Goal: Task Accomplishment & Management: Manage account settings

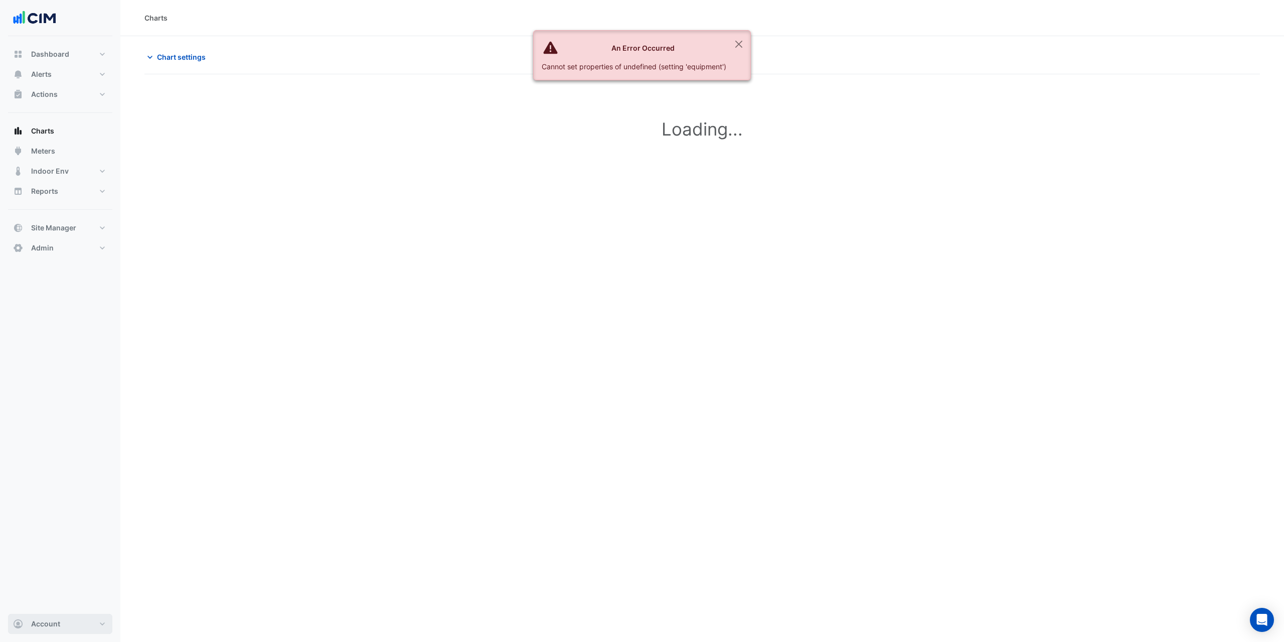
click at [65, 626] on button "Account" at bounding box center [60, 624] width 104 height 20
click at [71, 598] on link "Sign Out" at bounding box center [60, 598] width 95 height 20
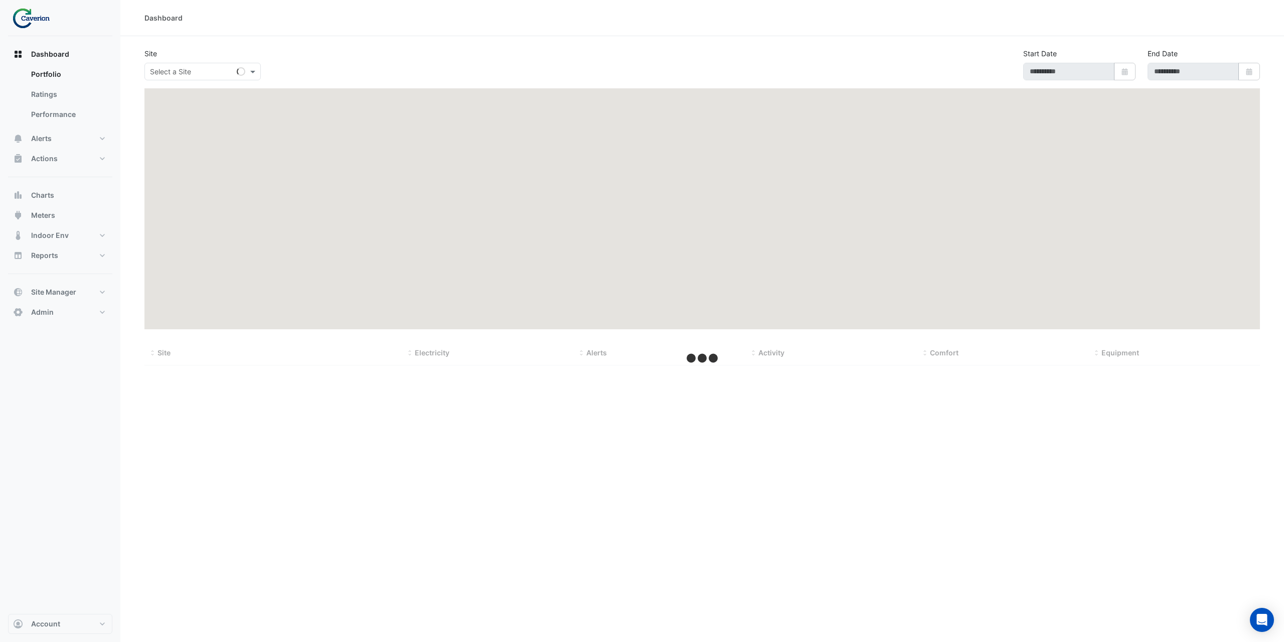
type input "**********"
select select "***"
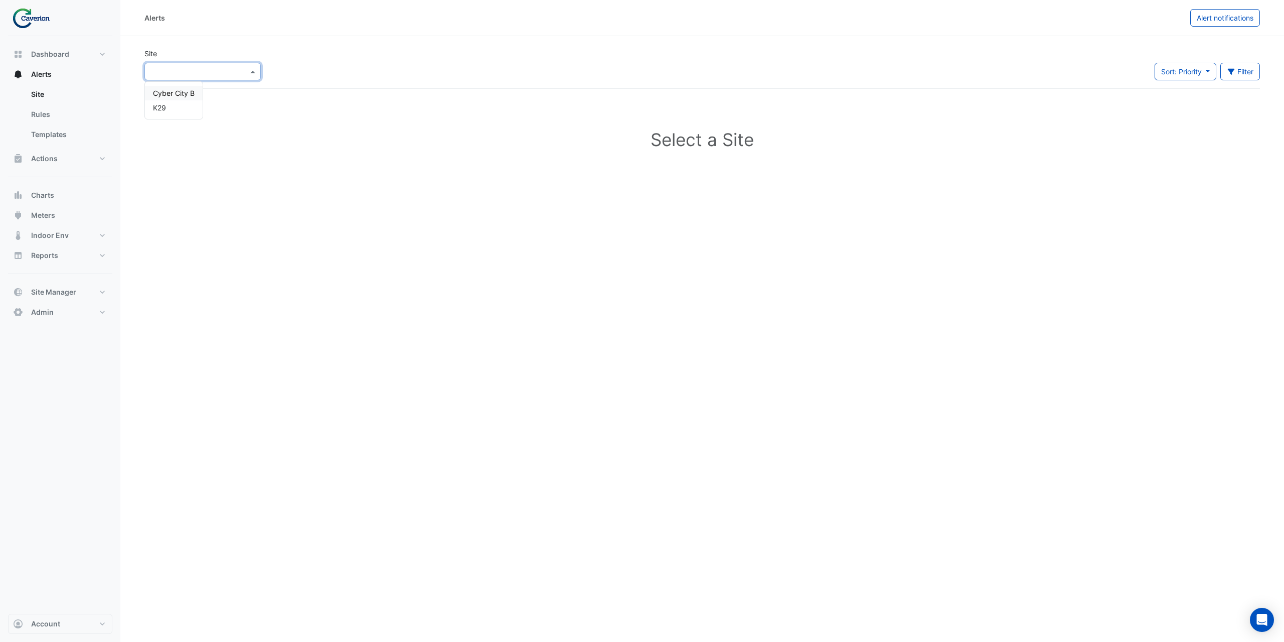
click at [160, 73] on input "text" at bounding box center [192, 72] width 85 height 11
click at [165, 103] on div "K29" at bounding box center [174, 107] width 58 height 15
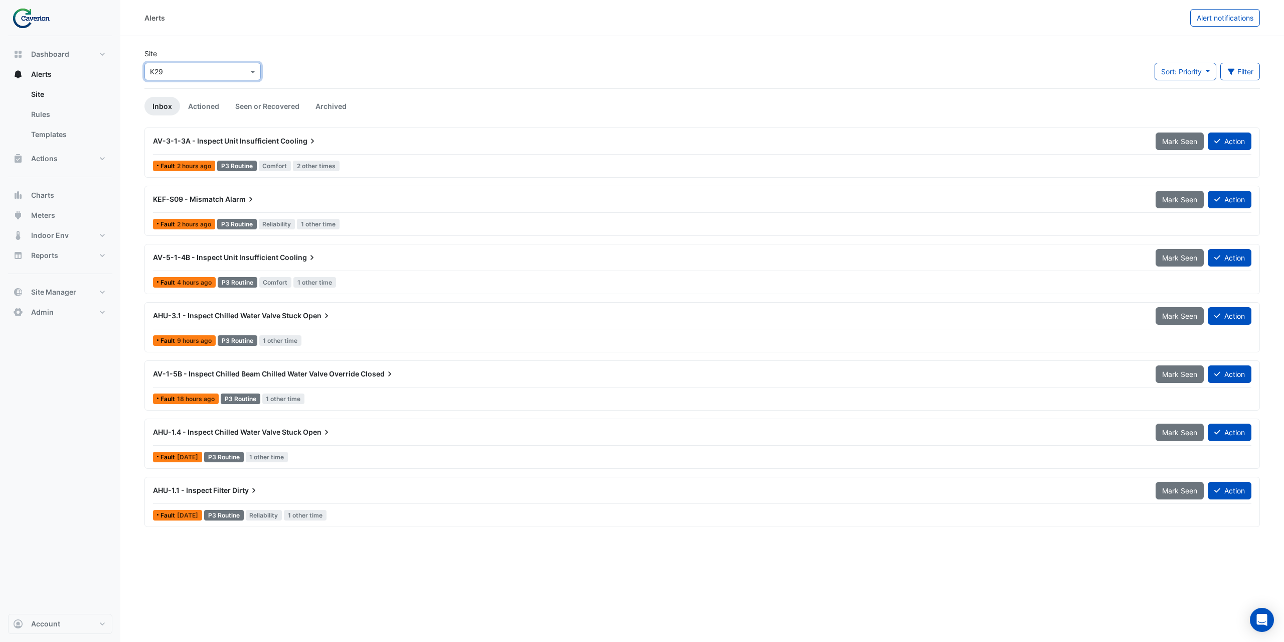
click at [296, 318] on span "AHU-3.1 - Inspect Chilled Water Valve Stuck" at bounding box center [227, 315] width 149 height 9
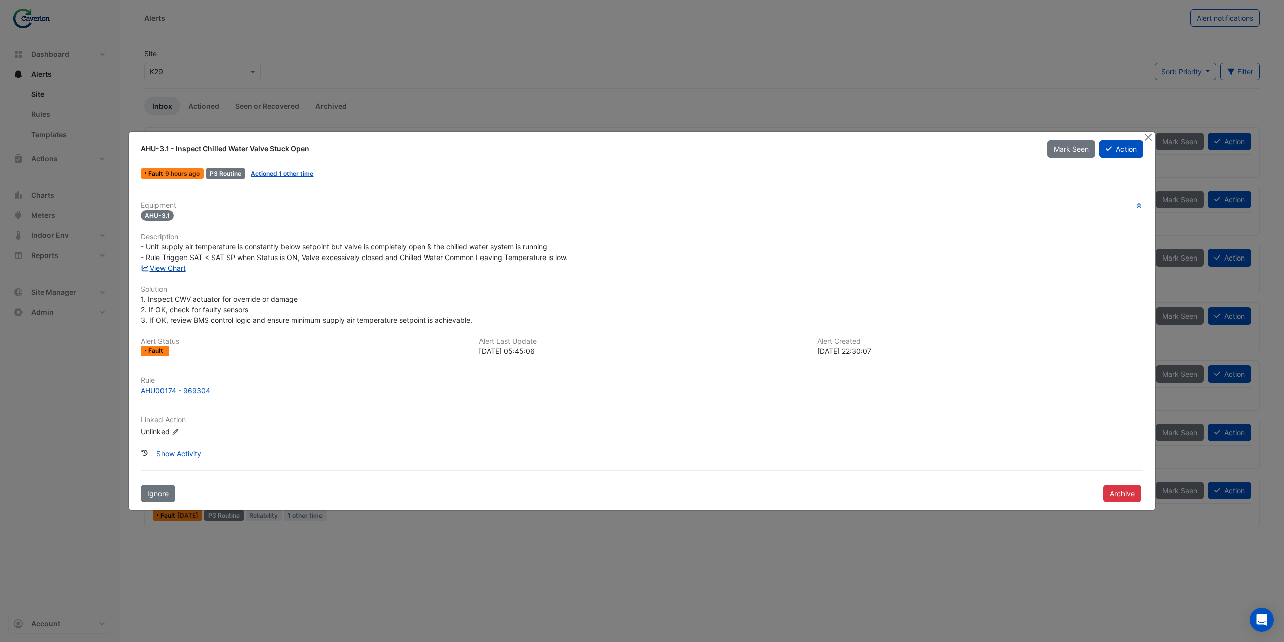
click at [182, 268] on link "View Chart" at bounding box center [163, 267] width 45 height 9
click at [192, 390] on div "AHU00174 - 969304" at bounding box center [175, 390] width 69 height 11
click at [1147, 139] on button "Close" at bounding box center [1148, 136] width 11 height 11
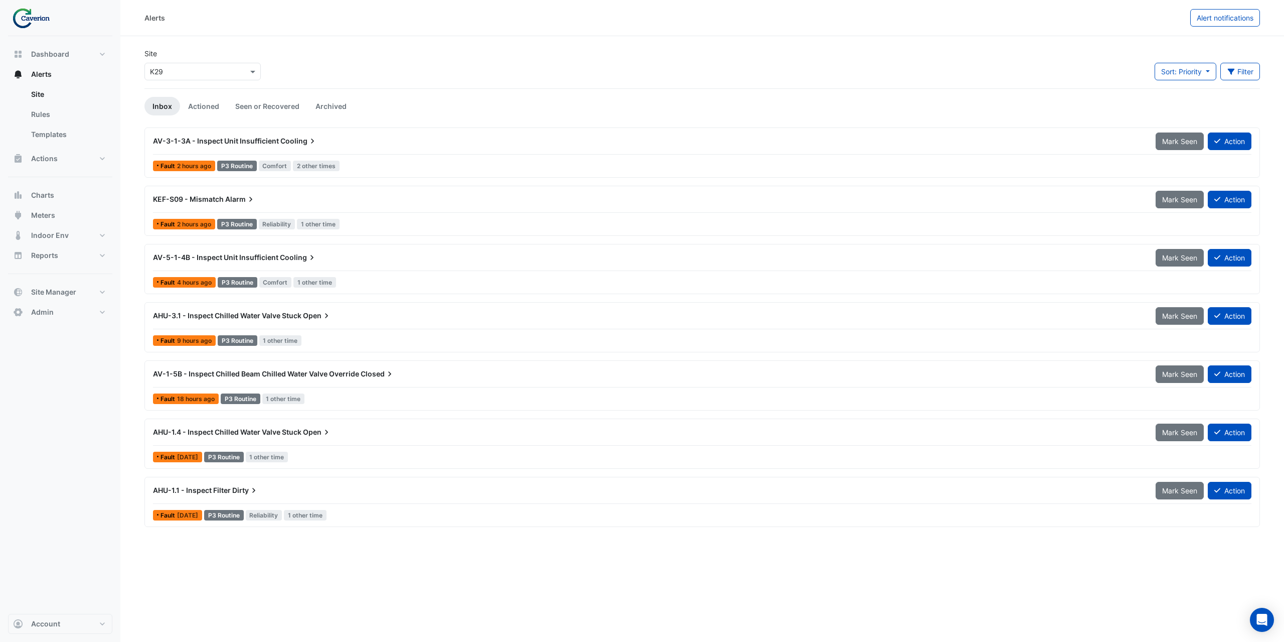
click at [353, 386] on div "AV-1-5B - Inspect Chilled Beam Chilled Water Valve Override Closed Mark Seen Ac…" at bounding box center [702, 376] width 1099 height 23
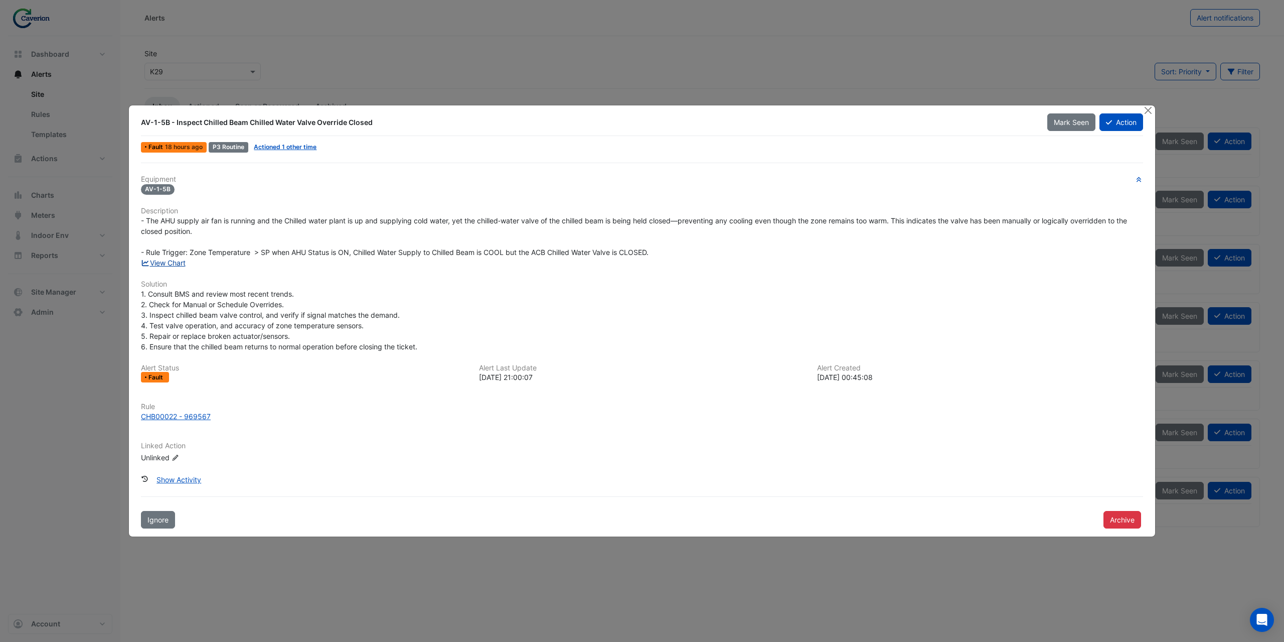
click at [170, 261] on link "View Chart" at bounding box center [163, 262] width 45 height 9
click at [1146, 112] on button "Close" at bounding box center [1148, 110] width 11 height 11
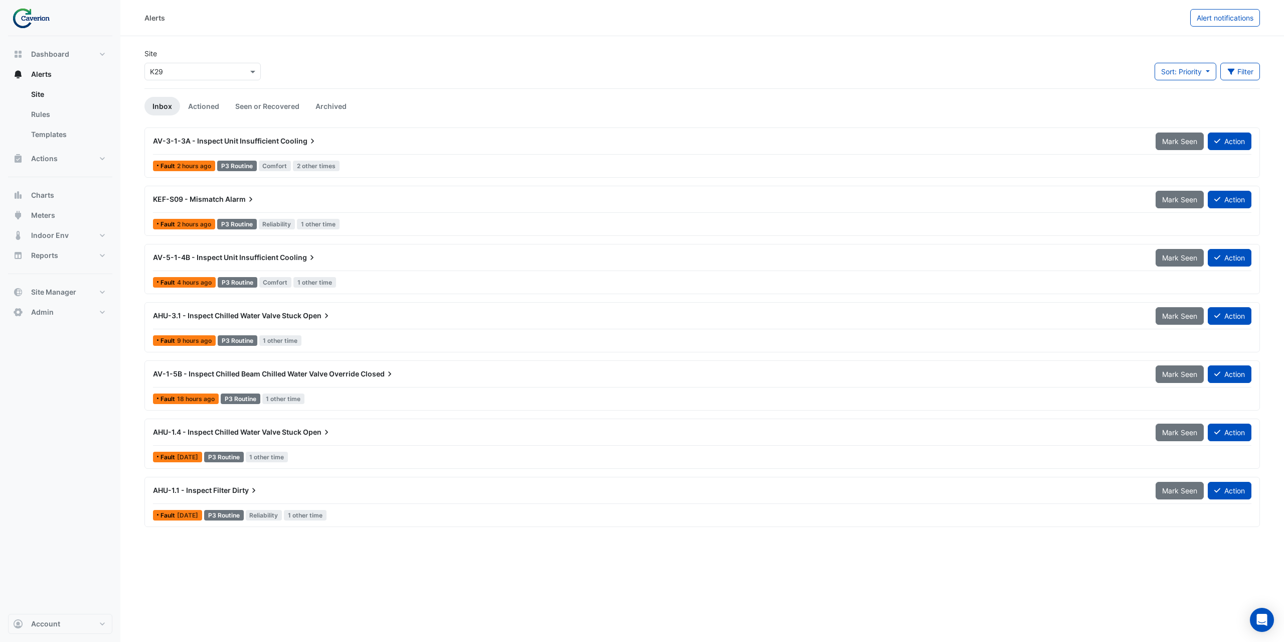
click at [222, 207] on div "KEF-S09 - Mismatch Alarm" at bounding box center [648, 199] width 1003 height 18
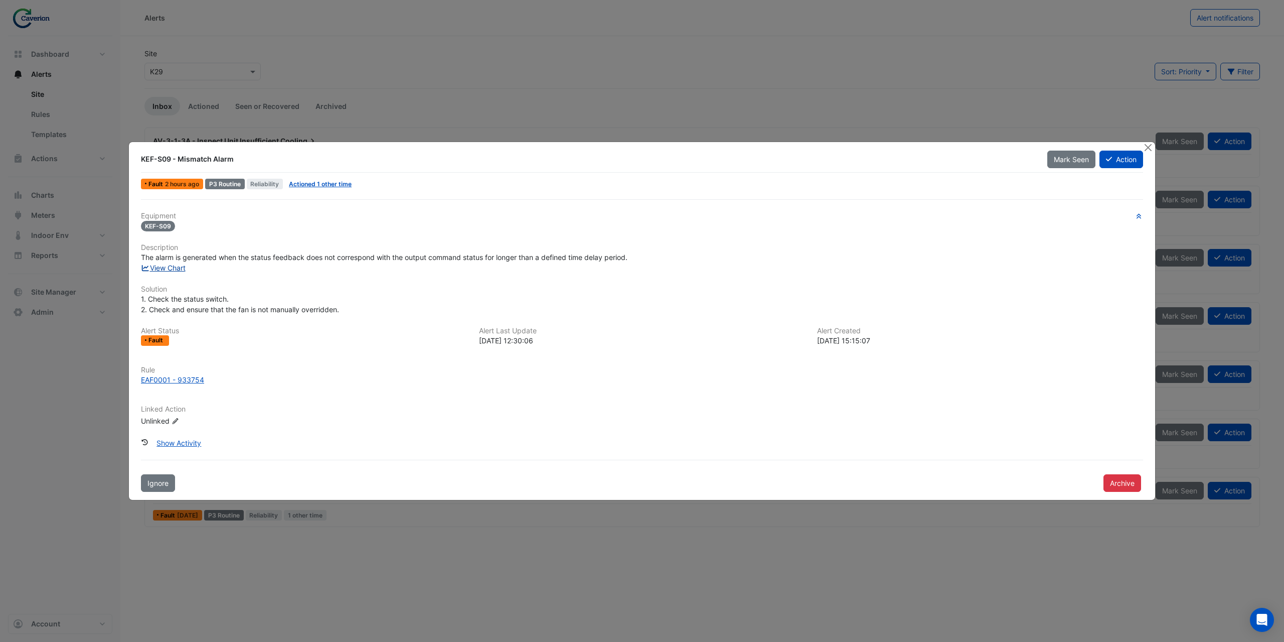
click at [174, 266] on link "View Chart" at bounding box center [163, 267] width 45 height 9
click at [313, 184] on link "Actioned 1 other time" at bounding box center [320, 184] width 63 height 8
click at [1126, 158] on button "Action" at bounding box center [1122, 160] width 44 height 18
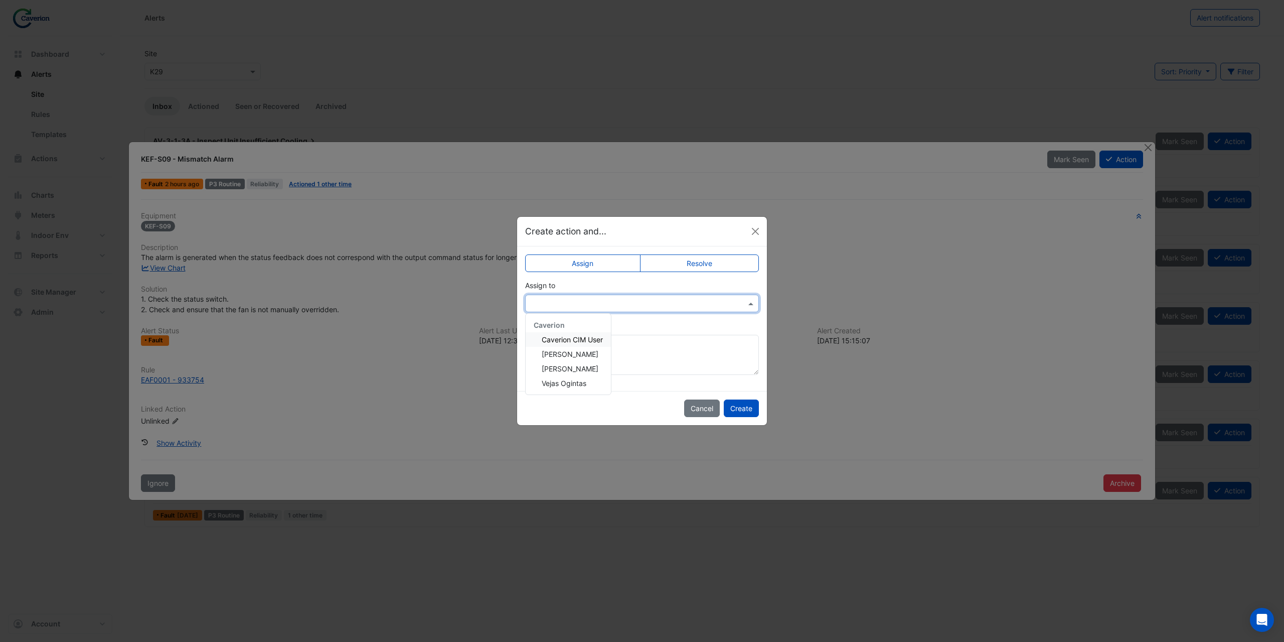
click at [589, 300] on input "text" at bounding box center [632, 304] width 203 height 11
click at [588, 386] on div "Vejas Ogintas" at bounding box center [568, 383] width 85 height 15
click at [584, 346] on textarea "Add comment (optional)" at bounding box center [642, 355] width 234 height 40
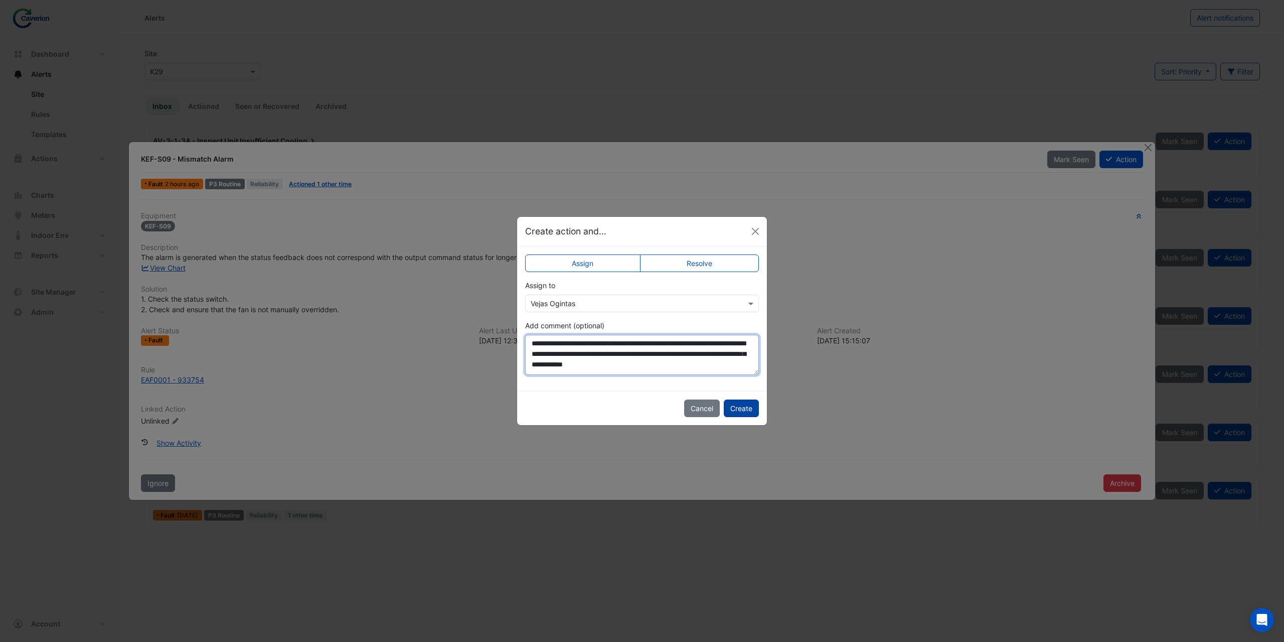
type textarea "**********"
click at [745, 408] on button "Create" at bounding box center [741, 408] width 35 height 18
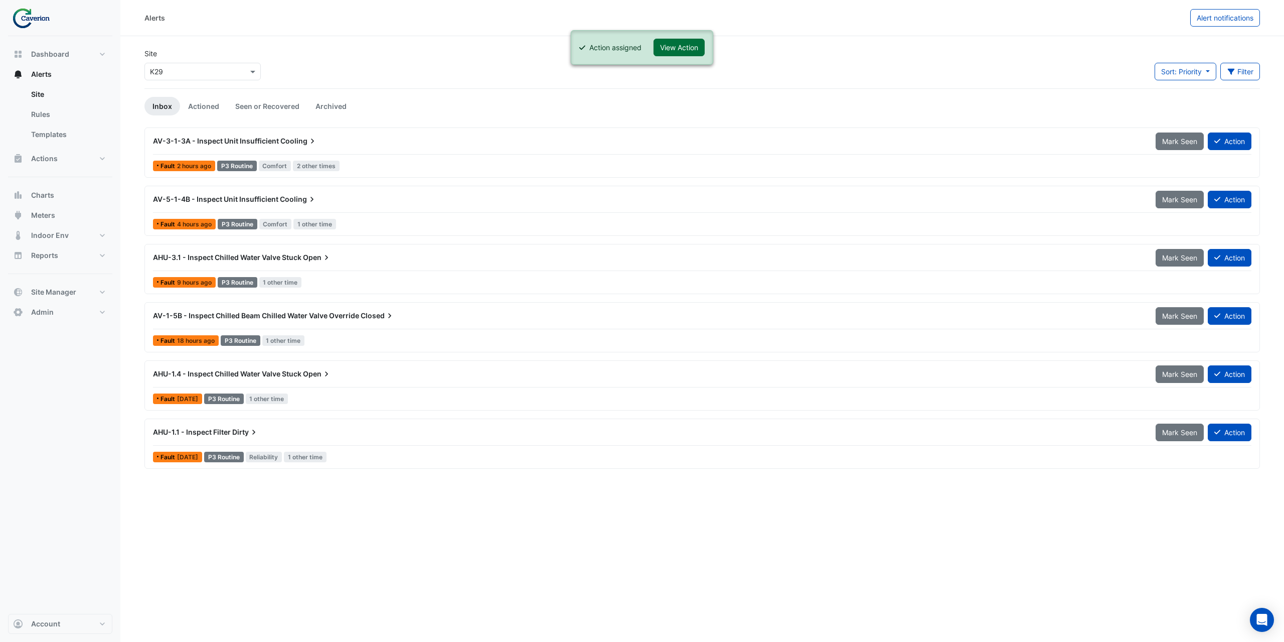
click at [691, 49] on button "View Action" at bounding box center [679, 48] width 51 height 18
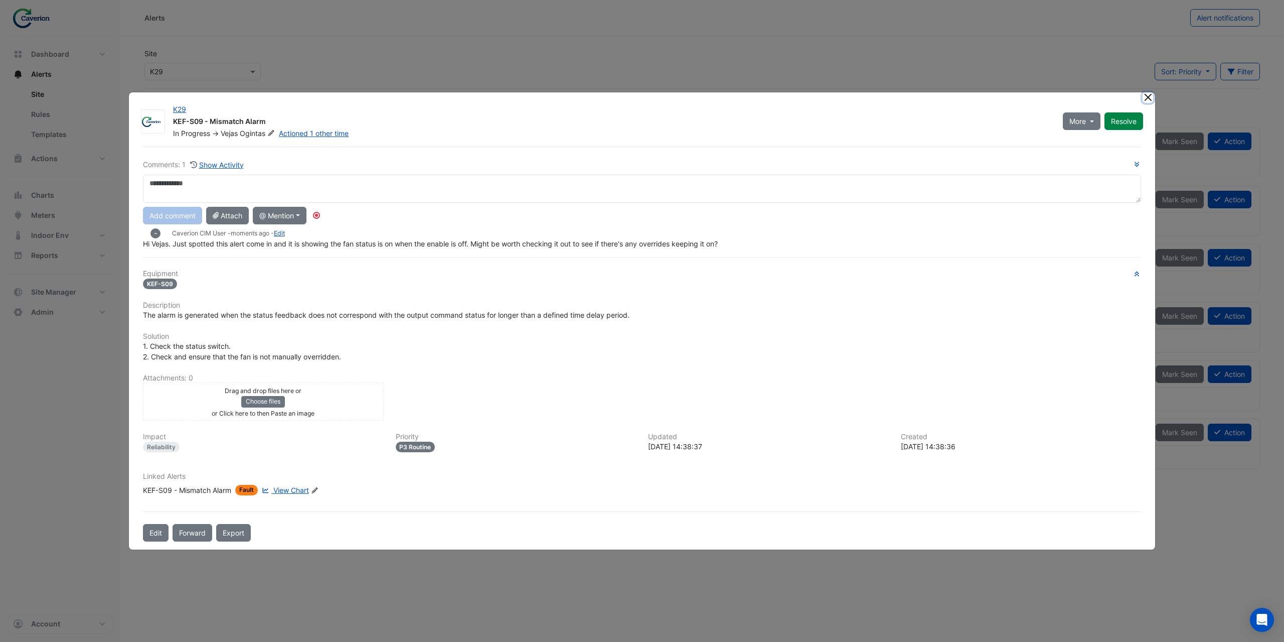
click at [1147, 97] on button "Close" at bounding box center [1148, 97] width 11 height 11
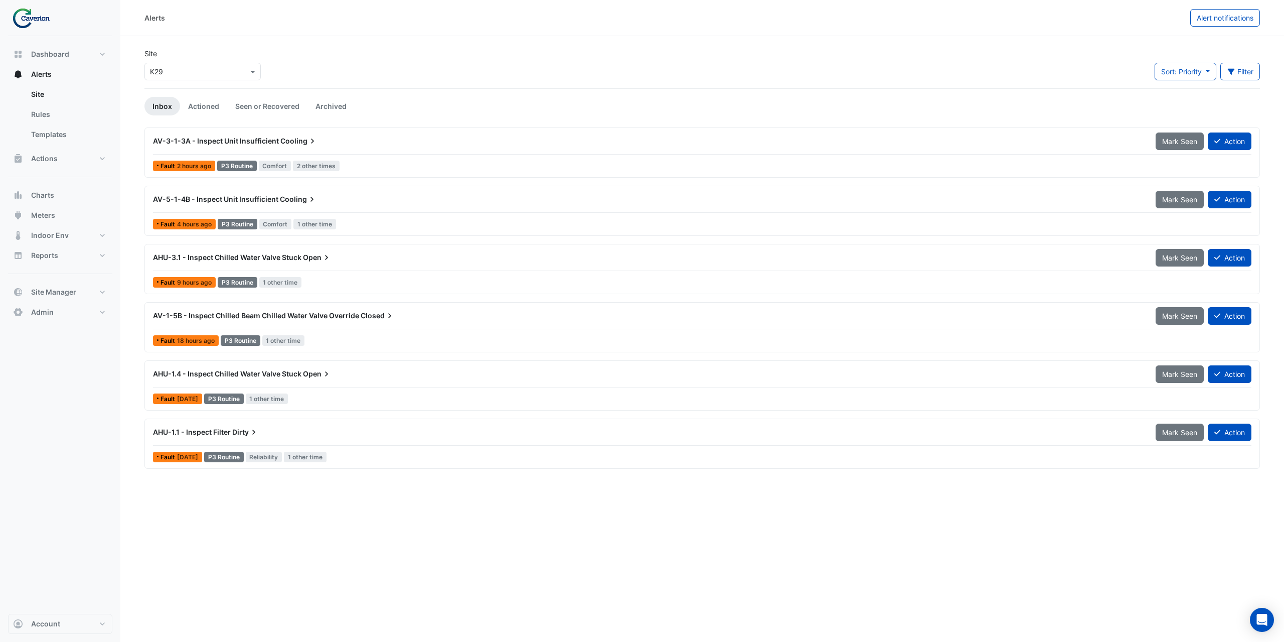
click at [325, 271] on div "AHU-3.1 - Inspect Chilled Water Valve Stuck Open Mark Seen Action Fault 9 hours…" at bounding box center [702, 268] width 1107 height 41
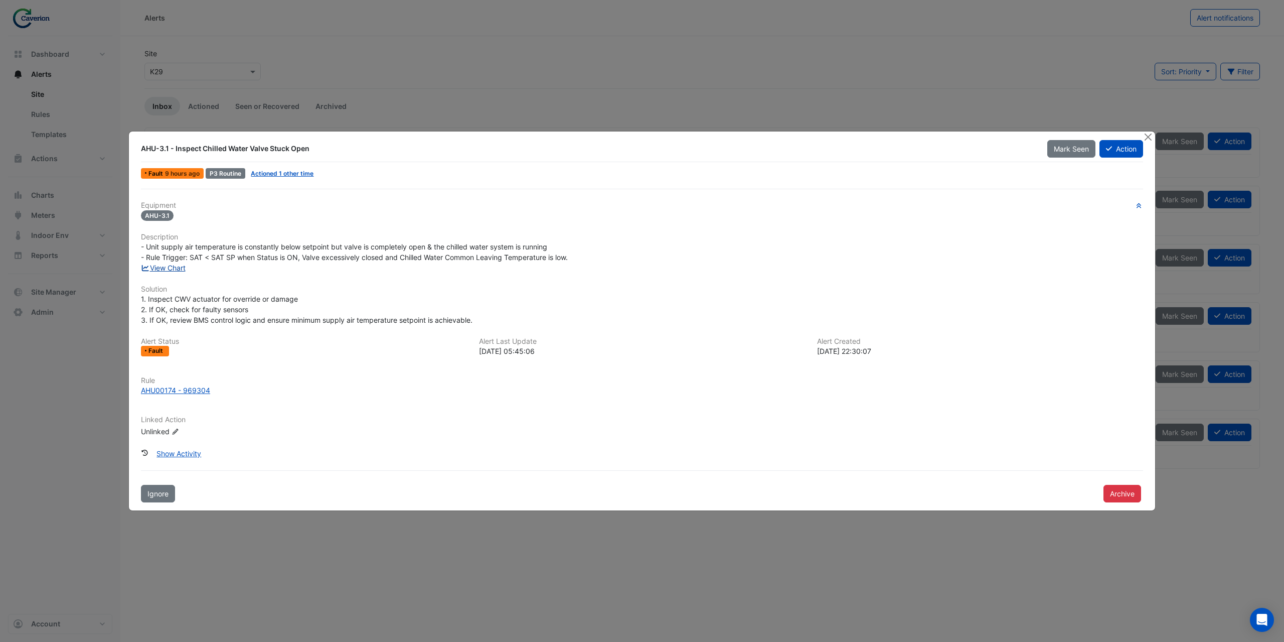
click at [175, 270] on link "View Chart" at bounding box center [163, 267] width 45 height 9
click at [1150, 138] on button "Close" at bounding box center [1148, 136] width 11 height 11
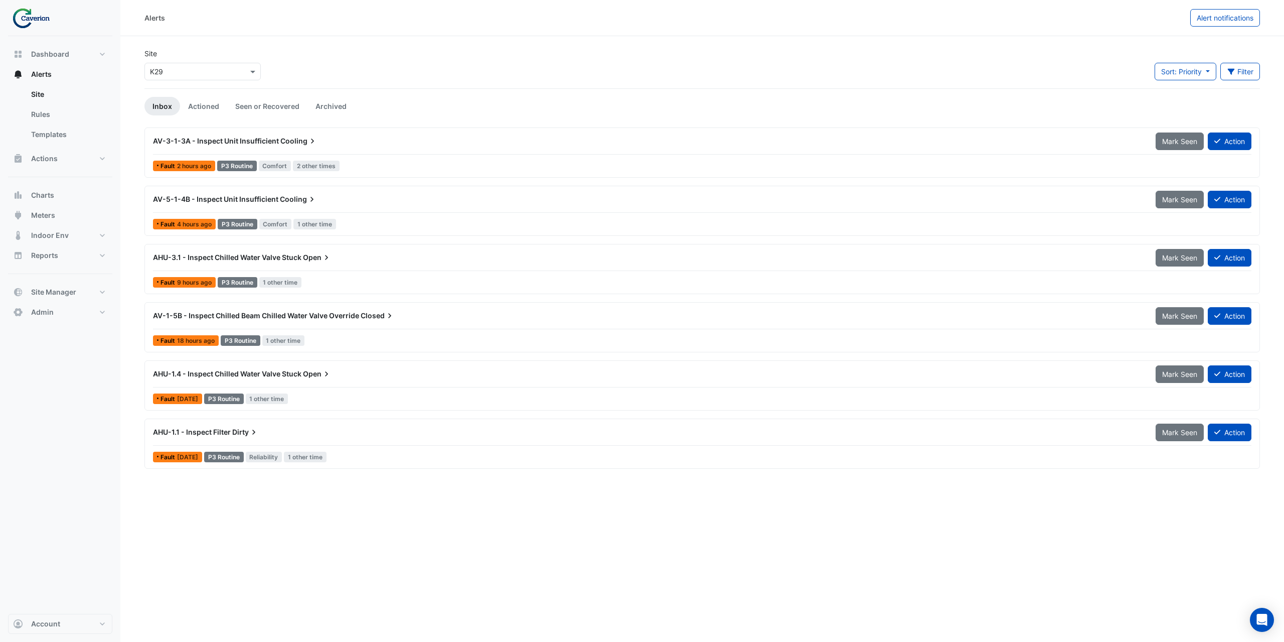
click at [444, 156] on div "AV-3-1-3A - Inspect Unit Insufficient Cooling Mark Seen Action Fault 2 hours ag…" at bounding box center [702, 152] width 1107 height 41
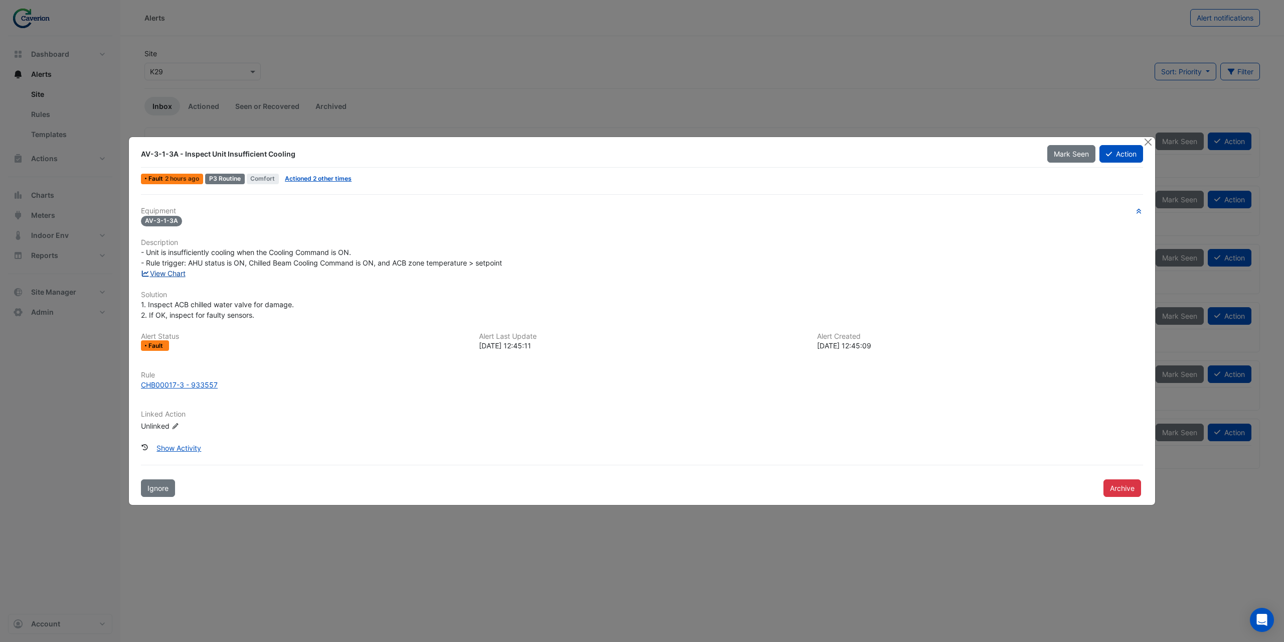
click at [171, 274] on link "View Chart" at bounding box center [163, 273] width 45 height 9
click at [1151, 143] on button "Close" at bounding box center [1148, 142] width 11 height 11
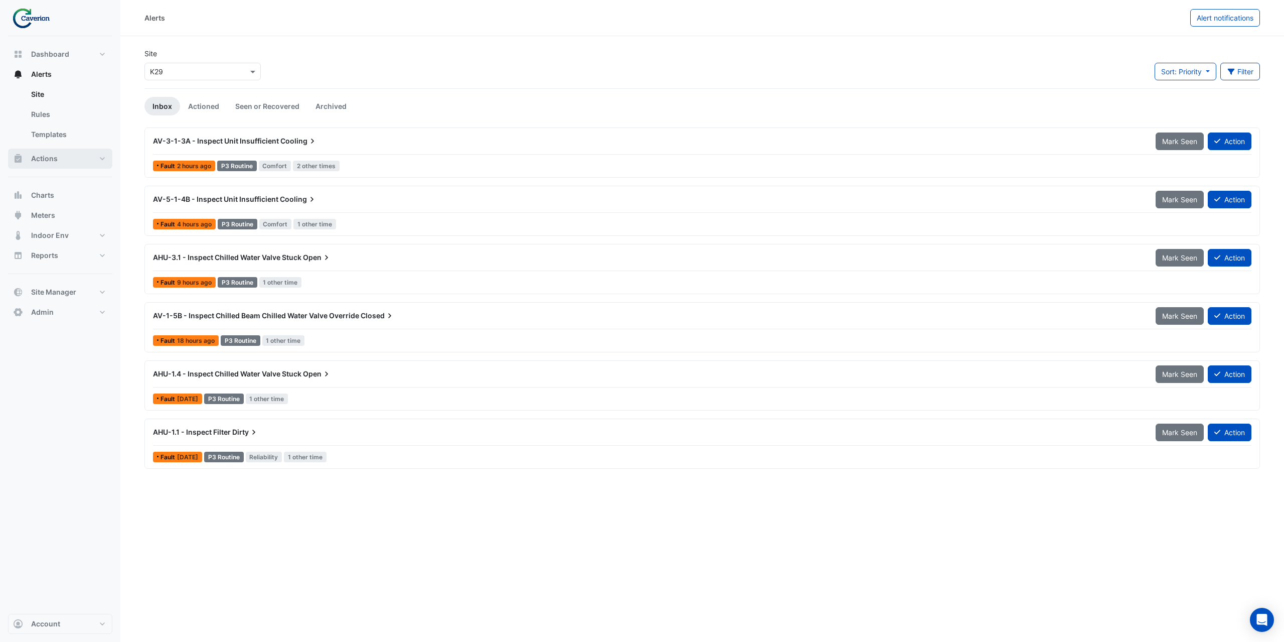
click at [58, 160] on button "Actions" at bounding box center [60, 159] width 104 height 20
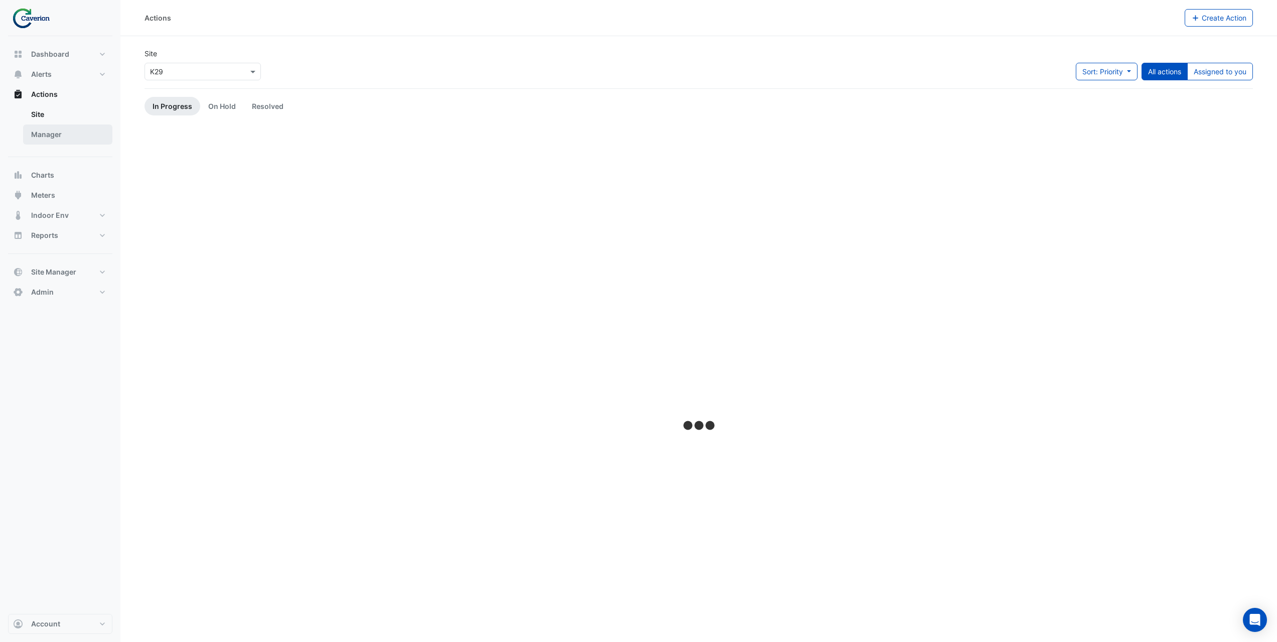
click at [69, 139] on link "Manager" at bounding box center [67, 134] width 89 height 20
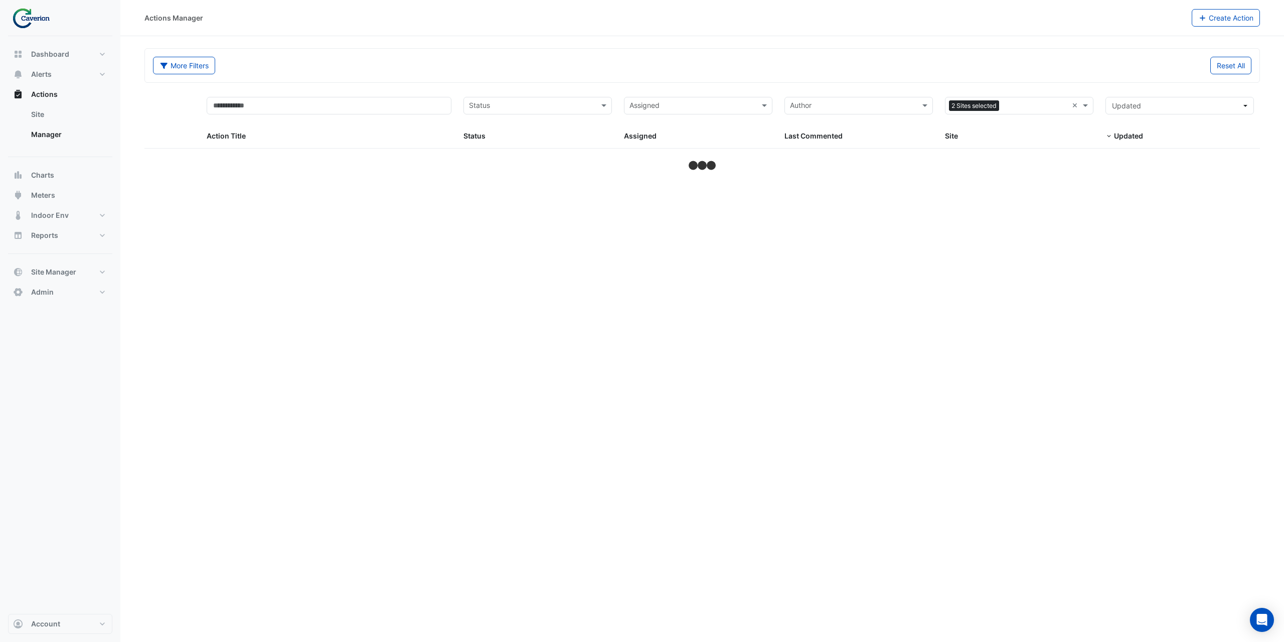
click at [1045, 108] on input "text" at bounding box center [1035, 107] width 65 height 12
click at [1014, 67] on div "Reset All" at bounding box center [979, 66] width 555 height 18
select select "***"
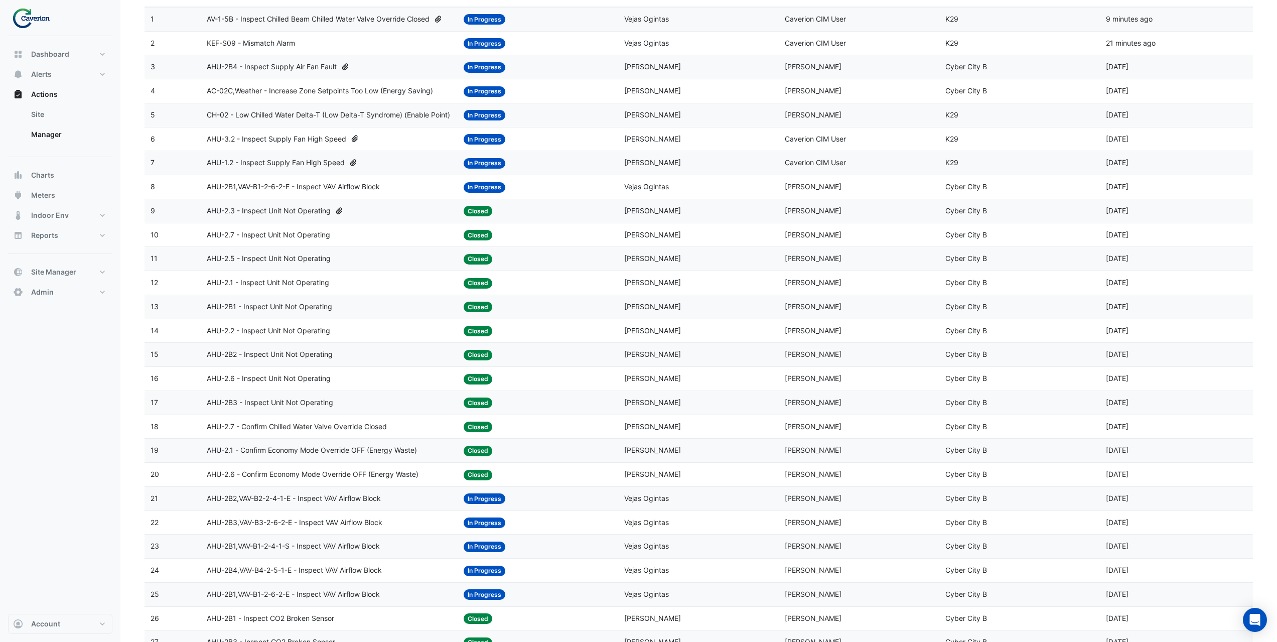
scroll to position [151, 0]
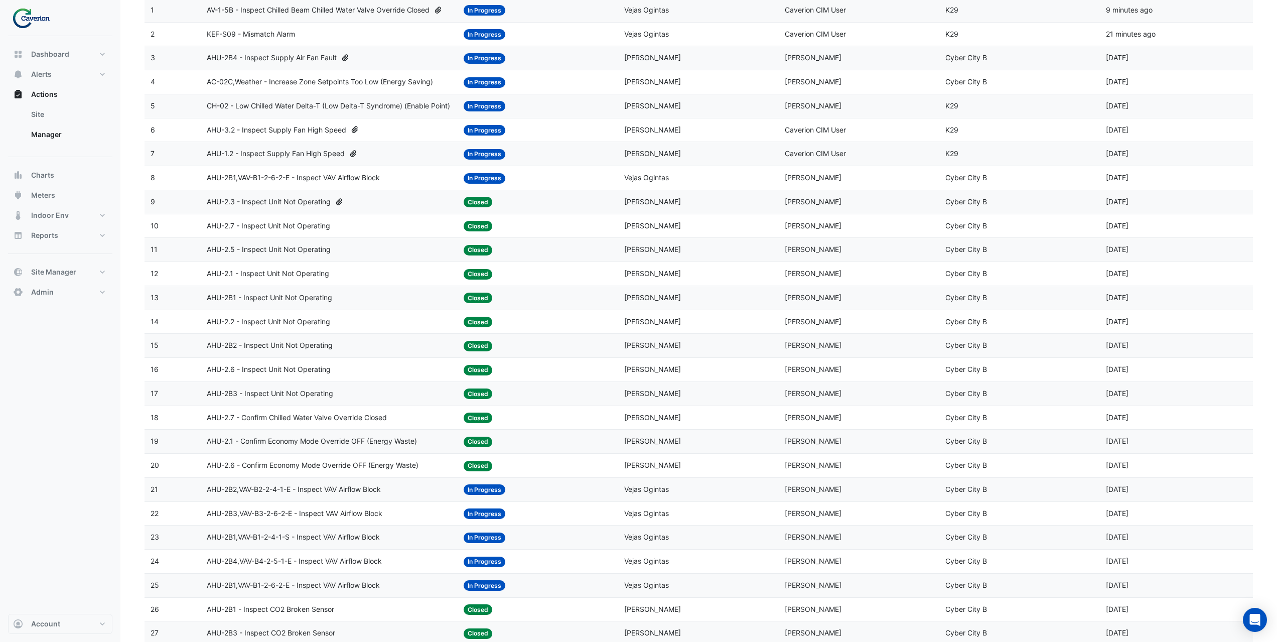
click at [405, 419] on div "AHU-2.7 - Confirm Chilled Water Valve Override Closed" at bounding box center [329, 418] width 245 height 12
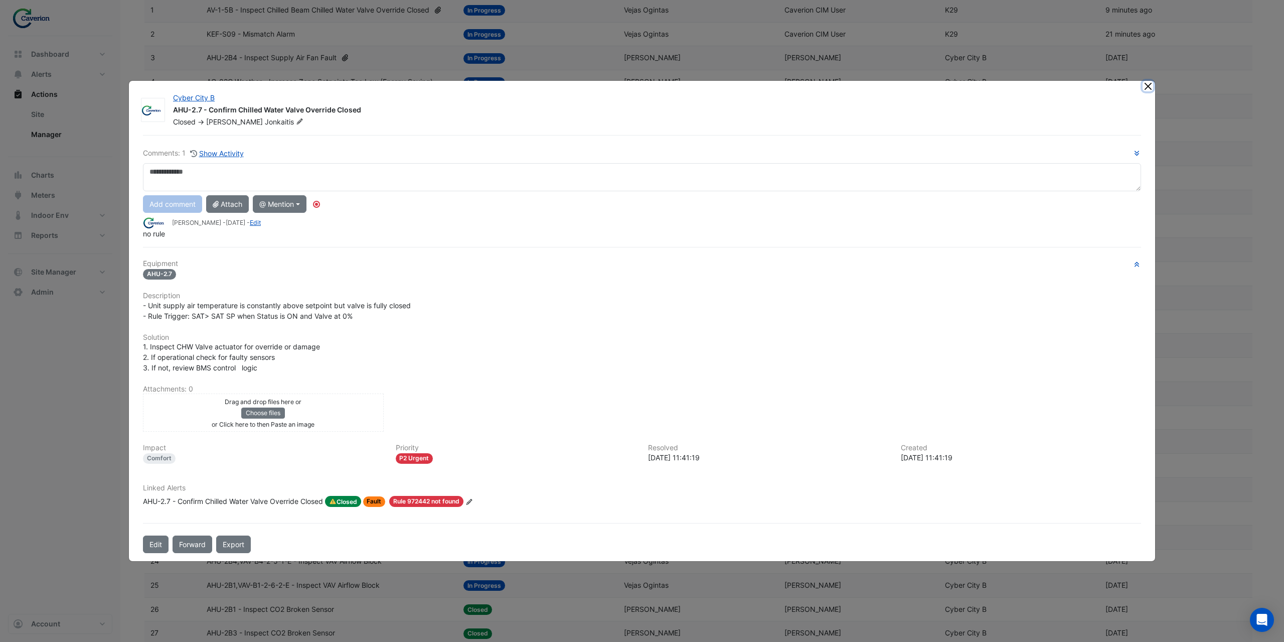
click at [1146, 89] on button "Close" at bounding box center [1148, 86] width 11 height 11
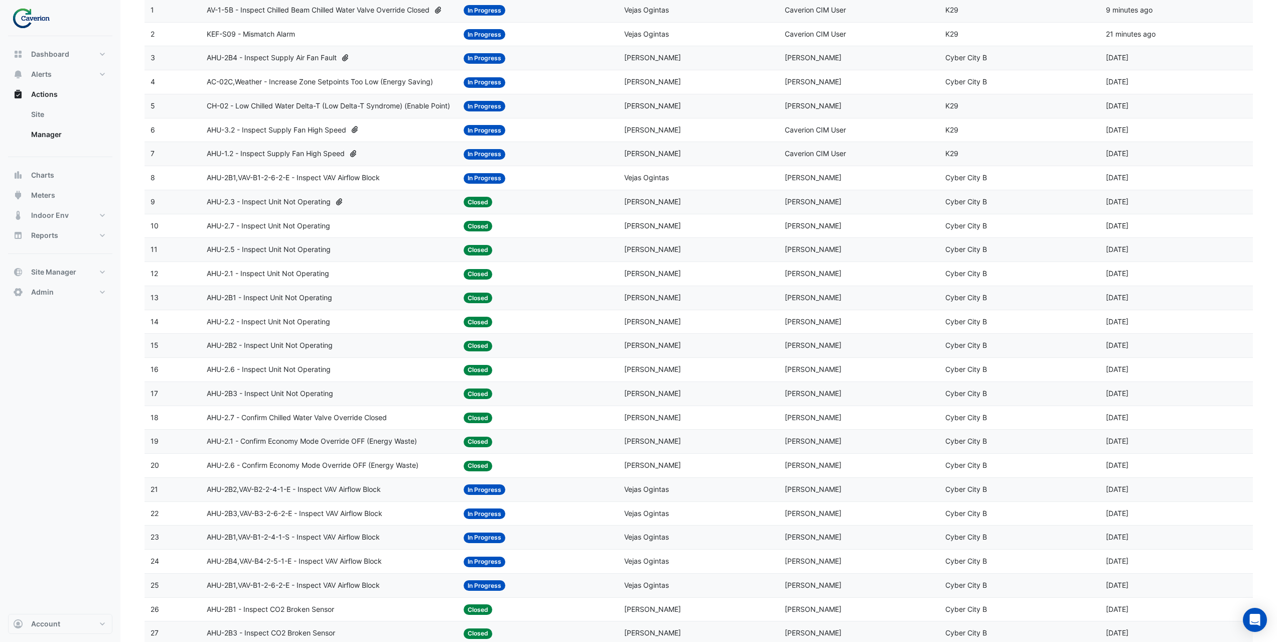
click at [416, 441] on span "AHU-2.1 - Confirm Economy Mode Override OFF (Energy Waste)" at bounding box center [312, 442] width 210 height 12
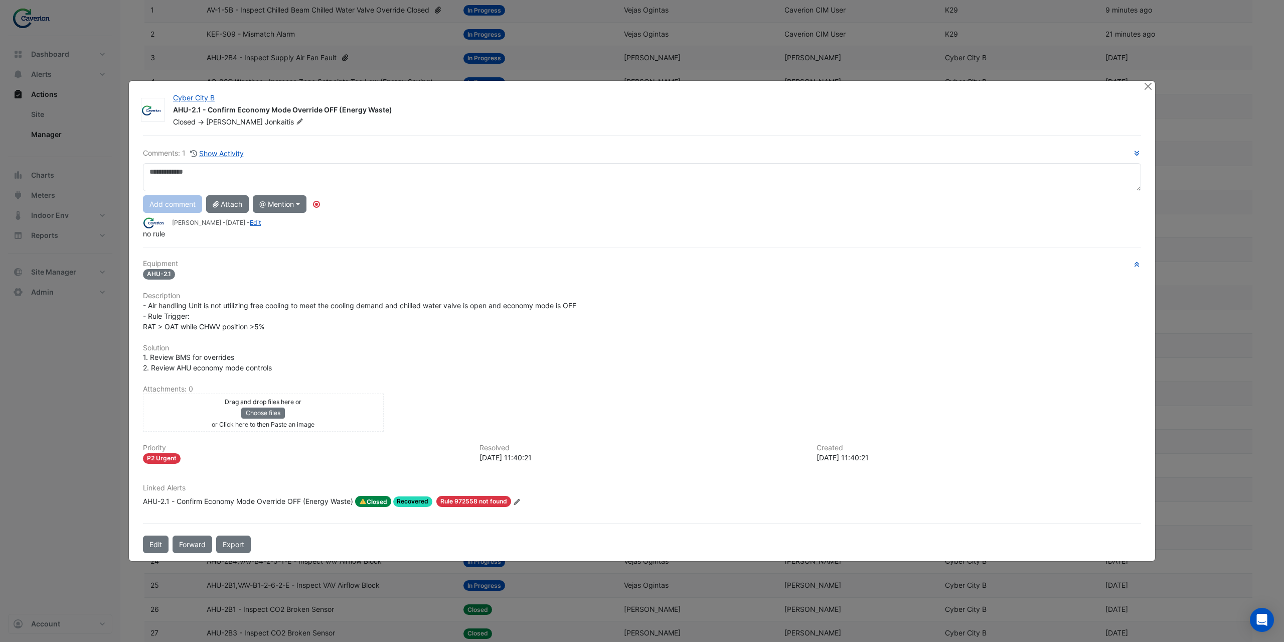
click at [301, 503] on div "AHU-2.1 - Confirm Economy Mode Override OFF (Energy Waste)" at bounding box center [248, 501] width 210 height 11
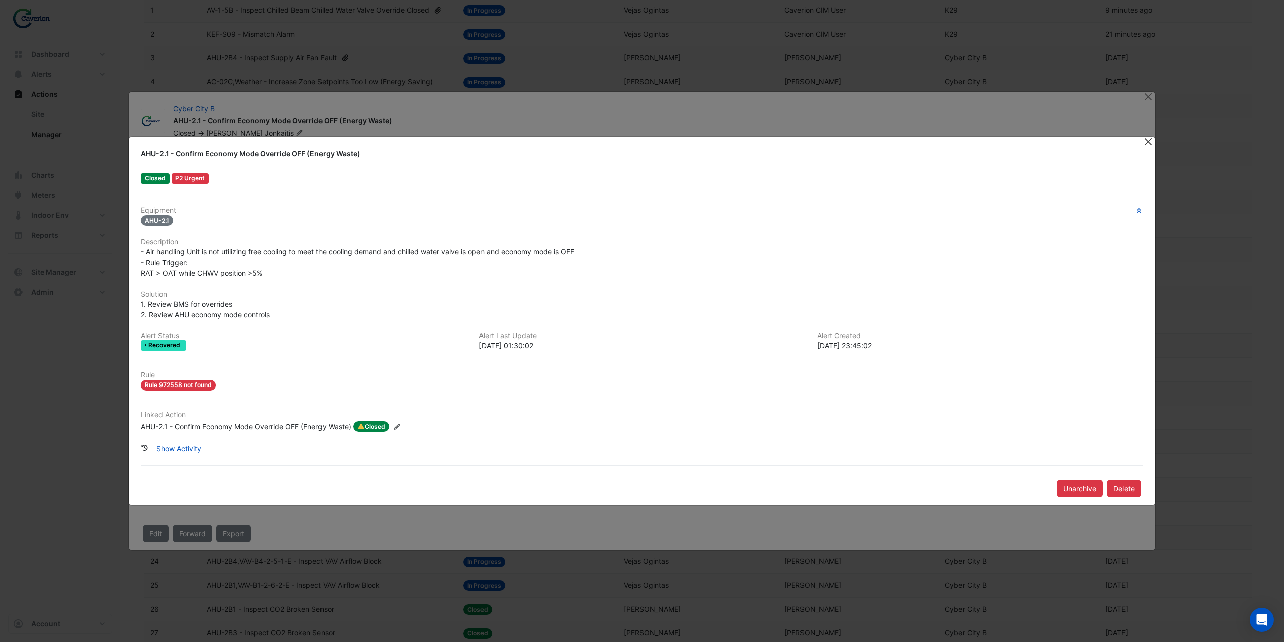
click at [1147, 137] on button "Close" at bounding box center [1148, 141] width 11 height 11
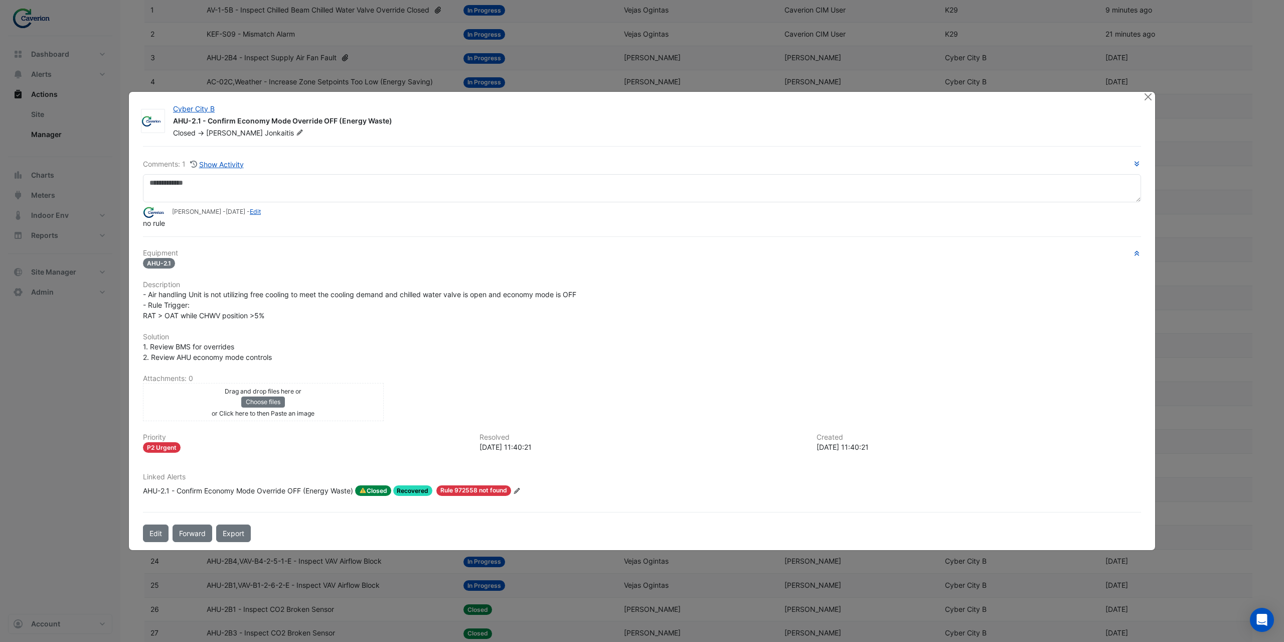
click at [223, 490] on div "AHU-2.1 - Confirm Economy Mode Override OFF (Energy Waste)" at bounding box center [248, 490] width 210 height 11
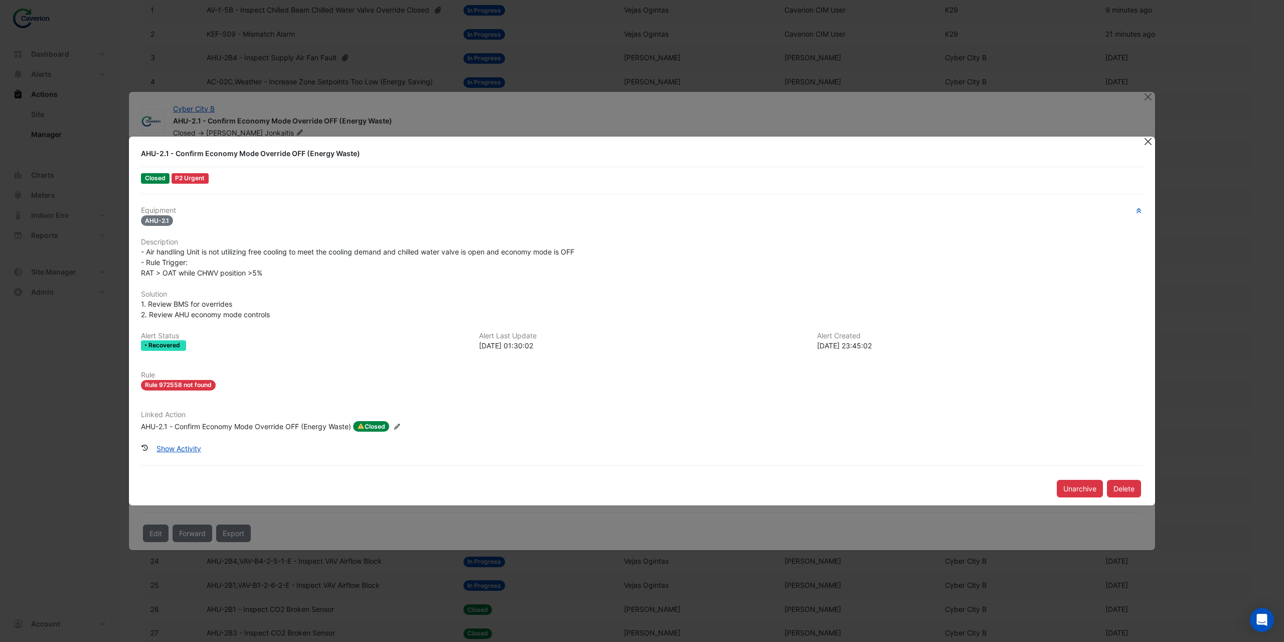
click at [1144, 144] on button "Close" at bounding box center [1148, 141] width 11 height 11
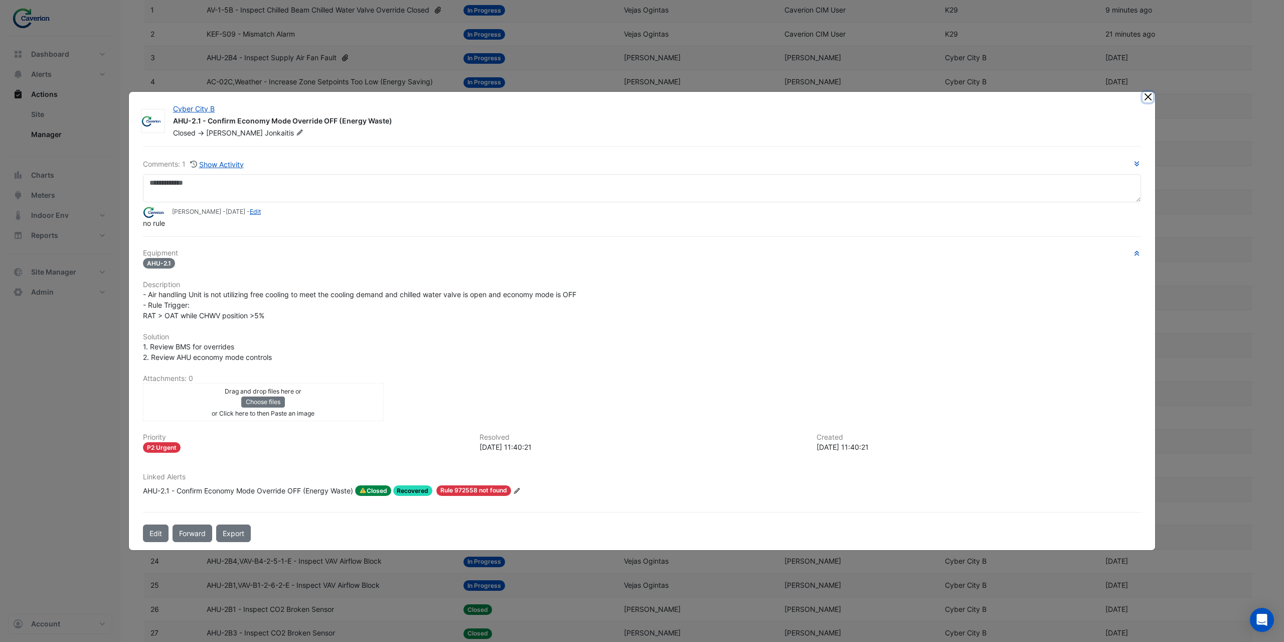
click at [1152, 95] on button "Close" at bounding box center [1148, 97] width 11 height 11
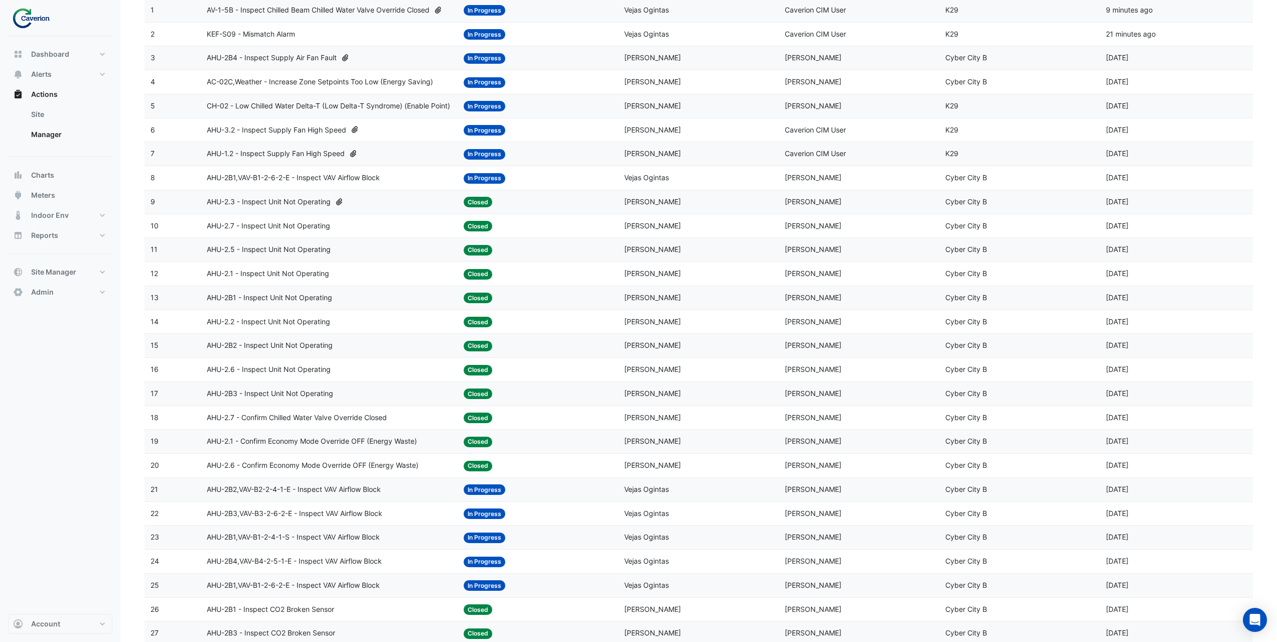
click at [418, 463] on span "AHU-2.6 - Confirm Economy Mode Override OFF (Energy Waste)" at bounding box center [313, 466] width 212 height 12
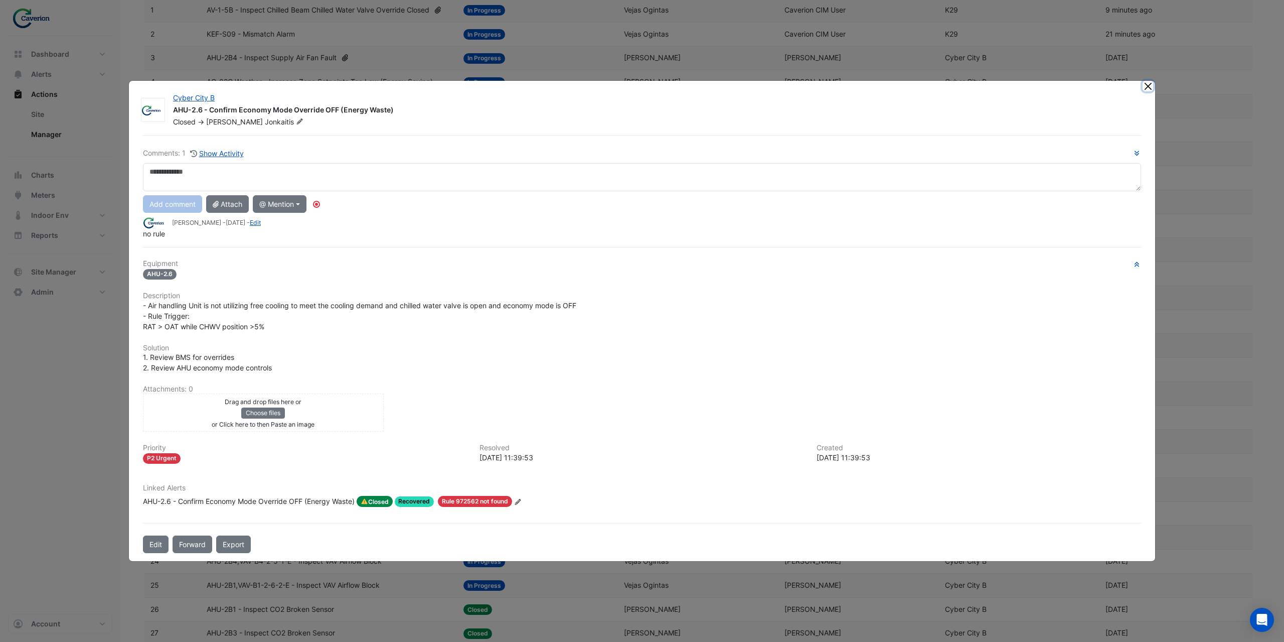
click at [1148, 85] on button "Close" at bounding box center [1148, 86] width 11 height 11
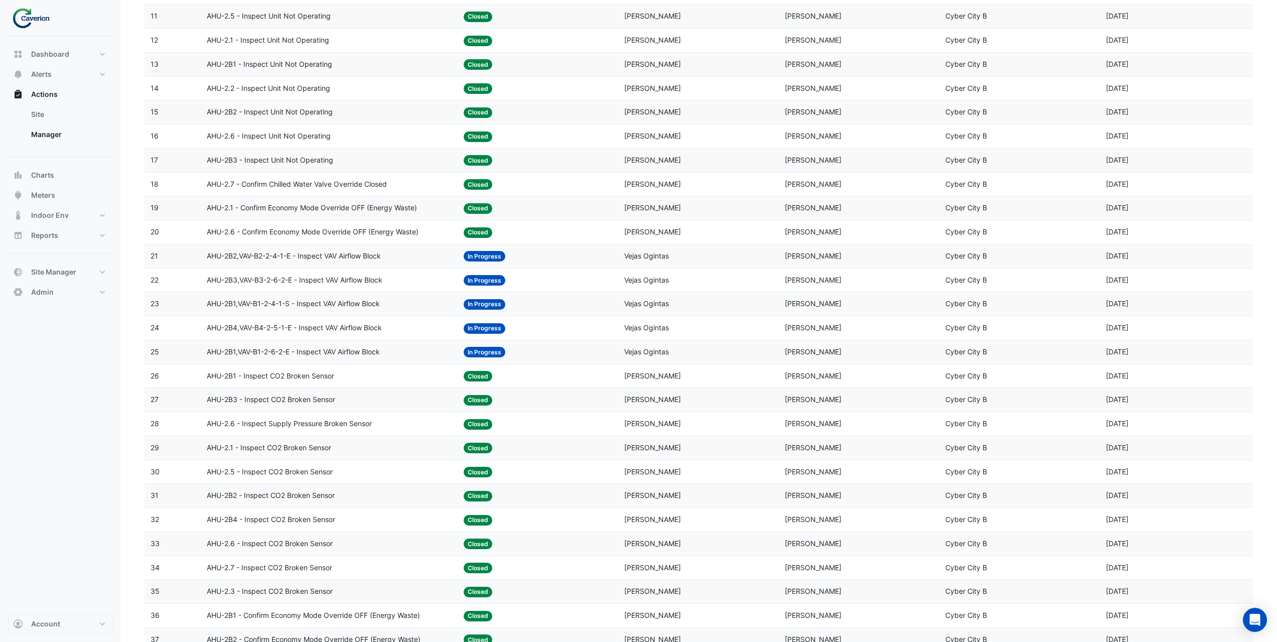
scroll to position [401, 0]
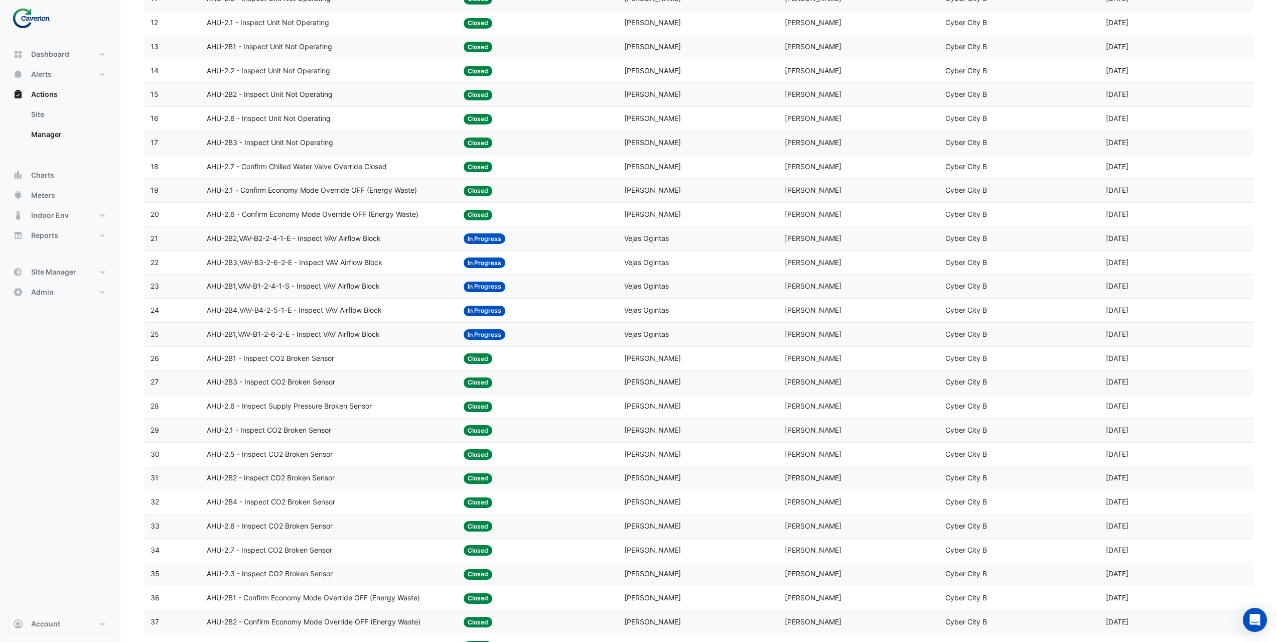
click at [318, 405] on span "AHU-2.6 - Inspect Supply Pressure Broken Sensor" at bounding box center [289, 406] width 165 height 12
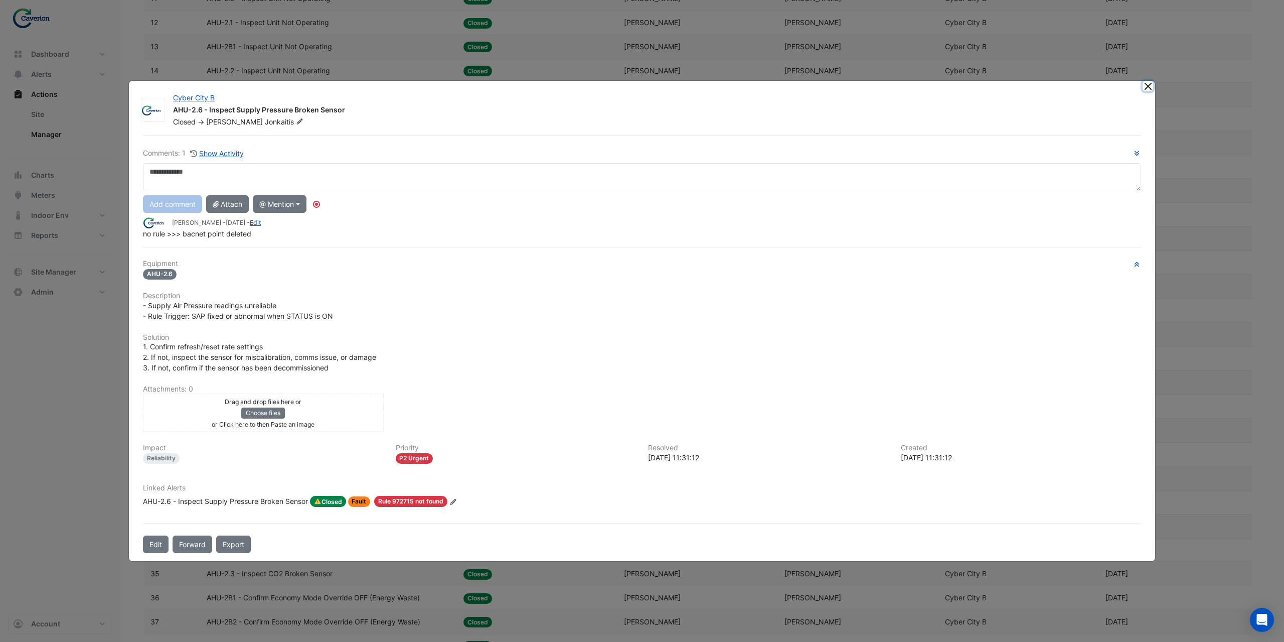
click at [1145, 85] on button "Close" at bounding box center [1148, 86] width 11 height 11
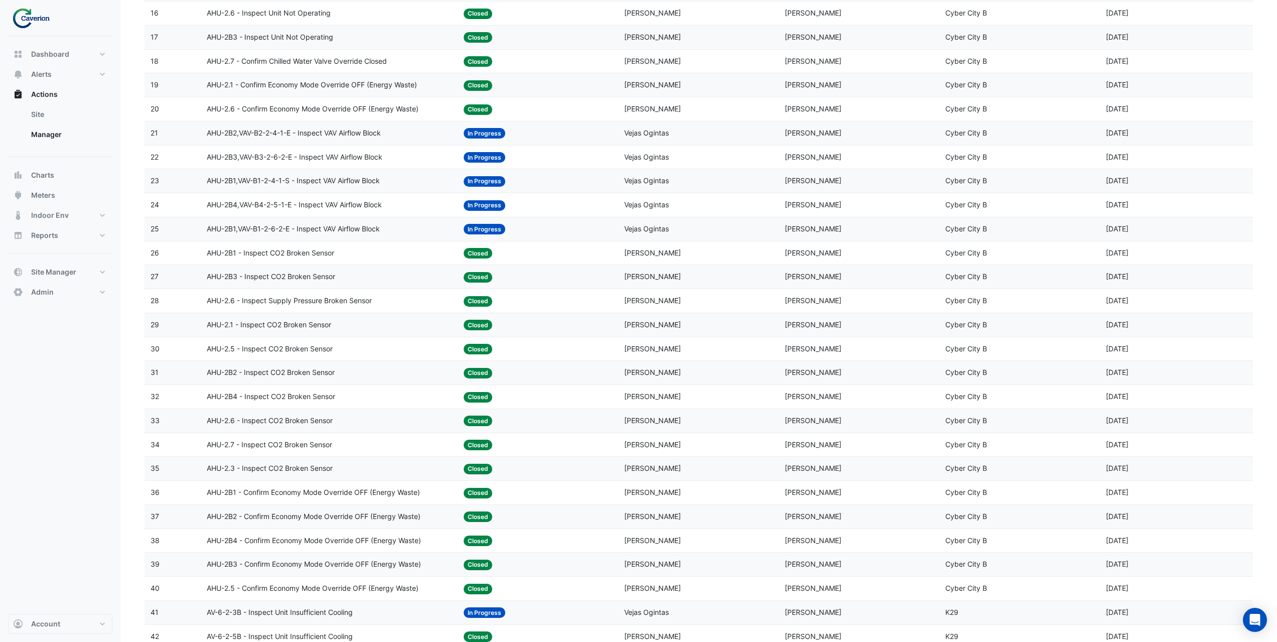
scroll to position [552, 0]
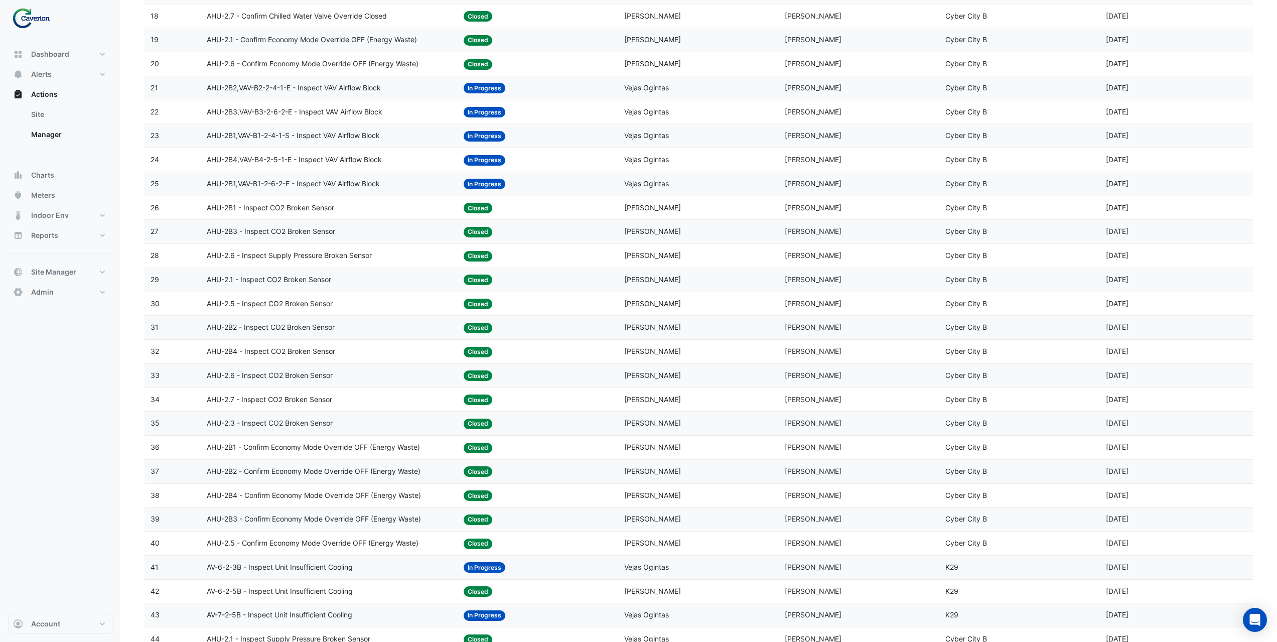
click at [302, 446] on span "AHU-2B1 - Confirm Economy Mode Override OFF (Energy Waste)" at bounding box center [313, 448] width 213 height 12
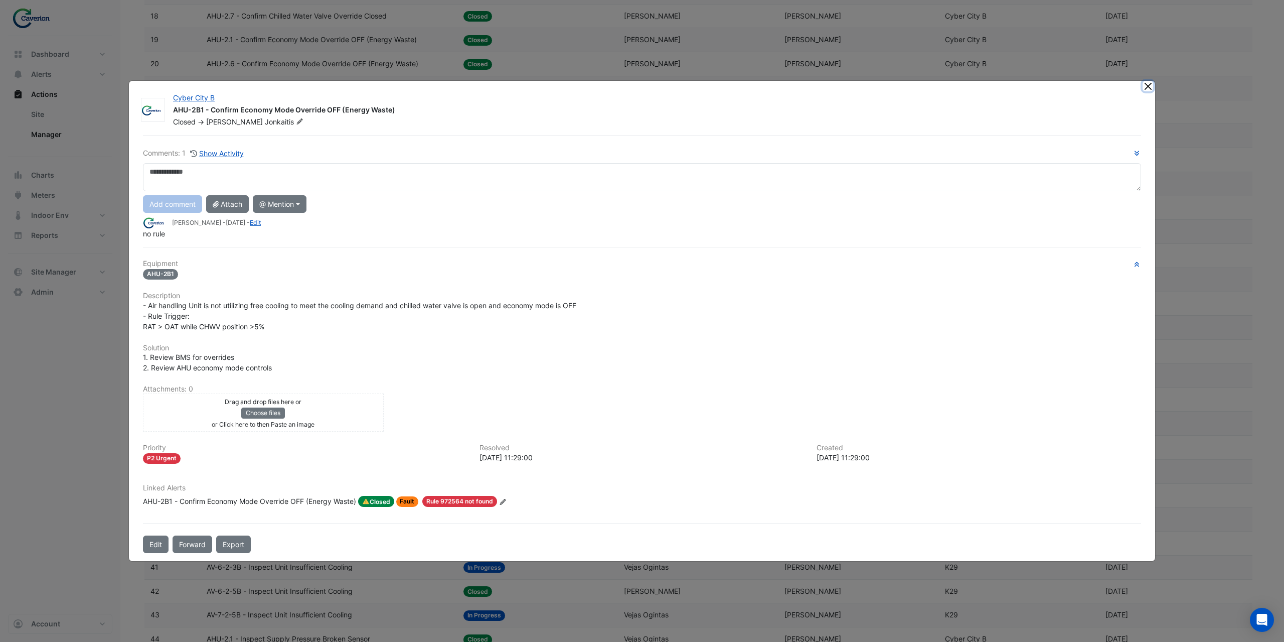
click at [1147, 88] on button "Close" at bounding box center [1148, 86] width 11 height 11
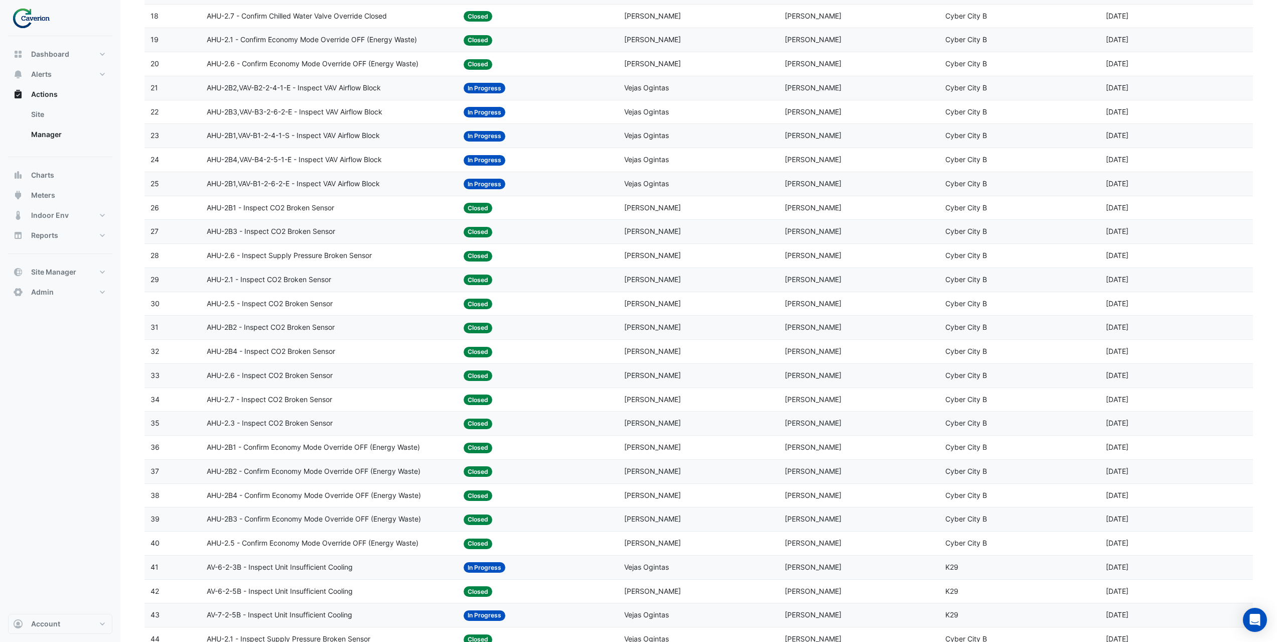
click at [323, 495] on span "AHU-2B4 - Confirm Economy Mode Override OFF (Energy Waste)" at bounding box center [314, 496] width 214 height 12
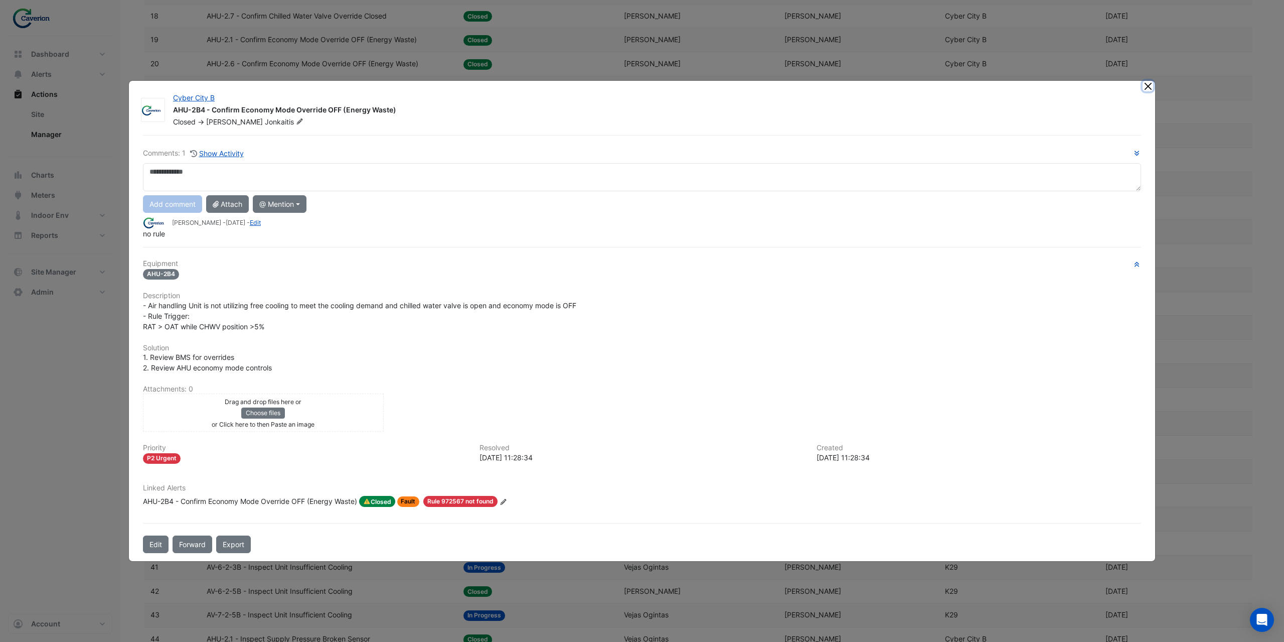
click at [1149, 87] on button "Close" at bounding box center [1148, 86] width 11 height 11
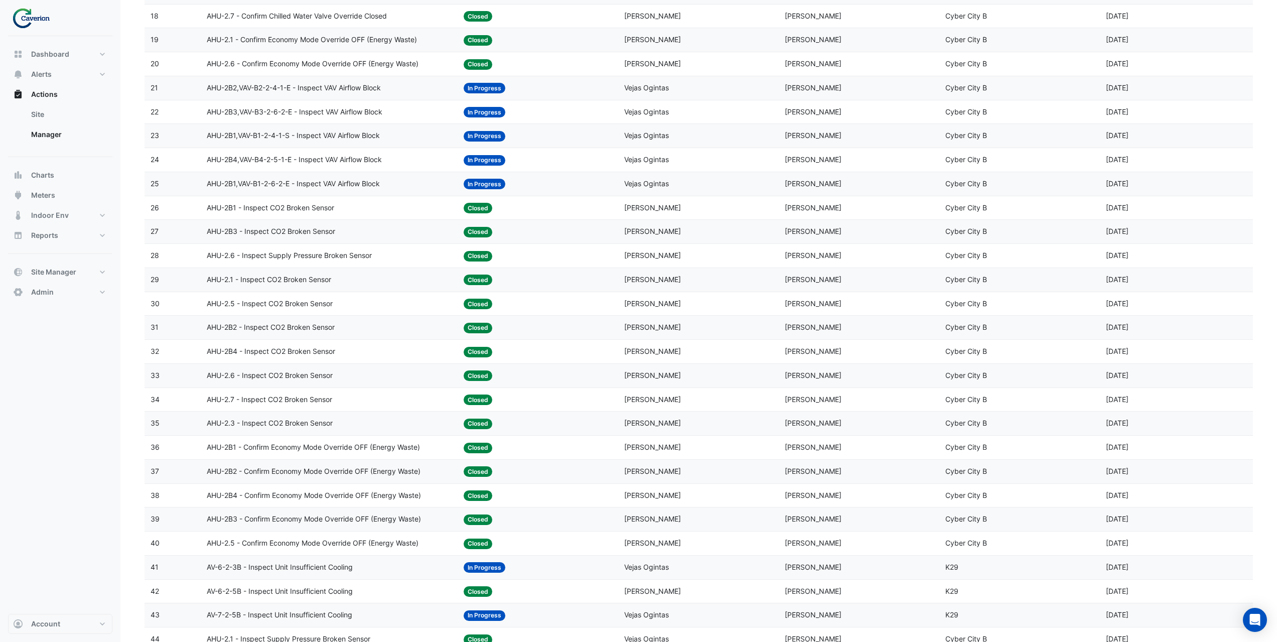
click at [390, 541] on span "AHU-2.5 - Confirm Economy Mode Override OFF (Energy Waste)" at bounding box center [313, 543] width 212 height 12
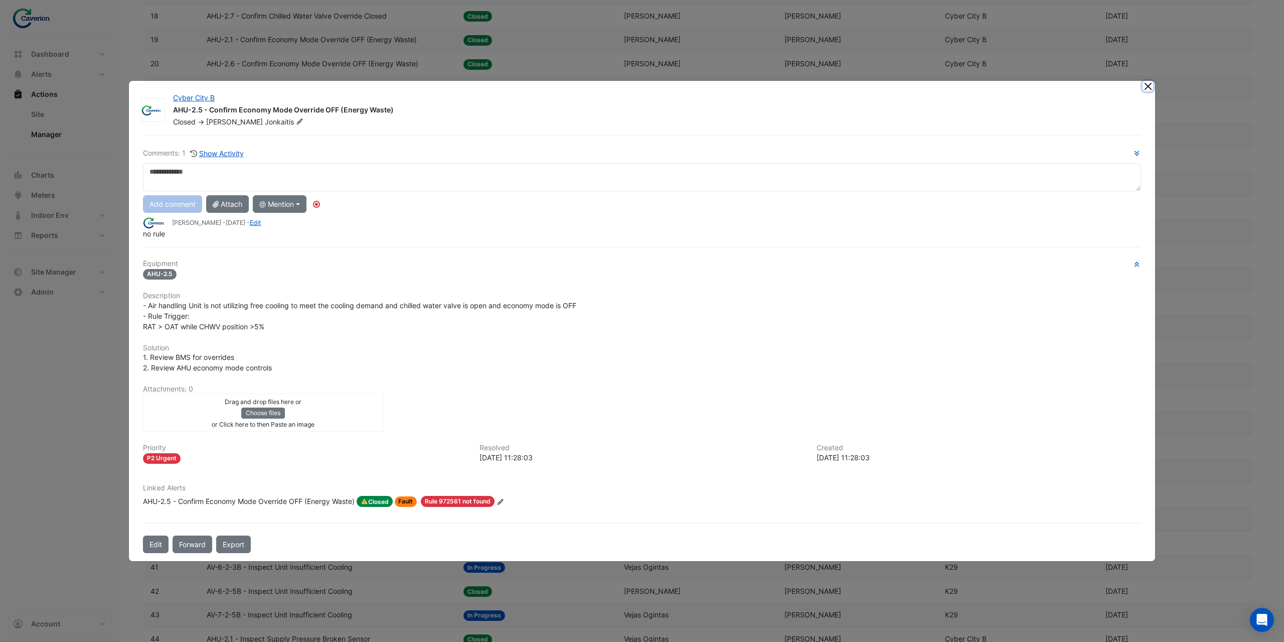
click at [1144, 87] on button "Close" at bounding box center [1148, 86] width 11 height 11
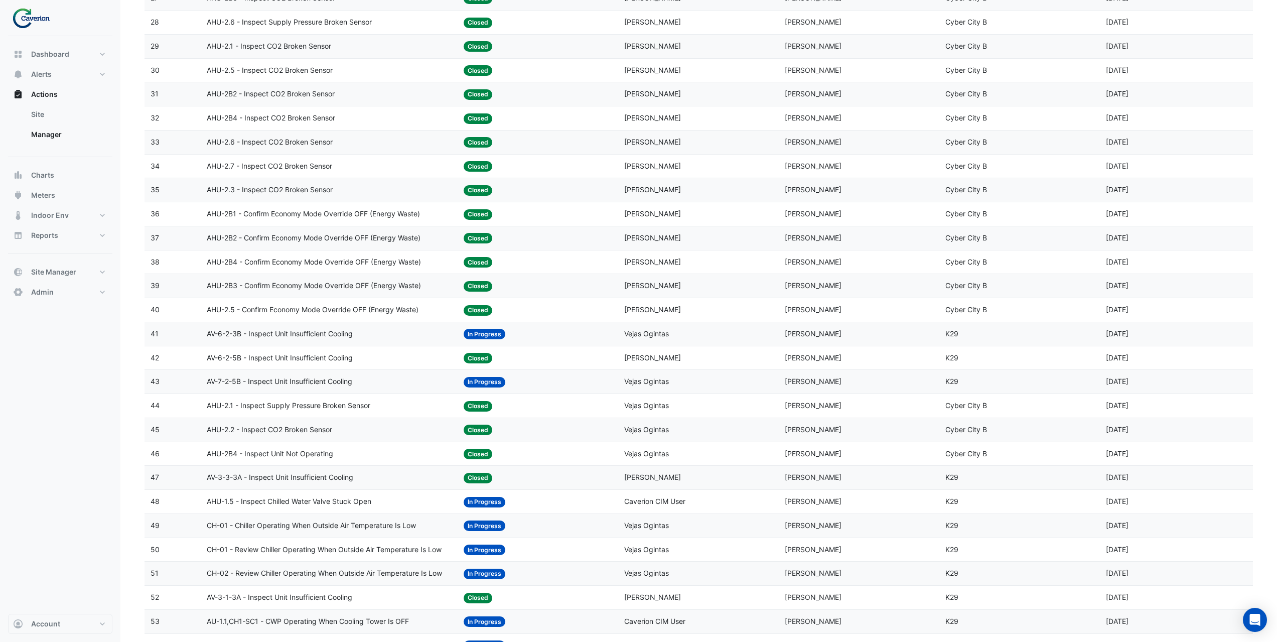
scroll to position [803, 0]
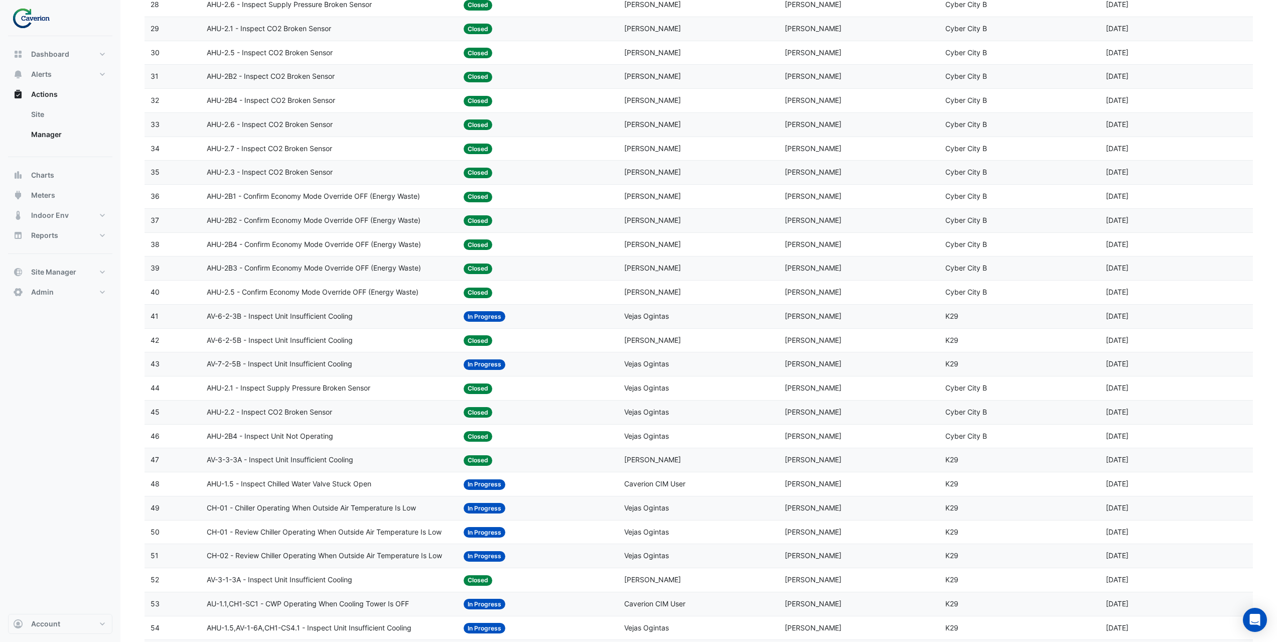
click at [380, 504] on span "CH-01 - Chiller Operating When Outside Air Temperature Is Low" at bounding box center [311, 508] width 209 height 12
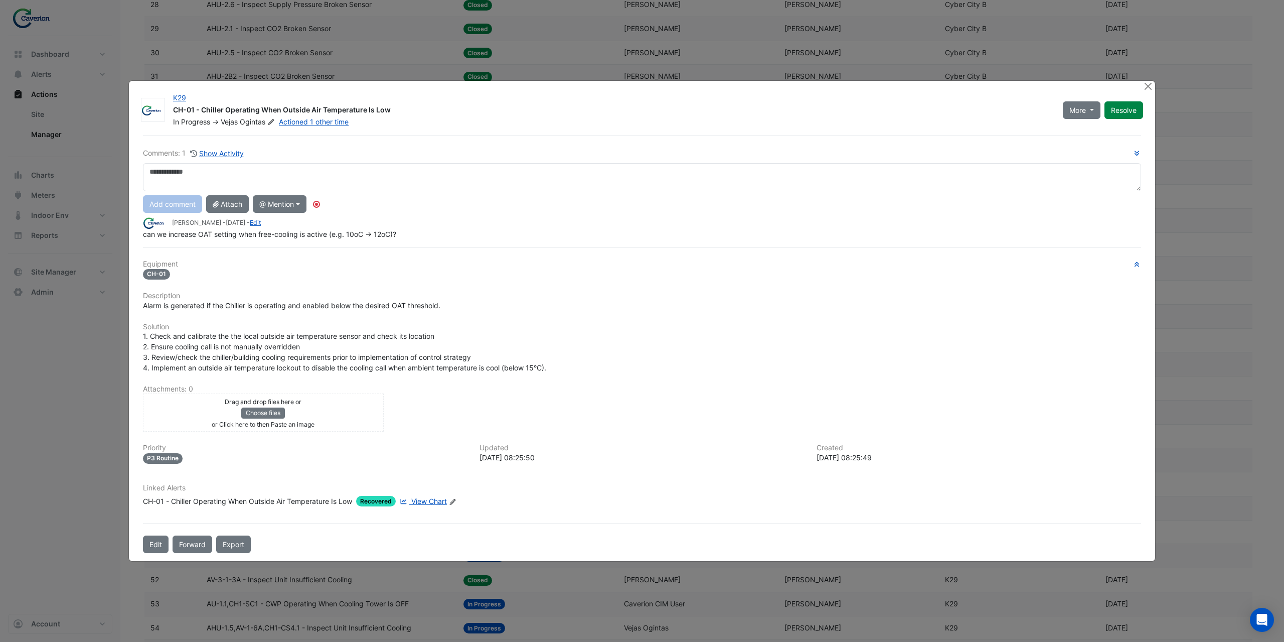
click at [418, 500] on span "View Chart" at bounding box center [429, 501] width 36 height 9
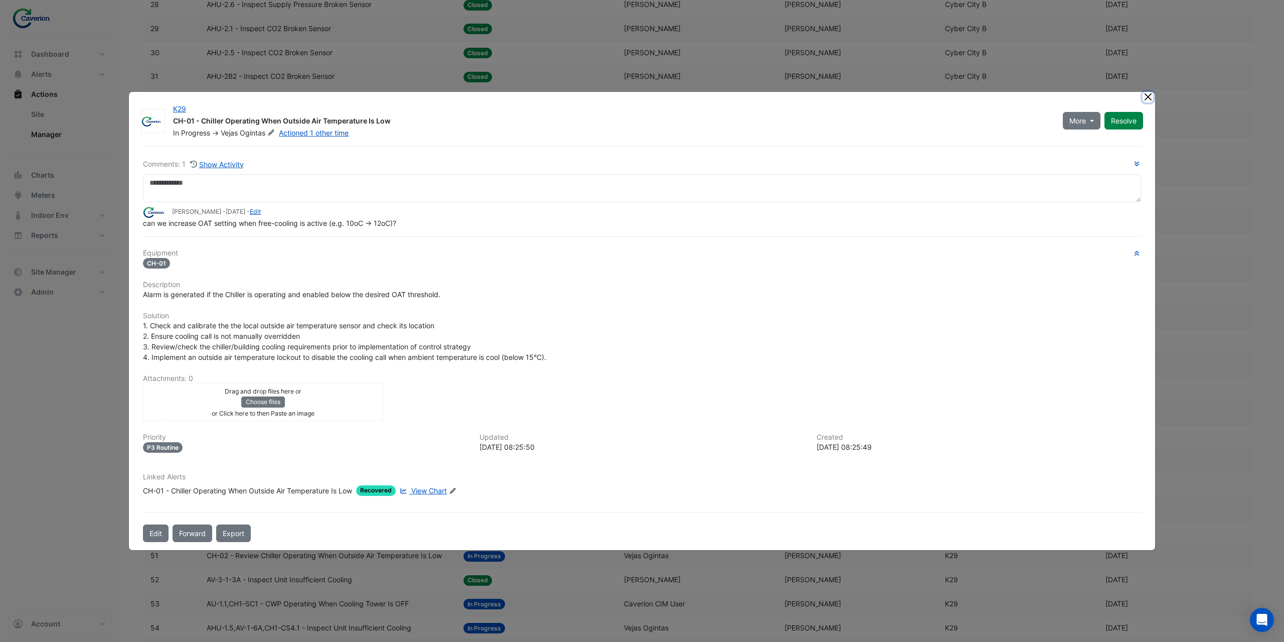
click at [1152, 94] on button "Close" at bounding box center [1148, 97] width 11 height 11
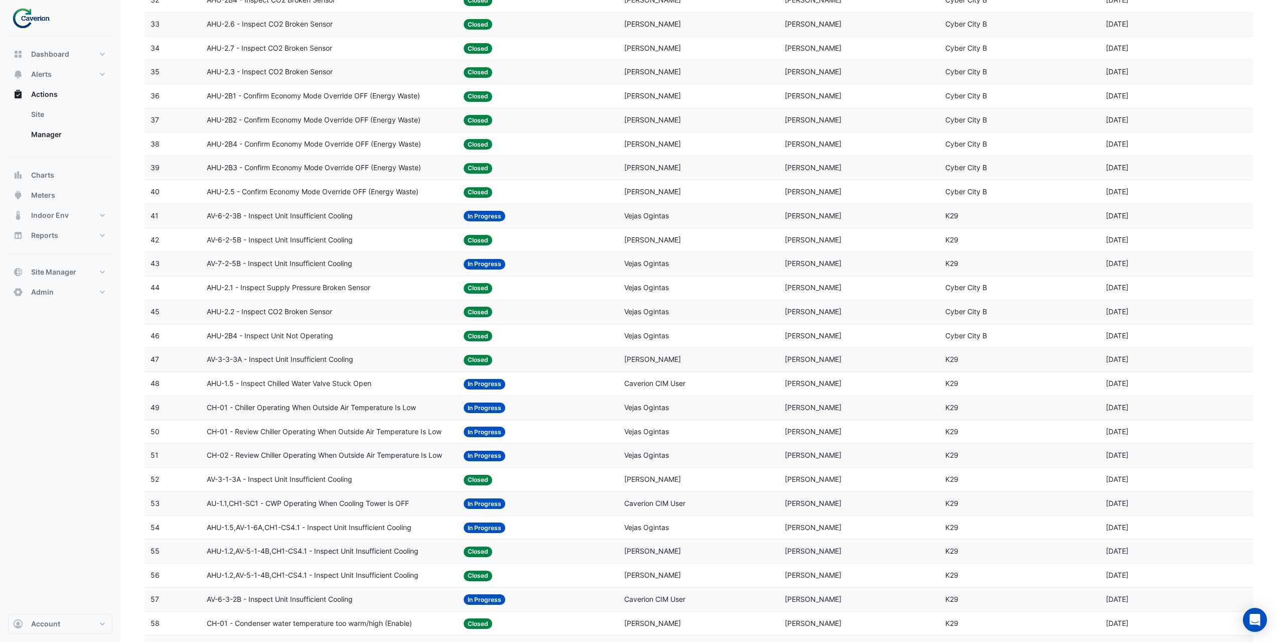
scroll to position [953, 0]
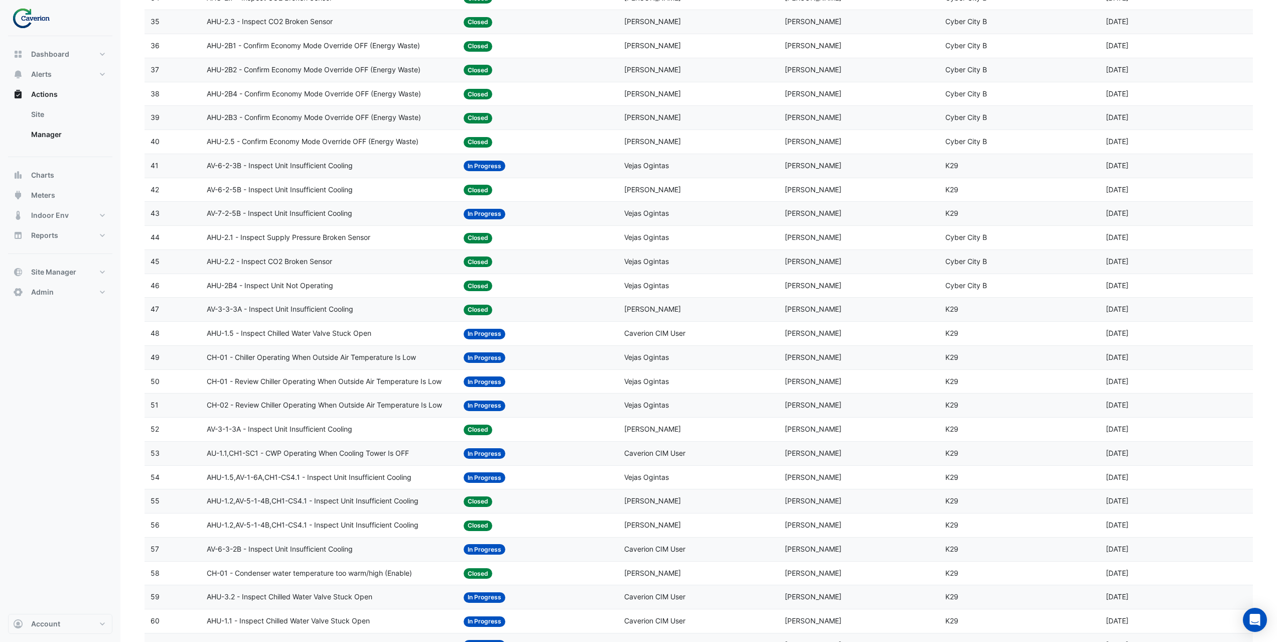
click at [335, 453] on span "AU-1.1,CH1-SC1 - CWP Operating When Cooling Tower Is OFF" at bounding box center [308, 454] width 202 height 12
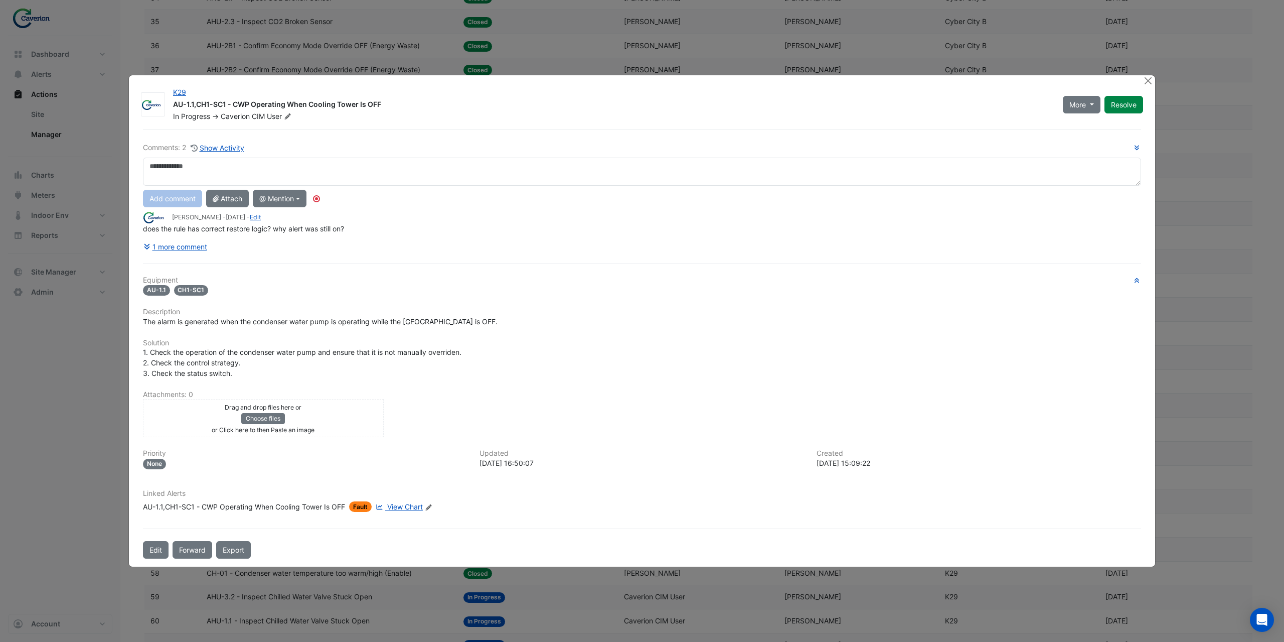
click at [318, 504] on div "AU-1.1,CH1-SC1 - CWP Operating When Cooling Tower Is OFF" at bounding box center [244, 506] width 202 height 11
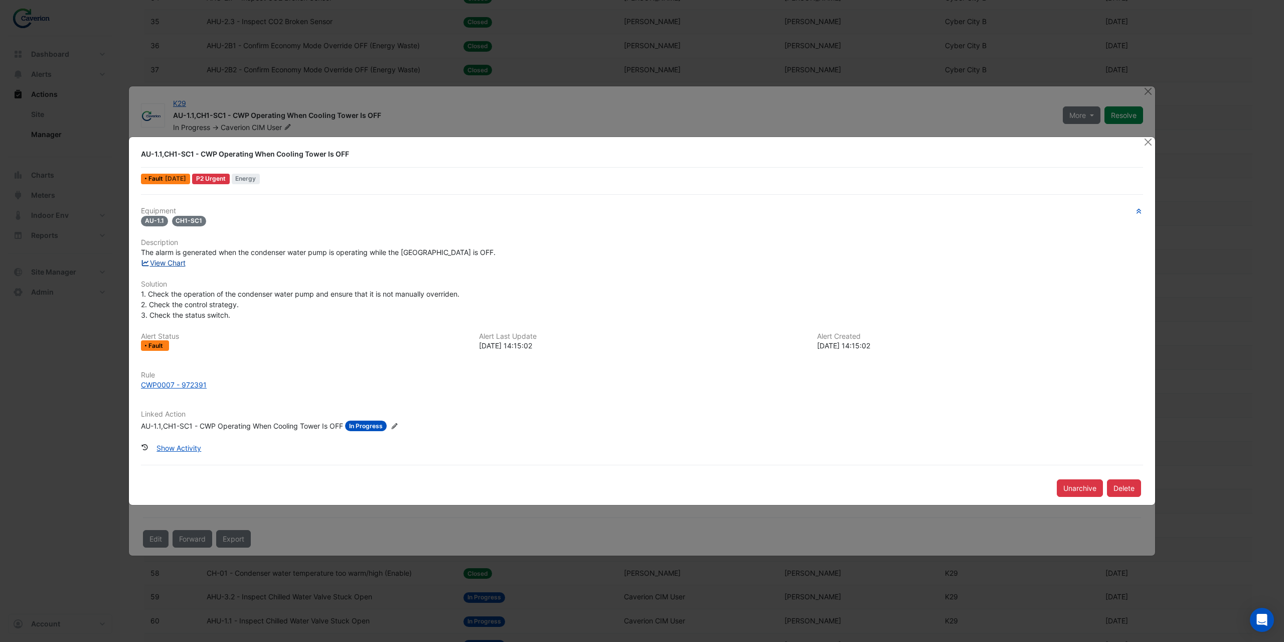
click at [181, 264] on link "View Chart" at bounding box center [163, 262] width 45 height 9
click at [1149, 141] on button "Close" at bounding box center [1148, 142] width 11 height 11
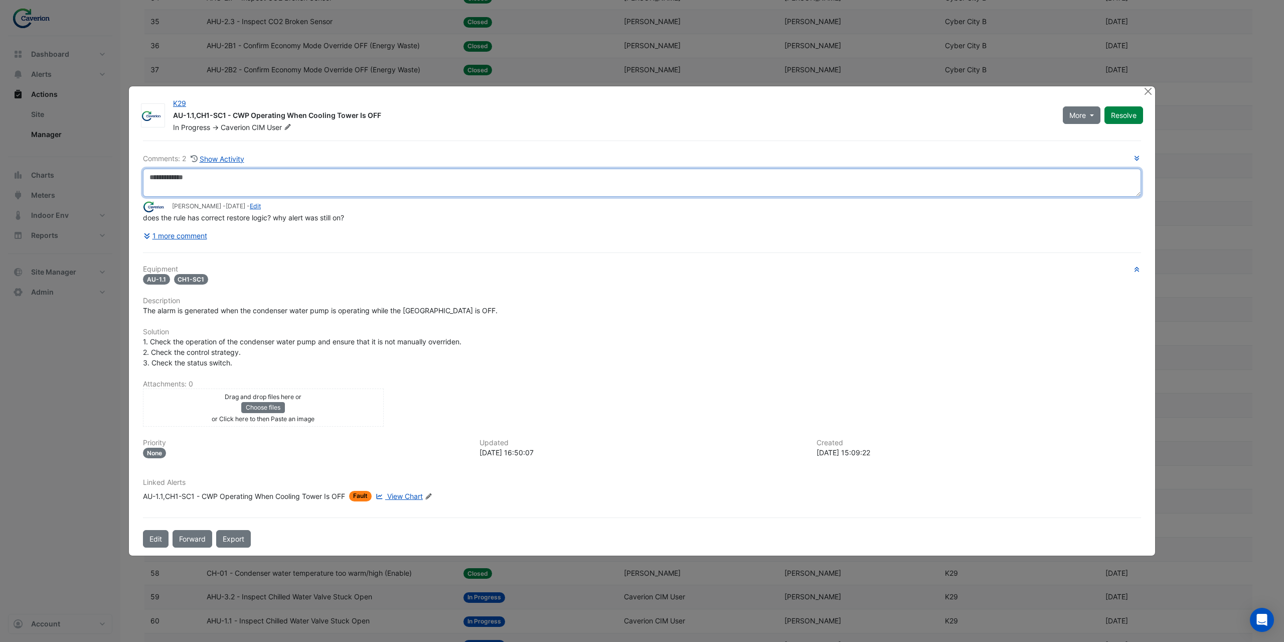
click at [179, 185] on textarea at bounding box center [642, 183] width 998 height 28
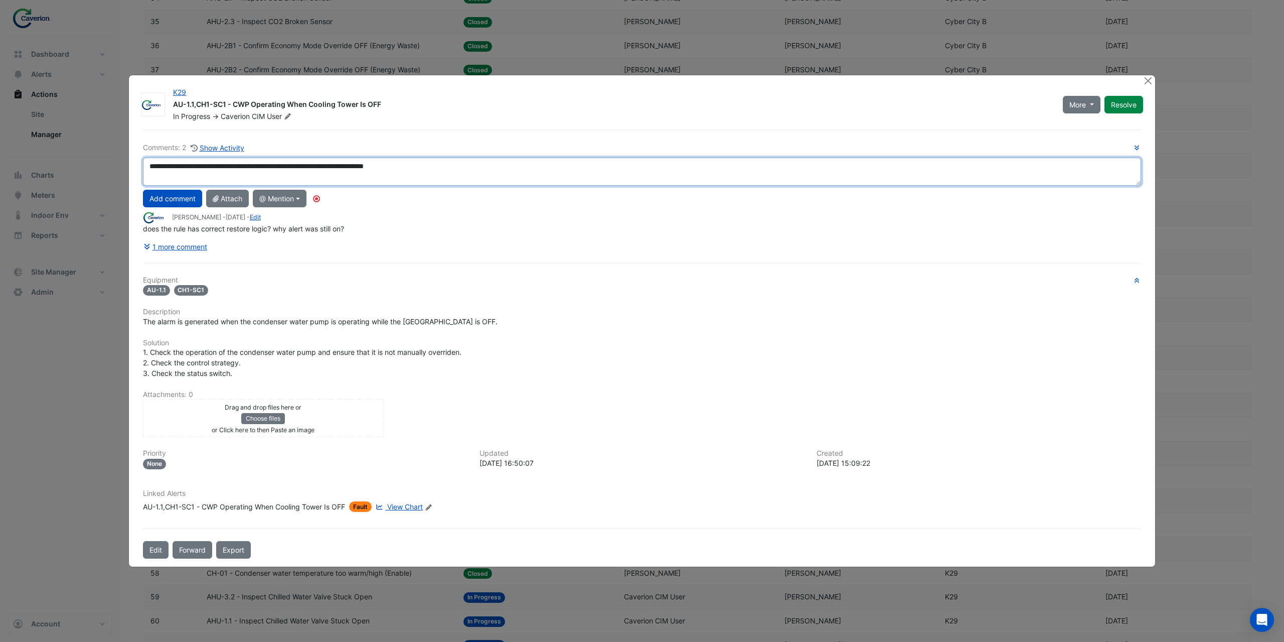
click at [143, 166] on textarea "**********" at bounding box center [642, 172] width 998 height 28
type textarea "**********"
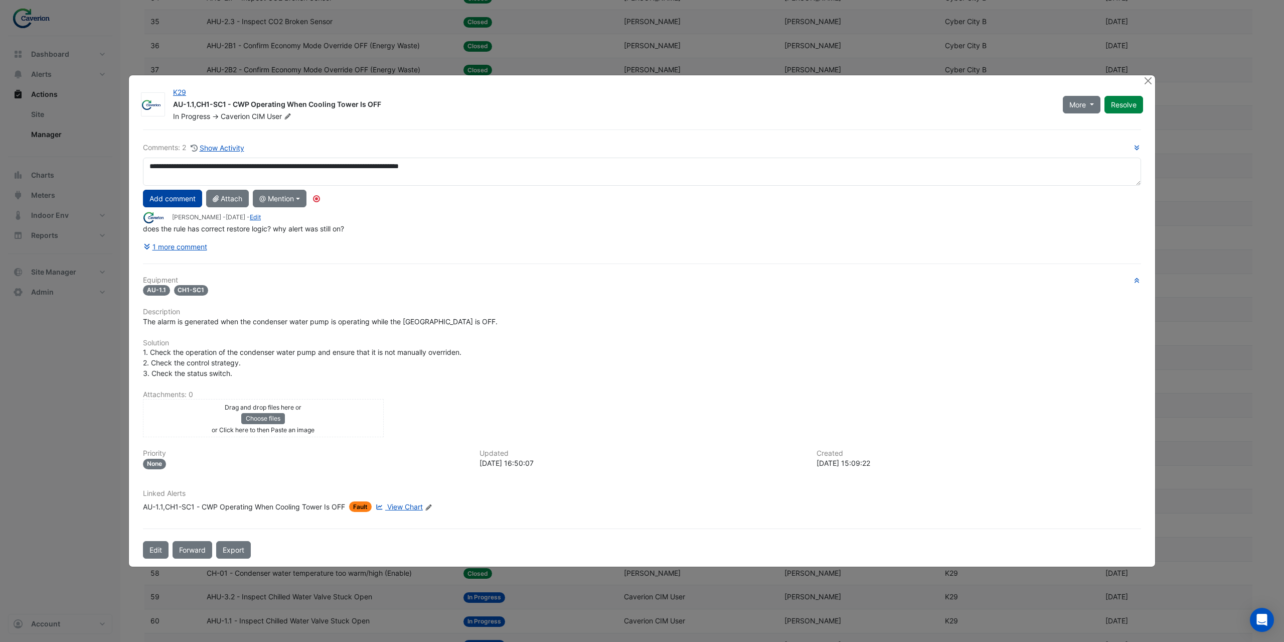
click at [184, 203] on button "Add comment" at bounding box center [172, 199] width 59 height 18
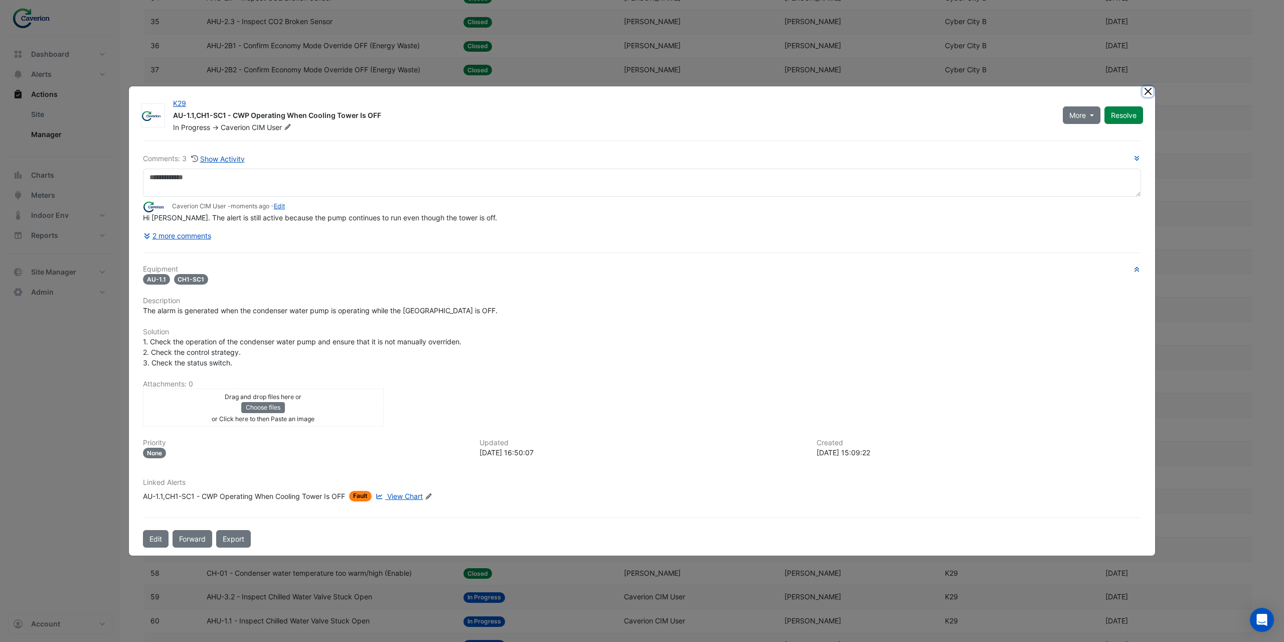
click at [1146, 92] on button "Close" at bounding box center [1148, 91] width 11 height 11
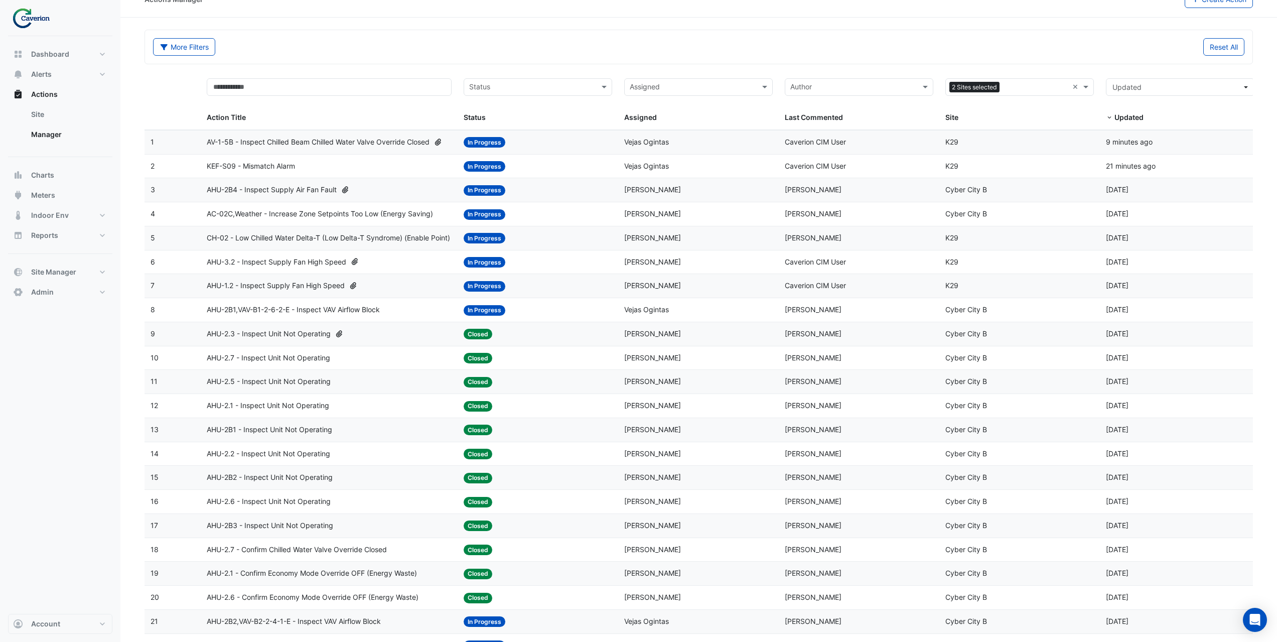
scroll to position [0, 0]
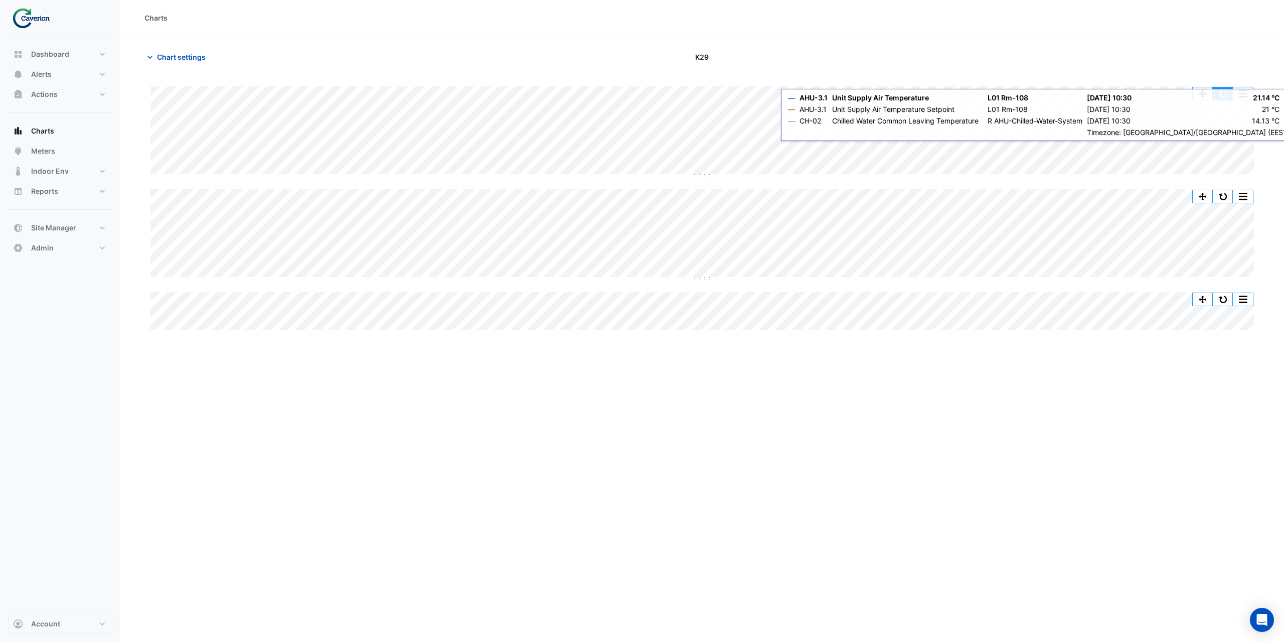
click at [1228, 94] on button "button" at bounding box center [1223, 93] width 20 height 13
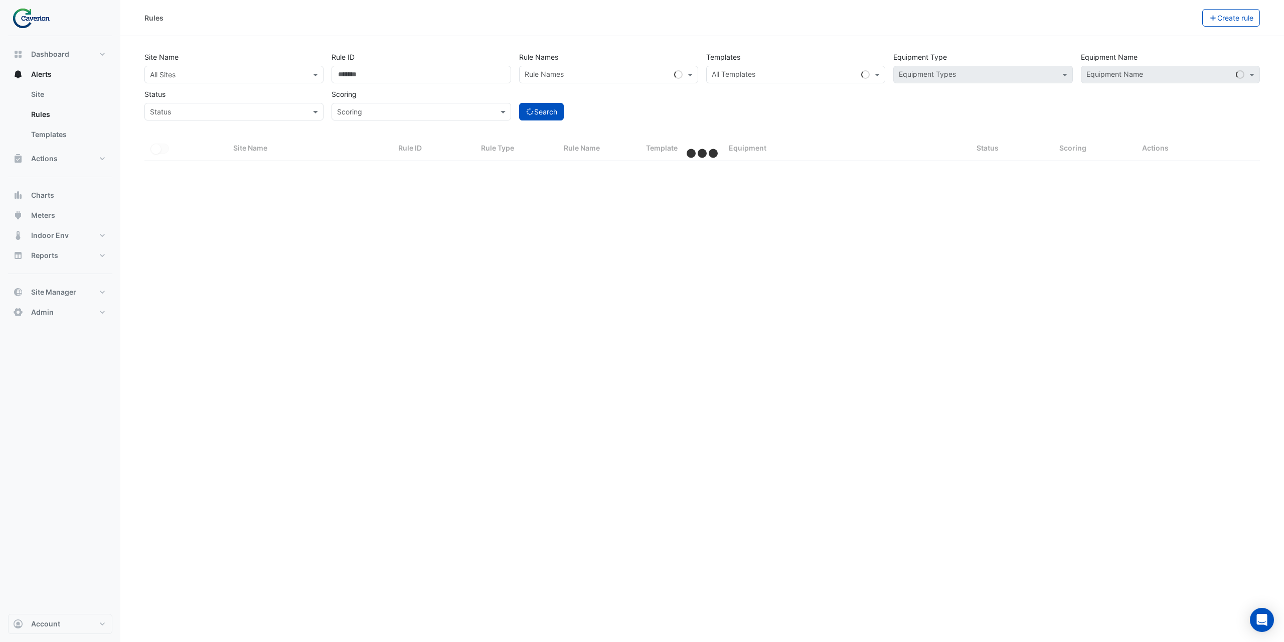
select select "***"
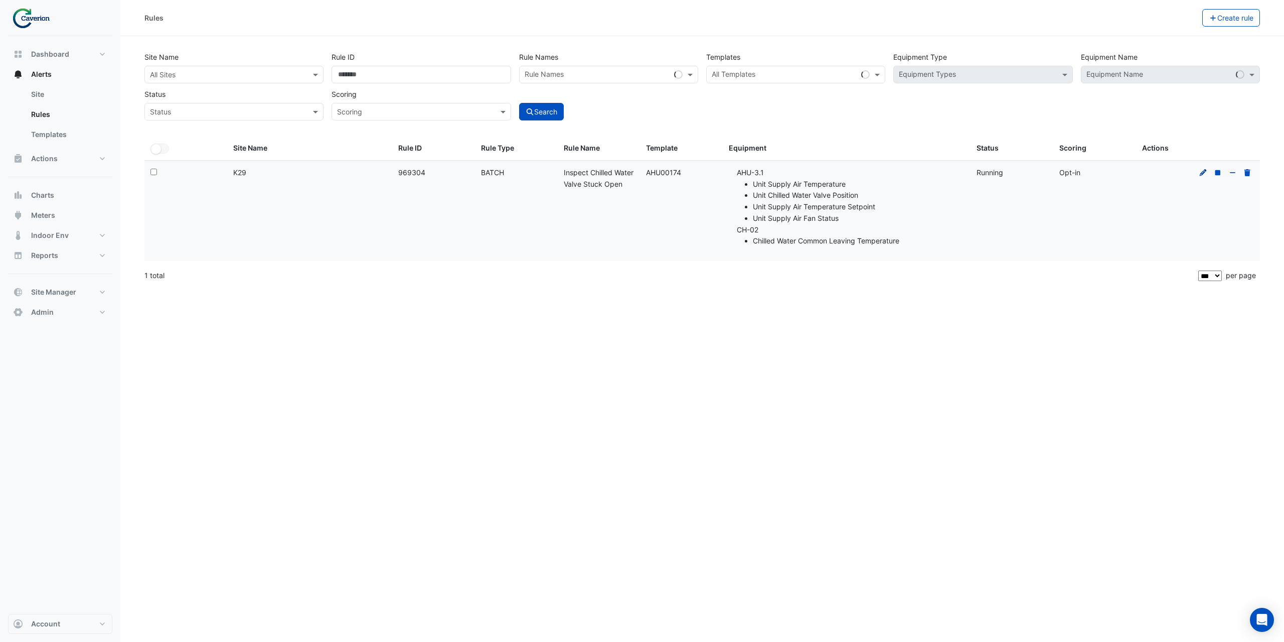
click at [1202, 172] on icon at bounding box center [1203, 172] width 7 height 7
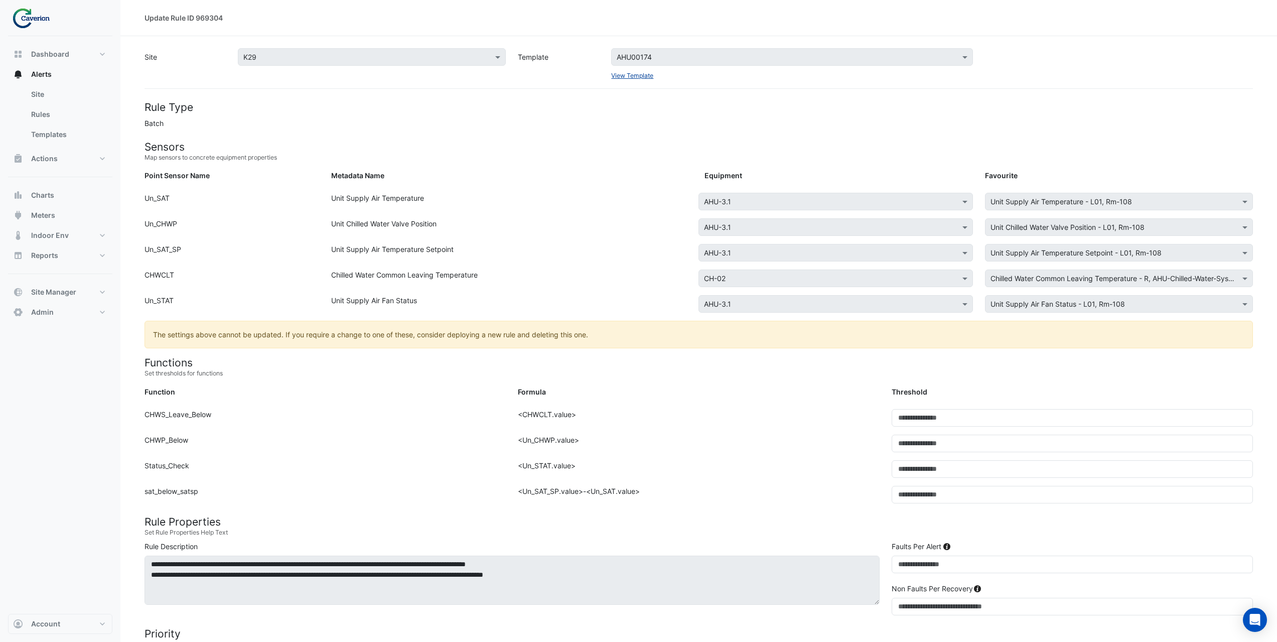
click at [629, 77] on link "View Template" at bounding box center [632, 76] width 42 height 8
click at [628, 74] on link "View Template" at bounding box center [632, 76] width 42 height 8
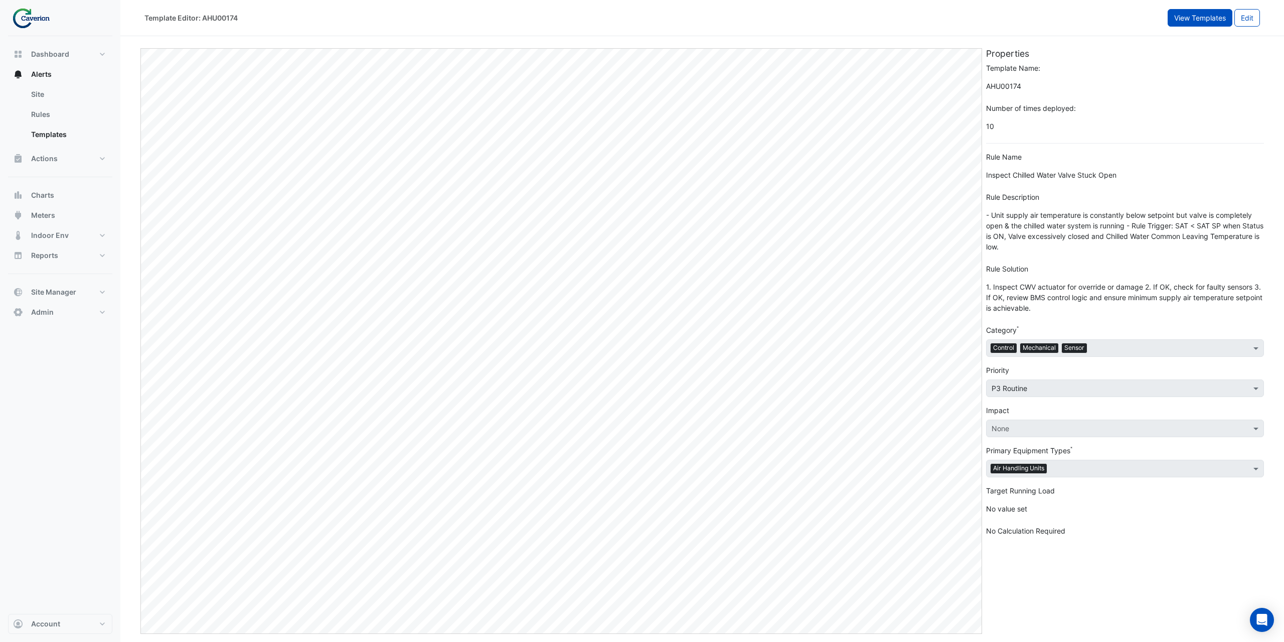
click at [1188, 14] on button "View Templates" at bounding box center [1200, 18] width 65 height 18
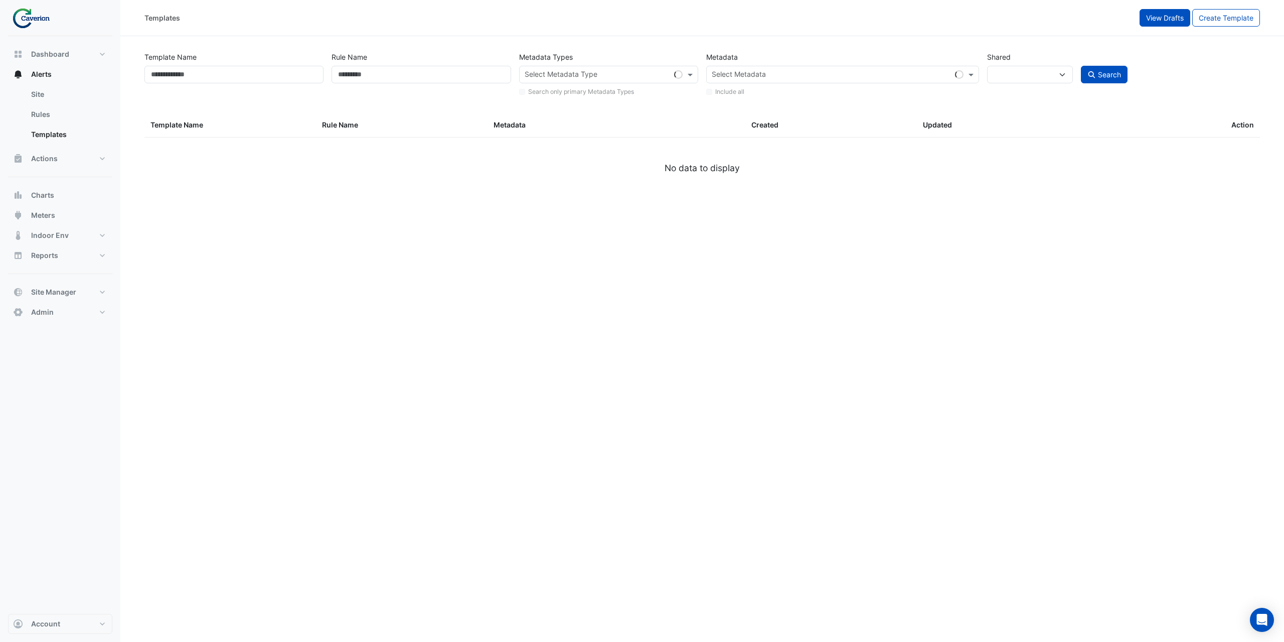
select select
select select "***"
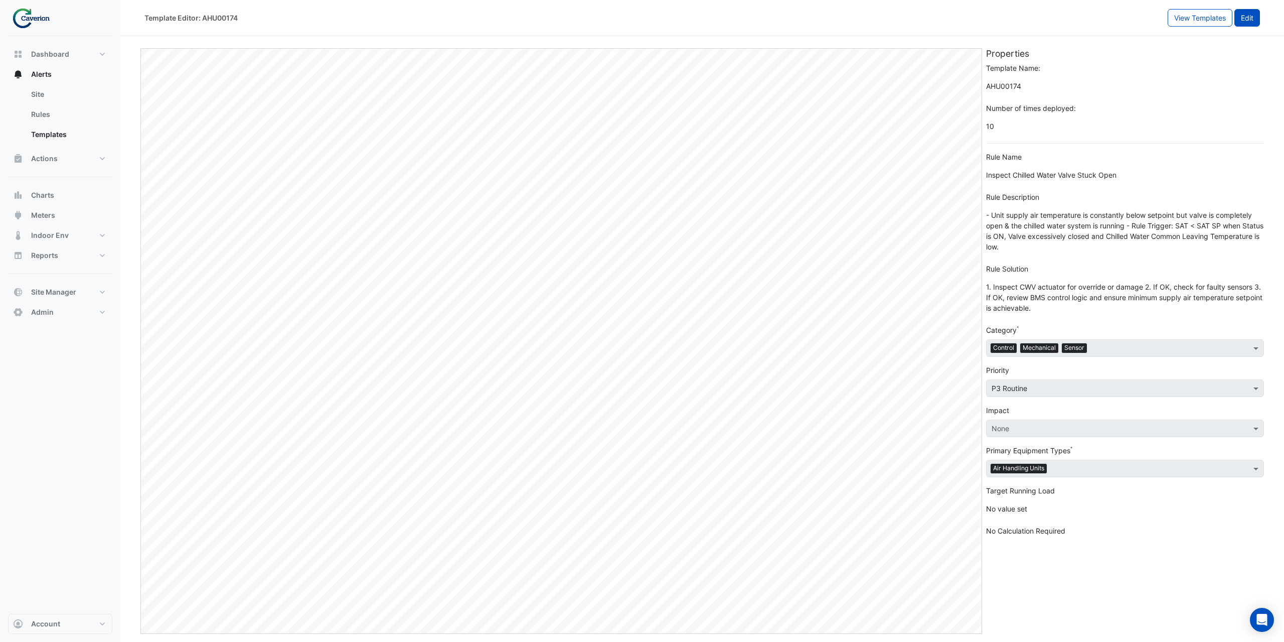
click at [1252, 19] on button "Edit" at bounding box center [1248, 18] width 26 height 18
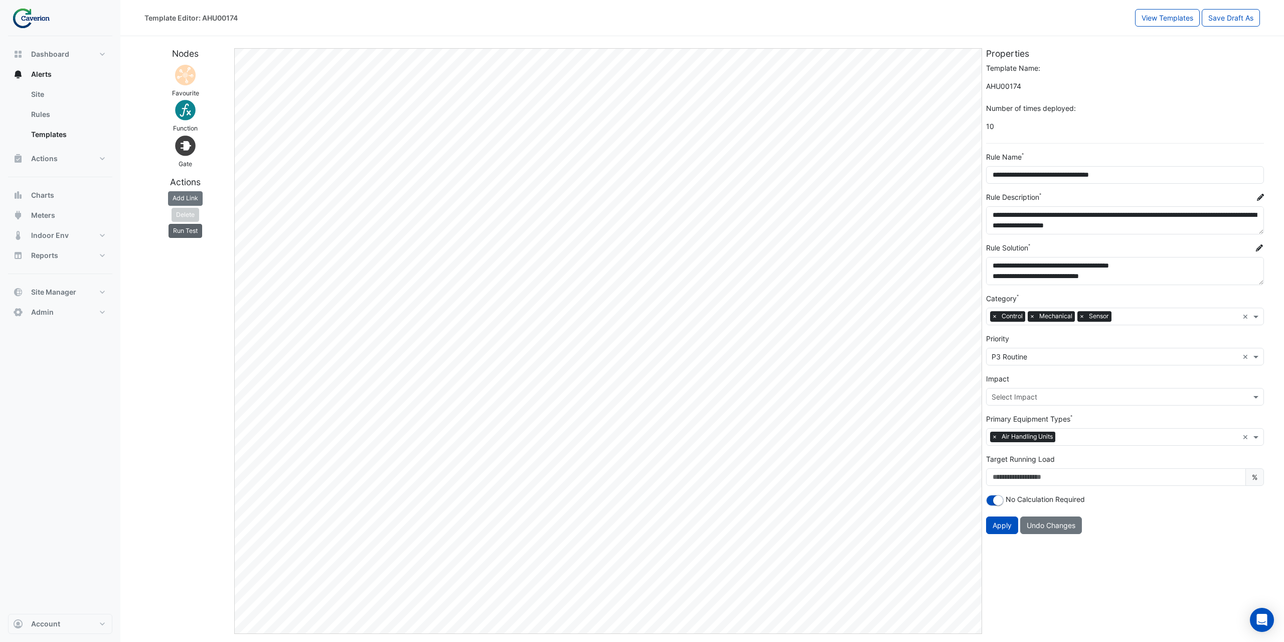
click at [181, 234] on button "Run Test" at bounding box center [186, 231] width 34 height 14
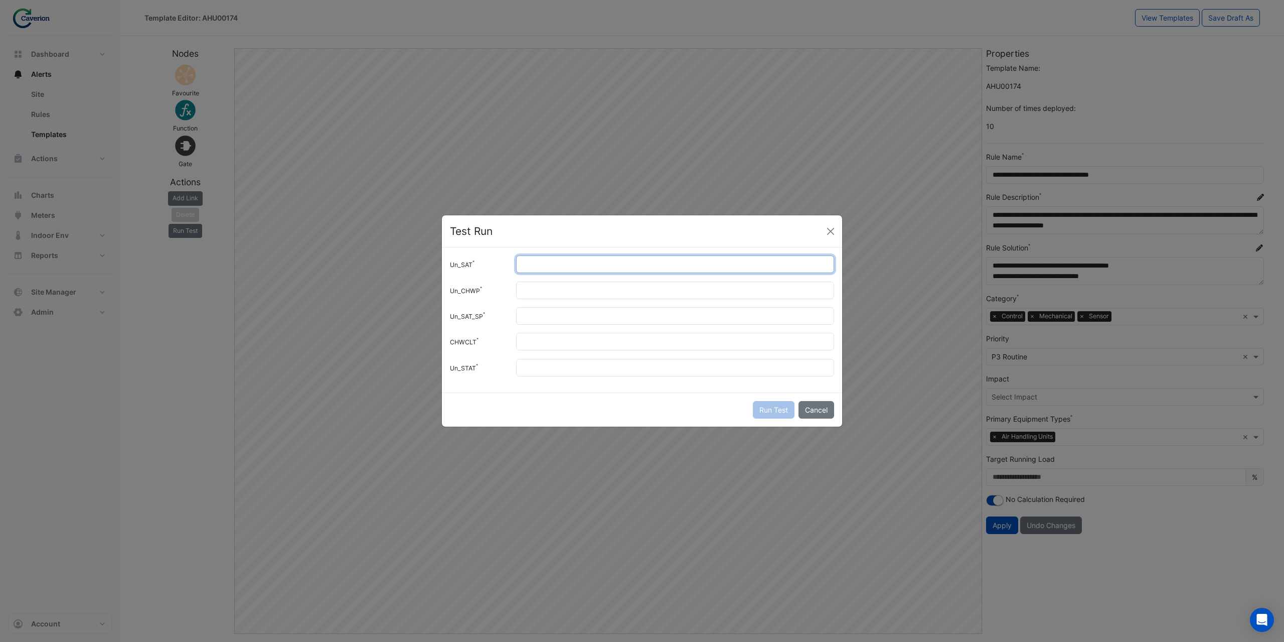
click at [556, 264] on input "Un_SAT" at bounding box center [675, 264] width 318 height 18
type input "**"
click at [526, 293] on input "Un_CHWP" at bounding box center [675, 290] width 318 height 18
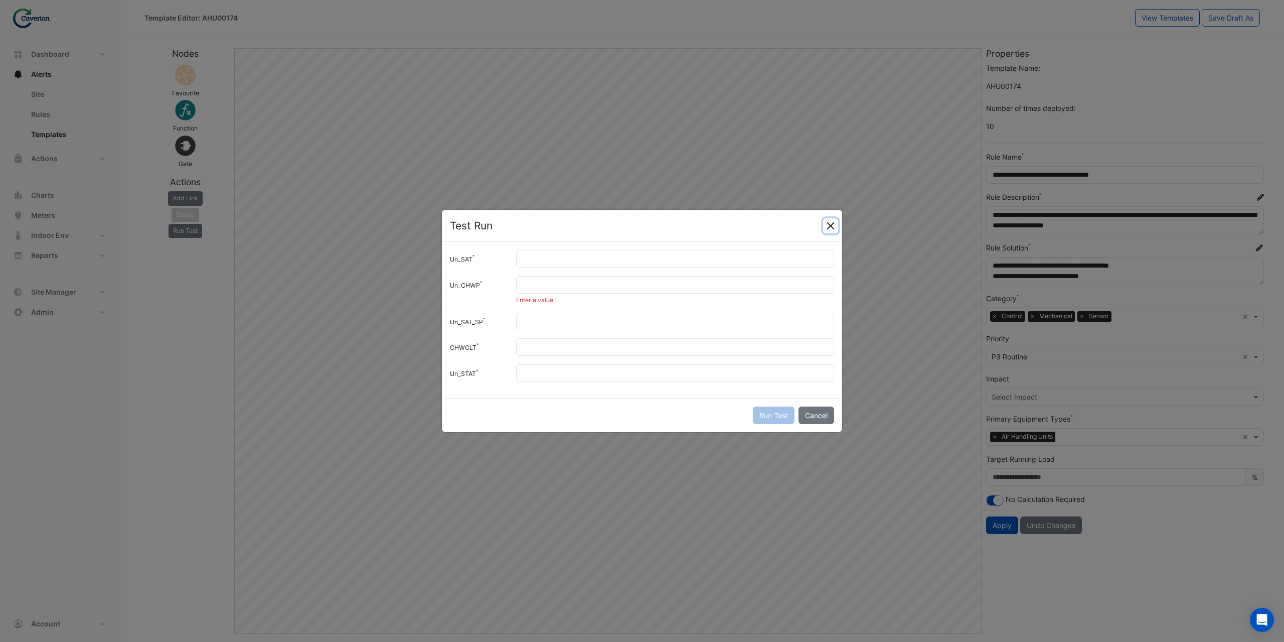
click at [834, 233] on button "Close" at bounding box center [830, 225] width 15 height 15
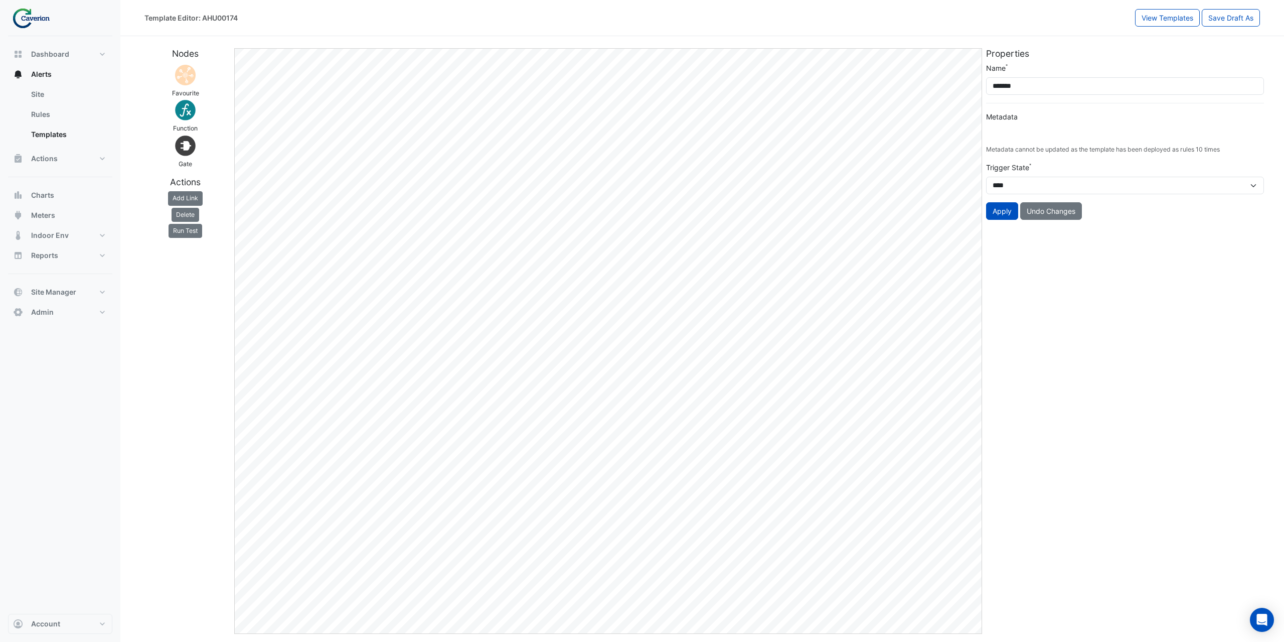
type input "**********"
click at [185, 235] on button "Run Test" at bounding box center [186, 231] width 34 height 14
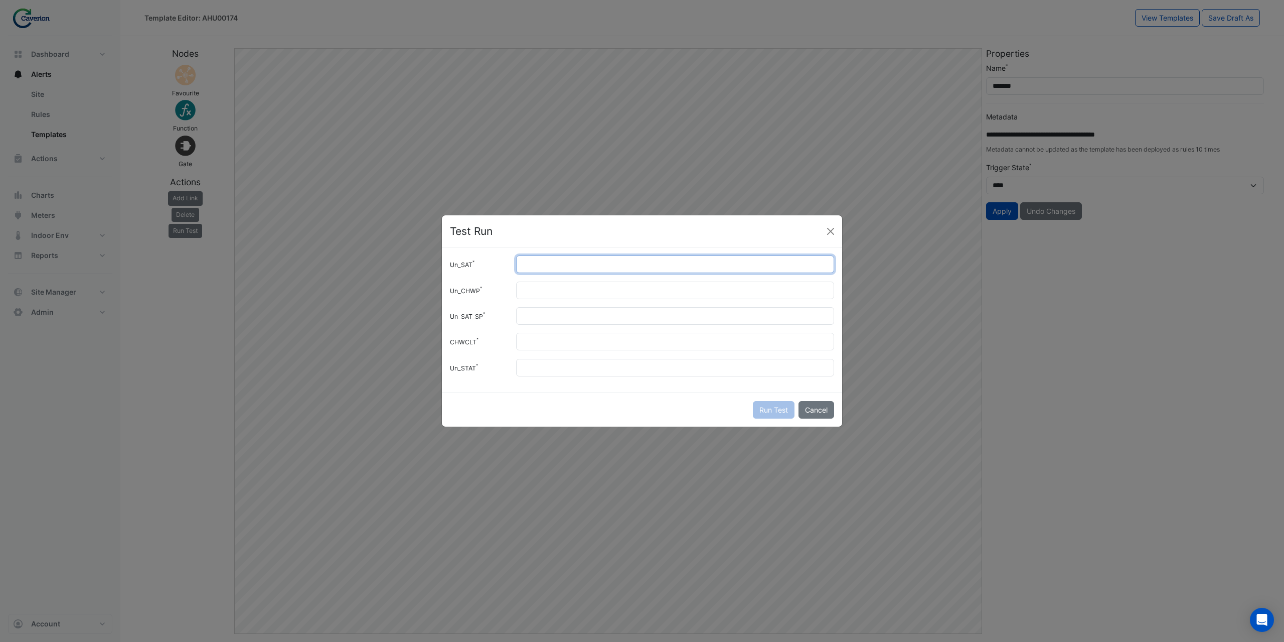
click at [544, 263] on input "Un_SAT" at bounding box center [675, 264] width 318 height 18
type input "**"
click at [538, 288] on input "Un_CHWP" at bounding box center [675, 290] width 318 height 18
type input "*"
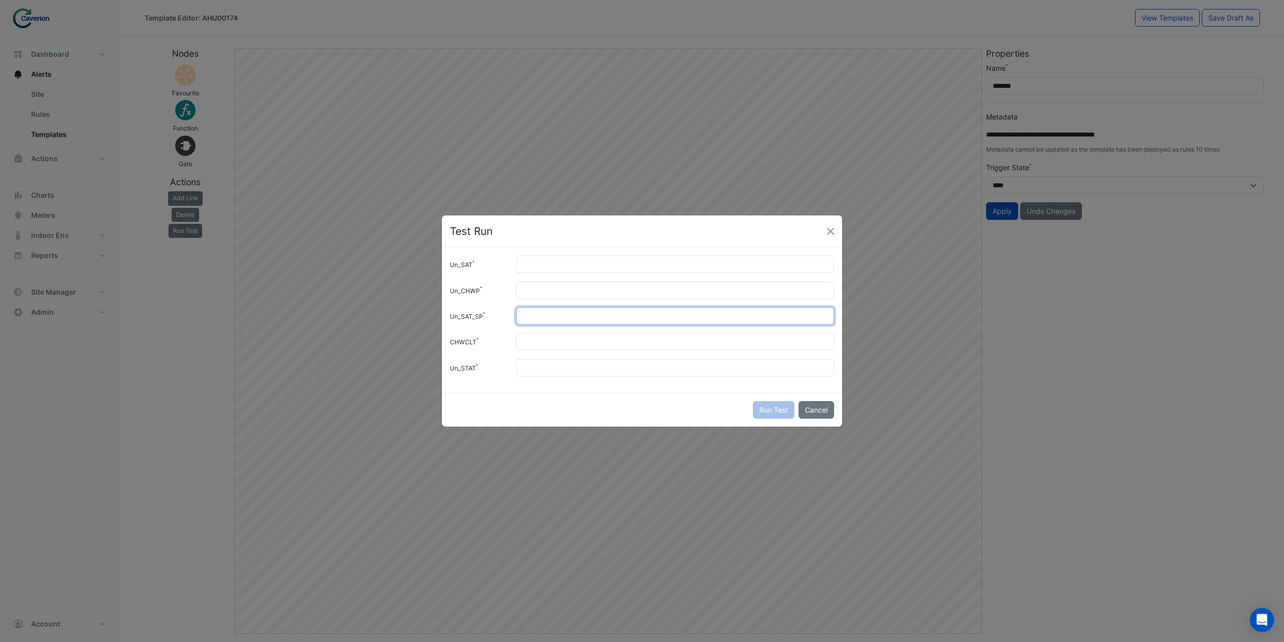
click at [533, 319] on input "Un_SAT_SP" at bounding box center [675, 316] width 318 height 18
type input "**"
click at [537, 343] on input "CHWCLT" at bounding box center [675, 342] width 318 height 18
type input "*"
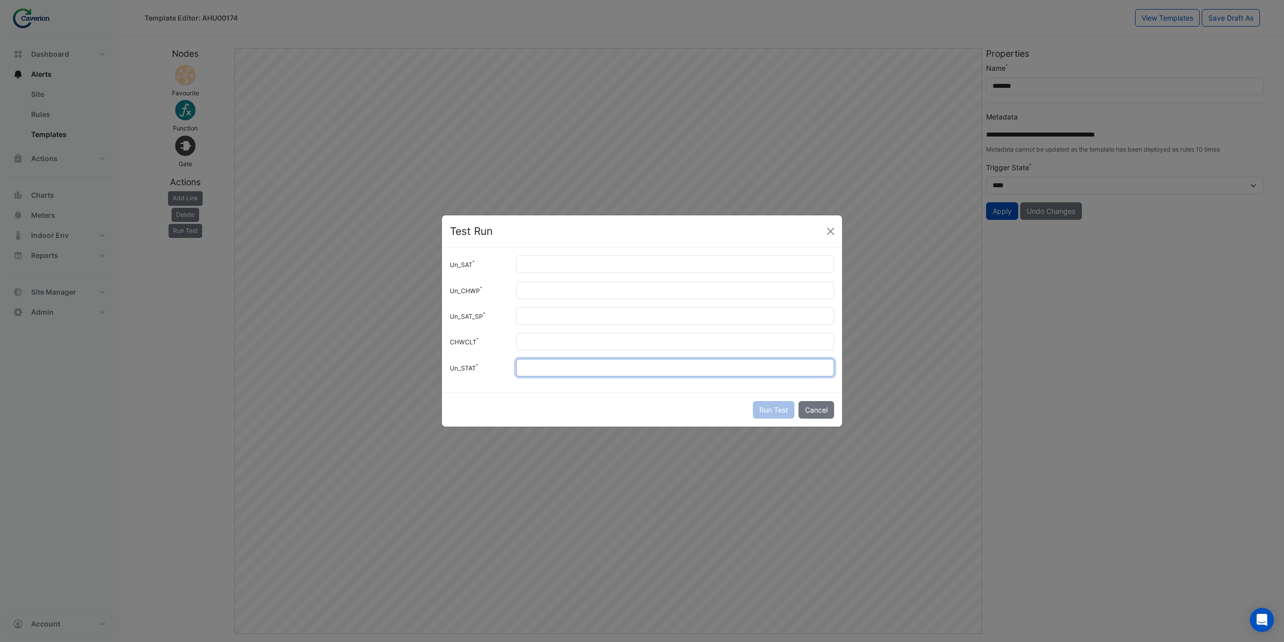
click at [538, 372] on input "Un_STAT" at bounding box center [675, 368] width 318 height 18
type input "*"
click at [769, 408] on button "Run Test" at bounding box center [774, 410] width 42 height 18
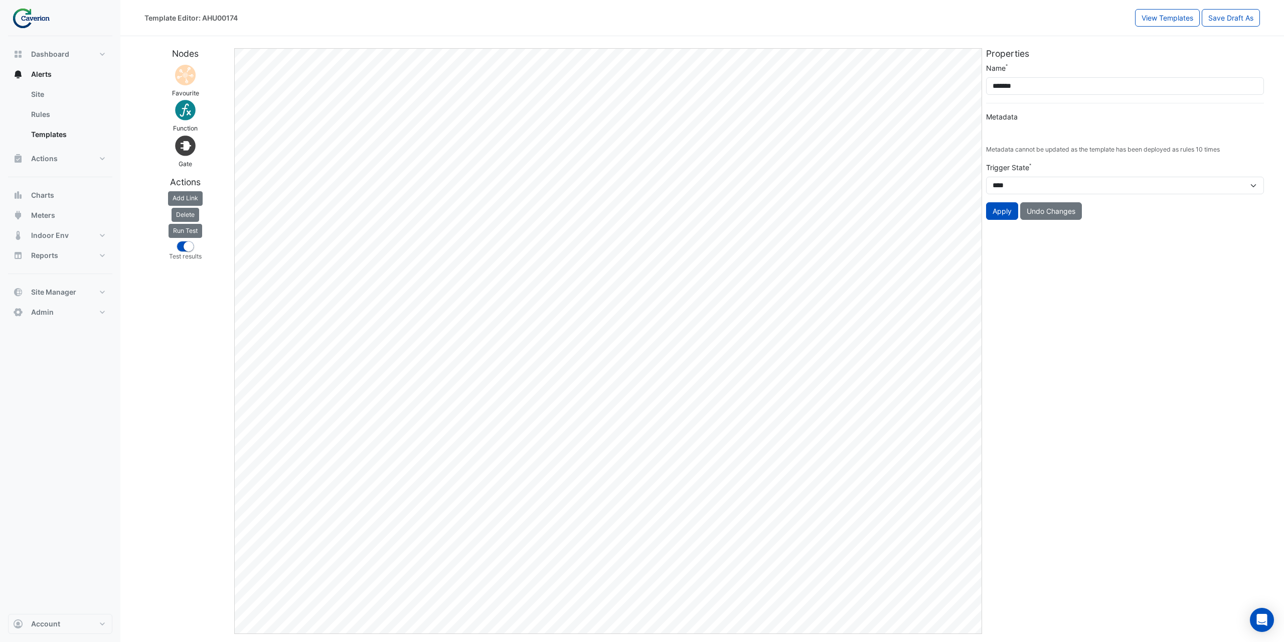
type input "**********"
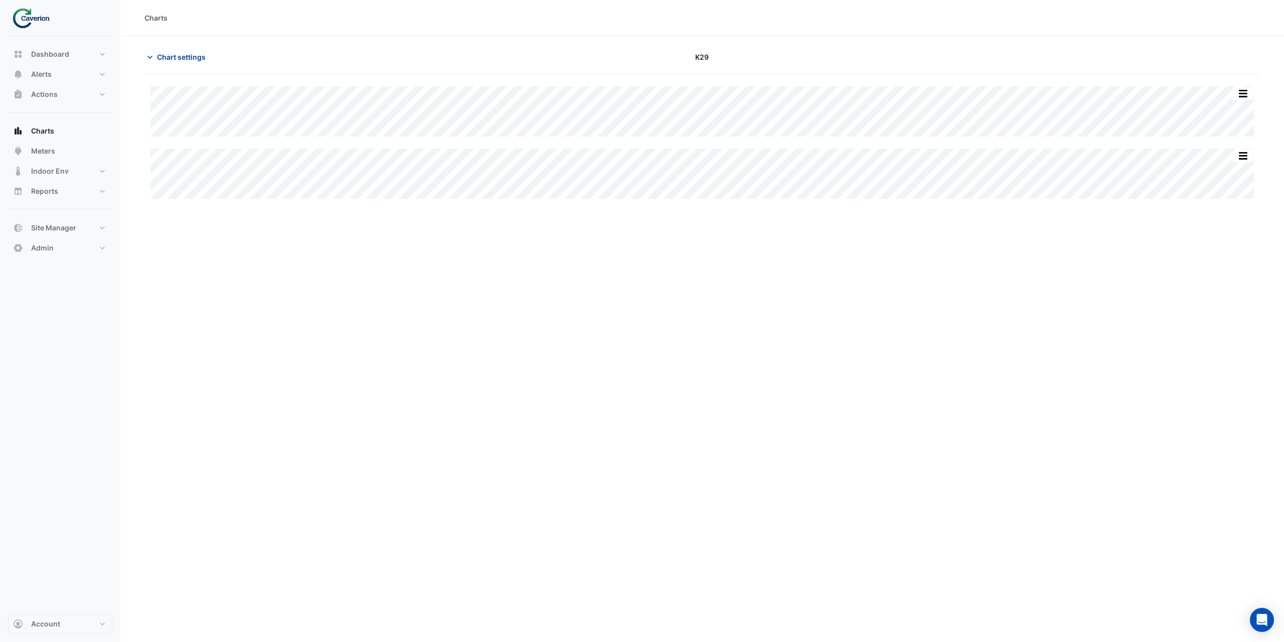
click at [171, 56] on span "Chart settings" at bounding box center [181, 57] width 49 height 11
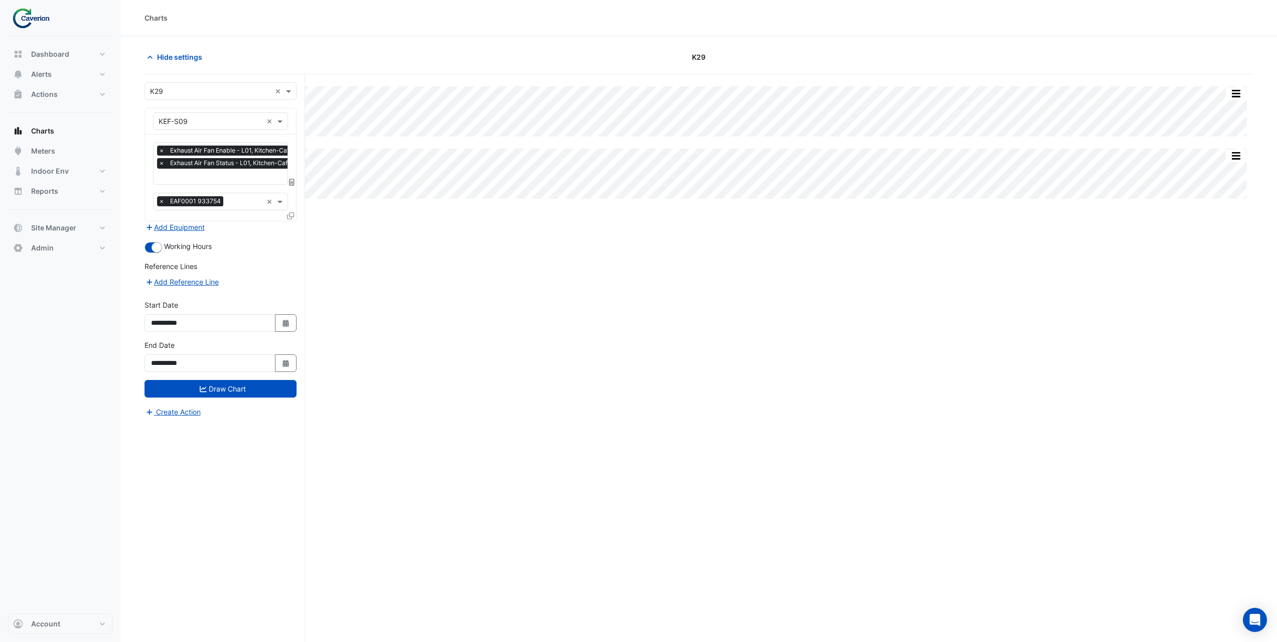
click at [291, 217] on icon at bounding box center [290, 215] width 7 height 7
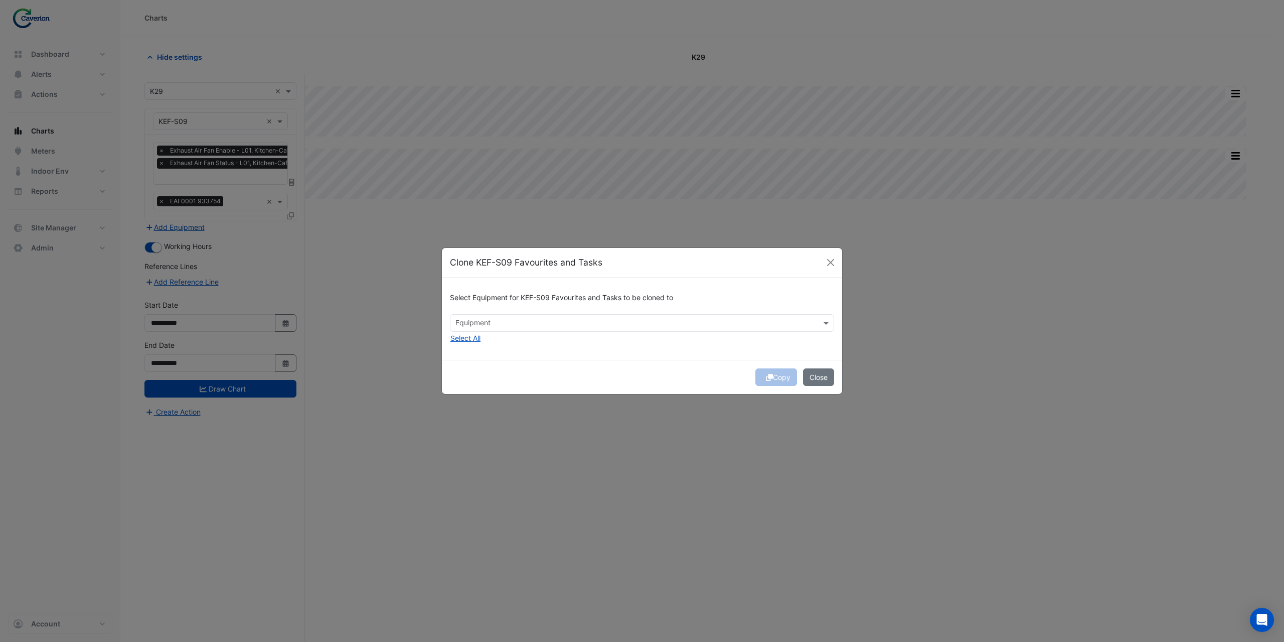
click at [473, 323] on input "text" at bounding box center [637, 324] width 362 height 11
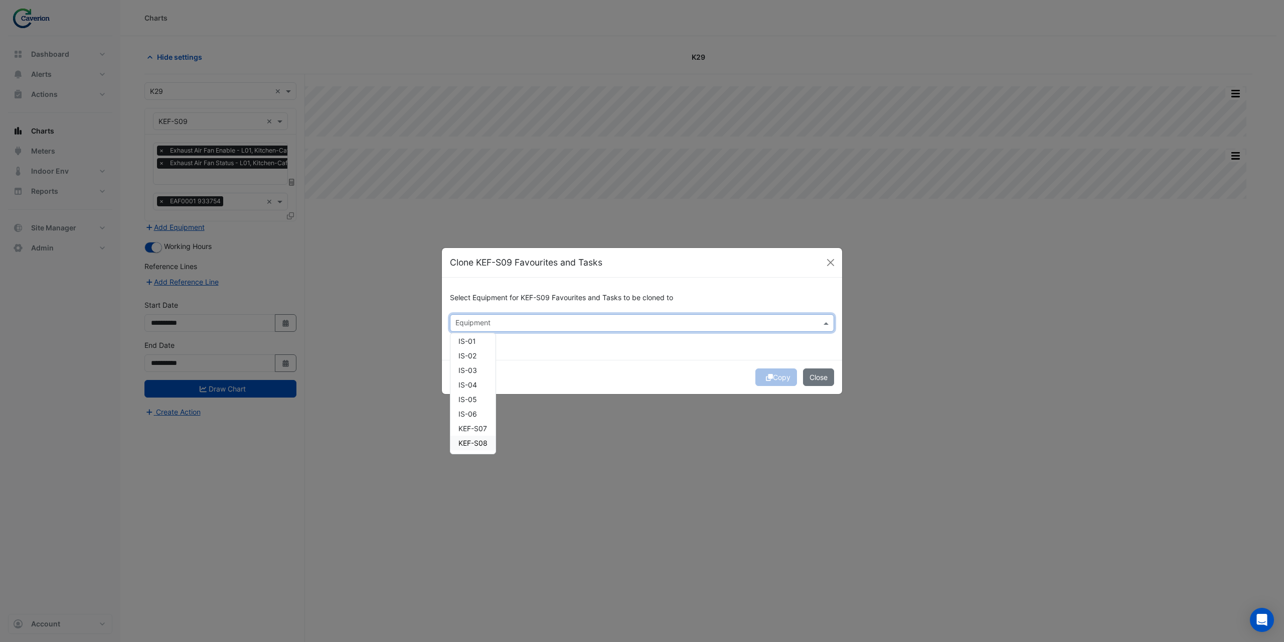
scroll to position [4, 0]
click at [477, 431] on span "KEF-S07" at bounding box center [473, 427] width 29 height 9
click at [477, 440] on span "KEF-S08" at bounding box center [473, 442] width 29 height 9
drag, startPoint x: 573, startPoint y: 369, endPoint x: 585, endPoint y: 368, distance: 11.1
click at [575, 369] on div "Copy Close" at bounding box center [642, 377] width 400 height 34
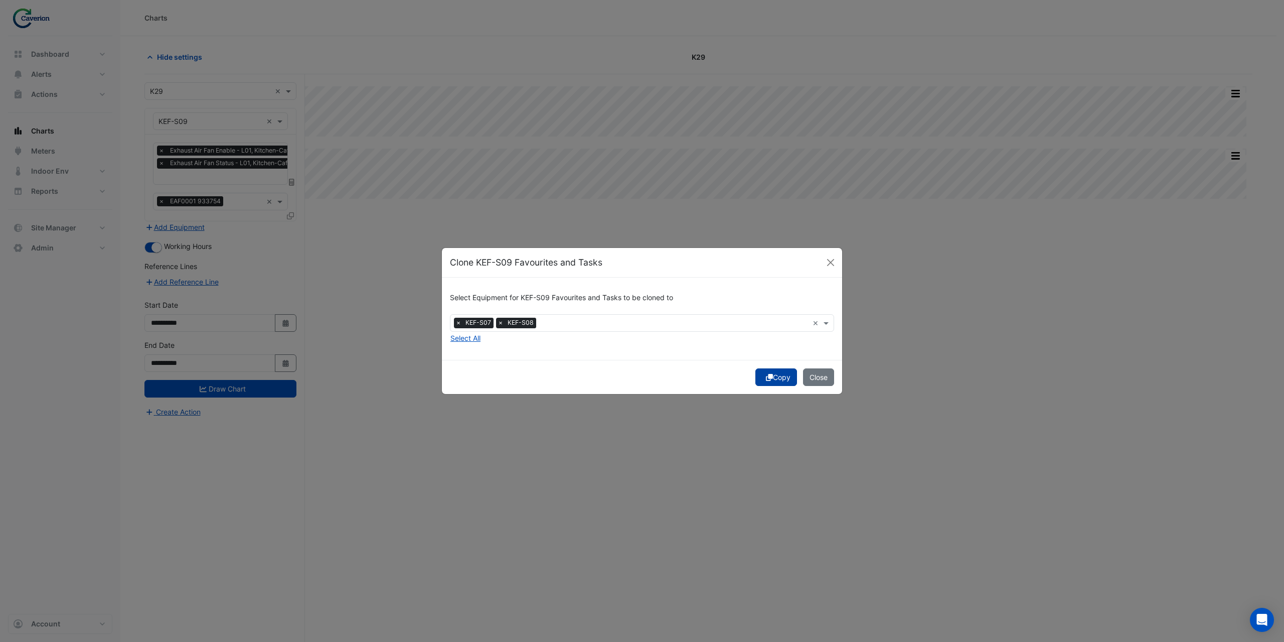
click at [778, 381] on button "Copy" at bounding box center [777, 377] width 42 height 18
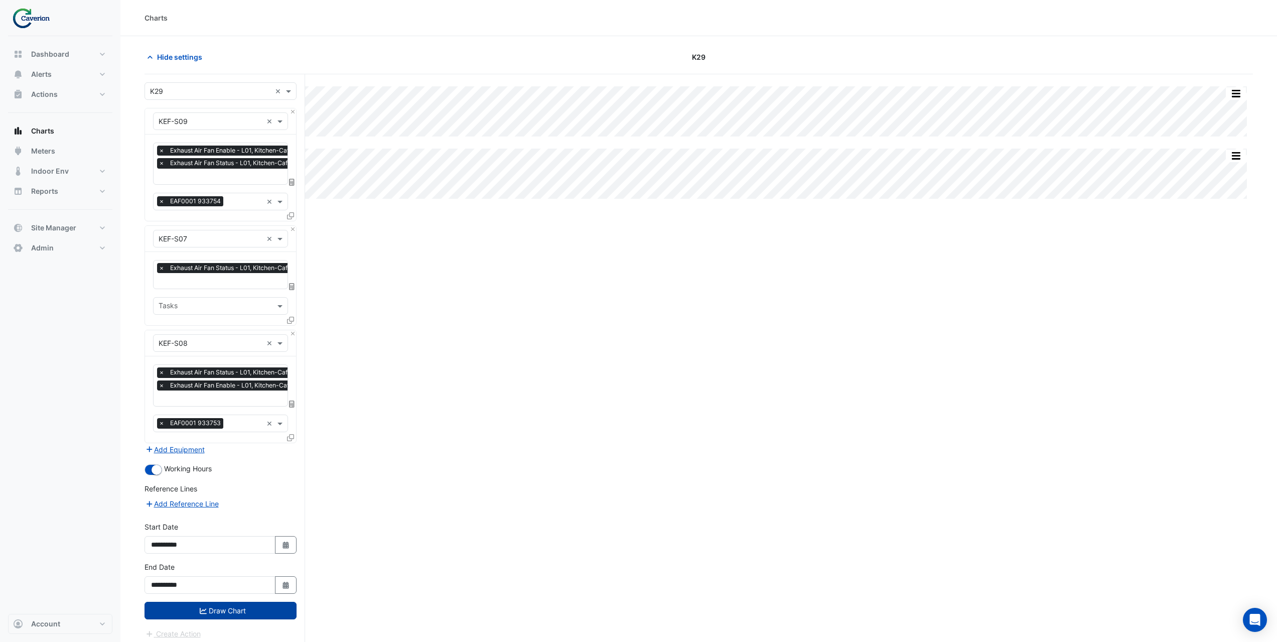
click at [252, 611] on button "Draw Chart" at bounding box center [220, 611] width 152 height 18
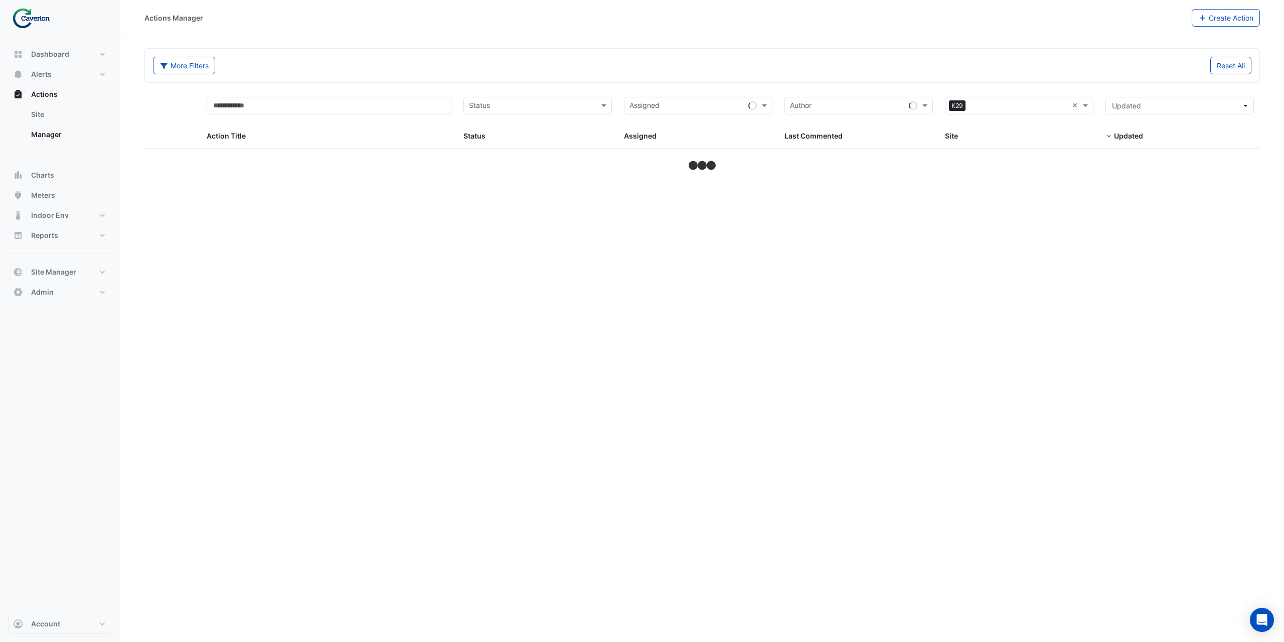
select select "***"
click at [323, 159] on div "KEF-S09 - Mismatch Alarm" at bounding box center [329, 161] width 245 height 12
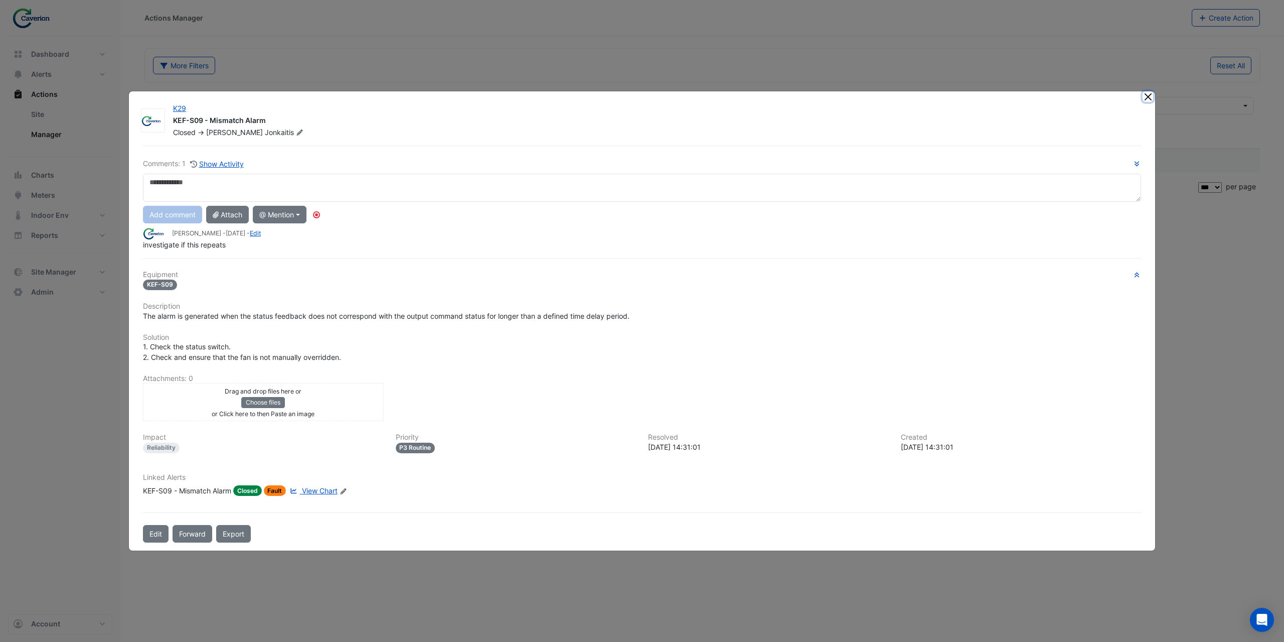
click at [1145, 98] on button "Close" at bounding box center [1148, 96] width 11 height 11
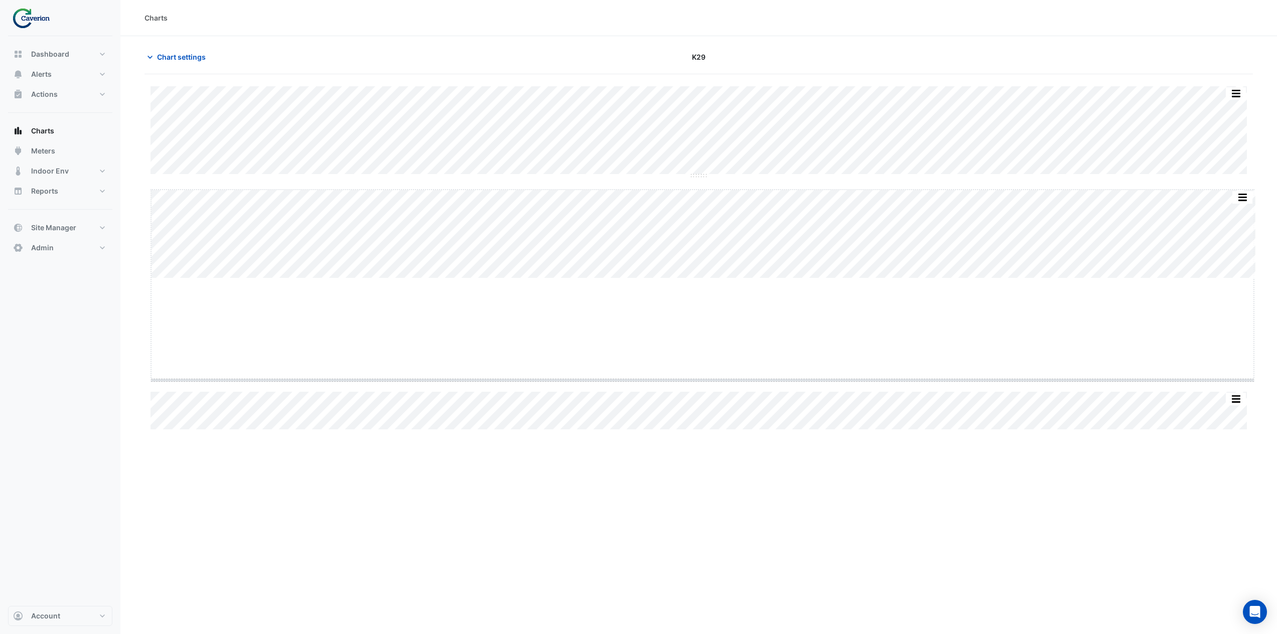
drag, startPoint x: 699, startPoint y: 279, endPoint x: 686, endPoint y: 393, distance: 114.6
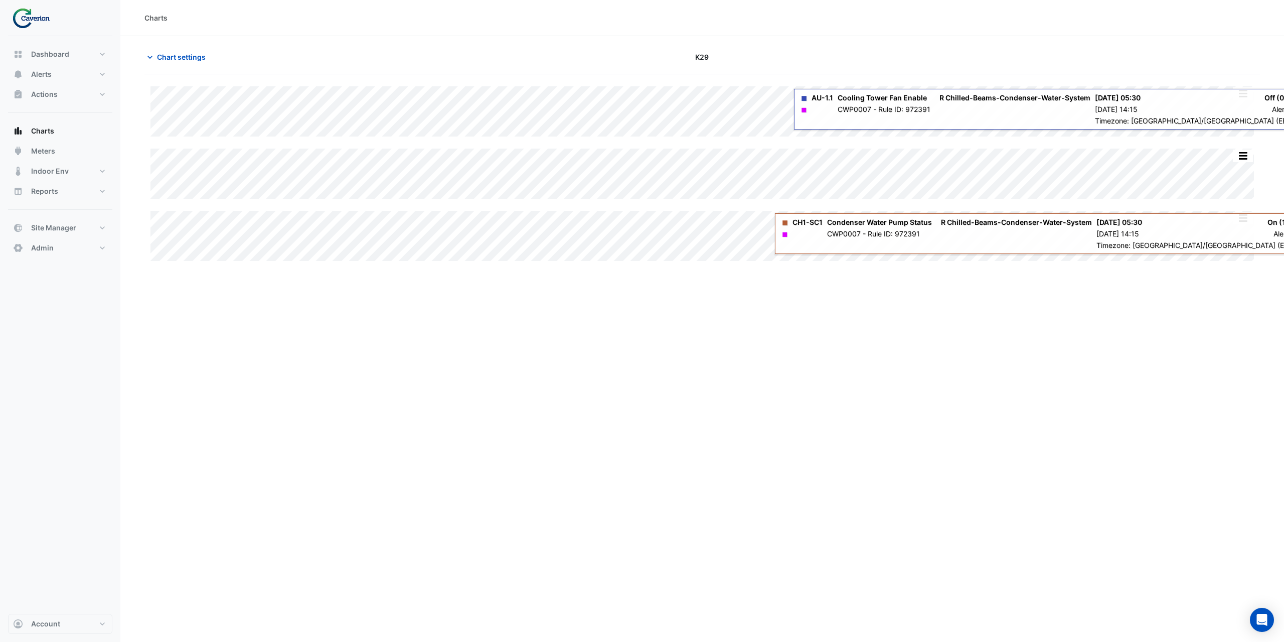
click at [1069, 335] on div "Charts Chart settings K29 Split by Equip Split All Split None Print Save as JPE…" at bounding box center [702, 321] width 1164 height 642
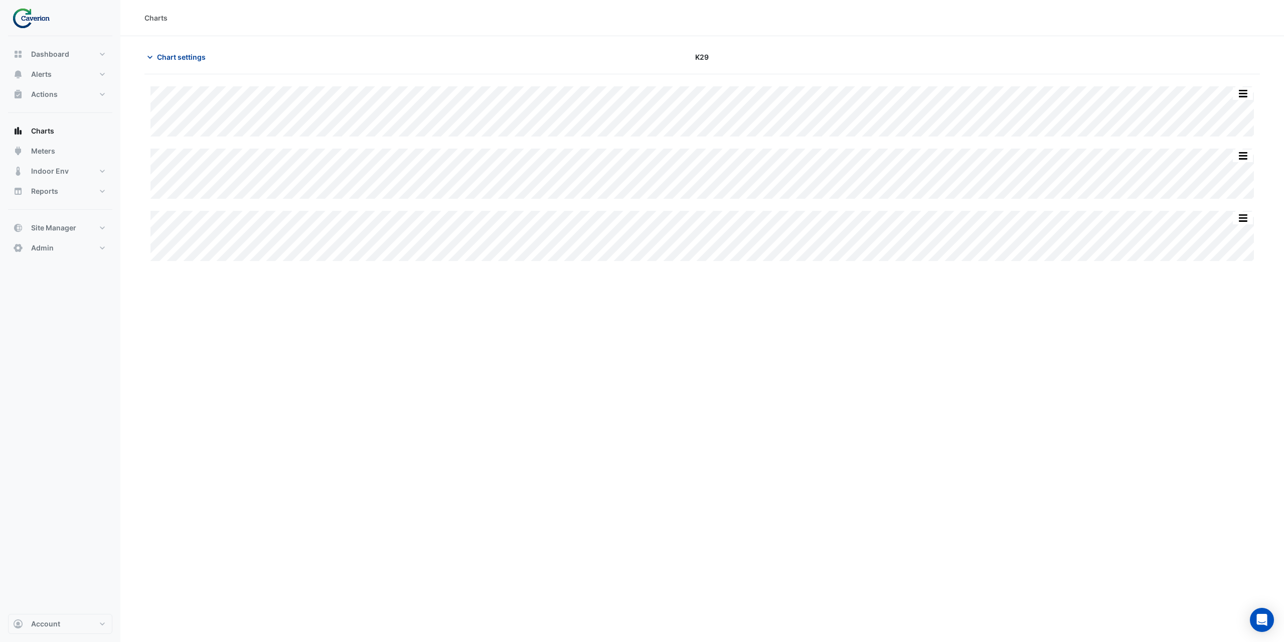
click at [164, 59] on span "Chart settings" at bounding box center [181, 57] width 49 height 11
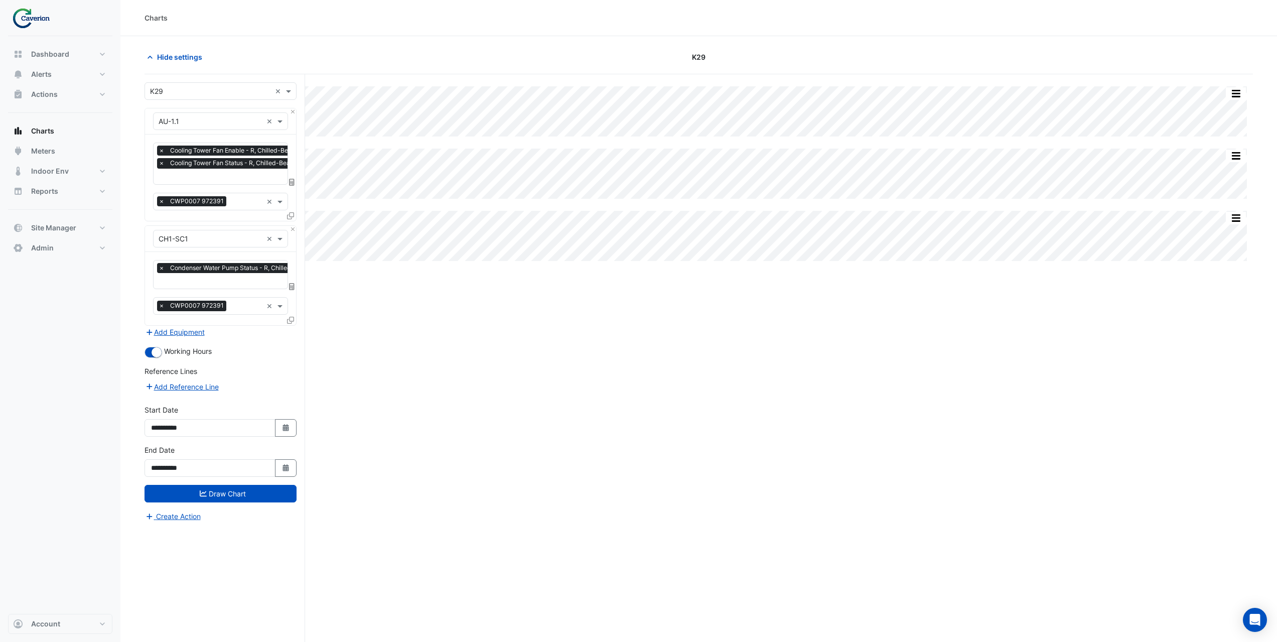
click at [289, 214] on icon at bounding box center [290, 215] width 7 height 7
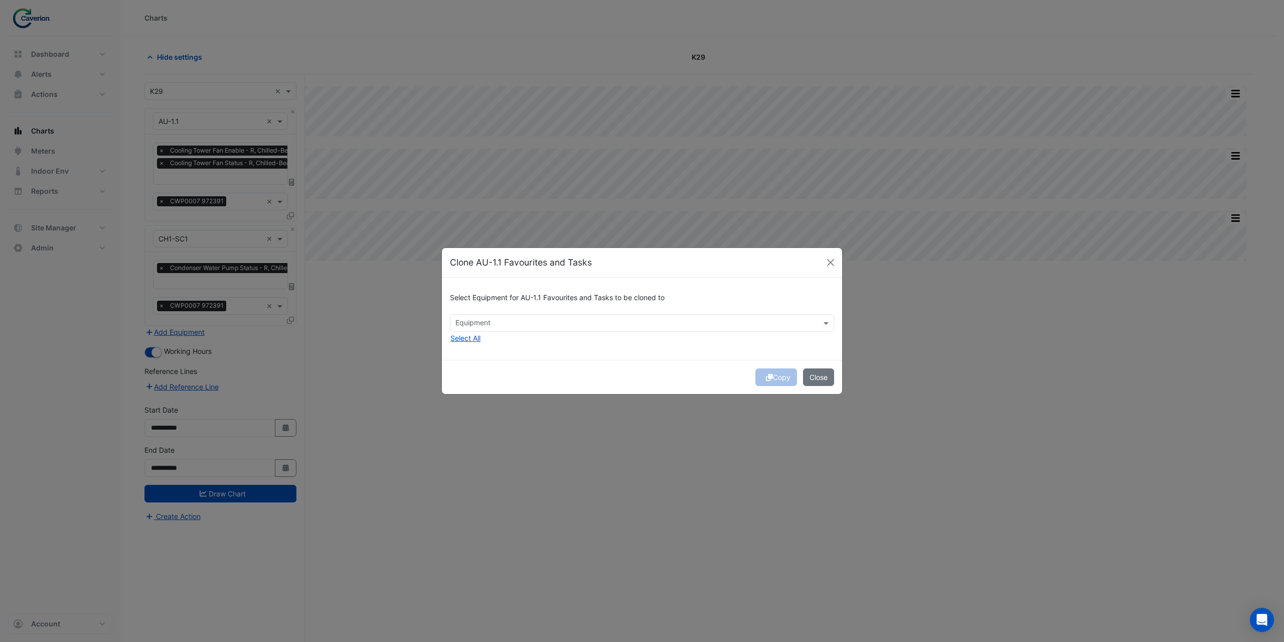
click at [473, 326] on input "text" at bounding box center [637, 324] width 362 height 11
click at [476, 339] on div "AU-1.2" at bounding box center [470, 344] width 39 height 15
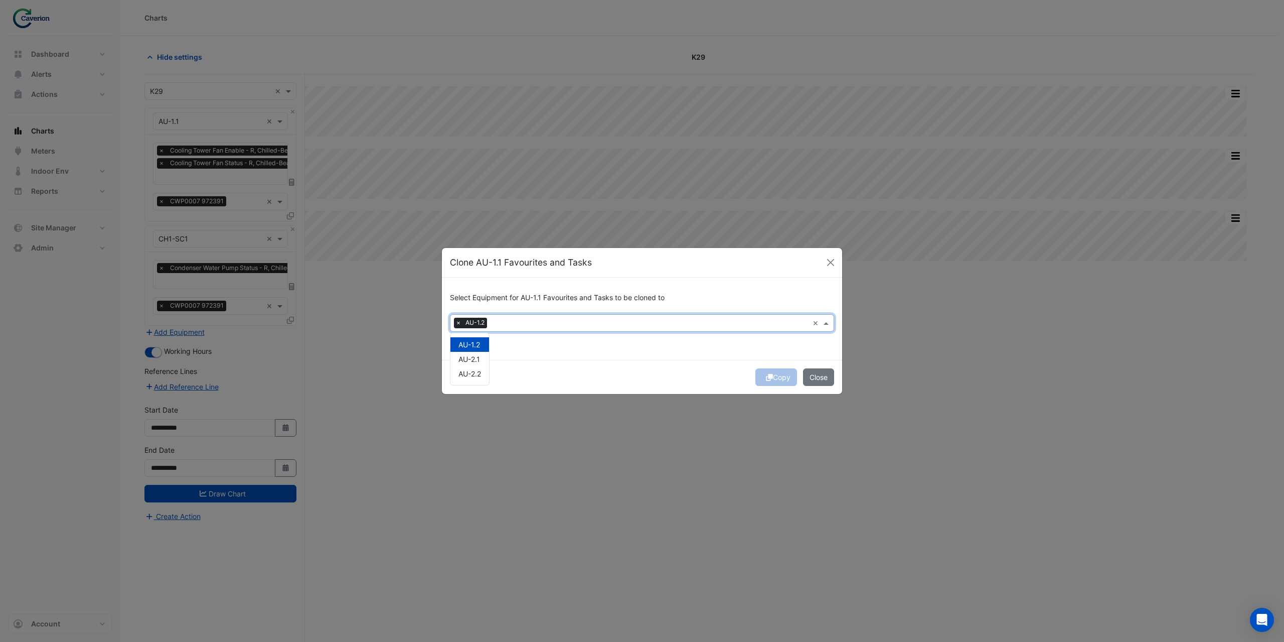
drag, startPoint x: 584, startPoint y: 347, endPoint x: 603, endPoint y: 351, distance: 19.6
click at [586, 348] on div "Select Equipment for AU-1.1 Favourites and Tasks to be cloned to Equipment × AU…" at bounding box center [642, 318] width 400 height 82
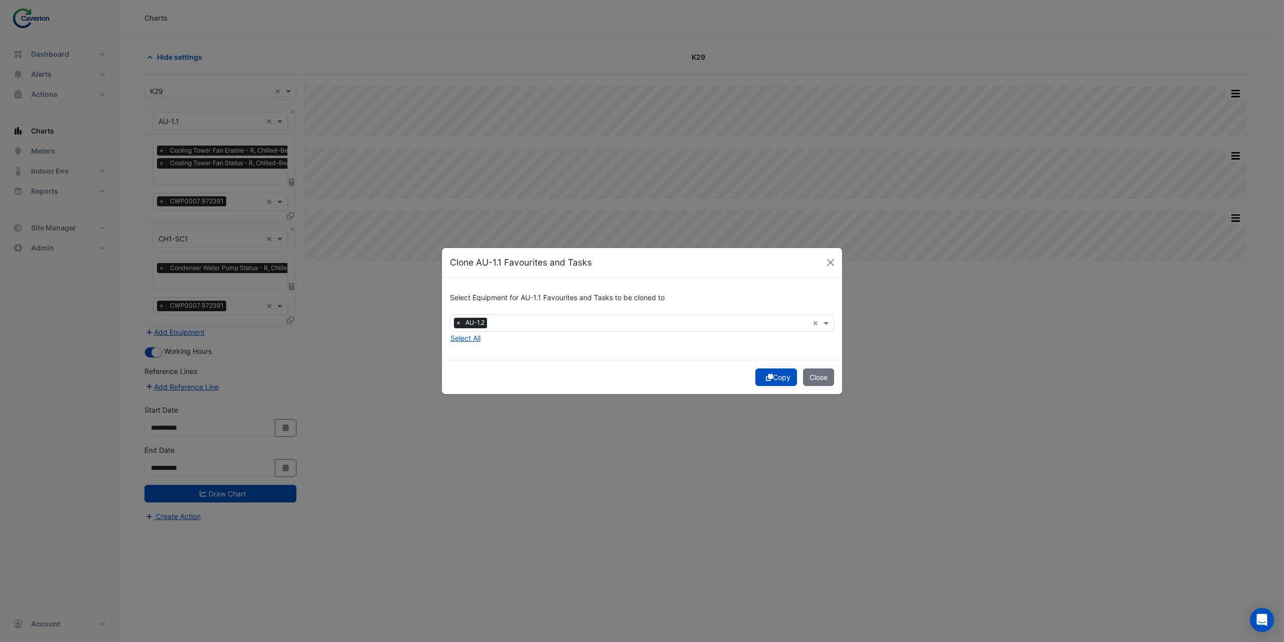
click at [786, 380] on button "Copy" at bounding box center [777, 377] width 42 height 18
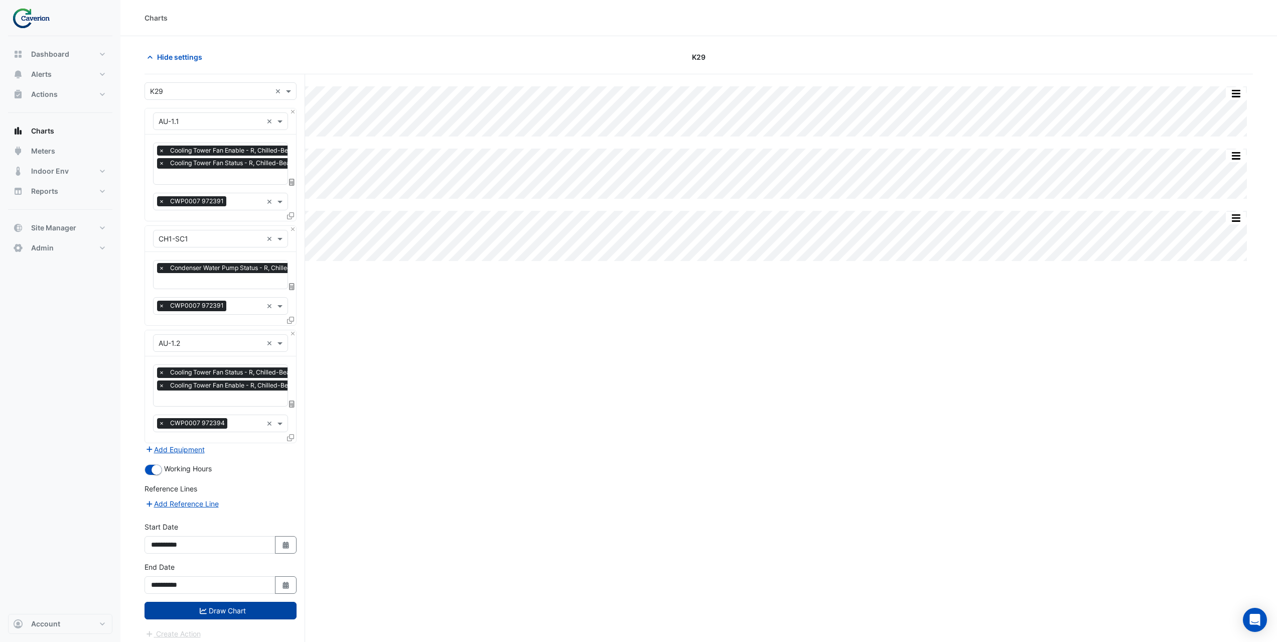
click at [235, 605] on button "Draw Chart" at bounding box center [220, 611] width 152 height 18
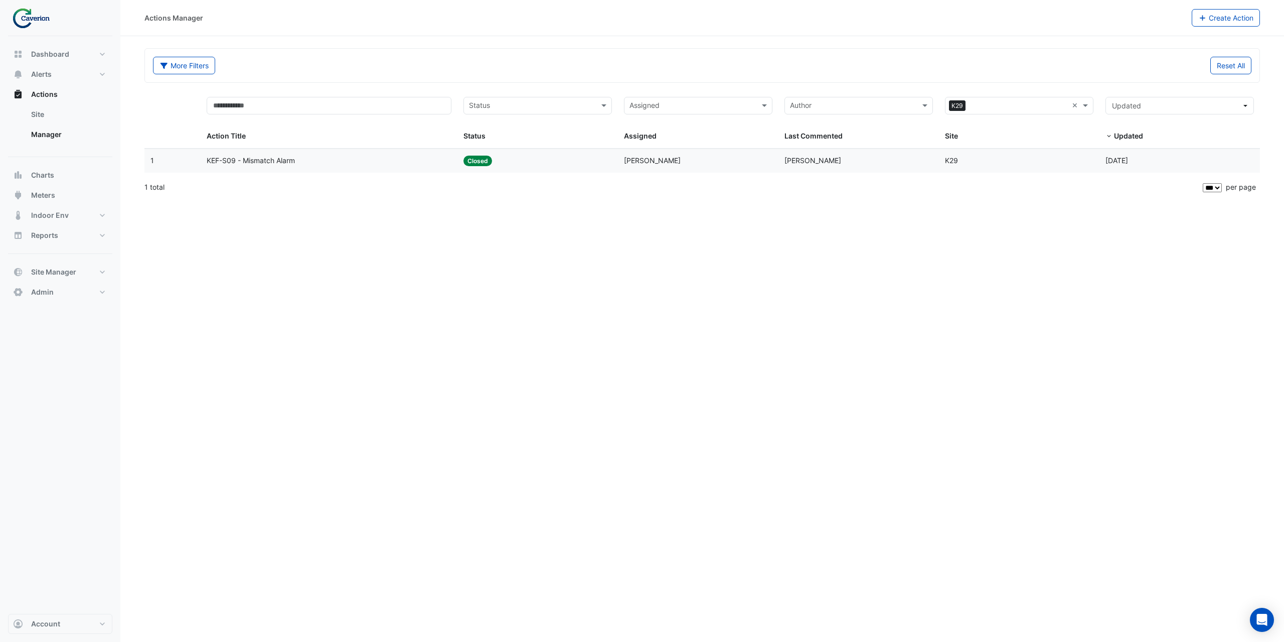
select select "***"
click at [71, 629] on button "Account" at bounding box center [60, 624] width 104 height 20
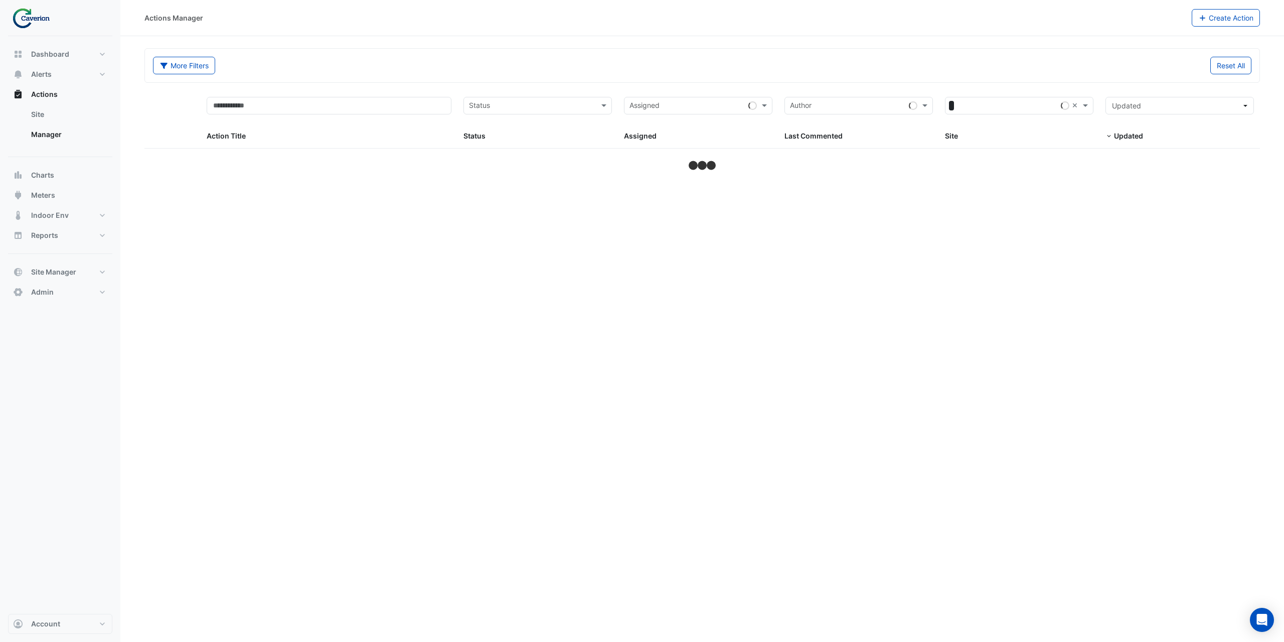
select select "***"
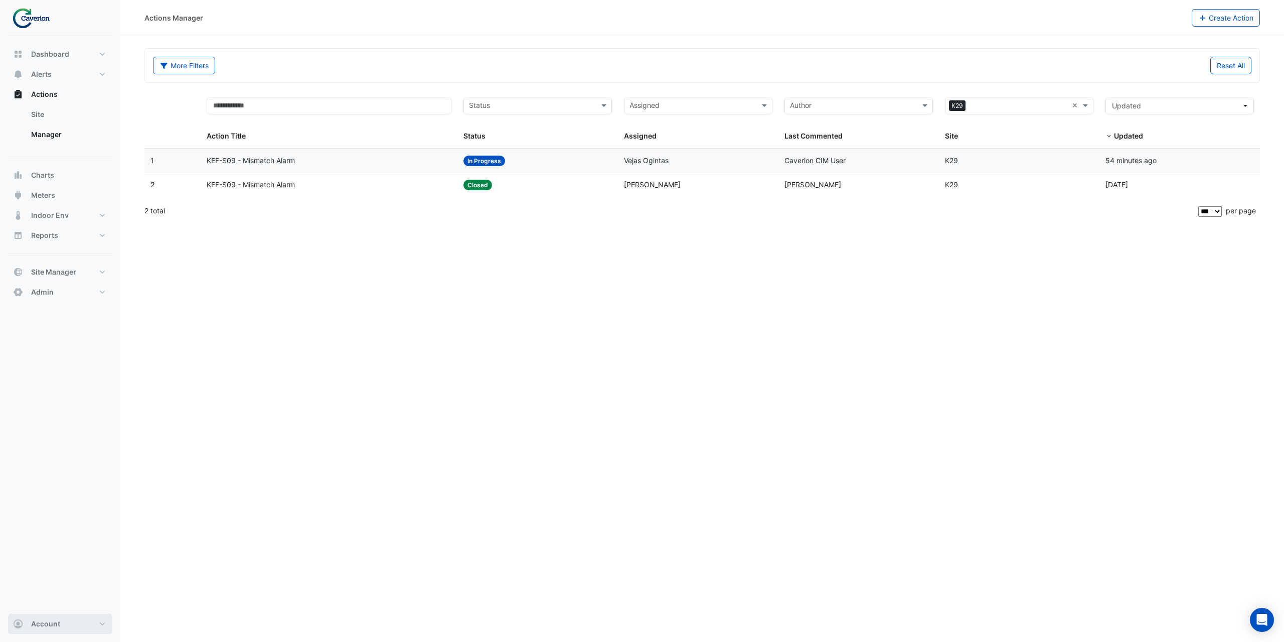
click at [78, 623] on button "Account" at bounding box center [60, 624] width 104 height 20
click at [73, 600] on link "Sign Out" at bounding box center [60, 598] width 95 height 20
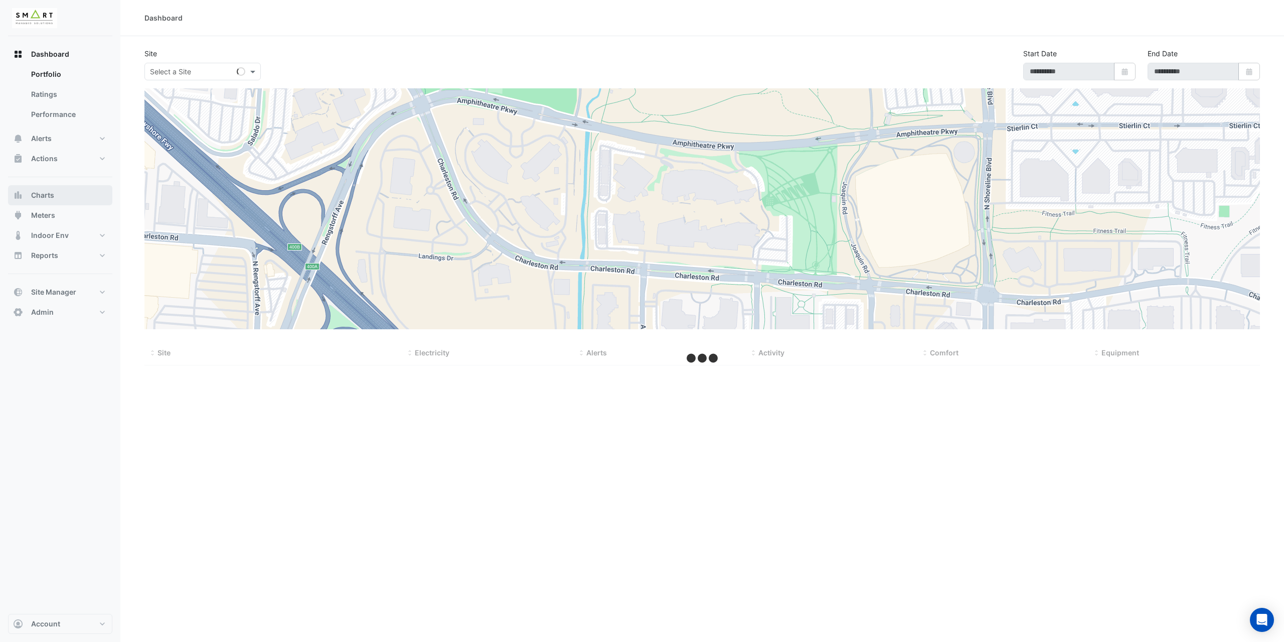
type input "**********"
select select "***"
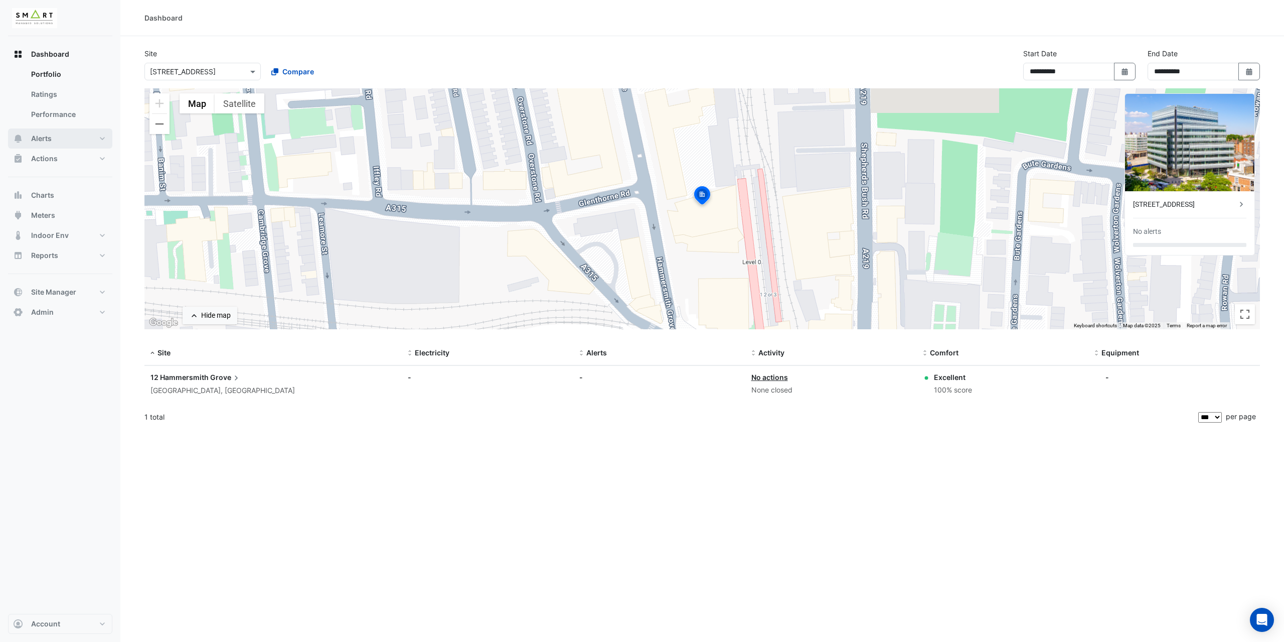
click at [74, 134] on button "Alerts" at bounding box center [60, 138] width 104 height 20
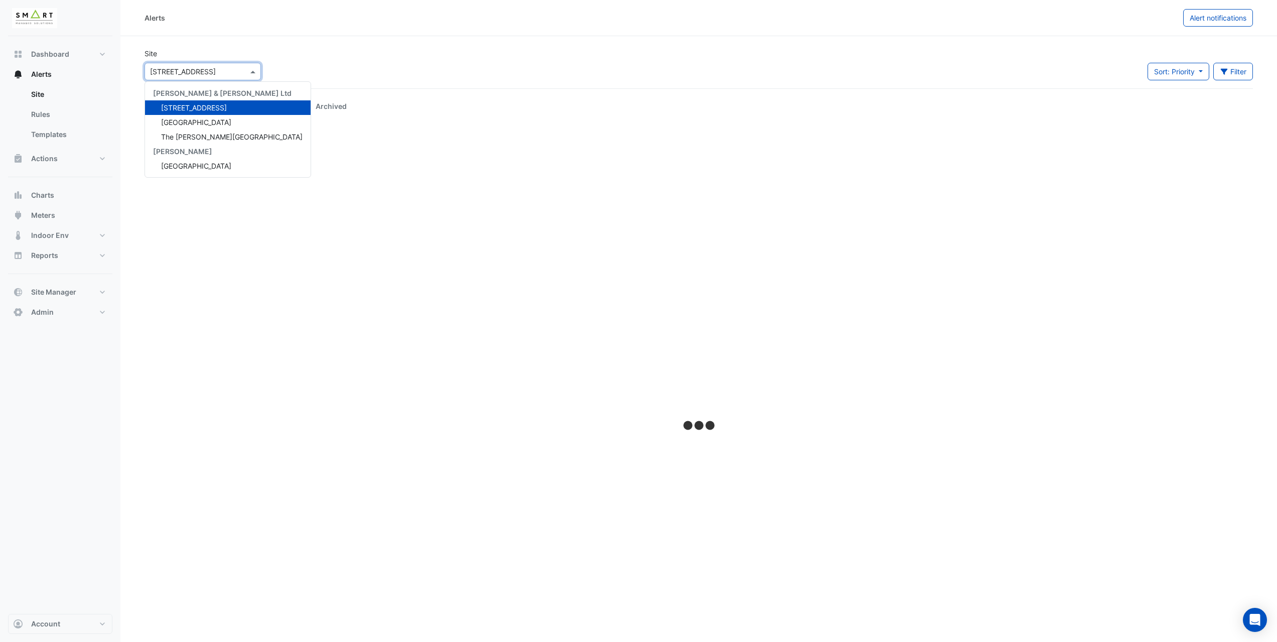
click at [212, 74] on input "text" at bounding box center [192, 72] width 85 height 11
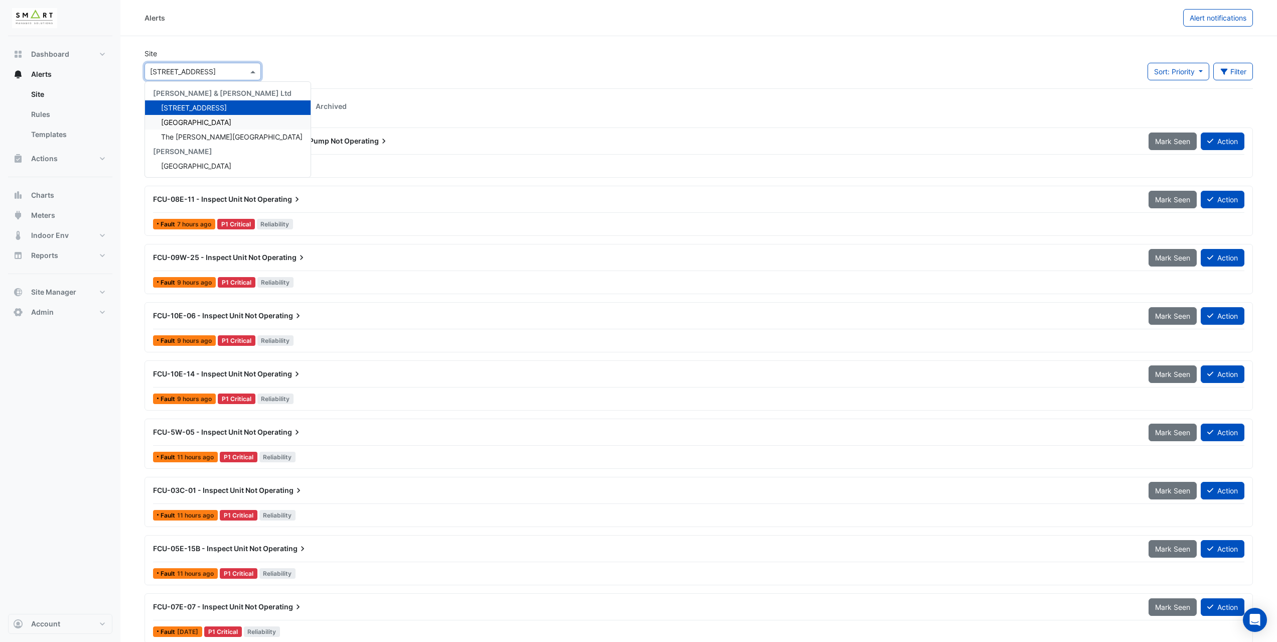
click at [193, 123] on span "Thames Tower" at bounding box center [196, 122] width 70 height 9
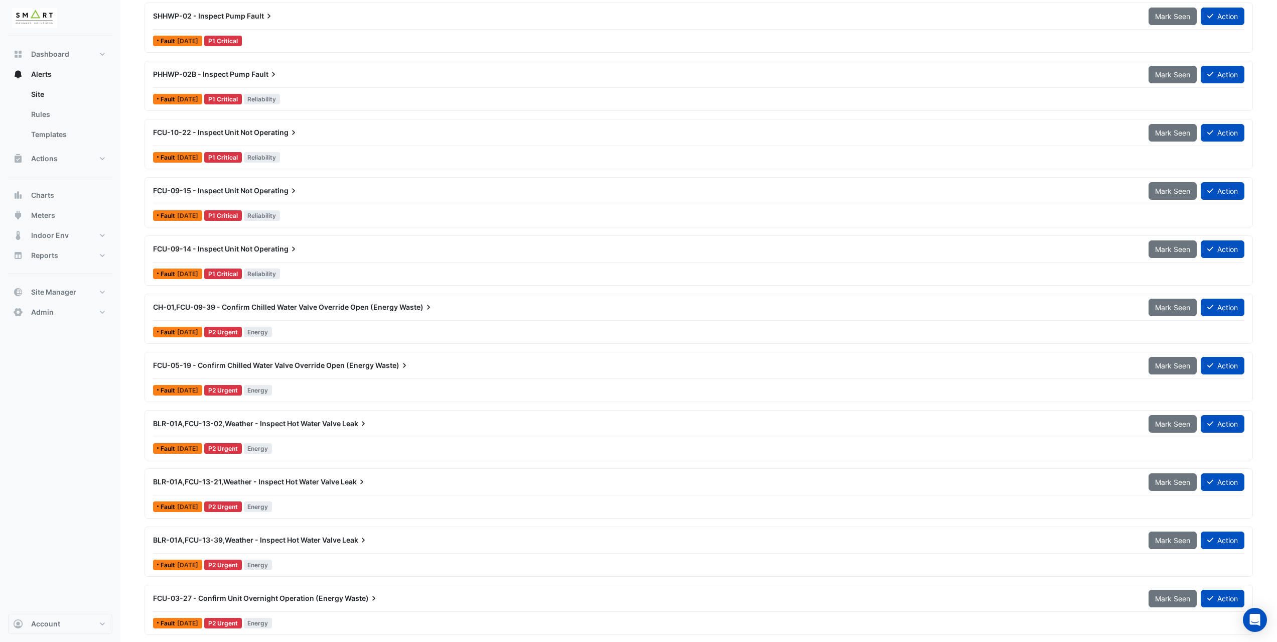
scroll to position [301, 0]
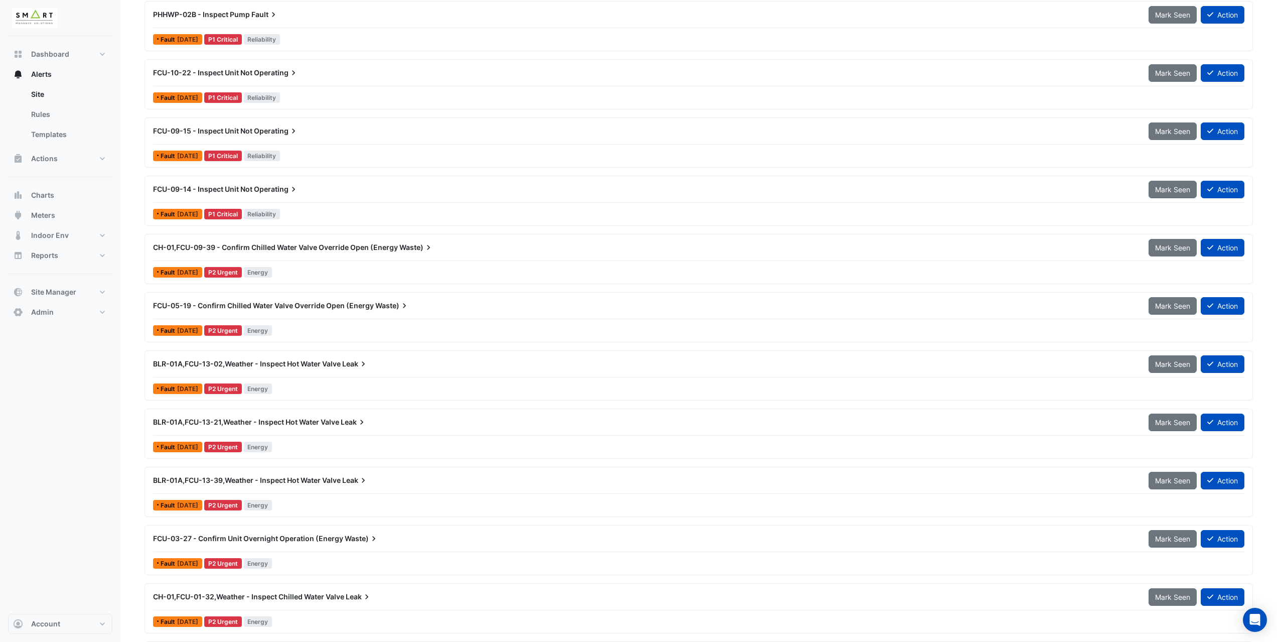
click at [343, 267] on div "Fault 1 day ago P2 Urgent Energy" at bounding box center [698, 272] width 1093 height 15
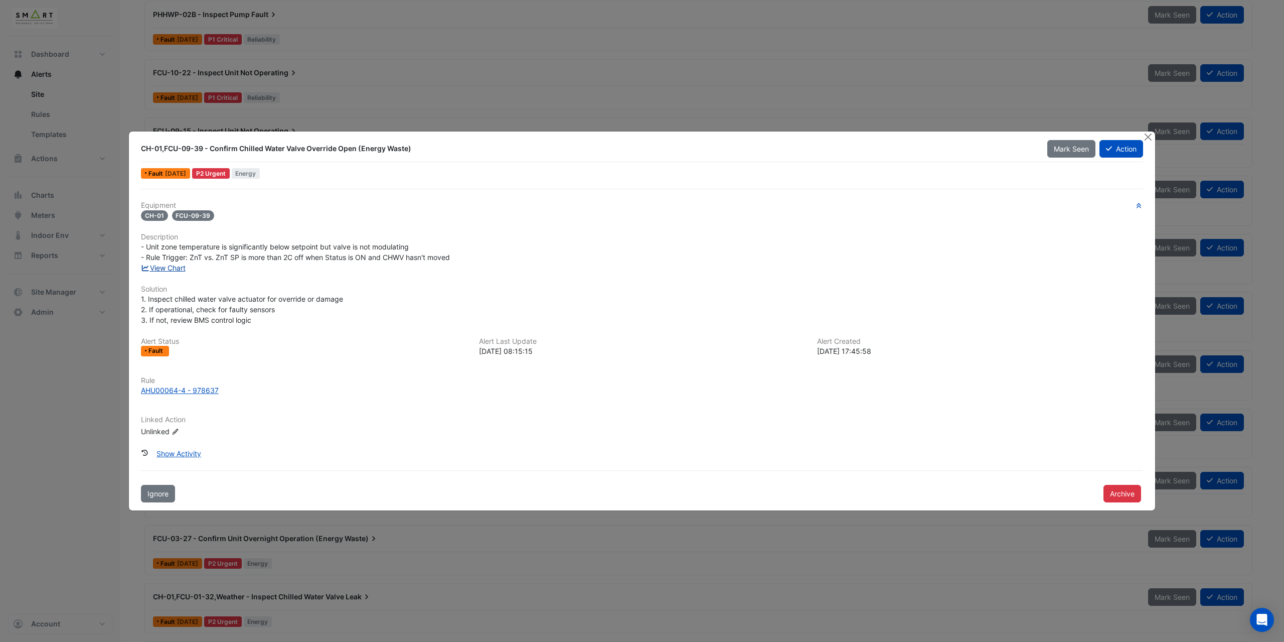
click at [180, 269] on link "View Chart" at bounding box center [163, 267] width 45 height 9
click at [1151, 138] on button "Close" at bounding box center [1148, 136] width 11 height 11
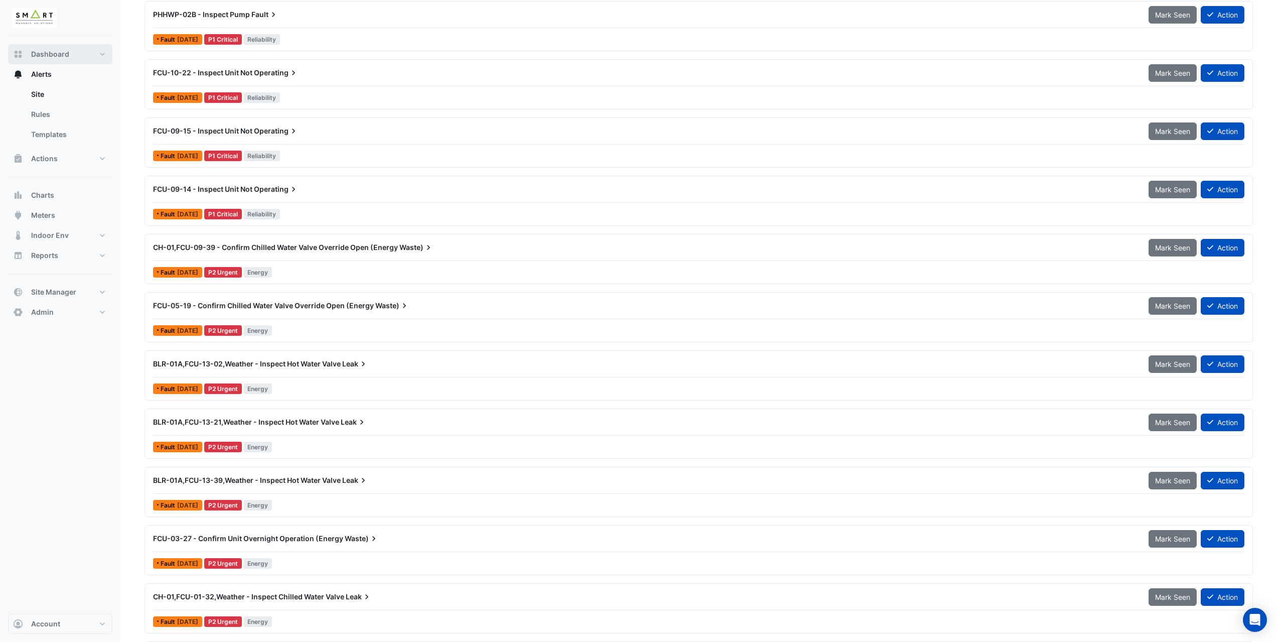
click at [83, 50] on button "Dashboard" at bounding box center [60, 54] width 104 height 20
select select "***"
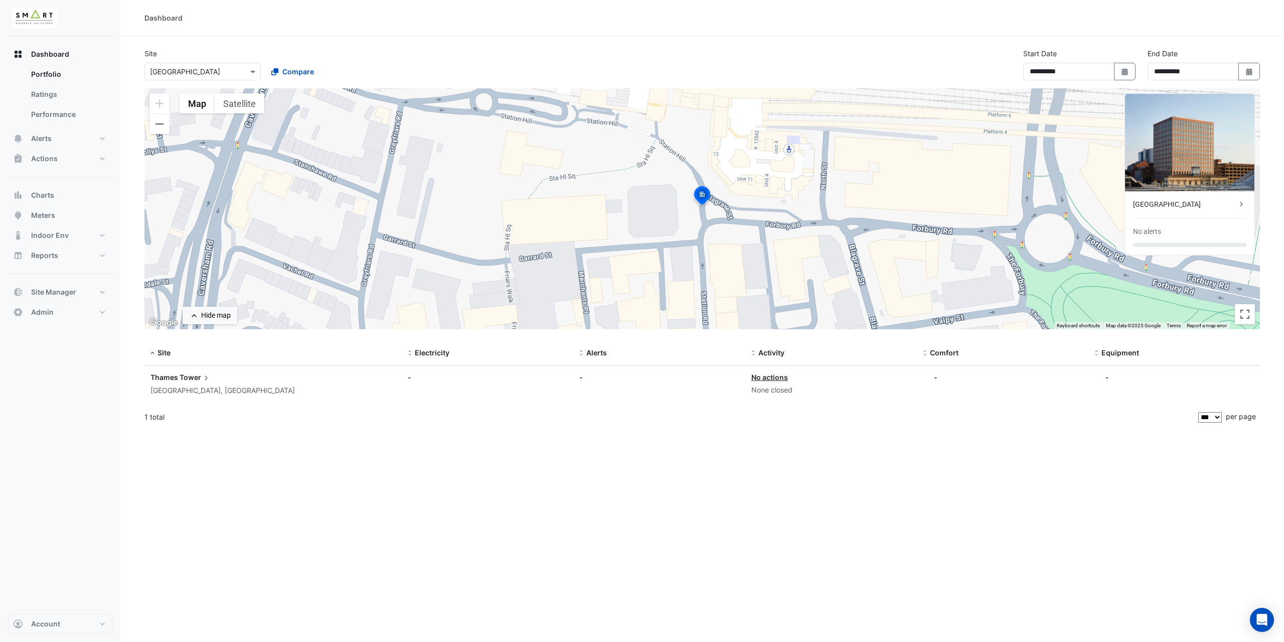
click at [195, 376] on span "Tower" at bounding box center [196, 377] width 32 height 11
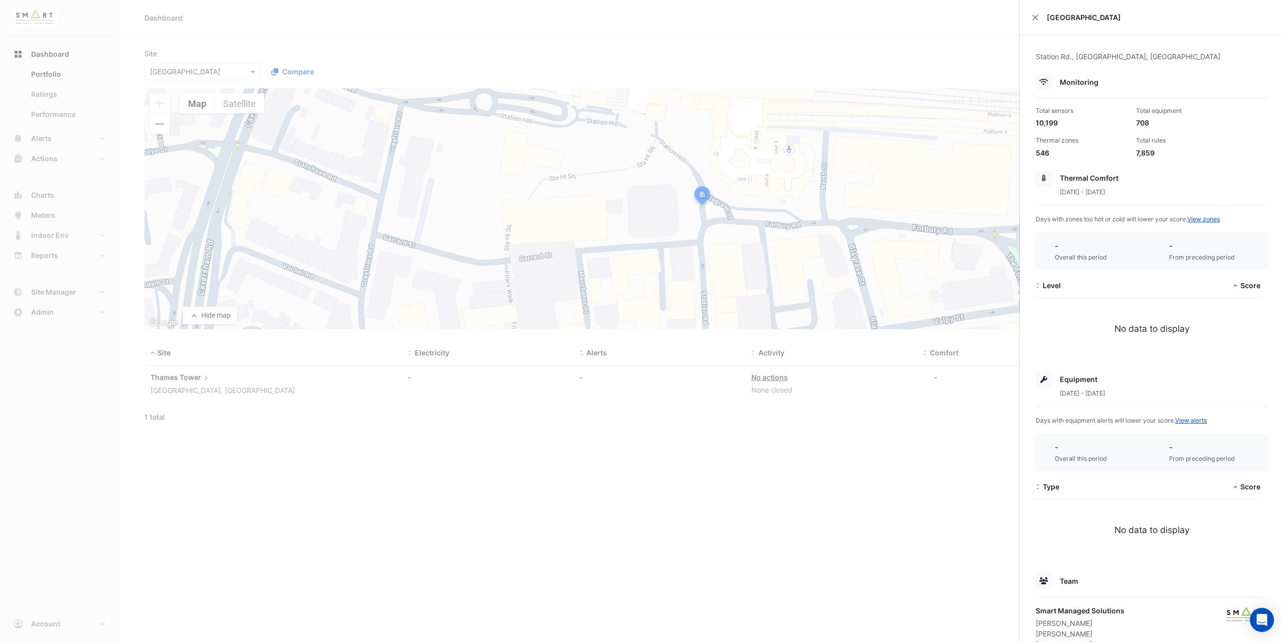
click at [965, 29] on ngb-offcanvas-backdrop at bounding box center [642, 321] width 1284 height 642
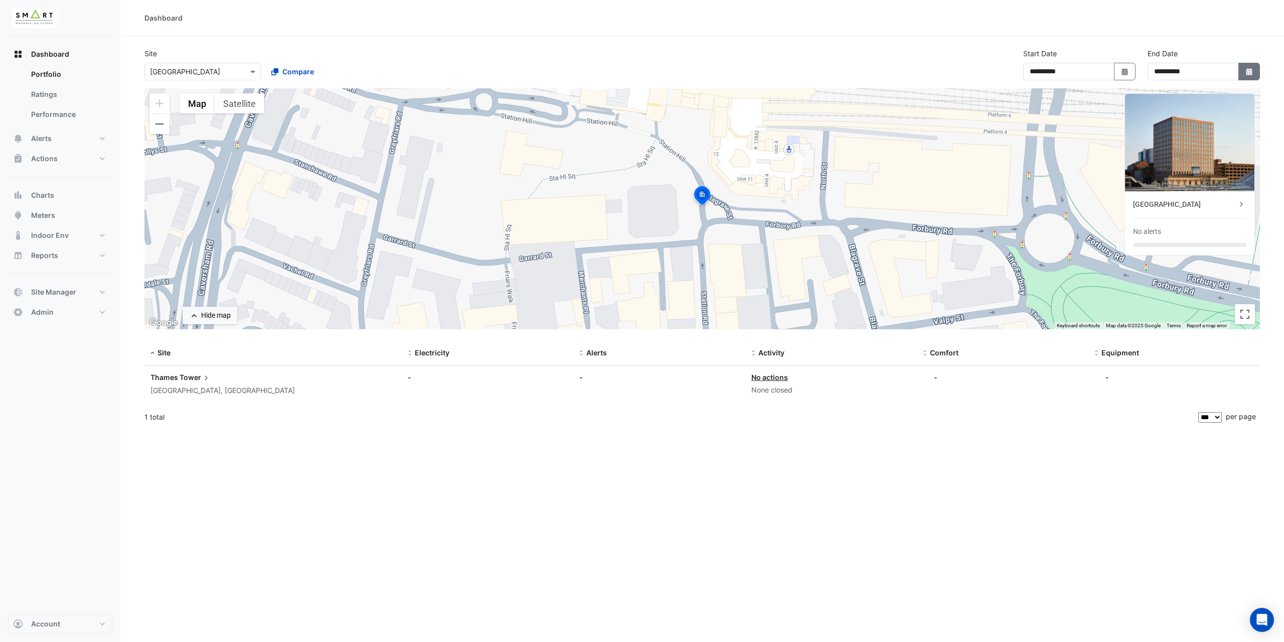
click at [1248, 78] on button "Select Date" at bounding box center [1250, 72] width 22 height 18
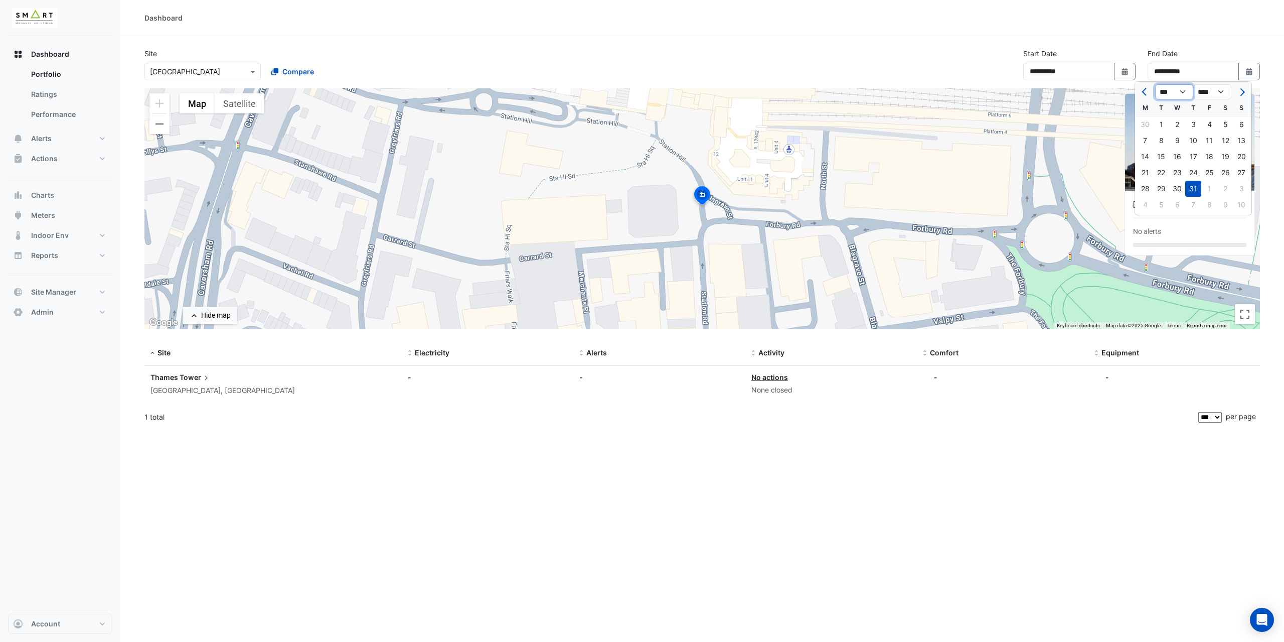
click at [1179, 94] on select "*** *** *** *** *** *** *** ***" at bounding box center [1174, 91] width 38 height 15
select select "*"
click at [1155, 84] on select "*** *** *** *** *** *** *** ***" at bounding box center [1174, 91] width 38 height 15
click at [1166, 175] on div "19" at bounding box center [1161, 173] width 16 height 16
type input "**********"
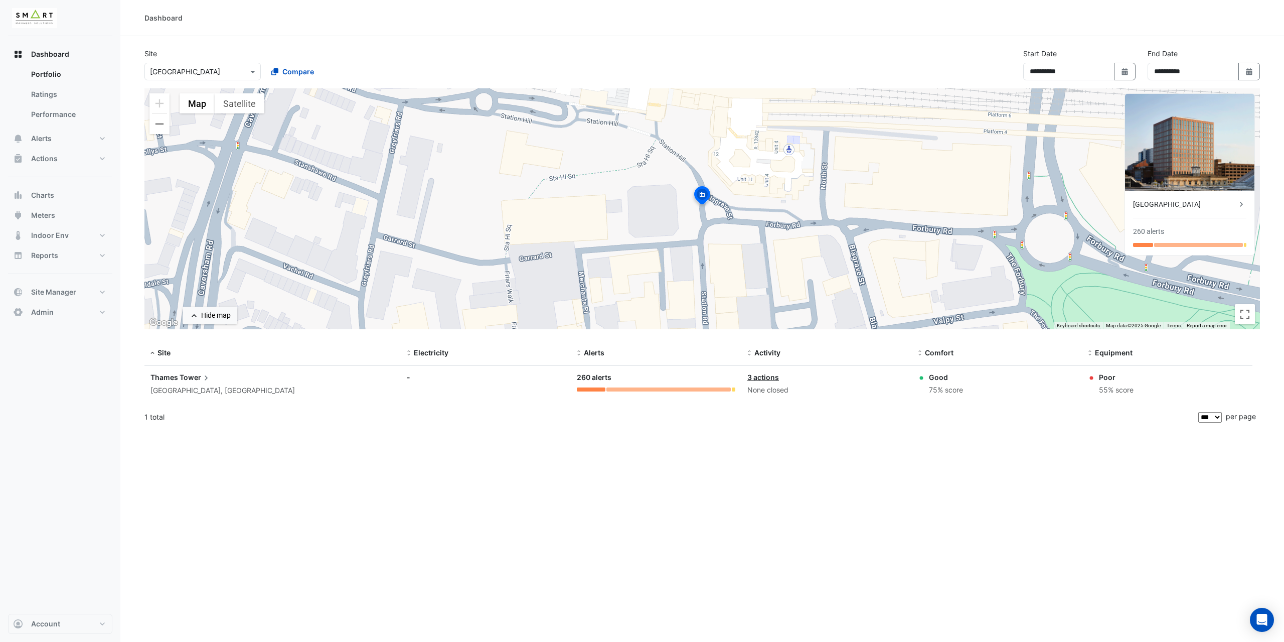
click at [204, 376] on icon at bounding box center [206, 378] width 10 height 10
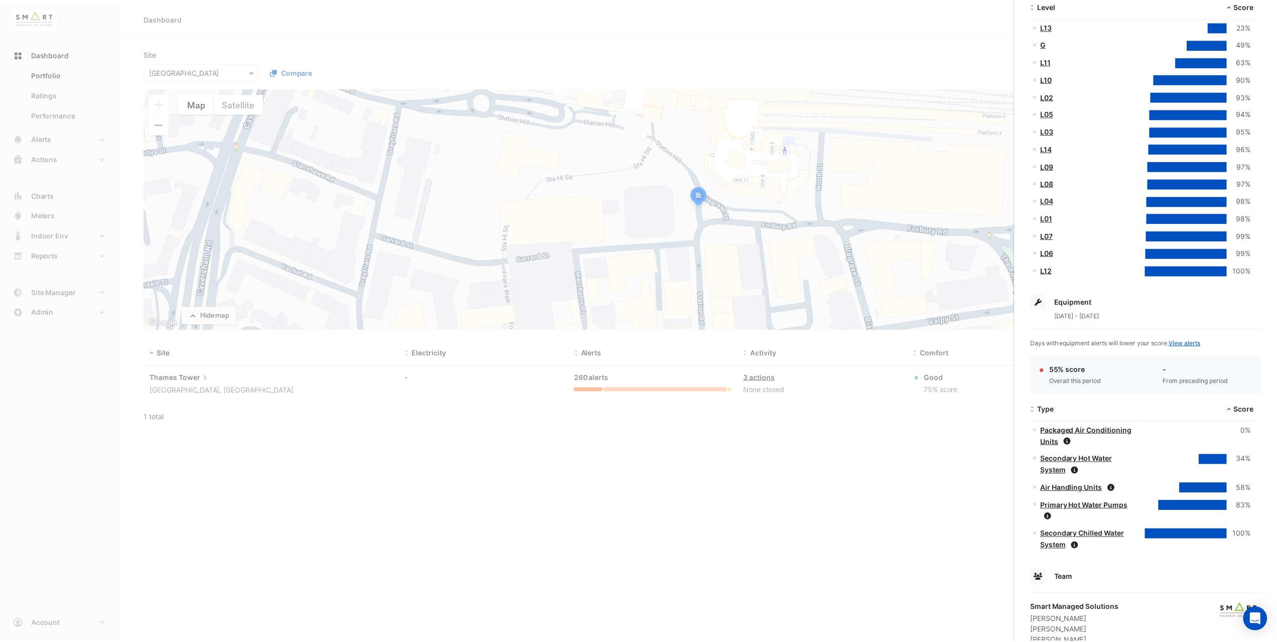
scroll to position [313, 0]
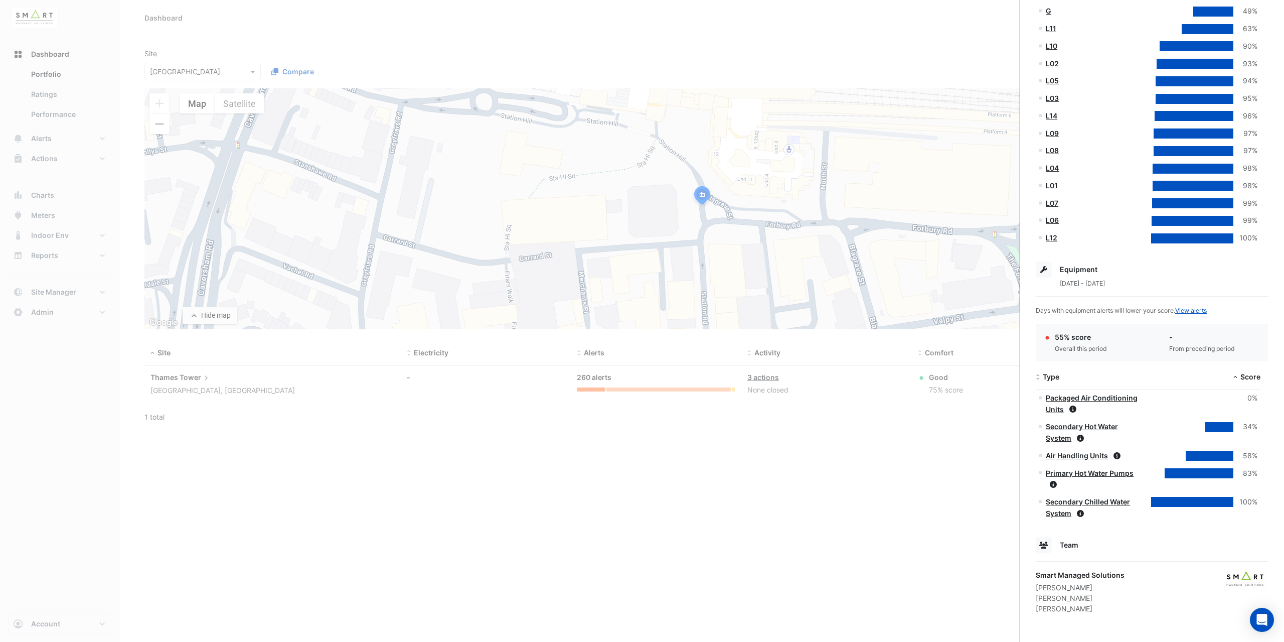
click at [124, 80] on ngb-offcanvas-backdrop at bounding box center [642, 321] width 1284 height 642
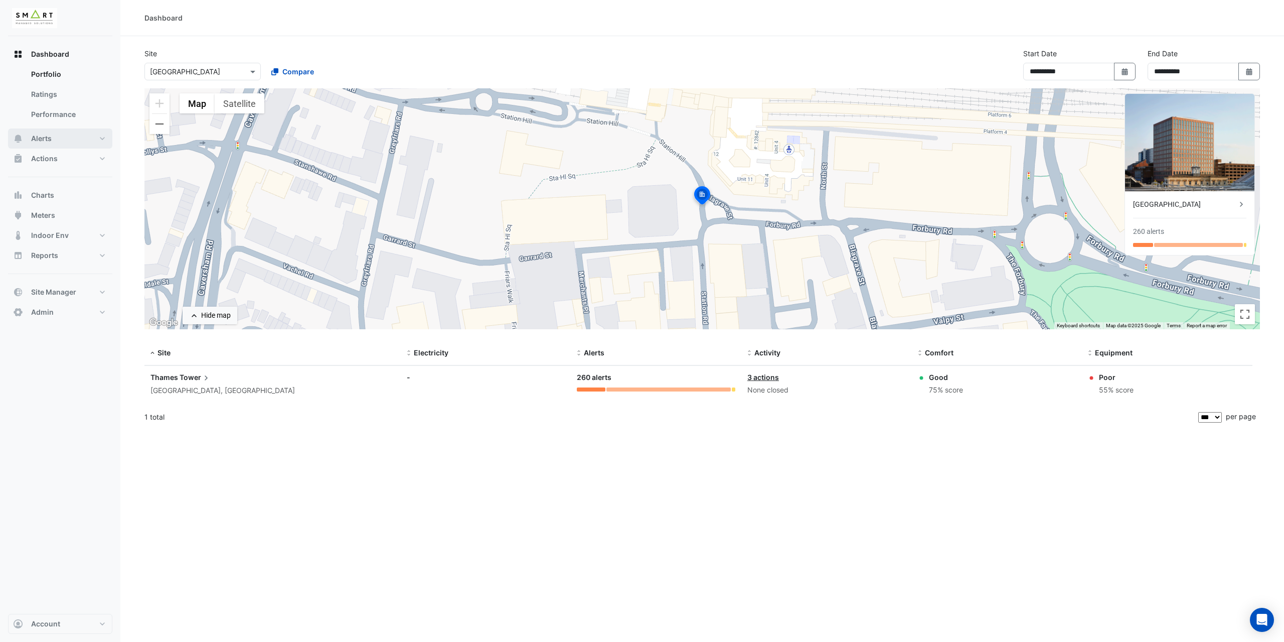
click at [75, 141] on button "Alerts" at bounding box center [60, 138] width 104 height 20
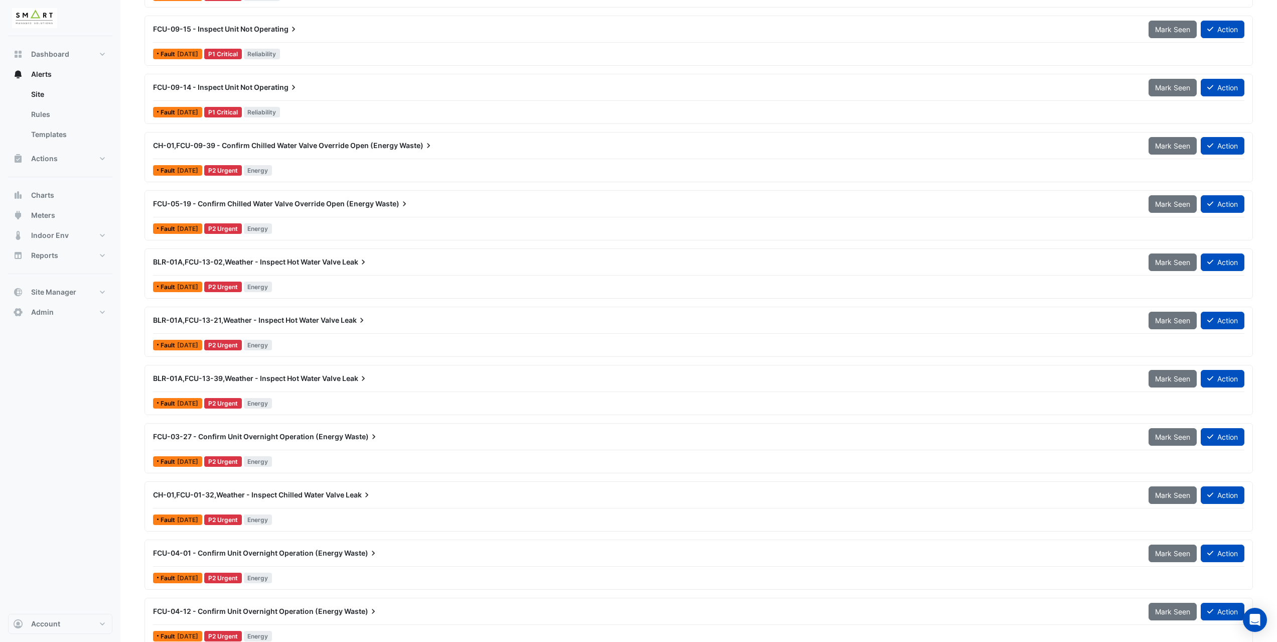
scroll to position [401, 0]
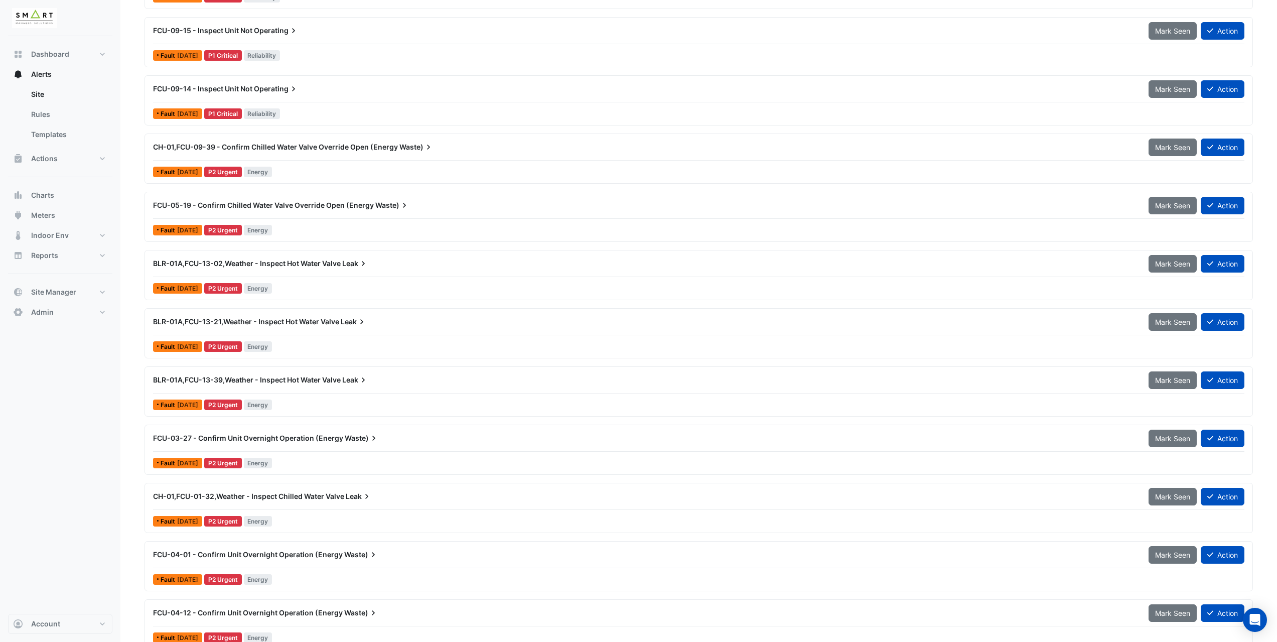
click at [328, 284] on div "Fault 1 day ago P2 Urgent Energy" at bounding box center [698, 288] width 1093 height 15
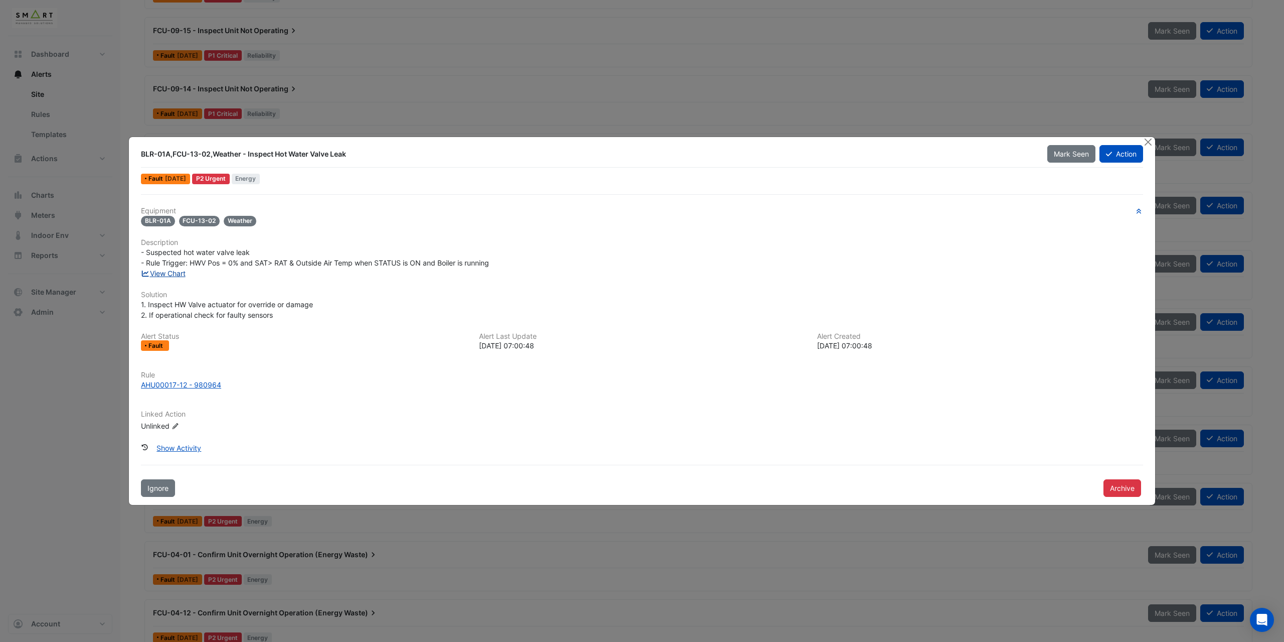
click at [163, 274] on link "View Chart" at bounding box center [163, 273] width 45 height 9
click at [1149, 142] on button "Close" at bounding box center [1148, 142] width 11 height 11
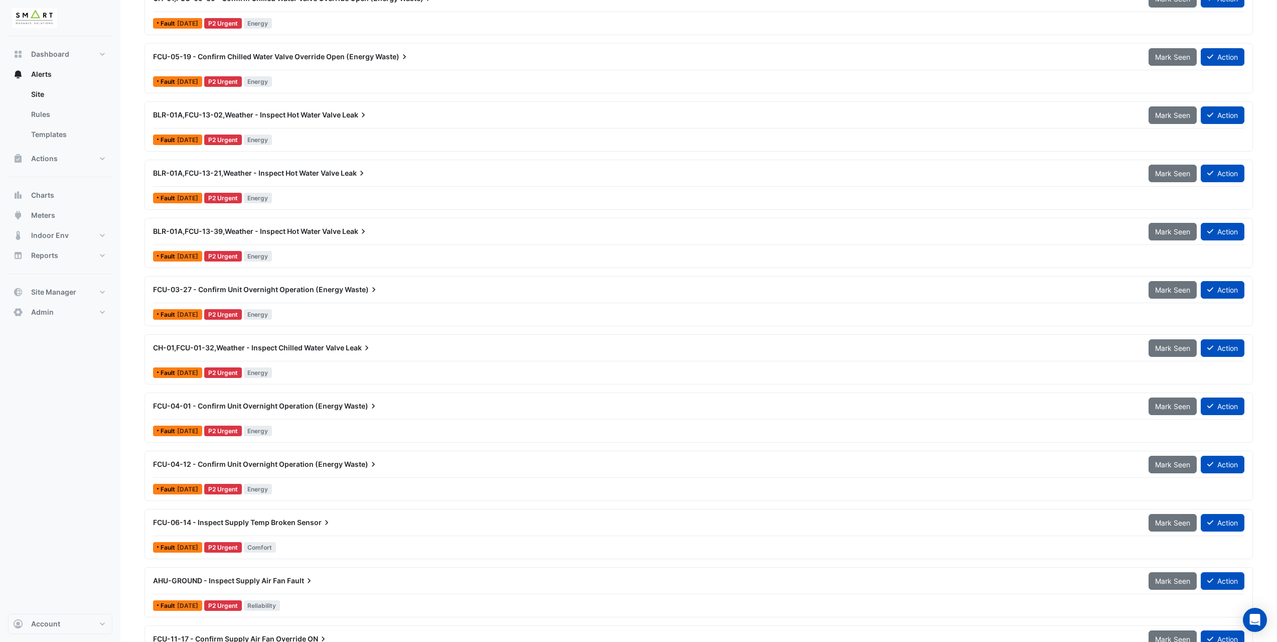
scroll to position [552, 0]
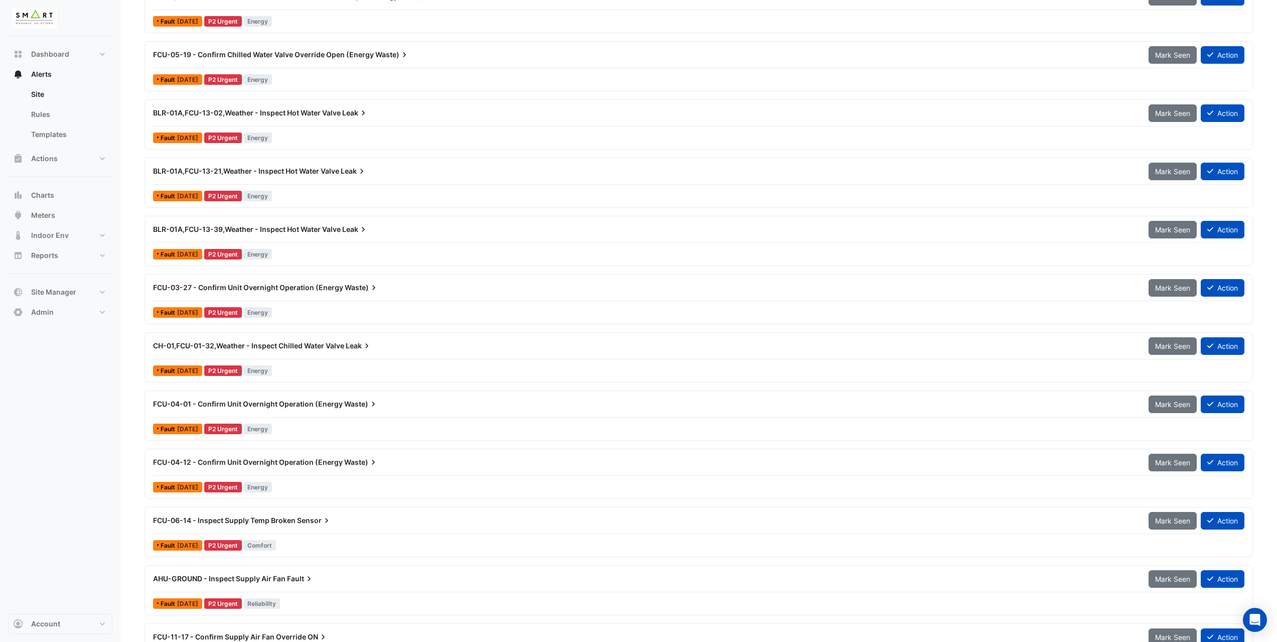
click at [342, 308] on div "Fault 7 days ago P2 Urgent Energy" at bounding box center [698, 312] width 1093 height 15
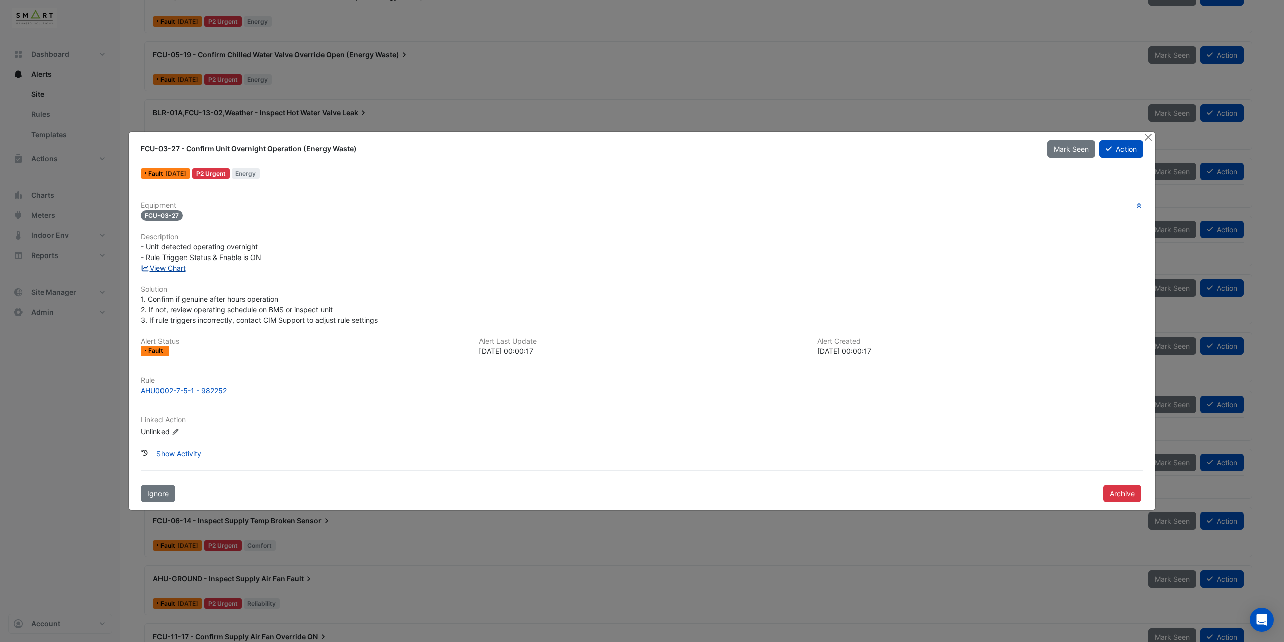
click at [175, 271] on link "View Chart" at bounding box center [163, 267] width 45 height 9
click at [1144, 133] on button "Close" at bounding box center [1148, 136] width 11 height 11
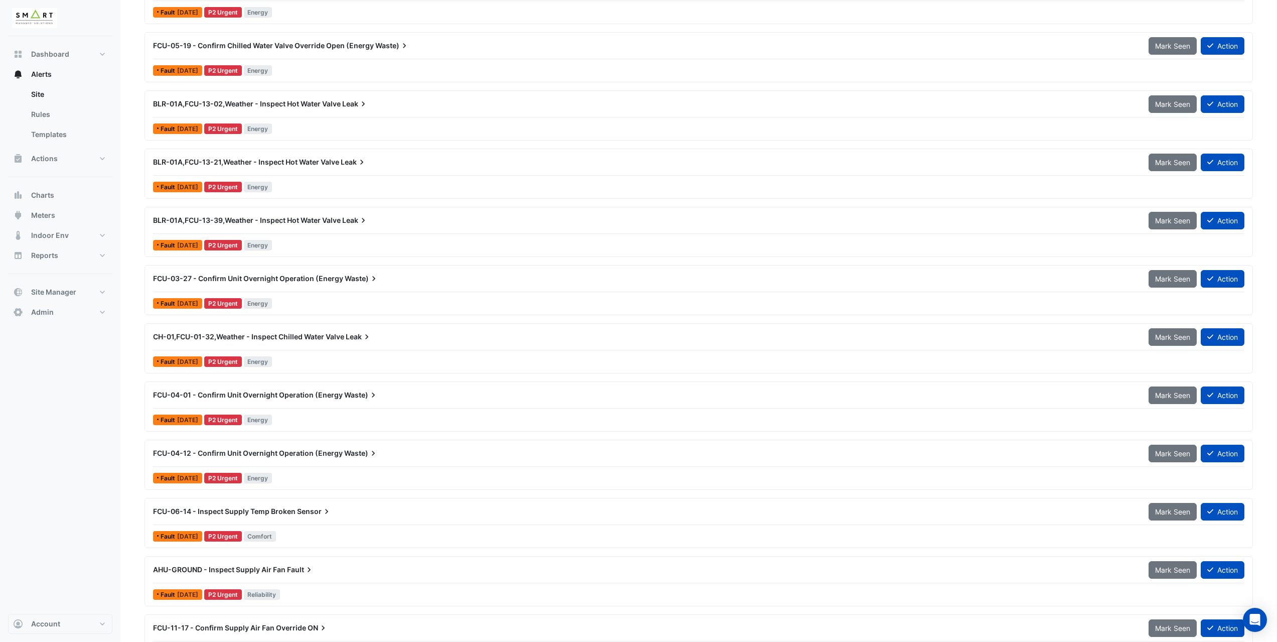
scroll to position [602, 0]
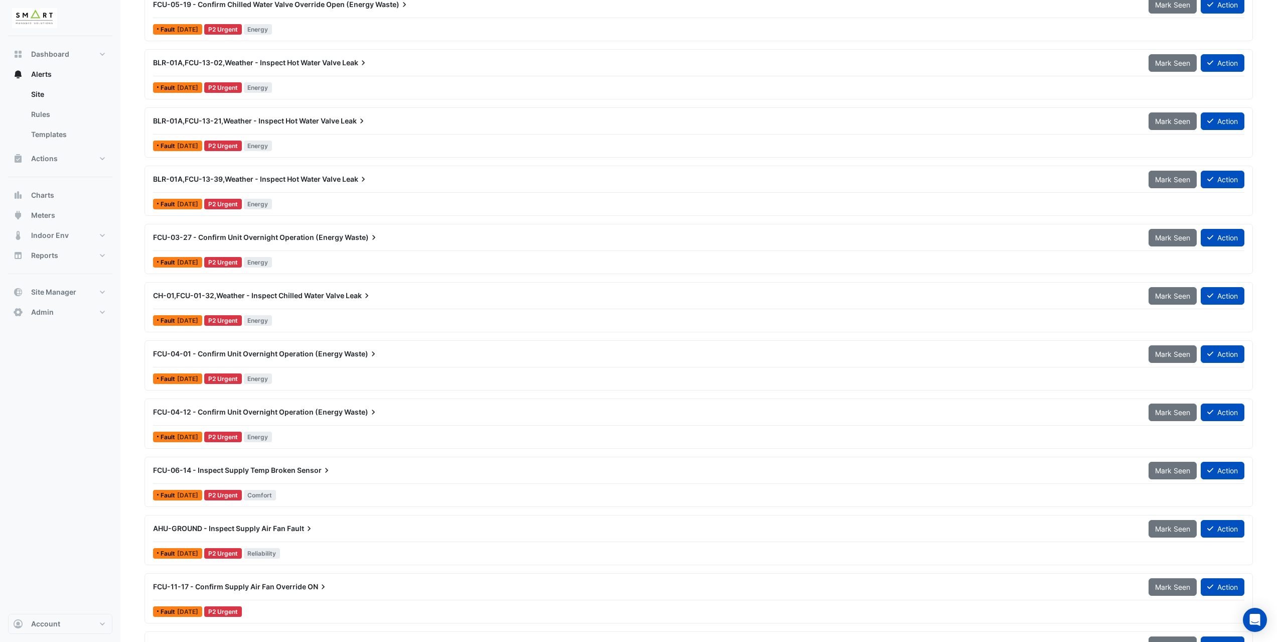
click at [379, 321] on div "Fault 1 week ago P2 Urgent Energy" at bounding box center [698, 320] width 1093 height 15
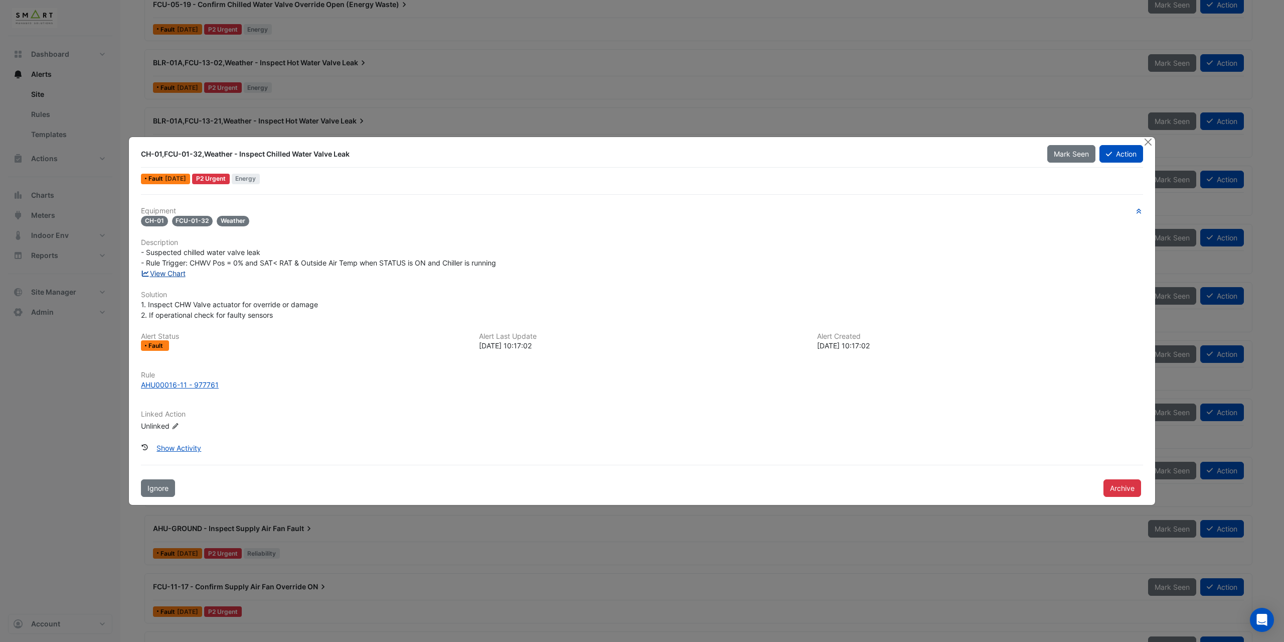
click at [164, 271] on link "View Chart" at bounding box center [163, 273] width 45 height 9
click at [1152, 144] on button "Close" at bounding box center [1148, 142] width 11 height 11
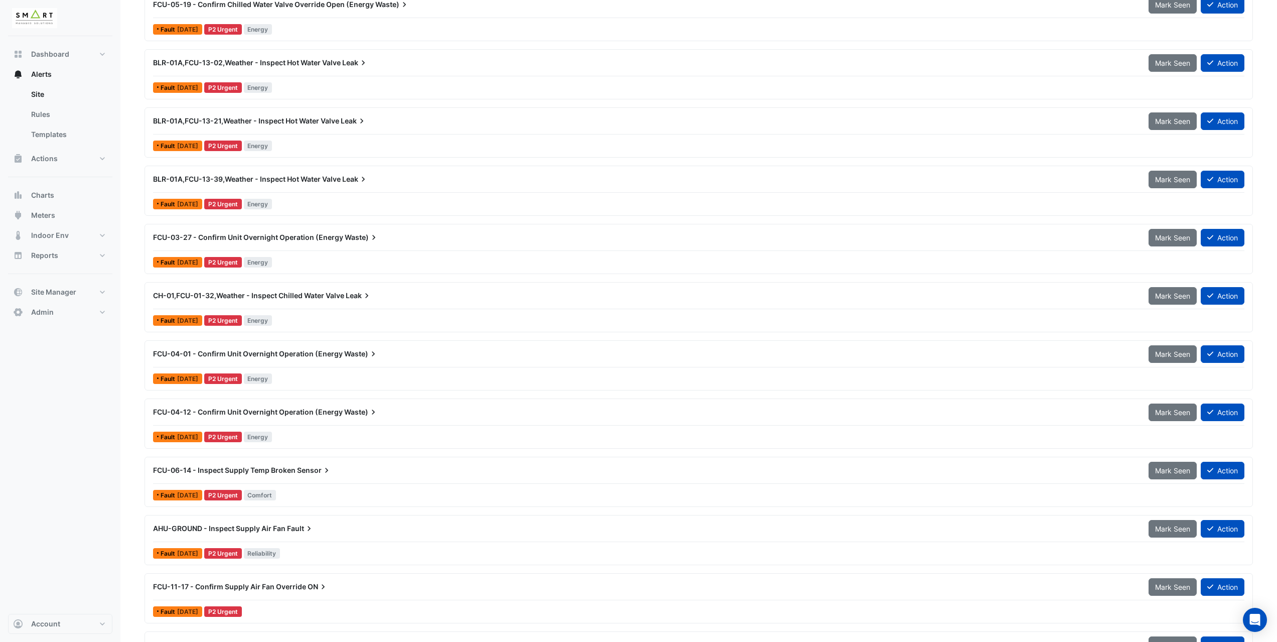
click at [315, 310] on div "CH-01,FCU-01-32,Weather - Inspect Chilled Water Valve Leak Mark Seen Action Fau…" at bounding box center [698, 306] width 1099 height 41
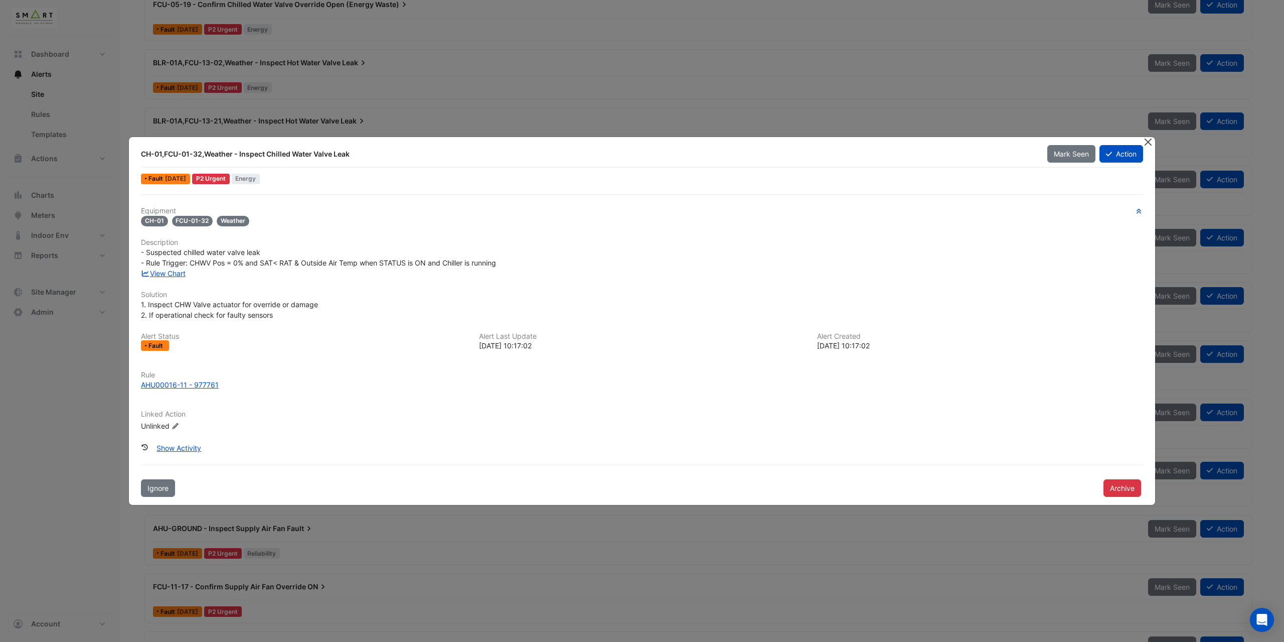
click at [1147, 141] on button "Close" at bounding box center [1148, 142] width 11 height 11
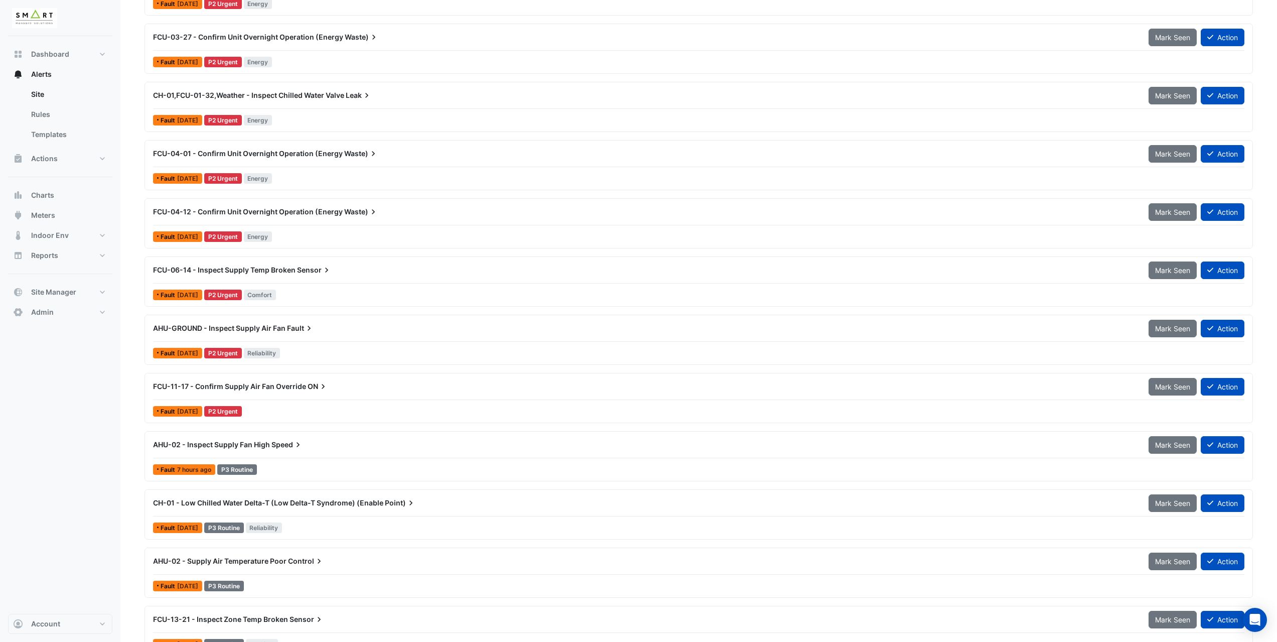
scroll to position [803, 0]
click at [335, 280] on div "FCU-06-14 - Inspect Supply Temp Broken Sensor Mark Seen Action" at bounding box center [698, 271] width 1091 height 23
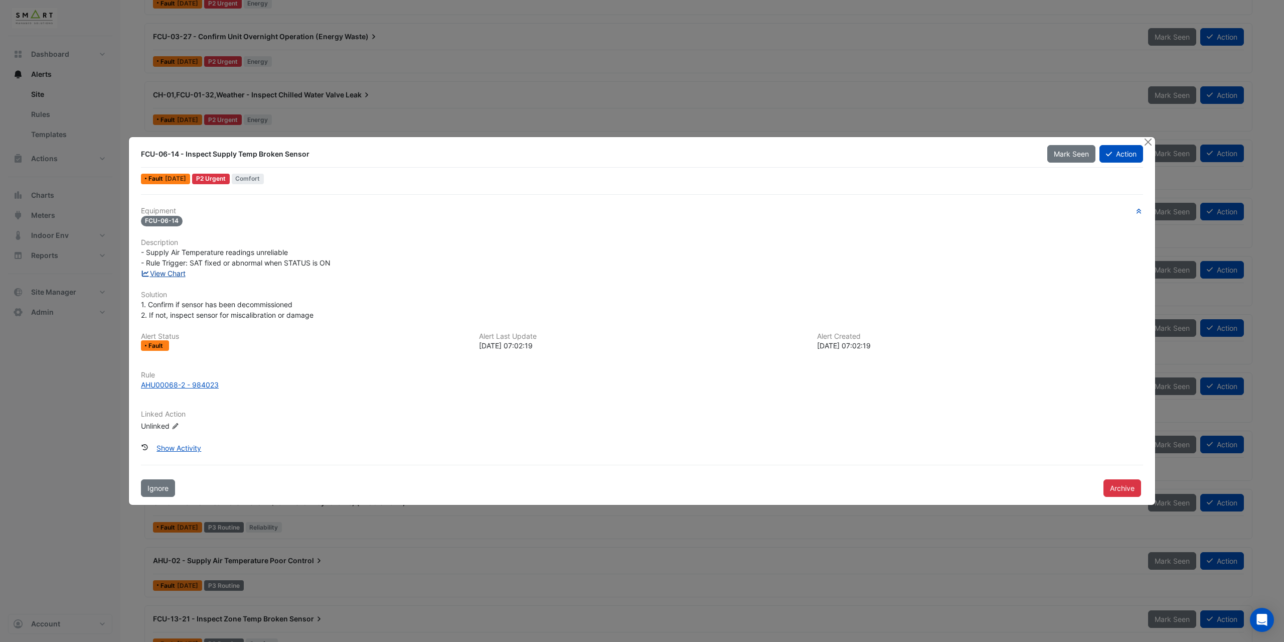
click at [171, 272] on link "View Chart" at bounding box center [163, 273] width 45 height 9
click at [1146, 144] on button "Close" at bounding box center [1148, 142] width 11 height 11
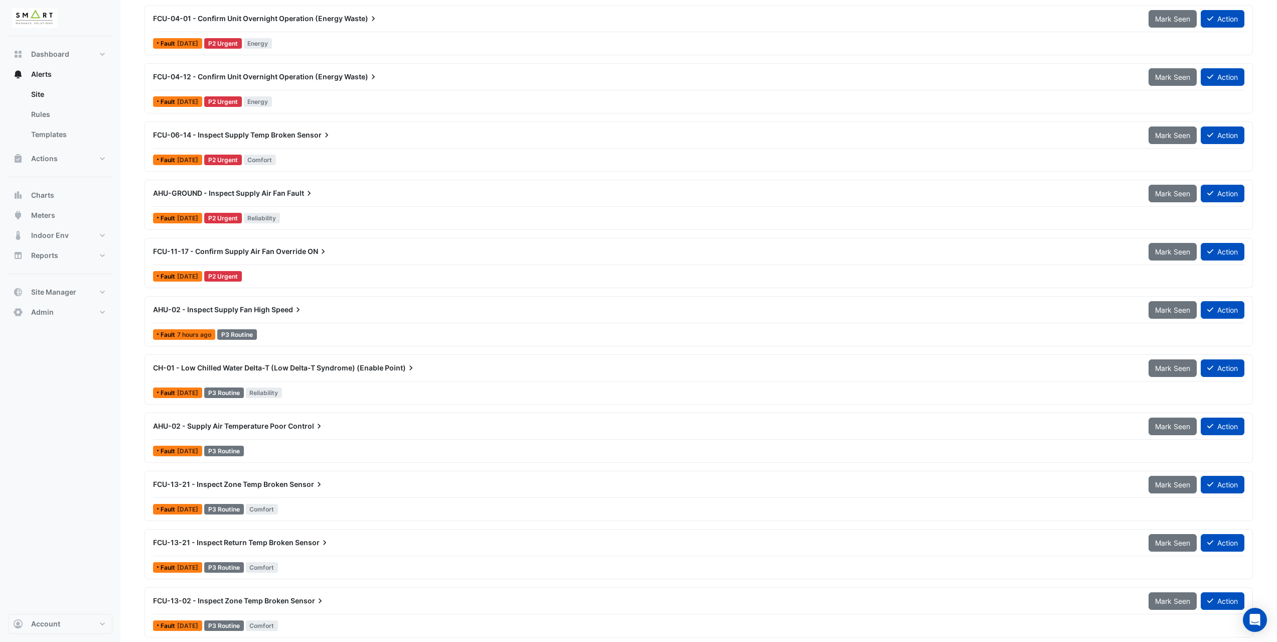
scroll to position [953, 0]
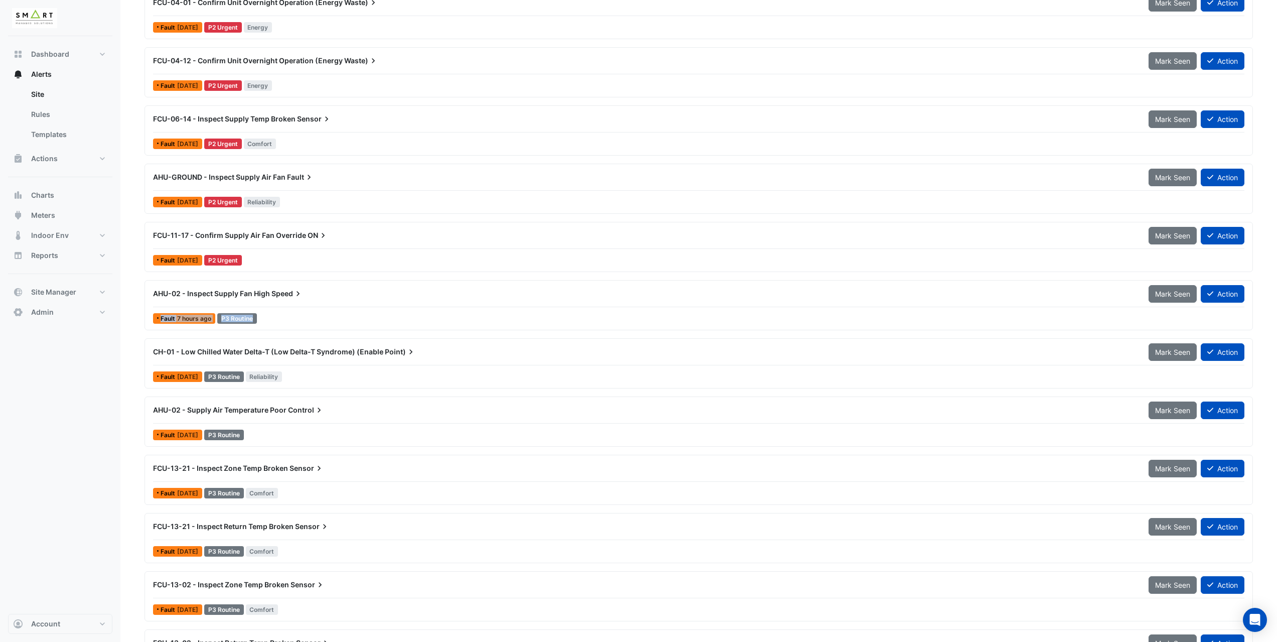
click at [319, 307] on div "AHU-02 - Inspect Supply Fan High Speed Mark Seen Action Fault 7 hours ago P3 Ro…" at bounding box center [698, 304] width 1099 height 41
click at [287, 298] on span "Speed" at bounding box center [287, 293] width 32 height 10
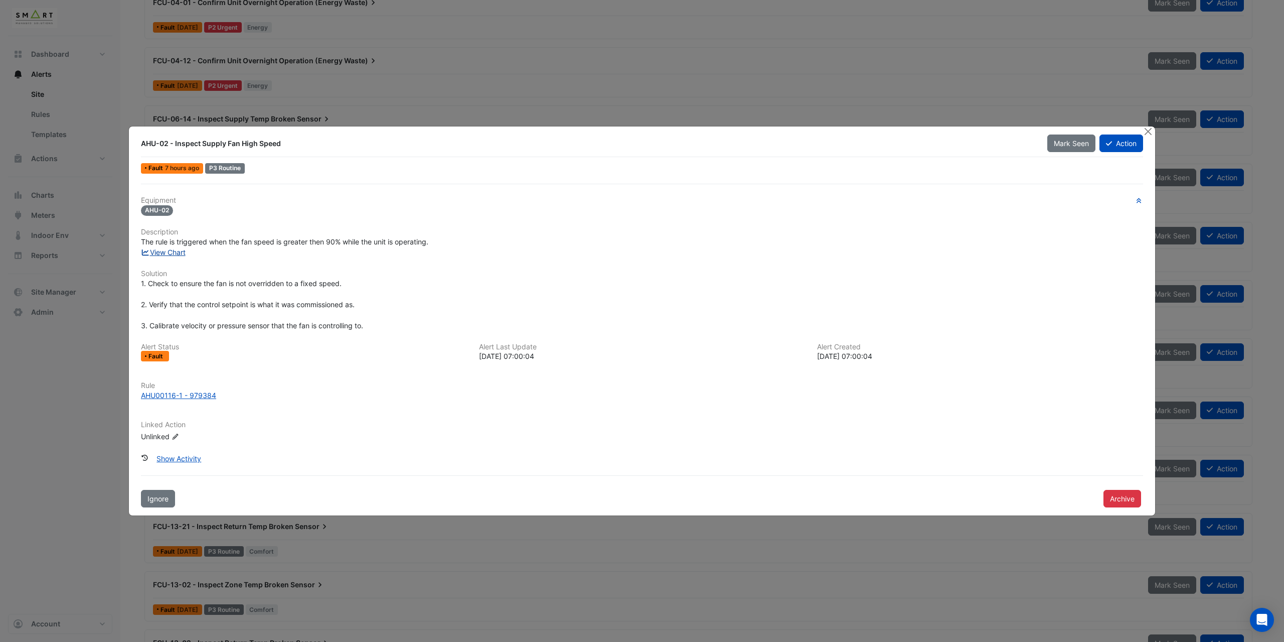
click at [169, 253] on link "View Chart" at bounding box center [163, 252] width 45 height 9
click at [1149, 133] on button "Close" at bounding box center [1148, 131] width 11 height 11
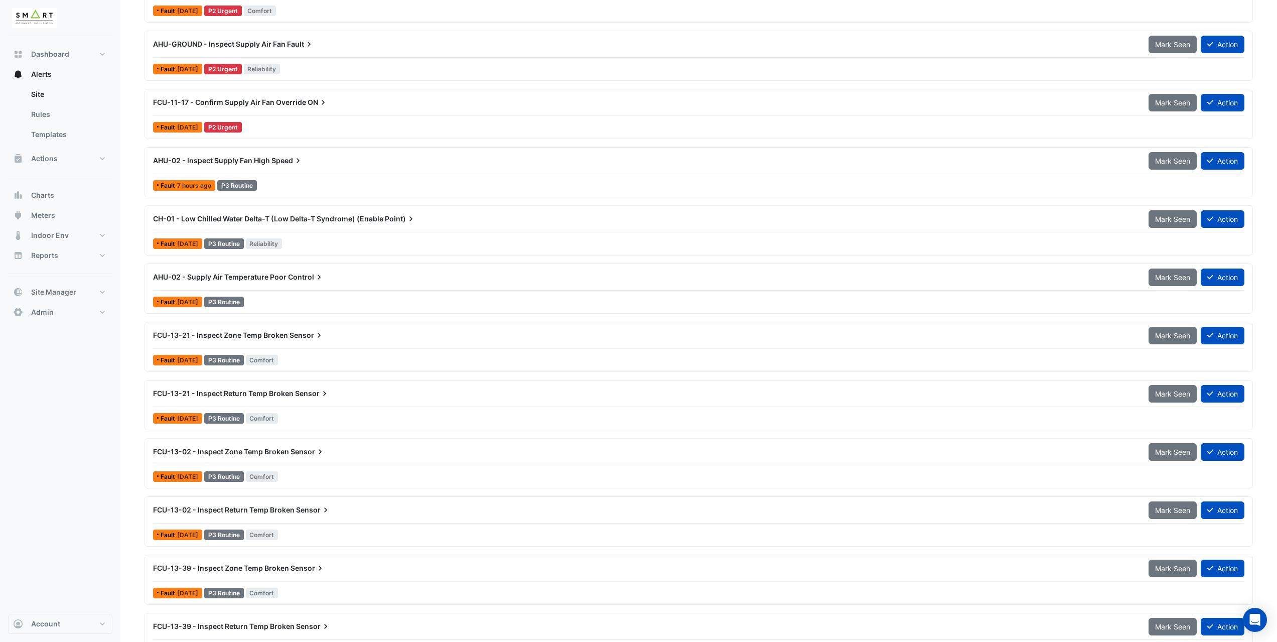
scroll to position [1104, 0]
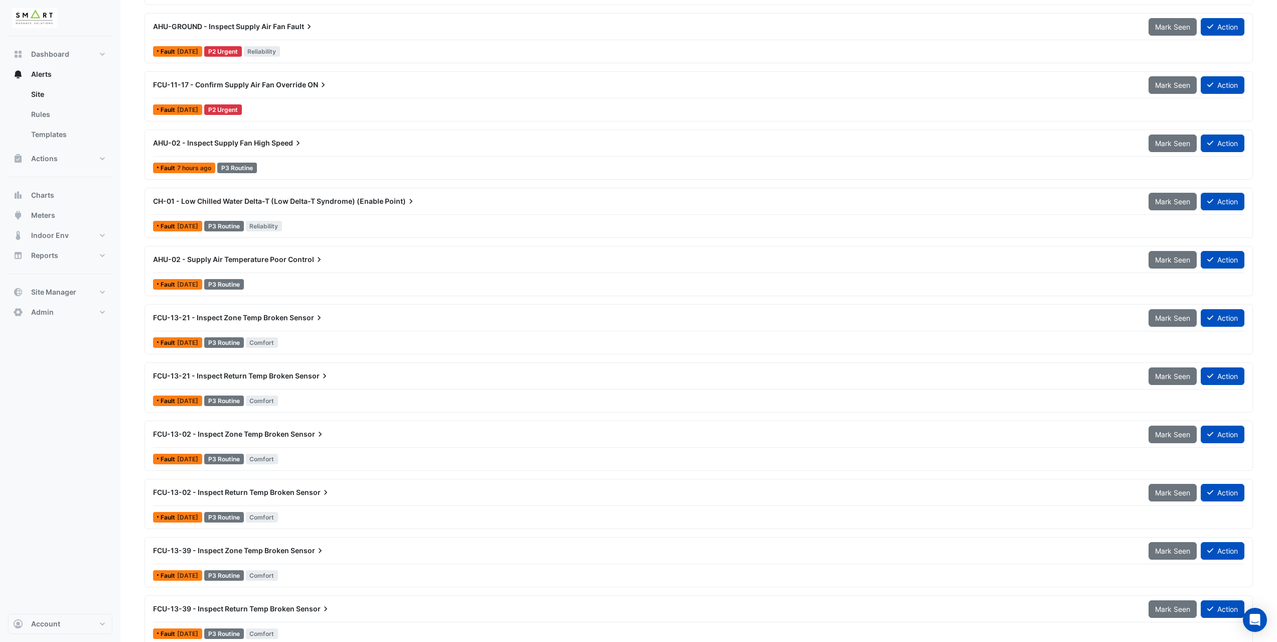
click at [354, 333] on div "FCU-13-21 - Inspect Zone Temp Broken Sensor Mark Seen Action Fault 1 week ago P…" at bounding box center [698, 329] width 1099 height 41
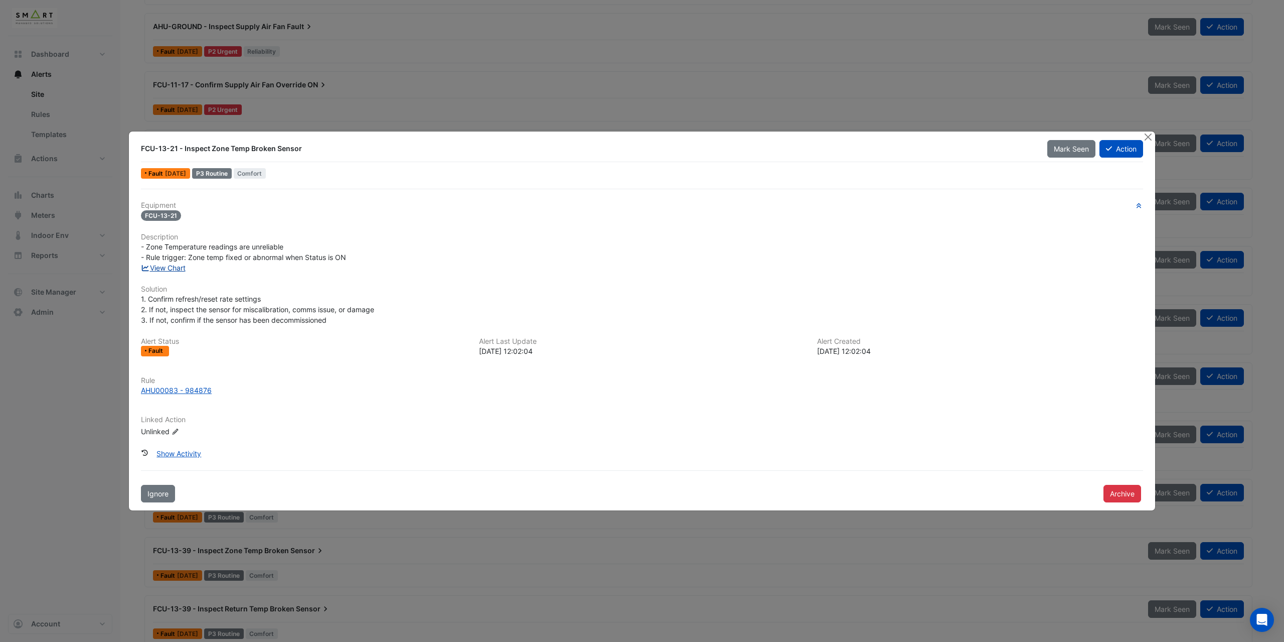
click at [176, 272] on link "View Chart" at bounding box center [163, 267] width 45 height 9
click at [1148, 138] on button "Close" at bounding box center [1148, 136] width 11 height 11
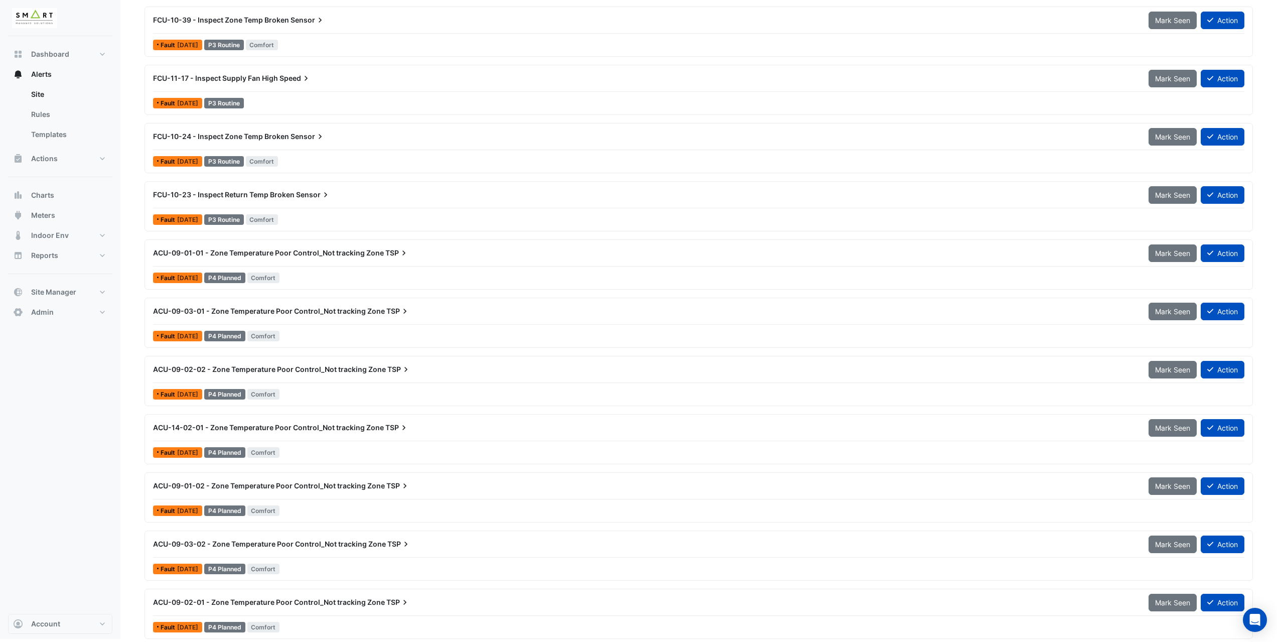
scroll to position [2279, 0]
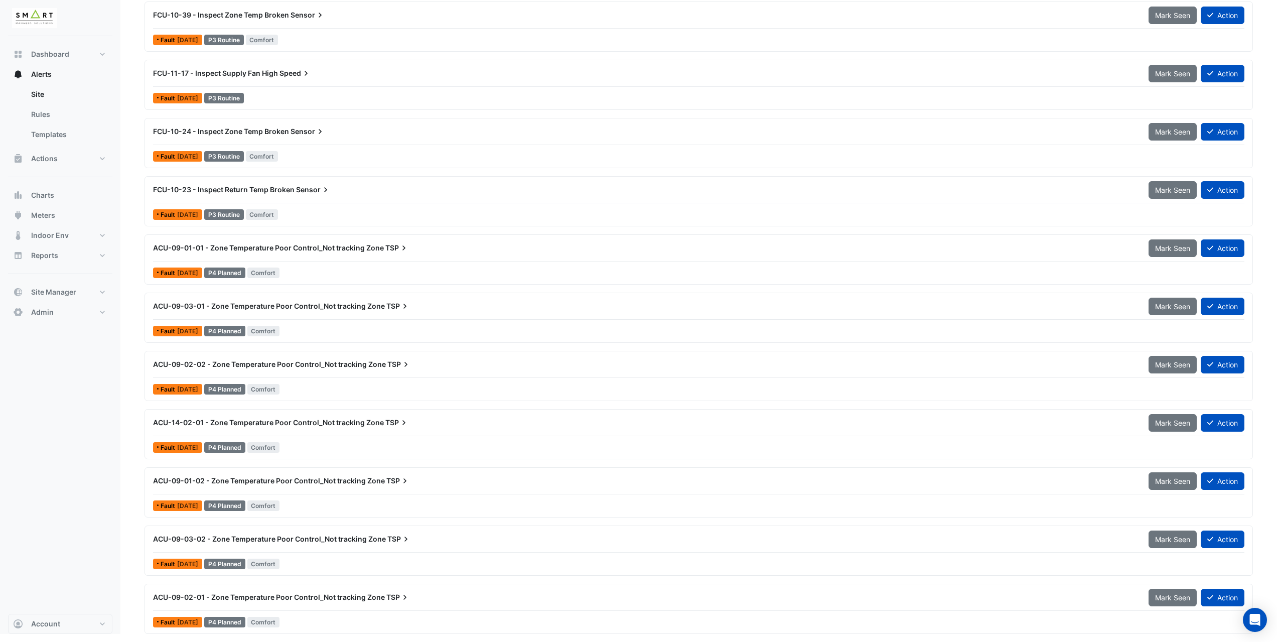
click at [345, 332] on div "Fault 1 week ago P4 Planned Comfort" at bounding box center [698, 331] width 1093 height 15
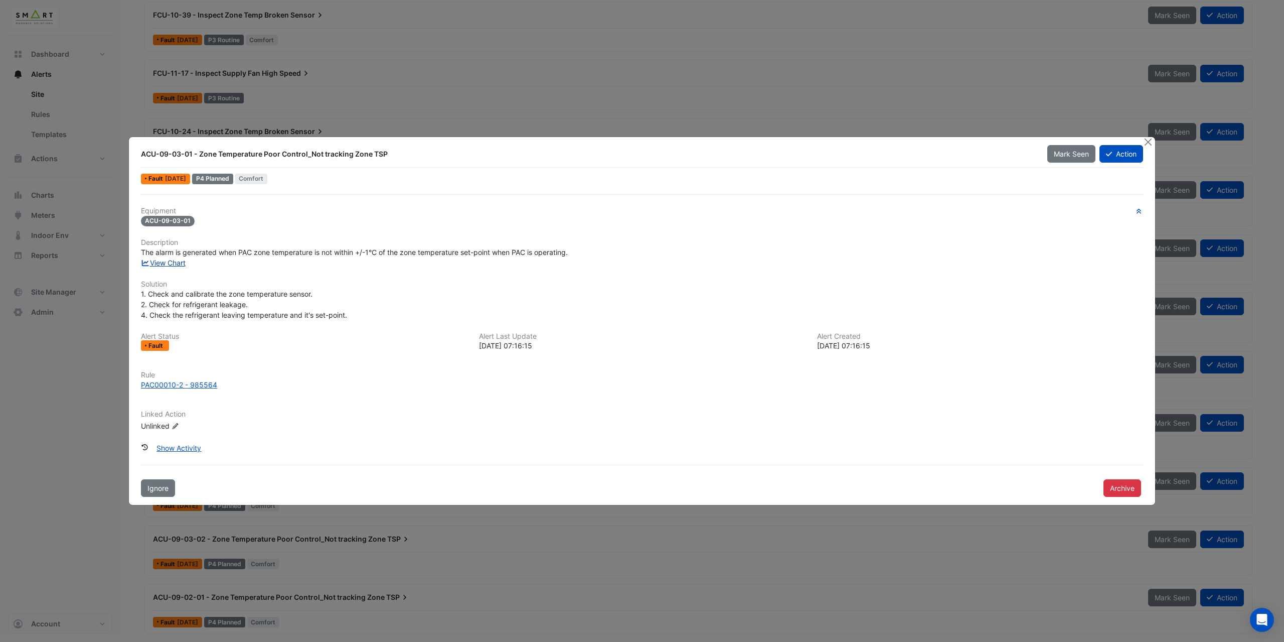
click at [177, 264] on link "View Chart" at bounding box center [163, 262] width 45 height 9
click at [1150, 141] on button "Close" at bounding box center [1148, 142] width 11 height 11
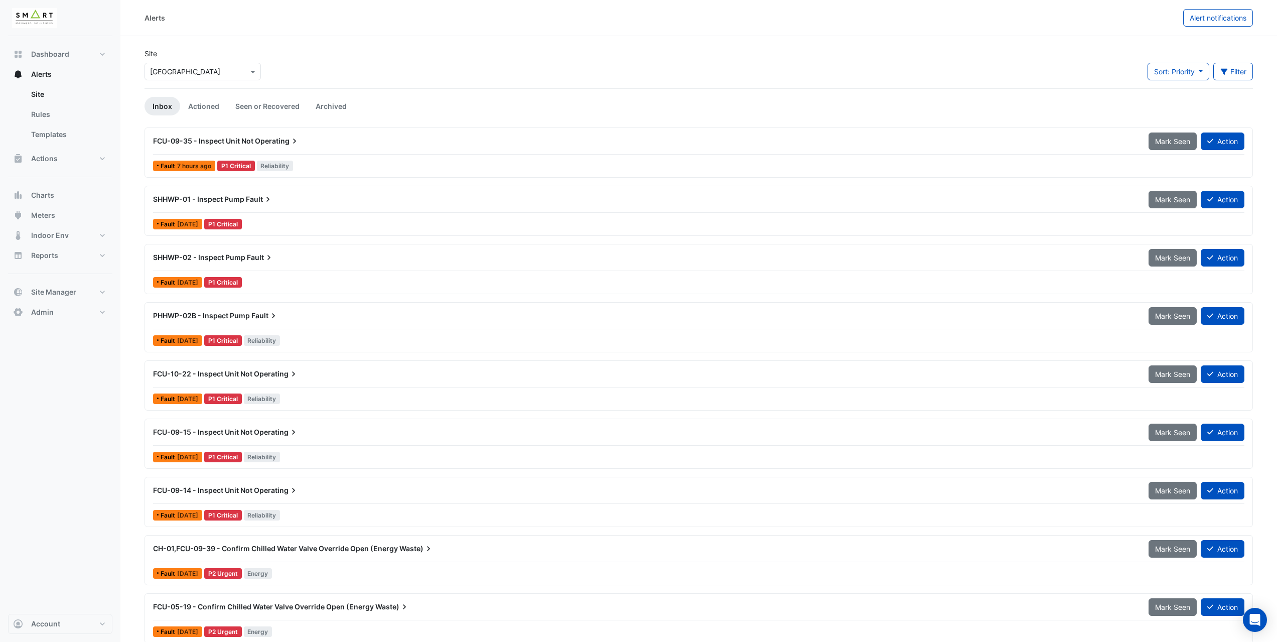
click at [320, 207] on div "SHHWP-01 - Inspect Pump Fault" at bounding box center [644, 199] width 995 height 18
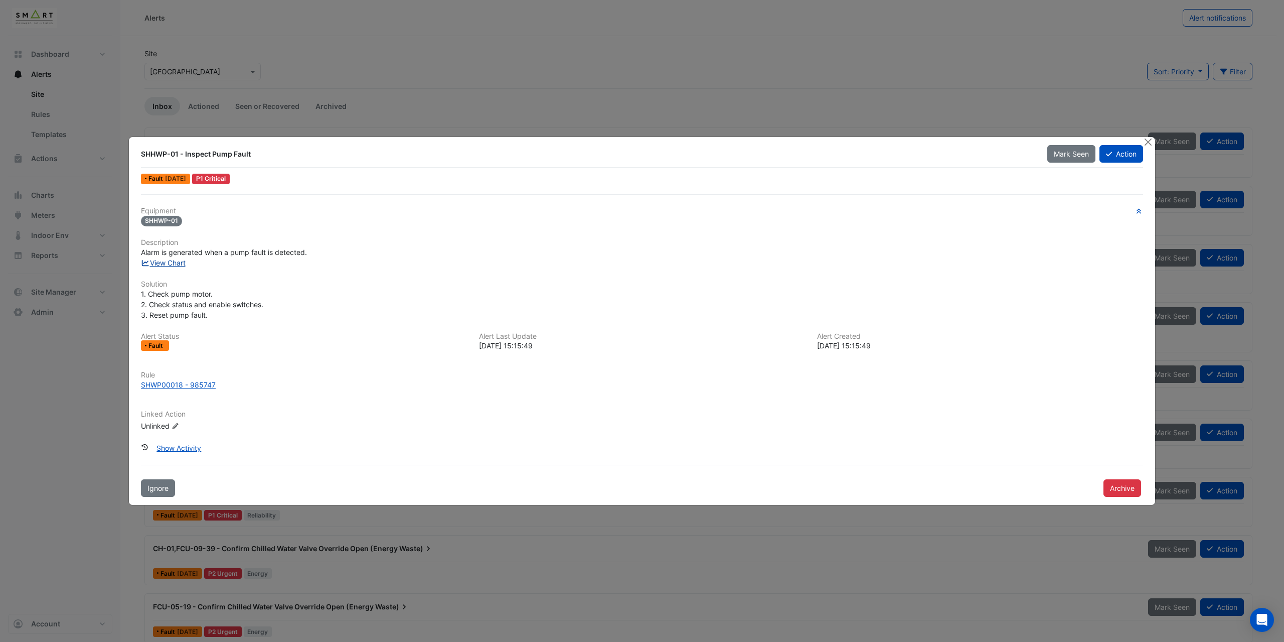
click at [175, 263] on link "View Chart" at bounding box center [163, 262] width 45 height 9
click at [1146, 139] on button "Close" at bounding box center [1148, 142] width 11 height 11
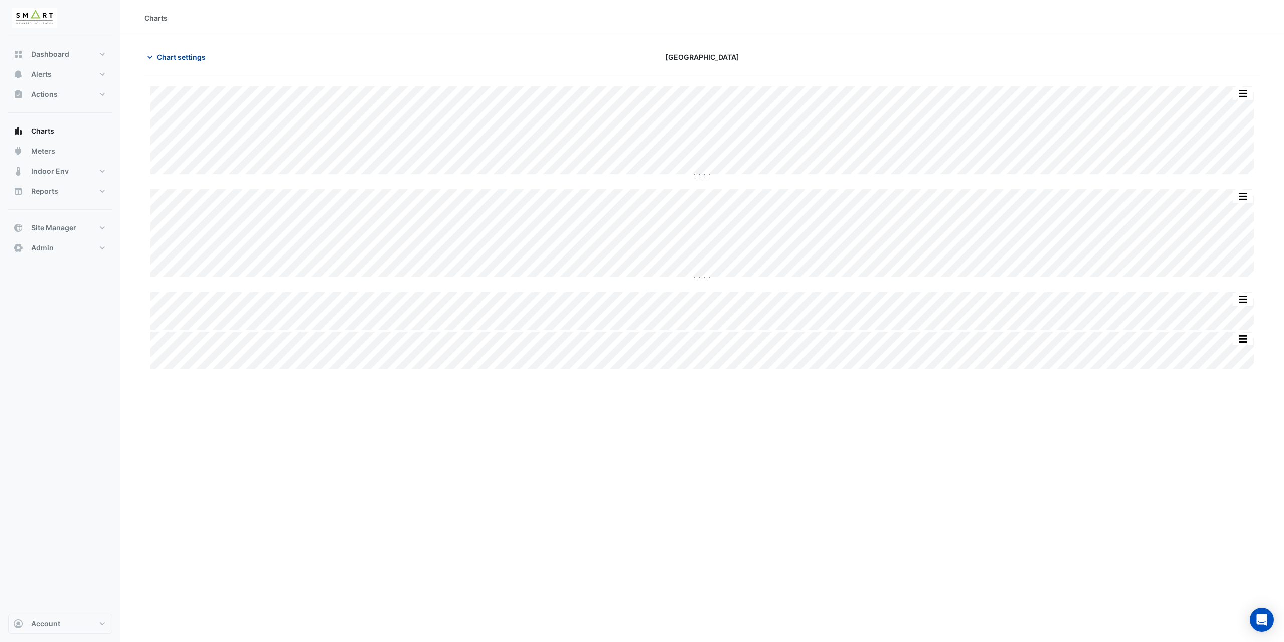
click at [182, 55] on span "Chart settings" at bounding box center [181, 57] width 49 height 11
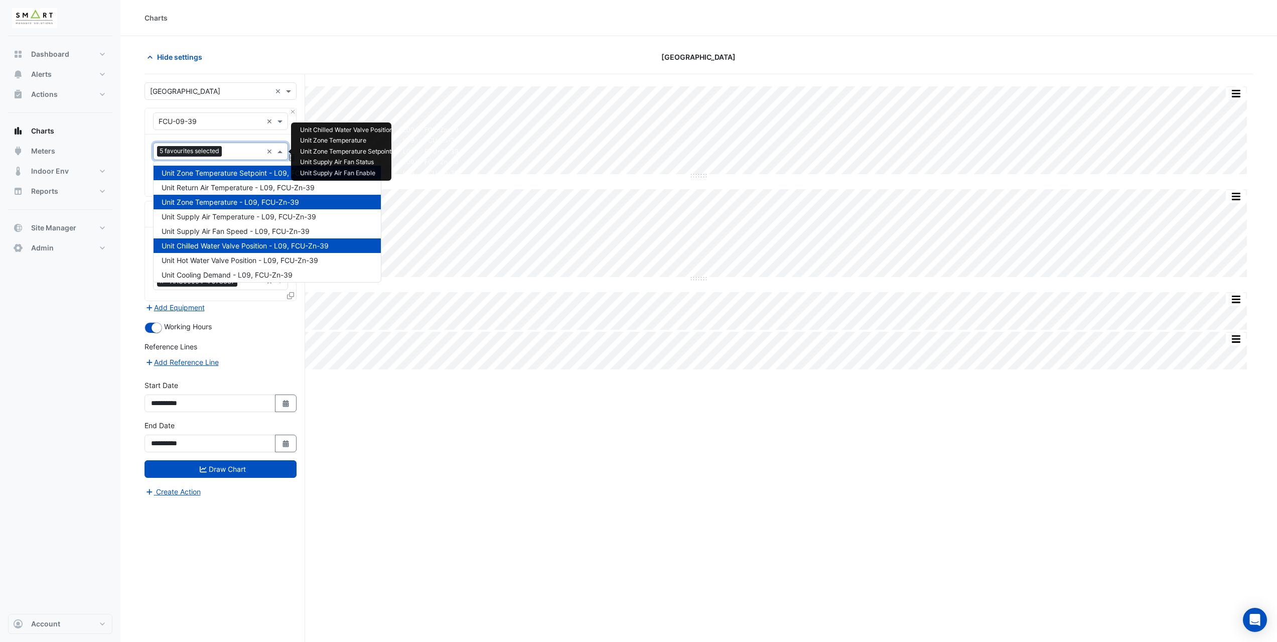
click at [229, 154] on input "text" at bounding box center [244, 152] width 37 height 11
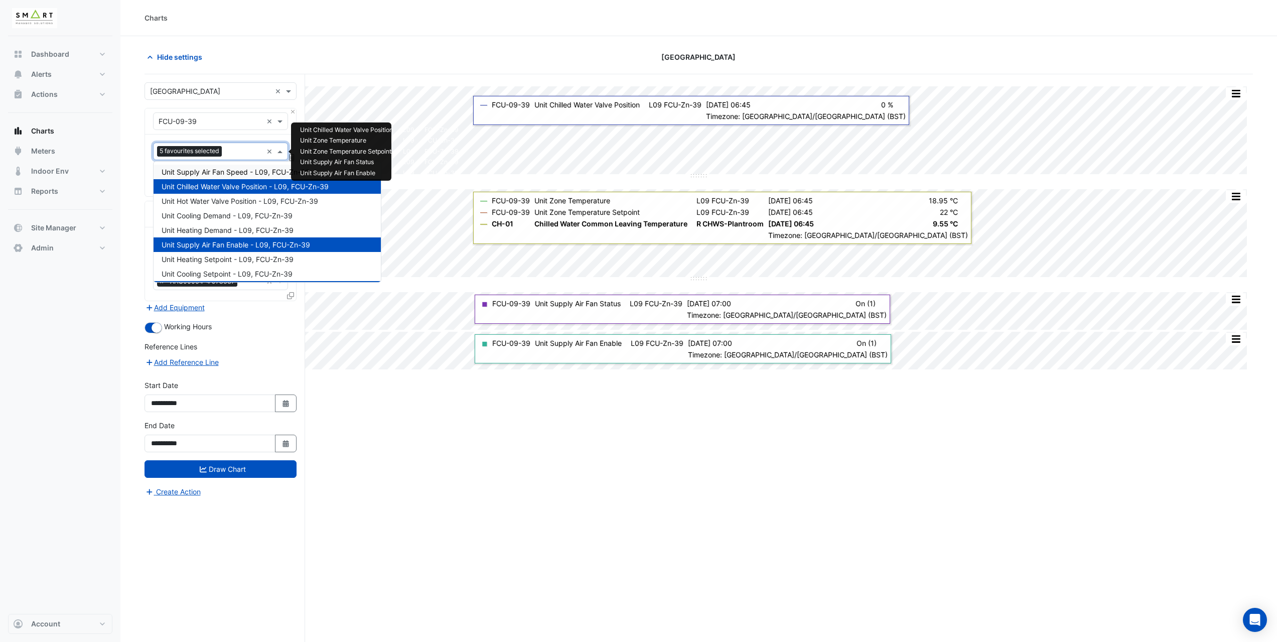
scroll to position [35, 0]
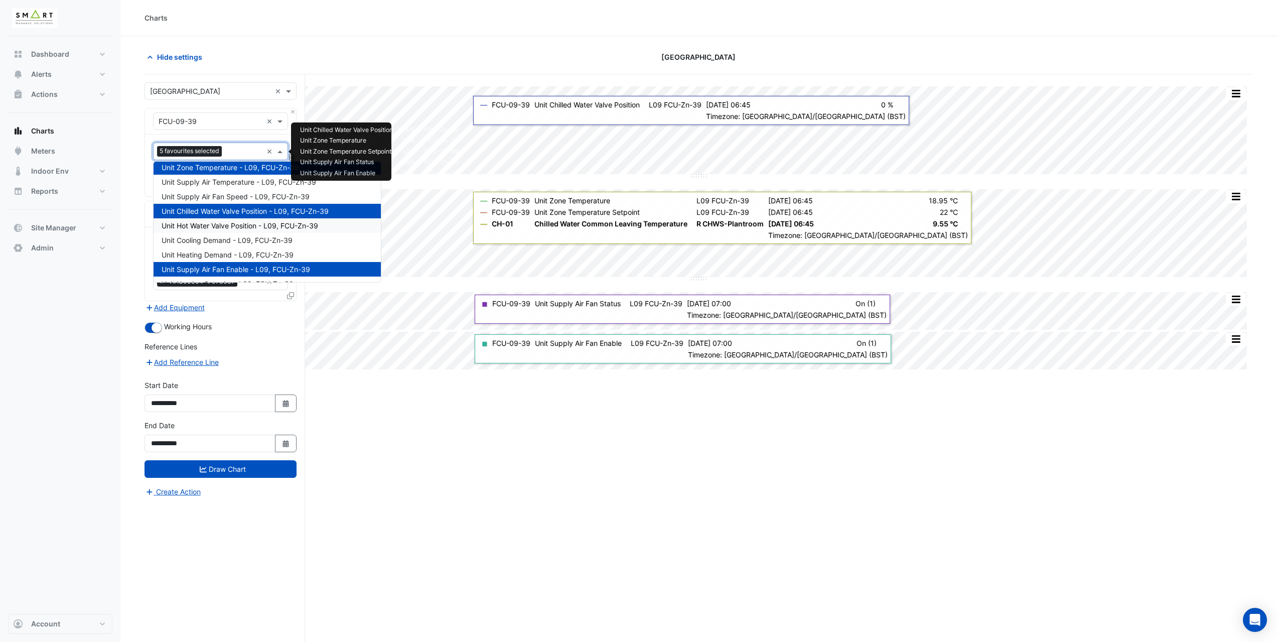
click at [248, 223] on span "Unit Hot Water Valve Position - L09, FCU-Zn-39" at bounding box center [240, 225] width 157 height 9
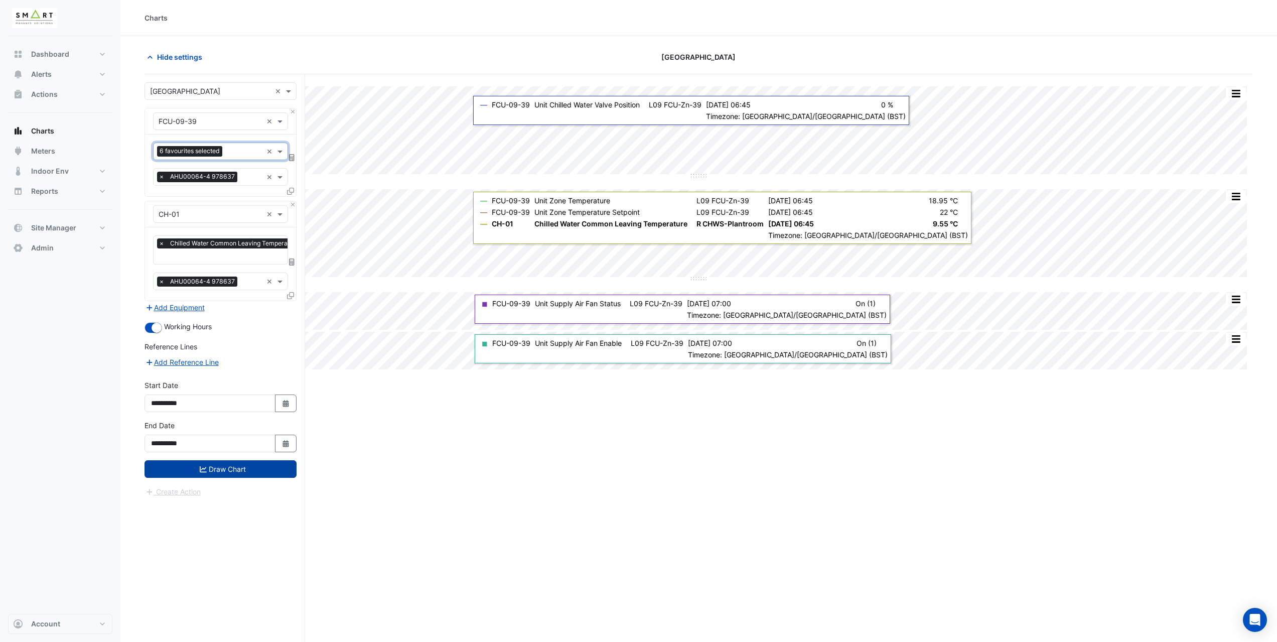
click at [241, 464] on button "Draw Chart" at bounding box center [220, 469] width 152 height 18
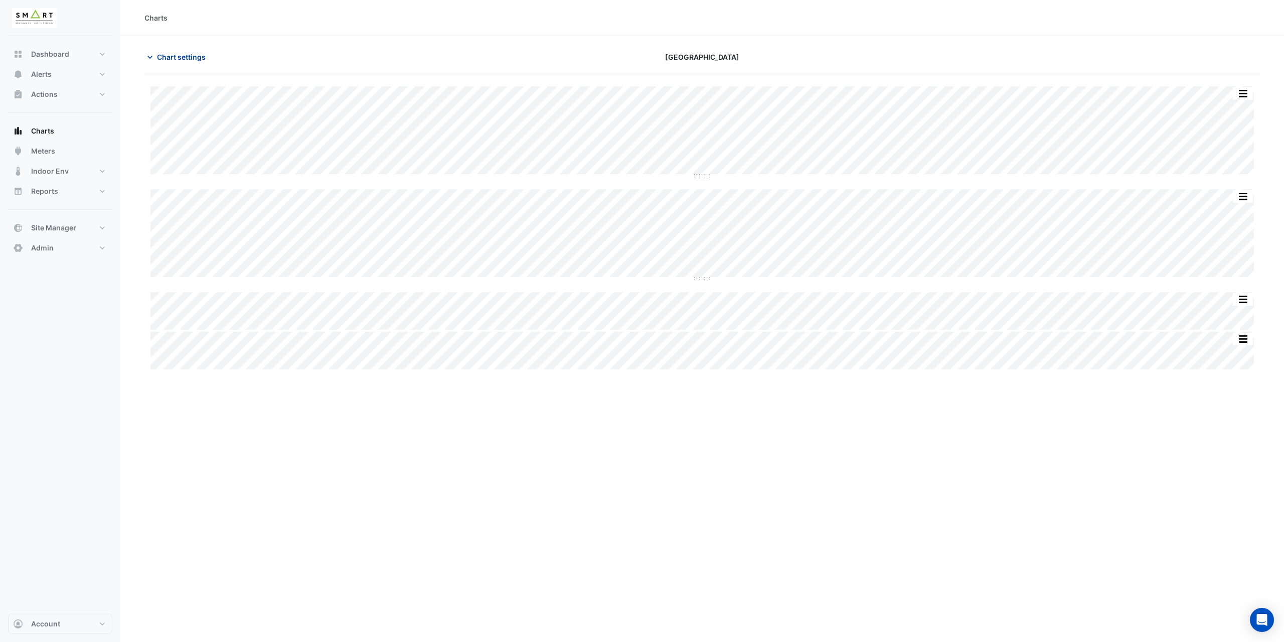
click at [168, 54] on span "Chart settings" at bounding box center [181, 57] width 49 height 11
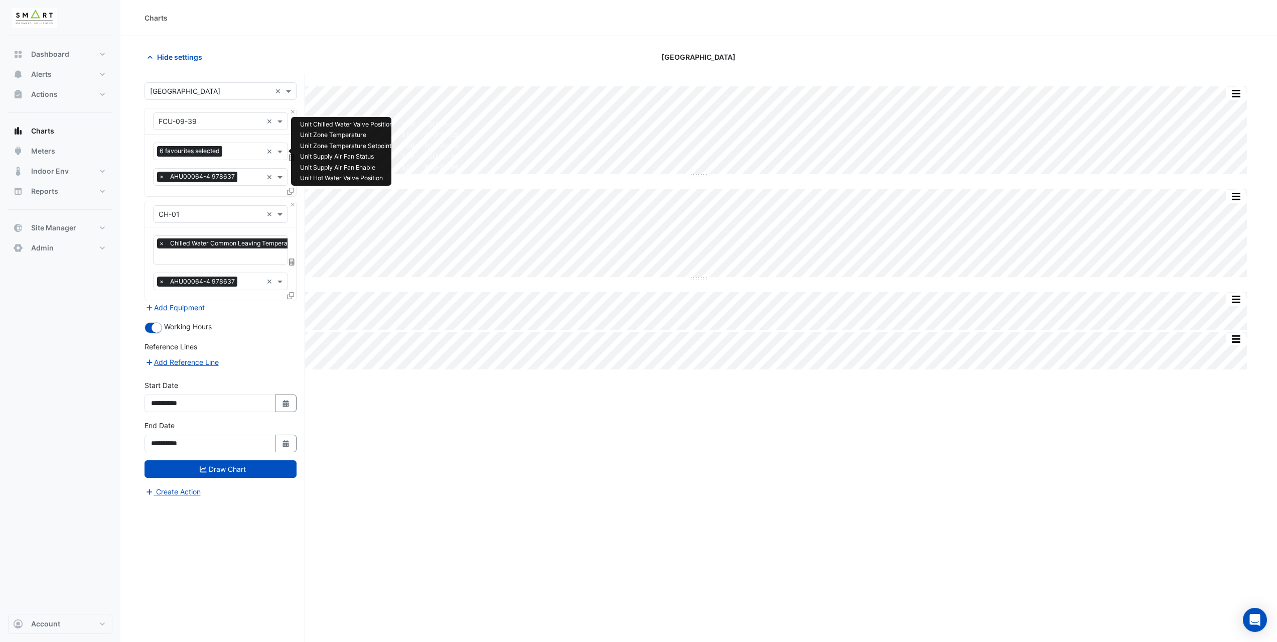
click at [239, 153] on input "text" at bounding box center [244, 152] width 36 height 11
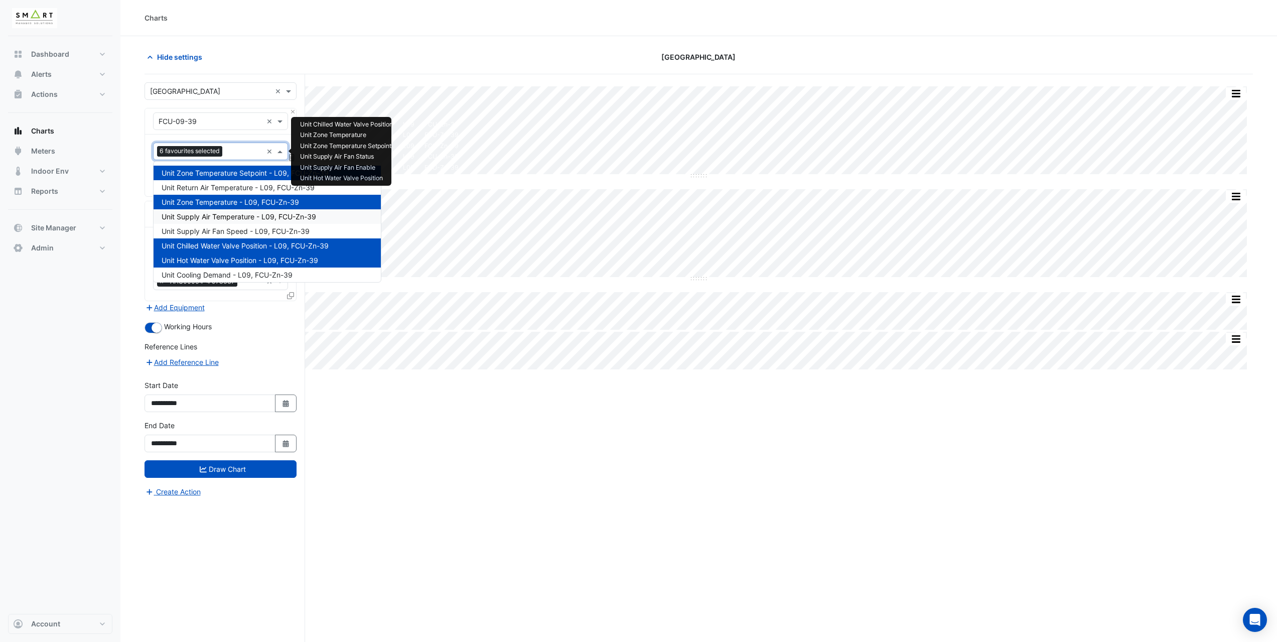
click at [269, 220] on div "Unit Supply Air Temperature - L09, FCU-Zn-39" at bounding box center [267, 216] width 227 height 15
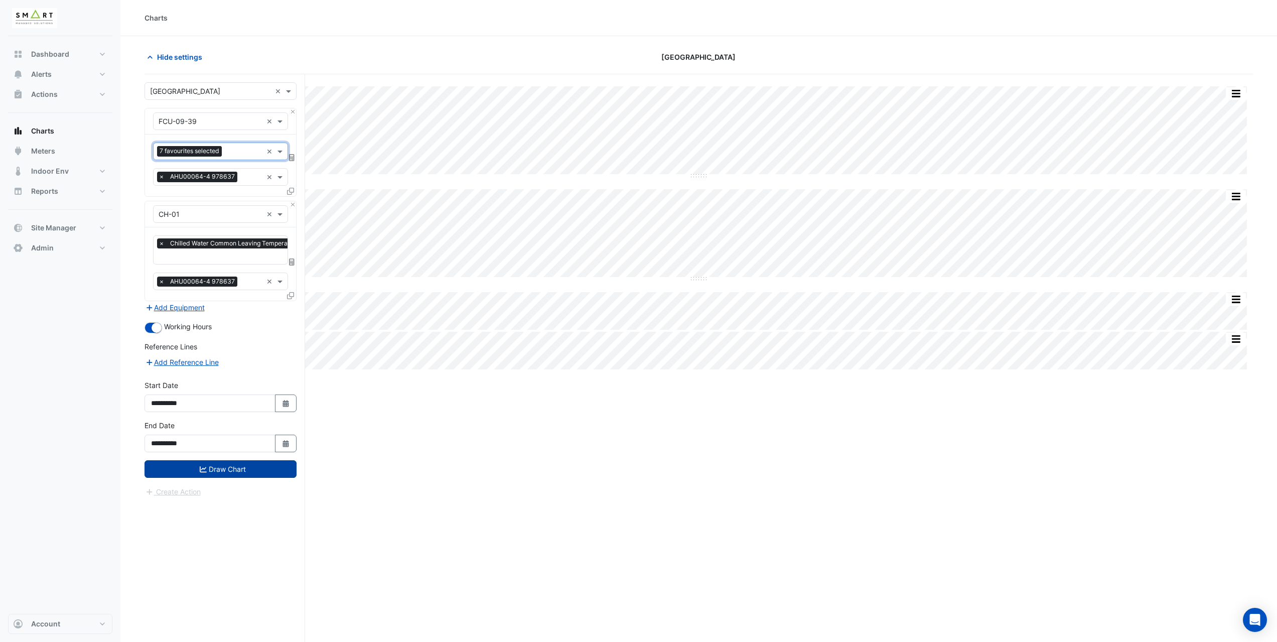
click at [222, 474] on button "Draw Chart" at bounding box center [220, 469] width 152 height 18
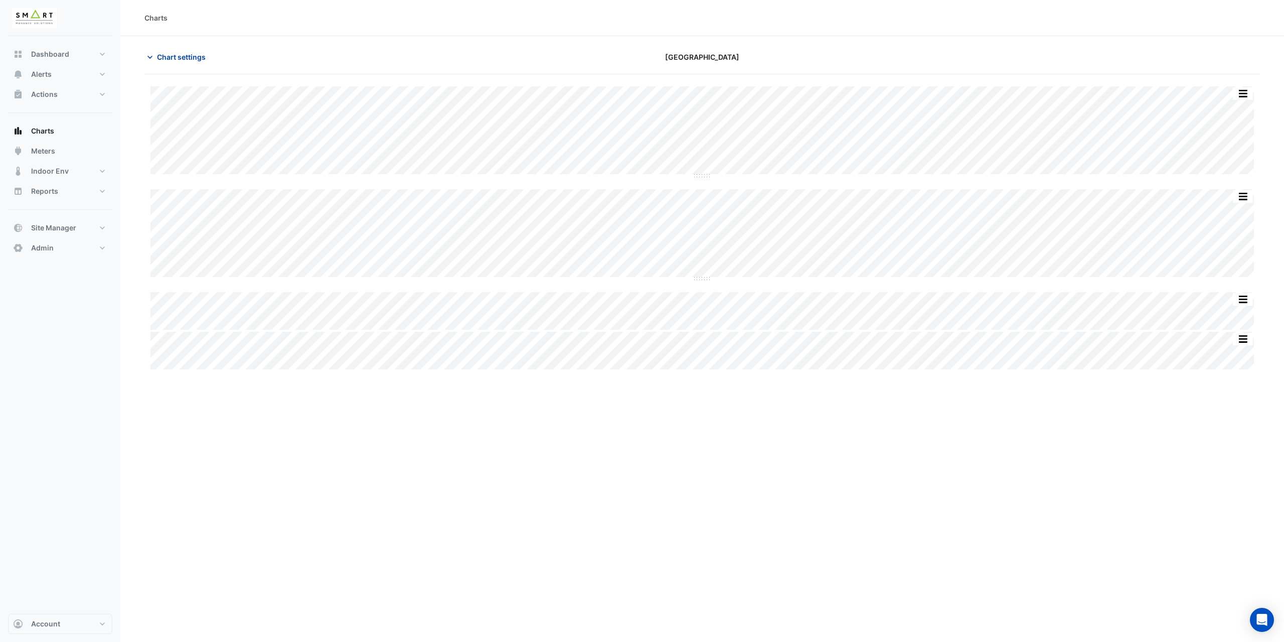
click at [186, 59] on span "Chart settings" at bounding box center [181, 57] width 49 height 11
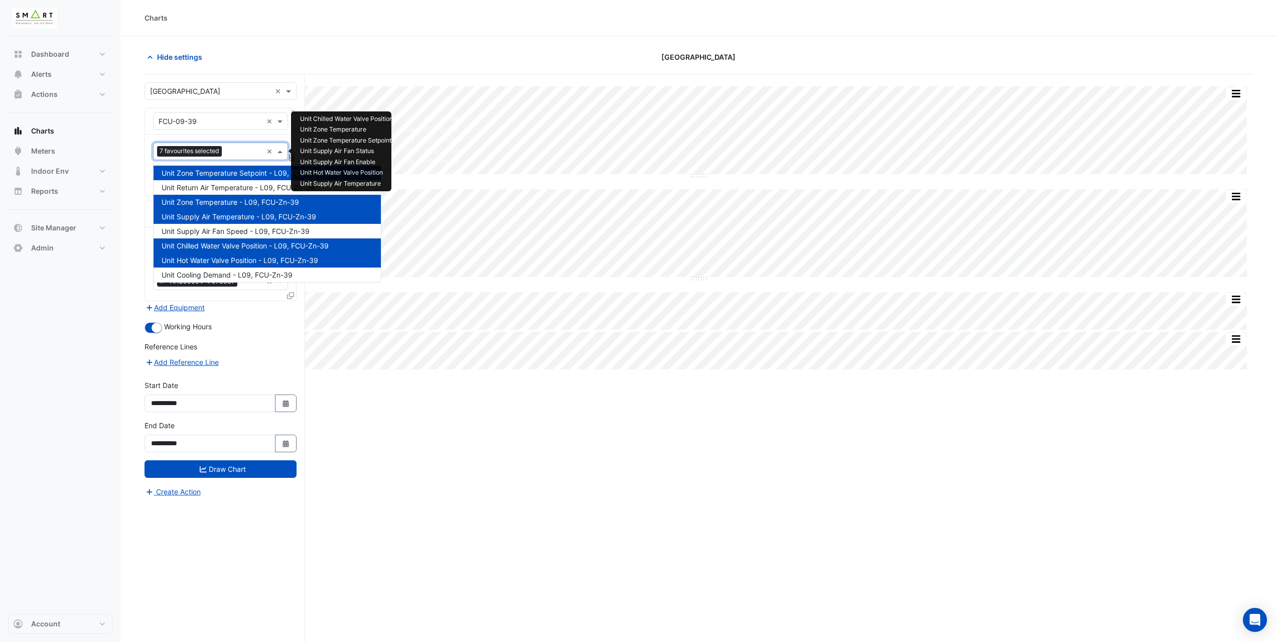
click at [247, 150] on input "text" at bounding box center [244, 152] width 37 height 11
drag, startPoint x: 137, startPoint y: 226, endPoint x: 149, endPoint y: 218, distance: 13.8
click at [137, 226] on section "Hide settings Thames Tower Split by Equip Split All Split None Print Save as JP…" at bounding box center [698, 358] width 1156 height 644
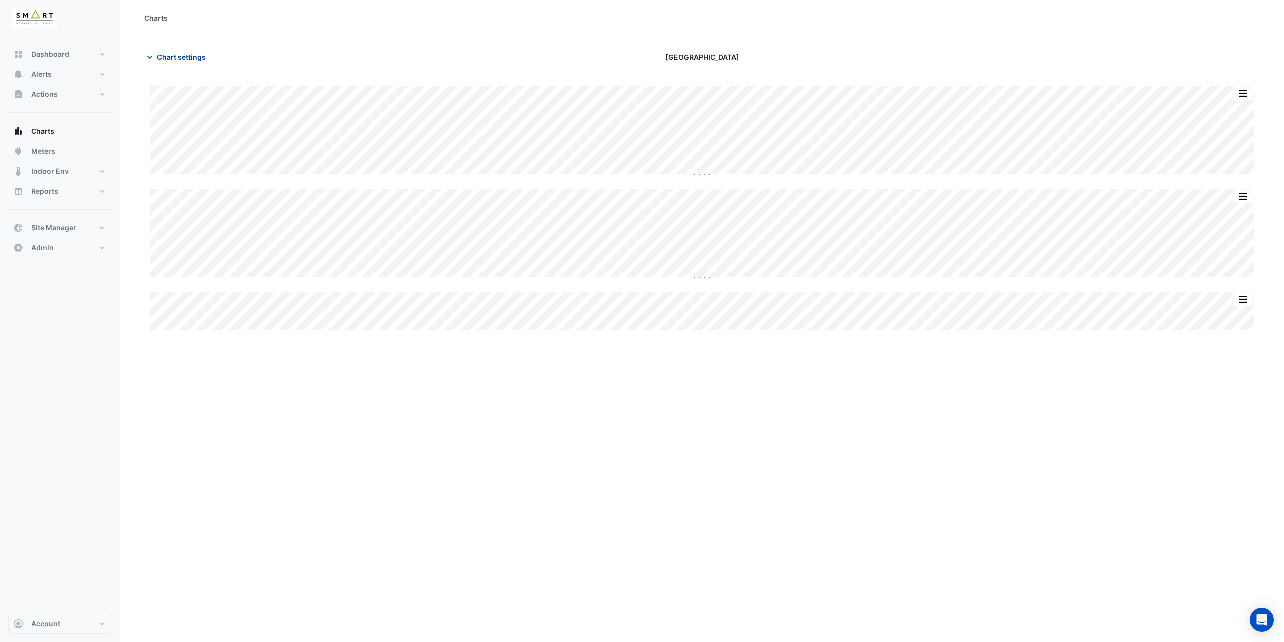
click at [191, 61] on span "Chart settings" at bounding box center [181, 57] width 49 height 11
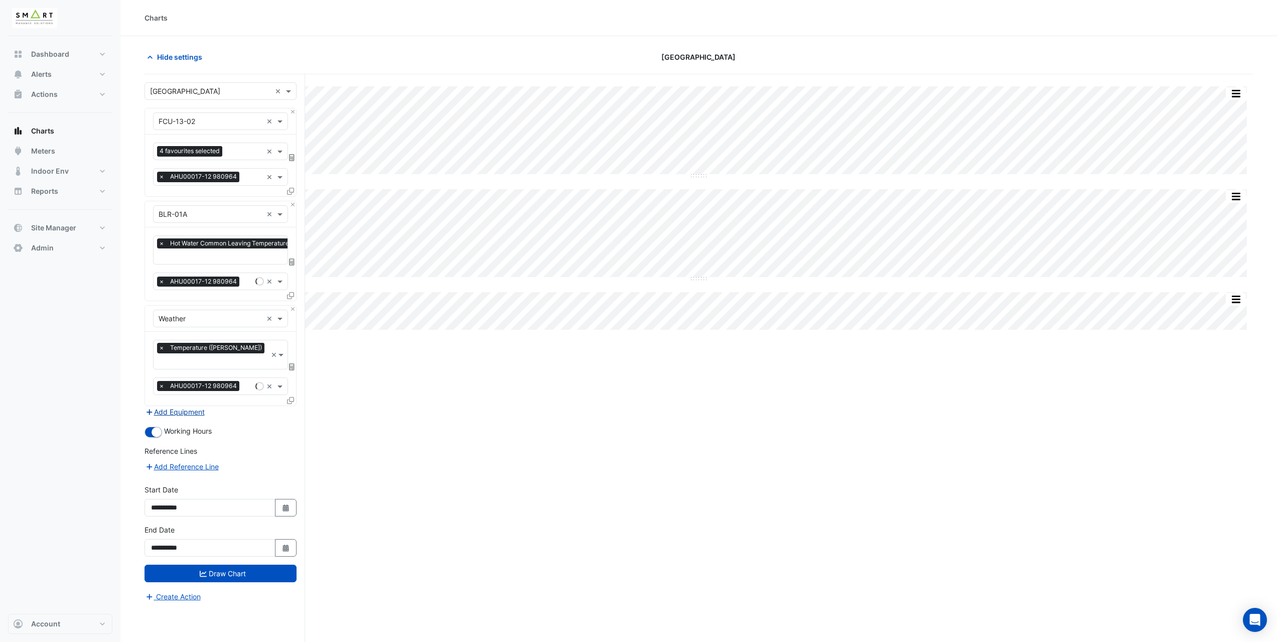
click at [190, 406] on button "Add Equipment" at bounding box center [174, 412] width 61 height 12
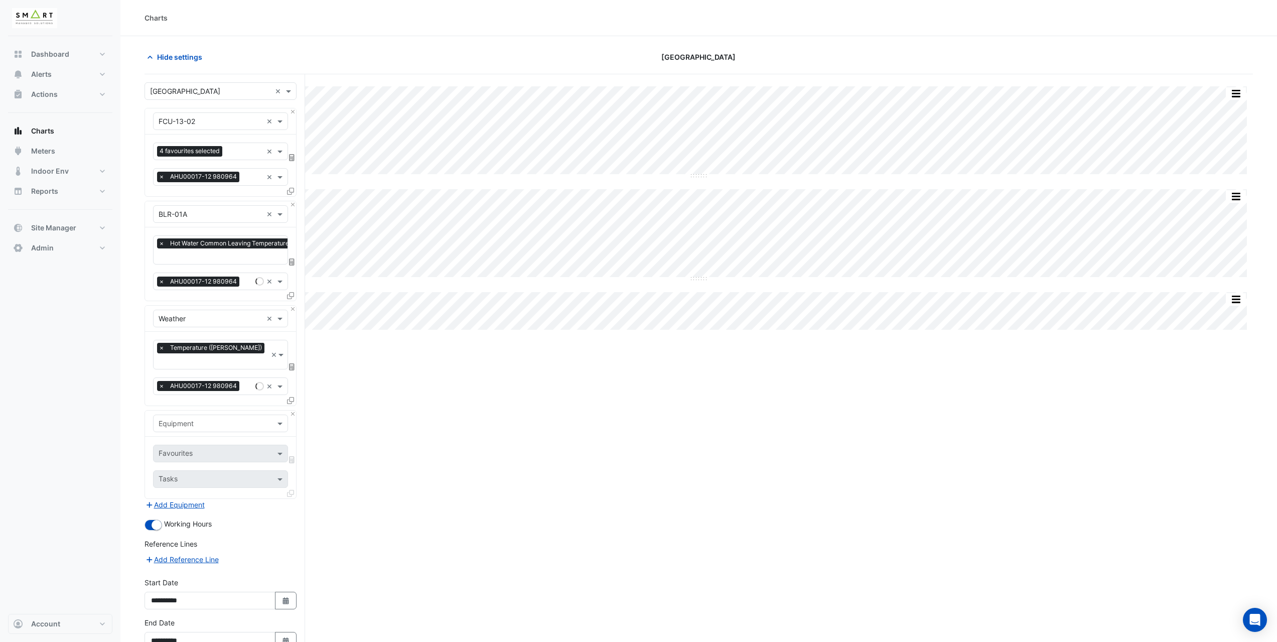
click at [192, 418] on input "text" at bounding box center [211, 423] width 104 height 11
click at [204, 482] on div "AHU-01" at bounding box center [221, 477] width 134 height 15
click at [210, 449] on input "text" at bounding box center [209, 454] width 101 height 11
click at [225, 418] on input "text" at bounding box center [211, 423] width 104 height 11
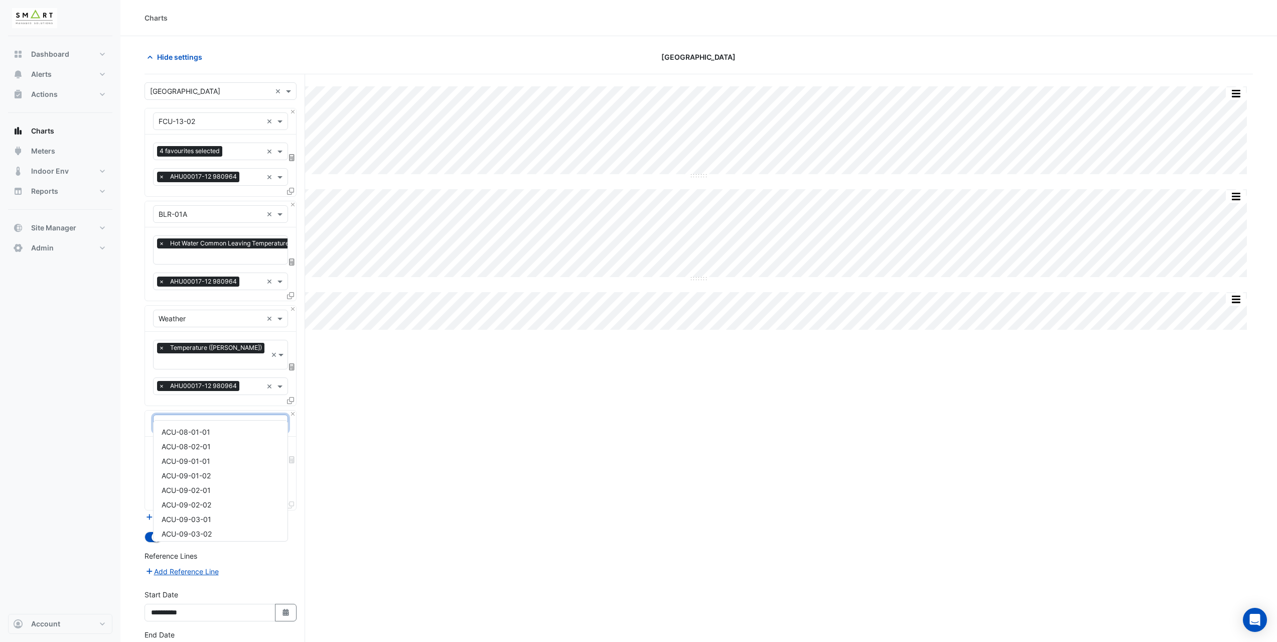
scroll to position [150, 0]
click at [123, 421] on section "Hide settings Thames Tower Split by Equip Split All Split None Print Save as JP…" at bounding box center [698, 375] width 1156 height 678
click at [175, 449] on input "text" at bounding box center [215, 454] width 112 height 11
click at [193, 418] on input "text" at bounding box center [211, 423] width 104 height 11
click at [193, 444] on div "AHU-02" at bounding box center [221, 442] width 134 height 15
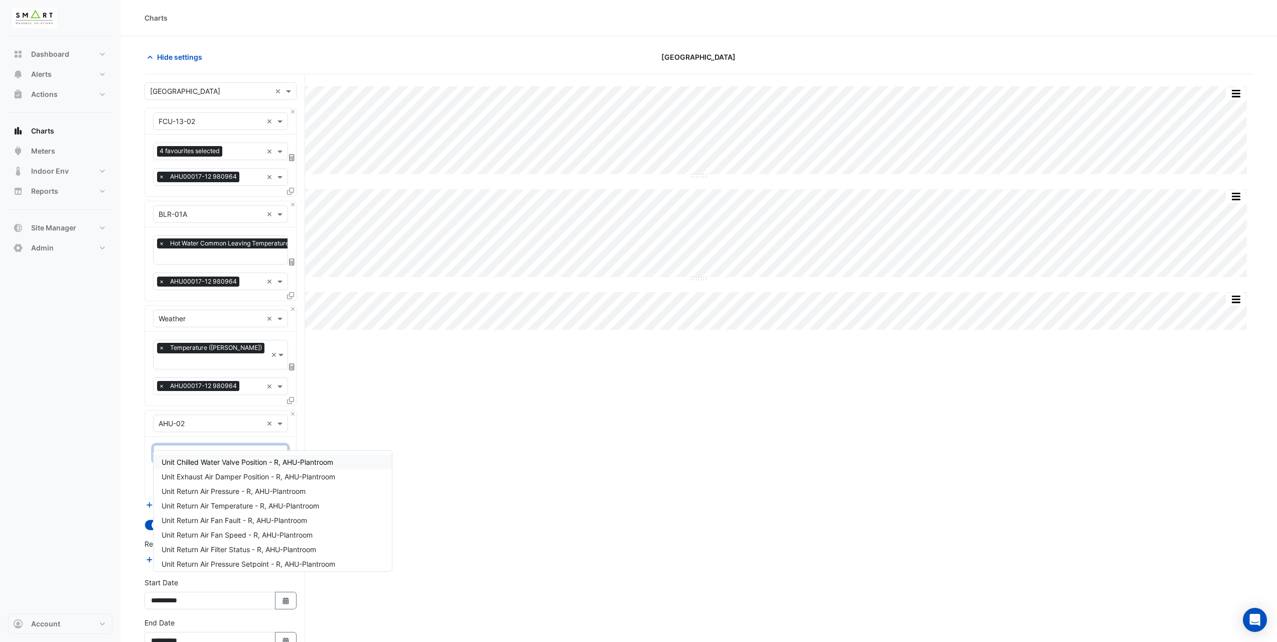
click at [240, 449] on input "text" at bounding box center [215, 454] width 112 height 11
click at [246, 517] on span "Unit Supply Air Temperature - R, AHU-Plantroom" at bounding box center [241, 515] width 159 height 9
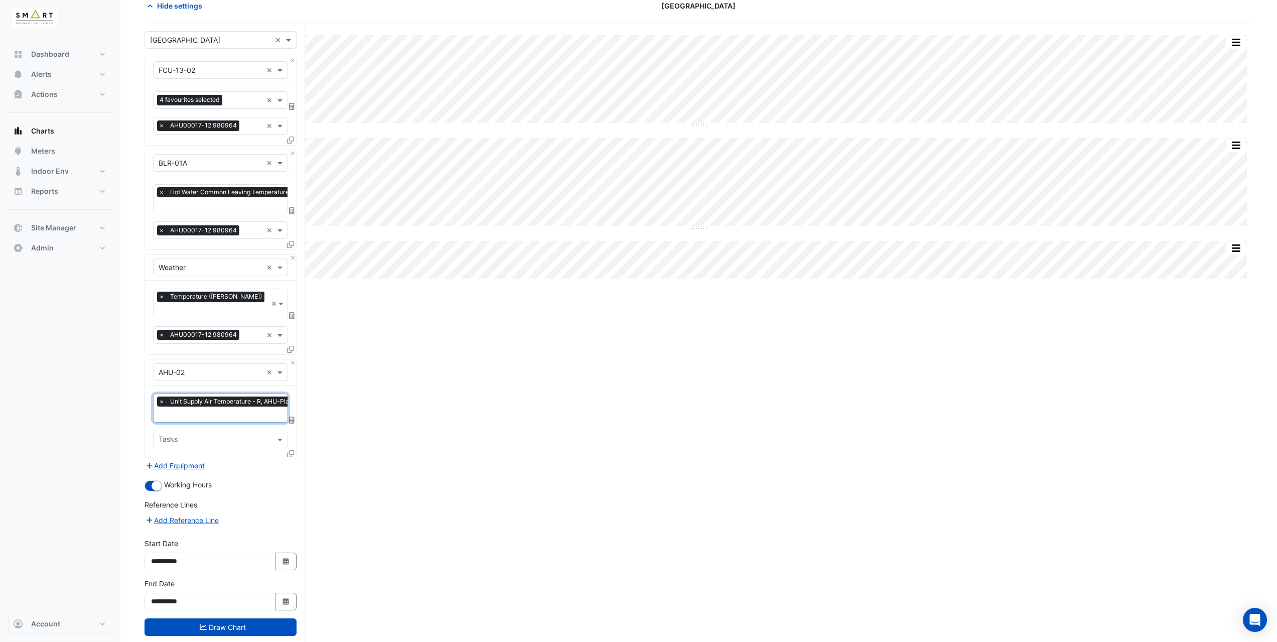
scroll to position [59, 0]
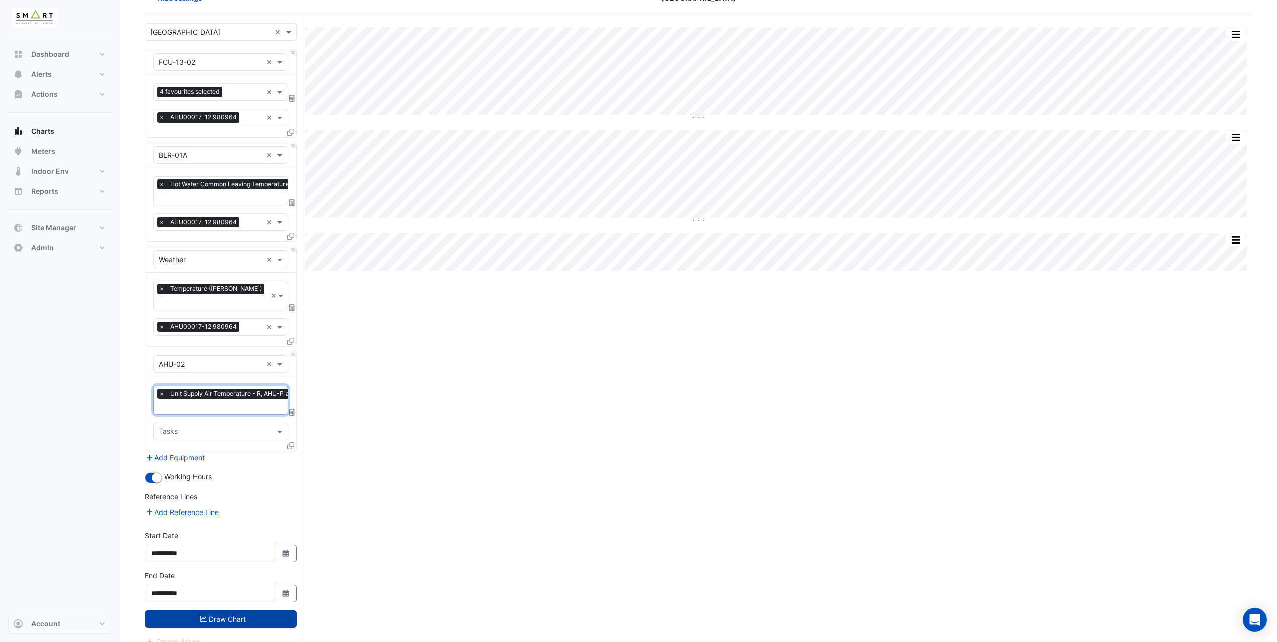
click at [249, 610] on button "Draw Chart" at bounding box center [220, 619] width 152 height 18
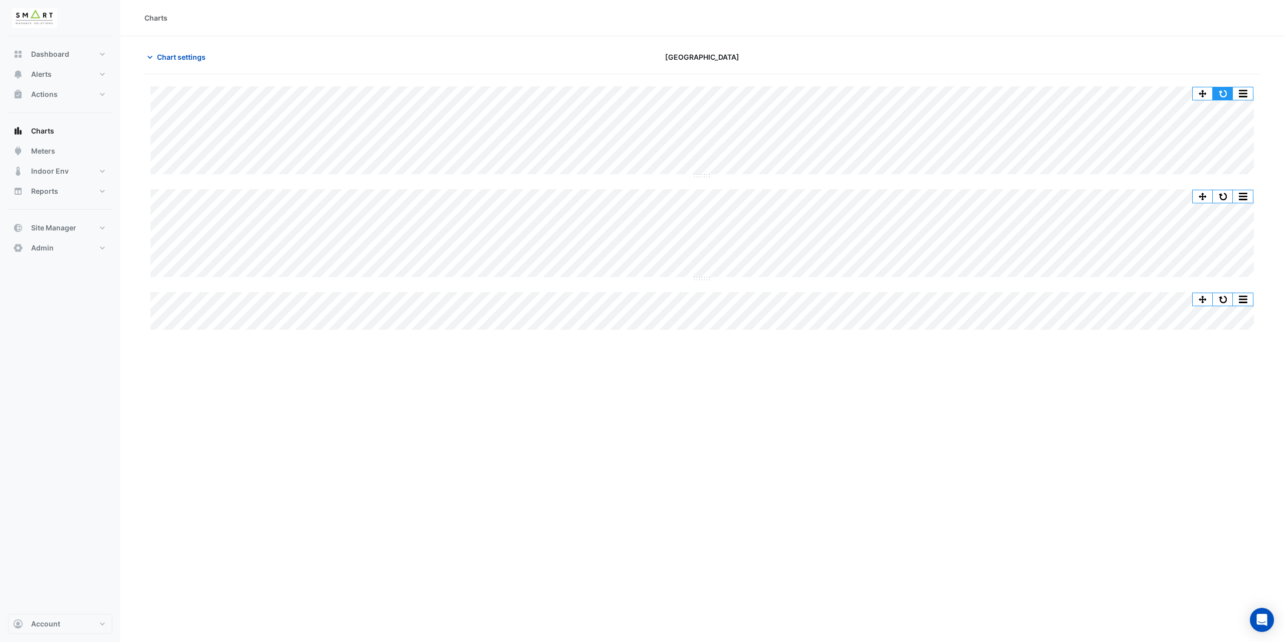
click at [1230, 94] on button "button" at bounding box center [1223, 93] width 20 height 13
type input "**********"
click at [181, 56] on span "Chart settings" at bounding box center [181, 57] width 49 height 11
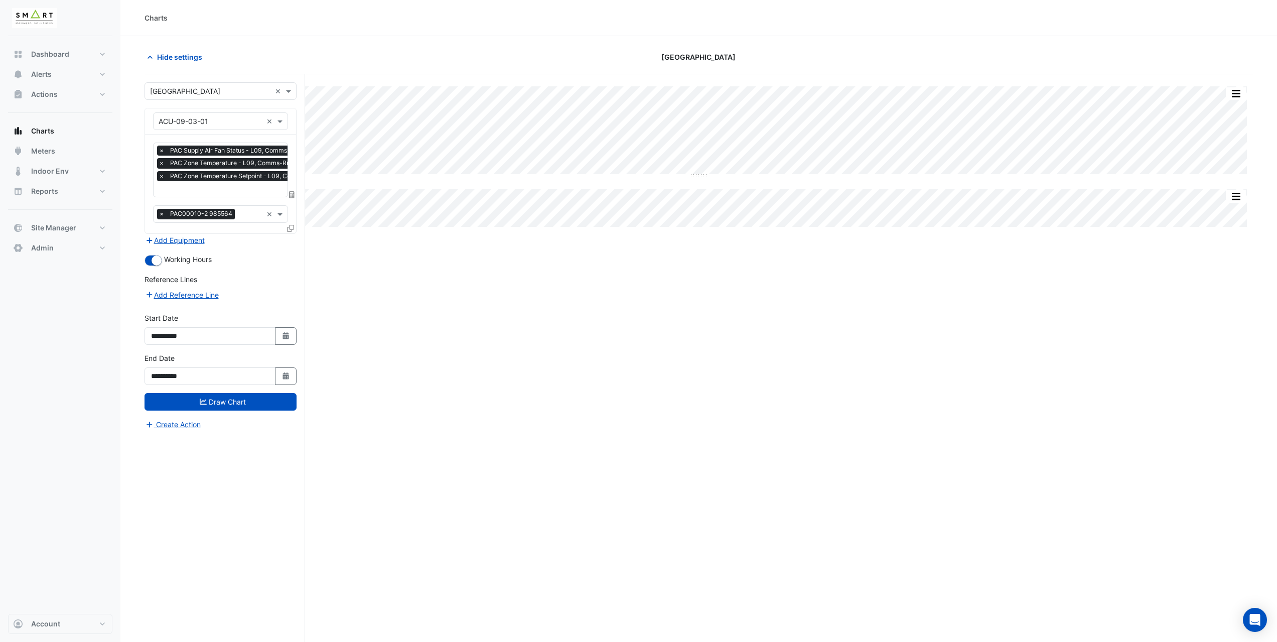
click at [202, 188] on input "text" at bounding box center [241, 190] width 164 height 11
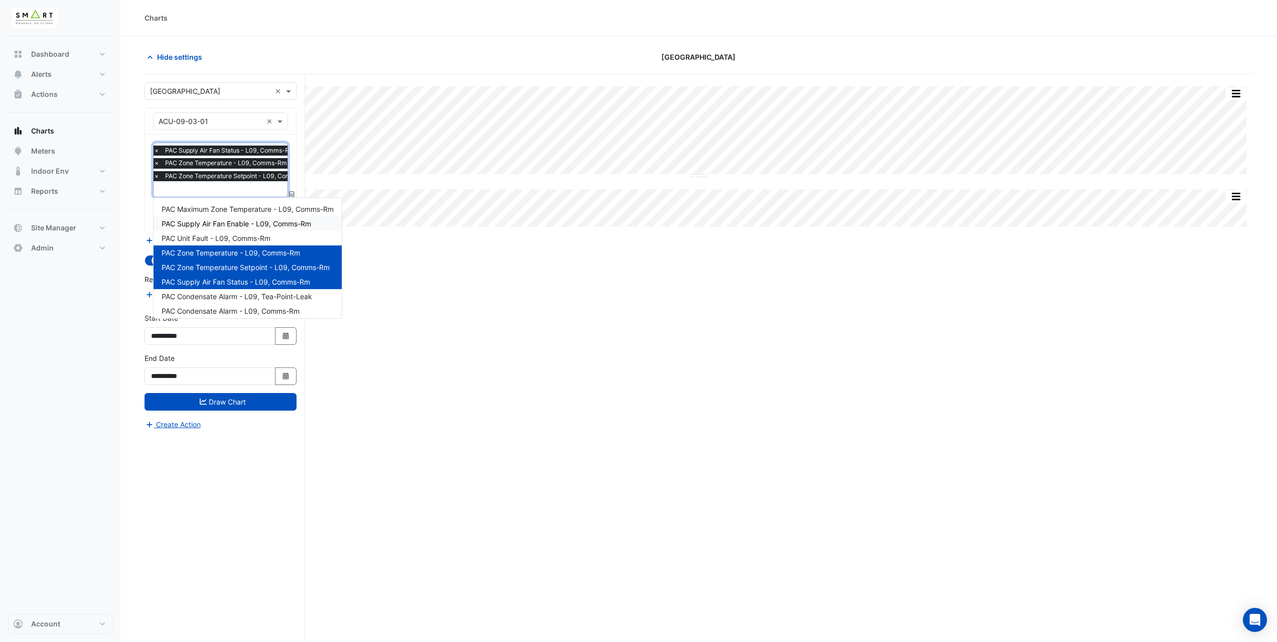
click at [224, 222] on span "PAC Supply Air Fan Enable - L09, Comms-Rm" at bounding box center [237, 223] width 150 height 9
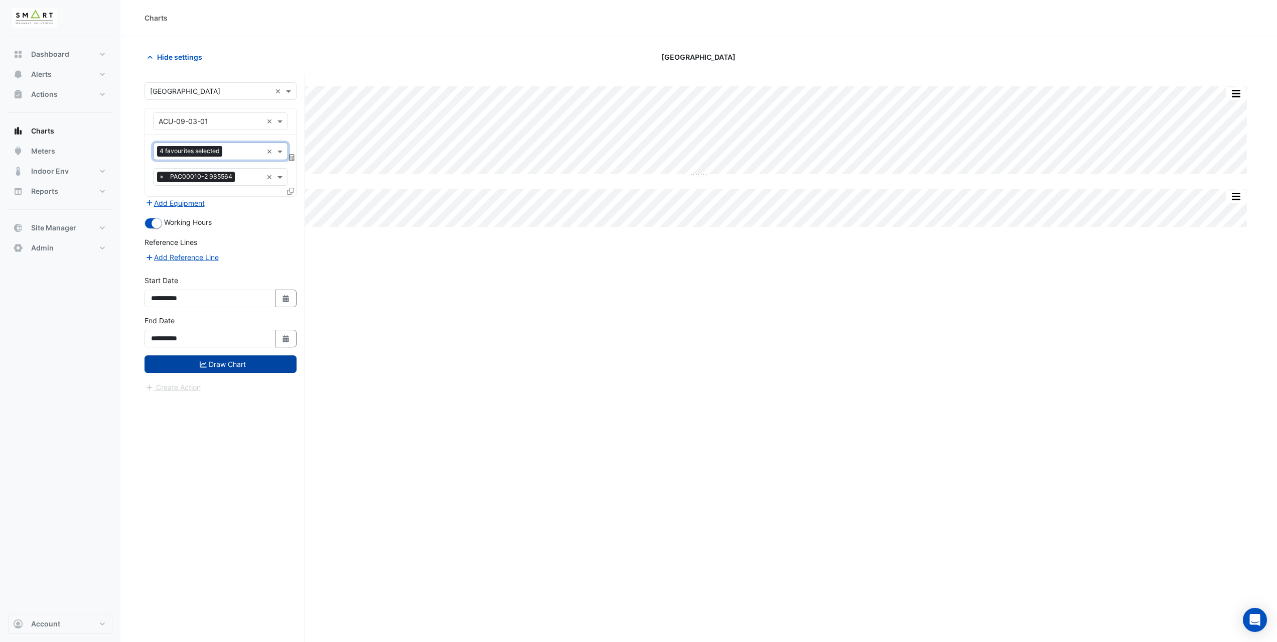
click at [253, 371] on button "Draw Chart" at bounding box center [220, 364] width 152 height 18
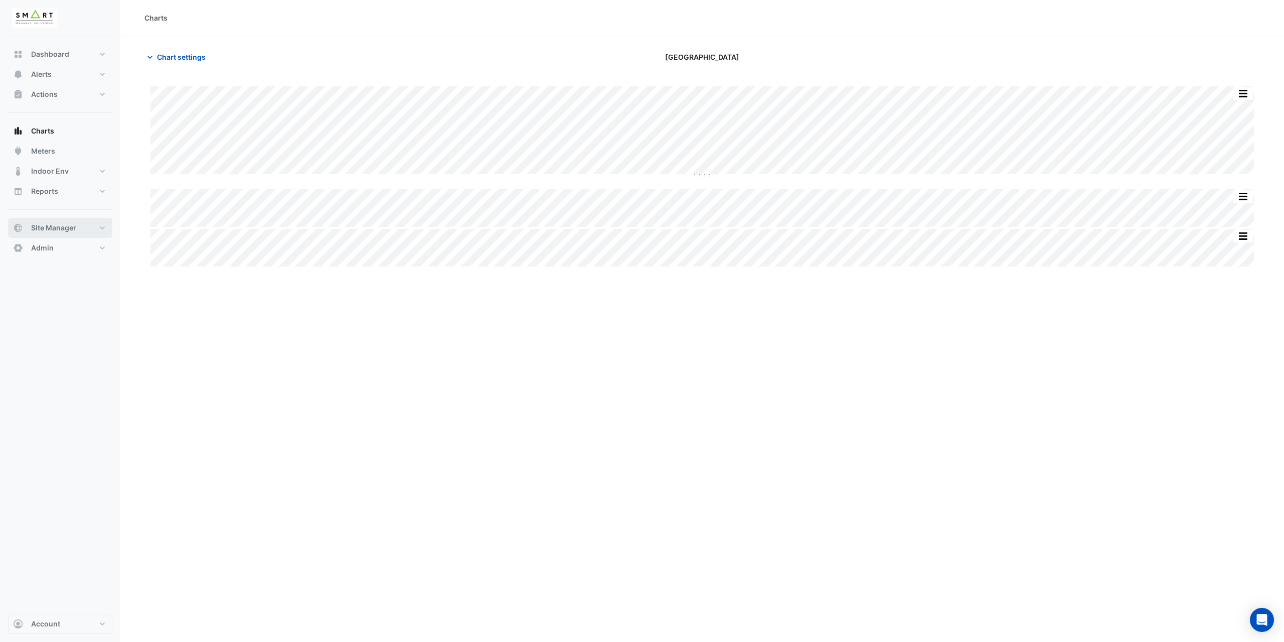
click at [62, 230] on span "Site Manager" at bounding box center [53, 228] width 45 height 10
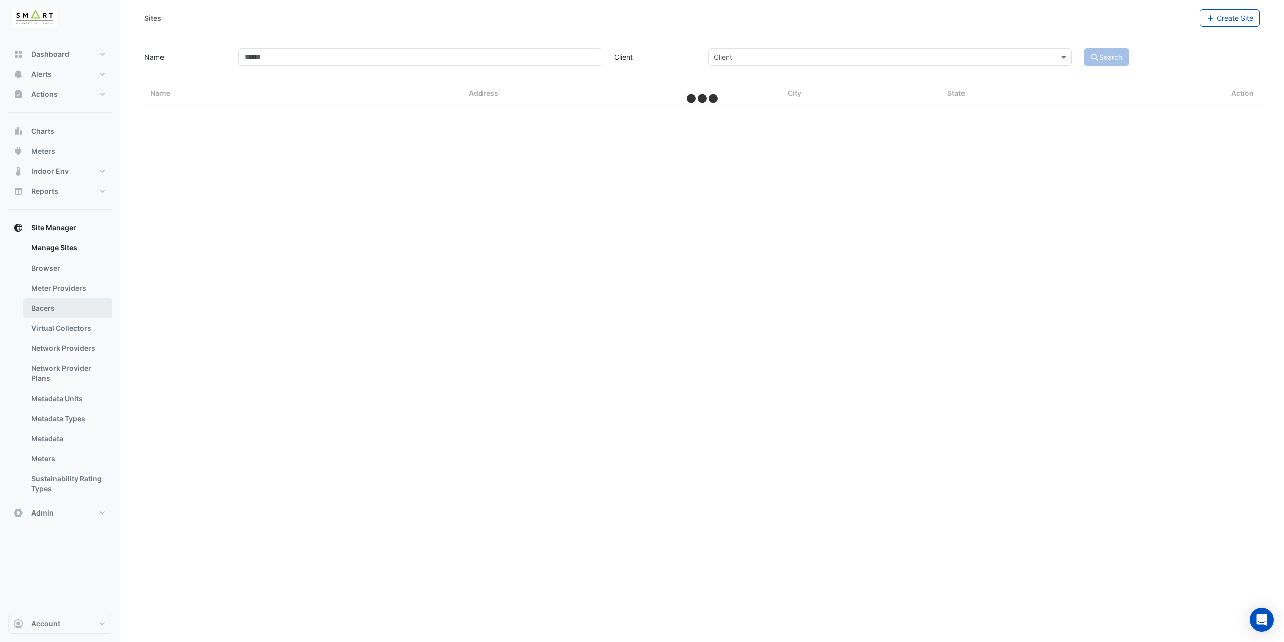
click at [63, 305] on link "Bacers" at bounding box center [67, 308] width 89 height 20
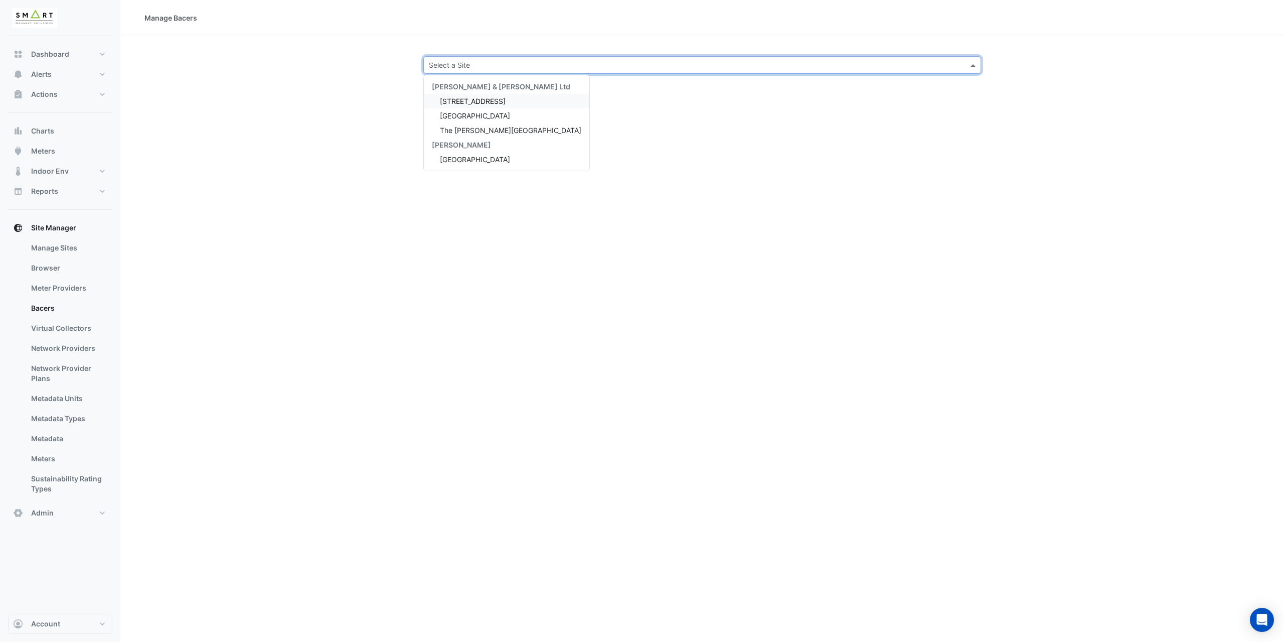
click at [480, 67] on input "text" at bounding box center [692, 65] width 527 height 11
click at [478, 115] on span "[GEOGRAPHIC_DATA]" at bounding box center [475, 115] width 70 height 9
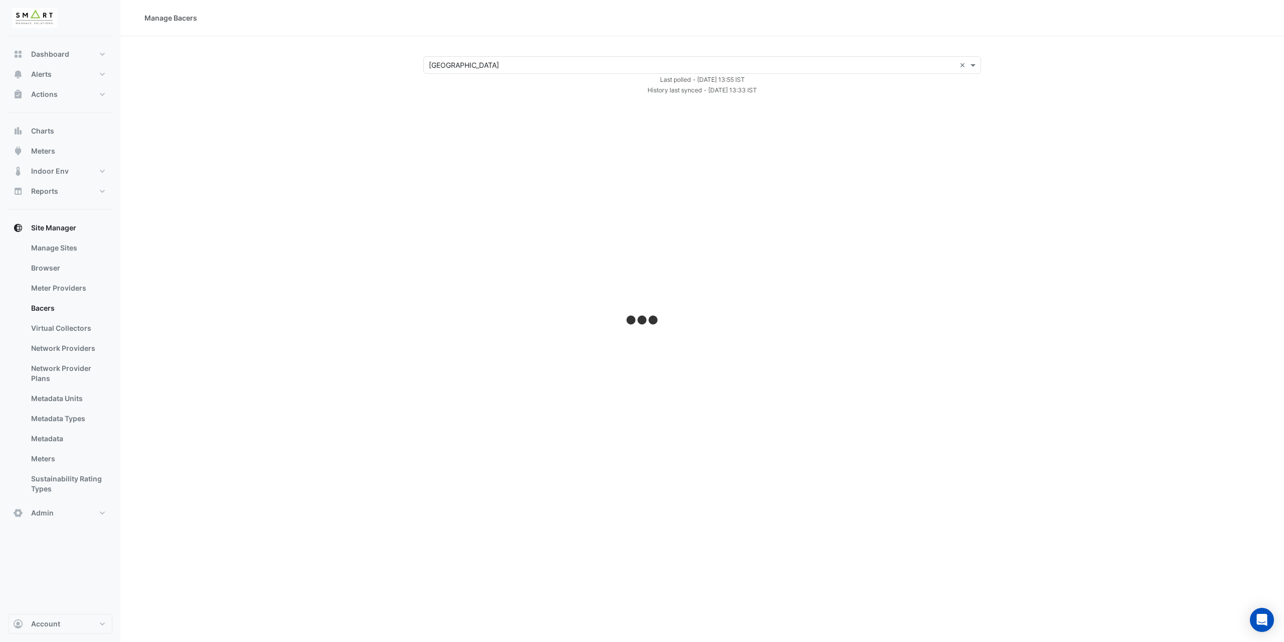
select select "***"
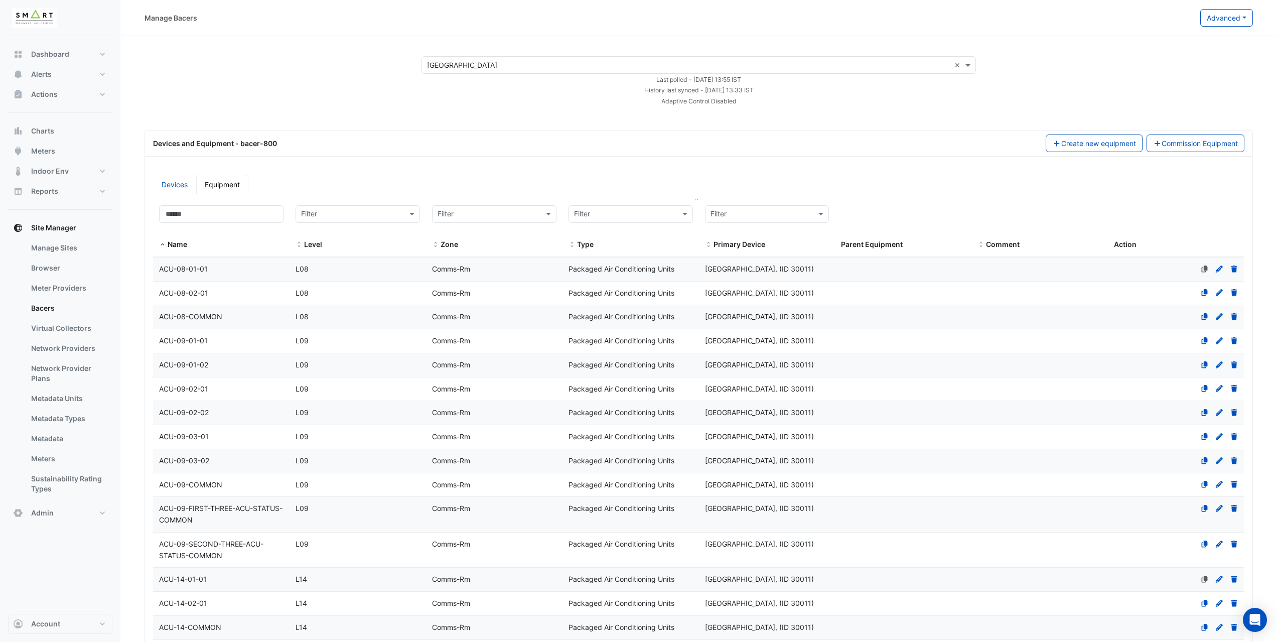
click at [599, 215] on input "text" at bounding box center [620, 215] width 93 height 12
type input "***"
click at [637, 272] on div "Secondary Hot Water System" at bounding box center [630, 279] width 123 height 15
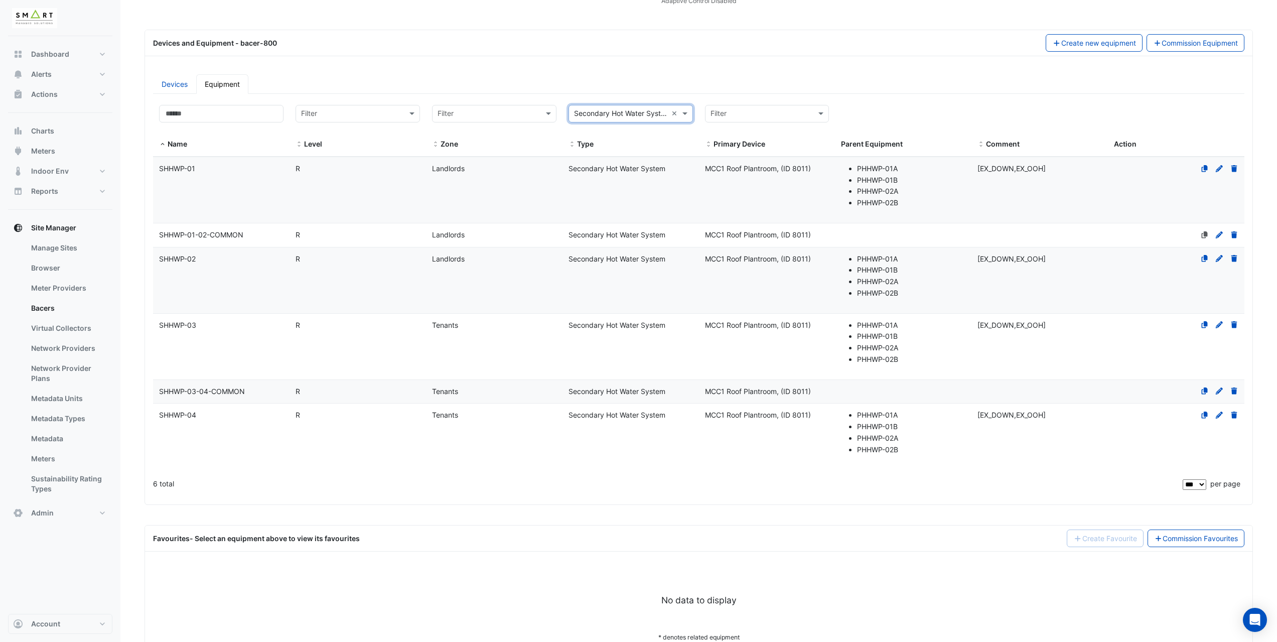
click at [345, 171] on div "R" at bounding box center [358, 169] width 136 height 12
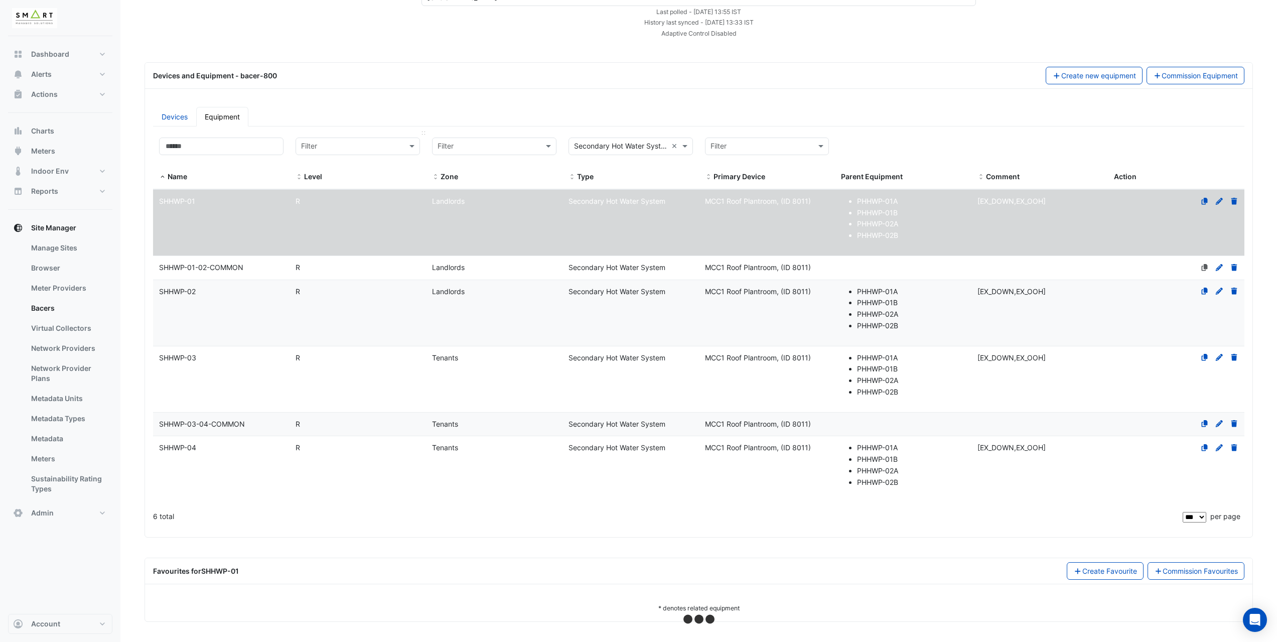
scroll to position [100, 0]
select select "***"
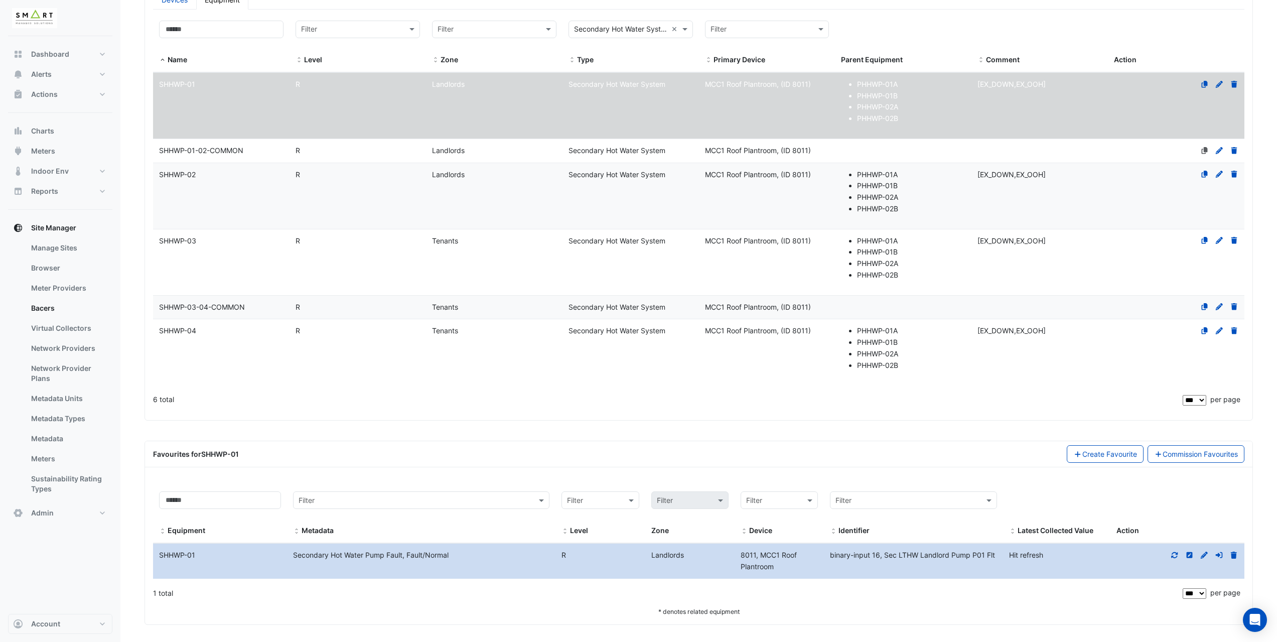
scroll to position [188, 0]
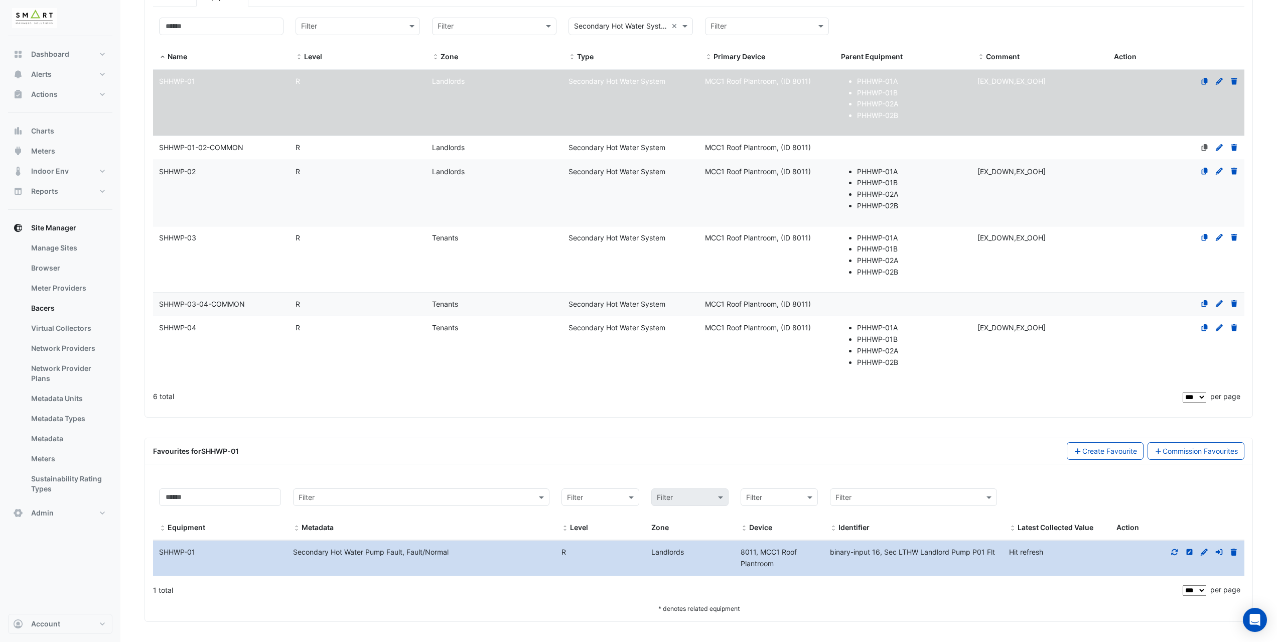
click at [333, 179] on datatable-body-cell "Level R" at bounding box center [358, 193] width 136 height 66
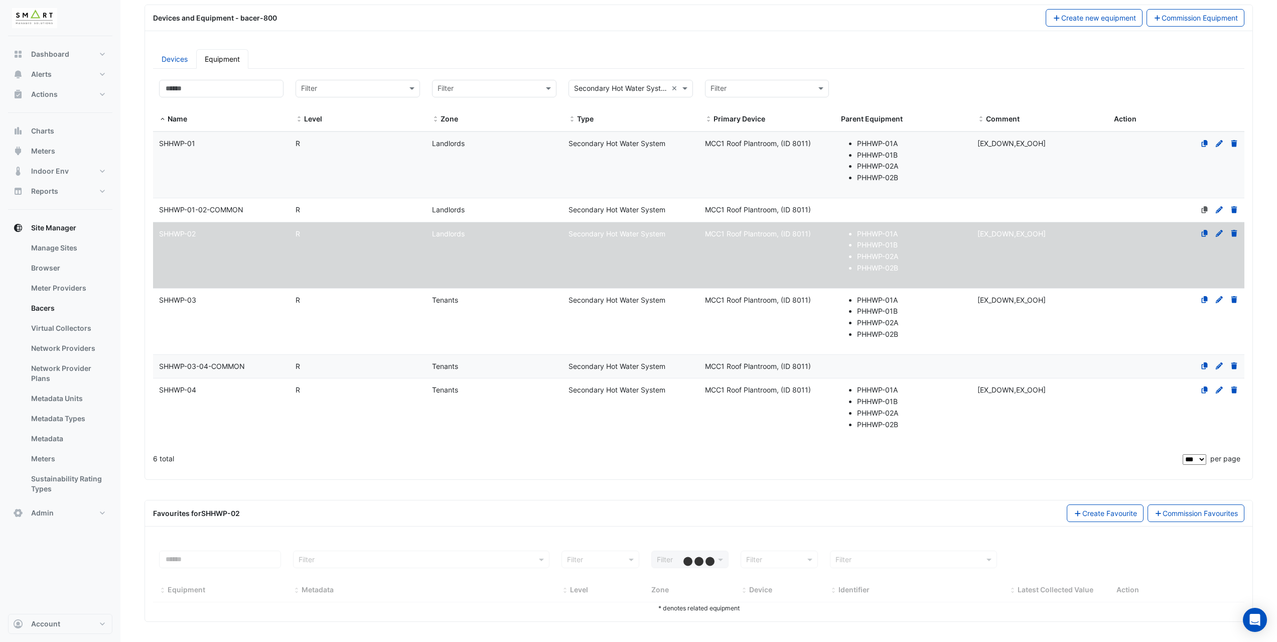
select select "***"
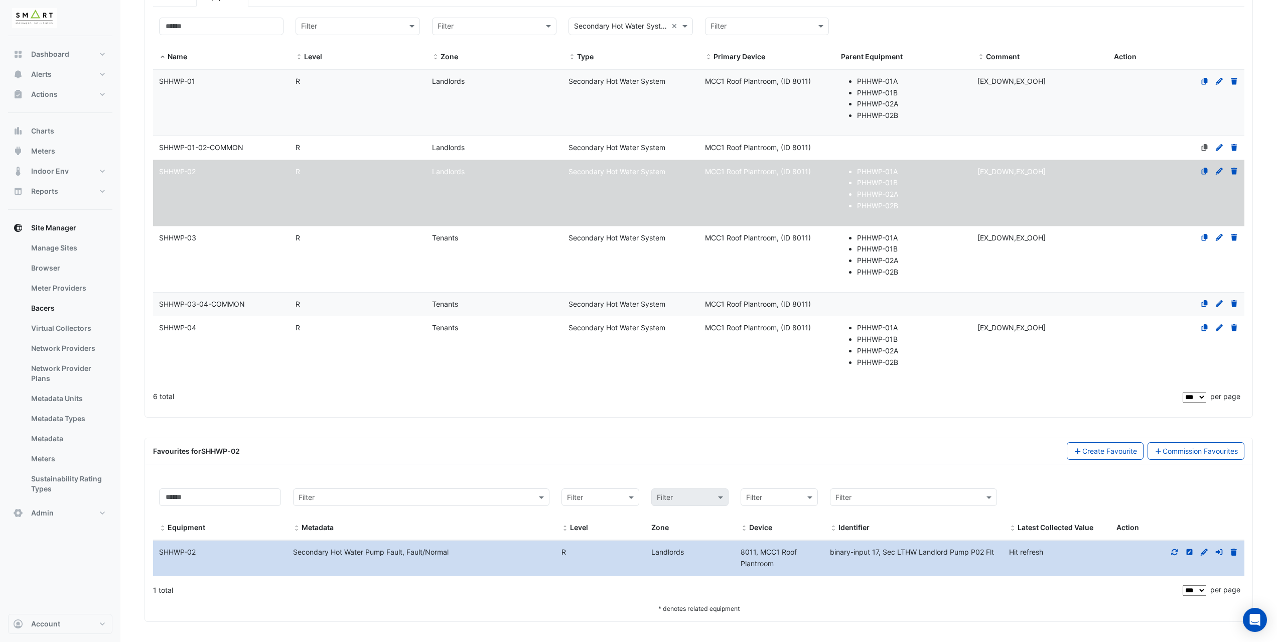
click at [332, 253] on datatable-body-cell "Level R" at bounding box center [358, 259] width 136 height 66
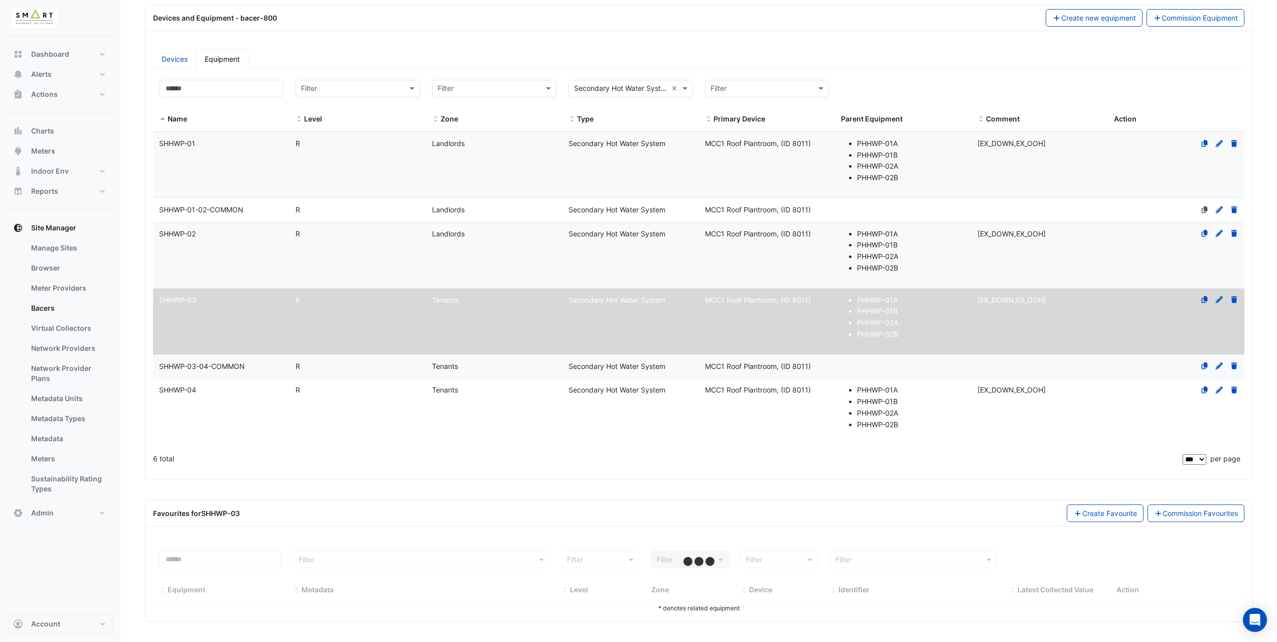
scroll to position [125, 0]
select select "***"
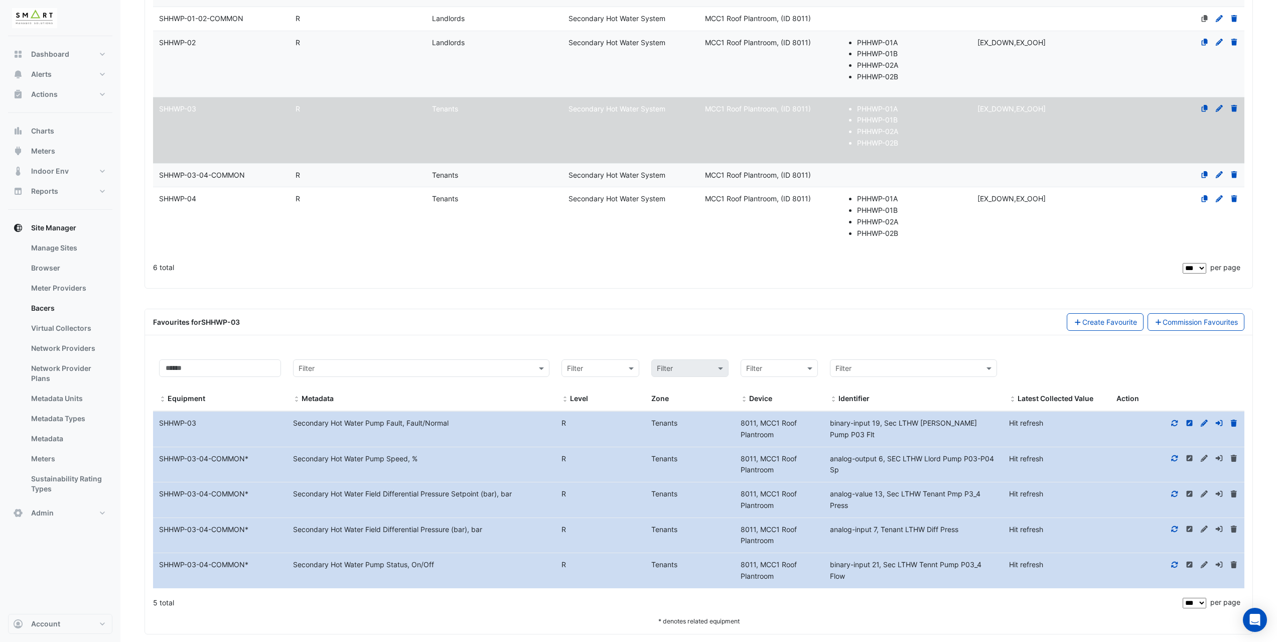
scroll to position [329, 0]
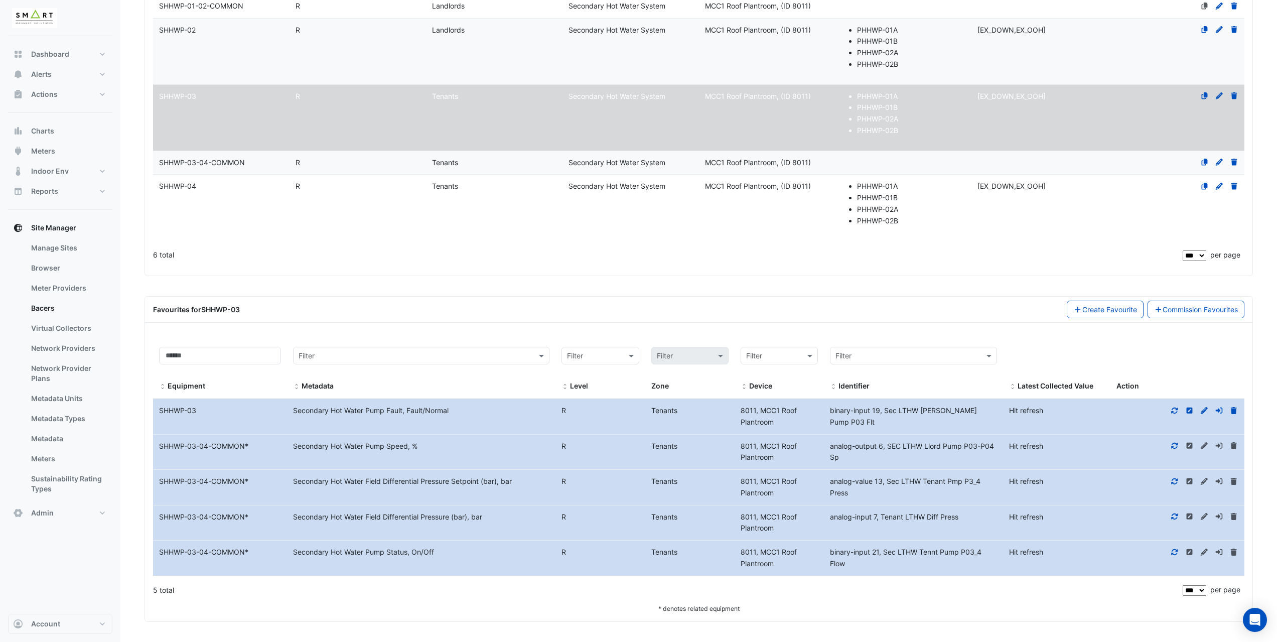
click at [355, 224] on datatable-body-cell "Level R" at bounding box center [358, 208] width 136 height 66
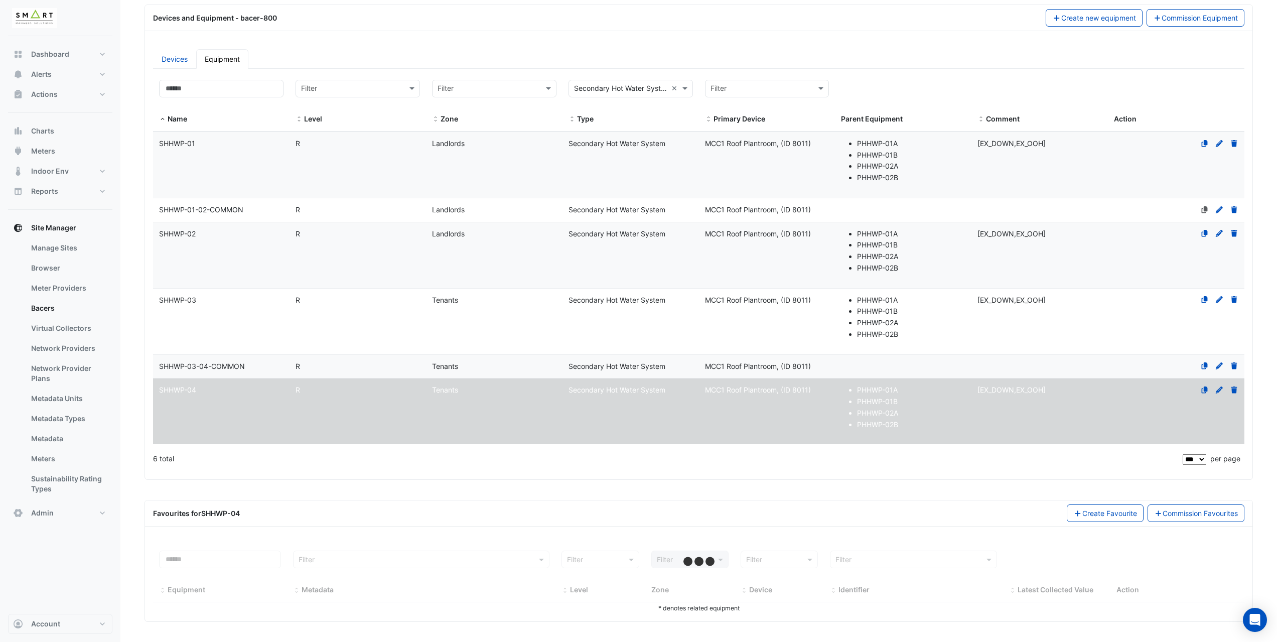
select select "***"
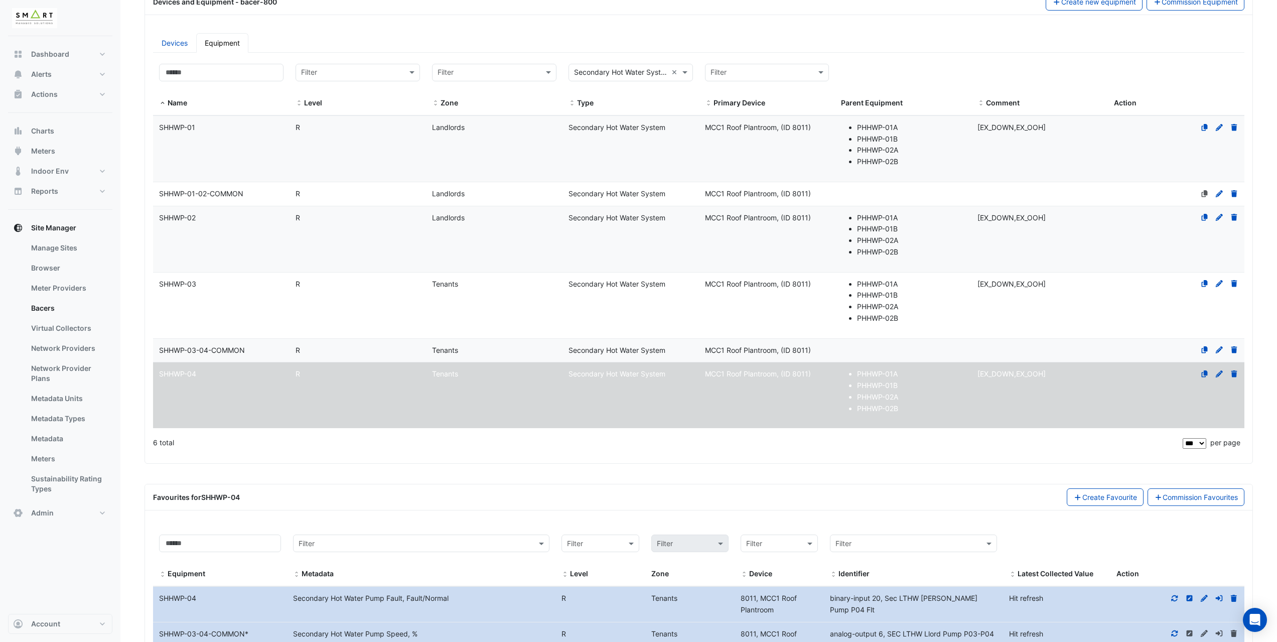
scroll to position [78, 0]
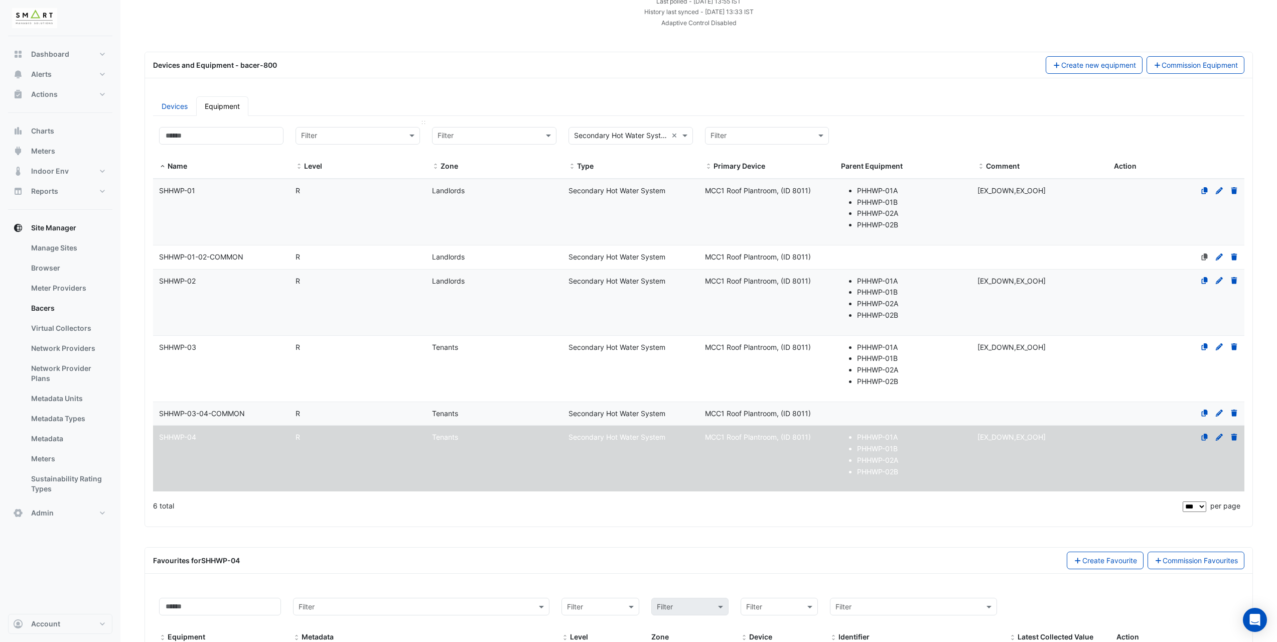
drag, startPoint x: 672, startPoint y: 133, endPoint x: 412, endPoint y: 143, distance: 260.6
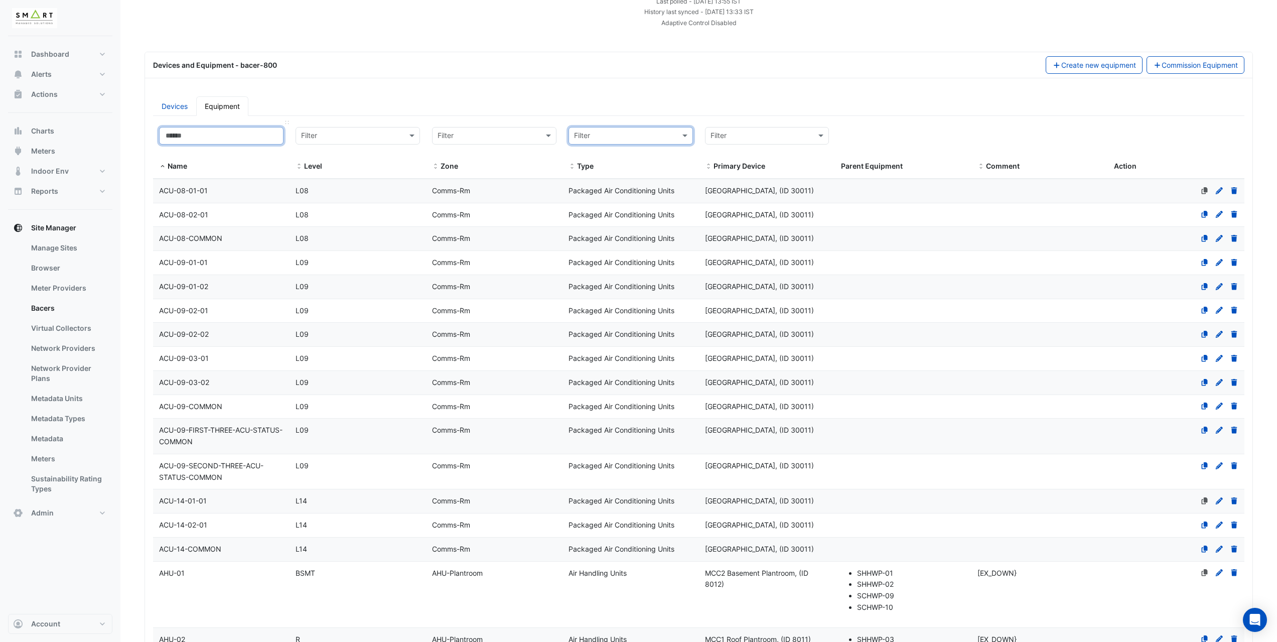
click at [252, 135] on input at bounding box center [221, 136] width 124 height 18
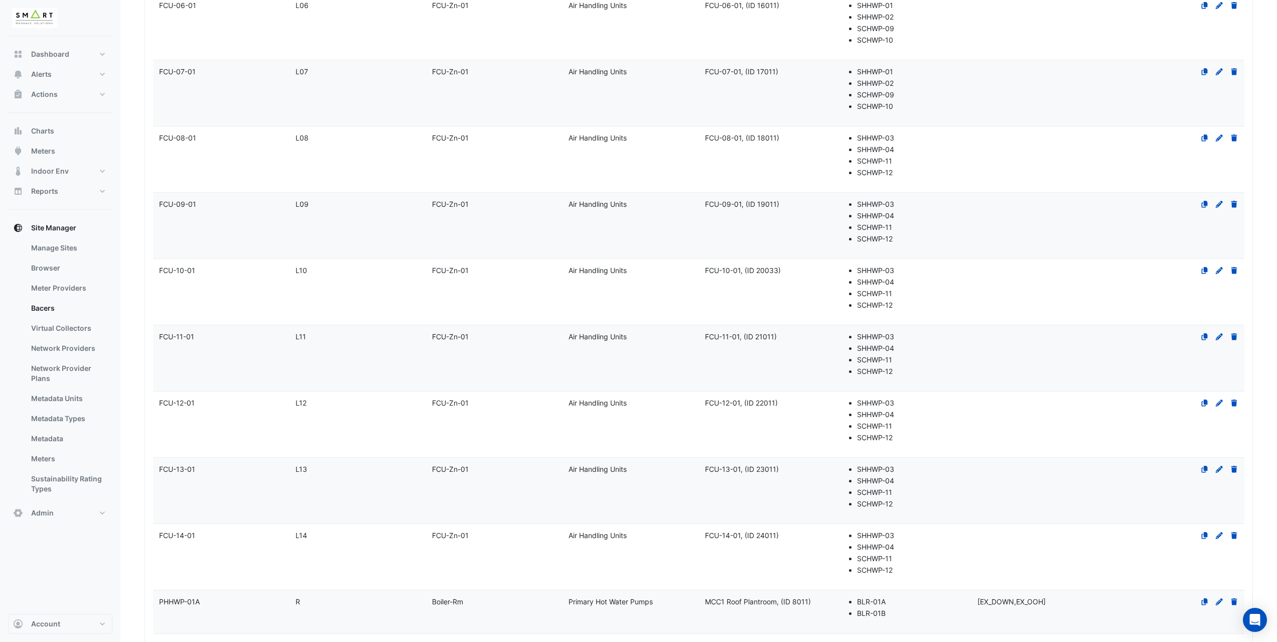
scroll to position [3340, 0]
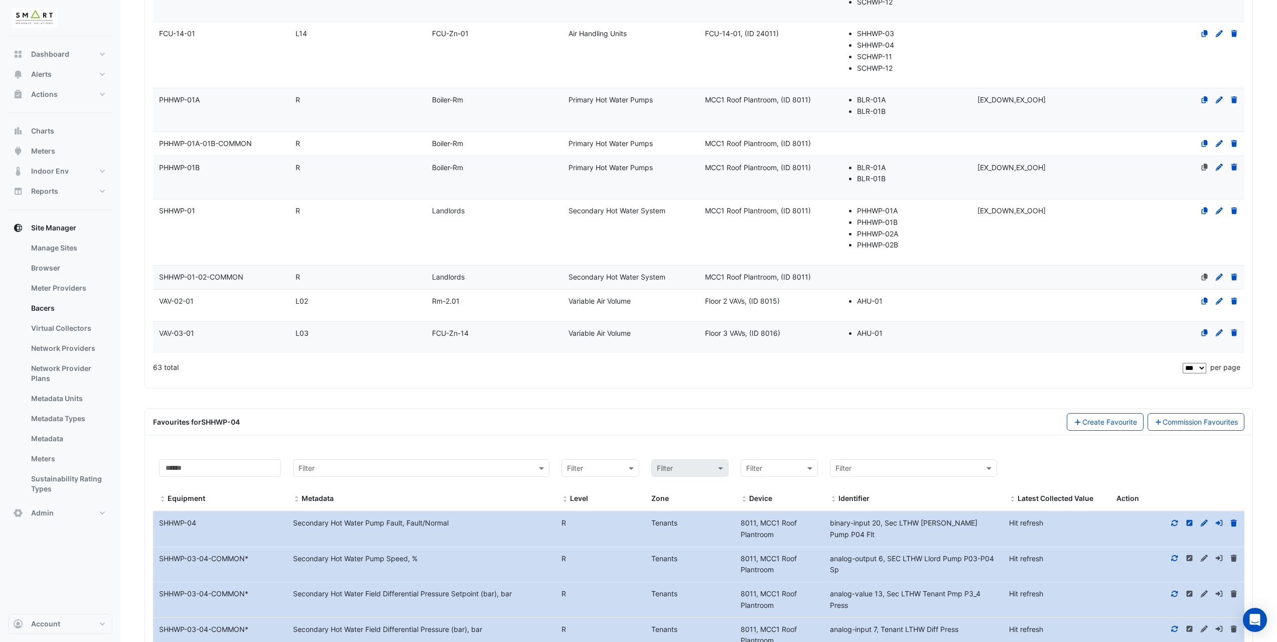
type input "**"
click at [391, 42] on datatable-body-cell "Level L14" at bounding box center [358, 55] width 136 height 66
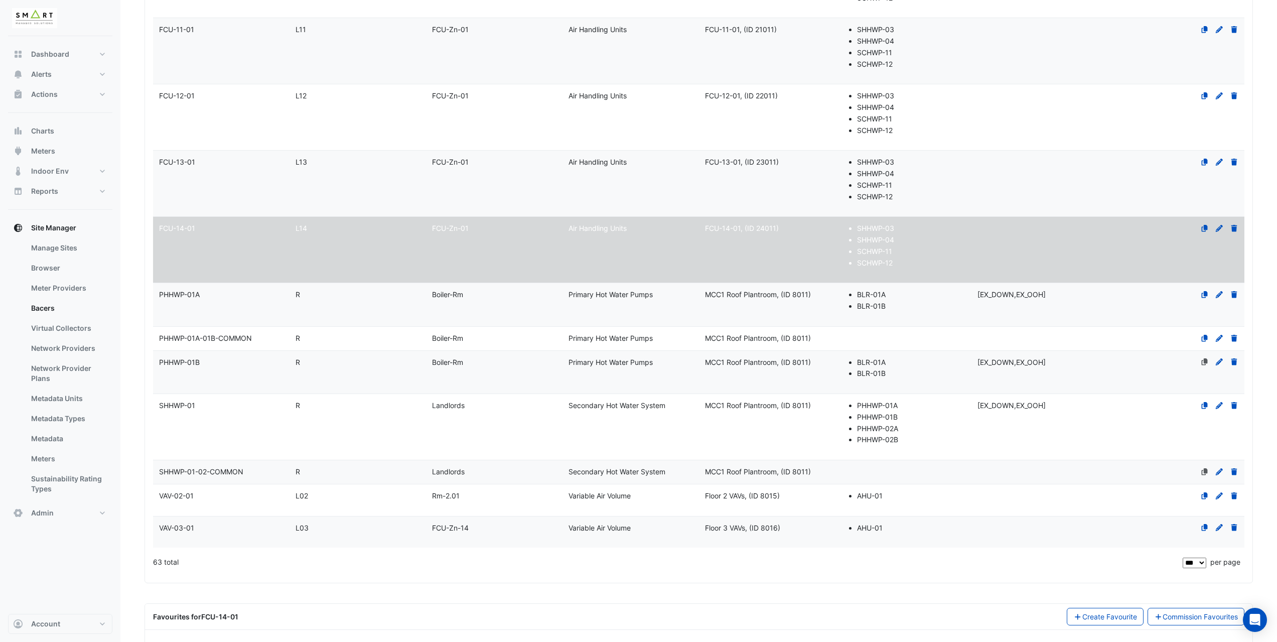
scroll to position [3148, 0]
select select "***"
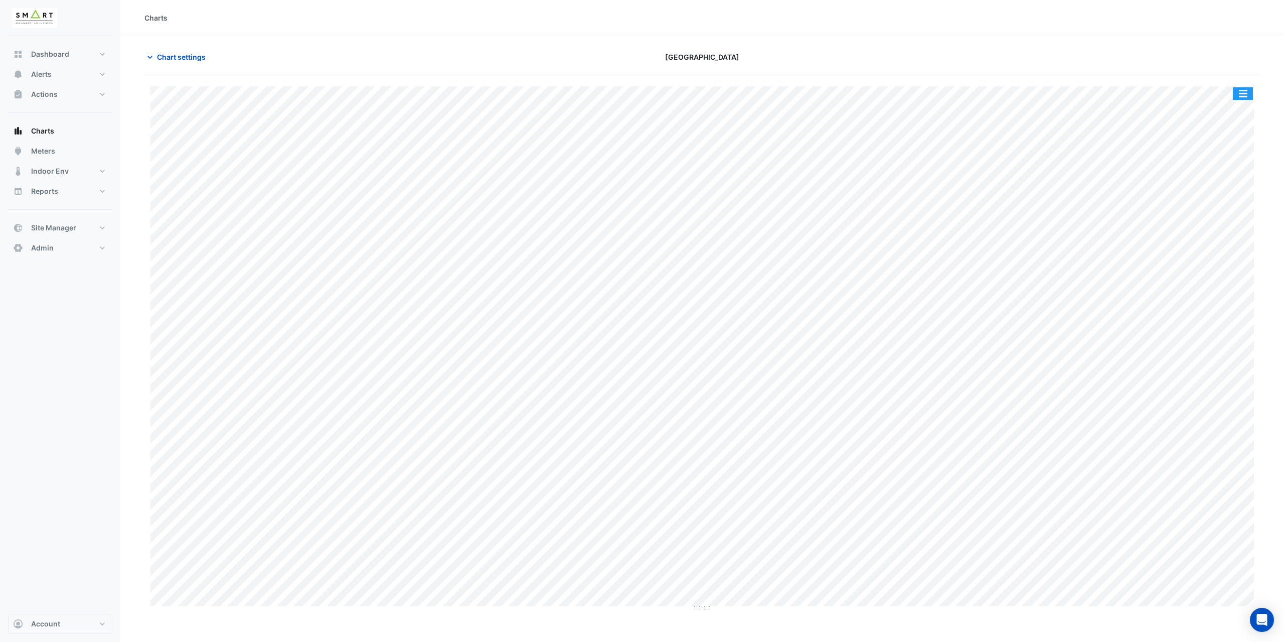
click at [1246, 92] on button "button" at bounding box center [1243, 93] width 20 height 13
click at [1174, 80] on div "Print Save as JPEG Save as PNG Pivot Data Table Export CSV - Flat Export CSV - …" at bounding box center [702, 342] width 1116 height 537
click at [194, 57] on span "Chart settings" at bounding box center [181, 57] width 49 height 11
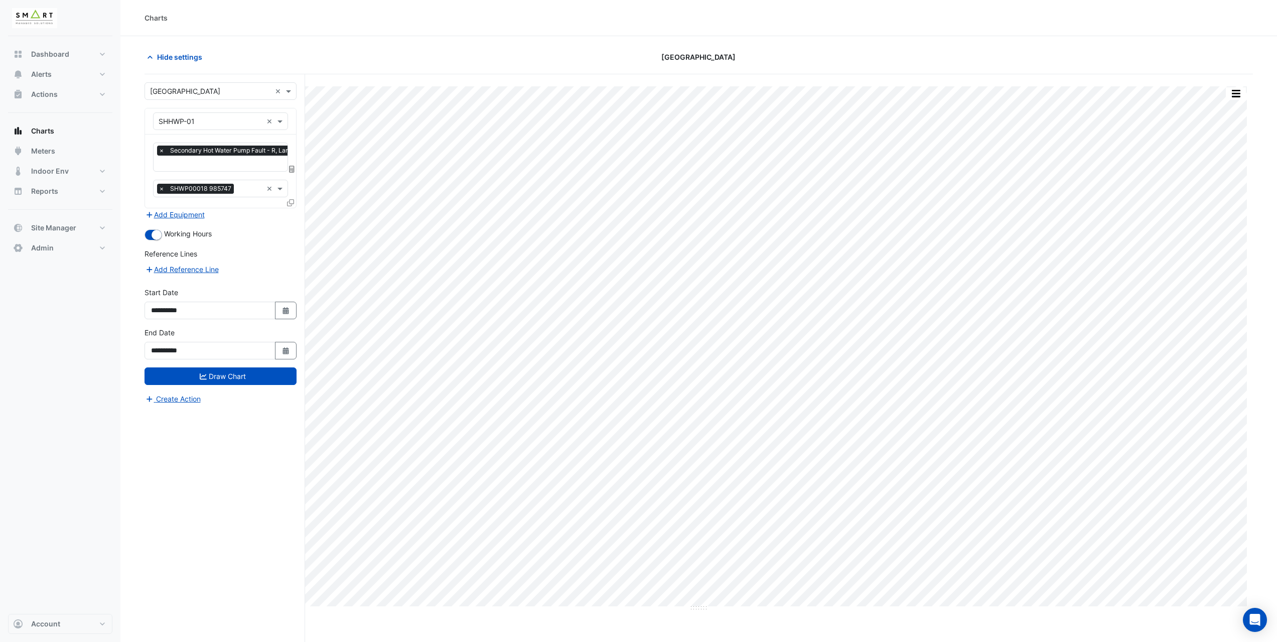
click at [291, 199] on icon at bounding box center [290, 202] width 7 height 7
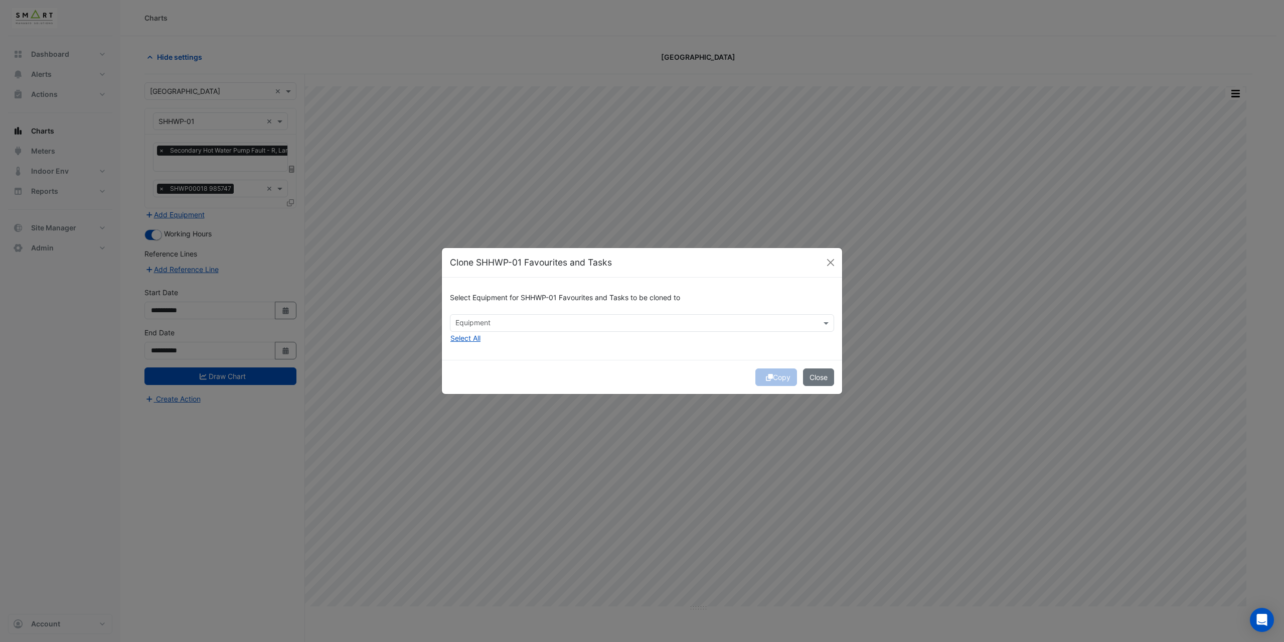
click at [496, 311] on div "Select Equipment for SHHWP-01 Favourites and Tasks to be cloned to" at bounding box center [642, 299] width 384 height 29
click at [471, 341] on button "Select All" at bounding box center [465, 338] width 31 height 12
click at [778, 377] on button "Copy" at bounding box center [777, 377] width 42 height 18
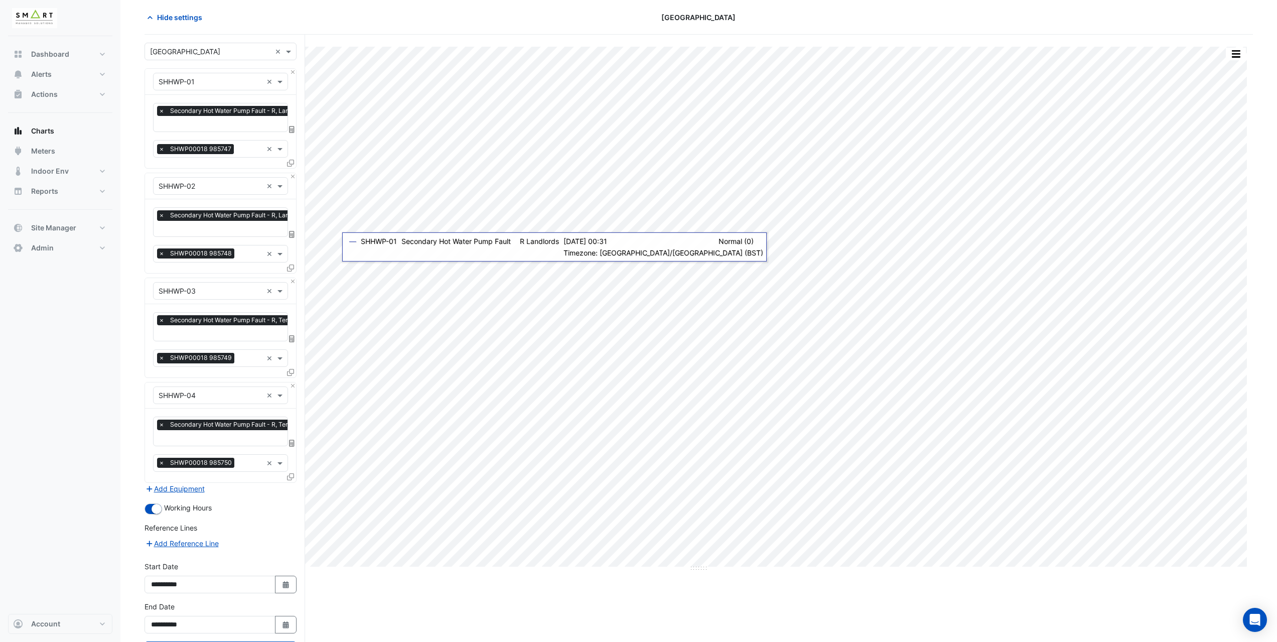
scroll to position [81, 0]
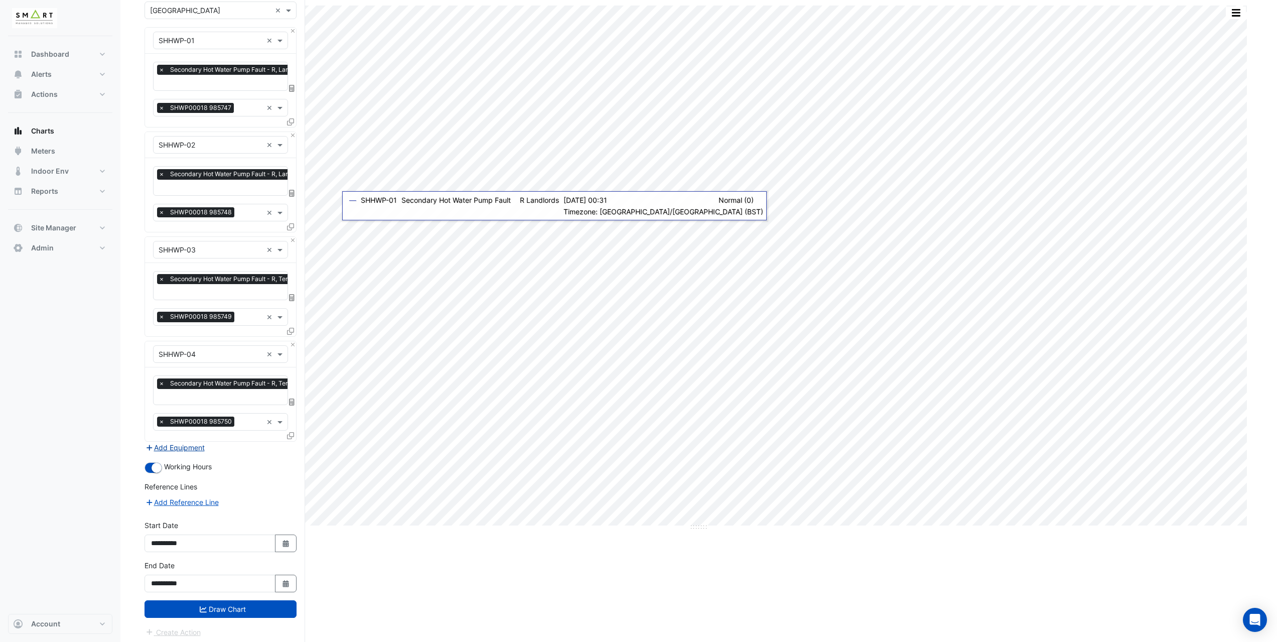
click at [179, 443] on button "Add Equipment" at bounding box center [174, 448] width 61 height 12
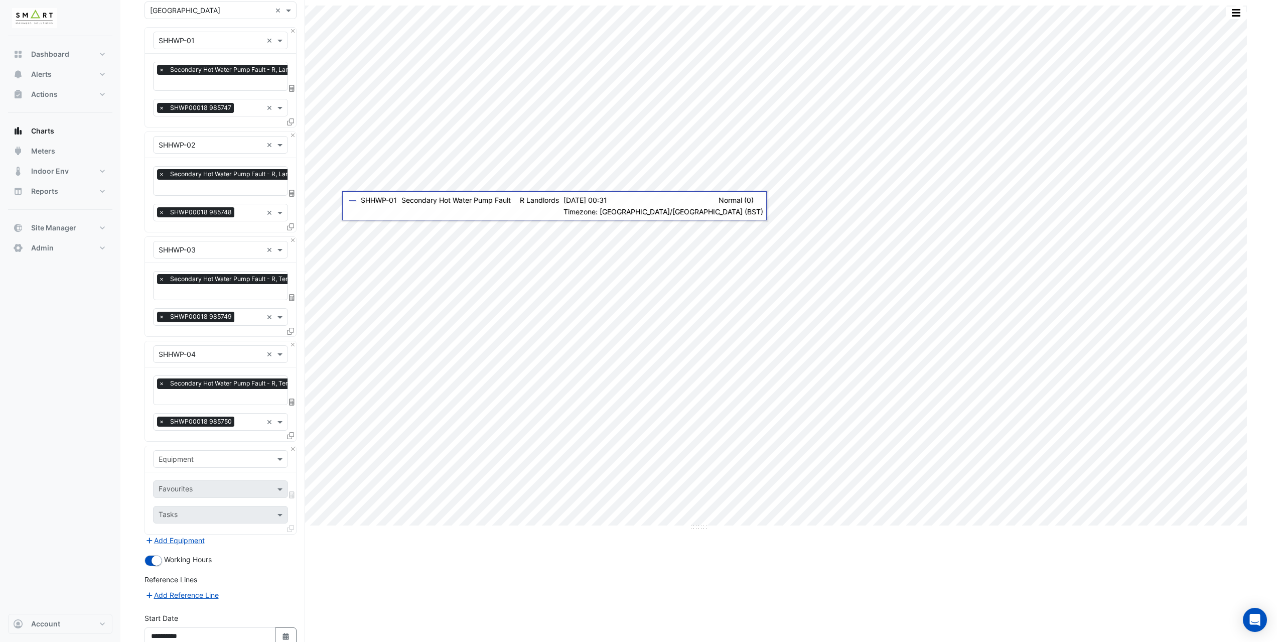
click at [198, 454] on input "text" at bounding box center [211, 459] width 104 height 11
click at [243, 514] on div "CHWP-05A" at bounding box center [221, 510] width 134 height 15
click at [212, 490] on input "text" at bounding box center [209, 490] width 101 height 11
click at [207, 454] on input "text" at bounding box center [211, 459] width 104 height 11
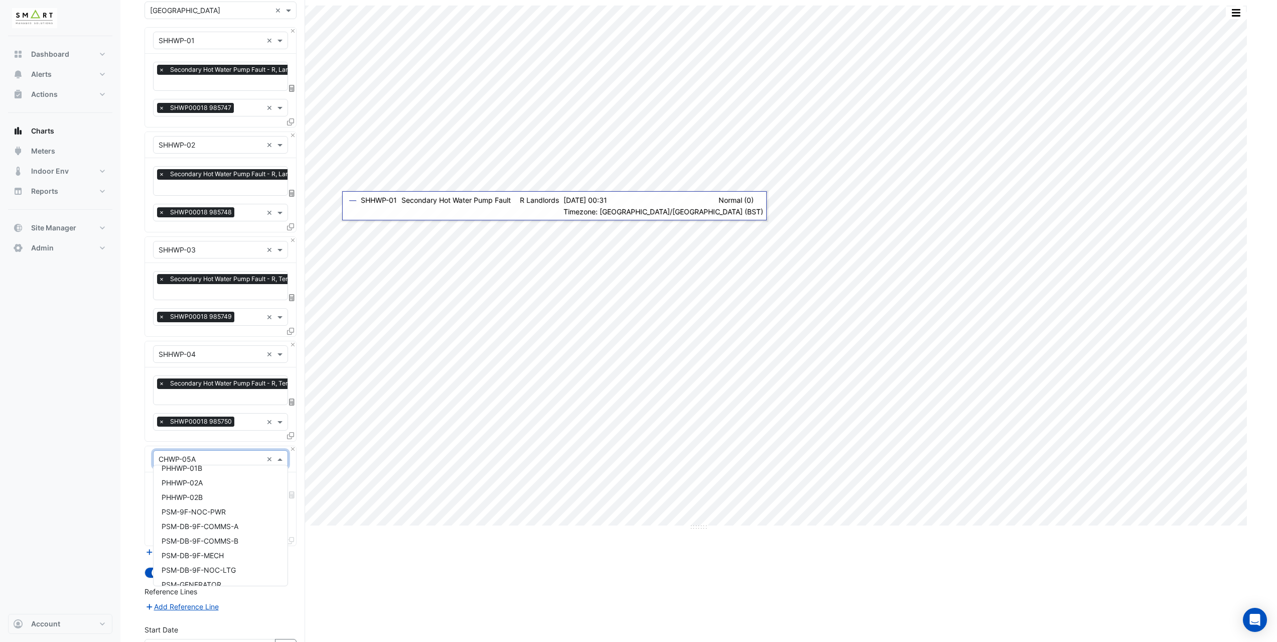
scroll to position [8625, 0]
click at [223, 513] on div "SCHWP-09" at bounding box center [221, 508] width 134 height 15
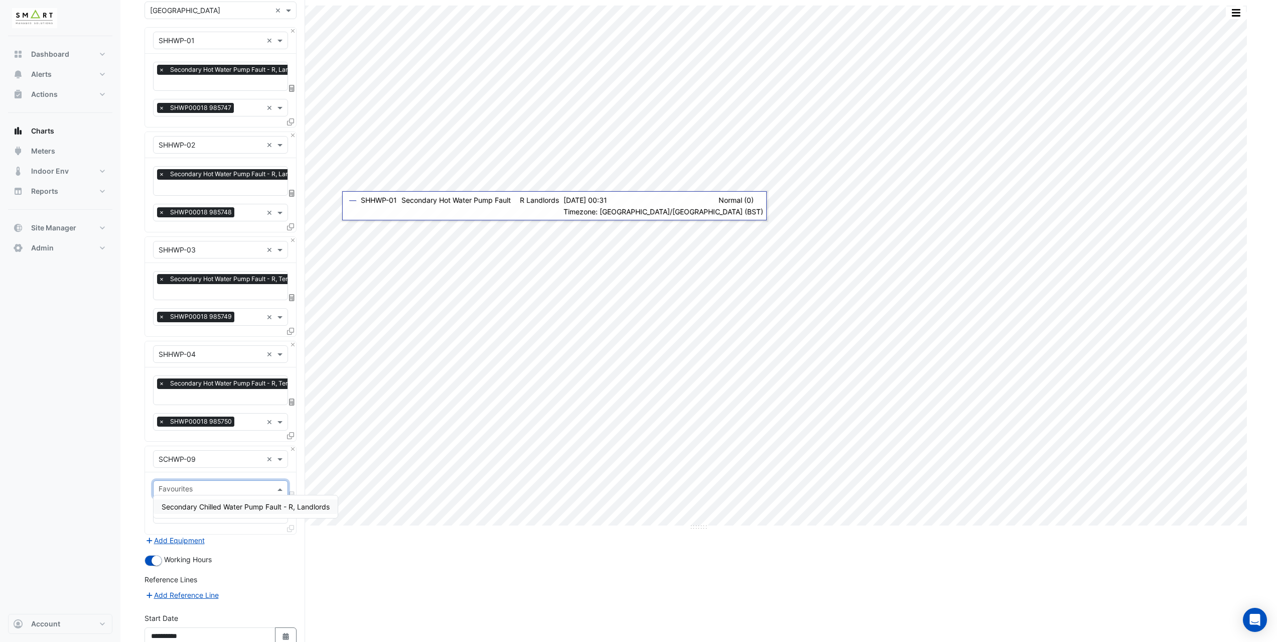
click at [202, 485] on input "text" at bounding box center [215, 490] width 112 height 11
click at [222, 511] on div "Secondary Chilled Water Pump Fault - R, Landlords" at bounding box center [246, 506] width 184 height 15
click at [290, 539] on div at bounding box center [291, 542] width 9 height 15
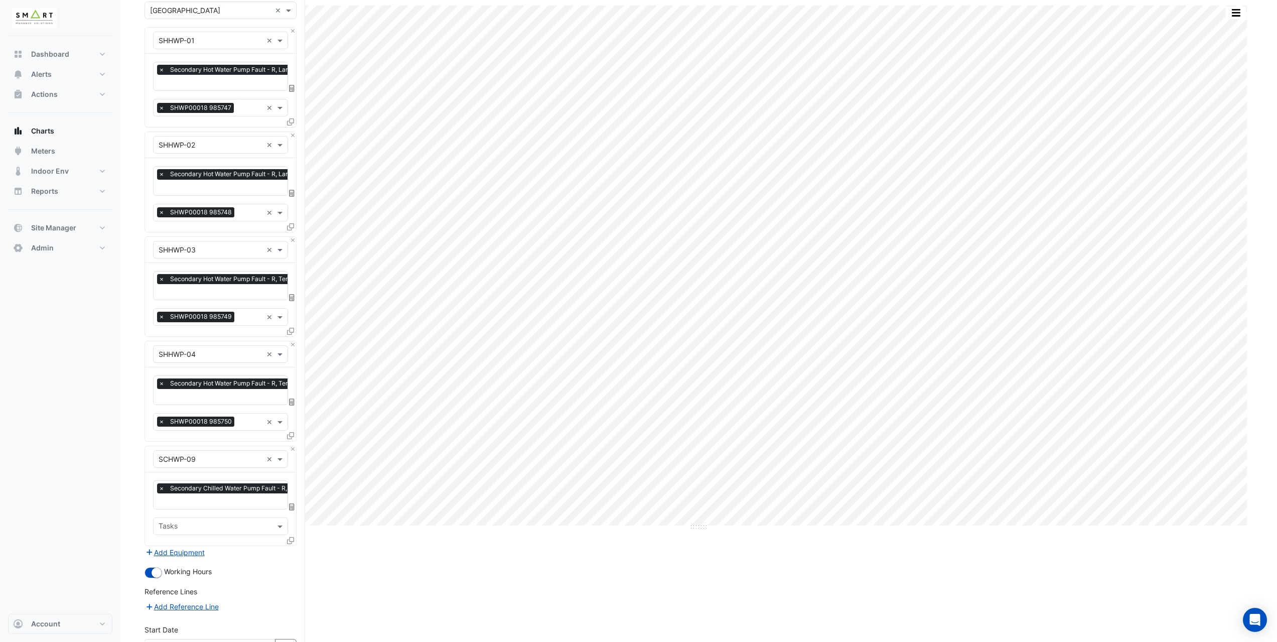
click at [293, 537] on icon at bounding box center [290, 540] width 7 height 7
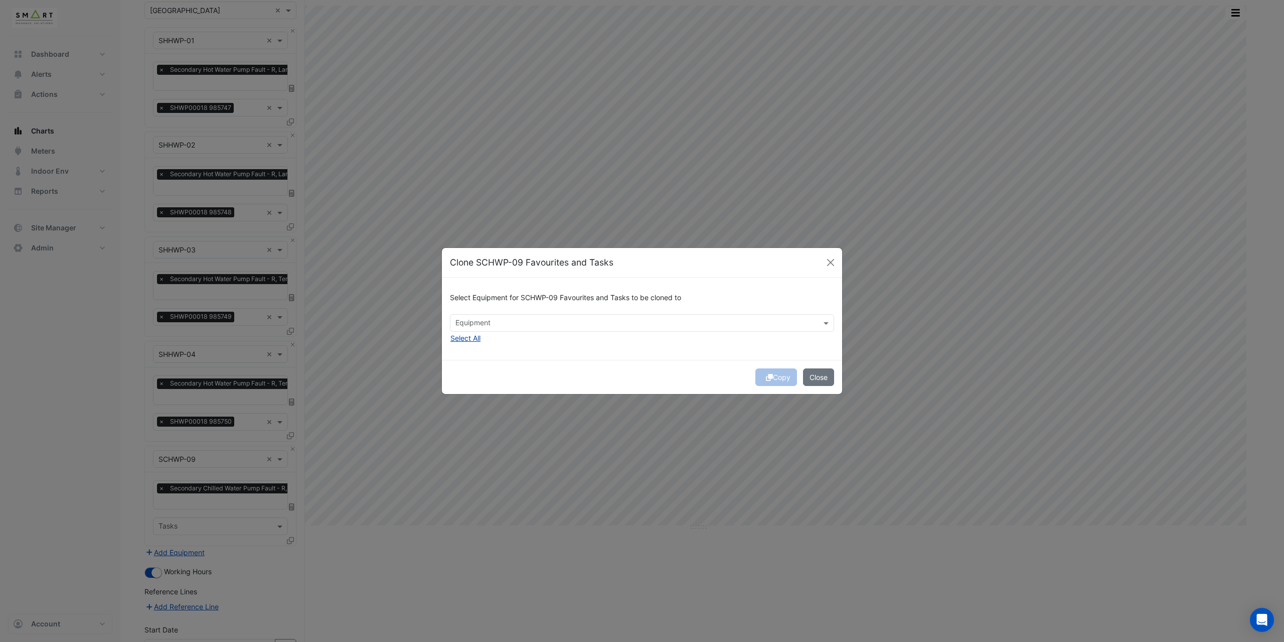
click at [467, 336] on button "Select All" at bounding box center [465, 338] width 31 height 12
click at [770, 379] on icon "submit" at bounding box center [769, 377] width 7 height 7
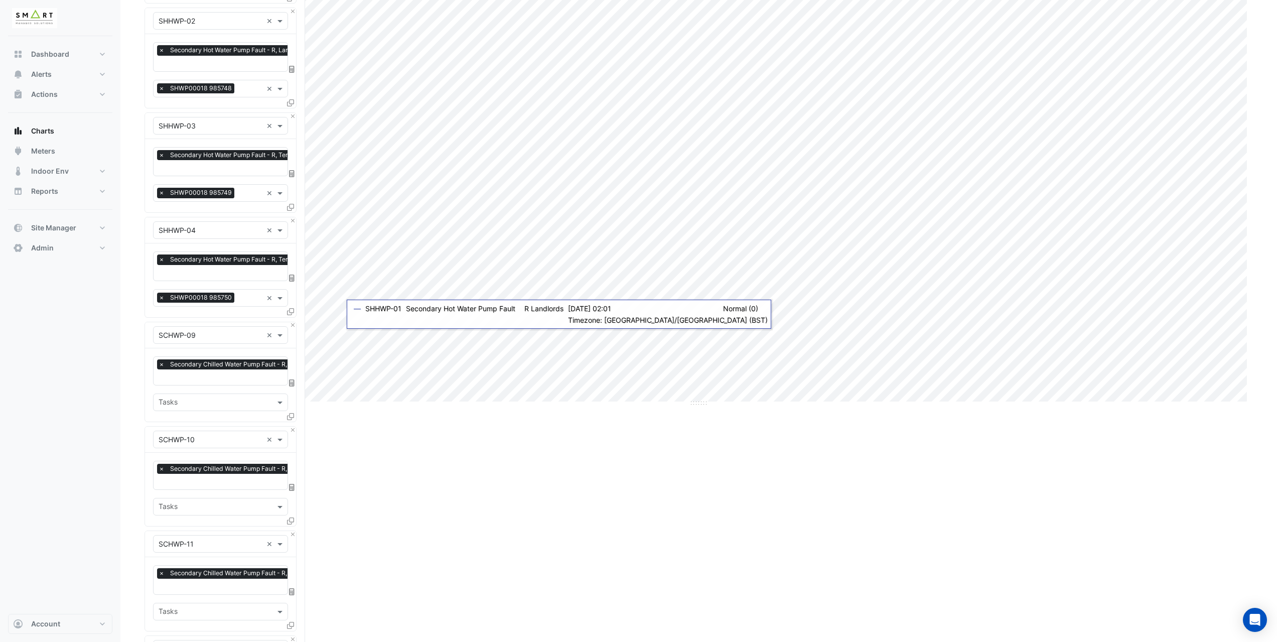
scroll to position [482, 0]
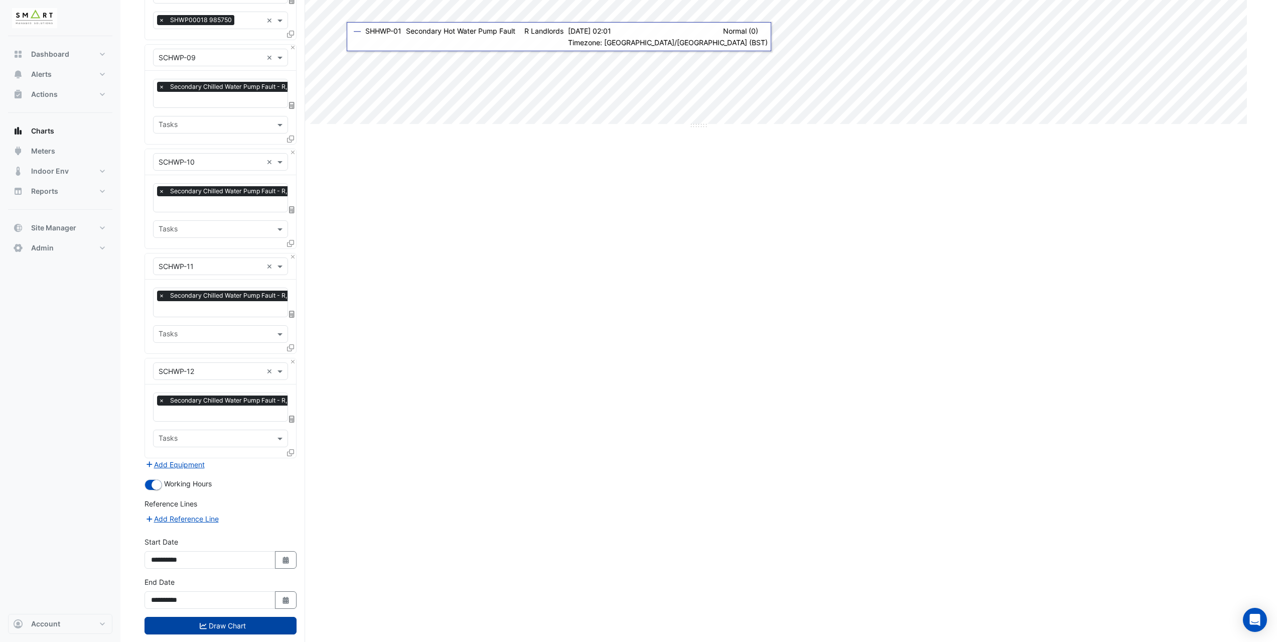
click at [227, 617] on button "Draw Chart" at bounding box center [220, 626] width 152 height 18
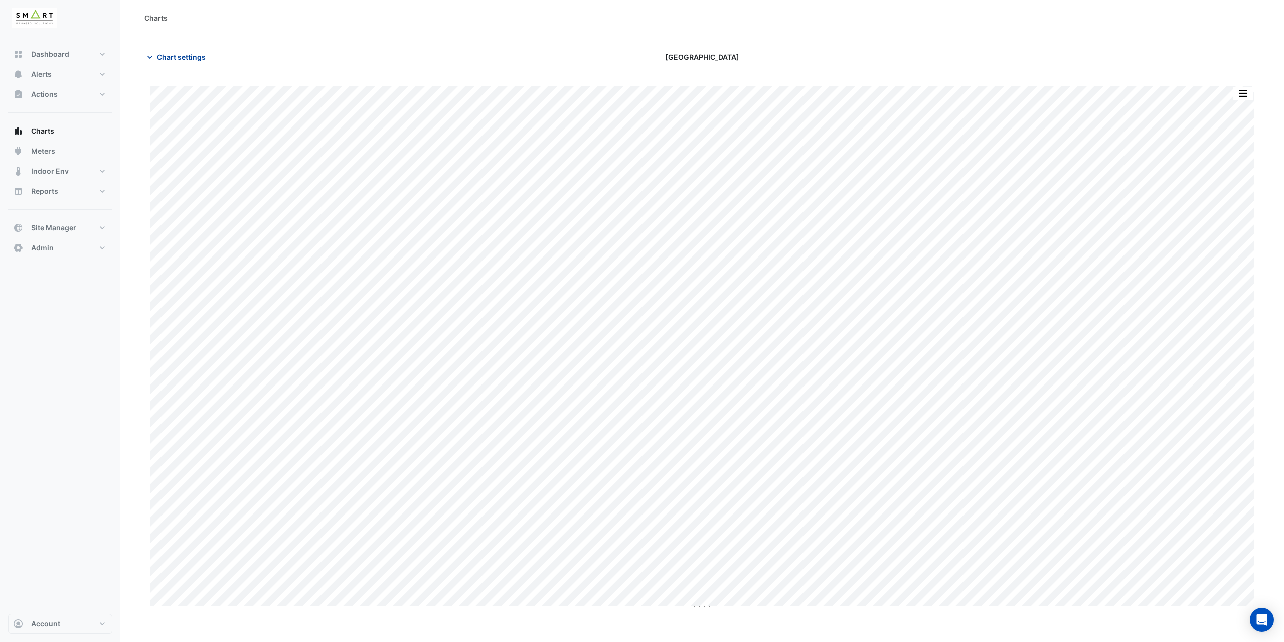
click at [175, 58] on span "Chart settings" at bounding box center [181, 57] width 49 height 11
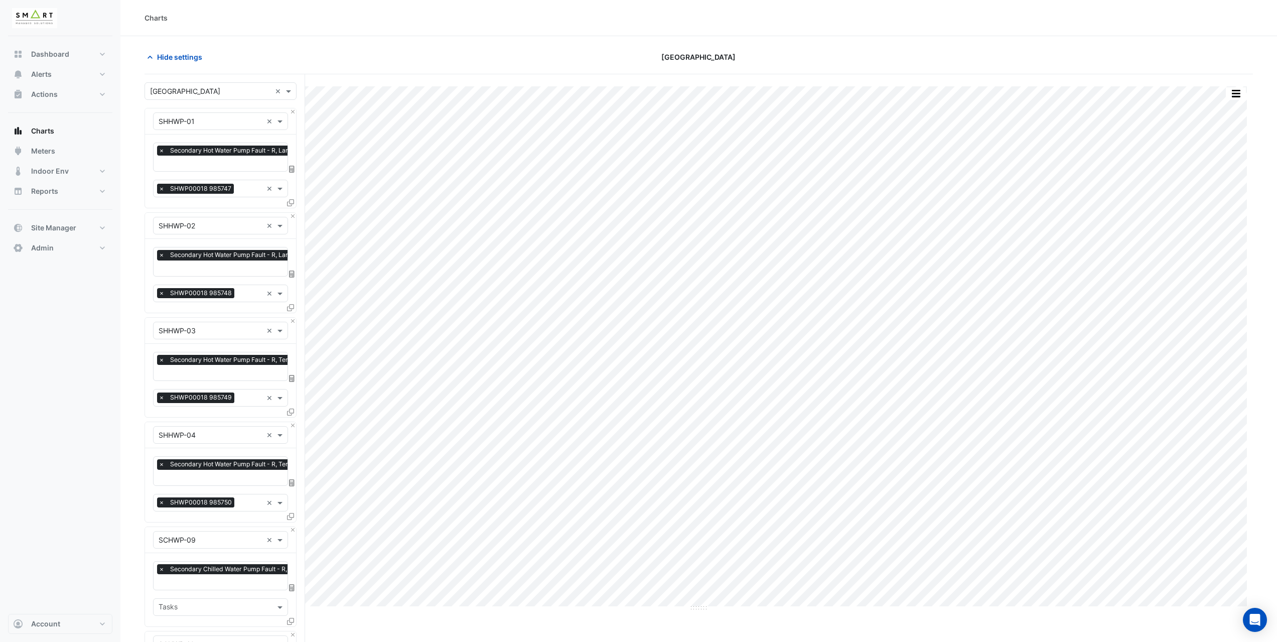
click at [161, 188] on span "×" at bounding box center [161, 189] width 9 height 10
click at [160, 293] on span "×" at bounding box center [161, 293] width 9 height 10
click at [161, 394] on span "×" at bounding box center [161, 397] width 9 height 10
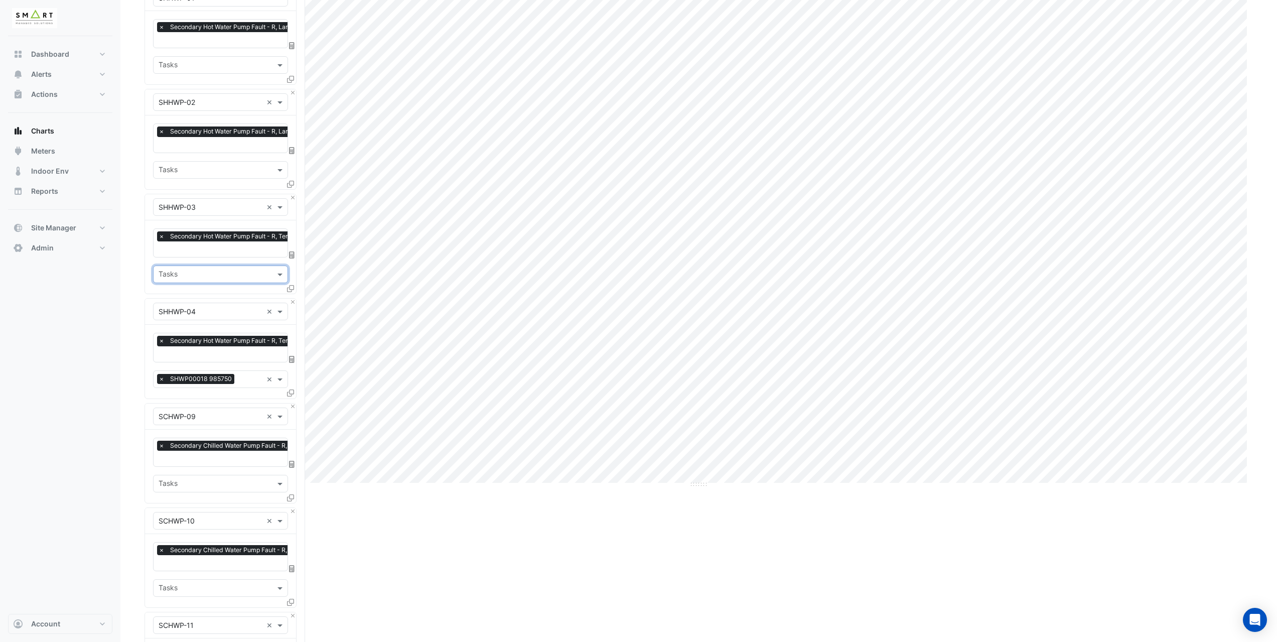
scroll to position [201, 0]
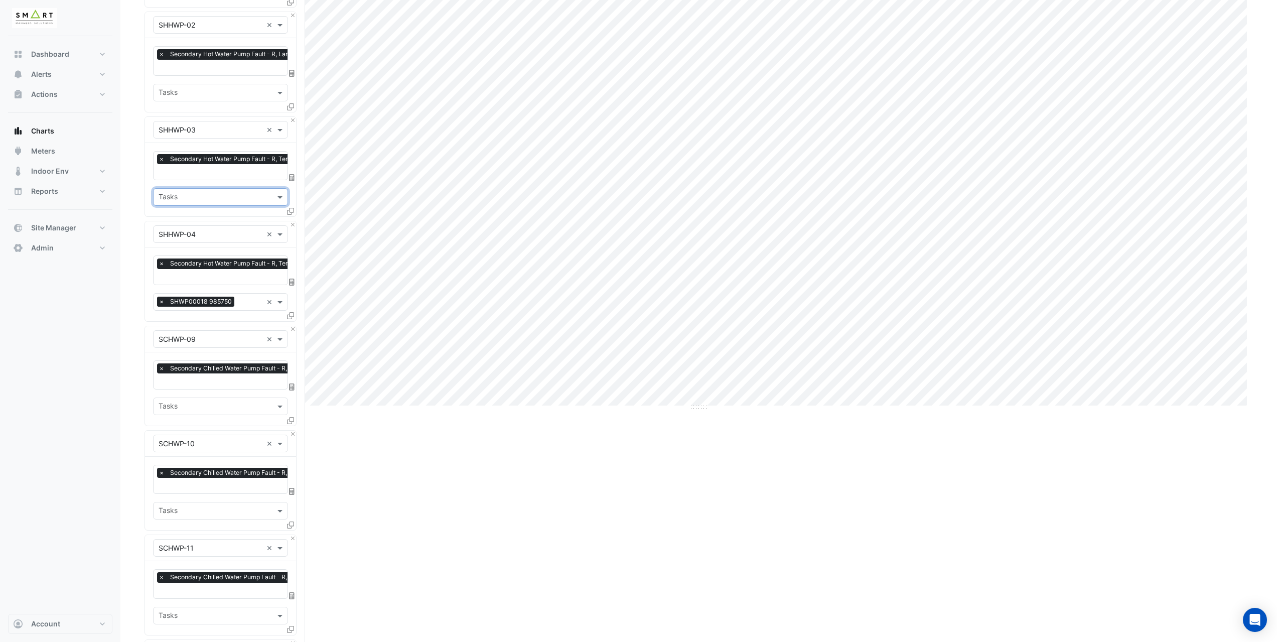
click at [161, 297] on span "×" at bounding box center [161, 302] width 9 height 10
click at [162, 364] on span "×" at bounding box center [161, 368] width 9 height 10
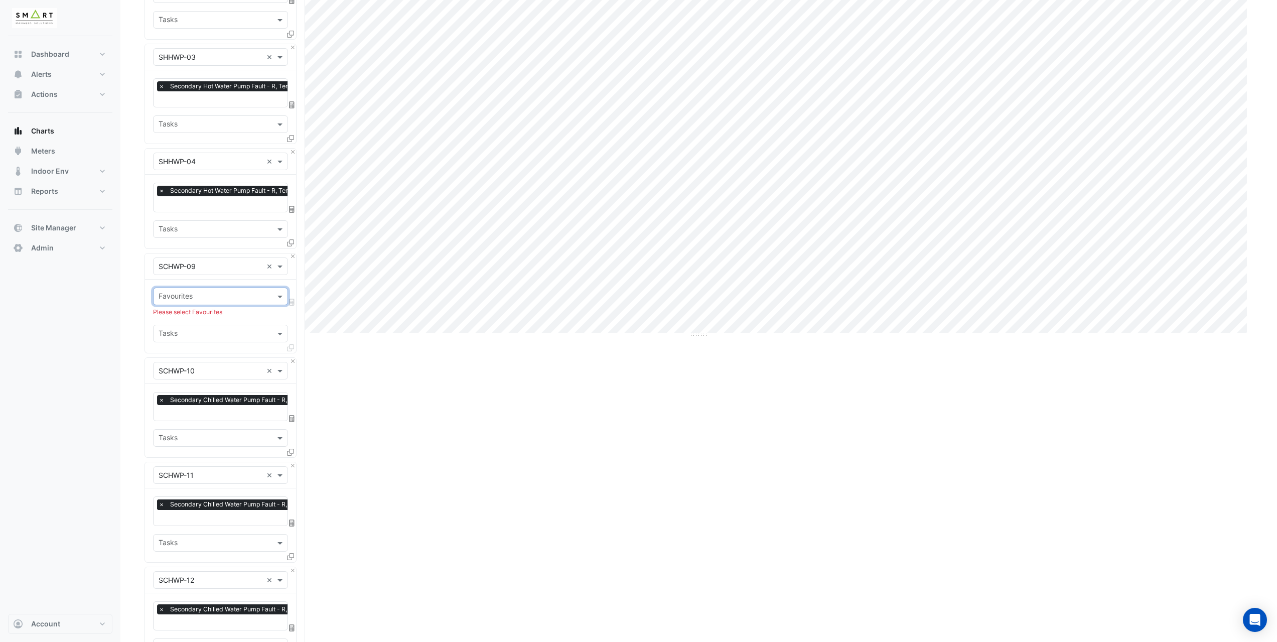
scroll to position [401, 0]
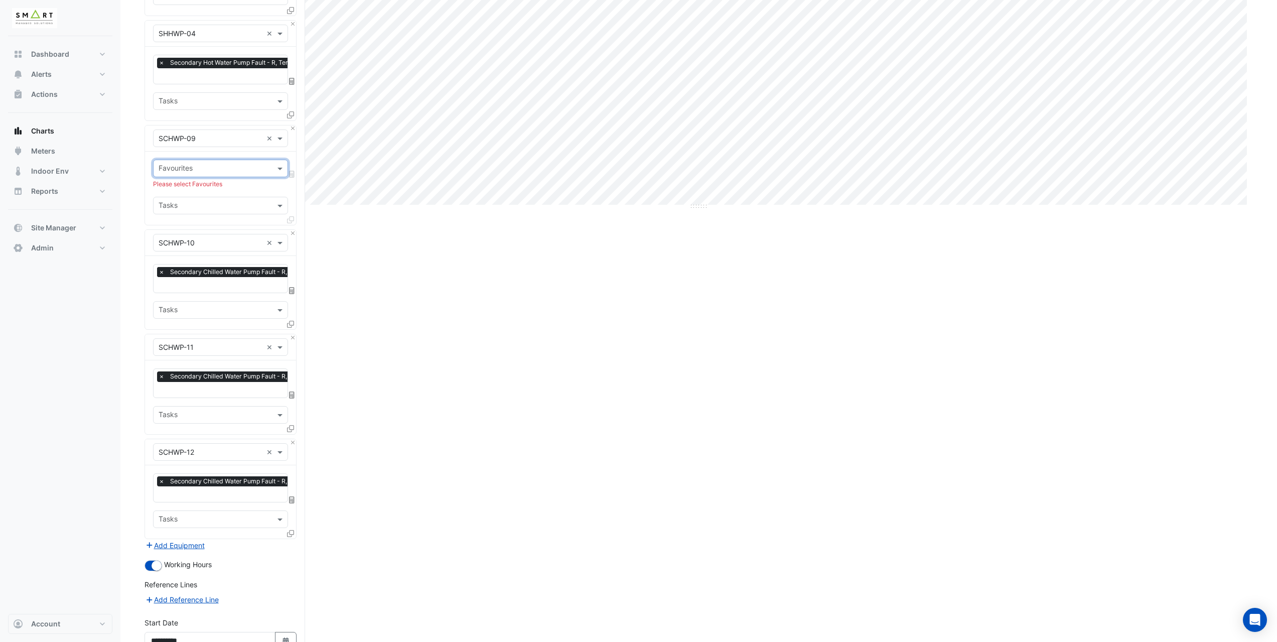
click at [160, 268] on span "×" at bounding box center [161, 272] width 9 height 10
click at [188, 164] on input "text" at bounding box center [215, 169] width 112 height 11
click at [197, 178] on div "Secondary Chilled Water Pump Fault - R, Landlords" at bounding box center [246, 186] width 184 height 23
click at [195, 188] on span "Secondary Chilled Water Pump Fault - R, Landlords" at bounding box center [246, 186] width 168 height 9
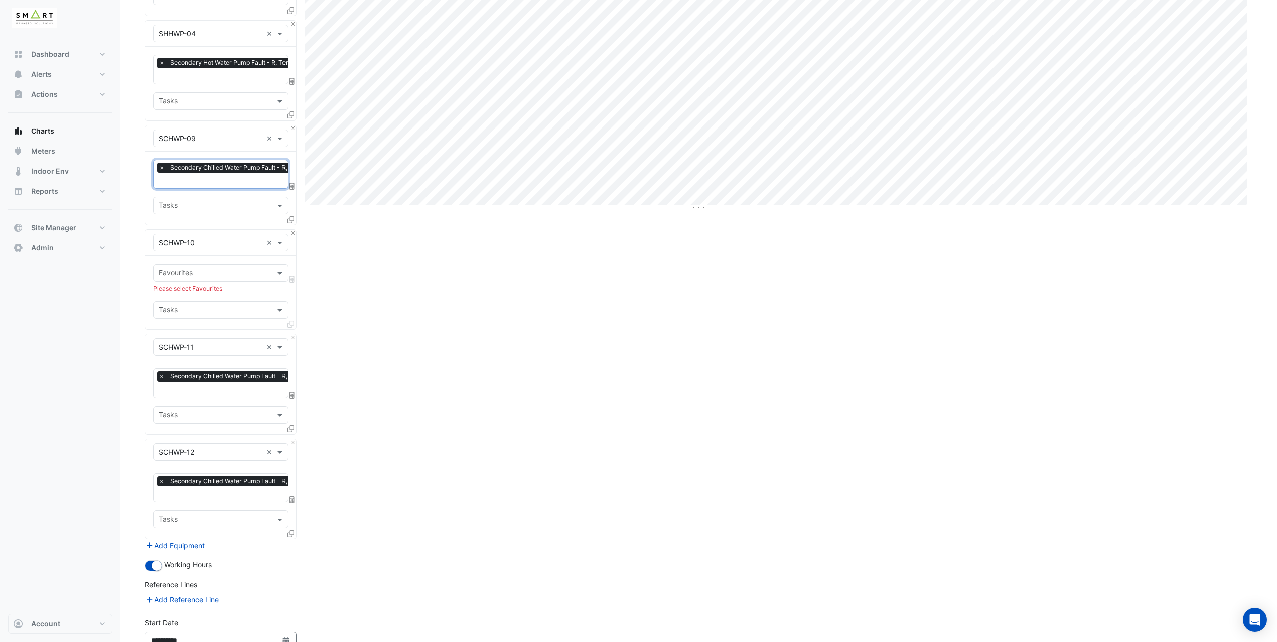
click at [185, 265] on div "Favourites" at bounding box center [212, 273] width 117 height 16
click at [187, 286] on span "Secondary Chilled Water Pump Fault - R, Landlords" at bounding box center [246, 289] width 168 height 9
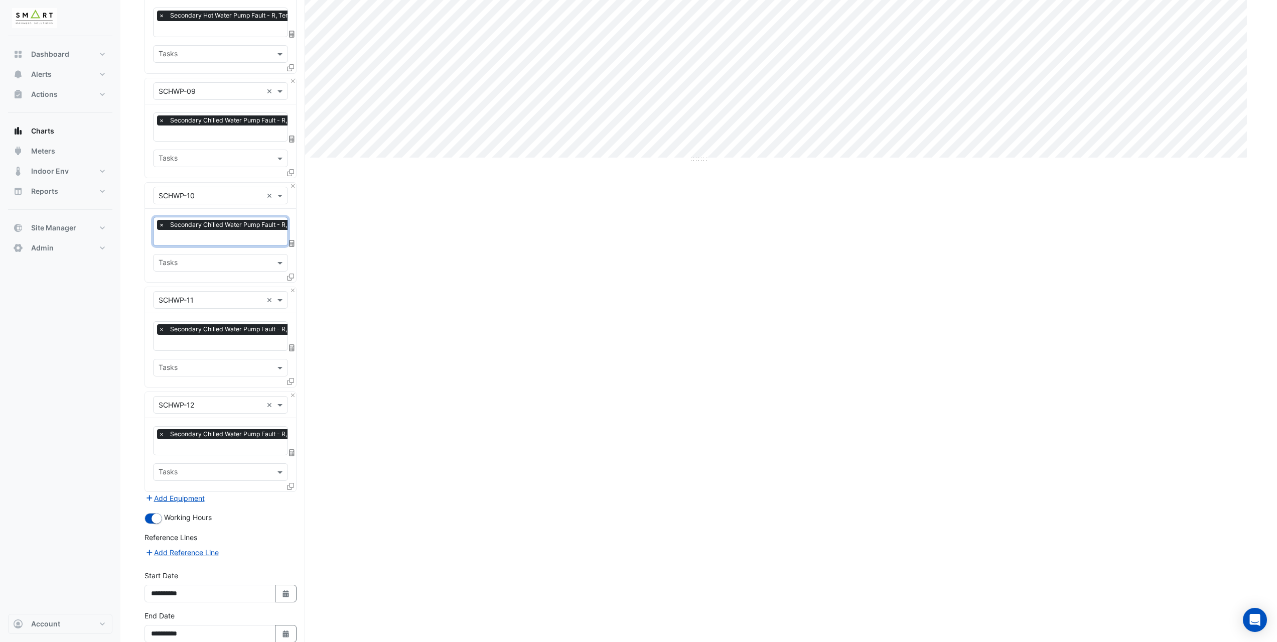
scroll to position [495, 0]
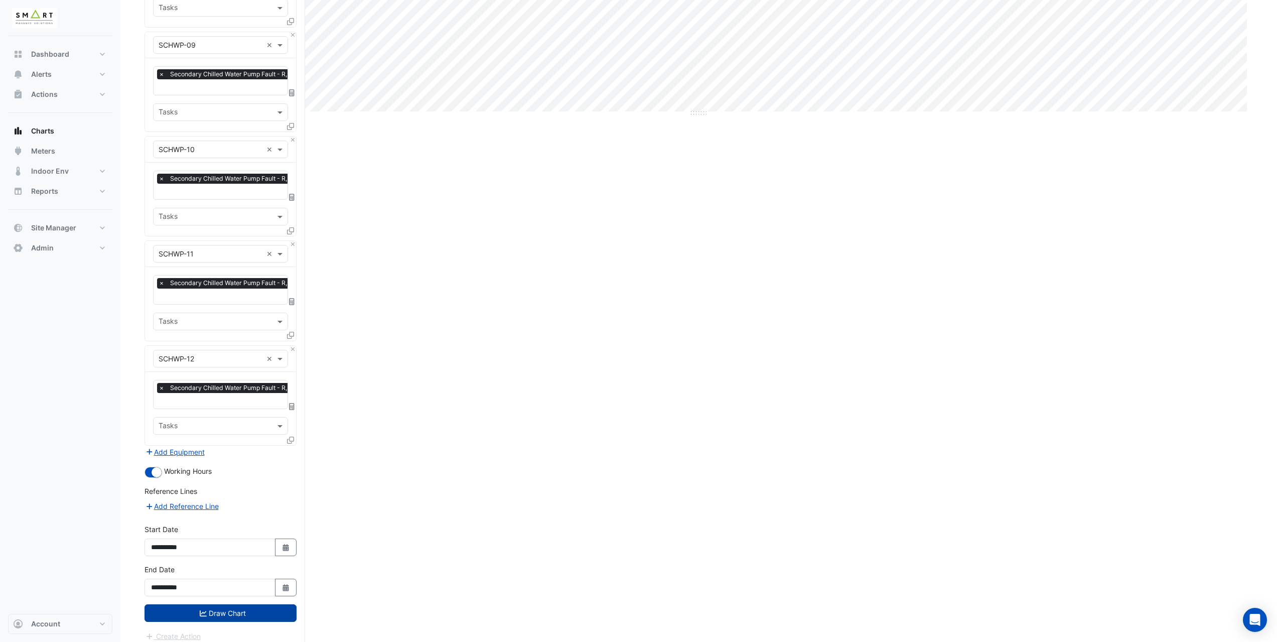
click at [247, 604] on button "Draw Chart" at bounding box center [220, 613] width 152 height 18
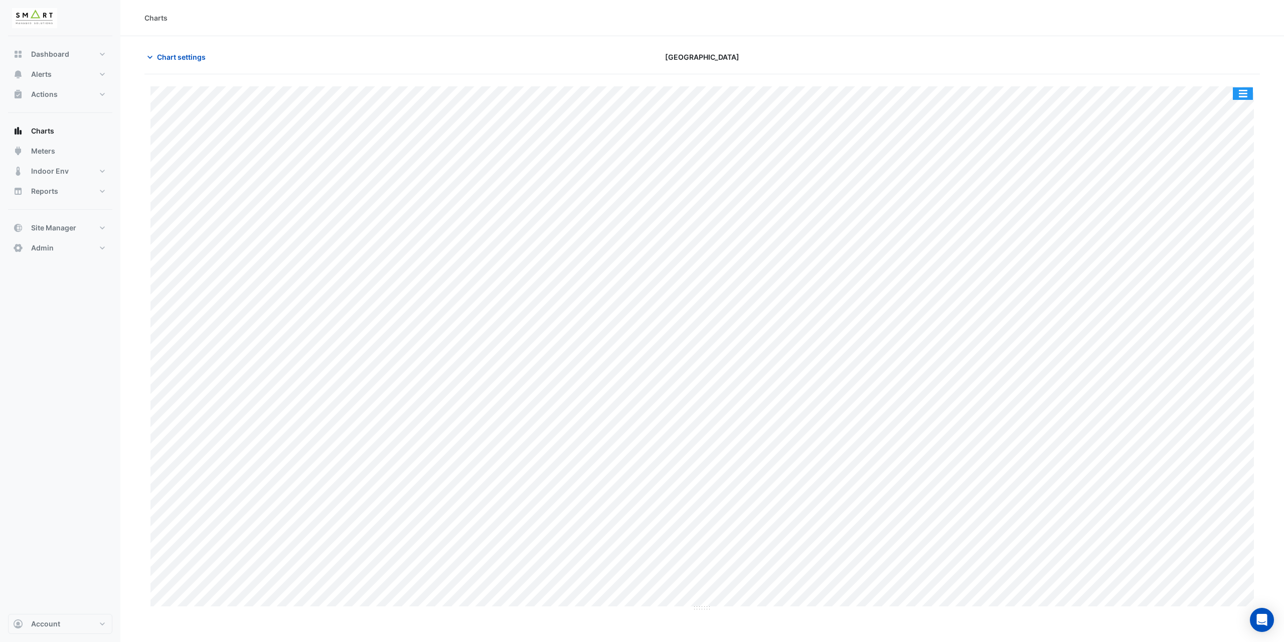
click at [1249, 94] on button "button" at bounding box center [1243, 93] width 20 height 13
click at [1223, 127] on div "Split All" at bounding box center [1223, 129] width 60 height 18
click at [183, 63] on button "Chart settings" at bounding box center [178, 57] width 68 height 18
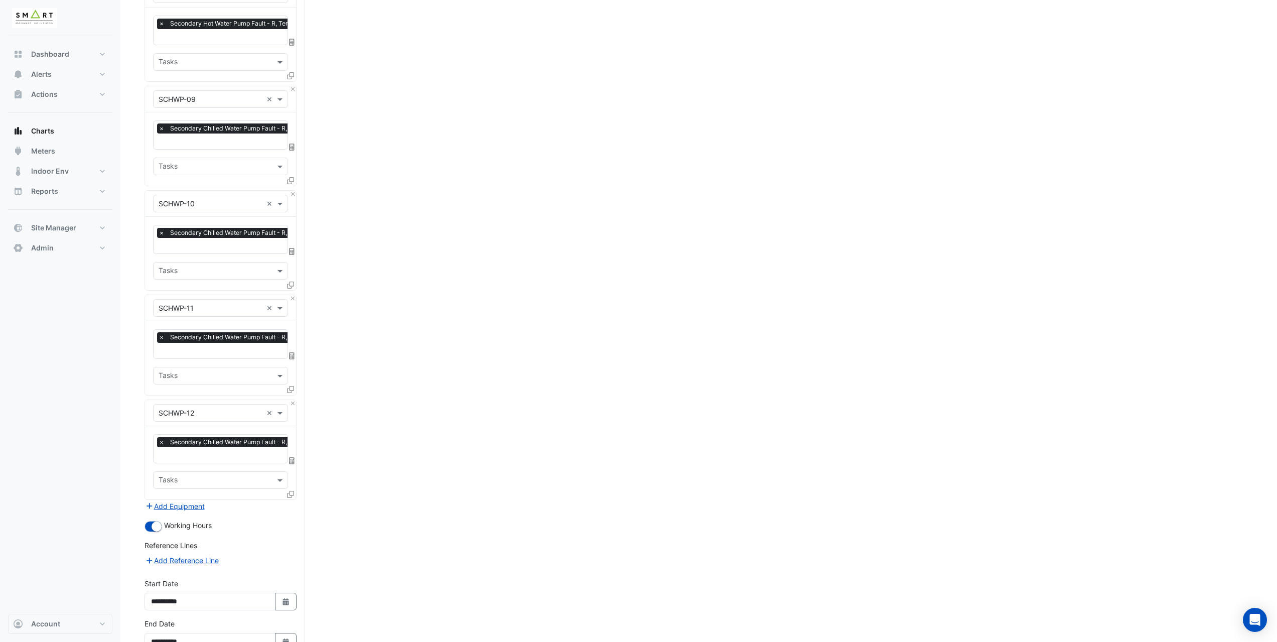
scroll to position [495, 0]
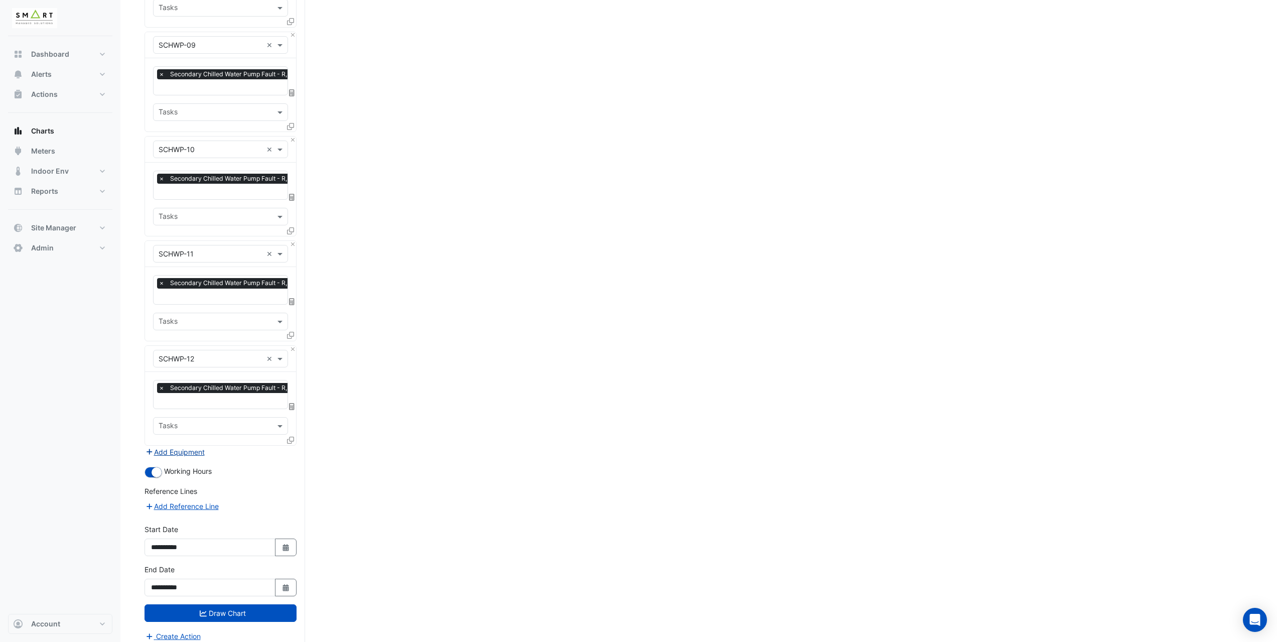
click at [172, 446] on button "Add Equipment" at bounding box center [174, 452] width 61 height 12
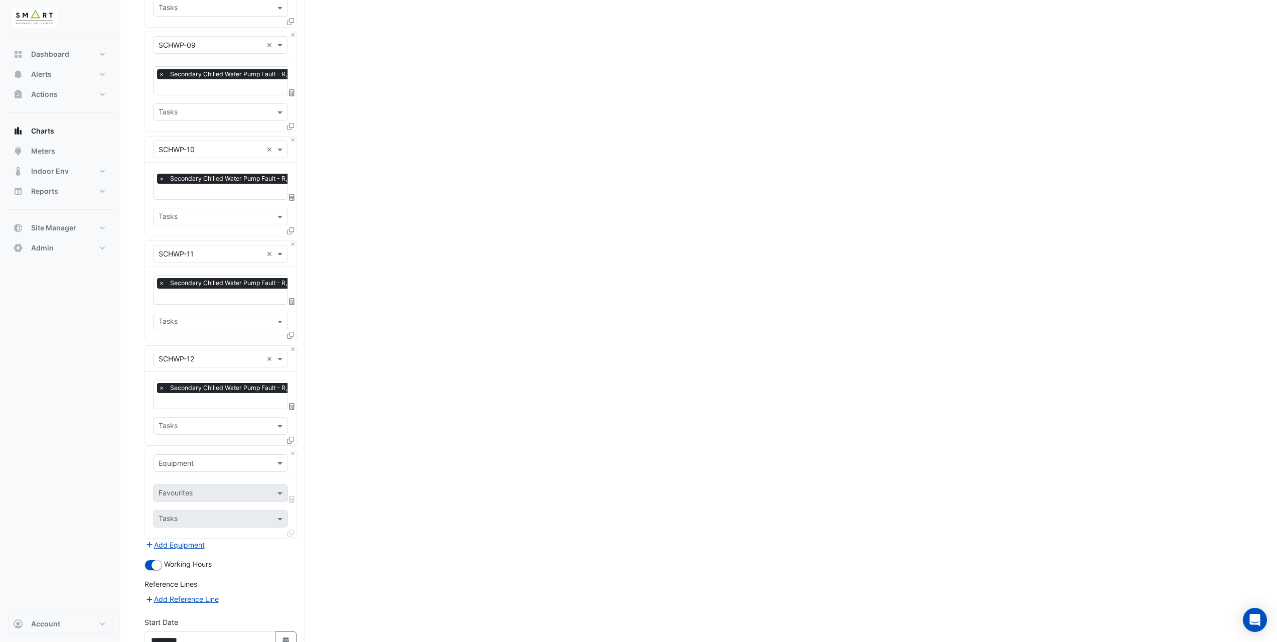
click at [199, 458] on input "text" at bounding box center [211, 463] width 104 height 11
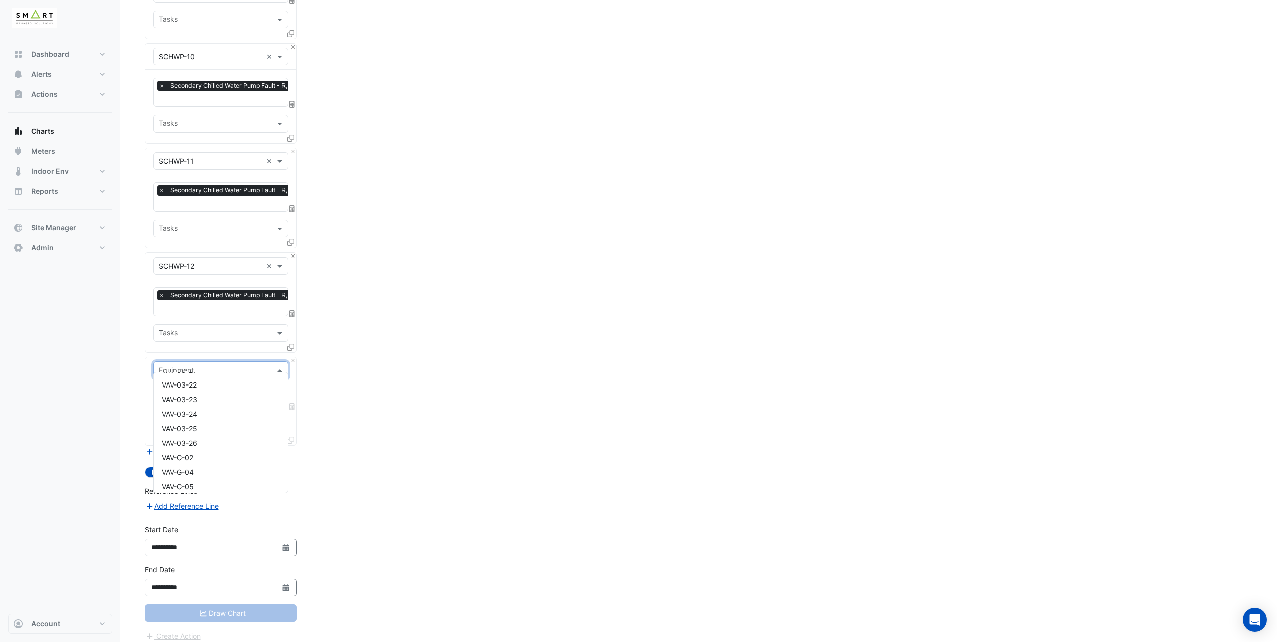
scroll to position [9811, 0]
click at [120, 392] on nav "Dashboard Portfolio Ratings Performance Alerts Site Rules Templates Actions Sit…" at bounding box center [60, 321] width 120 height 642
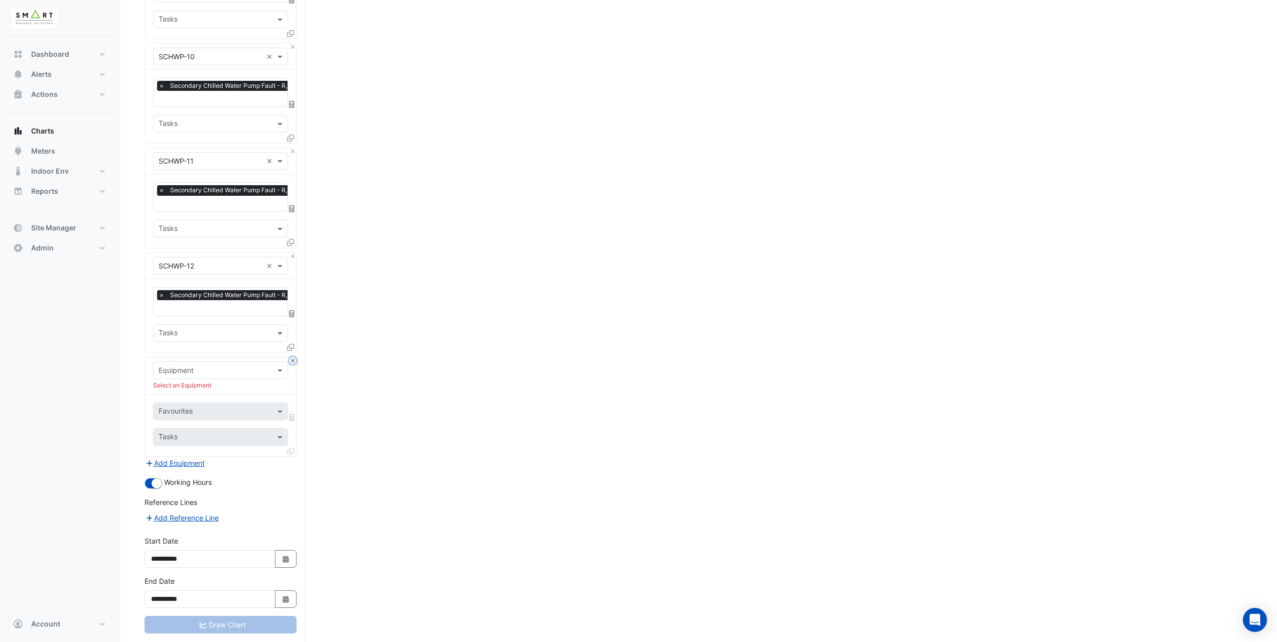
click at [290, 357] on button "Close" at bounding box center [293, 360] width 7 height 7
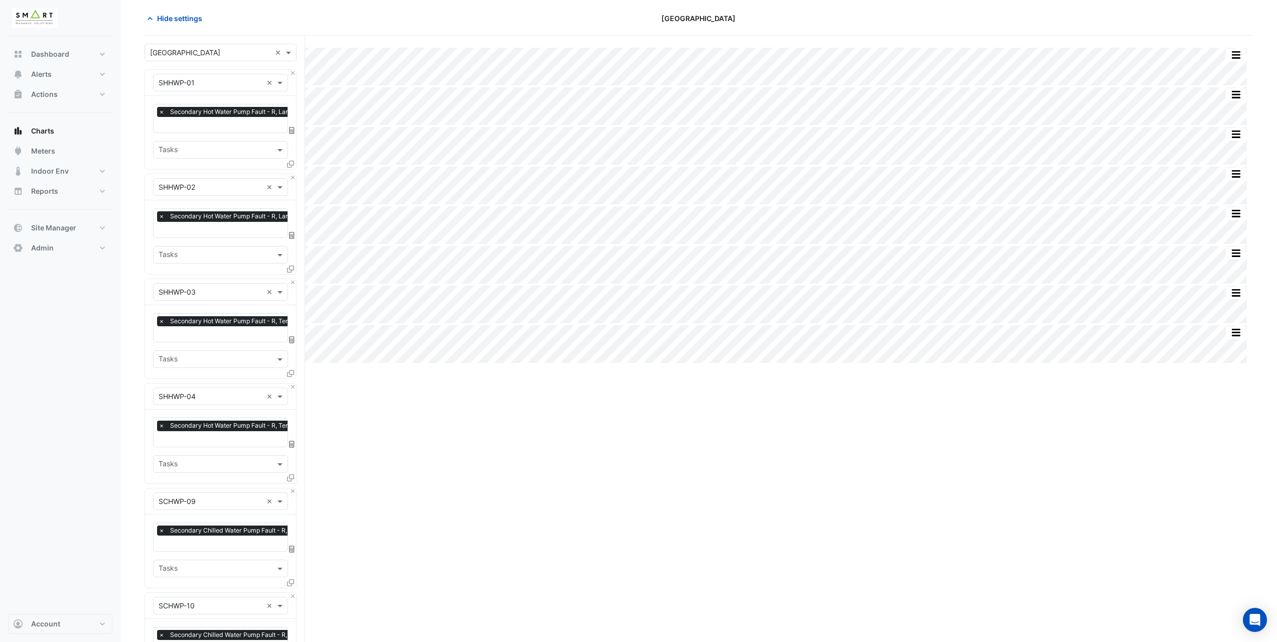
scroll to position [0, 0]
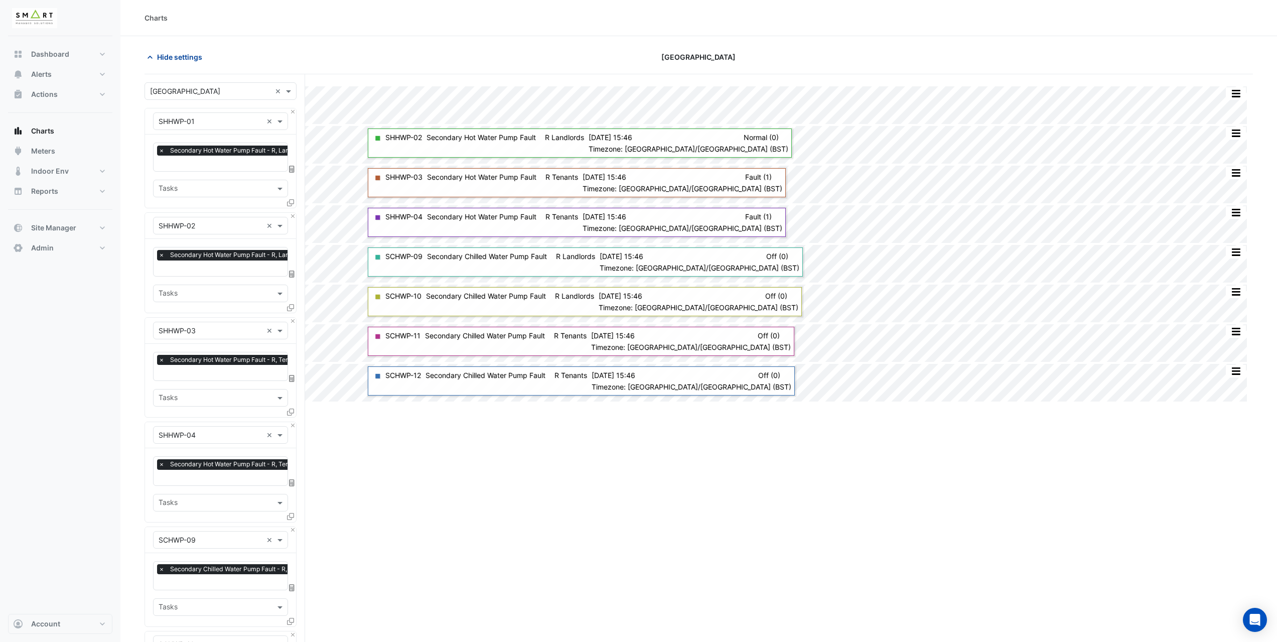
click at [176, 60] on span "Hide settings" at bounding box center [179, 57] width 45 height 11
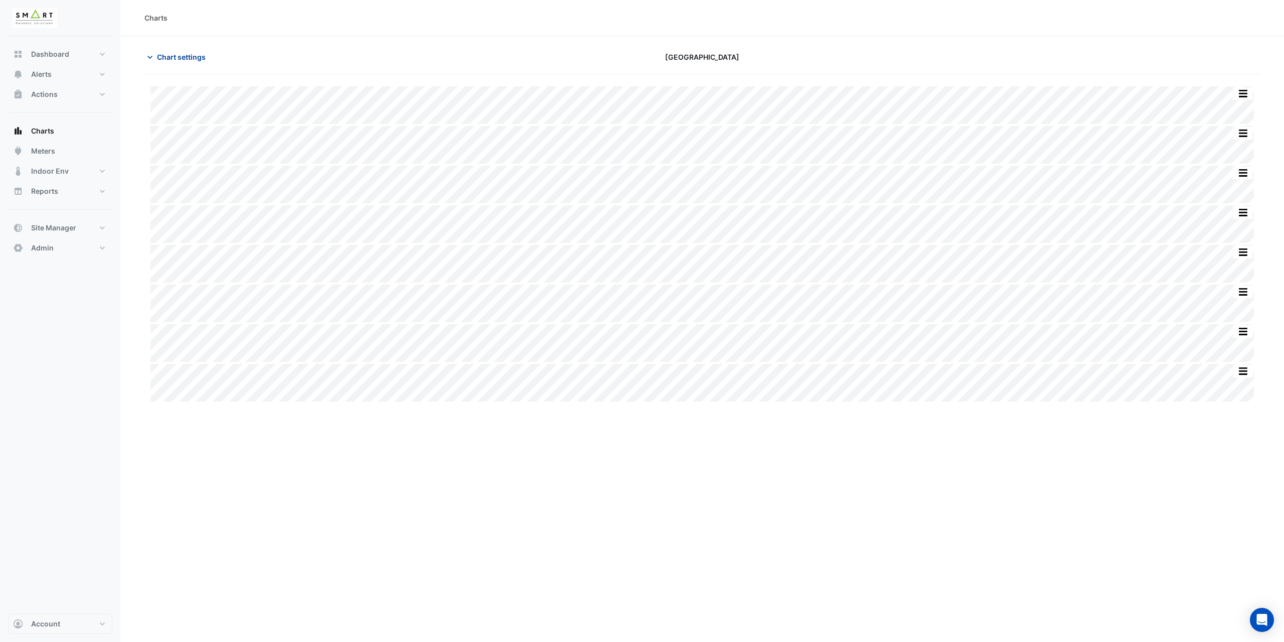
click at [187, 56] on span "Chart settings" at bounding box center [181, 57] width 49 height 11
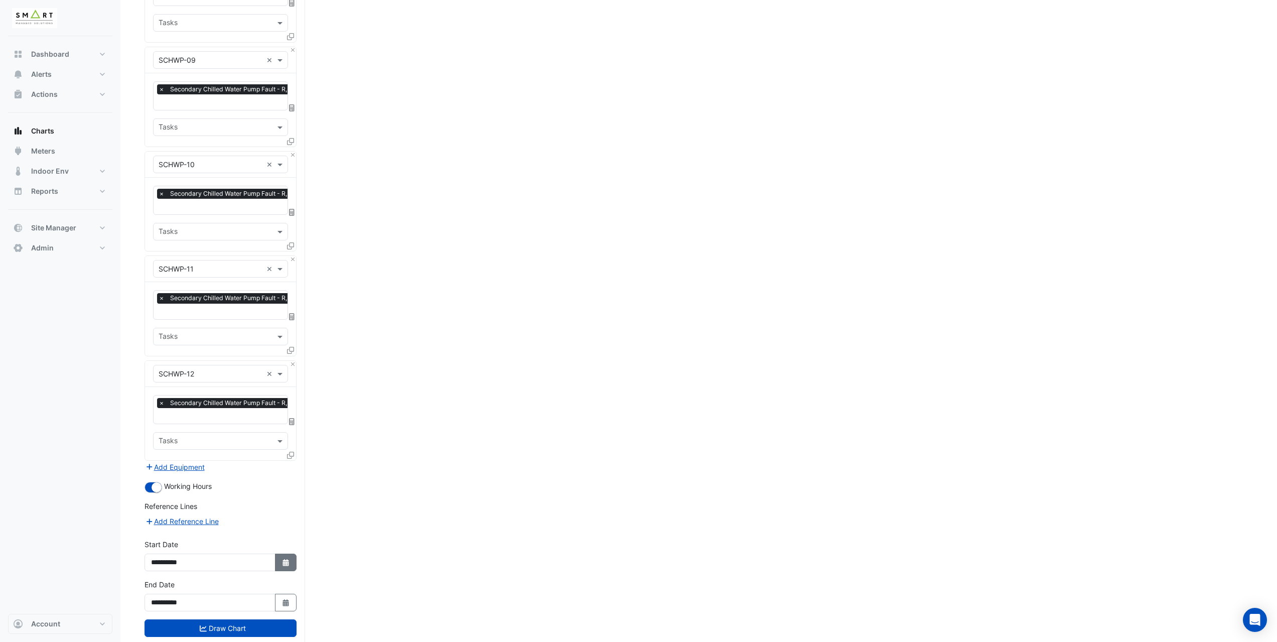
scroll to position [495, 0]
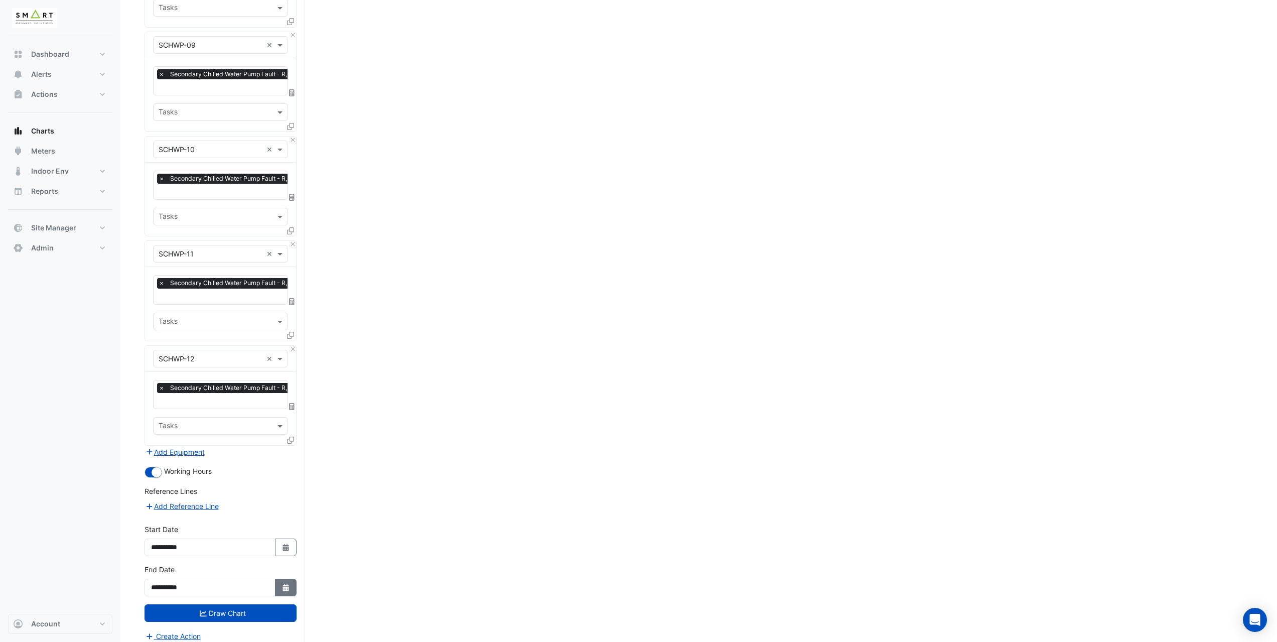
click at [284, 584] on icon "button" at bounding box center [285, 587] width 6 height 7
click at [181, 524] on div "19" at bounding box center [178, 527] width 16 height 16
type input "**********"
click at [238, 605] on button "Draw Chart" at bounding box center [220, 613] width 152 height 18
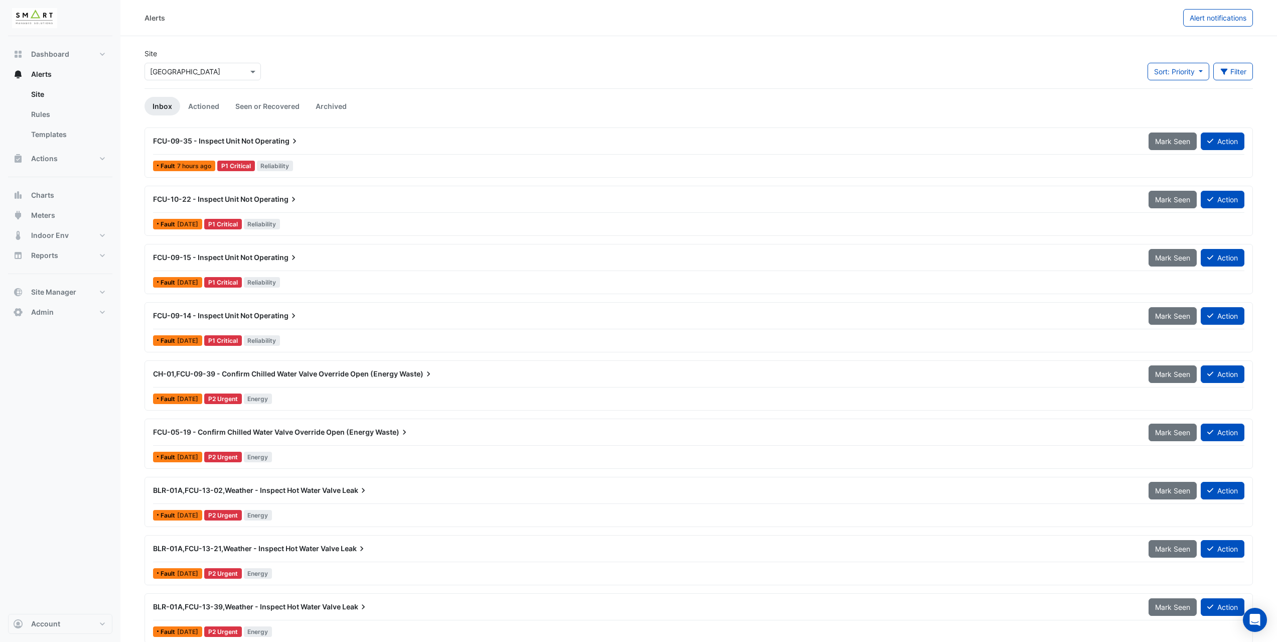
click at [320, 151] on div "FCU-09-35 - Inspect Unit Not Operating Mark Seen Action" at bounding box center [698, 143] width 1091 height 23
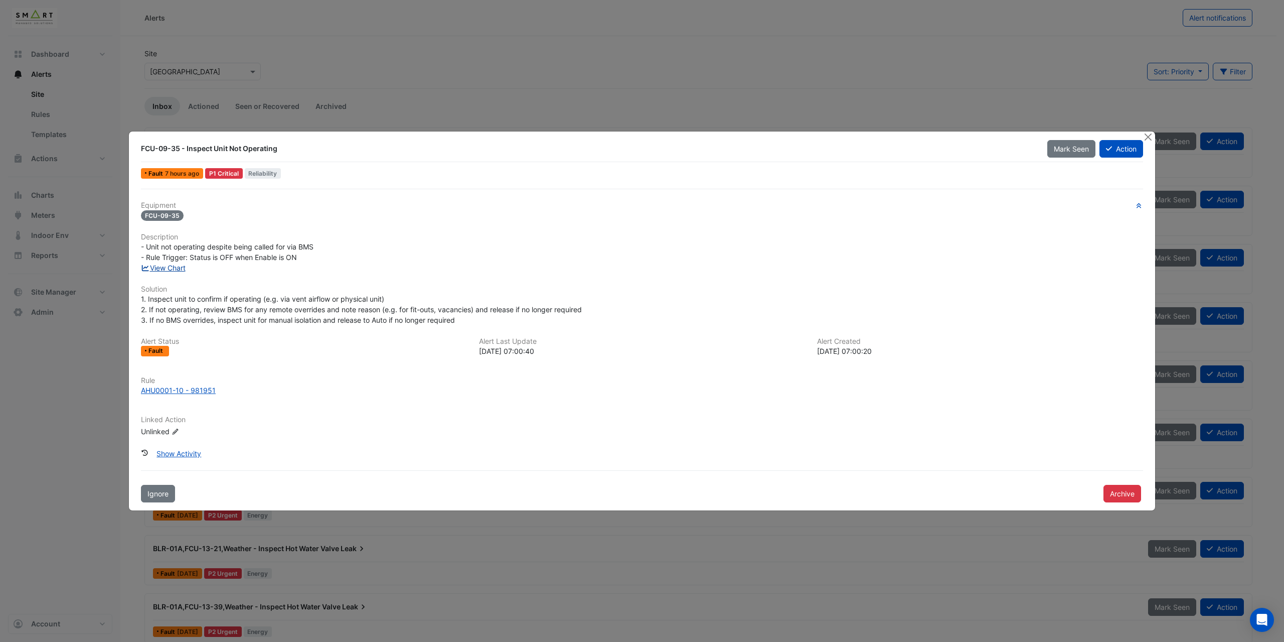
click at [171, 268] on link "View Chart" at bounding box center [163, 267] width 45 height 9
click at [1150, 136] on button "Close" at bounding box center [1148, 136] width 11 height 11
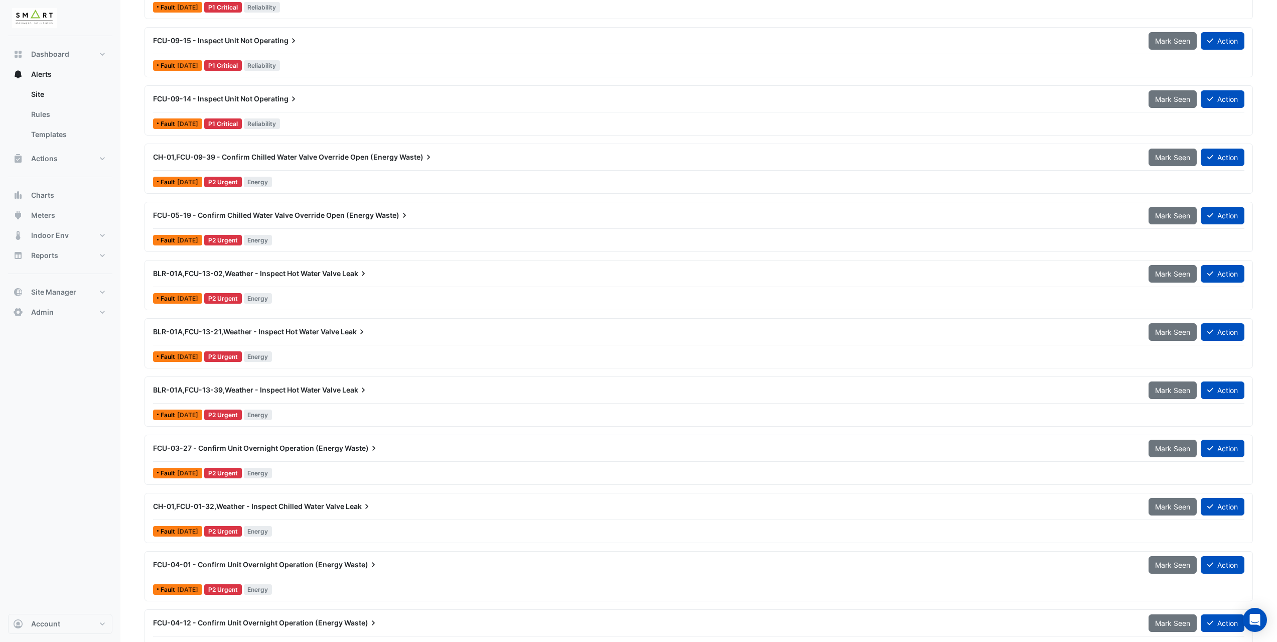
scroll to position [201, 0]
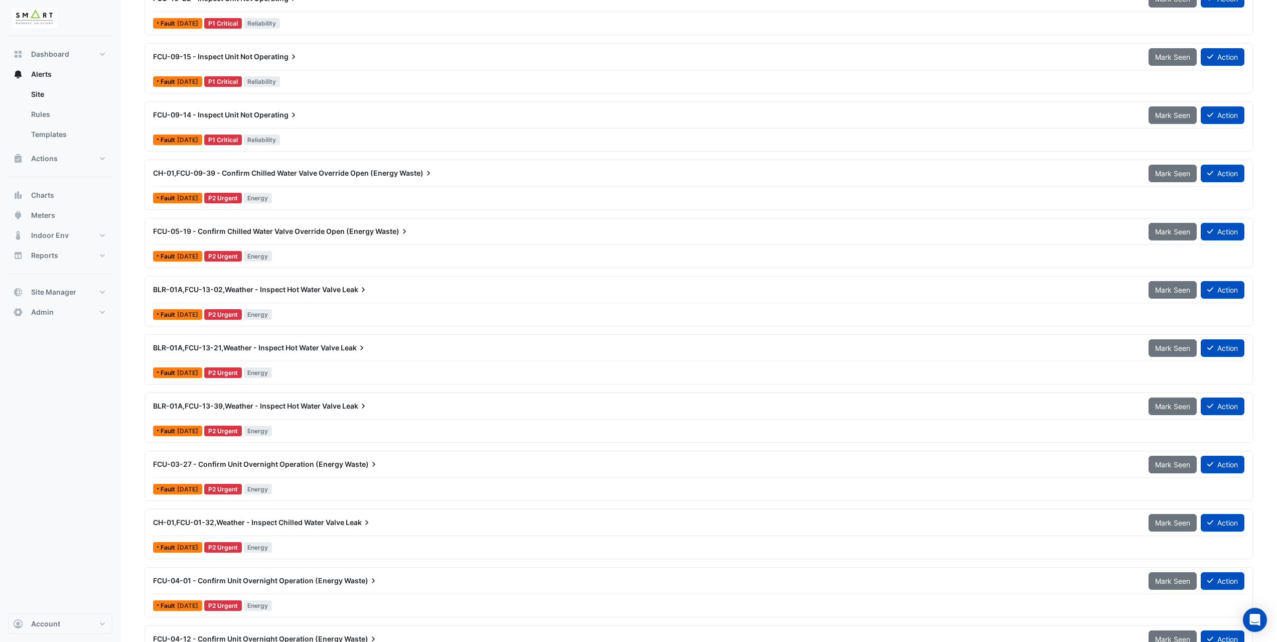
click at [336, 371] on div "Fault [DATE] P2 Urgent Energy" at bounding box center [698, 372] width 1093 height 15
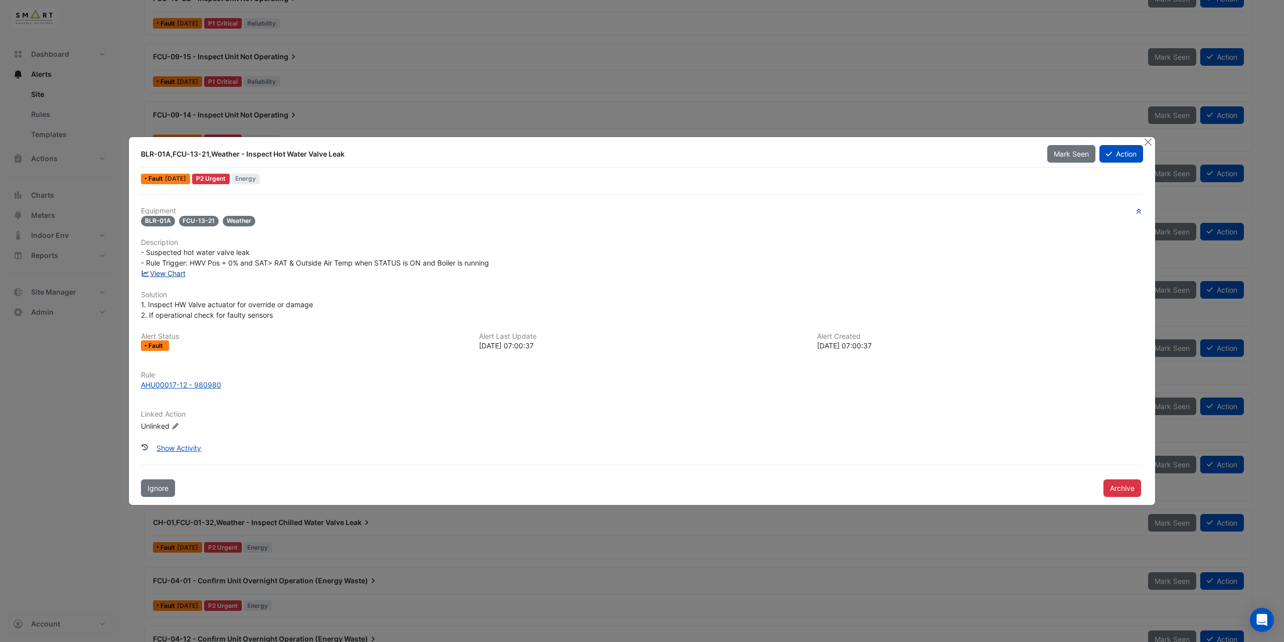
click at [174, 273] on link "View Chart" at bounding box center [163, 273] width 45 height 9
click at [1145, 141] on button "Close" at bounding box center [1148, 142] width 11 height 11
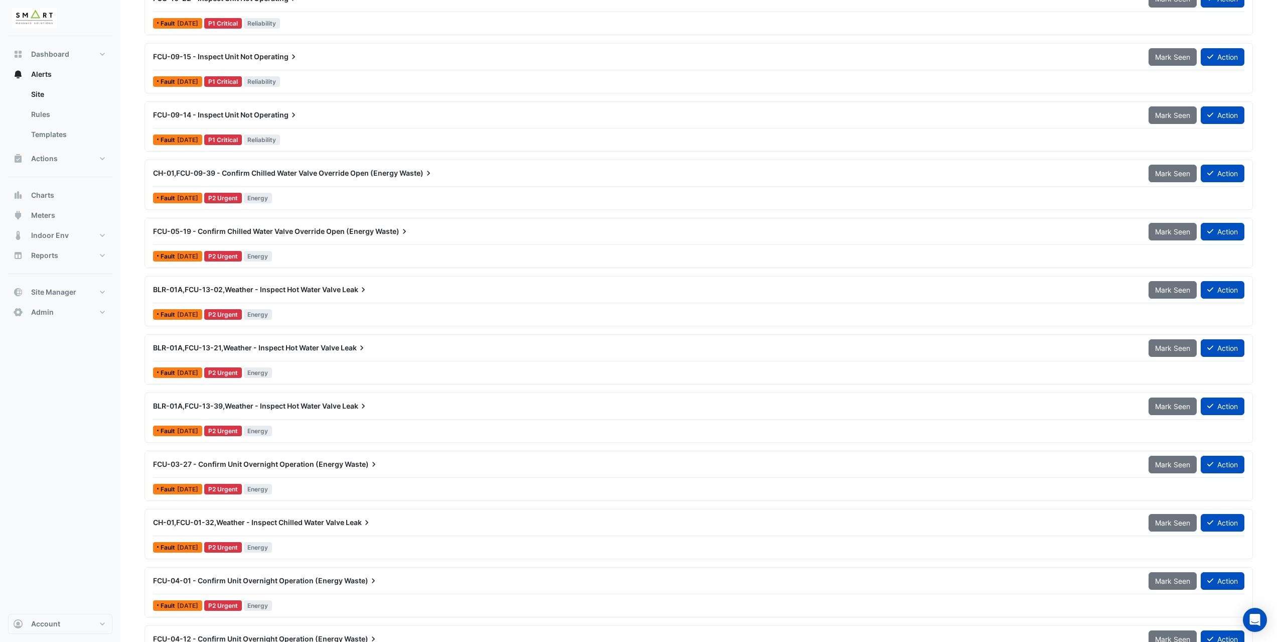
click at [316, 189] on div "CH-01,FCU-09-39 - Confirm Chilled Water Valve Override Open (Energy Waste) Mark…" at bounding box center [698, 184] width 1099 height 41
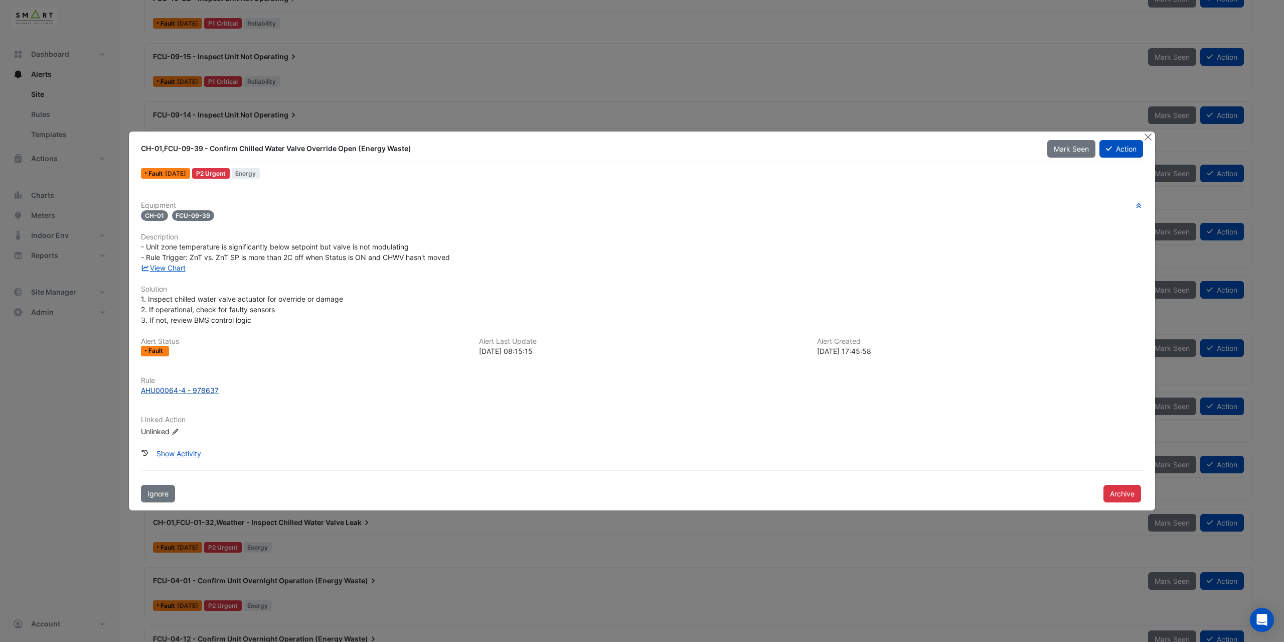
click at [178, 393] on div "AHU00064-4 - 978637" at bounding box center [180, 390] width 78 height 11
click at [1122, 490] on button "Archive" at bounding box center [1123, 494] width 38 height 18
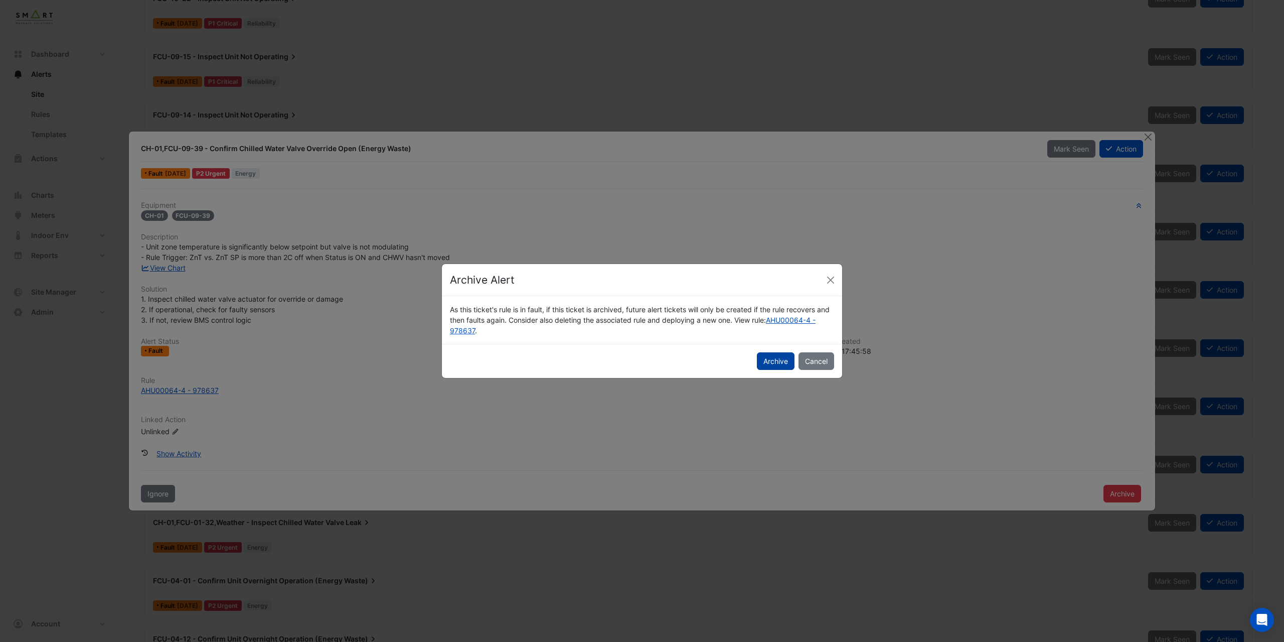
click at [765, 361] on button "Archive" at bounding box center [776, 361] width 38 height 18
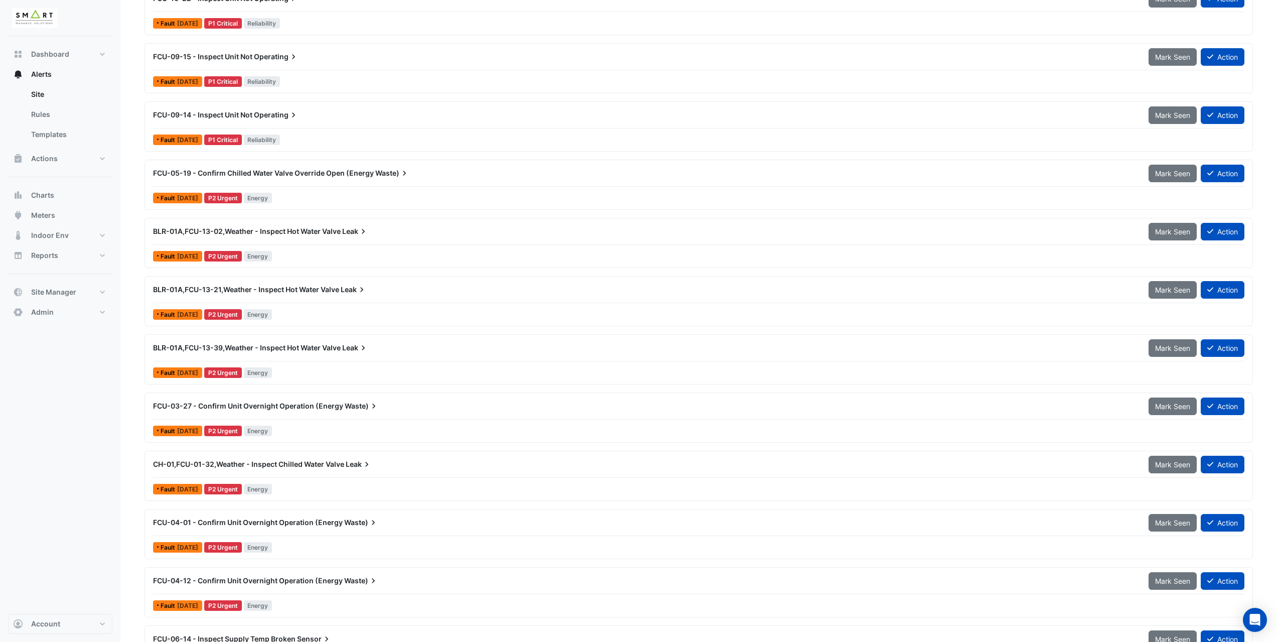
click at [350, 185] on div "FCU-05-19 - Confirm Chilled Water Valve Override Open (Energy Waste) Mark Seen …" at bounding box center [698, 175] width 1091 height 23
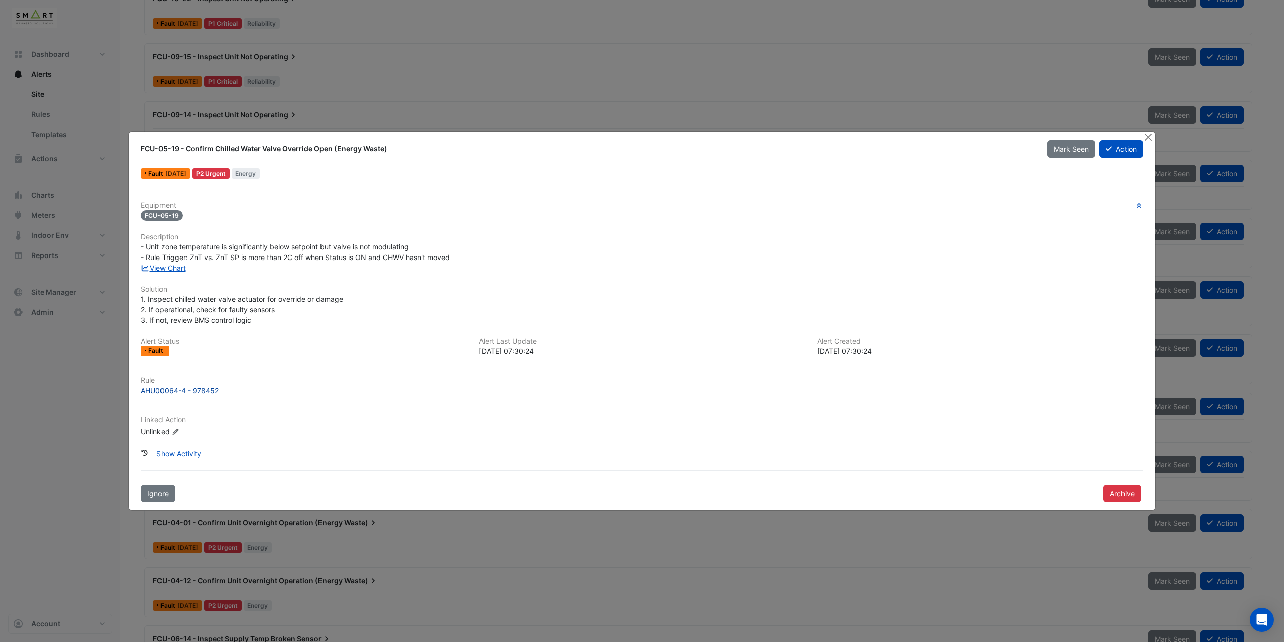
click at [191, 389] on div "AHU00064-4 - 978452" at bounding box center [180, 390] width 78 height 11
click at [179, 269] on link "View Chart" at bounding box center [163, 267] width 45 height 9
click at [176, 265] on link "View Chart" at bounding box center [163, 267] width 45 height 9
click at [194, 390] on div "AHU00064-4 - 978452" at bounding box center [180, 390] width 78 height 11
click at [1121, 488] on button "Archive" at bounding box center [1123, 494] width 38 height 18
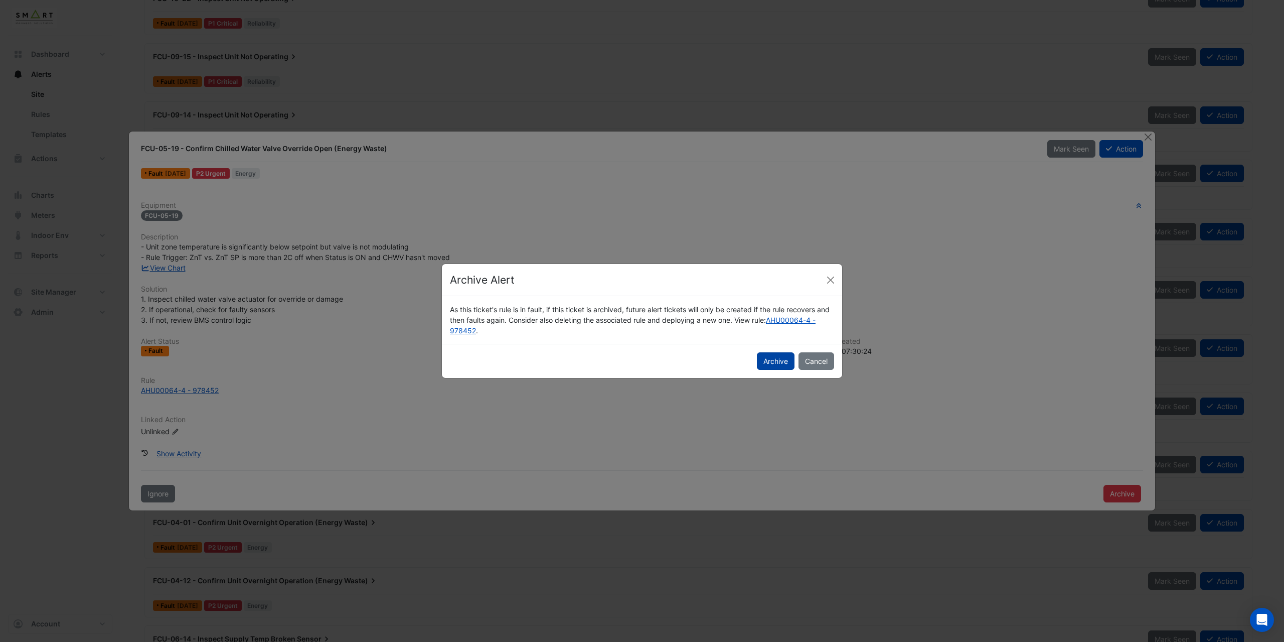
click at [782, 368] on button "Archive" at bounding box center [776, 361] width 38 height 18
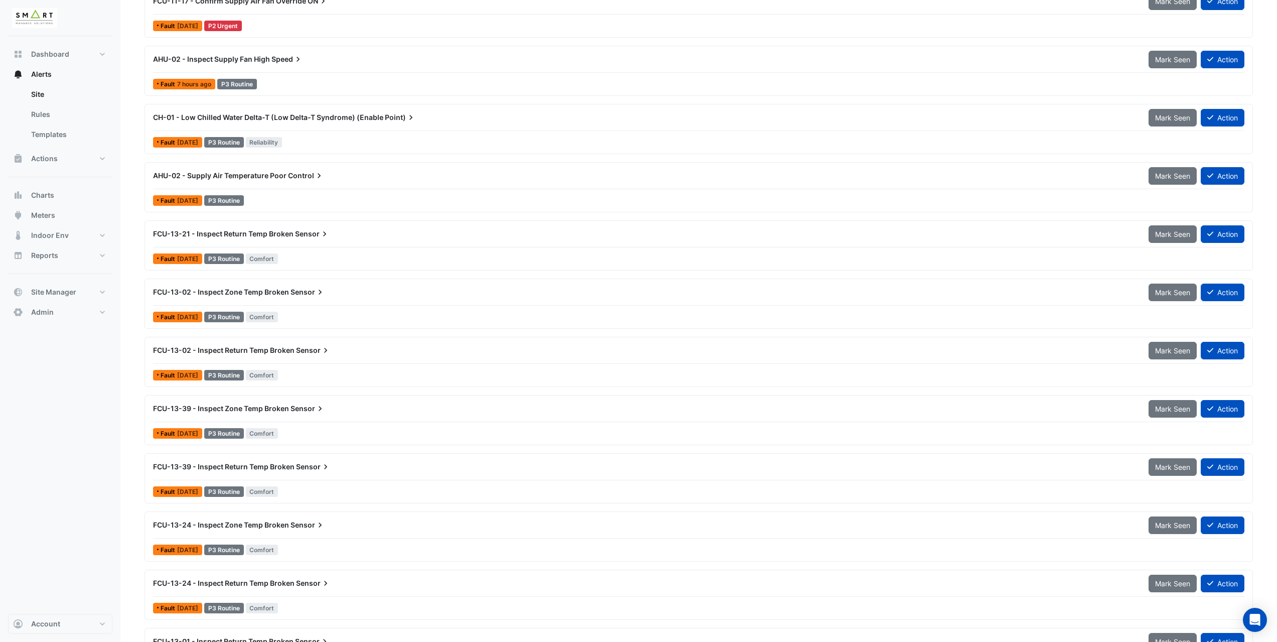
scroll to position [903, 0]
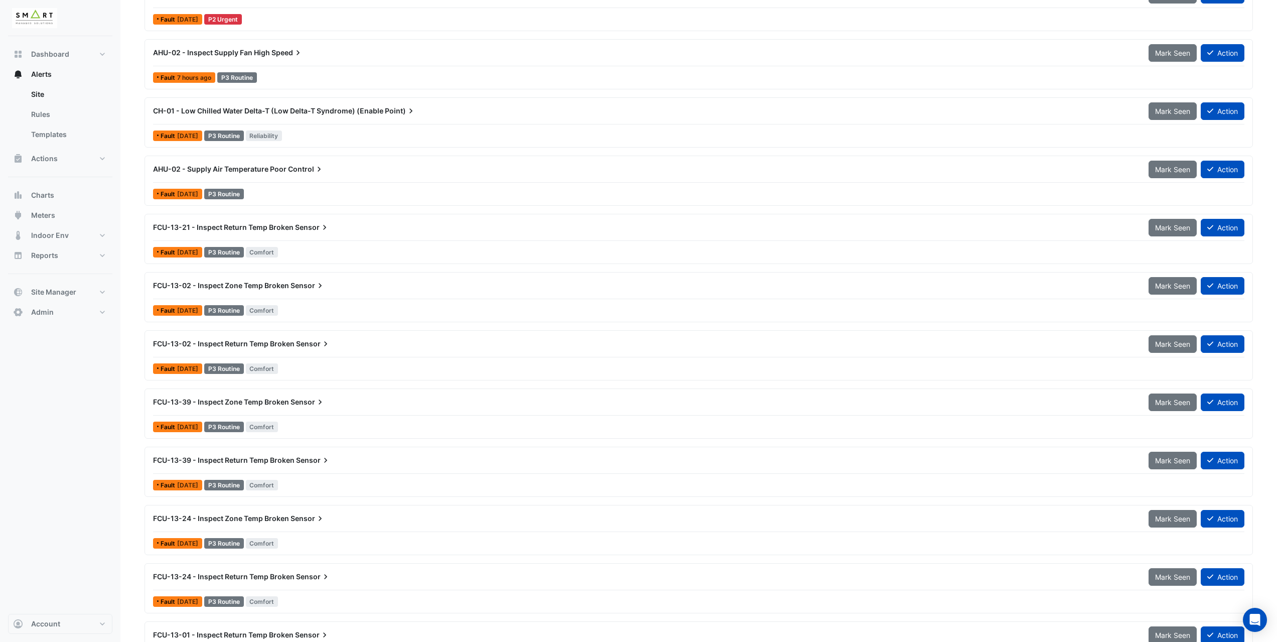
click at [300, 240] on div at bounding box center [698, 240] width 1091 height 1
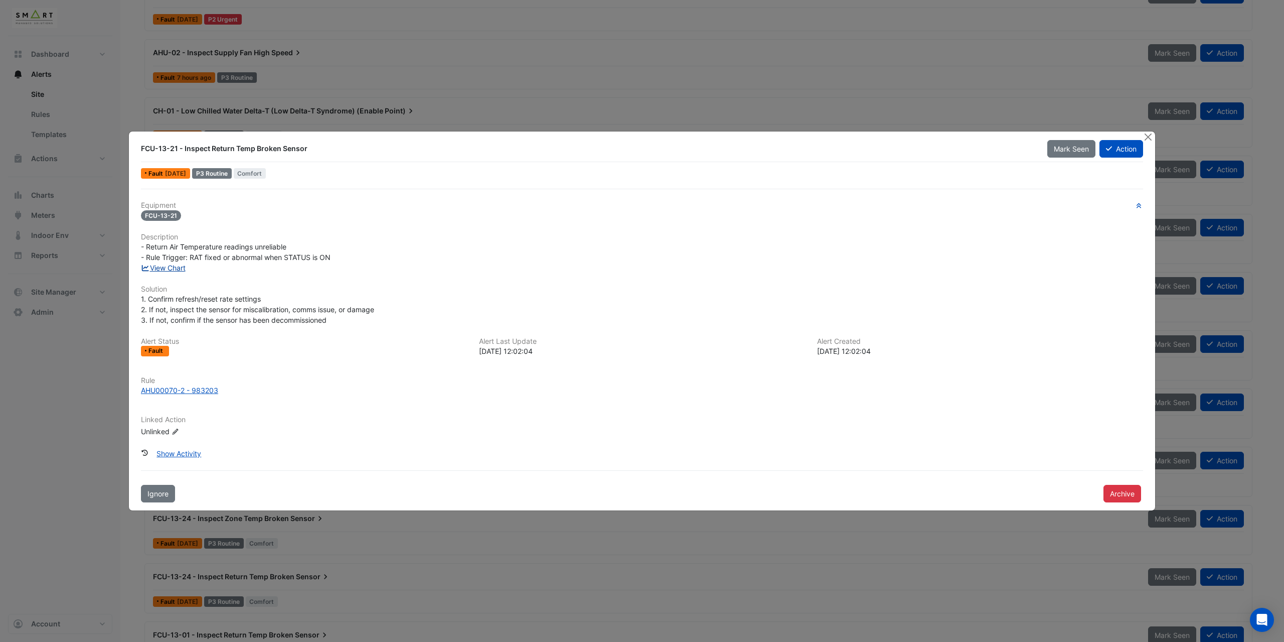
click at [182, 271] on link "View Chart" at bounding box center [163, 267] width 45 height 9
click at [1149, 139] on button "Close" at bounding box center [1148, 136] width 11 height 11
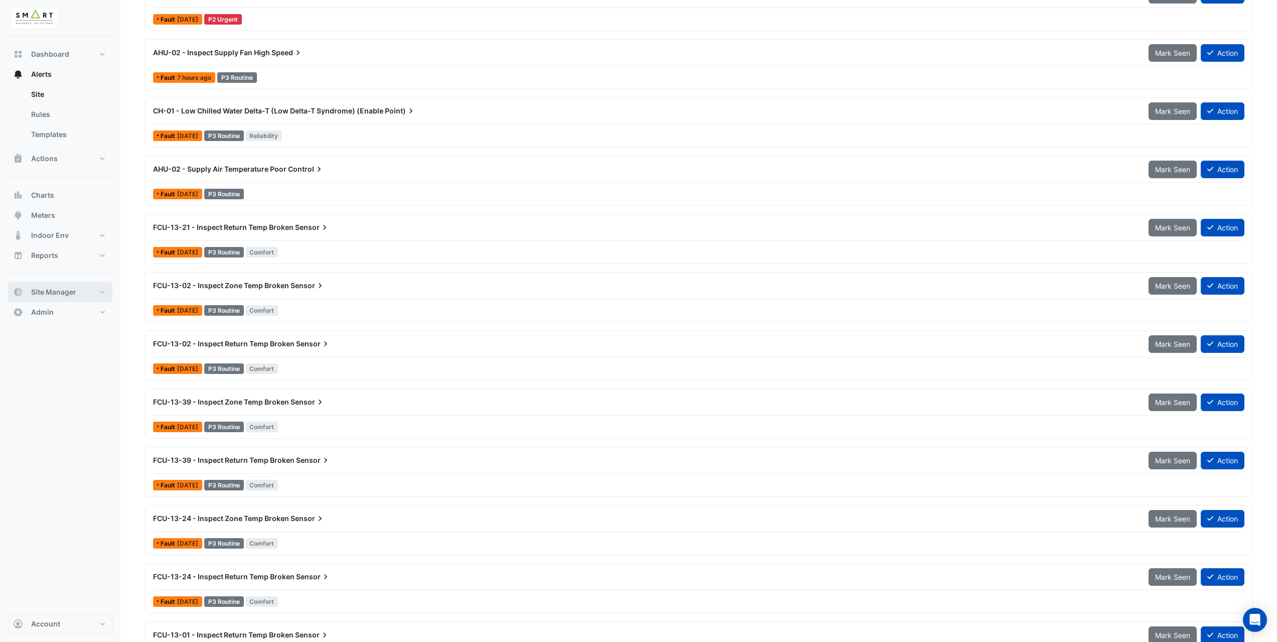
click at [59, 296] on span "Site Manager" at bounding box center [53, 292] width 45 height 10
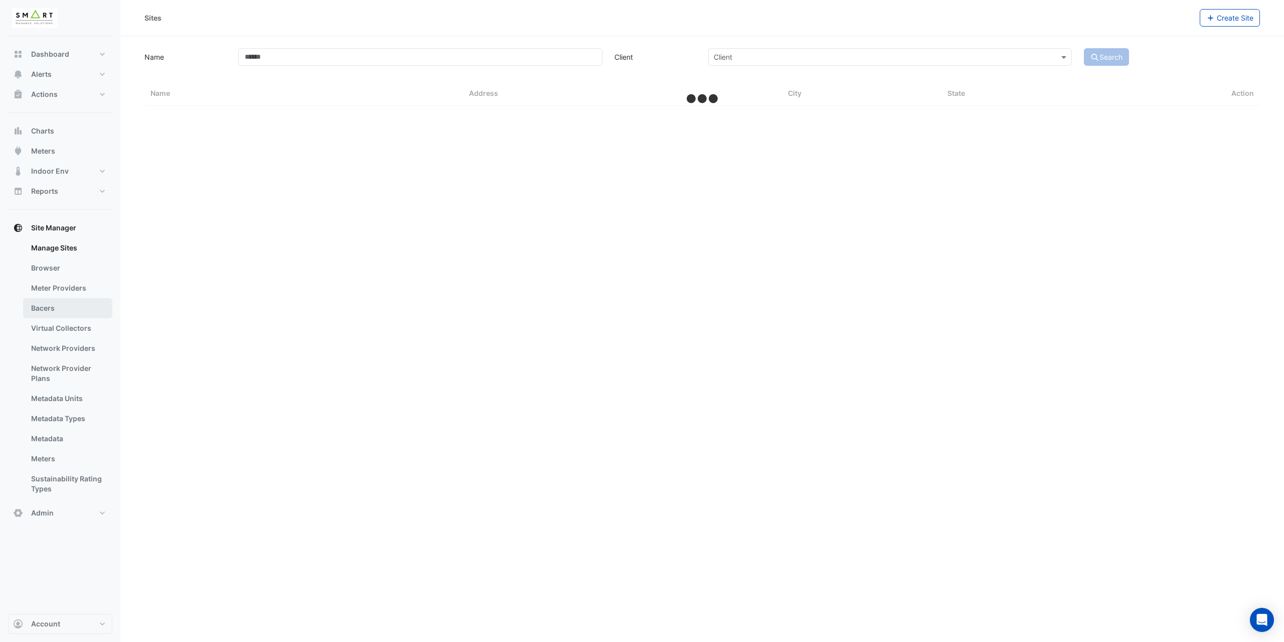
click at [60, 303] on link "Bacers" at bounding box center [67, 308] width 89 height 20
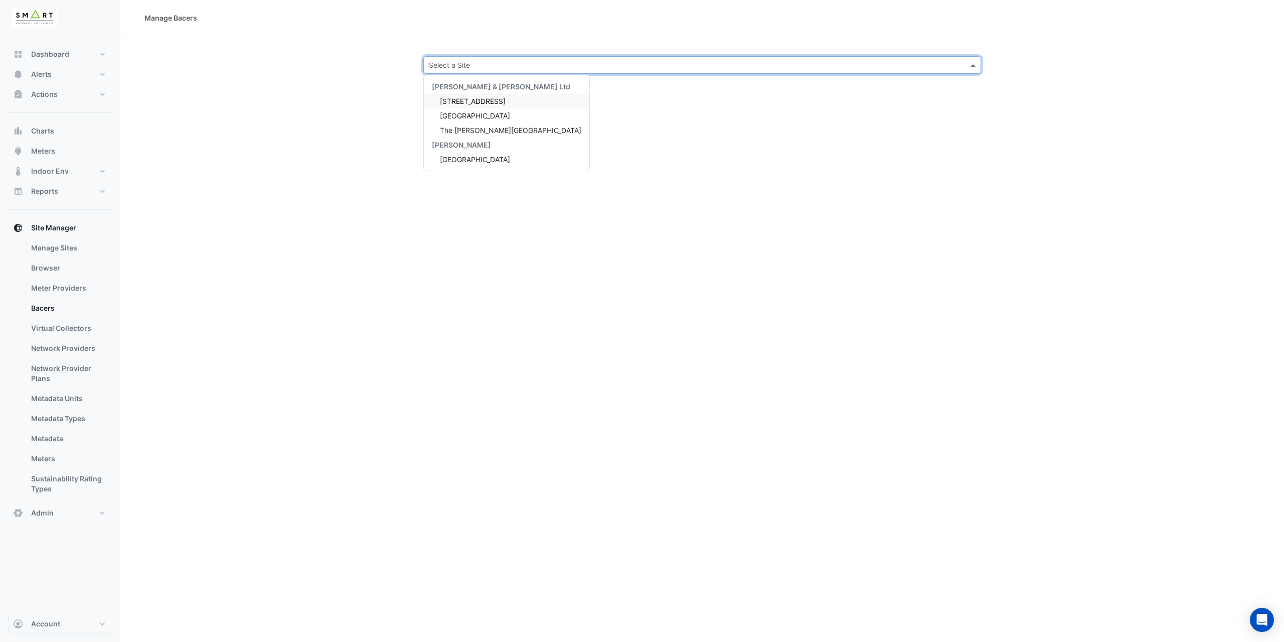
click at [457, 65] on input "text" at bounding box center [692, 65] width 527 height 11
click at [468, 119] on span "[GEOGRAPHIC_DATA]" at bounding box center [475, 115] width 70 height 9
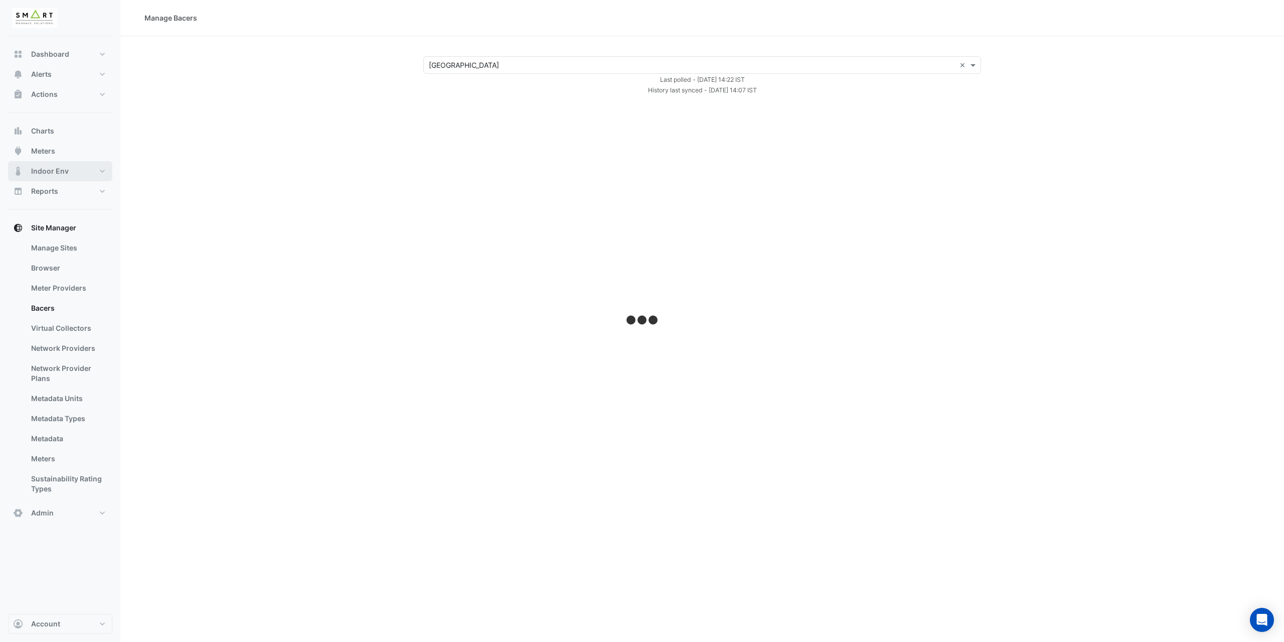
select select "***"
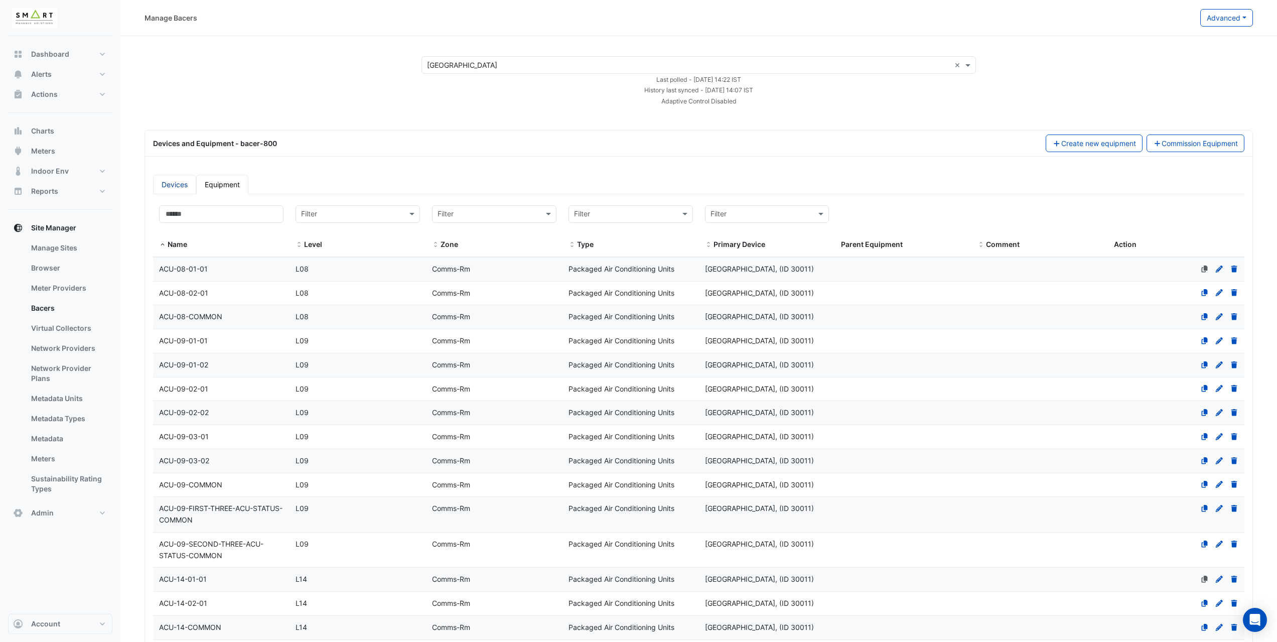
click at [178, 182] on link "Devices" at bounding box center [174, 185] width 43 height 20
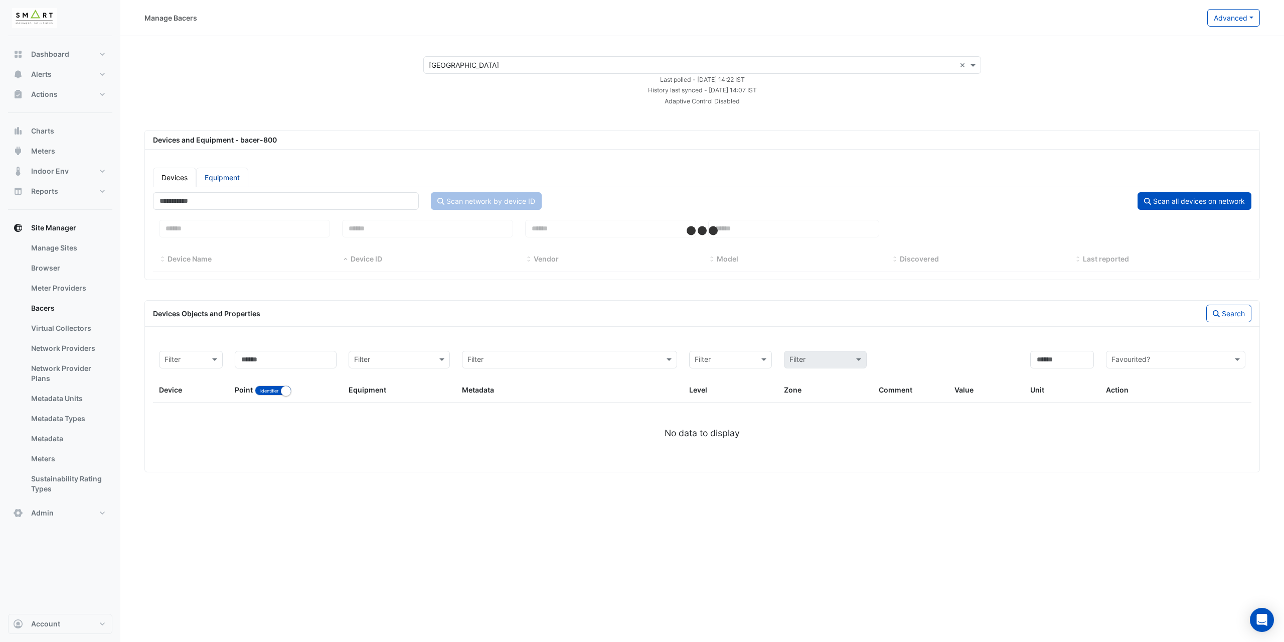
click at [221, 182] on link "Equipment" at bounding box center [222, 178] width 52 height 20
select select "***"
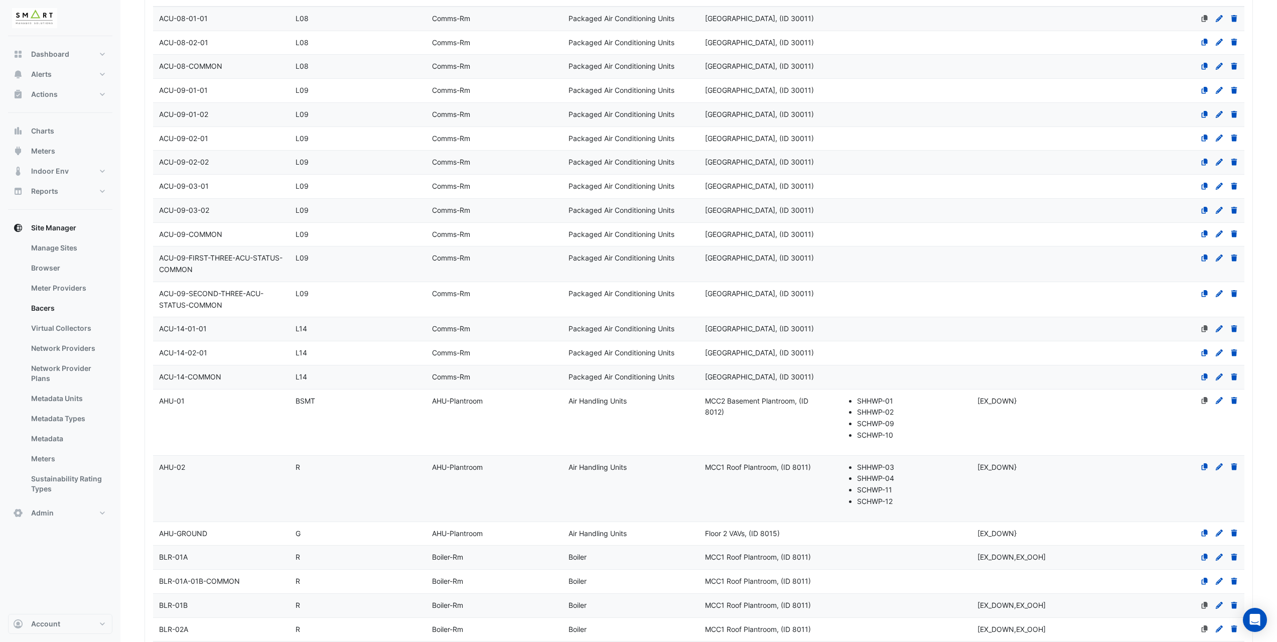
scroll to position [401, 0]
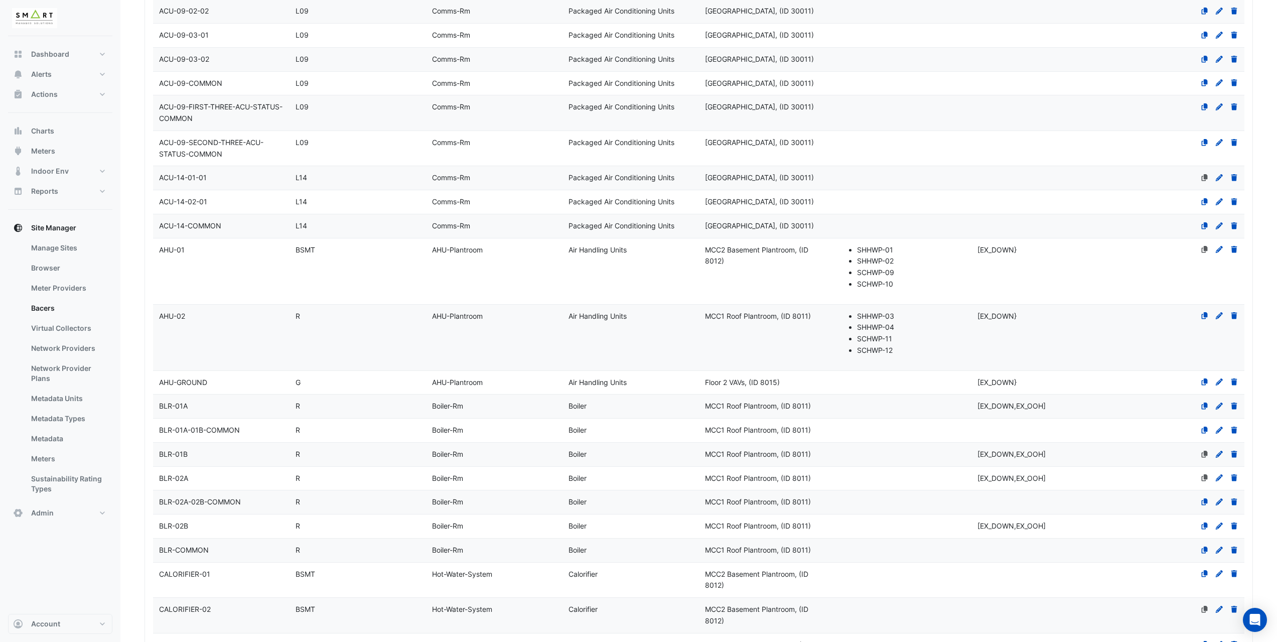
click at [245, 269] on datatable-body-cell "Name AHU-01" at bounding box center [221, 271] width 136 height 66
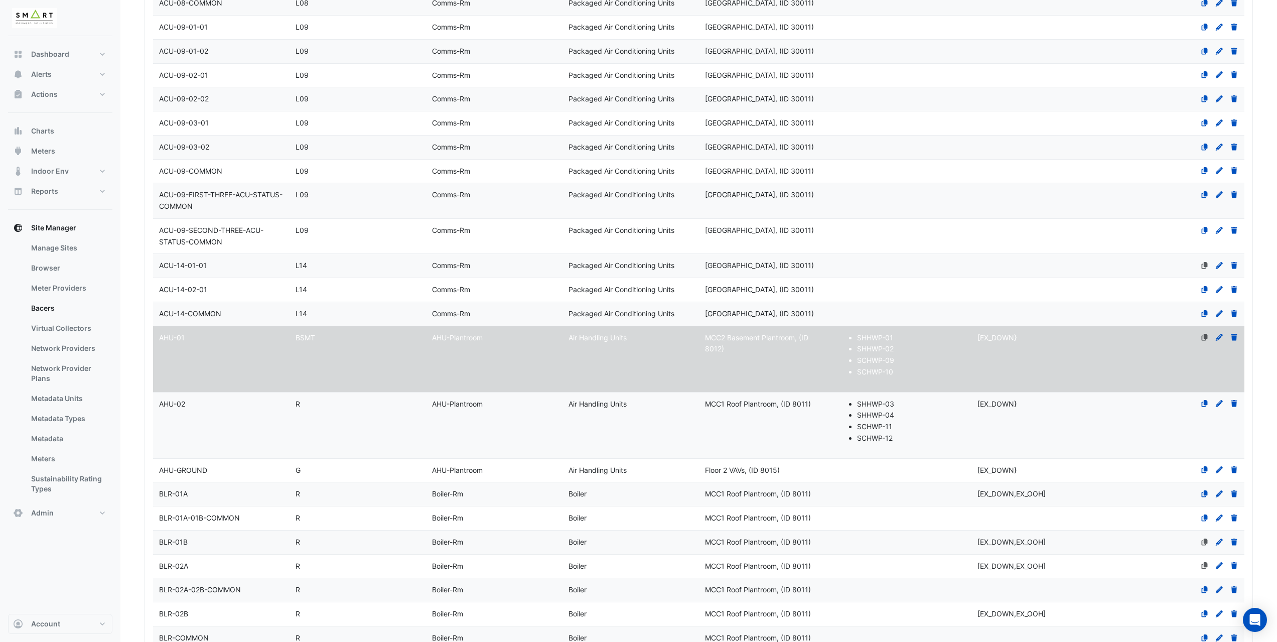
scroll to position [282, 0]
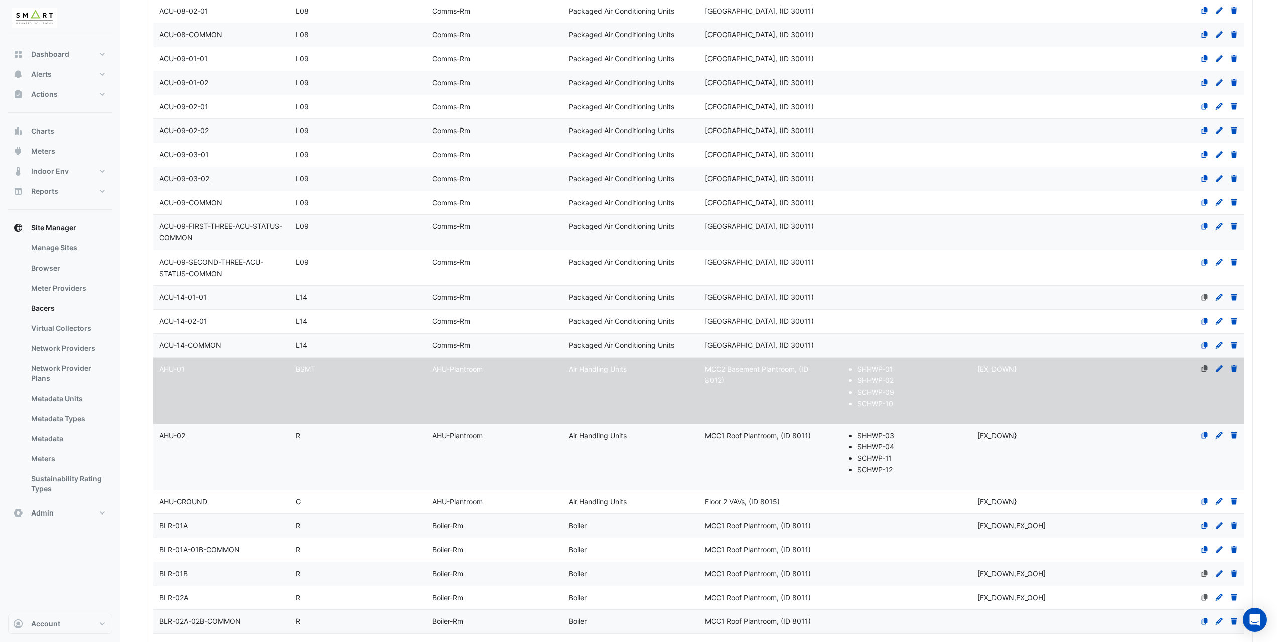
click at [1236, 370] on icon at bounding box center [1234, 368] width 6 height 7
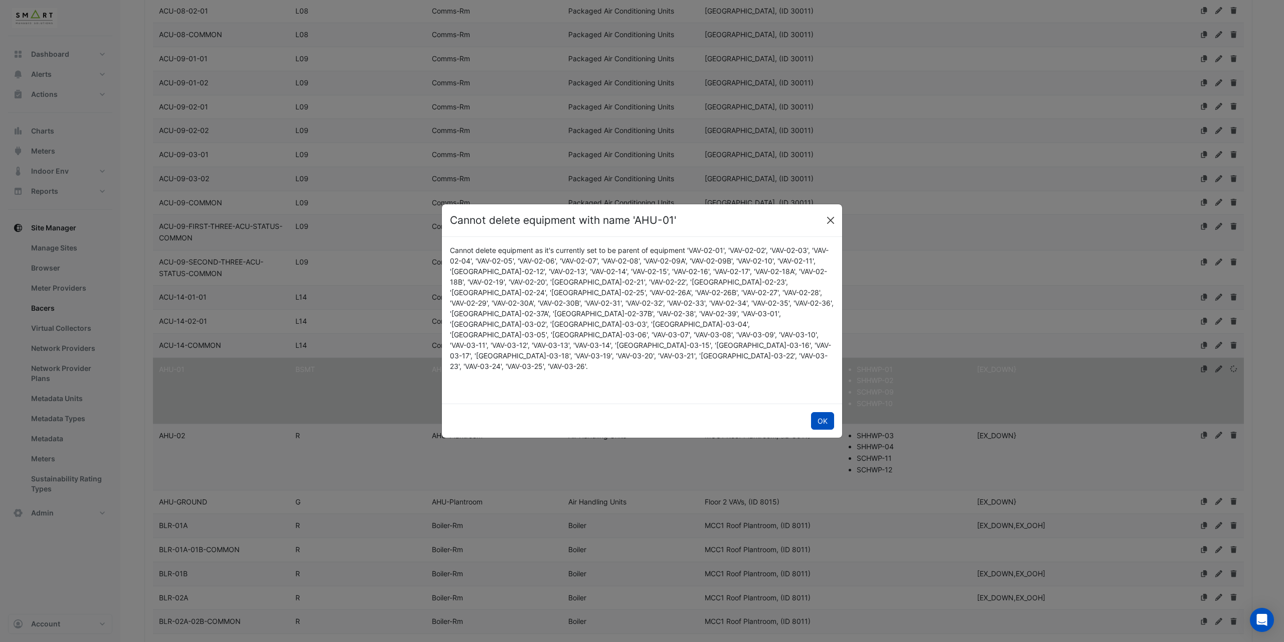
click at [826, 228] on button "Close" at bounding box center [830, 220] width 15 height 15
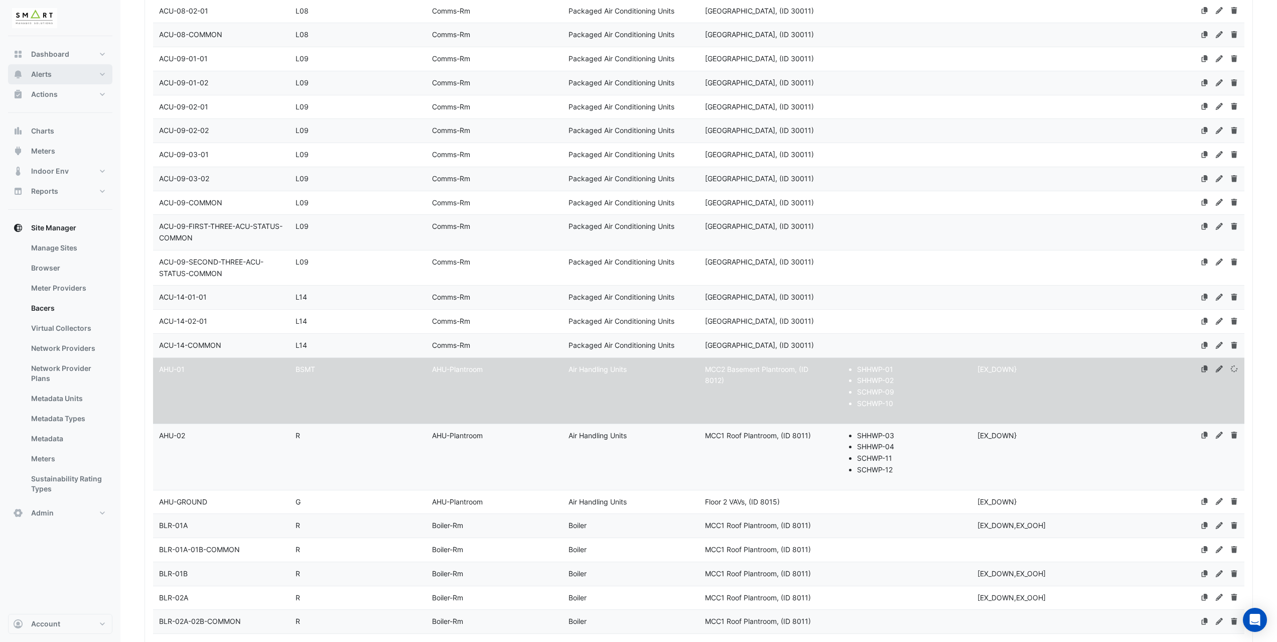
click at [90, 71] on button "Alerts" at bounding box center [60, 74] width 104 height 20
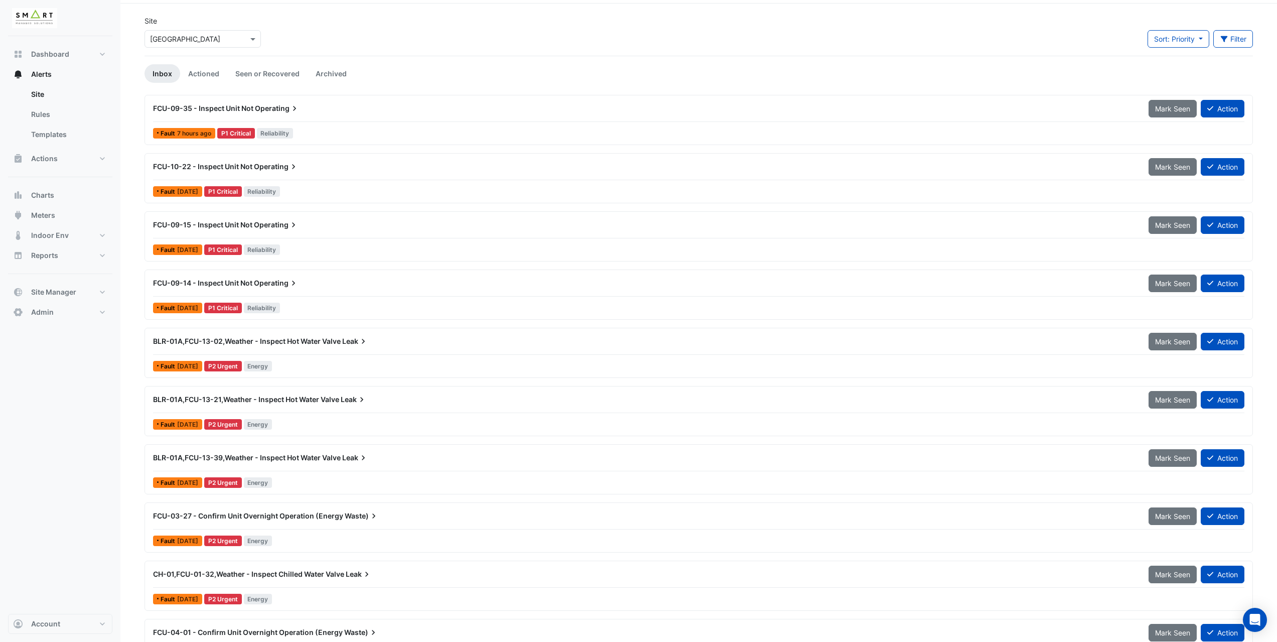
scroll to position [50, 0]
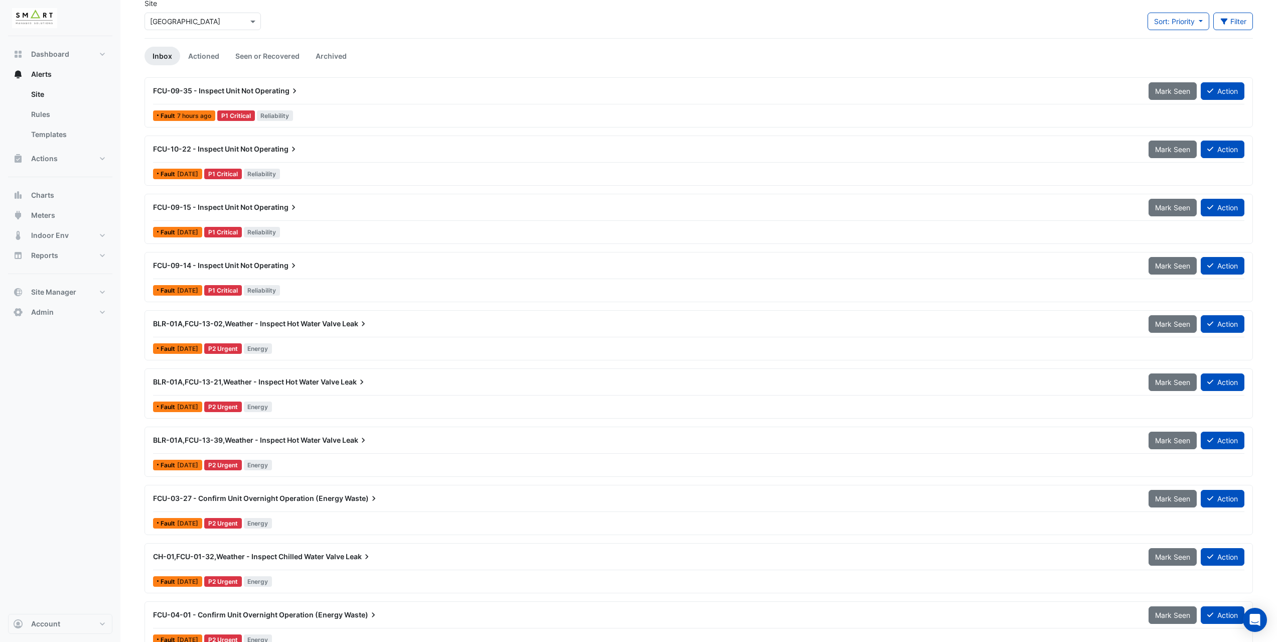
click at [296, 326] on span "BLR-01A,FCU-13-02,Weather - Inspect Hot Water Valve" at bounding box center [247, 323] width 188 height 9
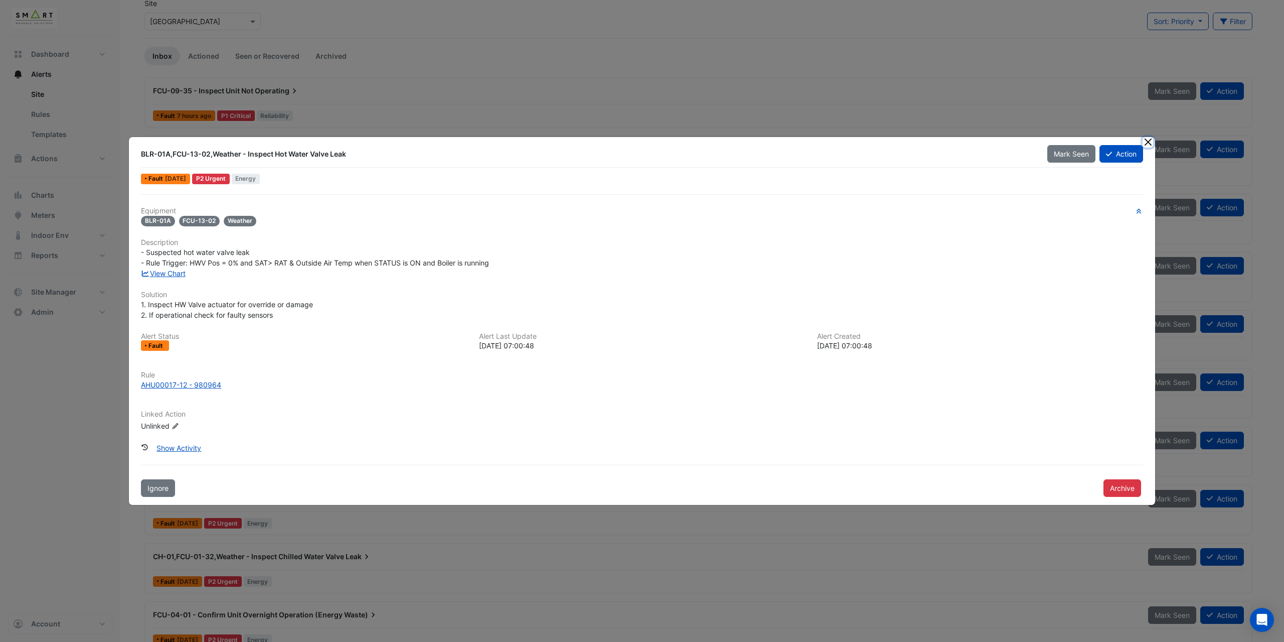
click at [1146, 139] on button "Close" at bounding box center [1148, 142] width 11 height 11
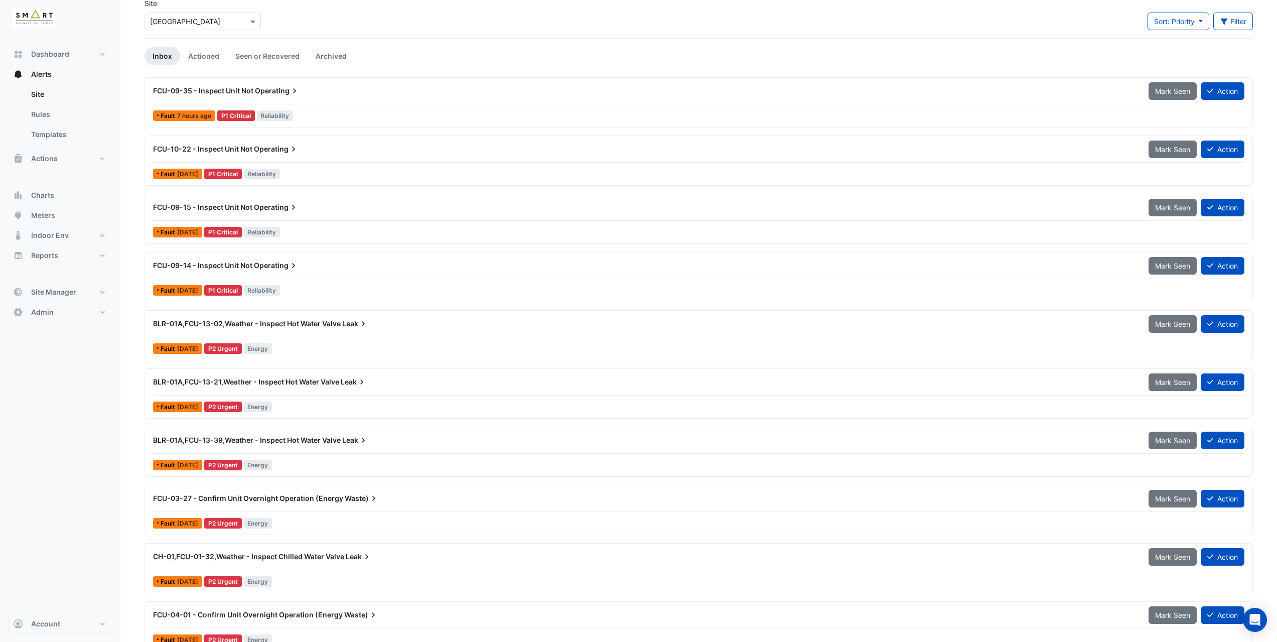
click at [320, 454] on div "BLR-01A,FCU-13-39,Weather - Inspect Hot Water Valve Leak Mark Seen Action Fault…" at bounding box center [698, 451] width 1099 height 41
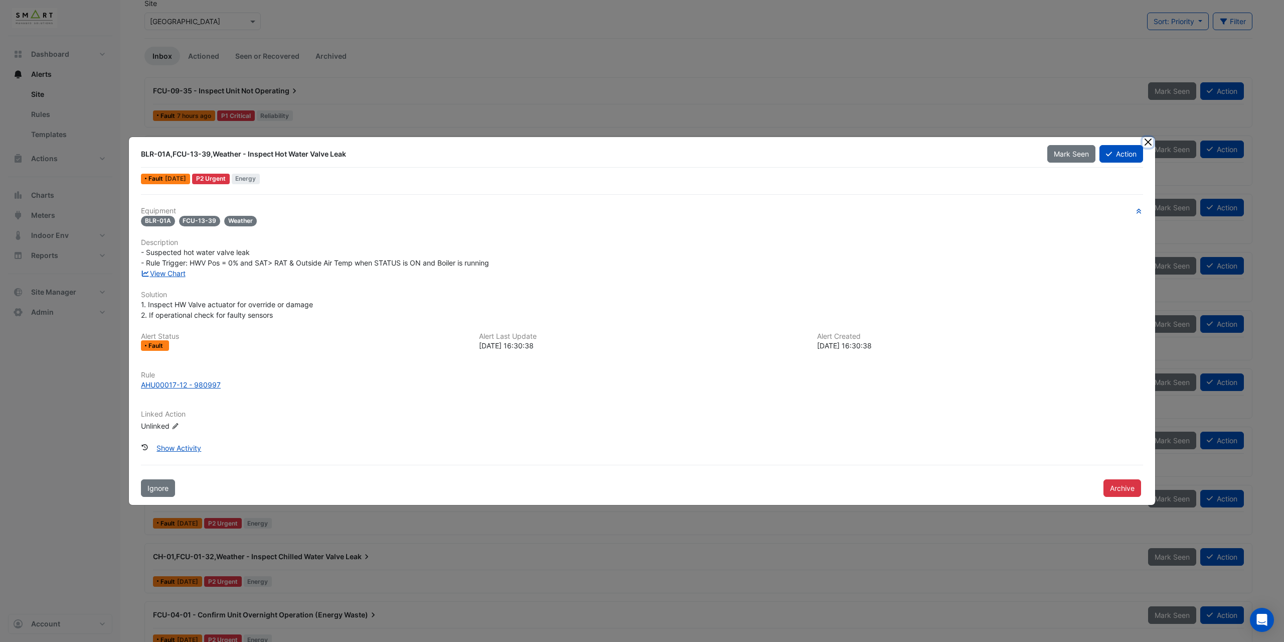
click at [1148, 142] on button "Close" at bounding box center [1148, 142] width 11 height 11
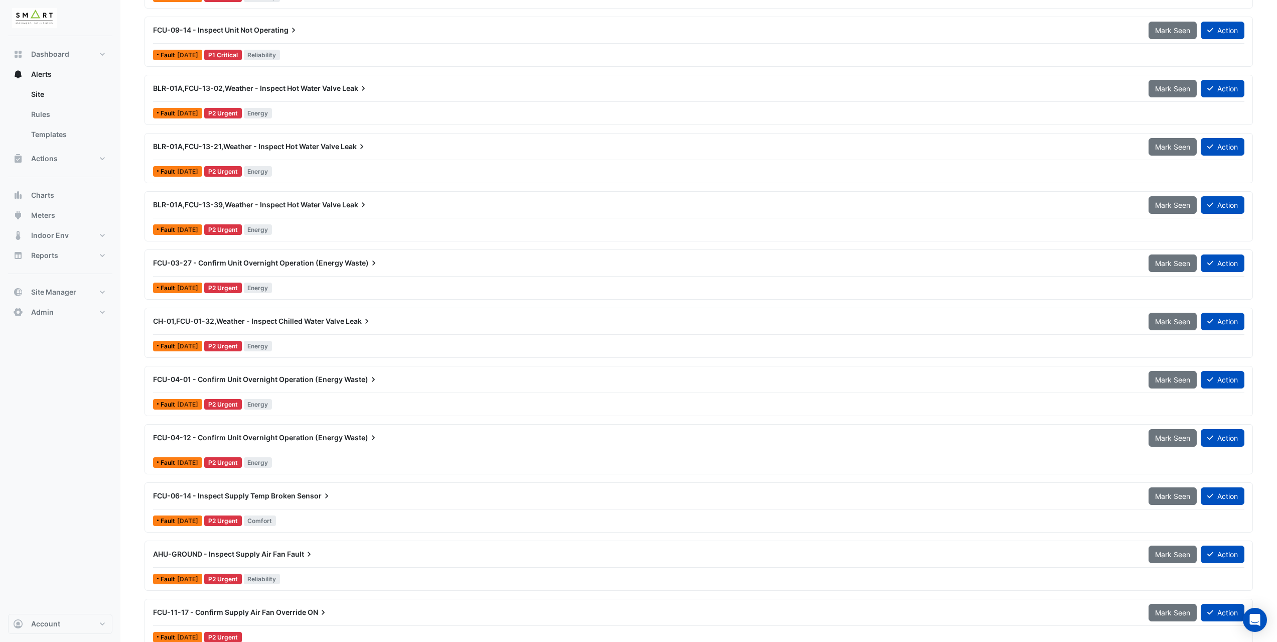
scroll to position [301, 0]
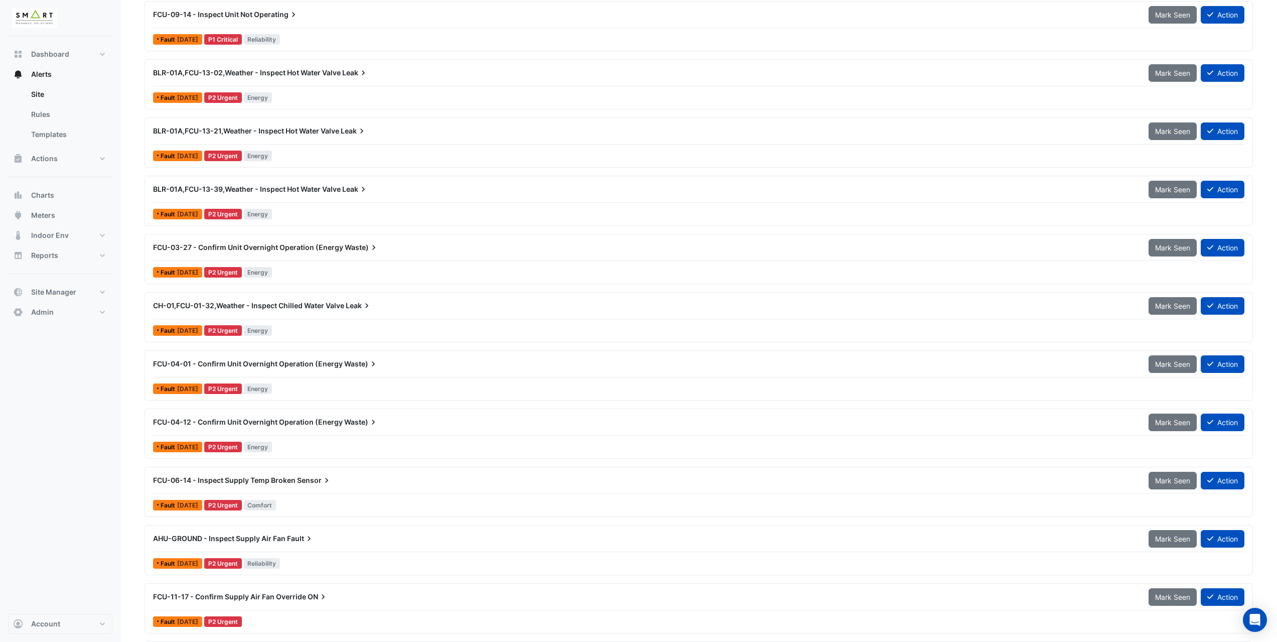
click at [308, 326] on div "Fault 1 week ago P2 Urgent Energy" at bounding box center [698, 330] width 1093 height 15
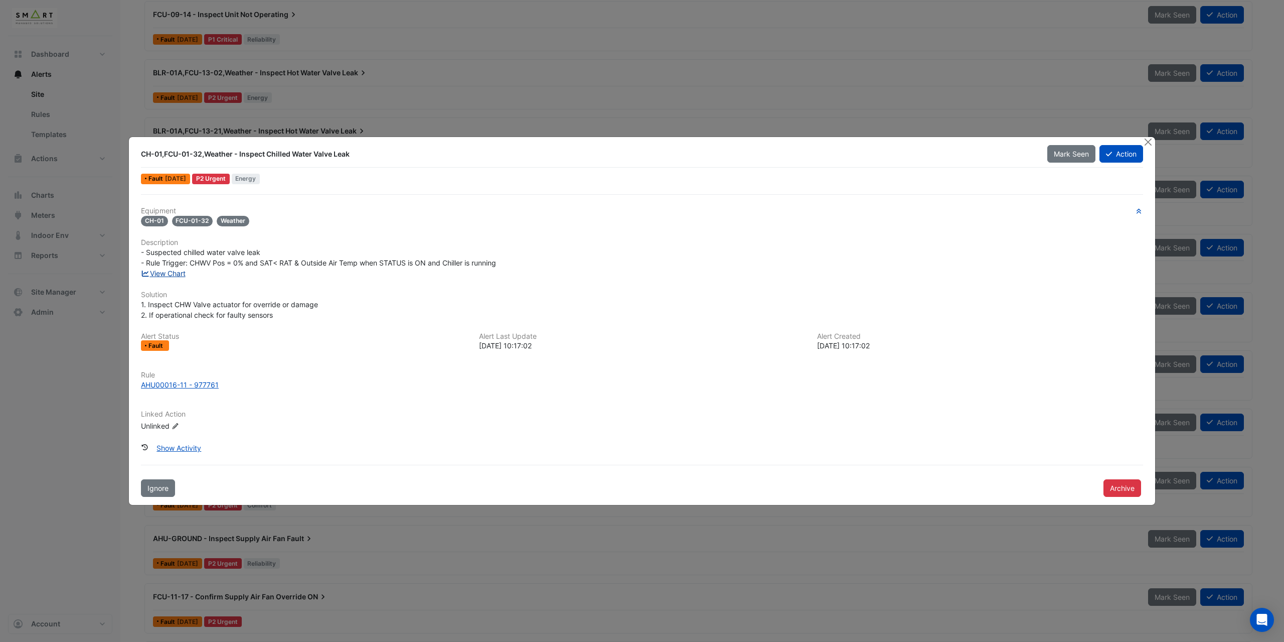
click at [173, 275] on link "View Chart" at bounding box center [163, 273] width 45 height 9
click at [1149, 140] on button "Close" at bounding box center [1148, 142] width 11 height 11
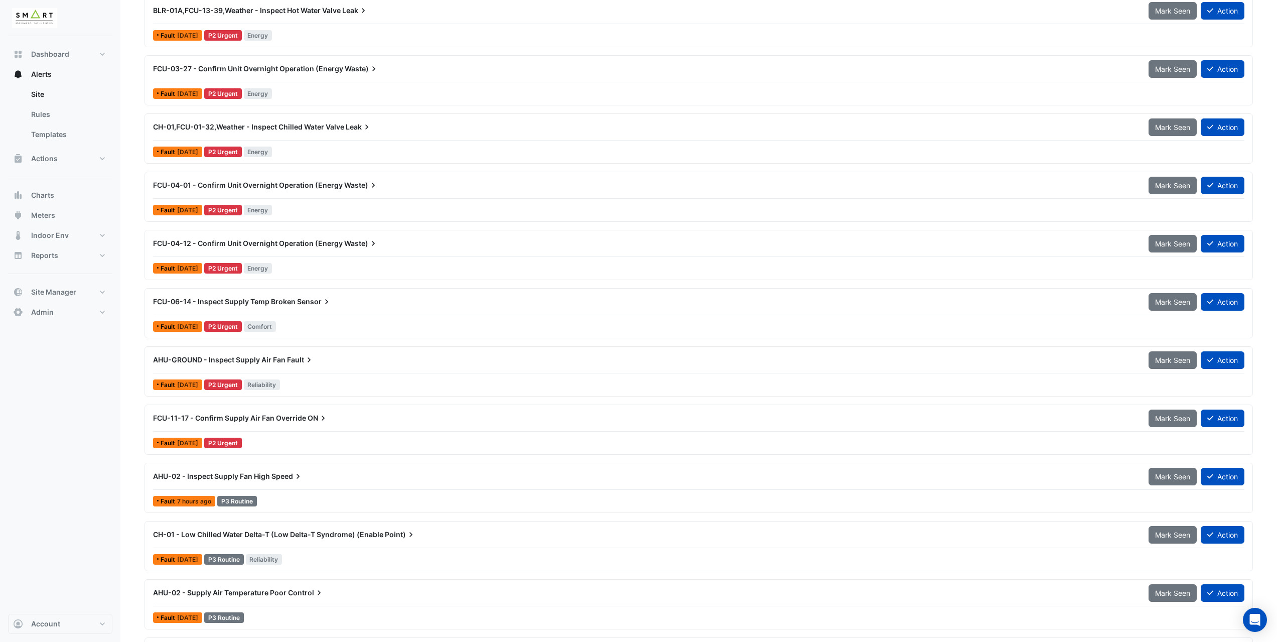
scroll to position [502, 0]
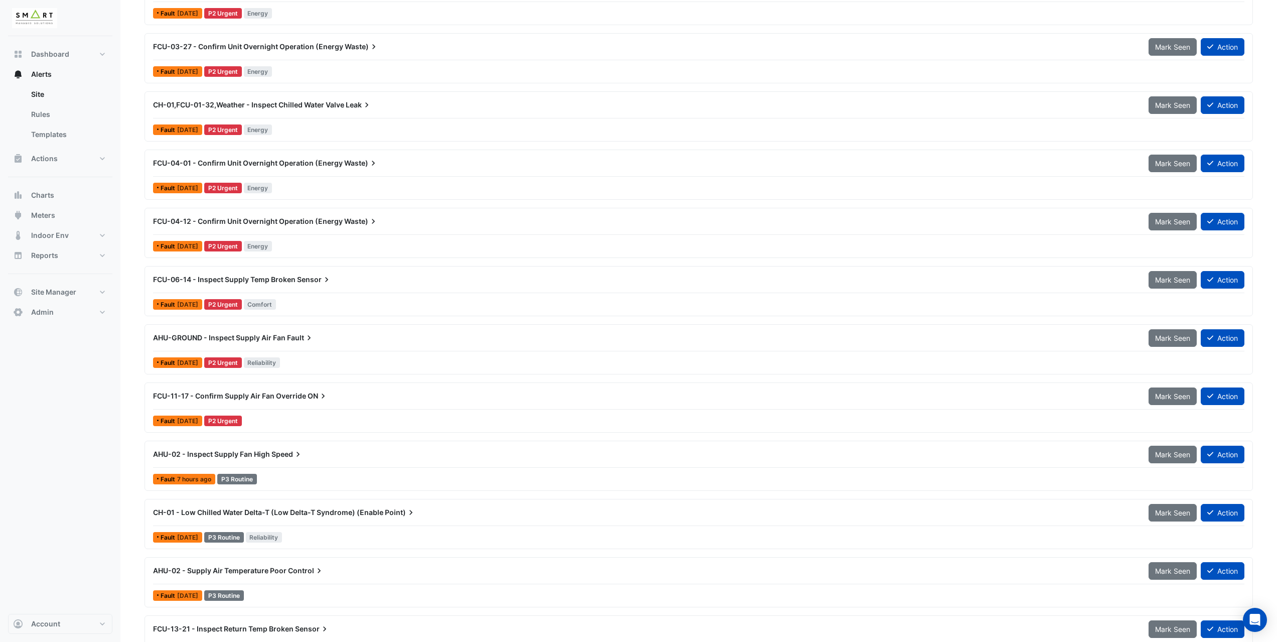
click at [319, 293] on div at bounding box center [698, 293] width 1091 height 1
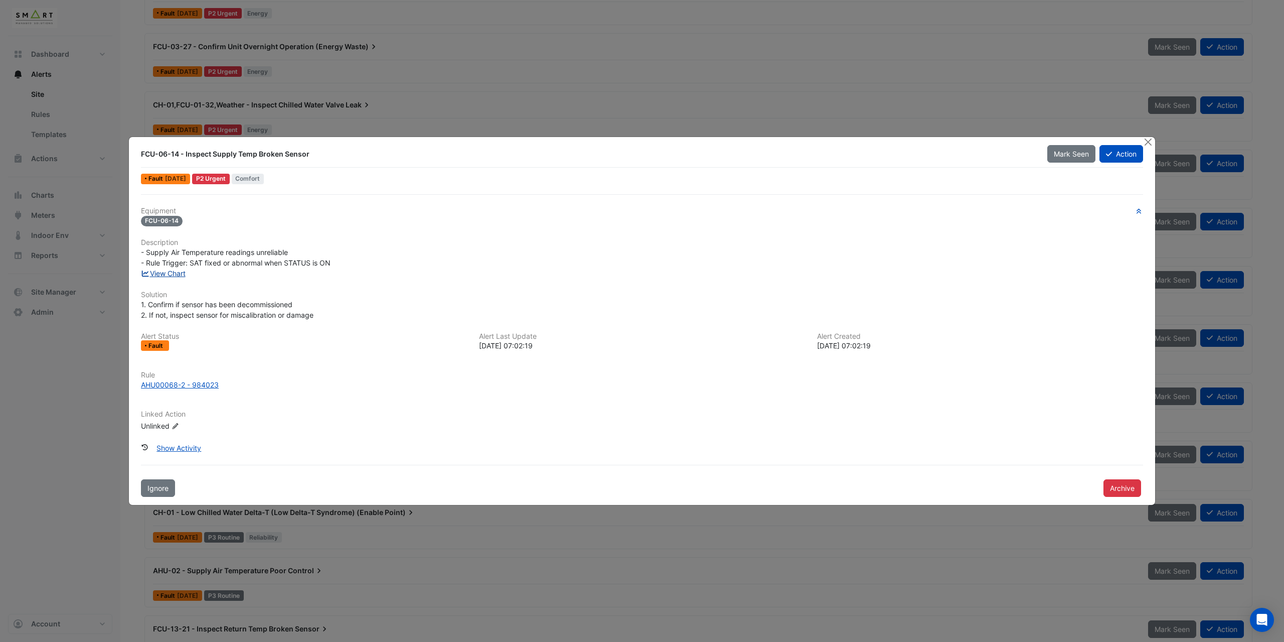
click at [171, 275] on link "View Chart" at bounding box center [163, 273] width 45 height 9
click at [1148, 142] on button "Close" at bounding box center [1148, 142] width 11 height 11
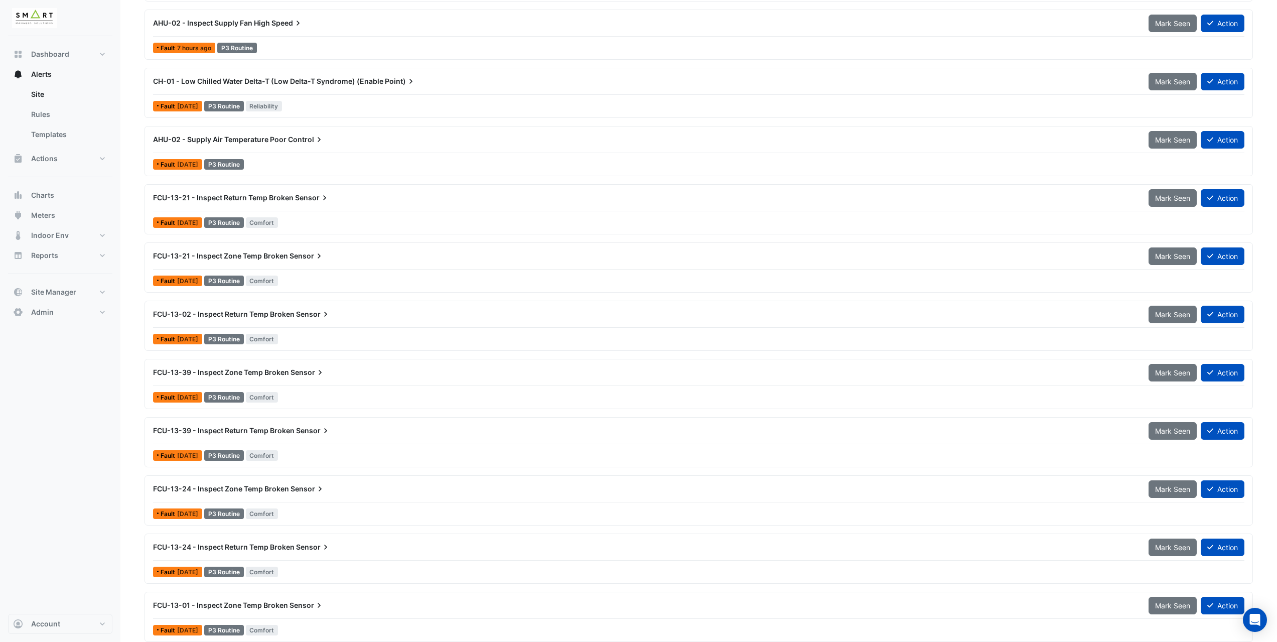
scroll to position [953, 0]
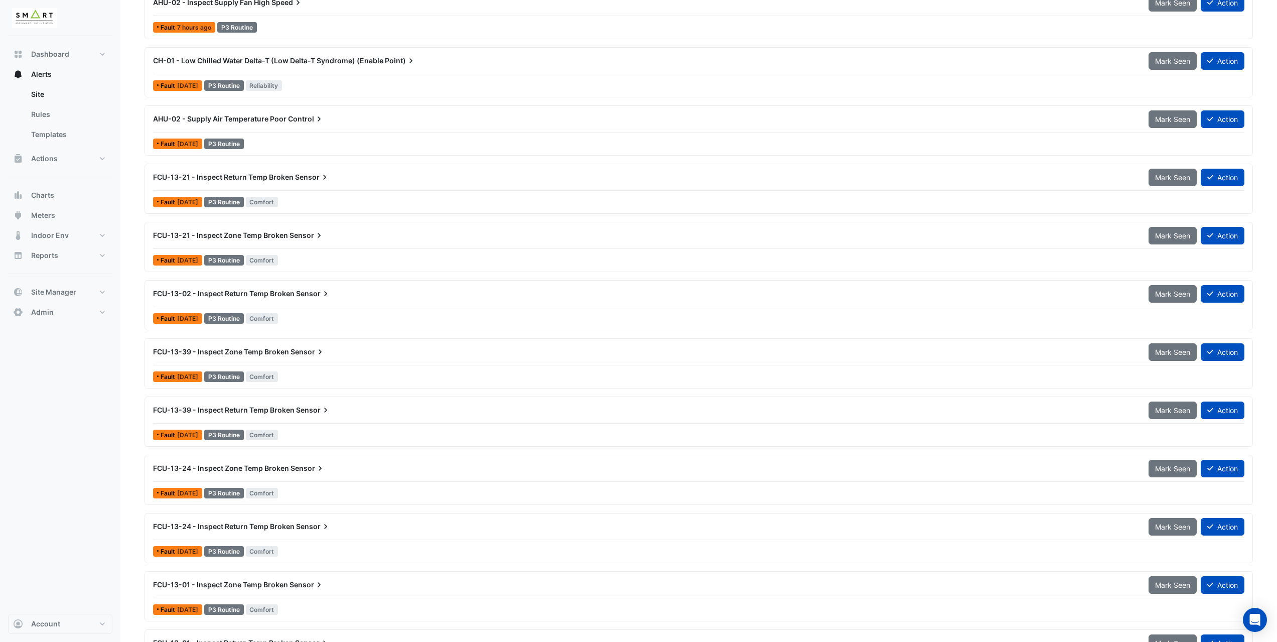
click at [332, 247] on div "FCU-13-21 - Inspect Zone Temp Broken Sensor Mark Seen Action" at bounding box center [698, 237] width 1091 height 23
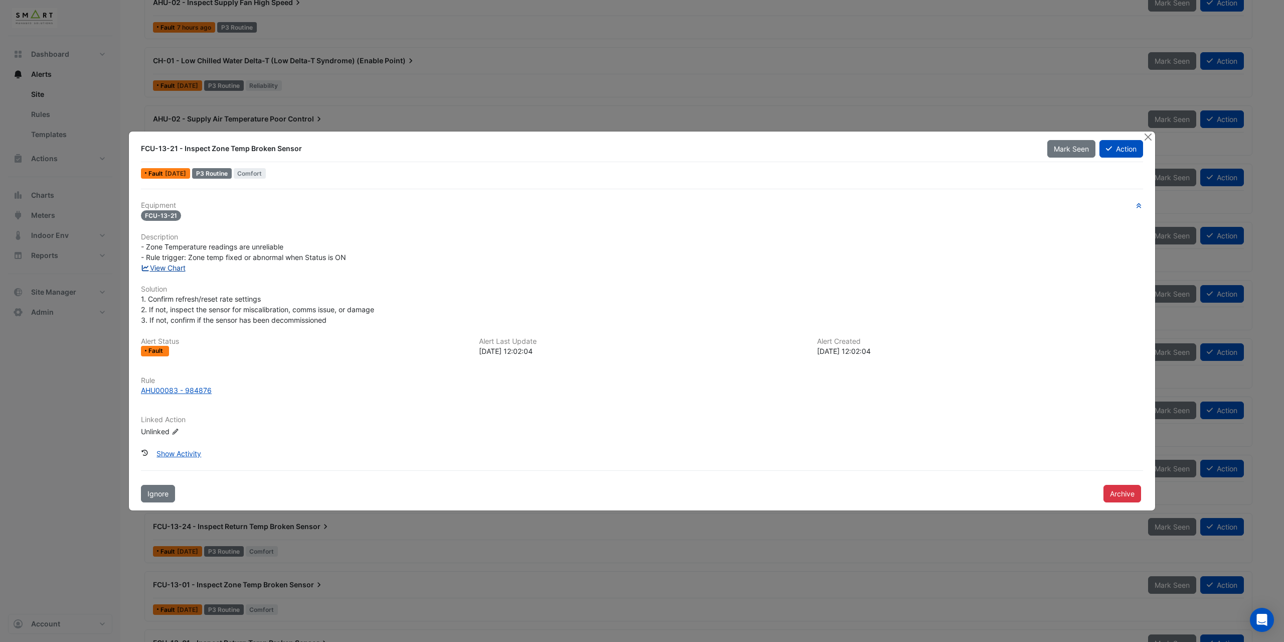
click at [175, 267] on link "View Chart" at bounding box center [163, 267] width 45 height 9
click at [1149, 138] on button "Close" at bounding box center [1148, 136] width 11 height 11
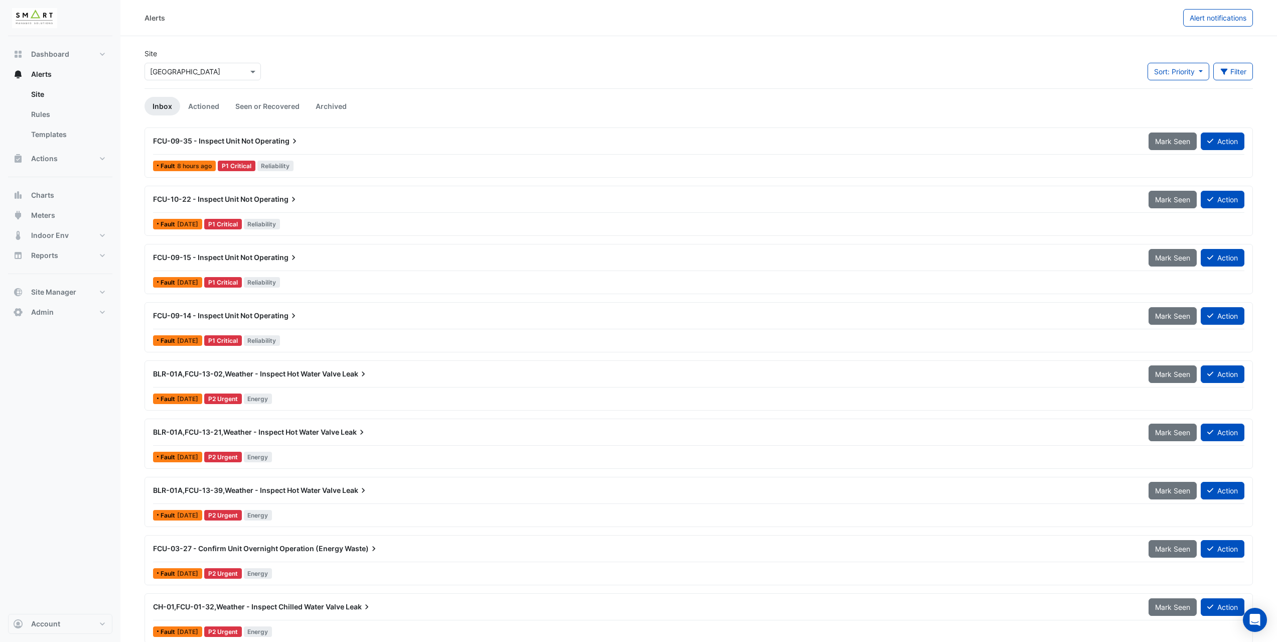
click at [213, 76] on input "text" at bounding box center [192, 72] width 85 height 11
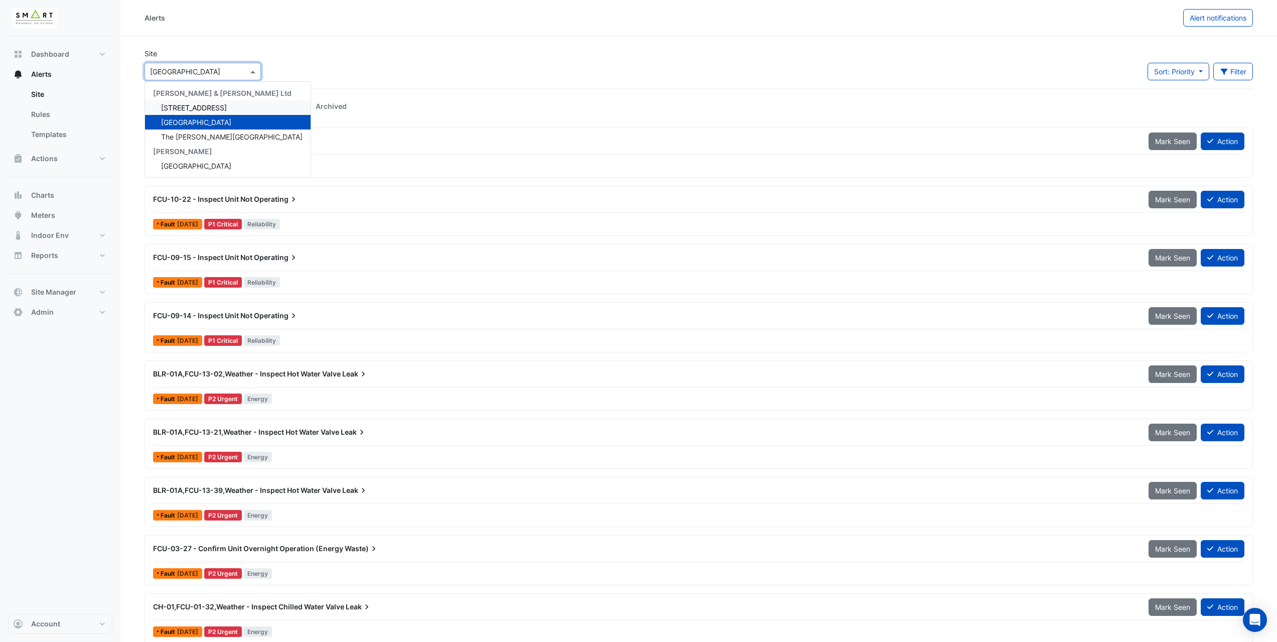
click at [204, 111] on span "12 Hammersmith Grove" at bounding box center [194, 107] width 66 height 9
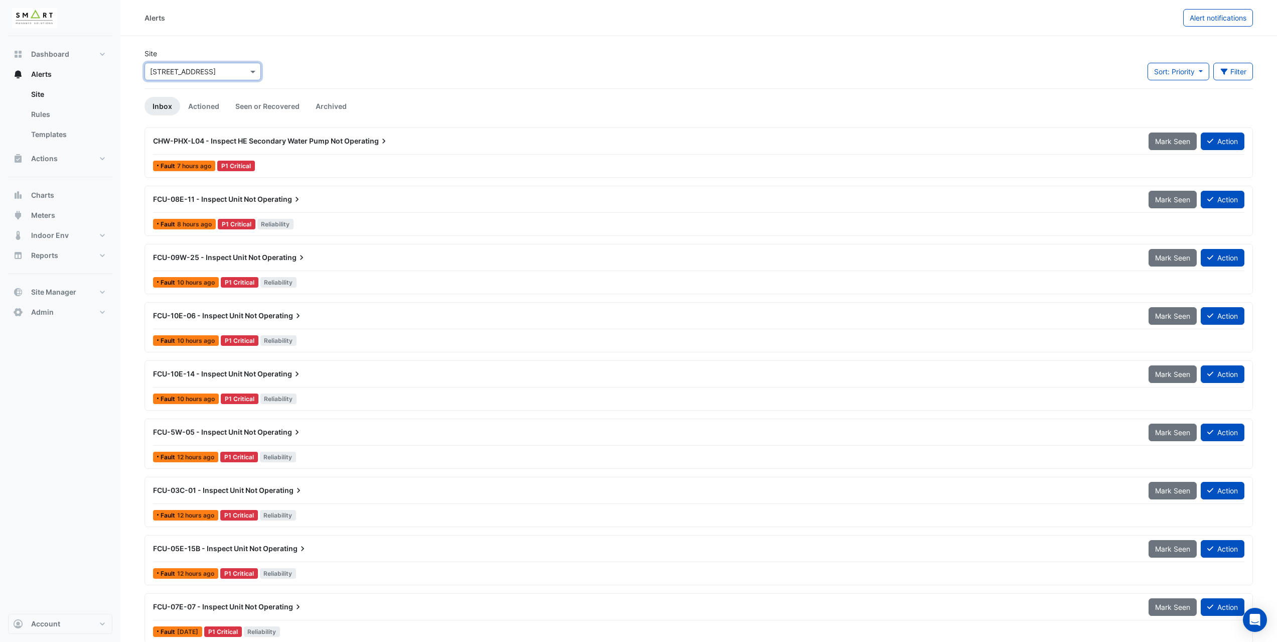
click at [352, 50] on div "Site Select a Site × 12 Hammersmith Grove Sort: Priority Priority Updated Filte…" at bounding box center [698, 68] width 1120 height 40
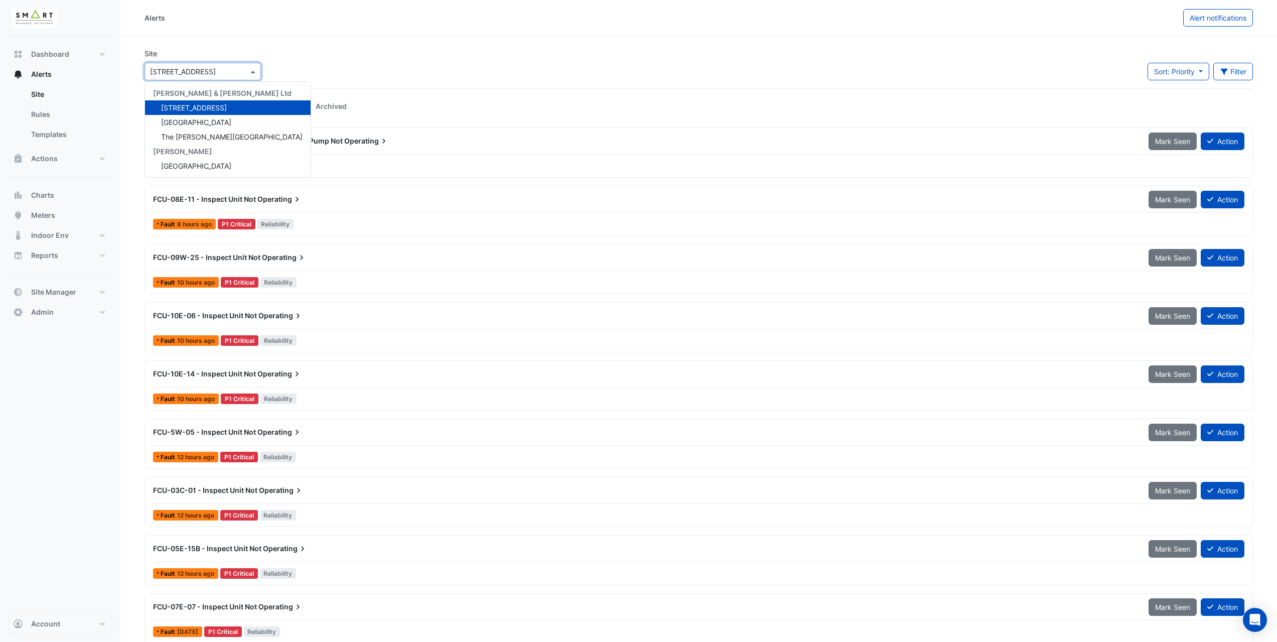
click at [176, 74] on input "text" at bounding box center [192, 72] width 85 height 11
click at [205, 137] on span "The Porter Building" at bounding box center [231, 136] width 141 height 9
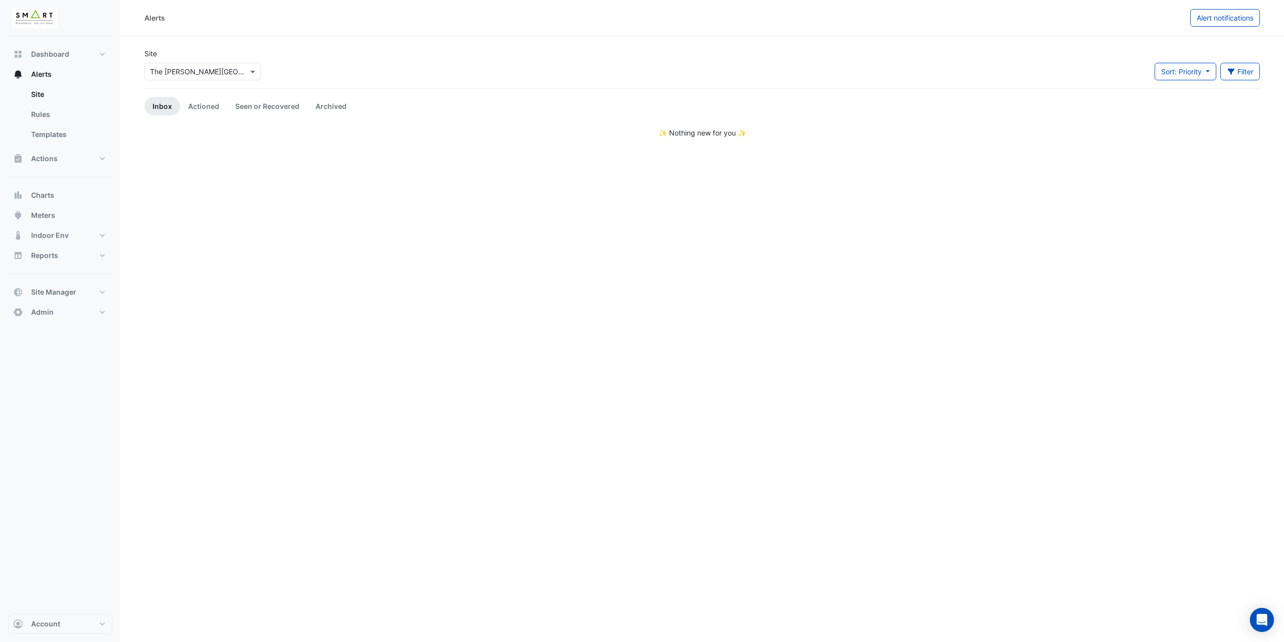
click at [280, 51] on div "Site Select a Site × The Porter Building Sort: Priority Priority Updated Filter…" at bounding box center [702, 68] width 1128 height 40
click at [205, 69] on input "text" at bounding box center [192, 72] width 85 height 11
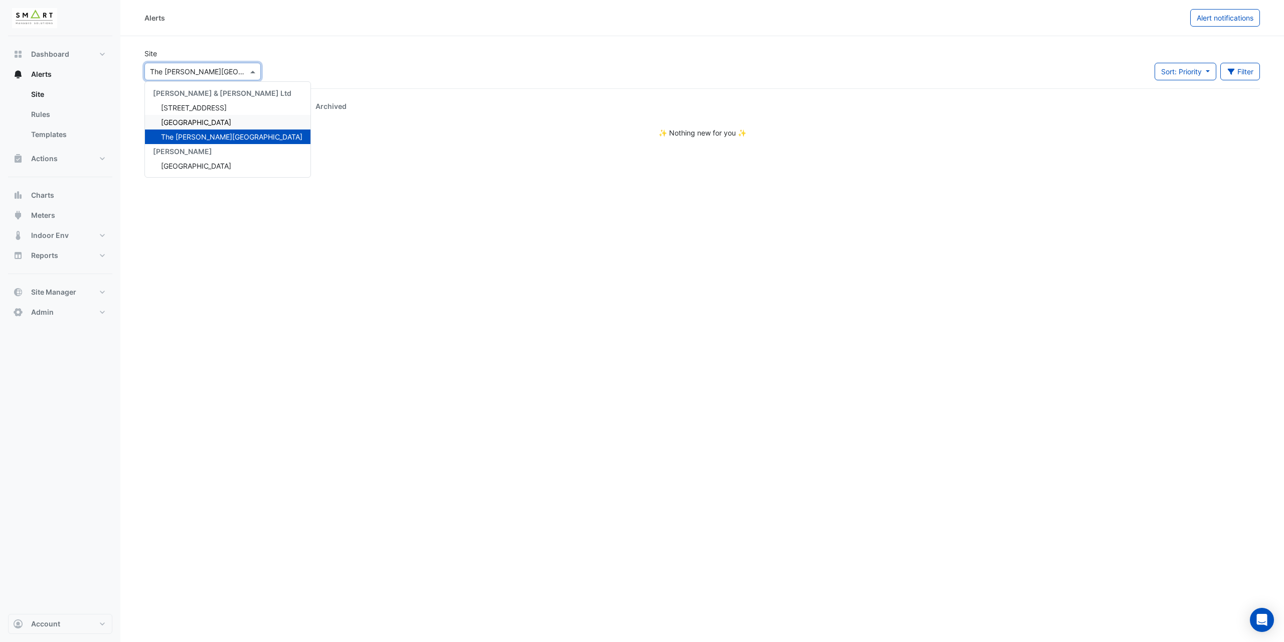
click at [196, 119] on span "[GEOGRAPHIC_DATA]" at bounding box center [196, 122] width 70 height 9
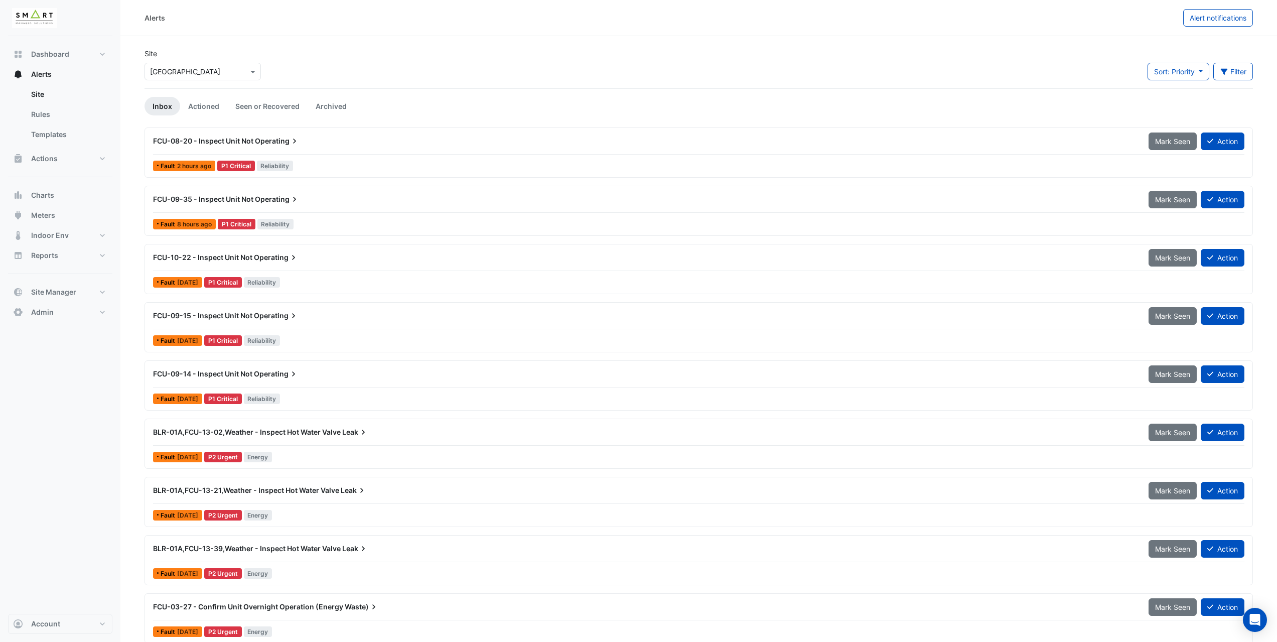
click at [659, 52] on div "Site Select a Site × Thames Tower Sort: Priority Priority Updated Filter Title …" at bounding box center [698, 68] width 1120 height 40
click at [172, 69] on input "text" at bounding box center [192, 72] width 85 height 11
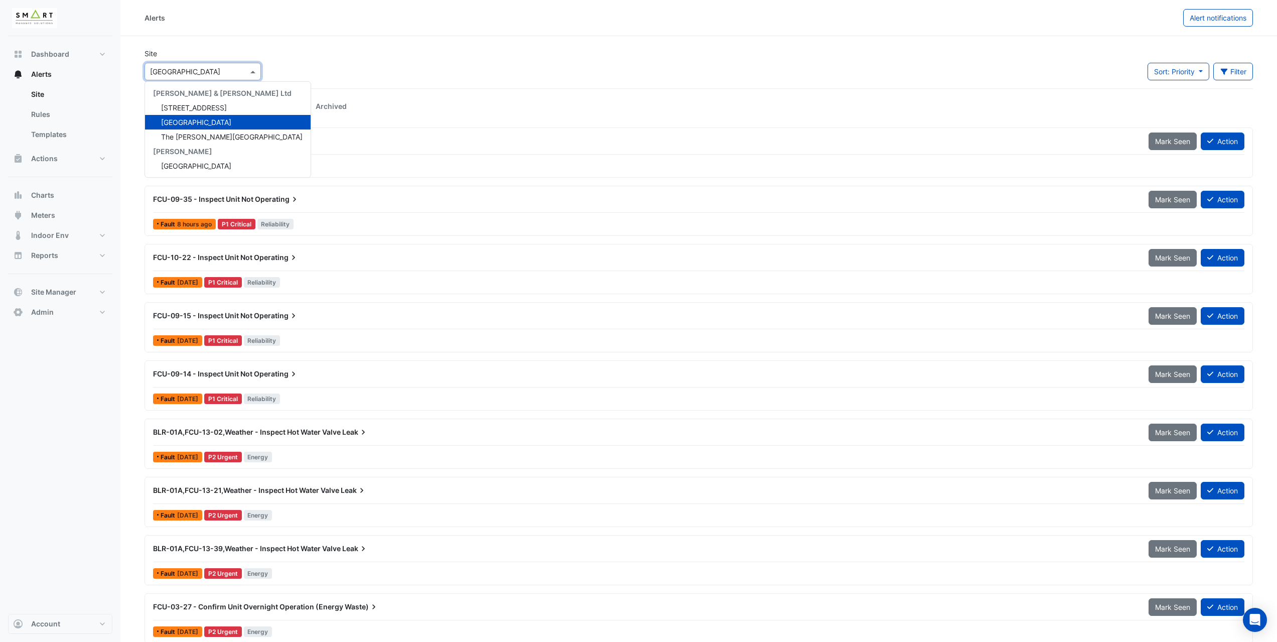
click at [194, 35] on div "Alerts Alert notifications" at bounding box center [698, 18] width 1156 height 36
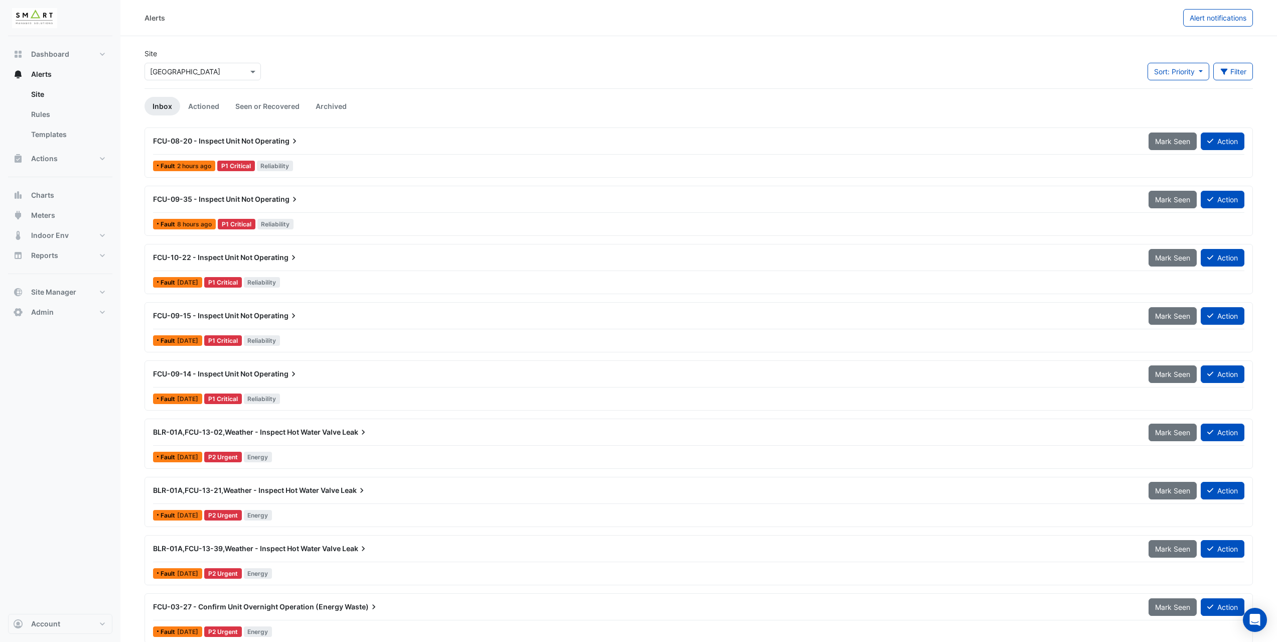
click at [217, 74] on input "text" at bounding box center [192, 72] width 85 height 11
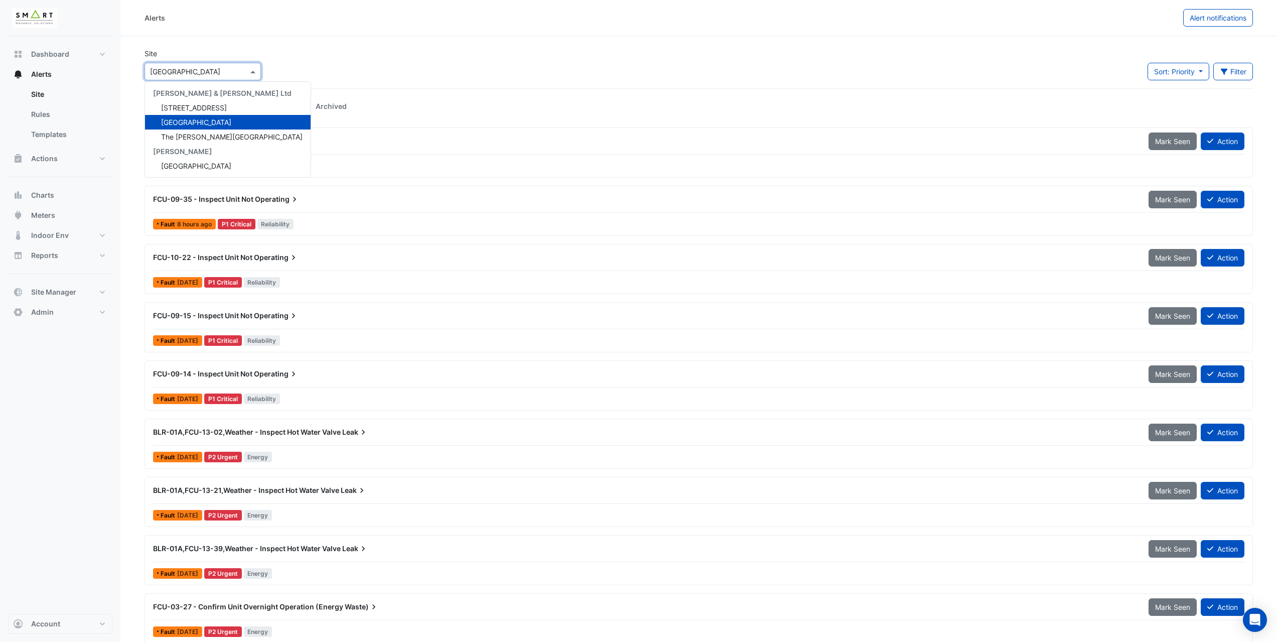
click at [213, 54] on div "Site Select a Site × Thames Tower Cushman & Wakefield Ltd 12 Hammersmith Grove …" at bounding box center [202, 64] width 116 height 32
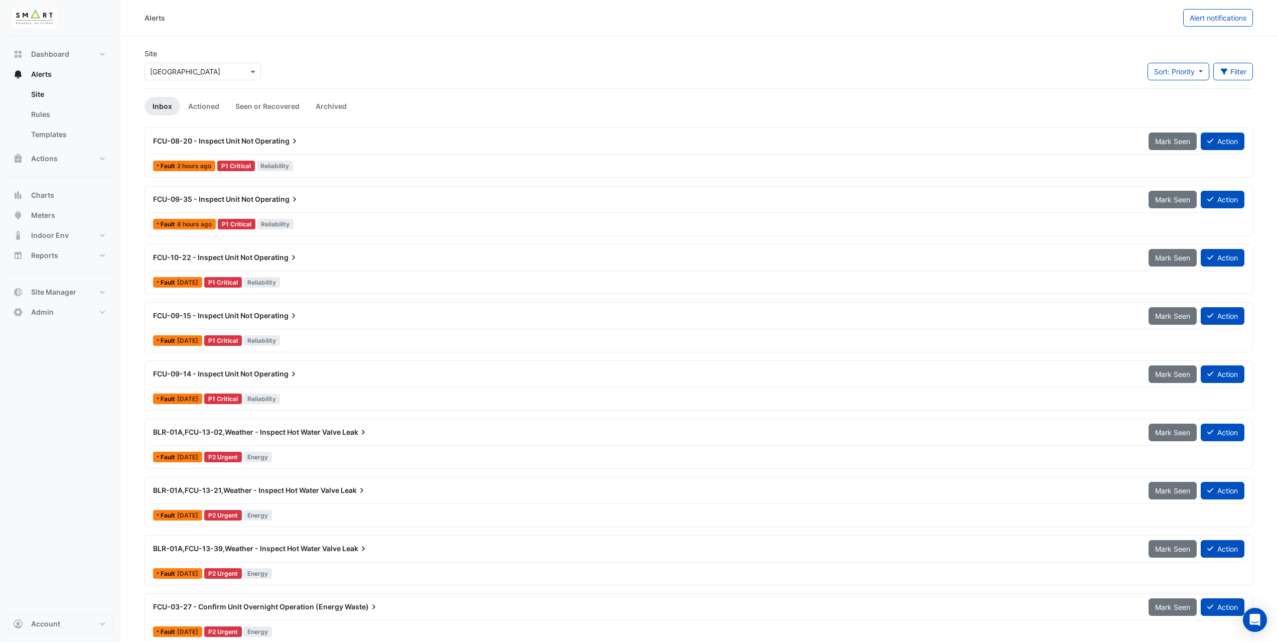
click at [233, 54] on div "Site Select a Site × Thames Tower" at bounding box center [202, 64] width 116 height 32
click at [320, 51] on div "Site Select a Site × Thames Tower Sort: Priority Priority Updated Filter Title …" at bounding box center [698, 68] width 1120 height 40
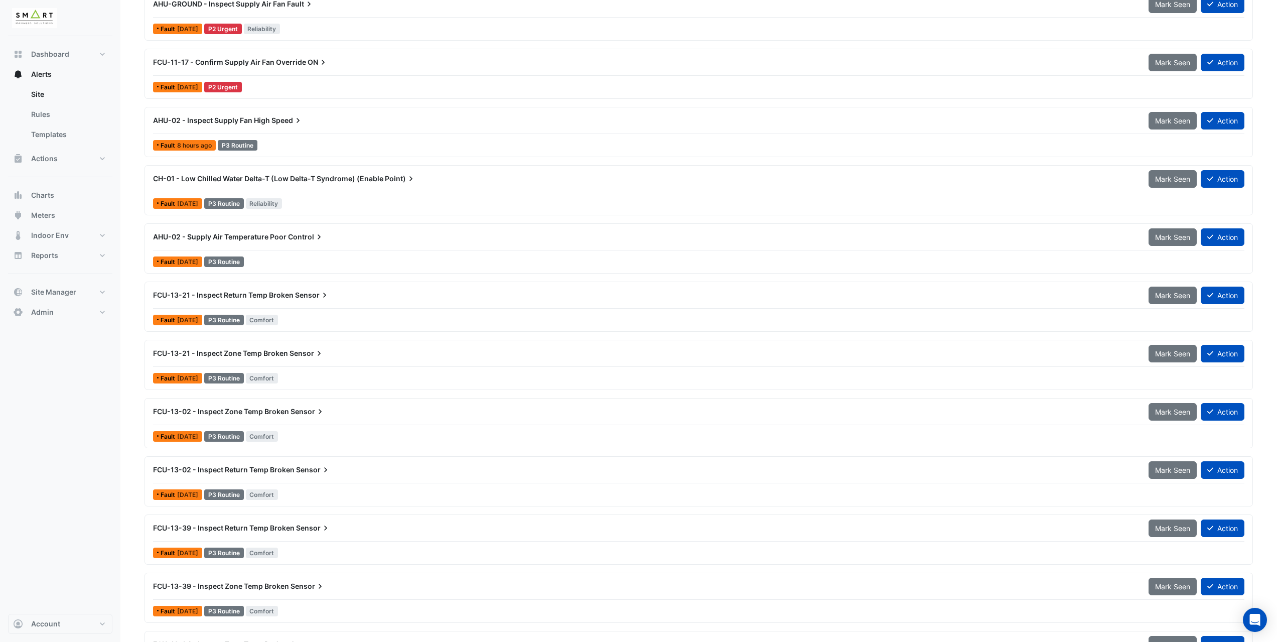
scroll to position [903, 0]
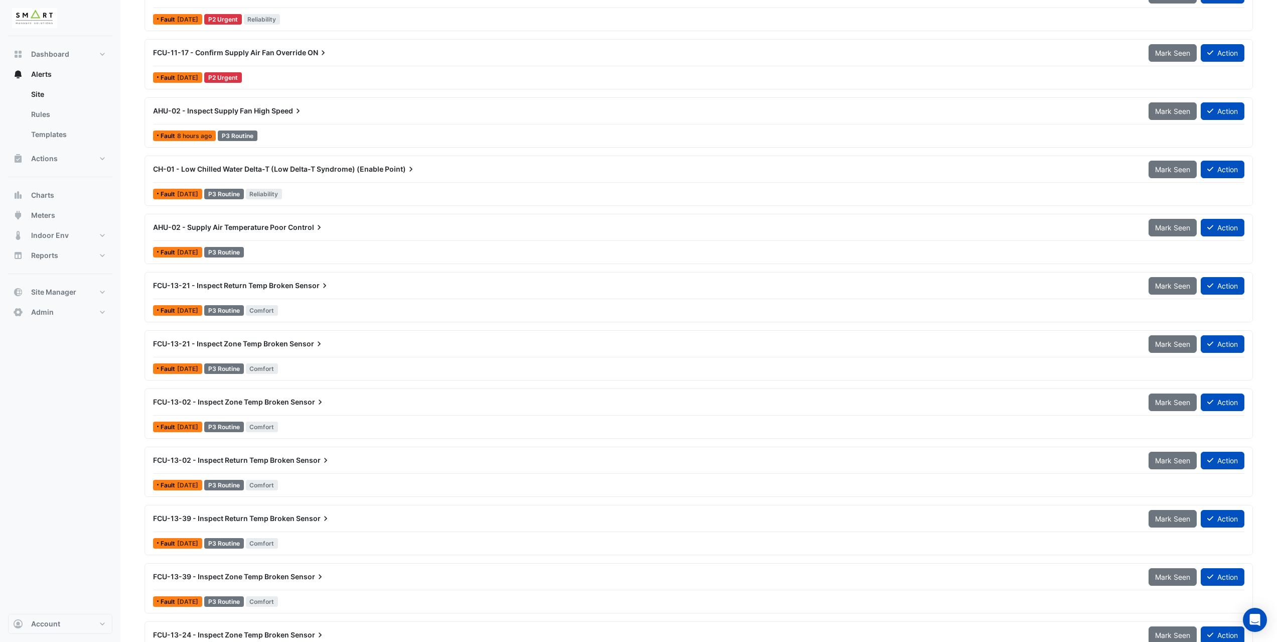
click at [215, 290] on div "FCU-13-21 - Inspect Return Temp Broken Sensor" at bounding box center [644, 285] width 983 height 10
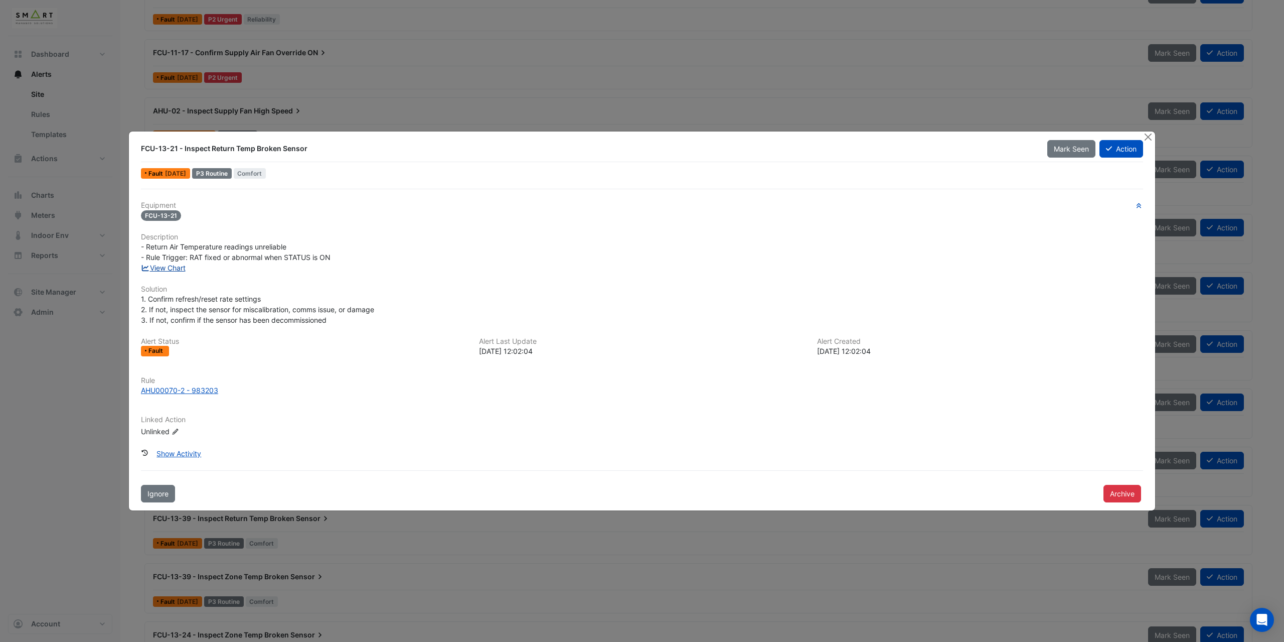
click at [167, 267] on link "View Chart" at bounding box center [163, 267] width 45 height 9
click at [172, 269] on link "View Chart" at bounding box center [163, 267] width 45 height 9
click at [1150, 132] on button "Close" at bounding box center [1148, 136] width 11 height 11
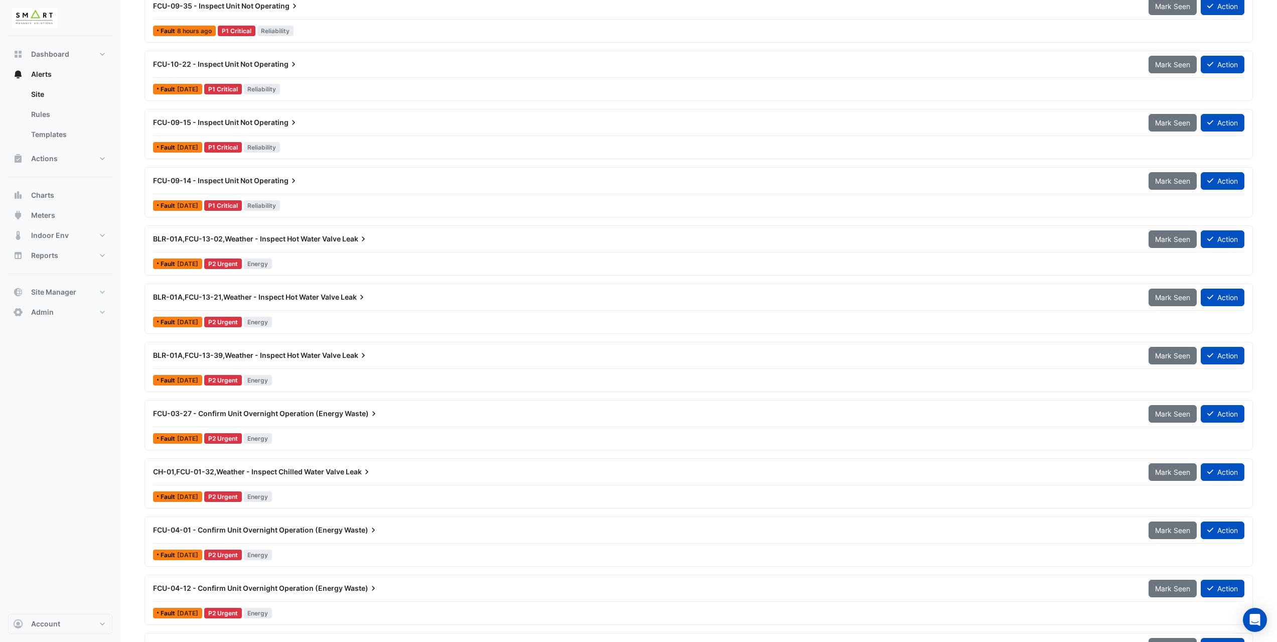
scroll to position [201, 0]
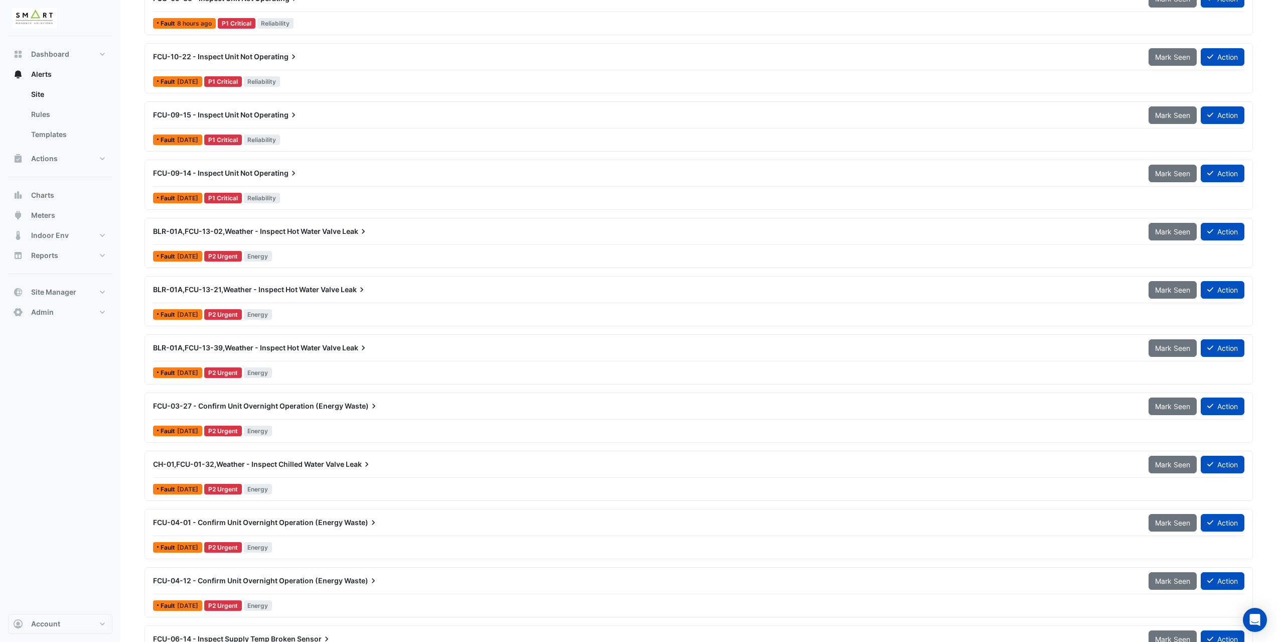
click at [325, 250] on div "Fault 1 day ago P2 Urgent Energy" at bounding box center [698, 256] width 1093 height 15
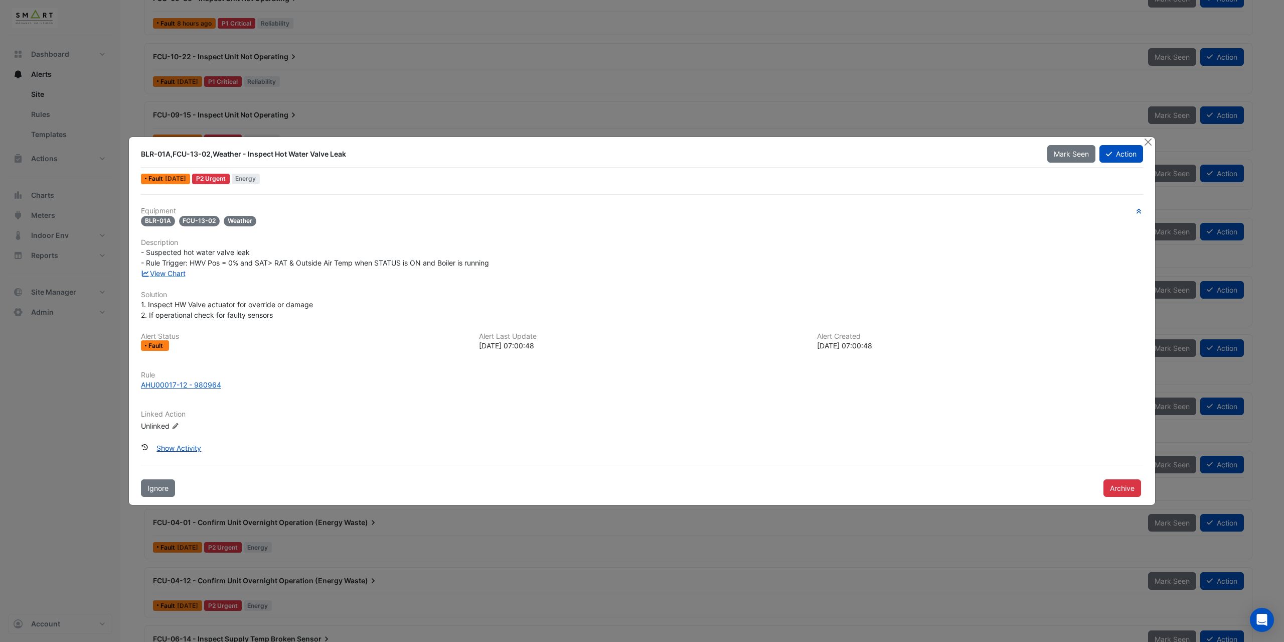
click at [195, 155] on div "BLR-01A,FCU-13-02,Weather - Inspect Hot Water Valve Leak" at bounding box center [588, 154] width 895 height 10
click at [1146, 141] on button "Close" at bounding box center [1148, 142] width 11 height 11
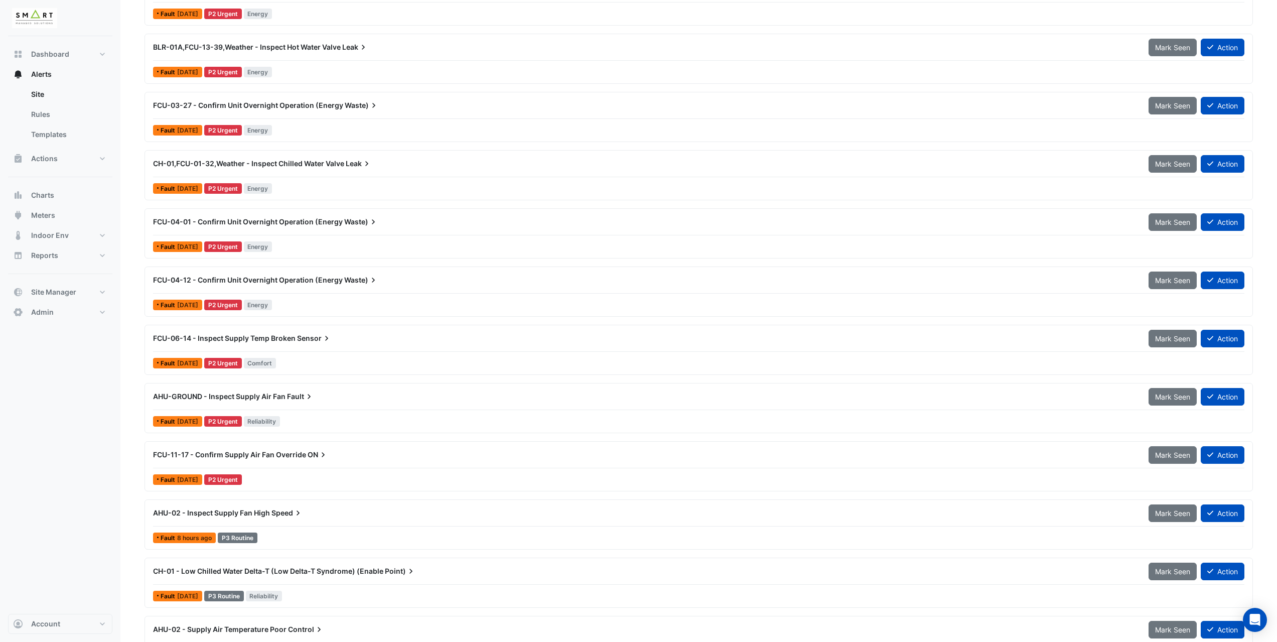
scroll to position [502, 0]
click at [317, 230] on div "FCU-04-01 - Confirm Unit Overnight Operation (Energy Waste) Mark Seen Action" at bounding box center [698, 223] width 1091 height 23
click at [304, 237] on div "FCU-04-01 - Confirm Unit Overnight Operation (Energy Waste) Mark Seen Action Fa…" at bounding box center [698, 232] width 1099 height 41
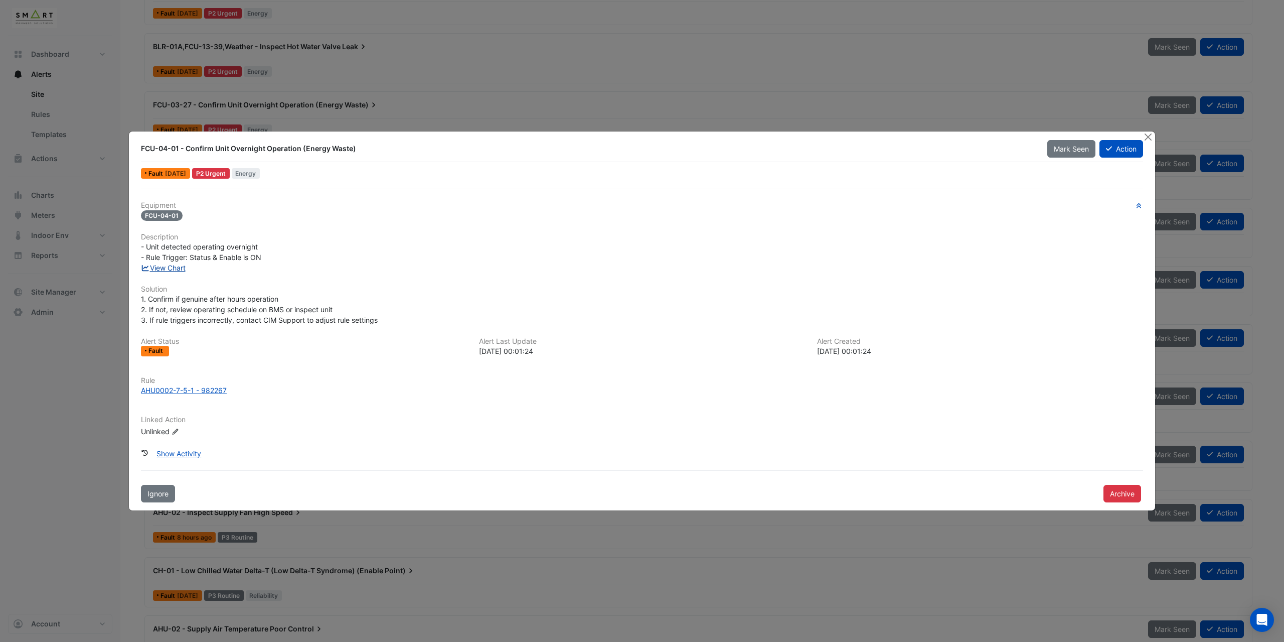
click at [181, 269] on link "View Chart" at bounding box center [163, 267] width 45 height 9
click at [1148, 136] on button "Close" at bounding box center [1148, 136] width 11 height 11
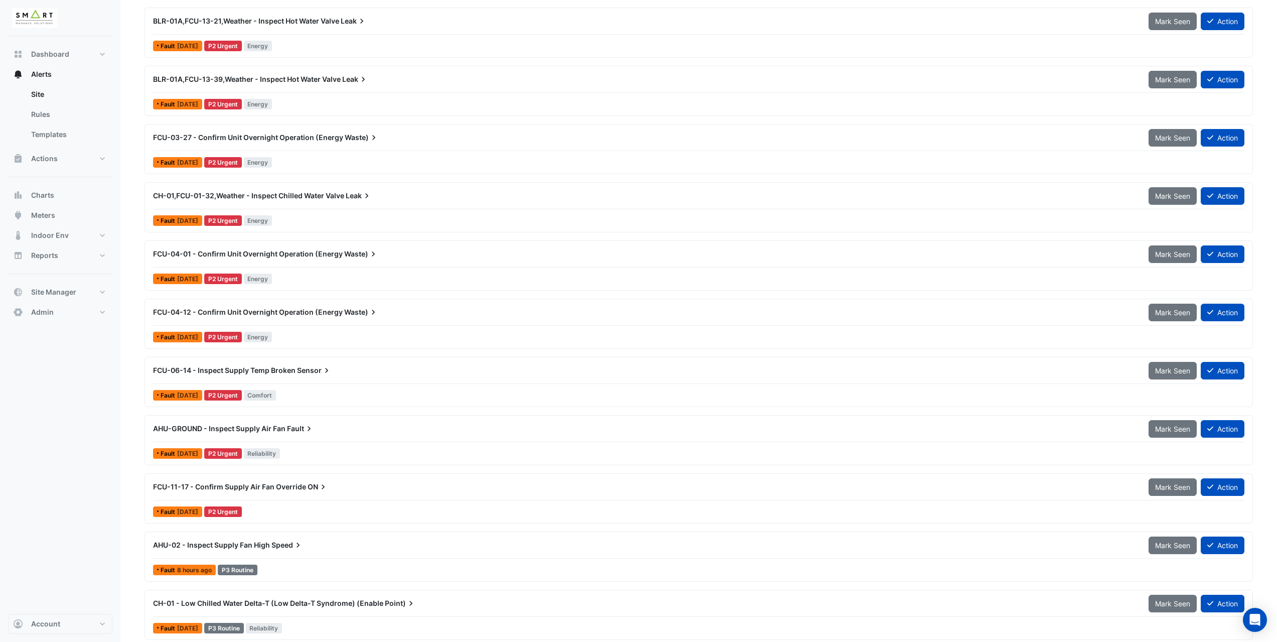
scroll to position [452, 0]
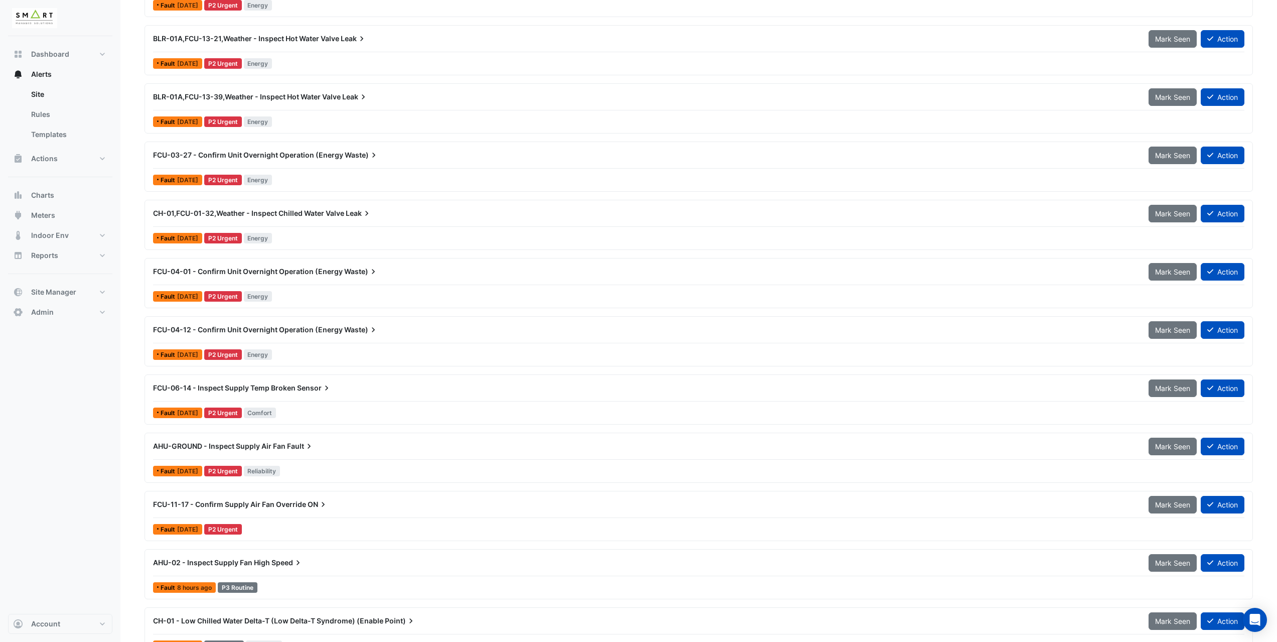
click at [326, 163] on div "FCU-03-27 - Confirm Unit Overnight Operation (Energy Waste)" at bounding box center [644, 155] width 995 height 18
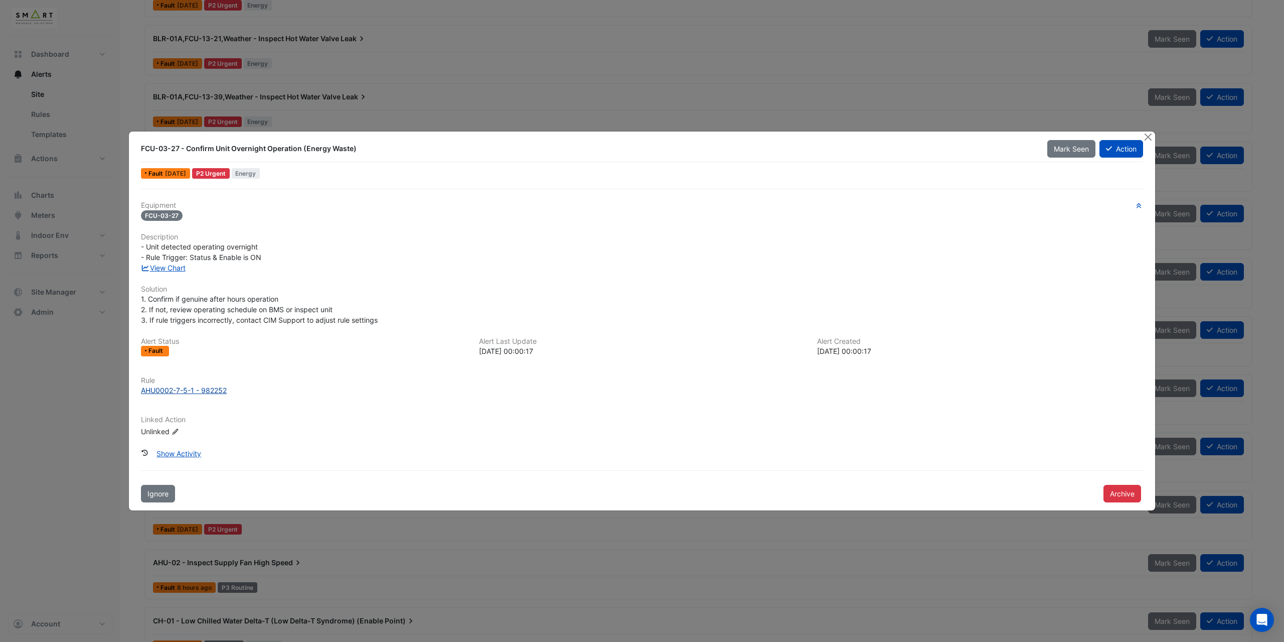
click at [182, 390] on div "AHU0002-7-5-1 - 982252" at bounding box center [184, 390] width 86 height 11
click at [1118, 149] on button "Action" at bounding box center [1122, 149] width 44 height 18
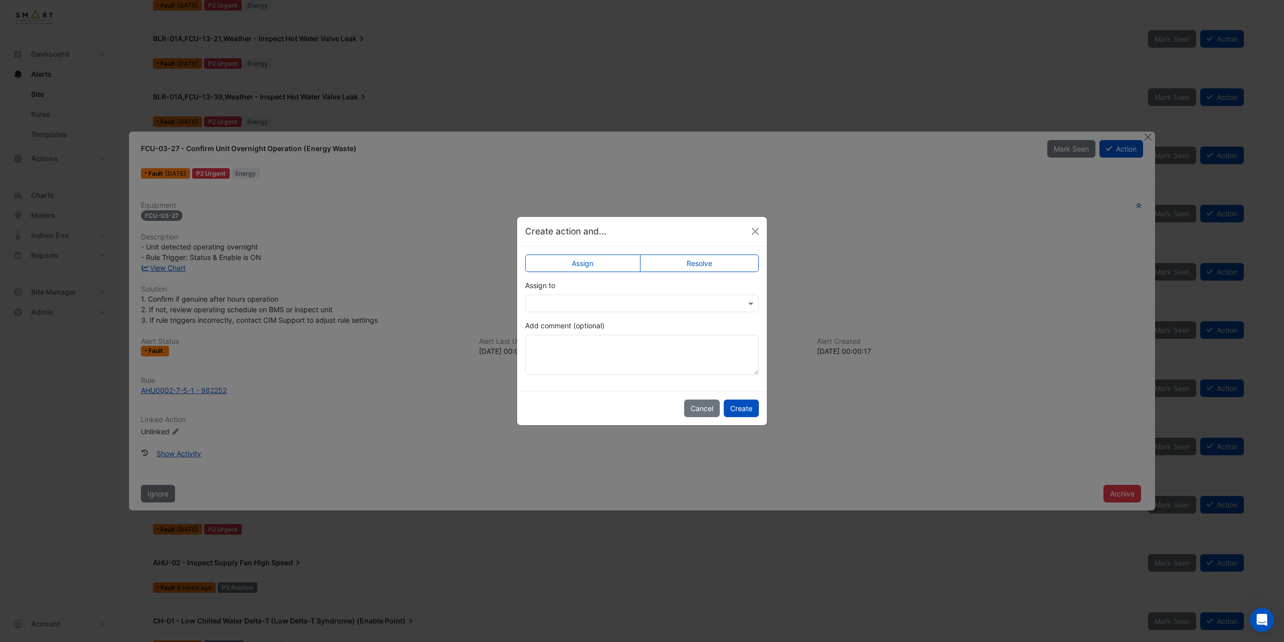
click at [595, 302] on input "text" at bounding box center [632, 304] width 203 height 11
click at [585, 355] on span "Jonathan Winston" at bounding box center [570, 354] width 57 height 9
click at [551, 345] on textarea "Add comment (optional)" at bounding box center [642, 355] width 234 height 40
click at [697, 409] on button "Cancel" at bounding box center [702, 408] width 36 height 18
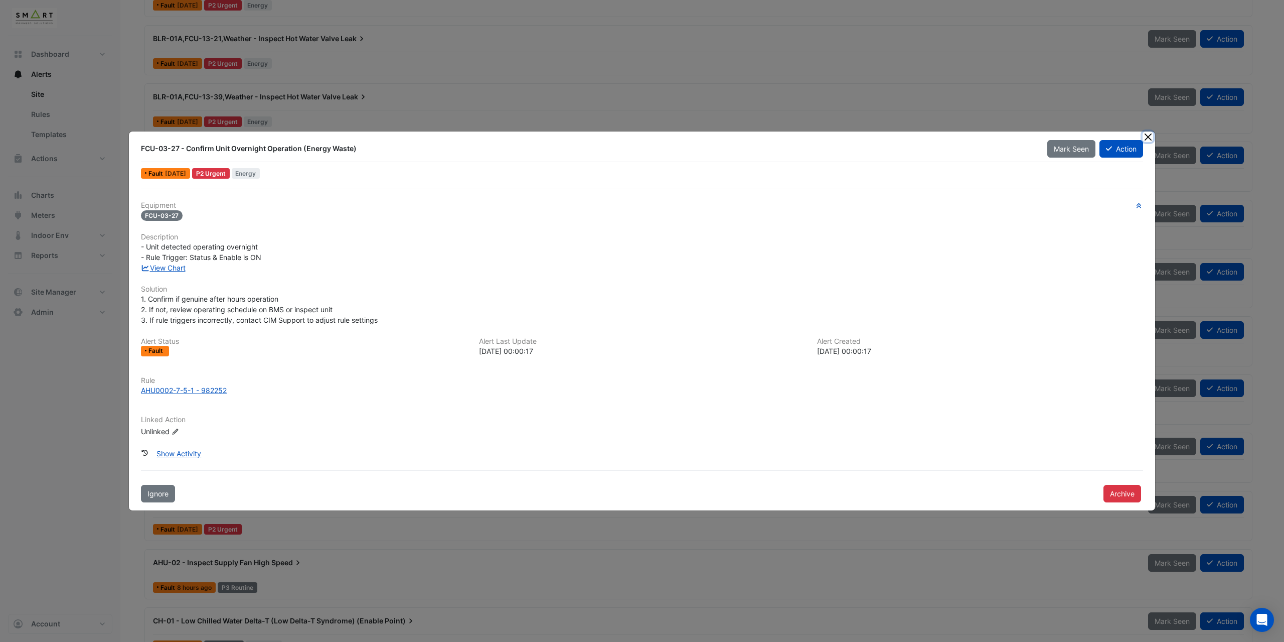
click at [1148, 138] on button "Close" at bounding box center [1148, 136] width 11 height 11
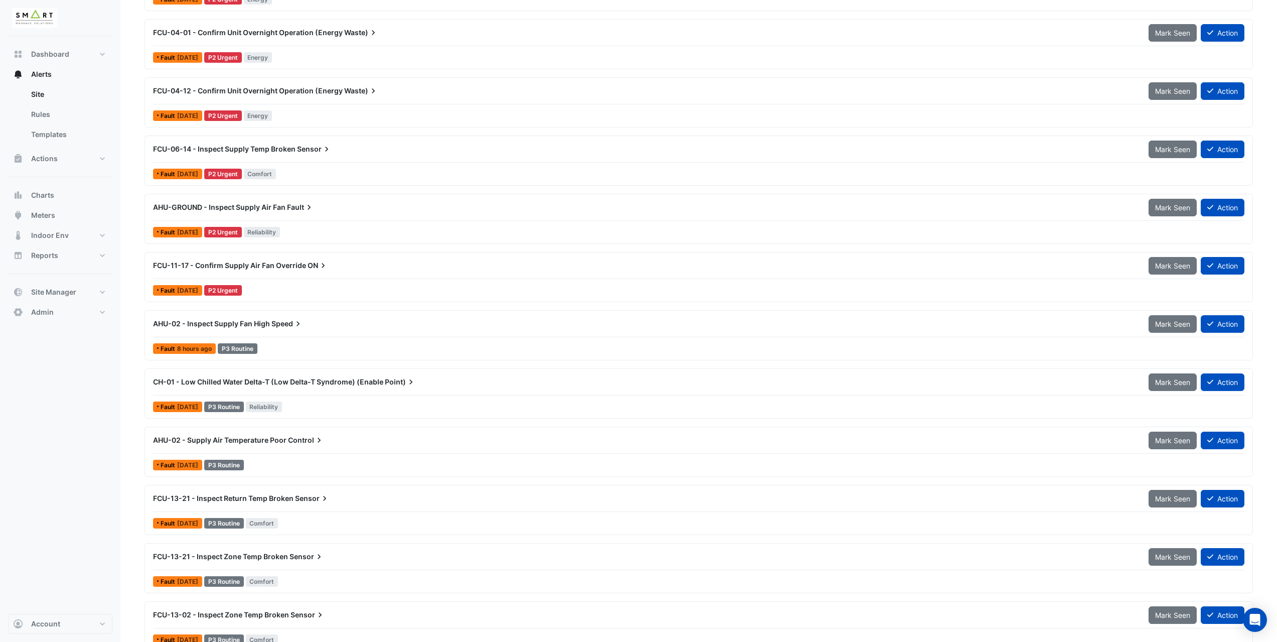
scroll to position [753, 0]
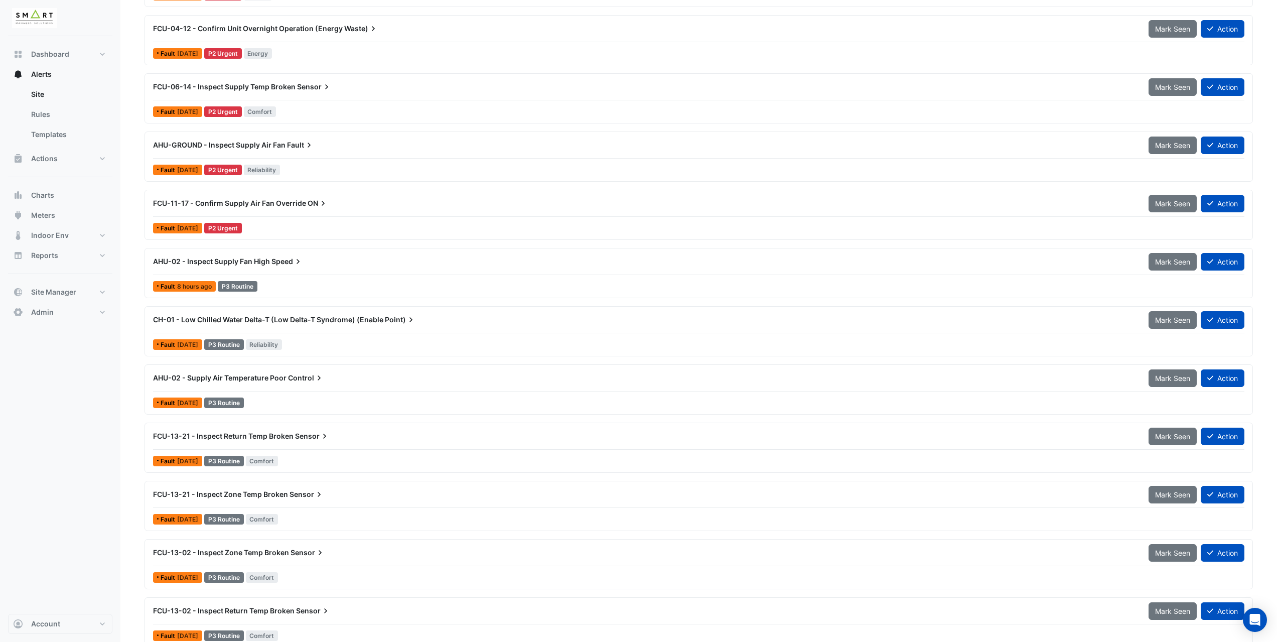
click at [269, 266] on div "AHU-02 - Inspect Supply Fan High Speed" at bounding box center [644, 261] width 995 height 18
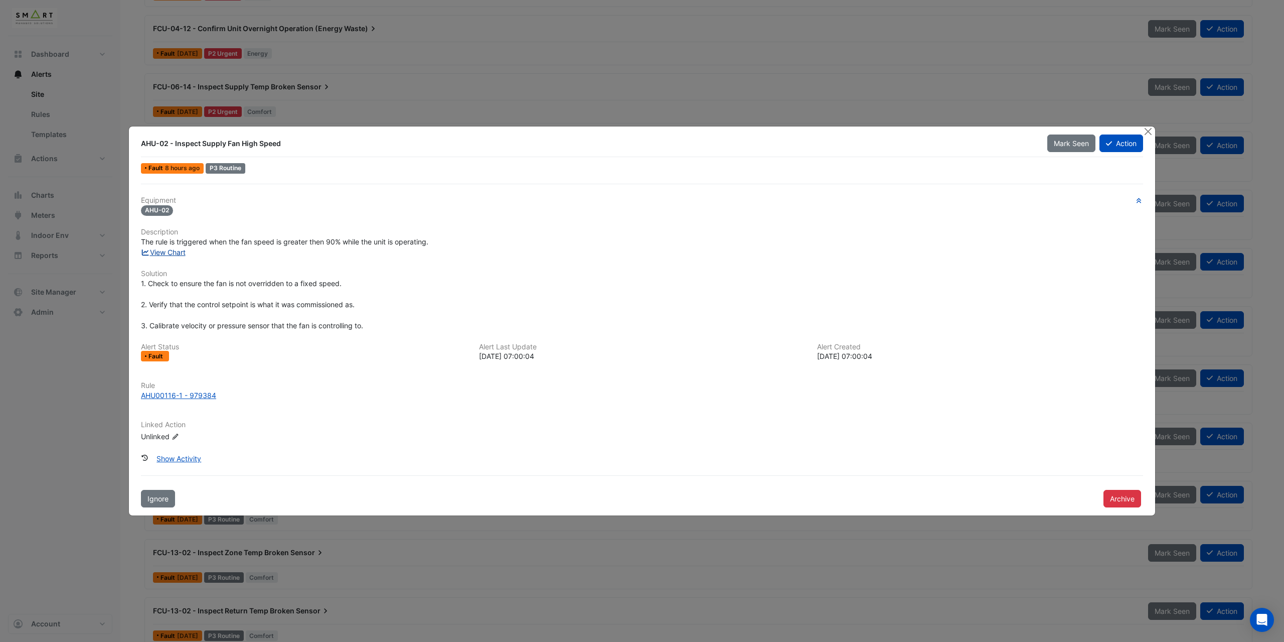
click at [171, 253] on link "View Chart" at bounding box center [163, 252] width 45 height 9
click at [1152, 135] on button "Close" at bounding box center [1148, 131] width 11 height 11
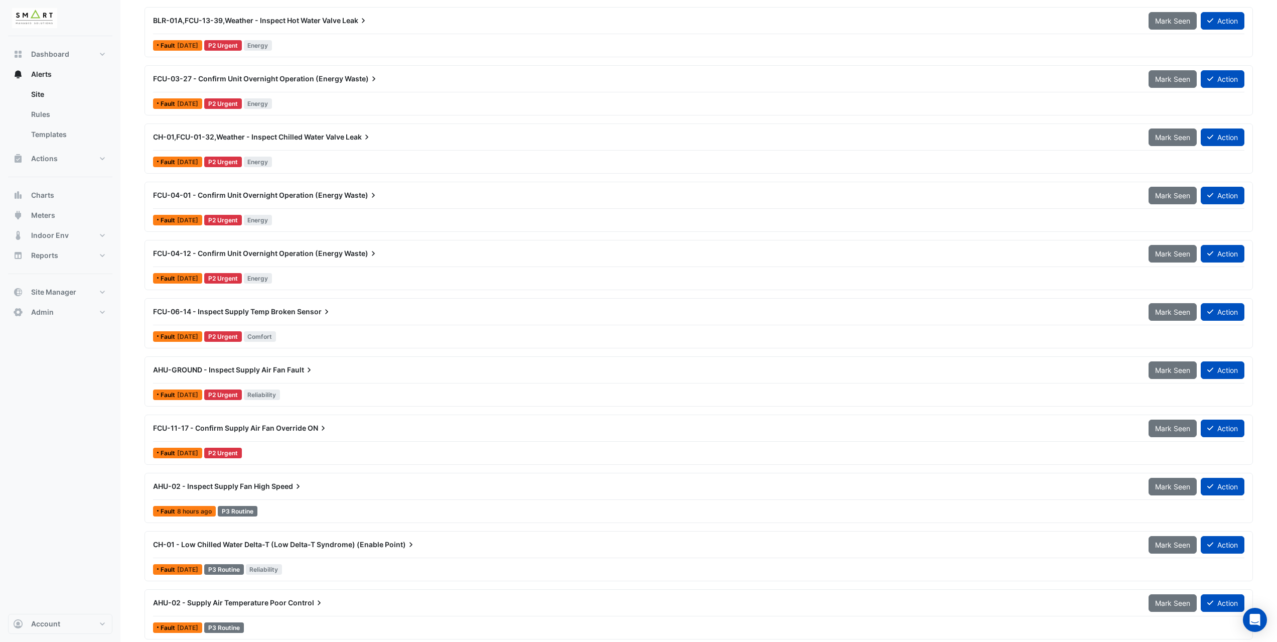
scroll to position [519, 0]
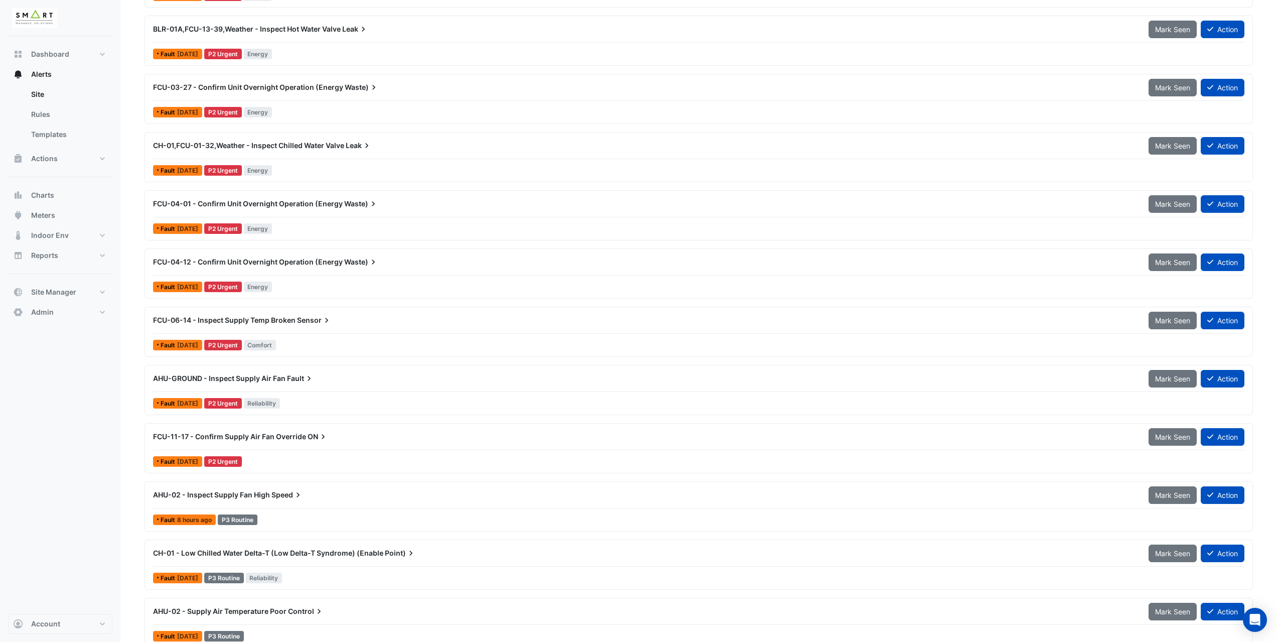
click at [330, 390] on div "AHU-GROUND - Inspect Supply Air Fan Fault Mark Seen Action" at bounding box center [698, 380] width 1091 height 23
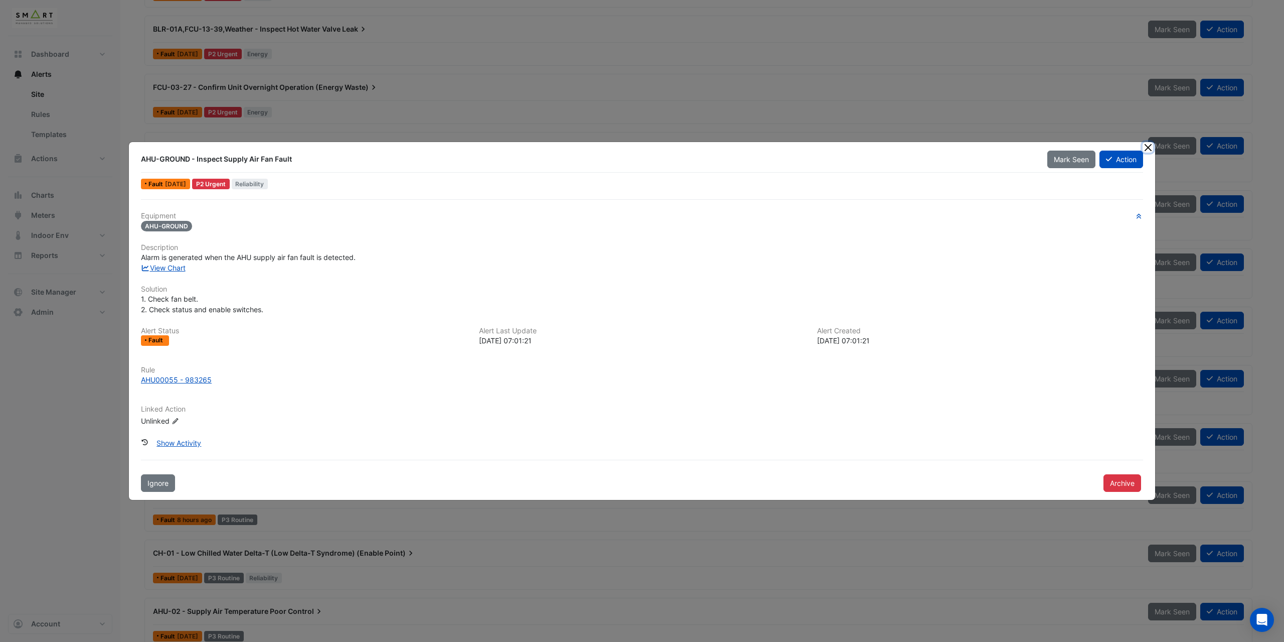
click at [1148, 146] on button "Close" at bounding box center [1148, 147] width 11 height 11
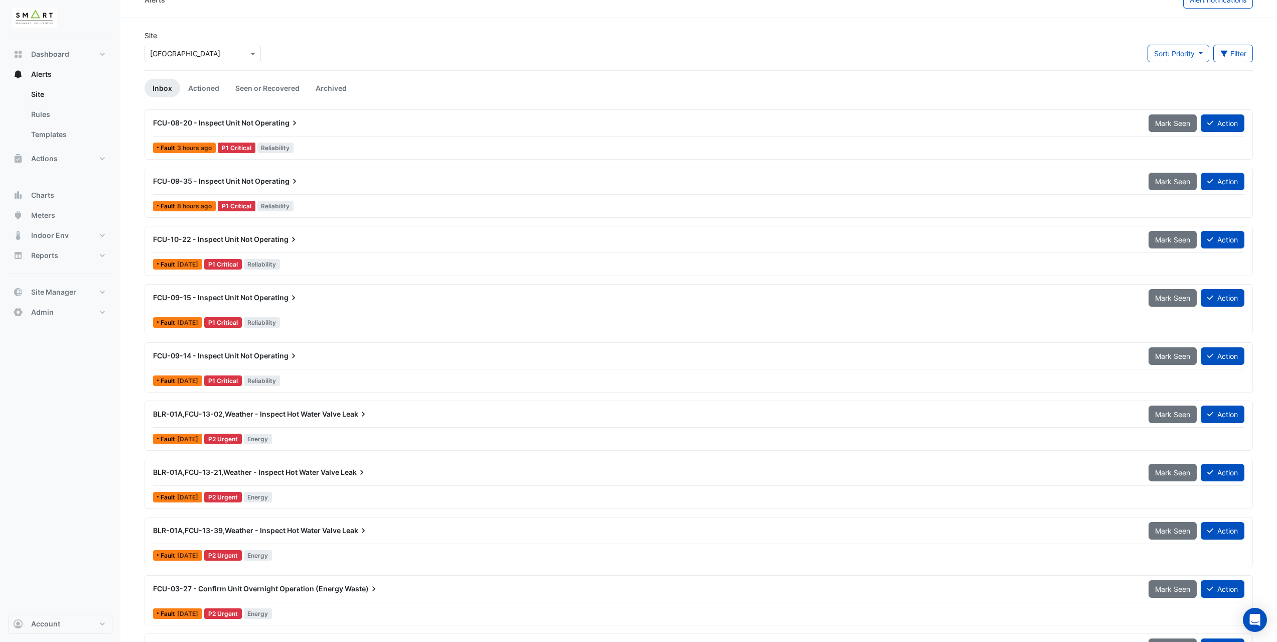
scroll to position [18, 0]
click at [100, 55] on button "Dashboard" at bounding box center [60, 54] width 104 height 20
select select "***"
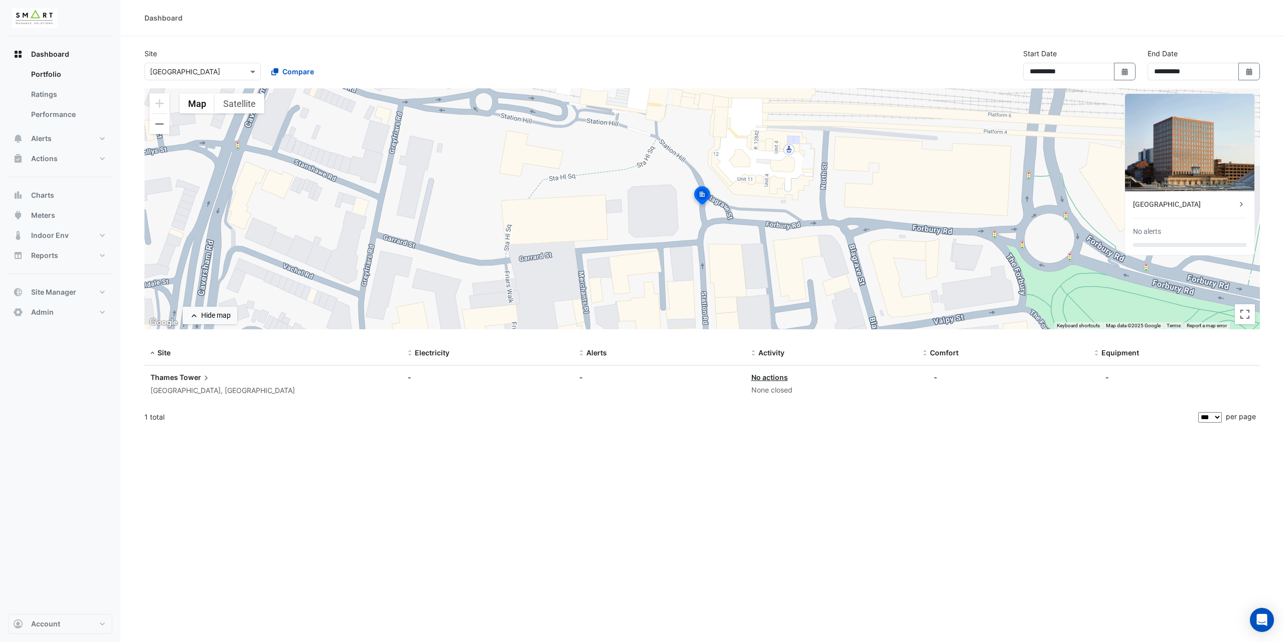
click at [192, 377] on span "Tower" at bounding box center [196, 377] width 32 height 11
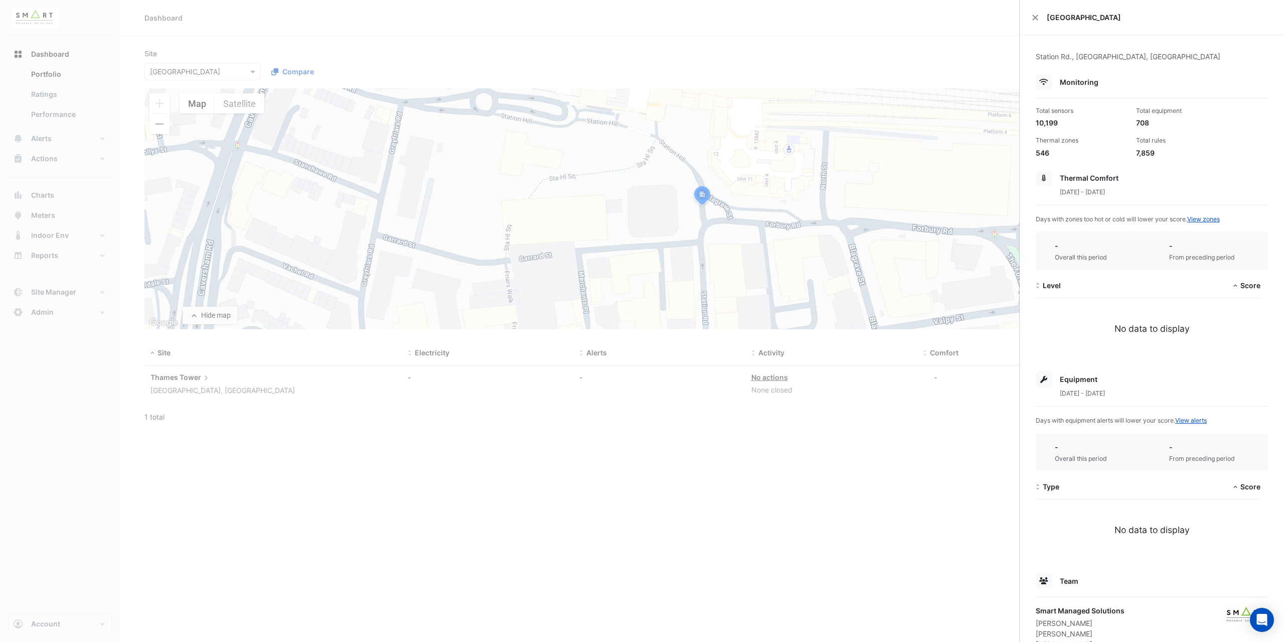
click at [893, 275] on ngb-offcanvas-backdrop at bounding box center [642, 321] width 1284 height 642
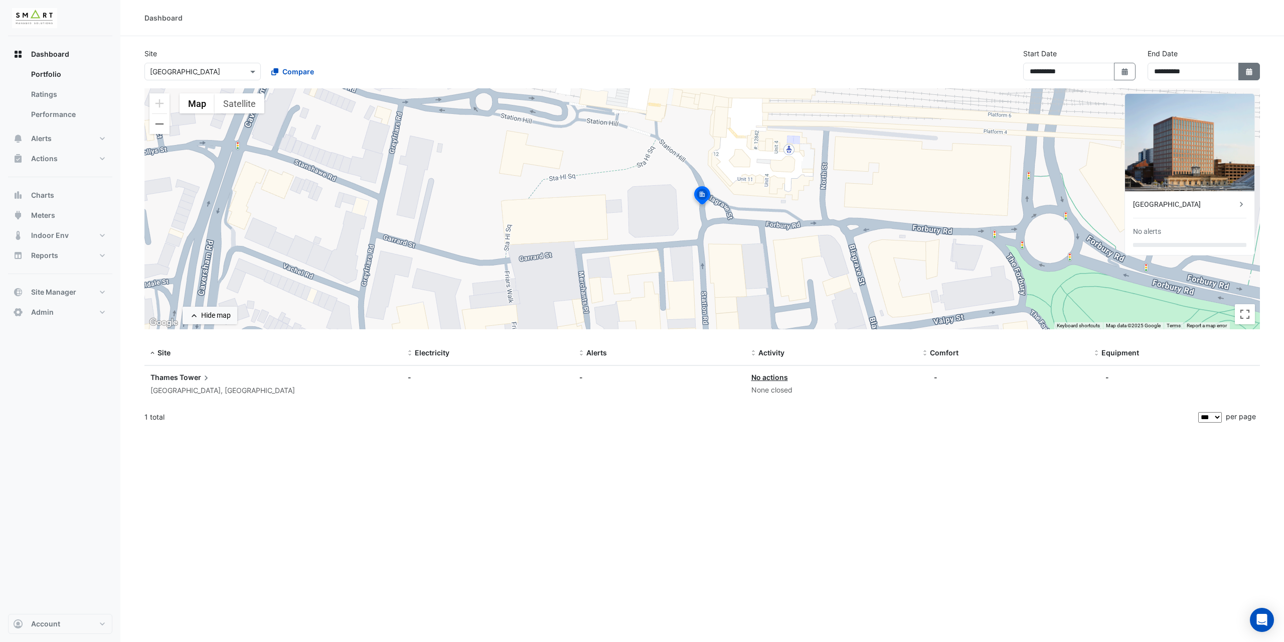
click at [1245, 75] on icon "Select Date" at bounding box center [1249, 71] width 9 height 7
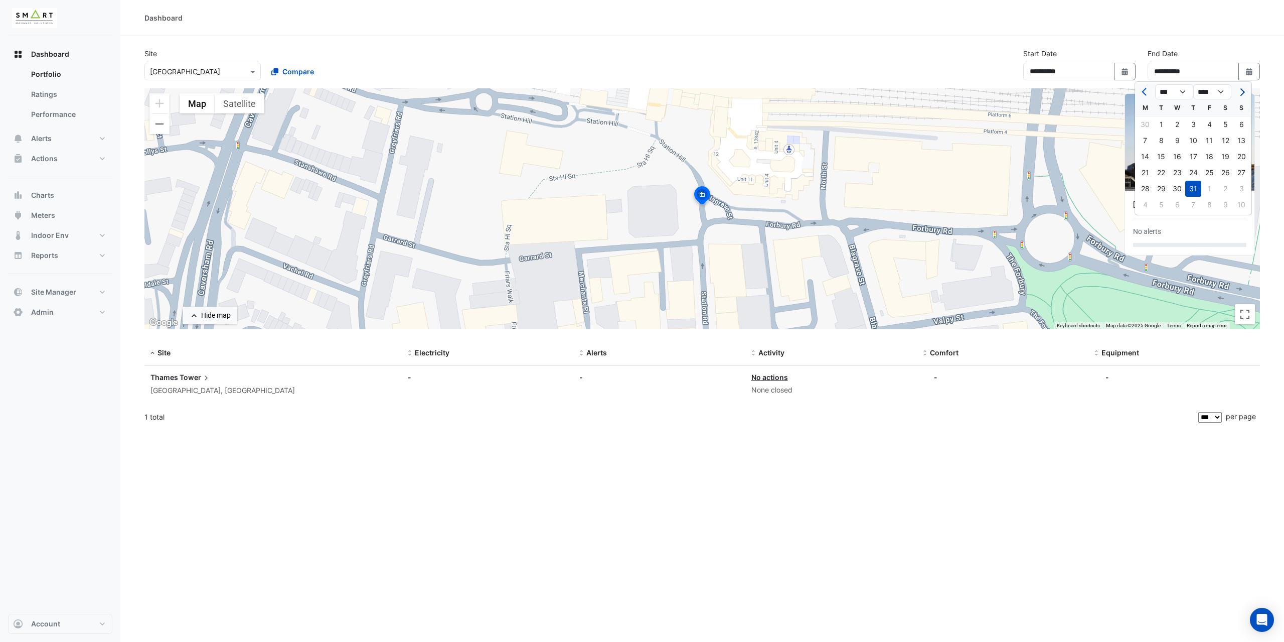
click at [1239, 94] on button "Next month" at bounding box center [1242, 92] width 12 height 16
select select "*"
click at [1164, 172] on div "19" at bounding box center [1161, 173] width 16 height 16
type input "**********"
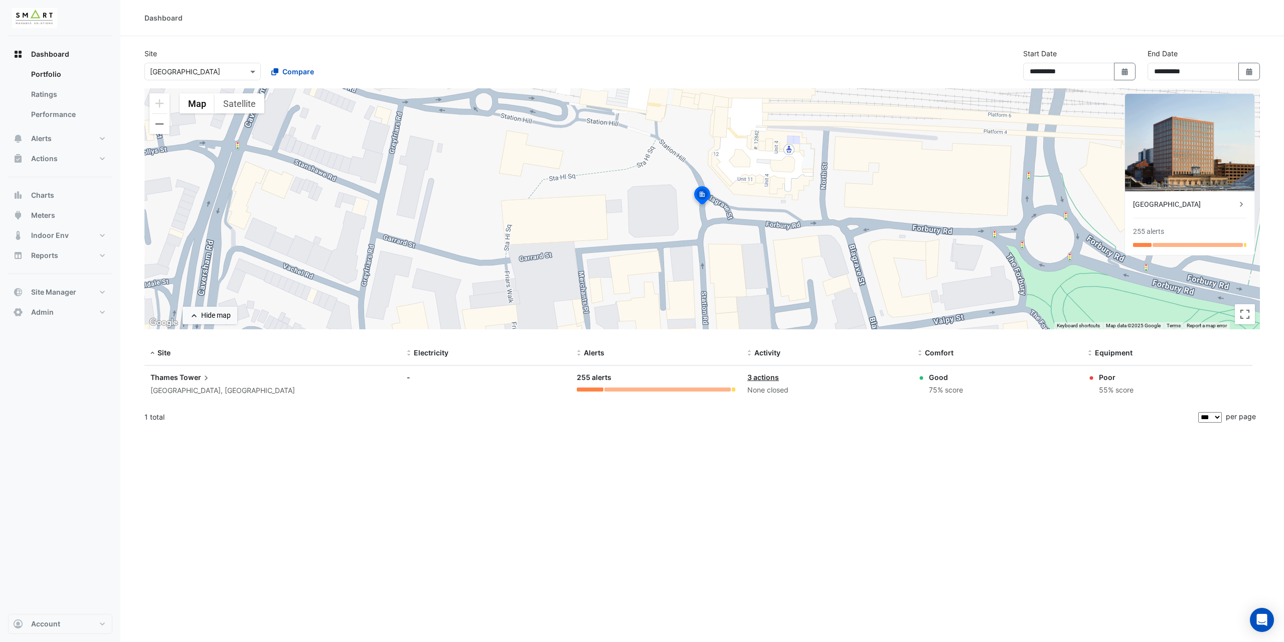
click at [198, 381] on span "Tower" at bounding box center [196, 377] width 32 height 11
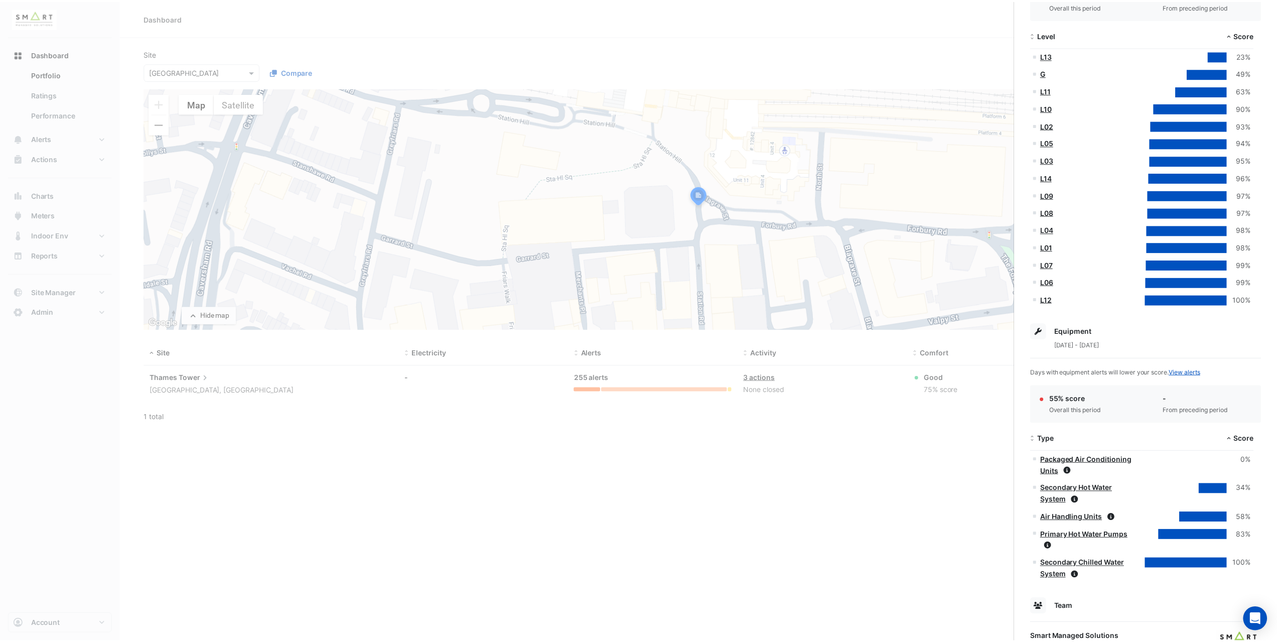
scroll to position [313, 0]
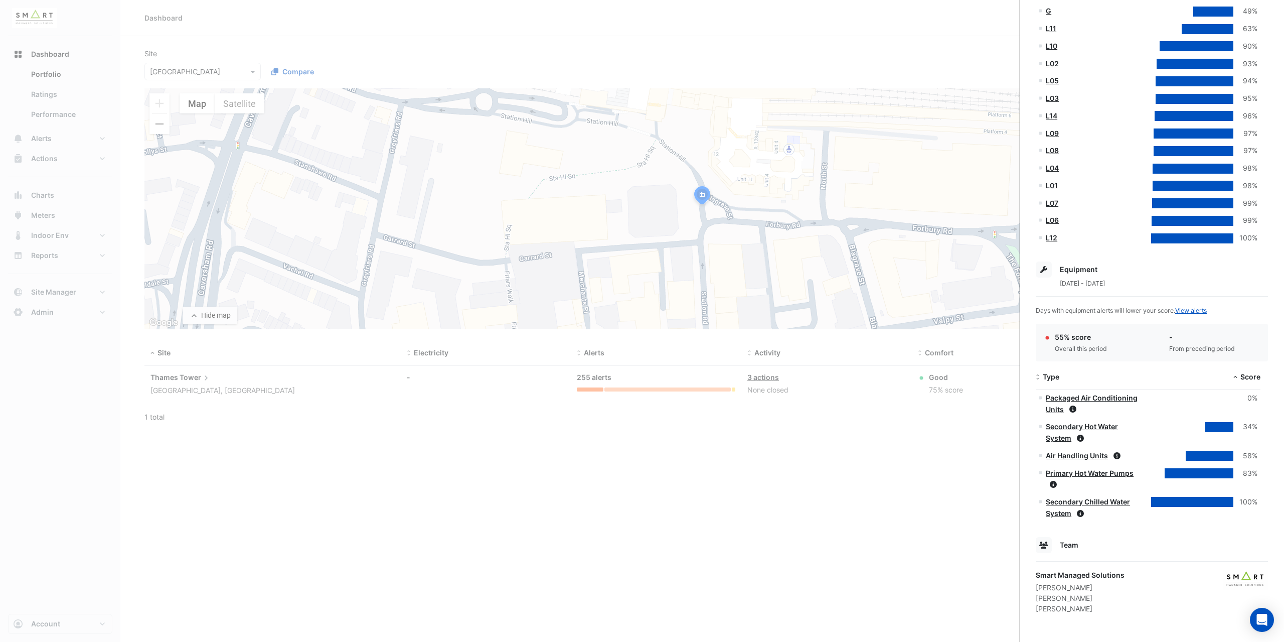
click at [957, 455] on ngb-offcanvas-backdrop at bounding box center [642, 321] width 1284 height 642
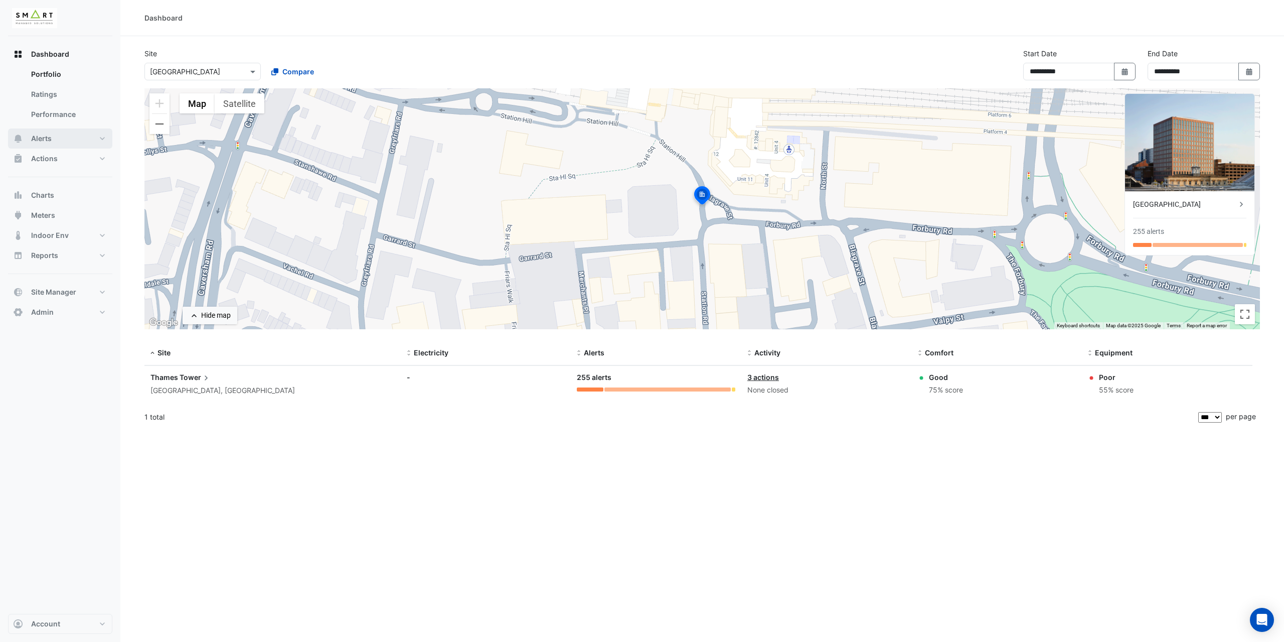
click at [71, 140] on button "Alerts" at bounding box center [60, 138] width 104 height 20
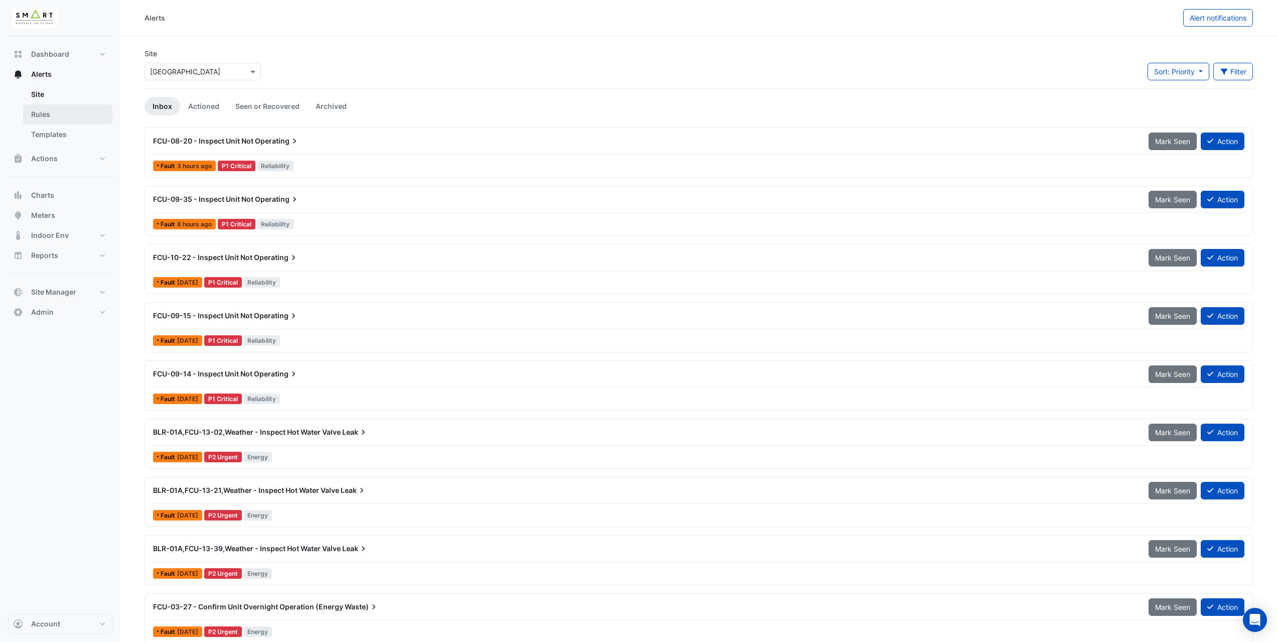
click at [72, 119] on link "Rules" at bounding box center [67, 114] width 89 height 20
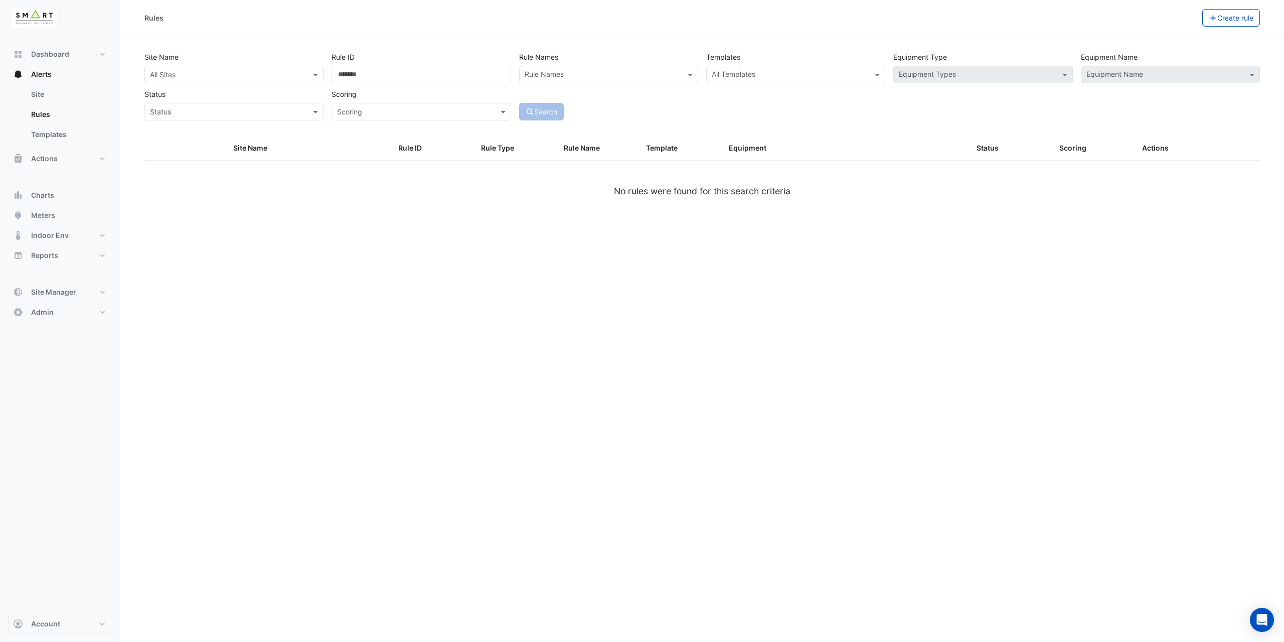
click at [209, 79] on div "All Sites" at bounding box center [226, 74] width 162 height 11
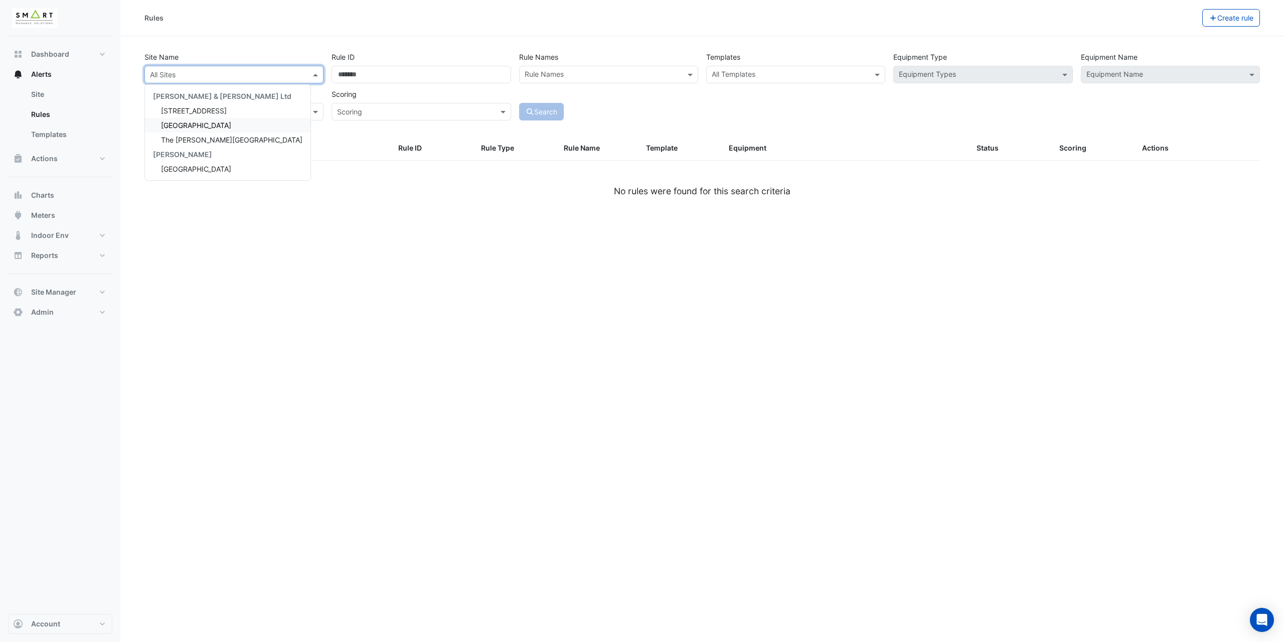
click at [205, 131] on div "[GEOGRAPHIC_DATA]" at bounding box center [228, 125] width 166 height 15
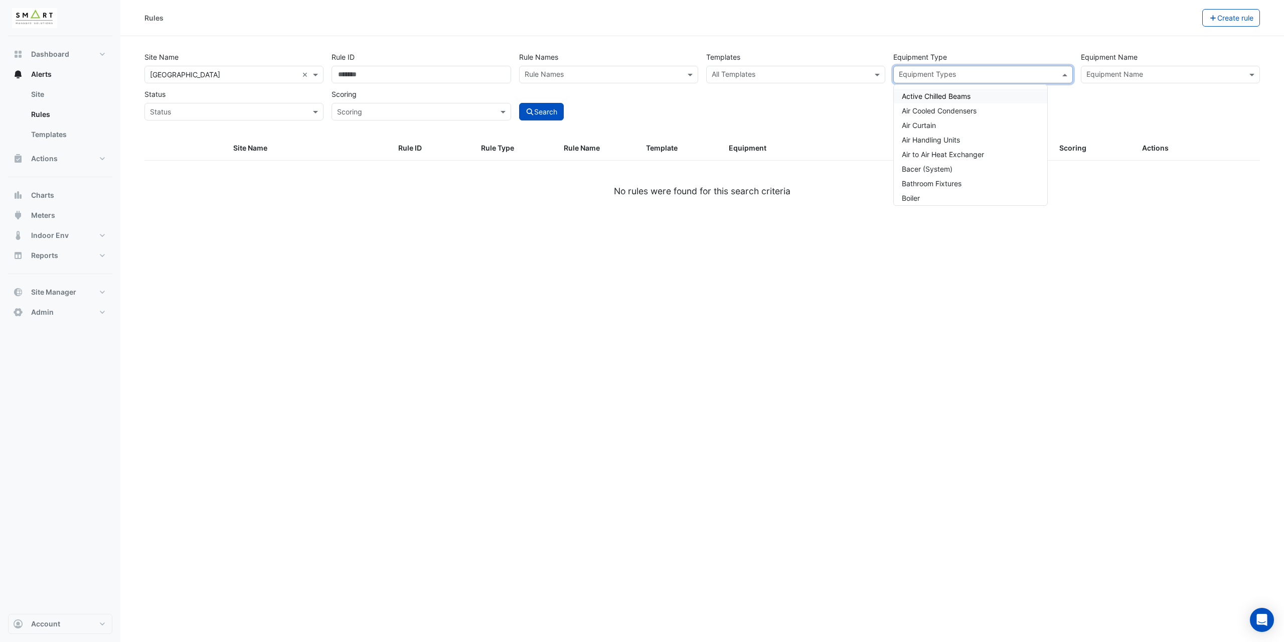
click at [965, 76] on input "text" at bounding box center [977, 75] width 157 height 11
click at [957, 138] on span "Air Handling Units" at bounding box center [931, 139] width 58 height 9
drag, startPoint x: 642, startPoint y: 122, endPoint x: 579, endPoint y: 117, distance: 63.0
click at [638, 122] on div "Site Name All Sites × Thames Tower × Rule ID Rule Names Rule Names Templates Al…" at bounding box center [702, 92] width 1128 height 88
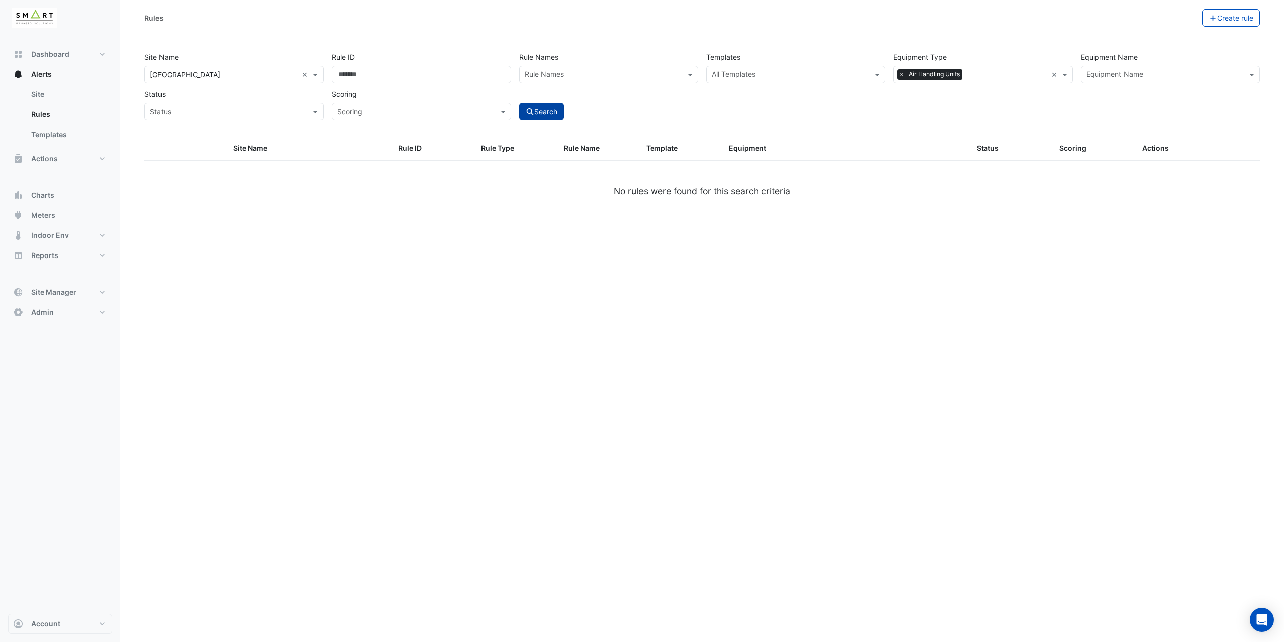
click at [556, 114] on button "Search" at bounding box center [541, 112] width 45 height 18
select select "***"
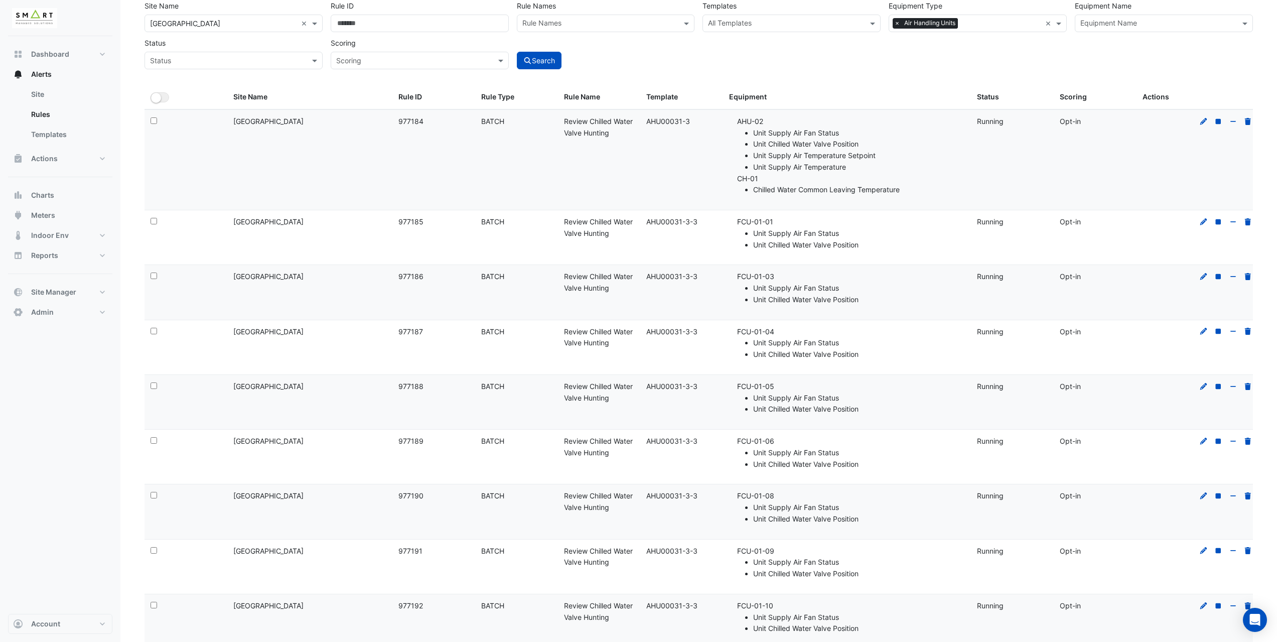
scroll to position [50, 0]
click at [154, 100] on small "button" at bounding box center [156, 99] width 10 height 10
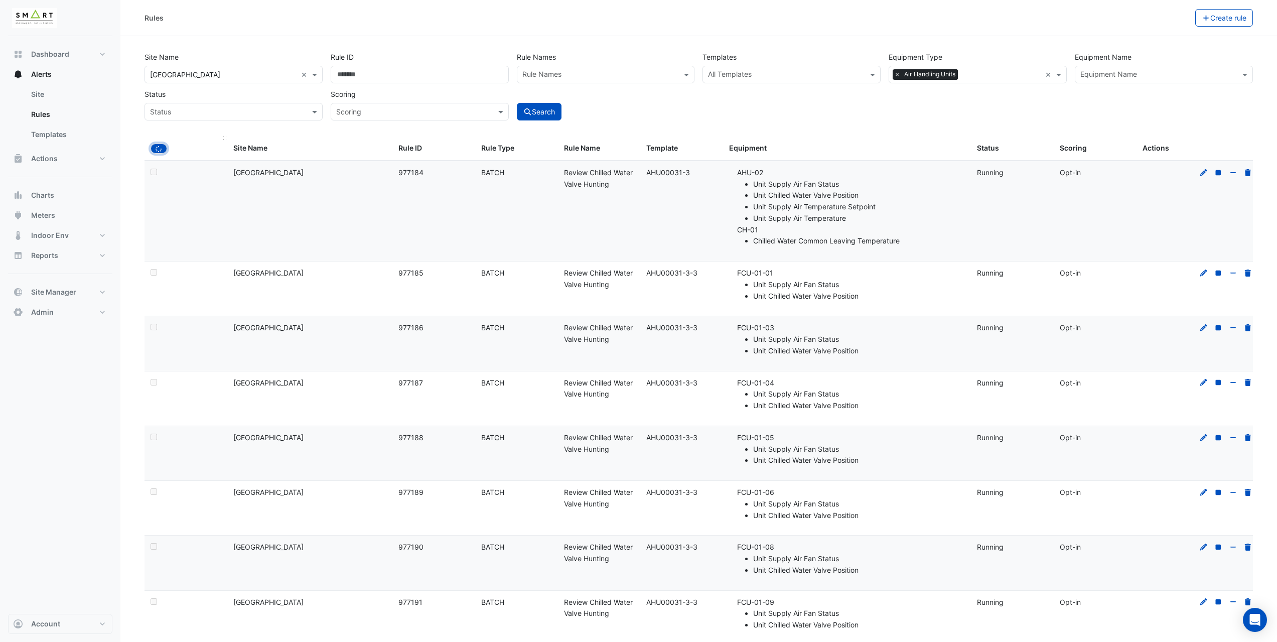
click at [158, 149] on icon "button" at bounding box center [159, 149] width 6 height 6
click at [161, 150] on icon "button" at bounding box center [159, 149] width 6 height 6
click at [1167, 18] on button "Bulk Actions" at bounding box center [1163, 18] width 59 height 18
click at [867, 103] on div "Site Name All Sites × Thames Tower × Rule ID Rule Names Rule Names Templates Al…" at bounding box center [698, 83] width 1116 height 74
click at [54, 52] on span "Dashboard" at bounding box center [50, 54] width 38 height 10
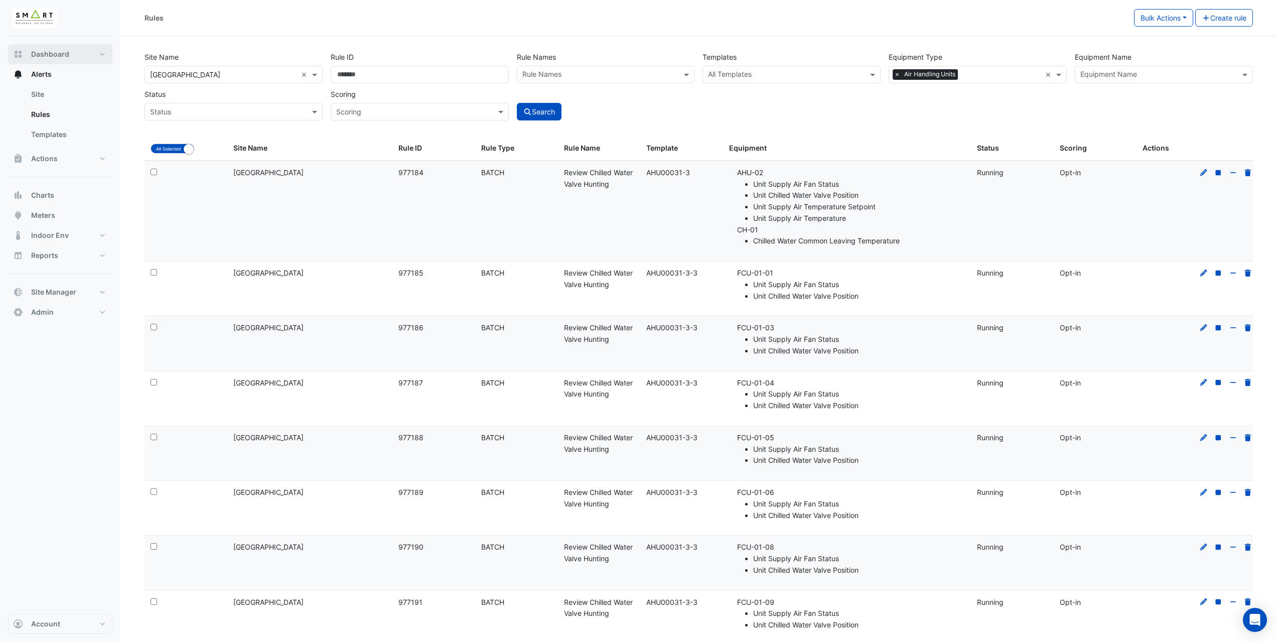
select select "***"
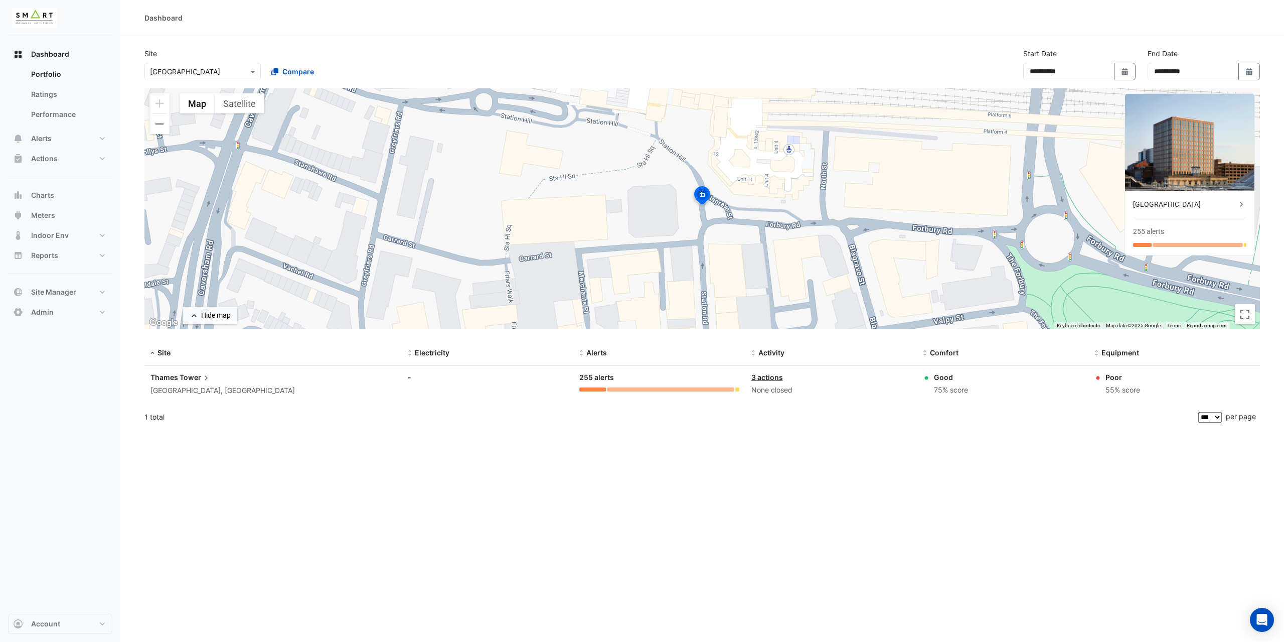
click at [196, 377] on span "Tower" at bounding box center [196, 377] width 32 height 11
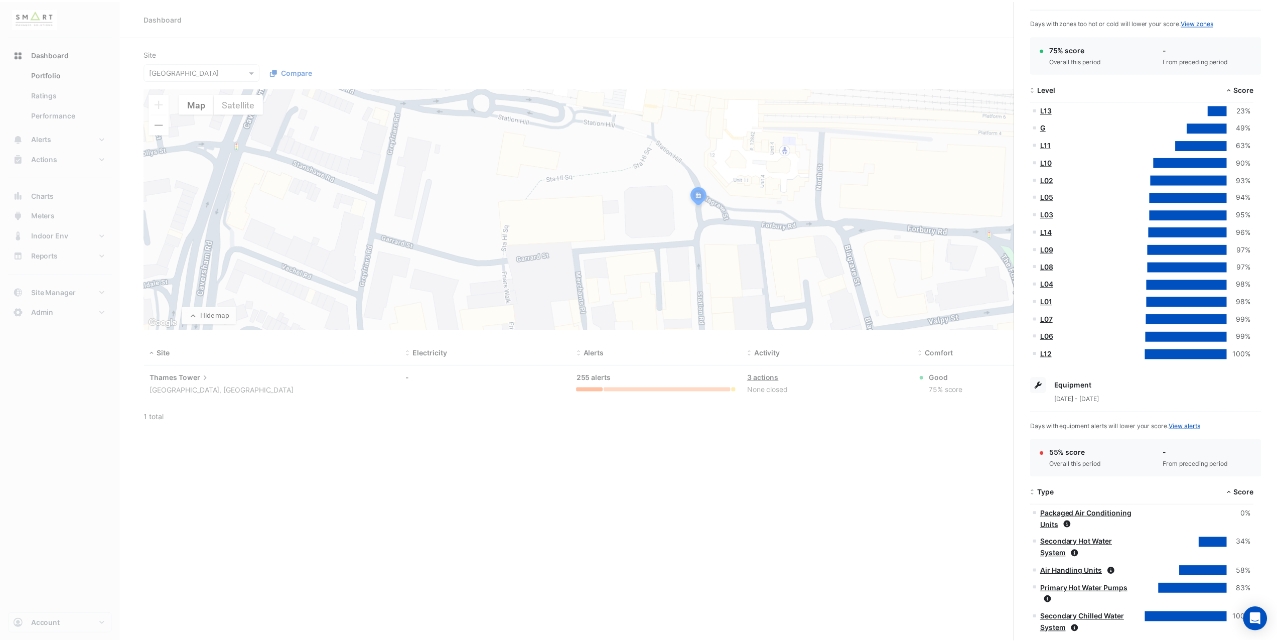
scroll to position [313, 0]
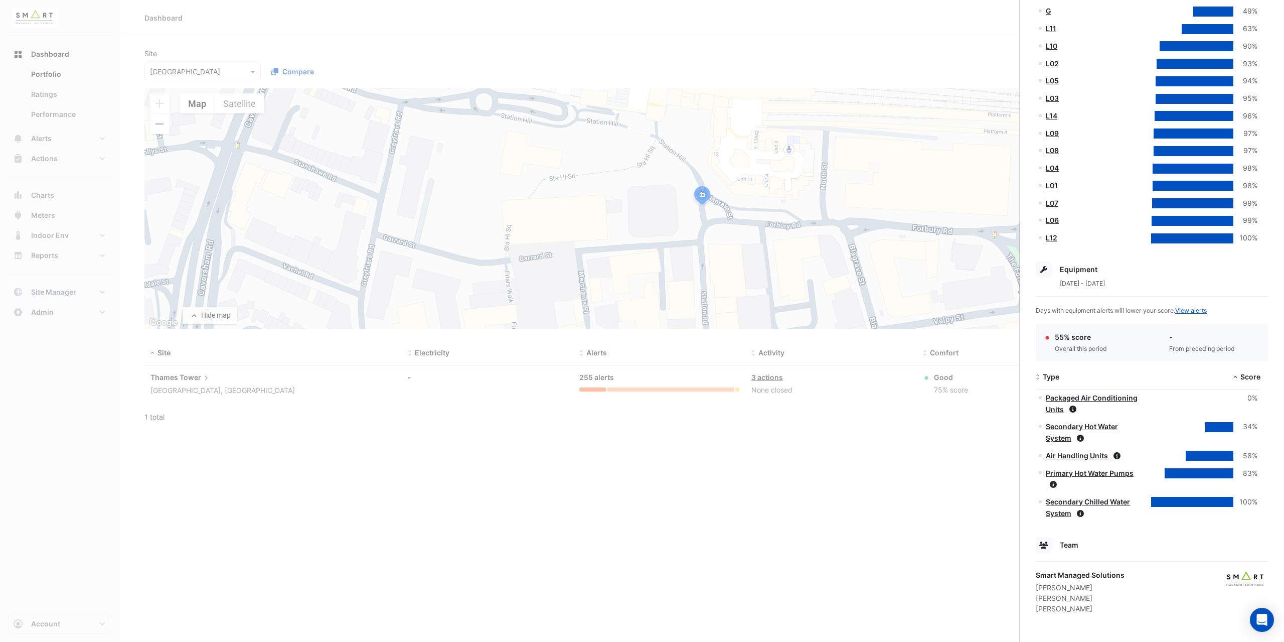
click at [972, 431] on ngb-offcanvas-backdrop at bounding box center [642, 321] width 1284 height 642
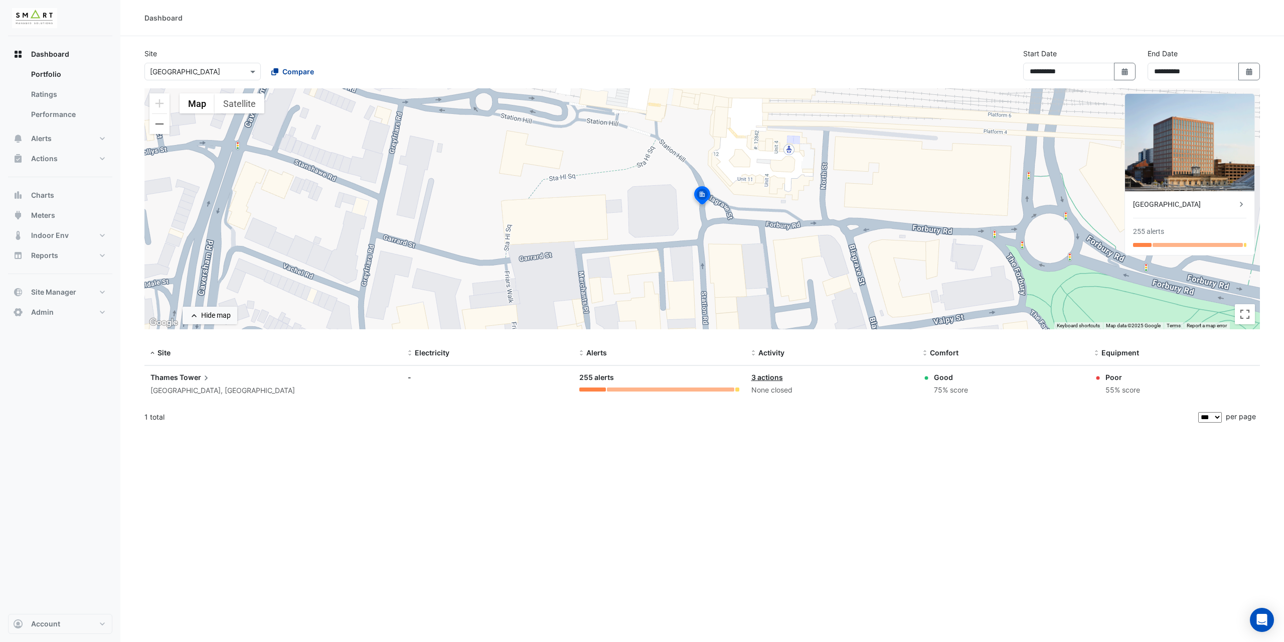
click at [282, 70] on div "Compare" at bounding box center [292, 71] width 43 height 11
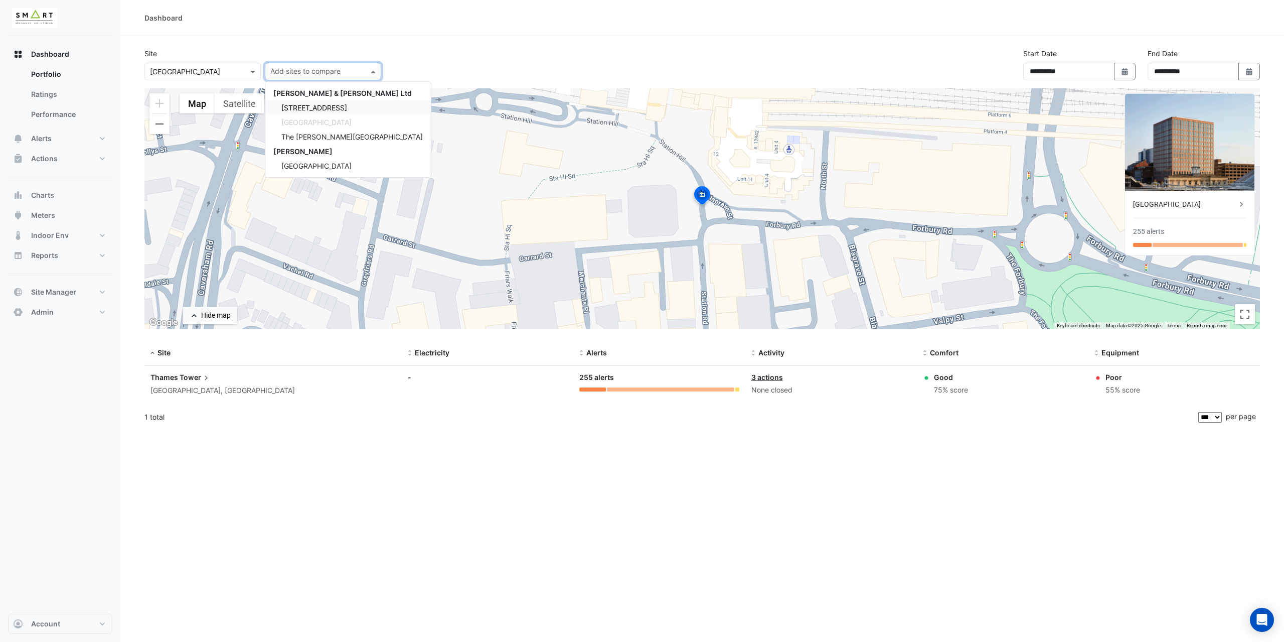
click at [300, 103] on span "12 Hammersmith Grove" at bounding box center [314, 107] width 66 height 9
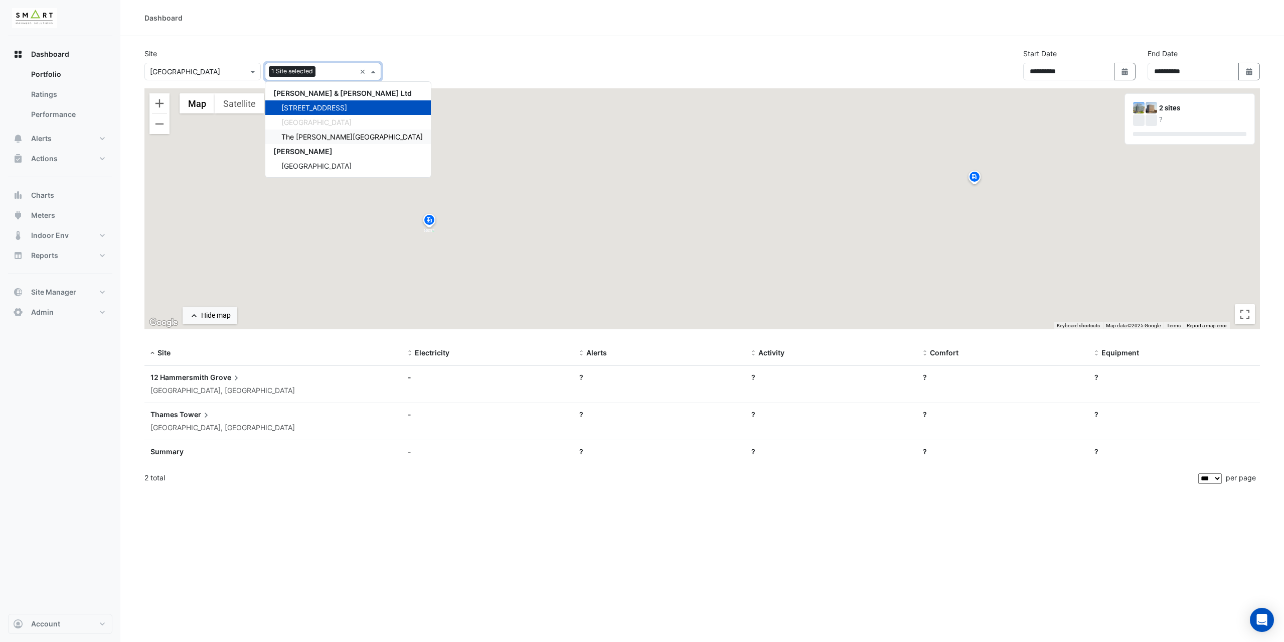
click at [304, 136] on span "The Porter Building" at bounding box center [351, 136] width 141 height 9
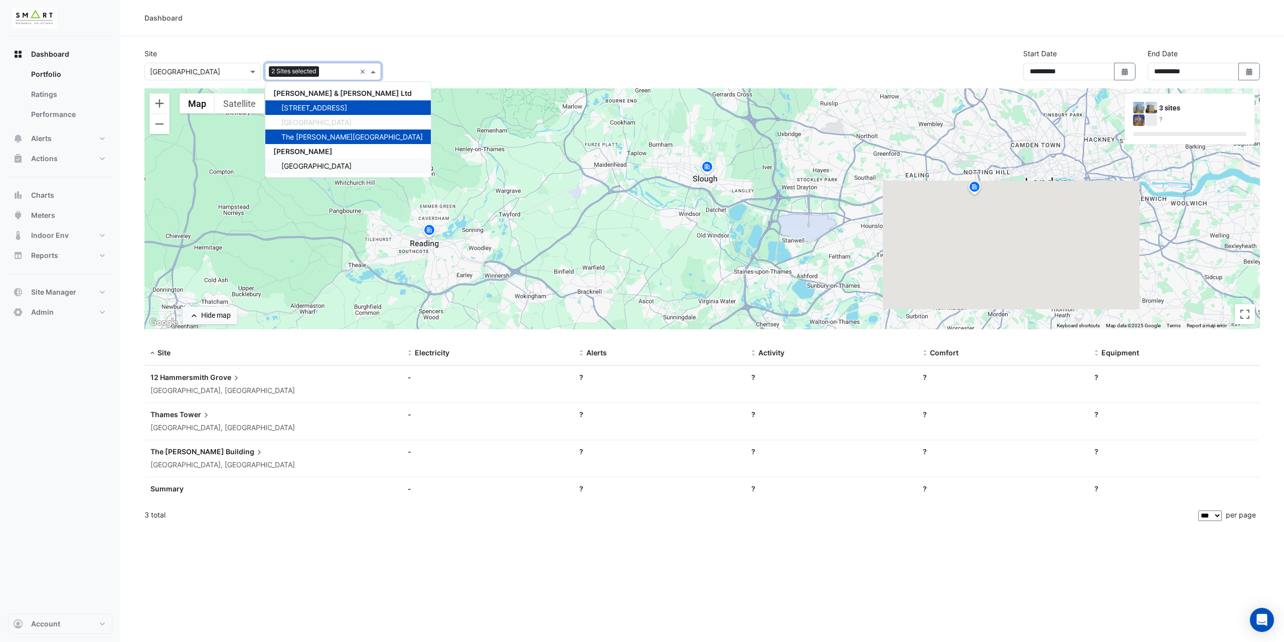
click at [308, 166] on span "Marble Arch Place" at bounding box center [316, 166] width 70 height 9
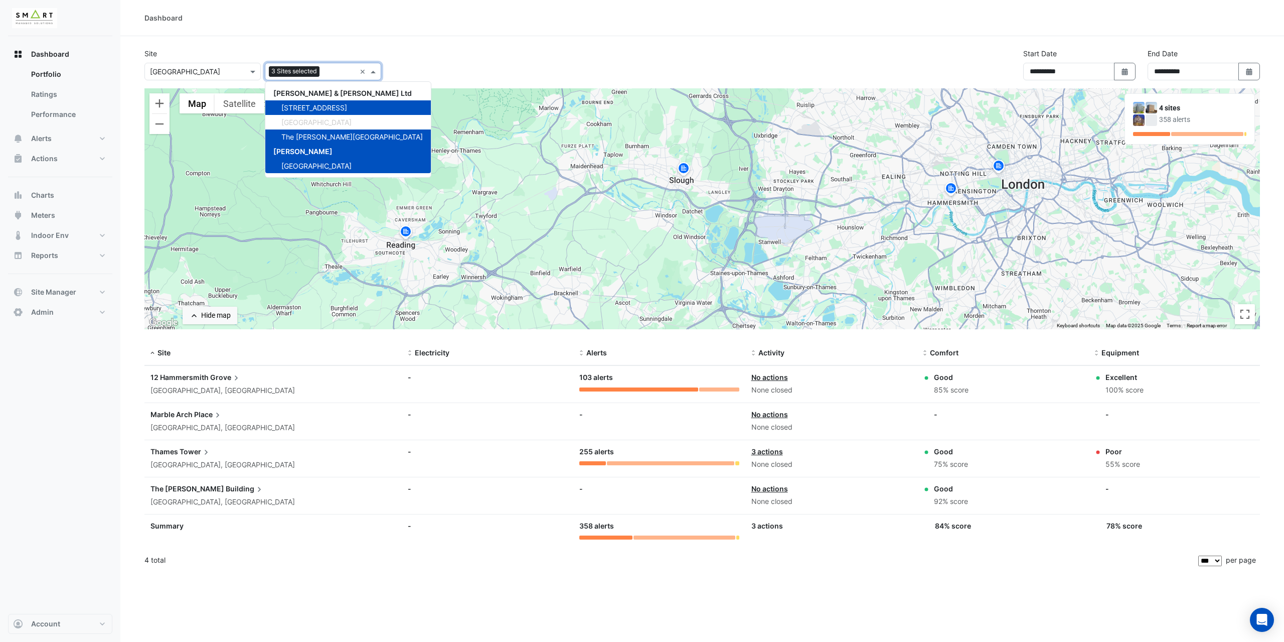
click at [456, 35] on div "Dashboard" at bounding box center [702, 18] width 1164 height 36
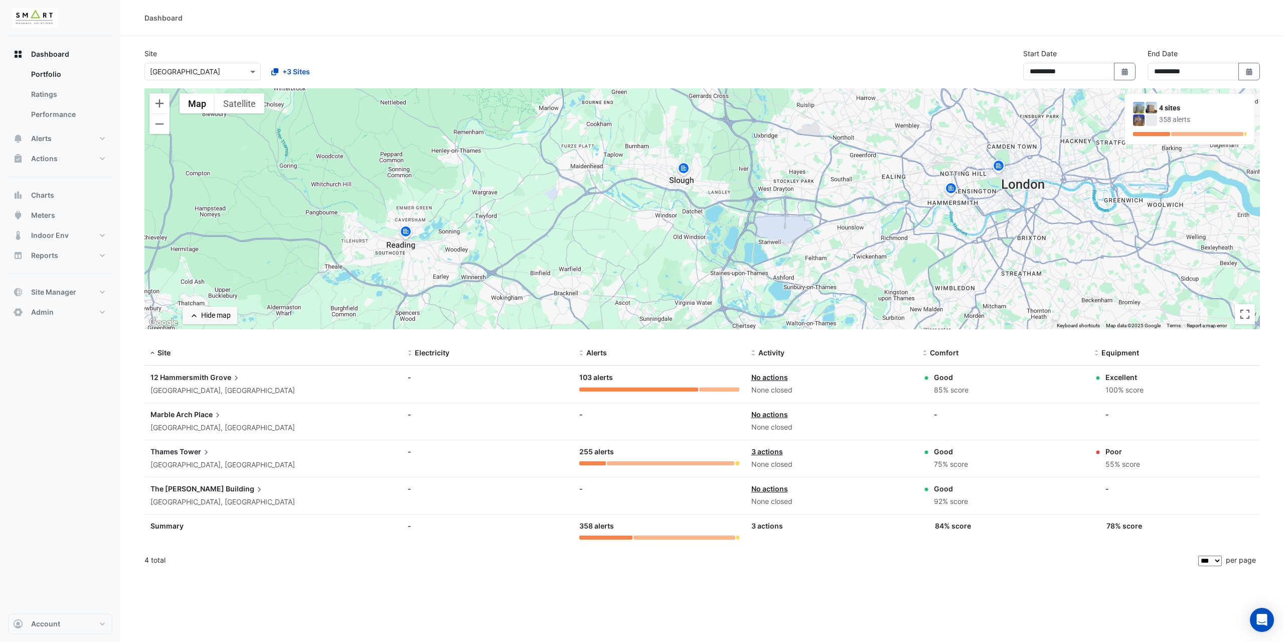
click at [406, 235] on img at bounding box center [406, 233] width 16 height 18
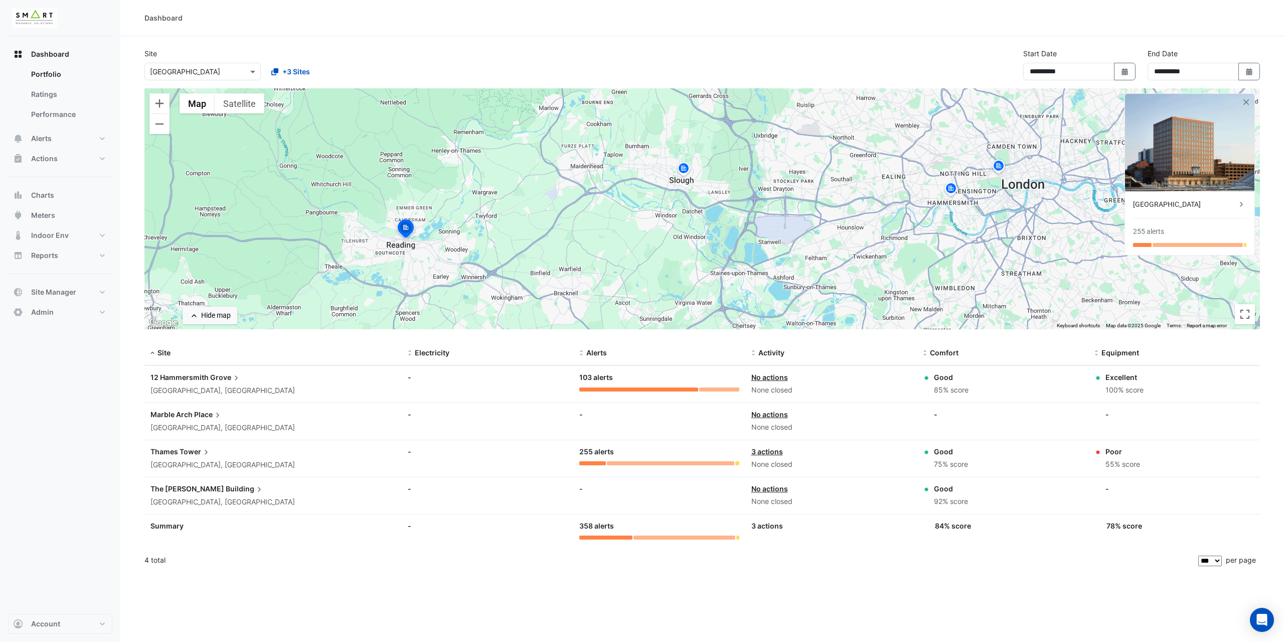
click at [686, 173] on img at bounding box center [684, 170] width 16 height 18
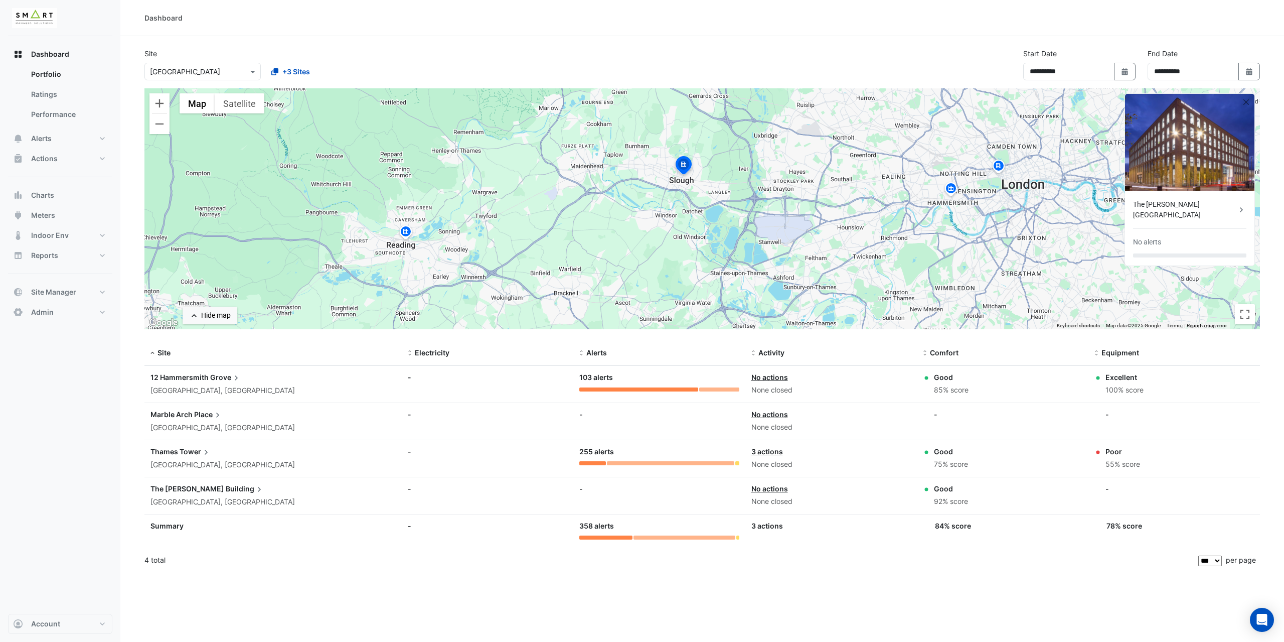
click at [952, 189] on img at bounding box center [951, 190] width 16 height 18
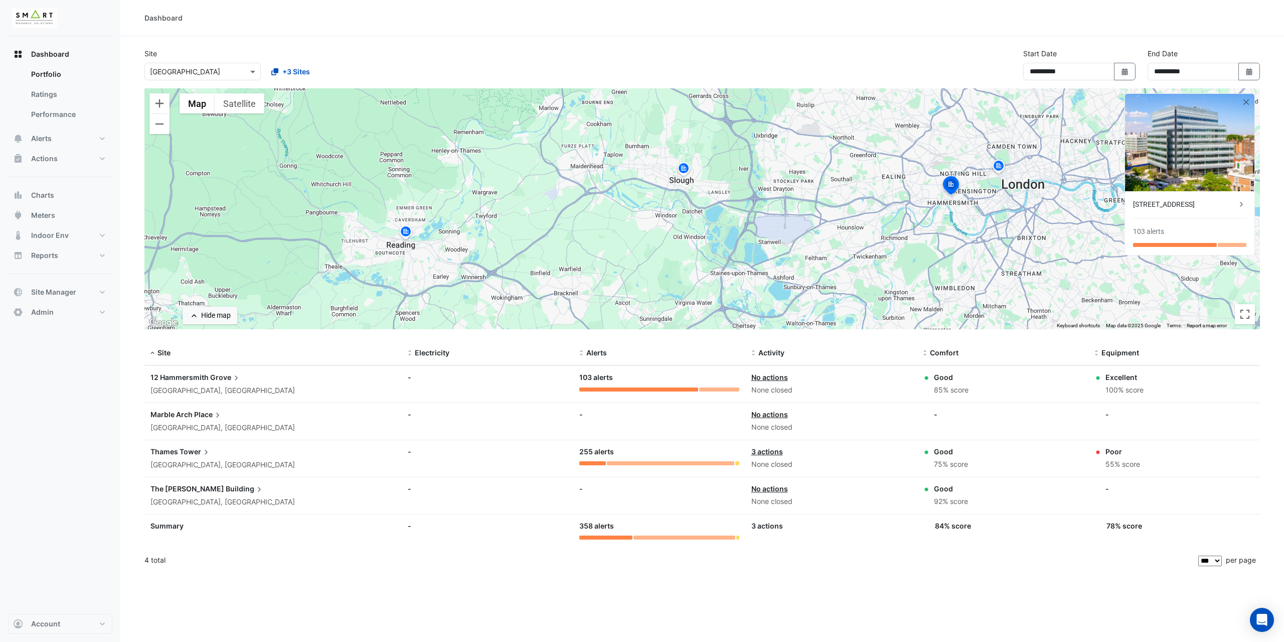
click at [1001, 164] on img at bounding box center [999, 168] width 16 height 18
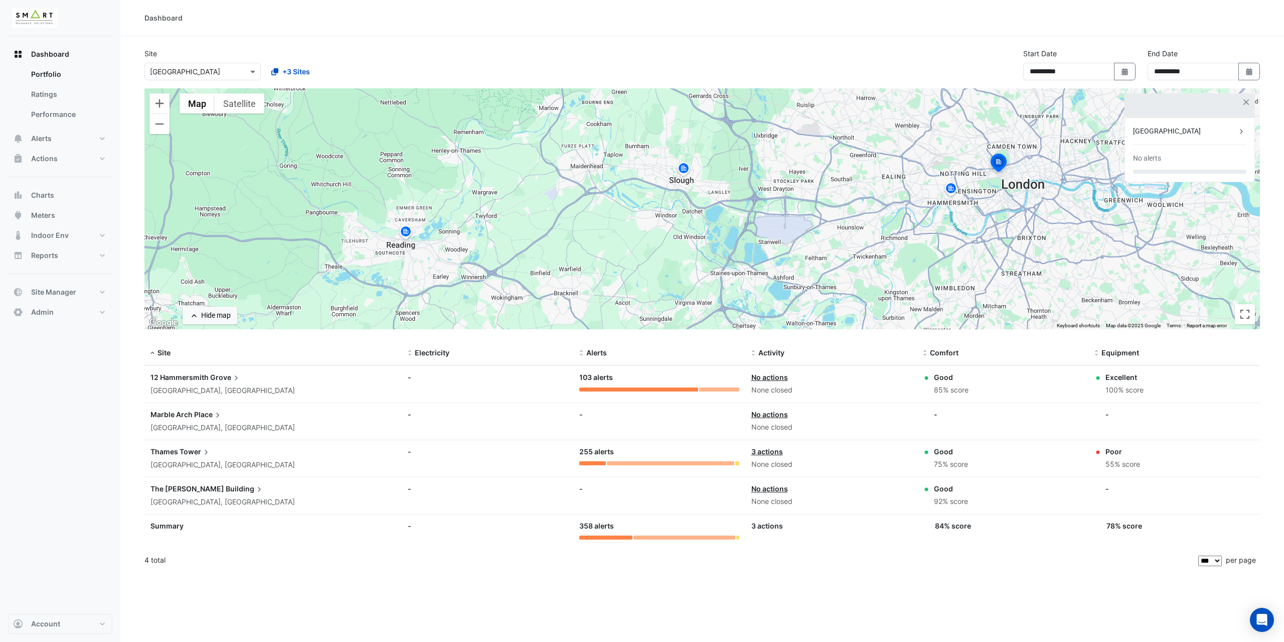
click at [951, 192] on img at bounding box center [951, 190] width 16 height 18
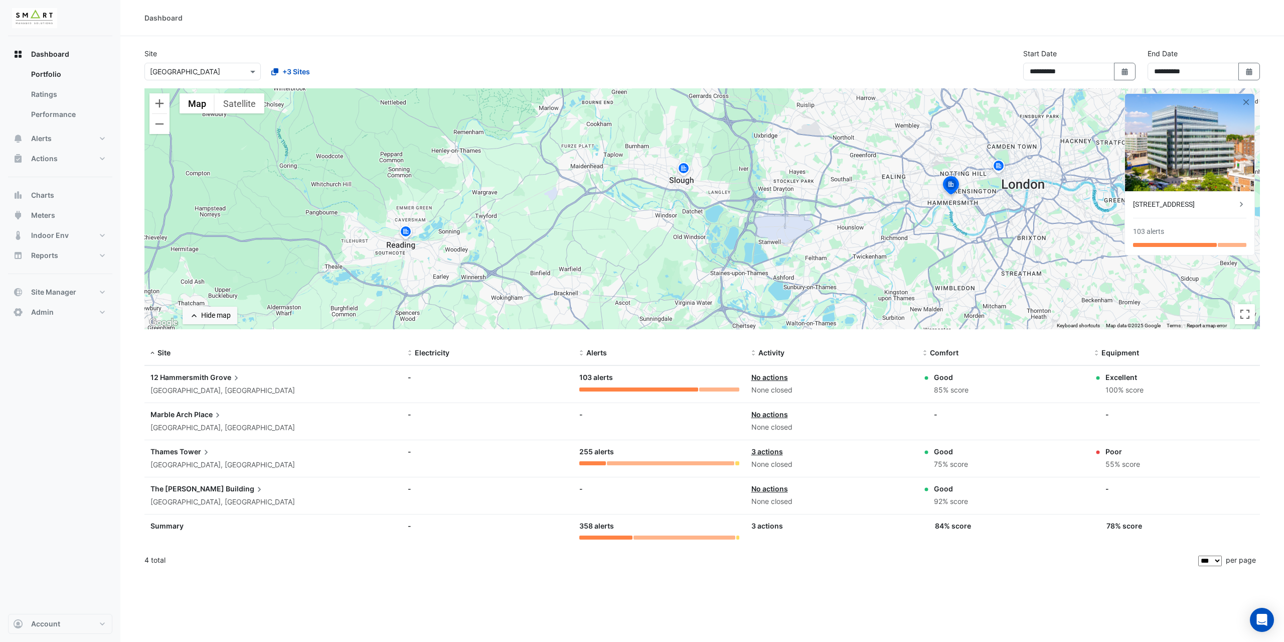
click at [207, 38] on section "**********" at bounding box center [702, 304] width 1164 height 536
click at [71, 409] on div "Dashboard Portfolio Ratings Performance Alerts Site Rules Templates Actions Sit…" at bounding box center [60, 324] width 104 height 577
click at [60, 297] on span "Site Manager" at bounding box center [53, 292] width 45 height 10
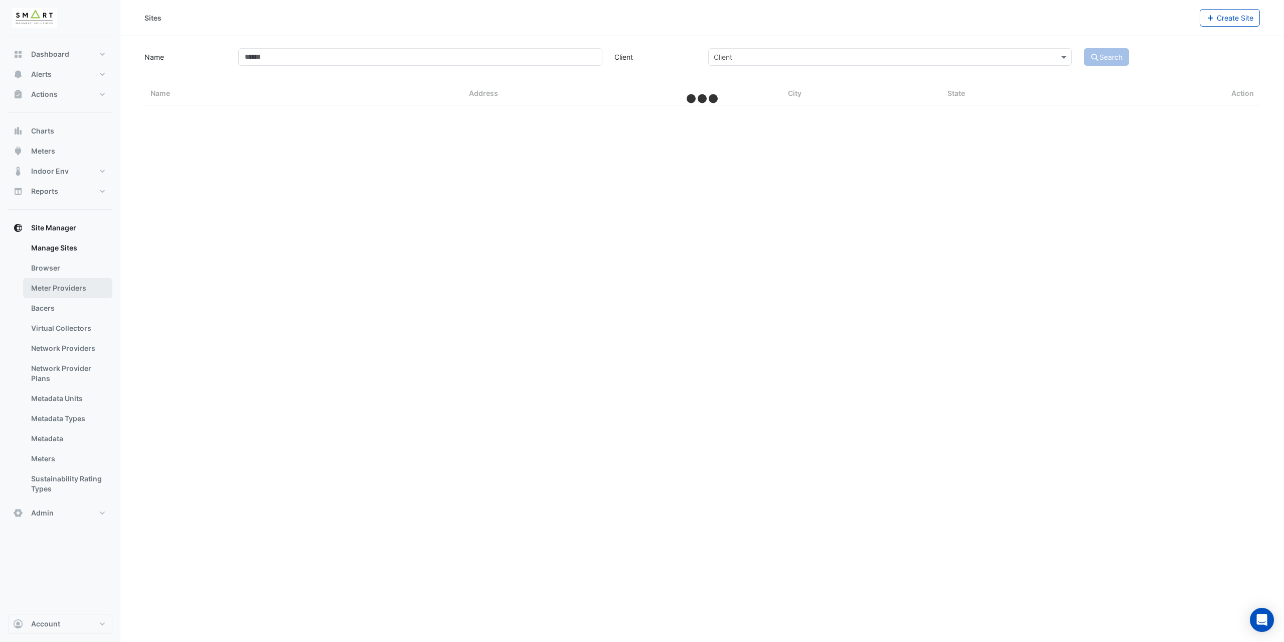
select select "***"
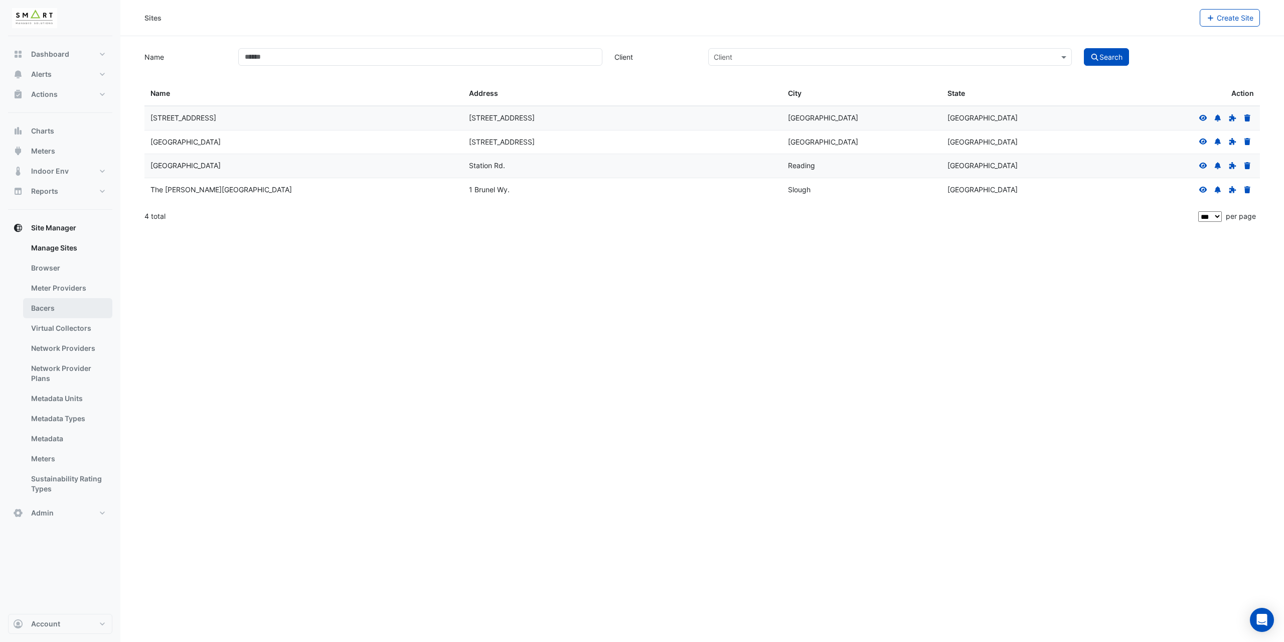
click at [65, 307] on link "Bacers" at bounding box center [67, 308] width 89 height 20
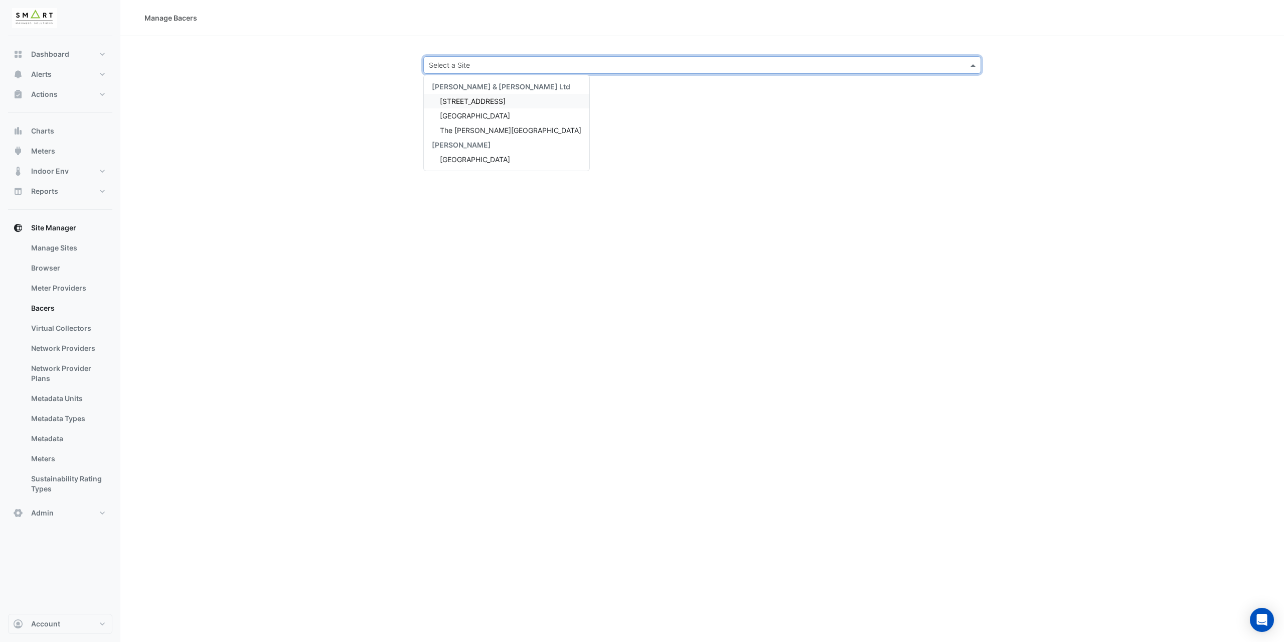
click at [469, 64] on input "text" at bounding box center [692, 65] width 527 height 11
click at [471, 157] on span "Marble Arch Place" at bounding box center [475, 159] width 70 height 9
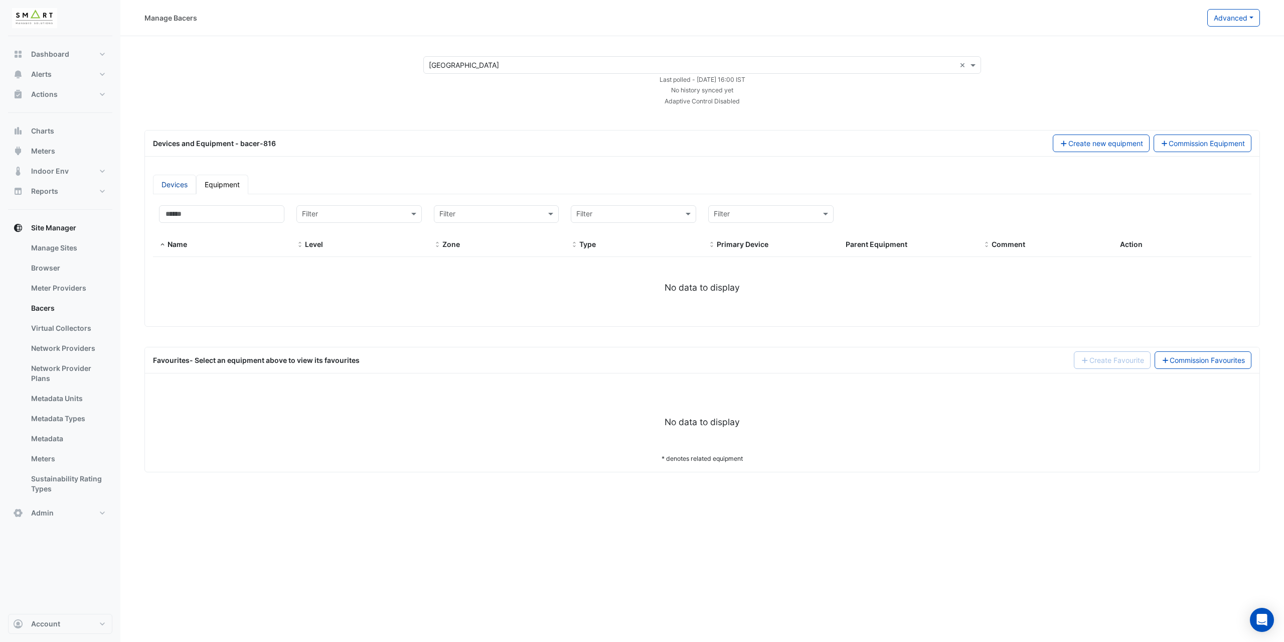
click at [183, 179] on link "Devices" at bounding box center [174, 185] width 43 height 20
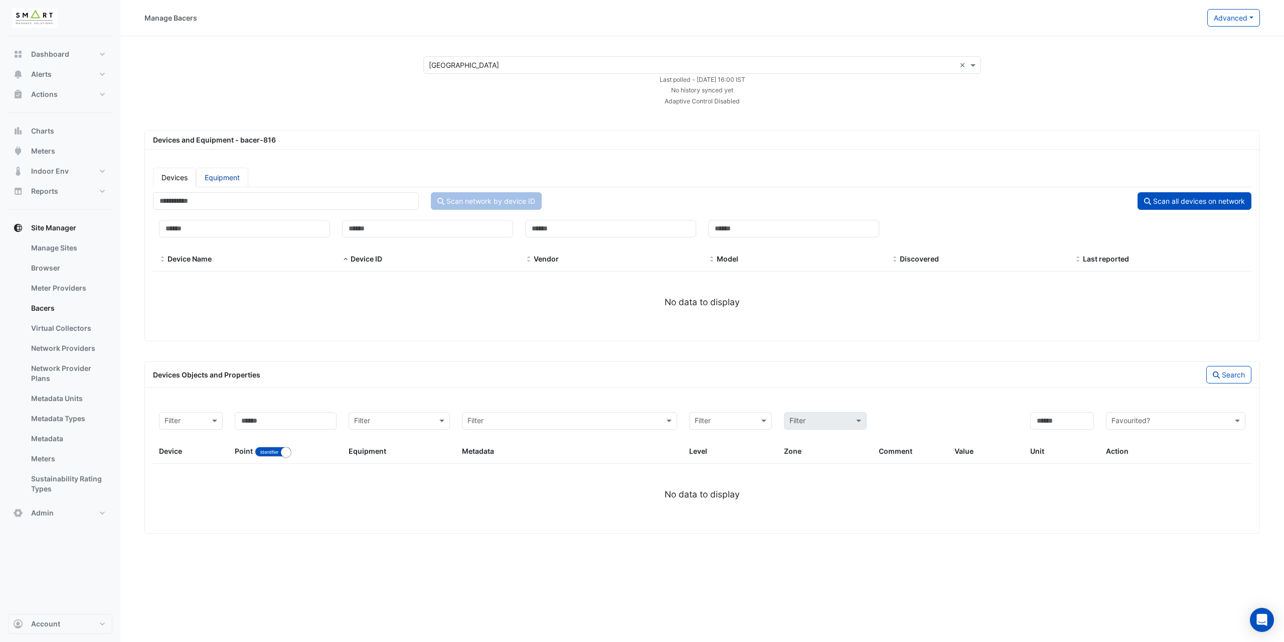
click at [226, 178] on link "Equipment" at bounding box center [222, 178] width 52 height 20
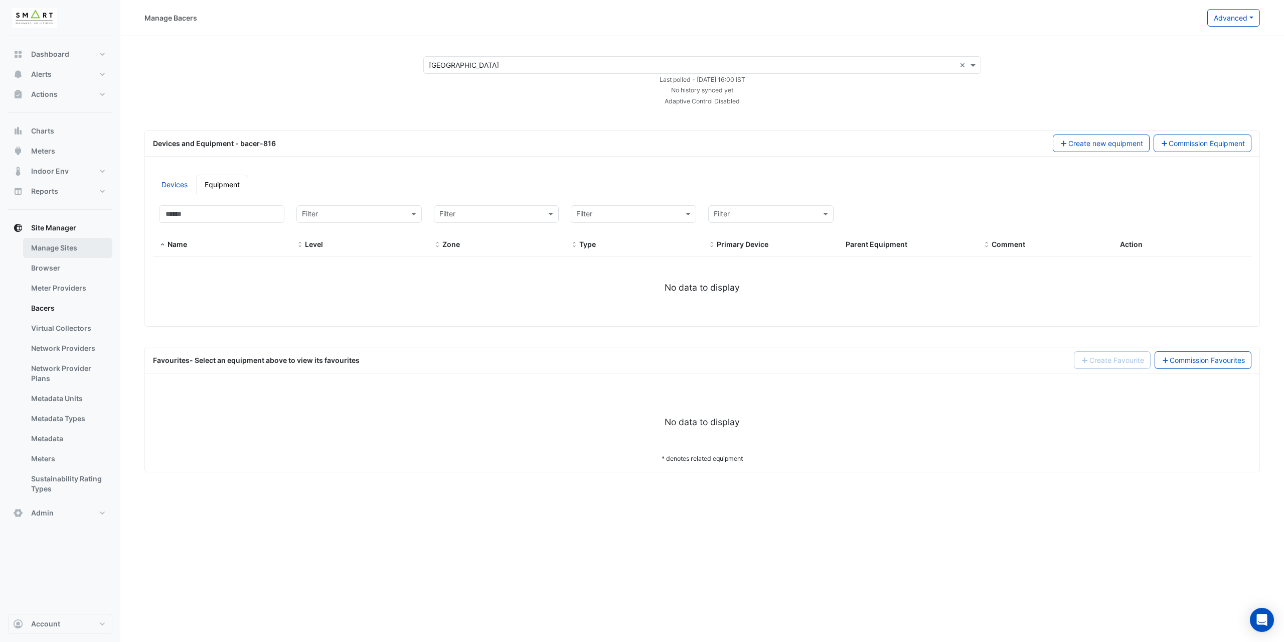
click at [50, 245] on link "Manage Sites" at bounding box center [67, 248] width 89 height 20
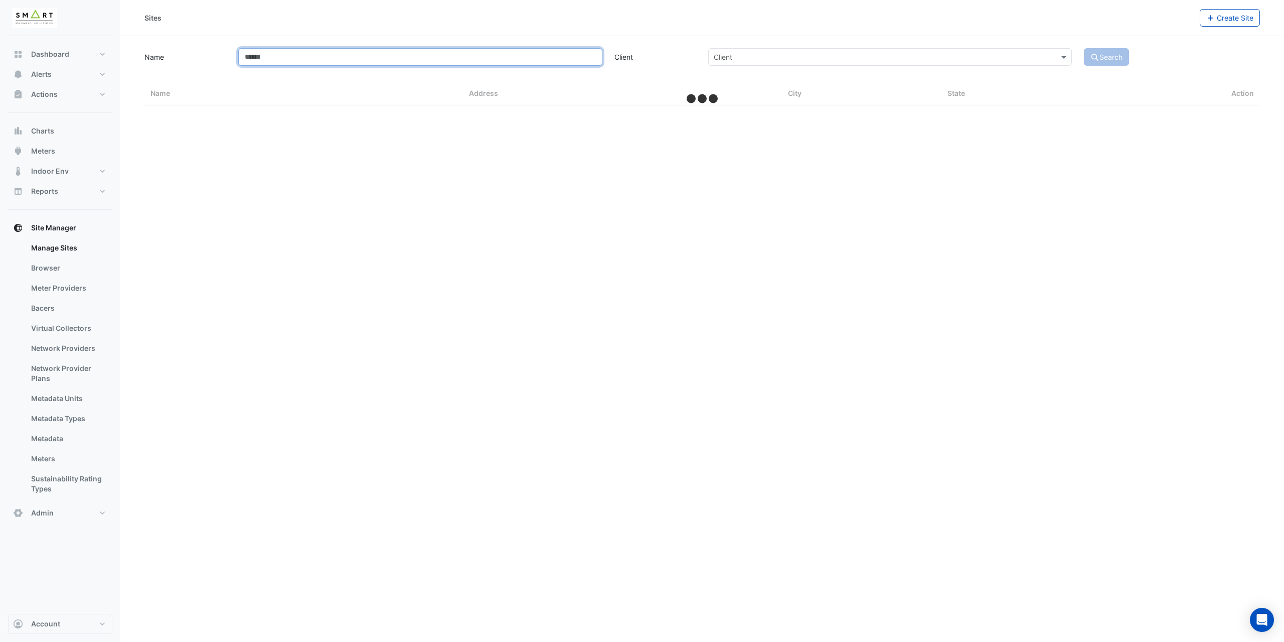
select select "***"
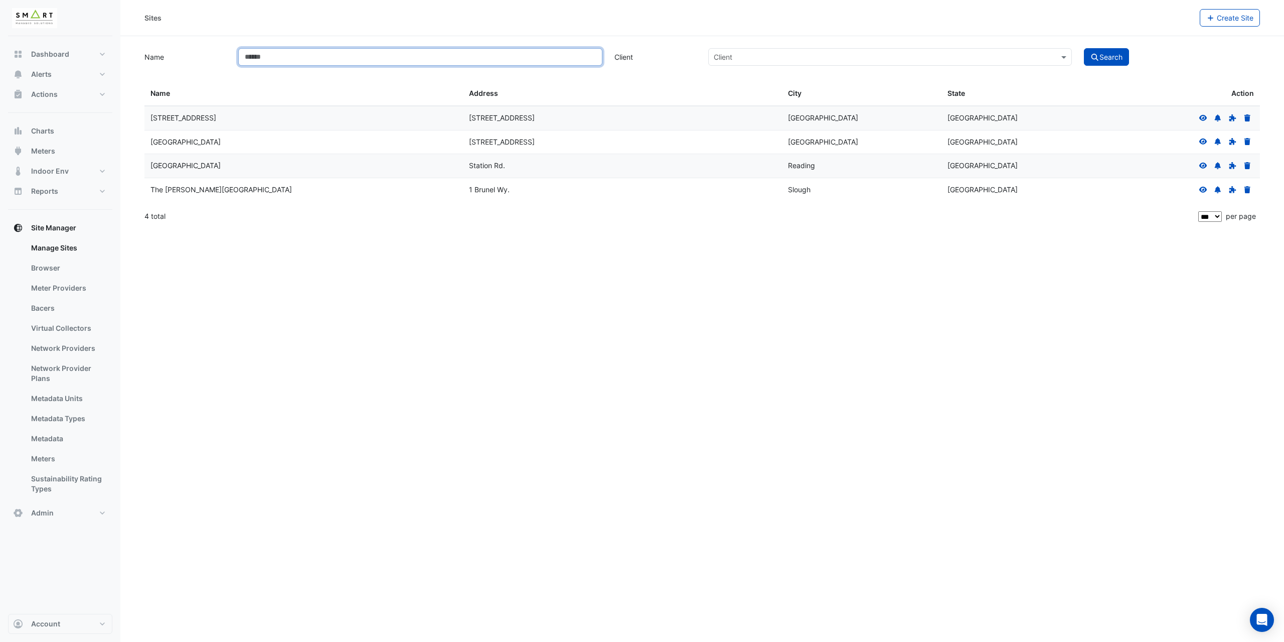
click at [313, 60] on input "Name" at bounding box center [420, 57] width 364 height 18
click at [1006, 289] on div "Sites Create Site Name Client Client Search Sites Name Sites Address Sites City…" at bounding box center [702, 321] width 1164 height 642
click at [1204, 166] on icon at bounding box center [1204, 166] width 8 height 6
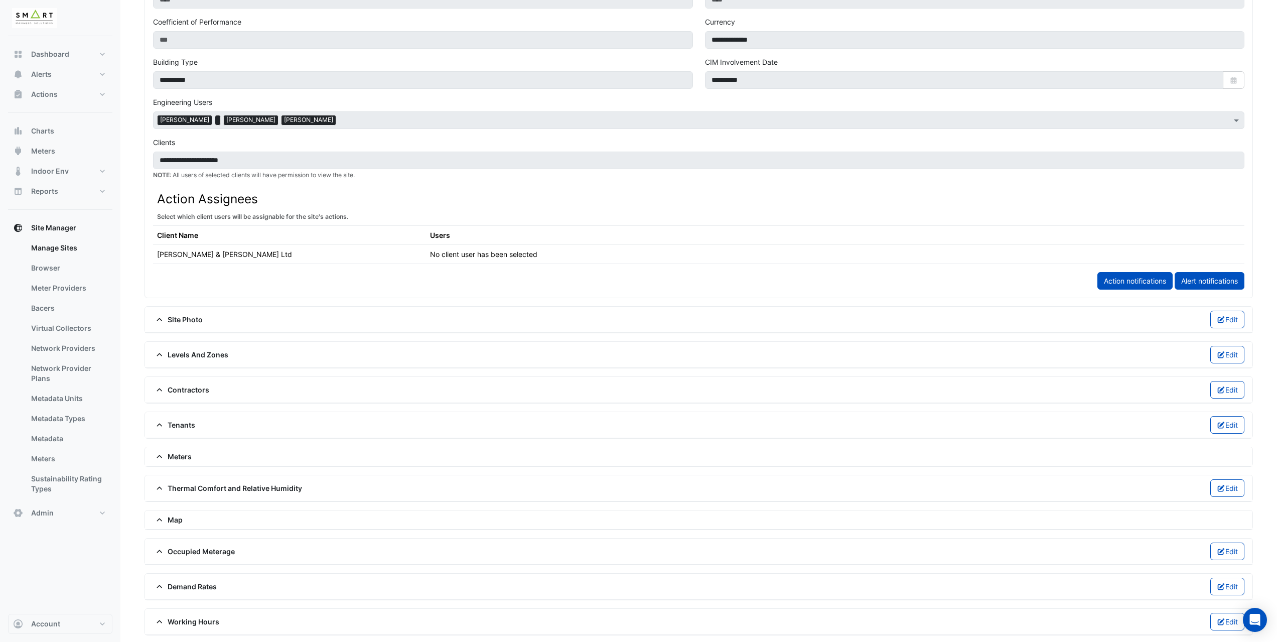
scroll to position [389, 0]
click at [191, 358] on span "Levels And Zones" at bounding box center [190, 353] width 75 height 11
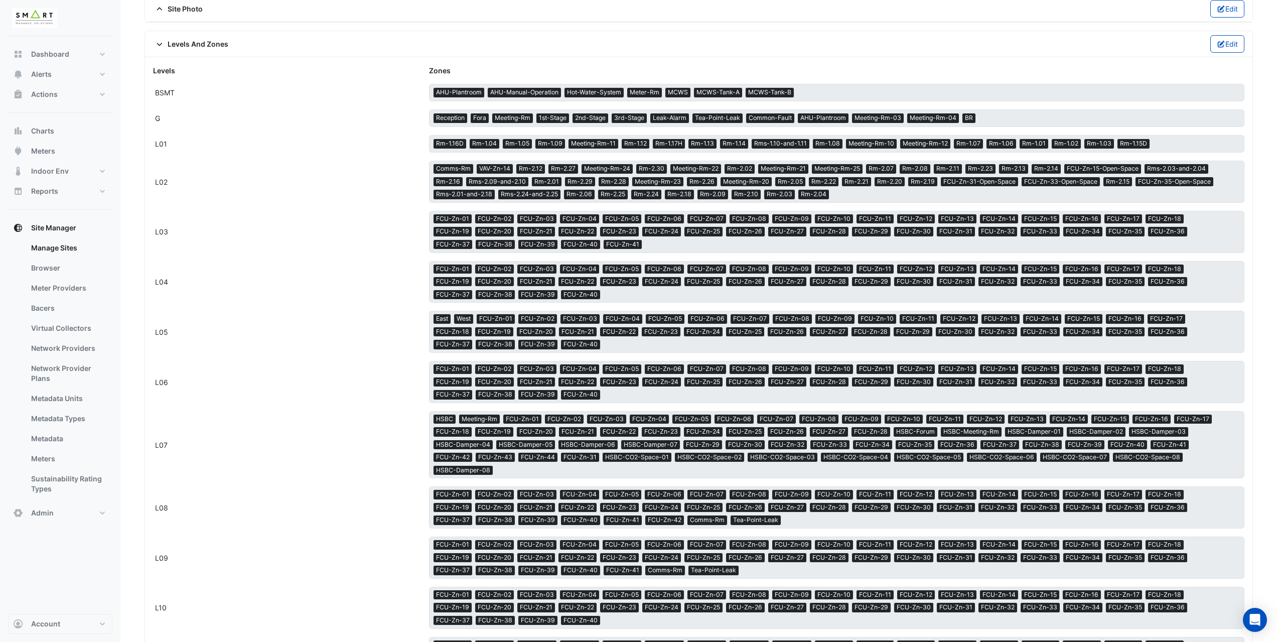
scroll to position [520, 0]
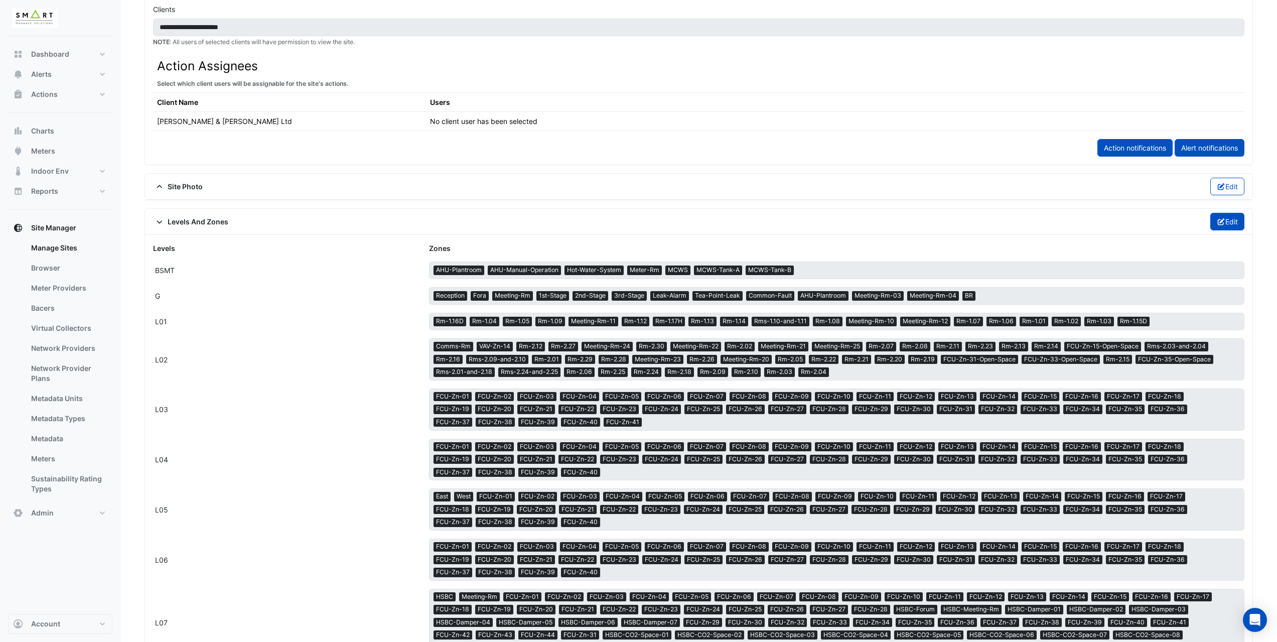
click at [1218, 219] on icon "button" at bounding box center [1221, 221] width 9 height 7
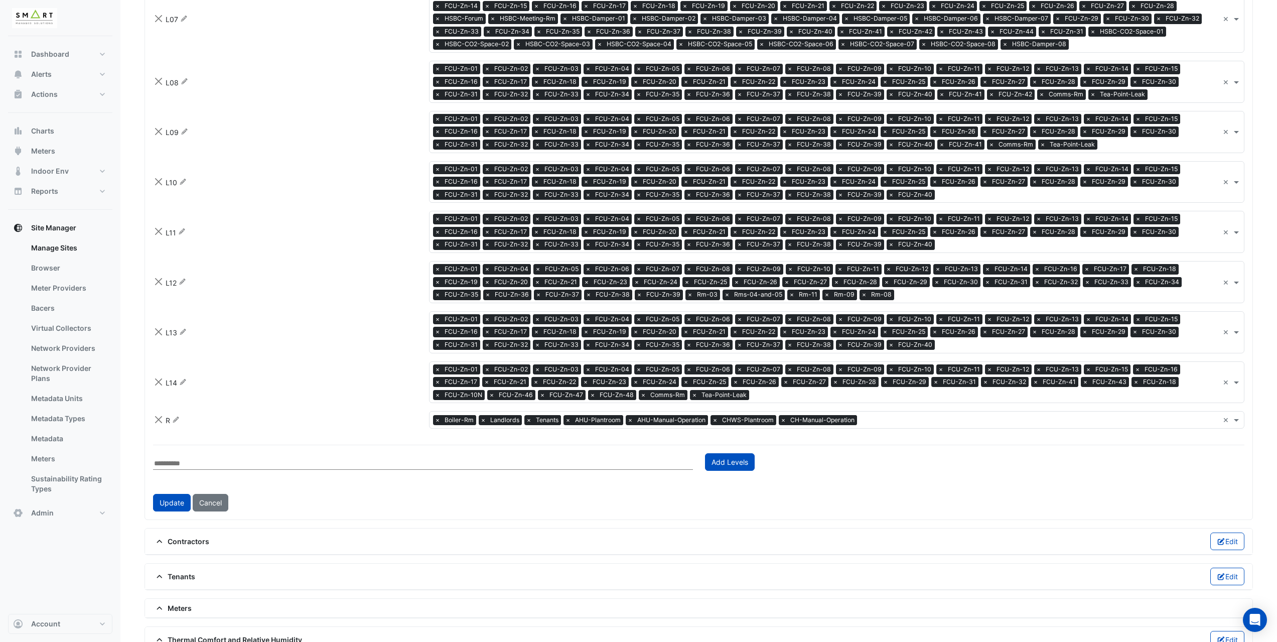
scroll to position [1173, 0]
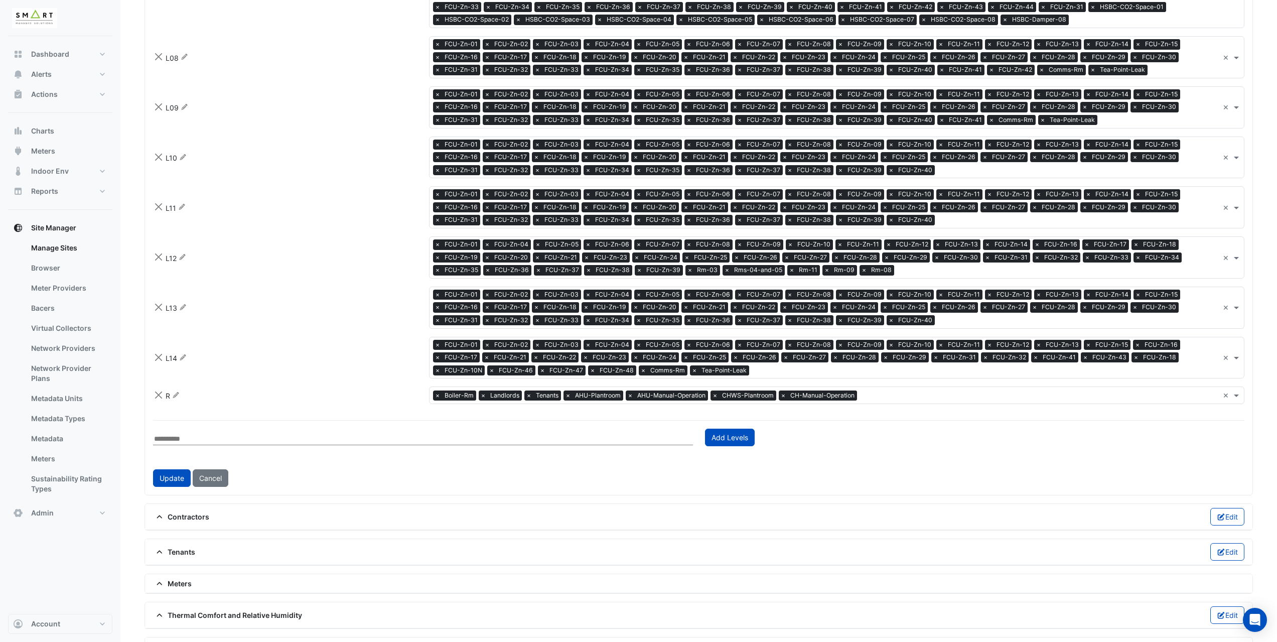
click at [202, 433] on input "text" at bounding box center [423, 439] width 540 height 12
type input "**********"
click at [738, 428] on button "Add Levels" at bounding box center [730, 437] width 50 height 18
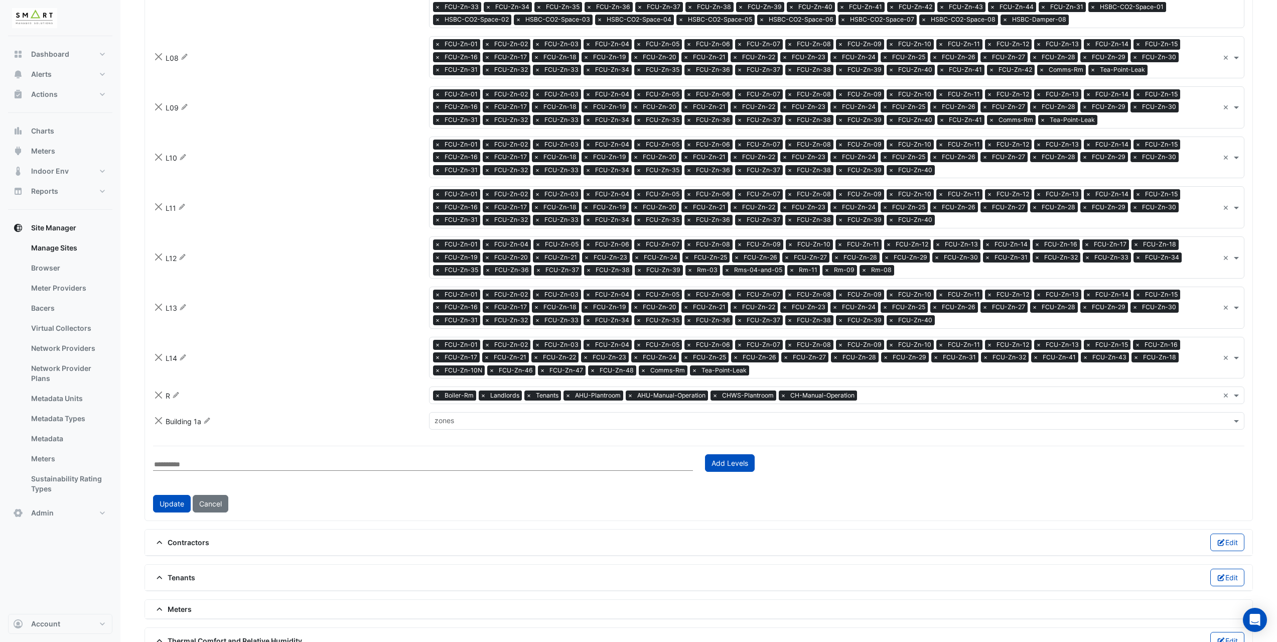
click at [496, 416] on input "text" at bounding box center [831, 421] width 793 height 11
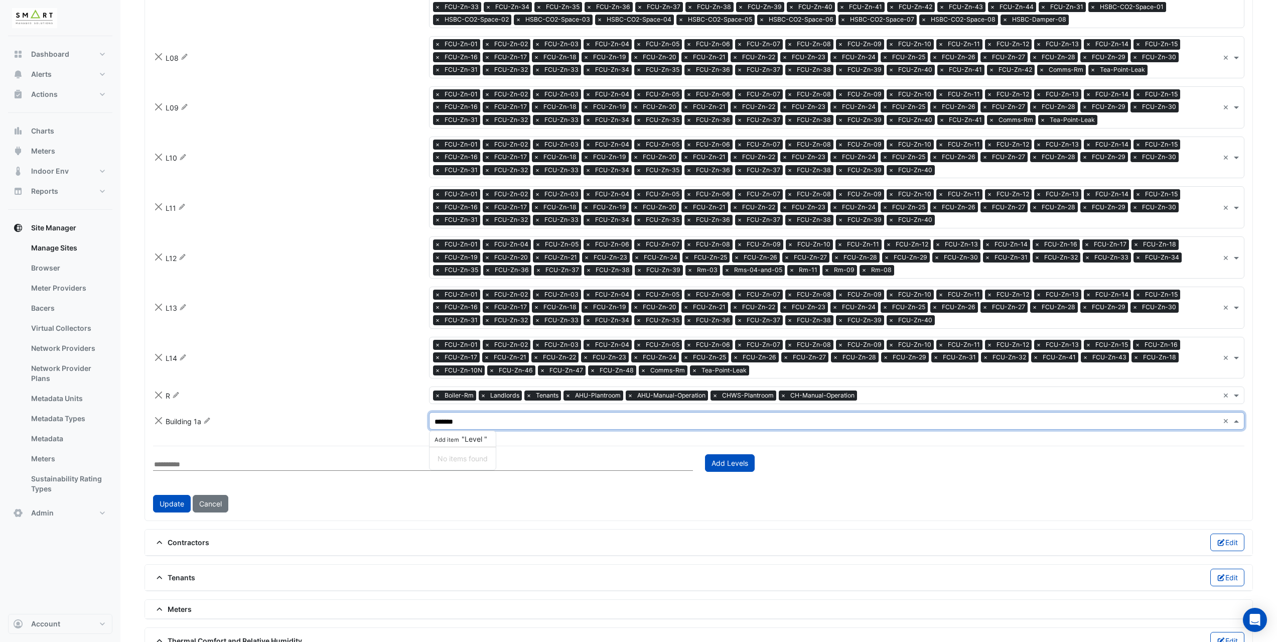
type input "********"
click at [479, 435] on span "Add item "Level 01"" at bounding box center [464, 439] width 62 height 9
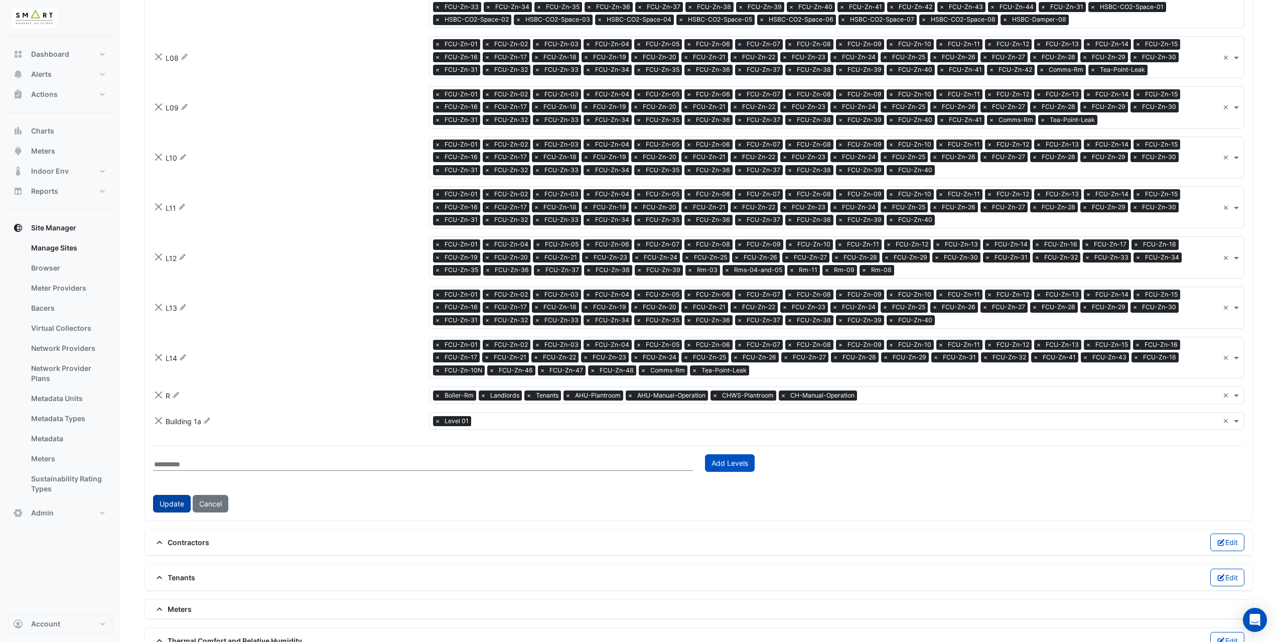
click at [179, 495] on button "Update" at bounding box center [172, 504] width 38 height 18
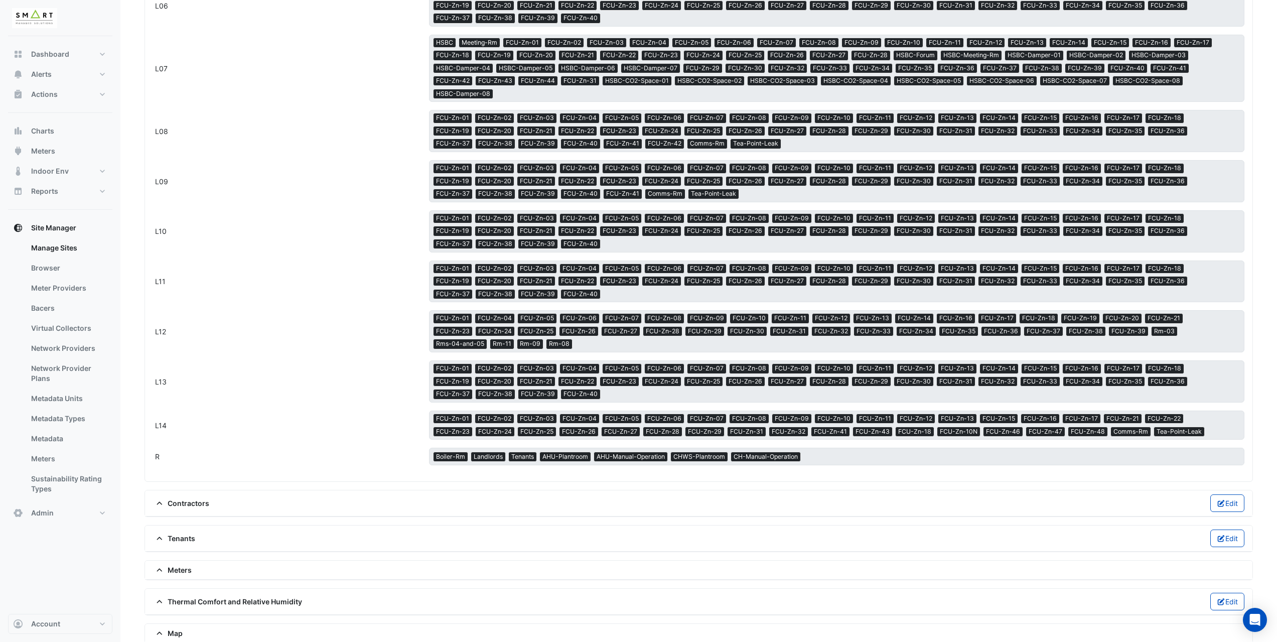
scroll to position [1122, 0]
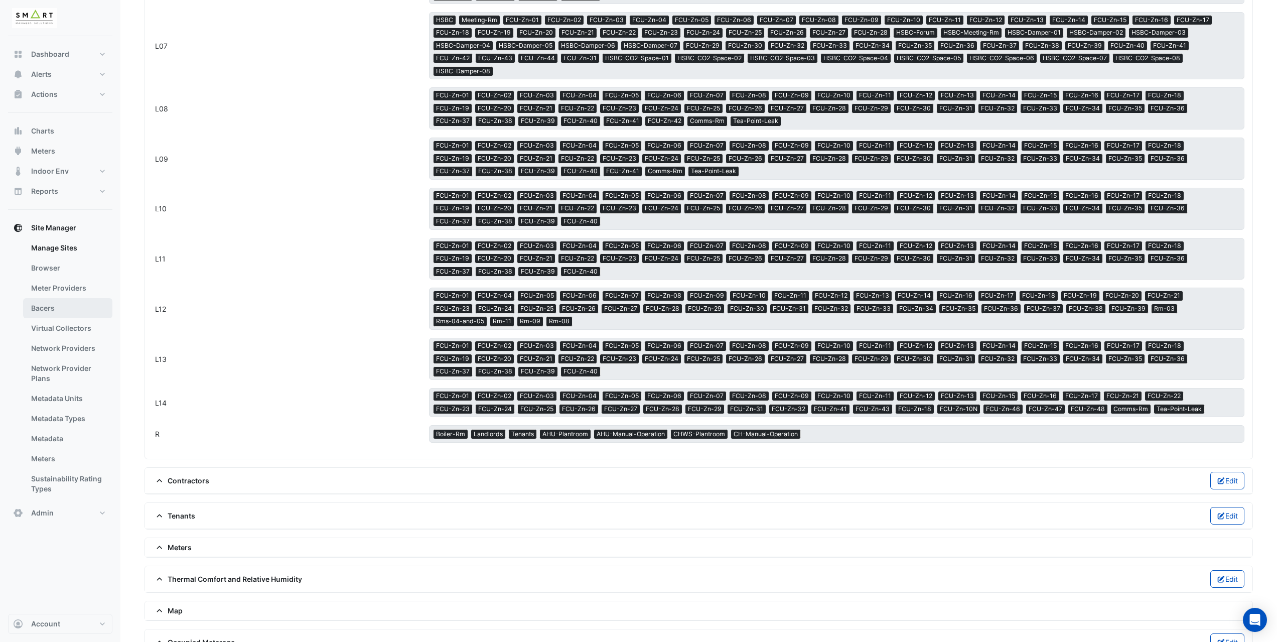
click at [53, 308] on link "Bacers" at bounding box center [67, 308] width 89 height 20
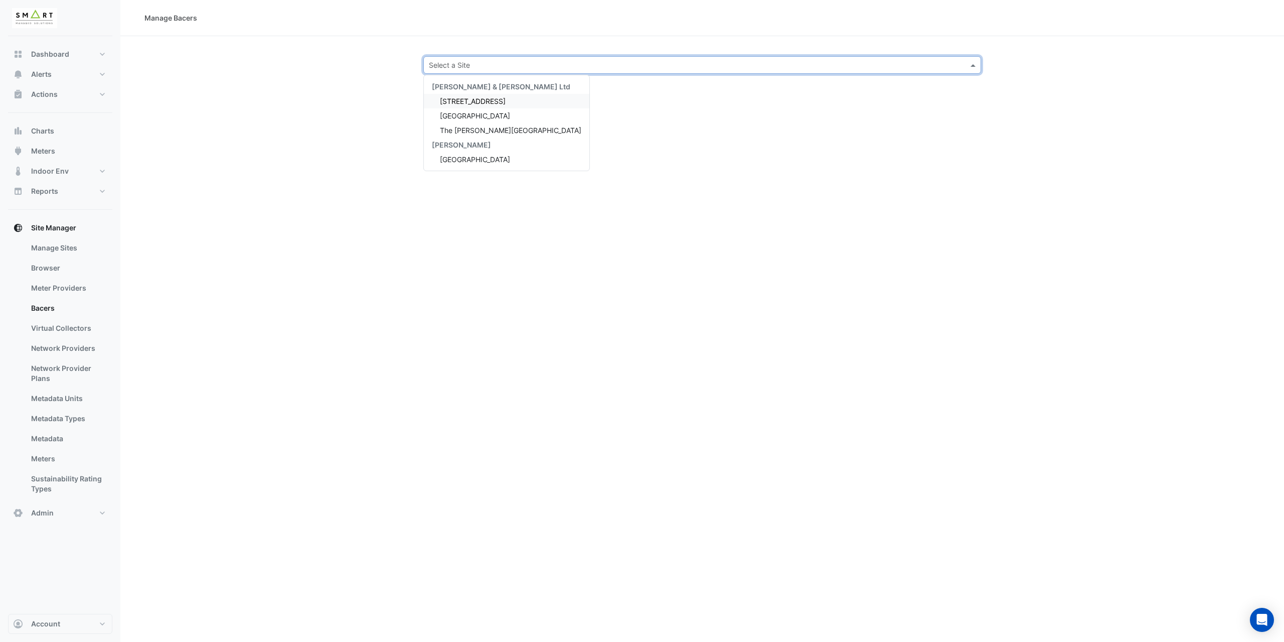
click at [464, 66] on input "text" at bounding box center [692, 65] width 527 height 11
click at [487, 118] on span "[GEOGRAPHIC_DATA]" at bounding box center [475, 115] width 70 height 9
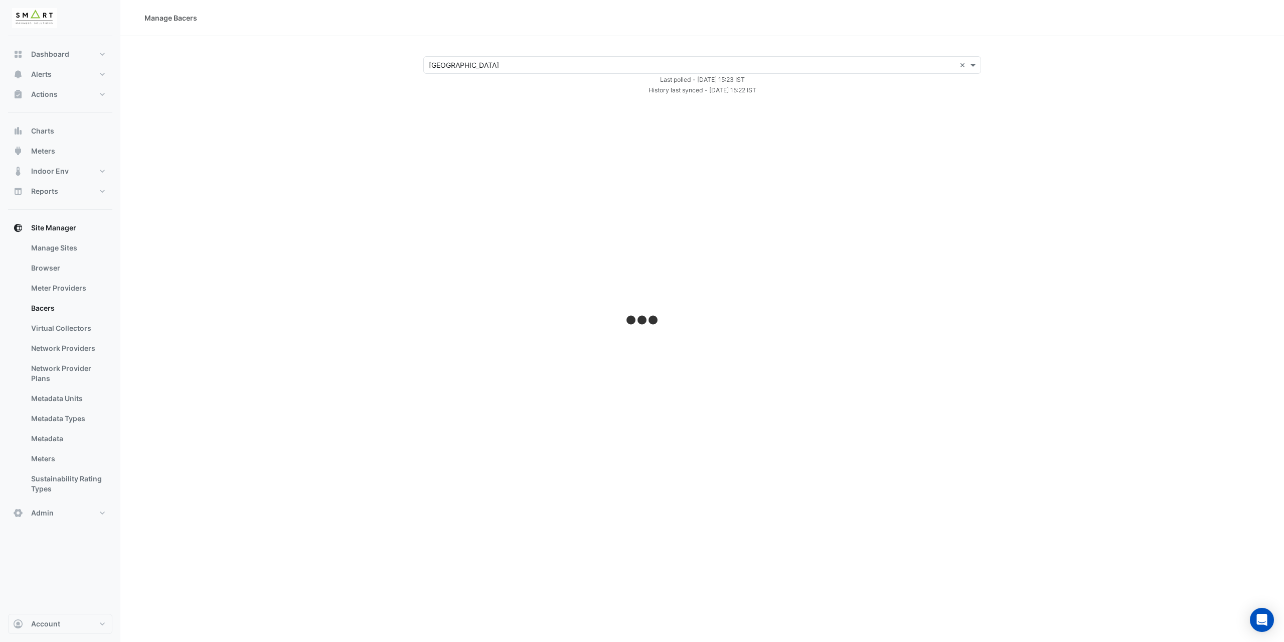
select select "***"
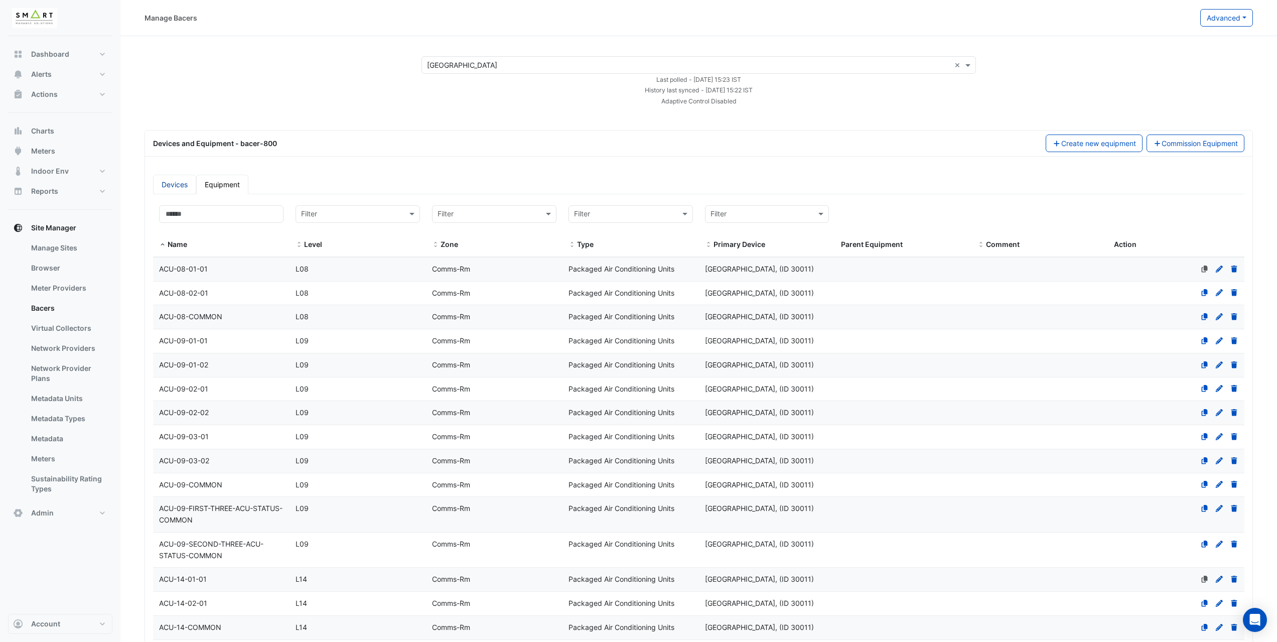
click at [182, 183] on link "Devices" at bounding box center [174, 185] width 43 height 20
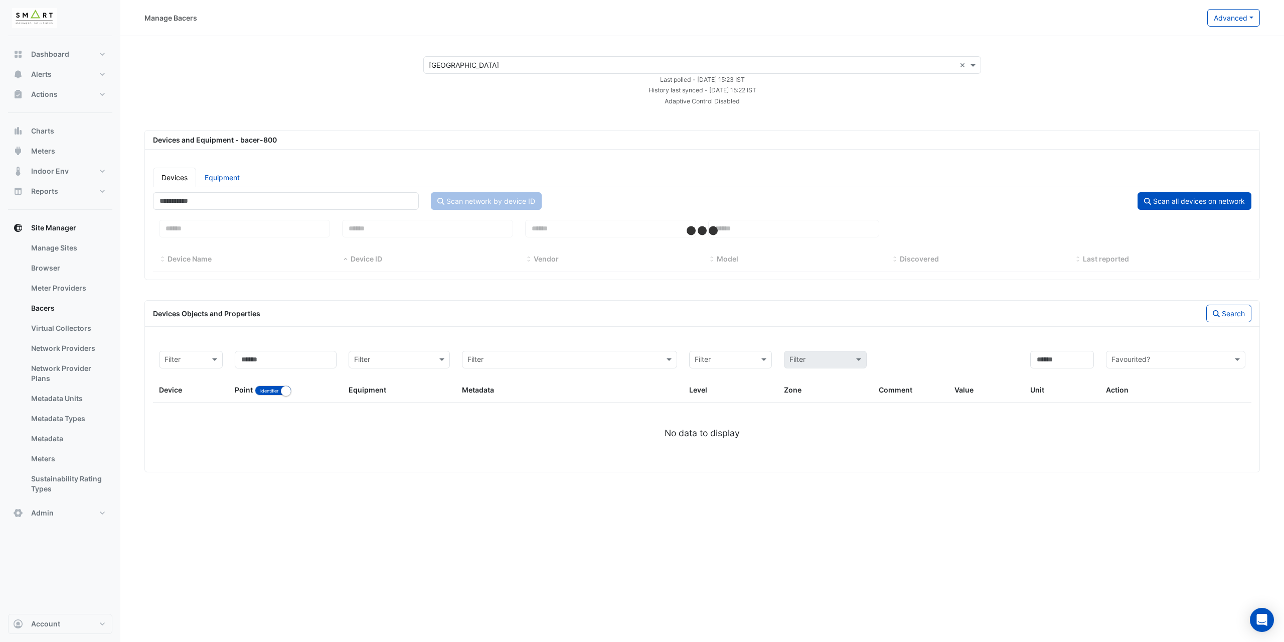
select select "***"
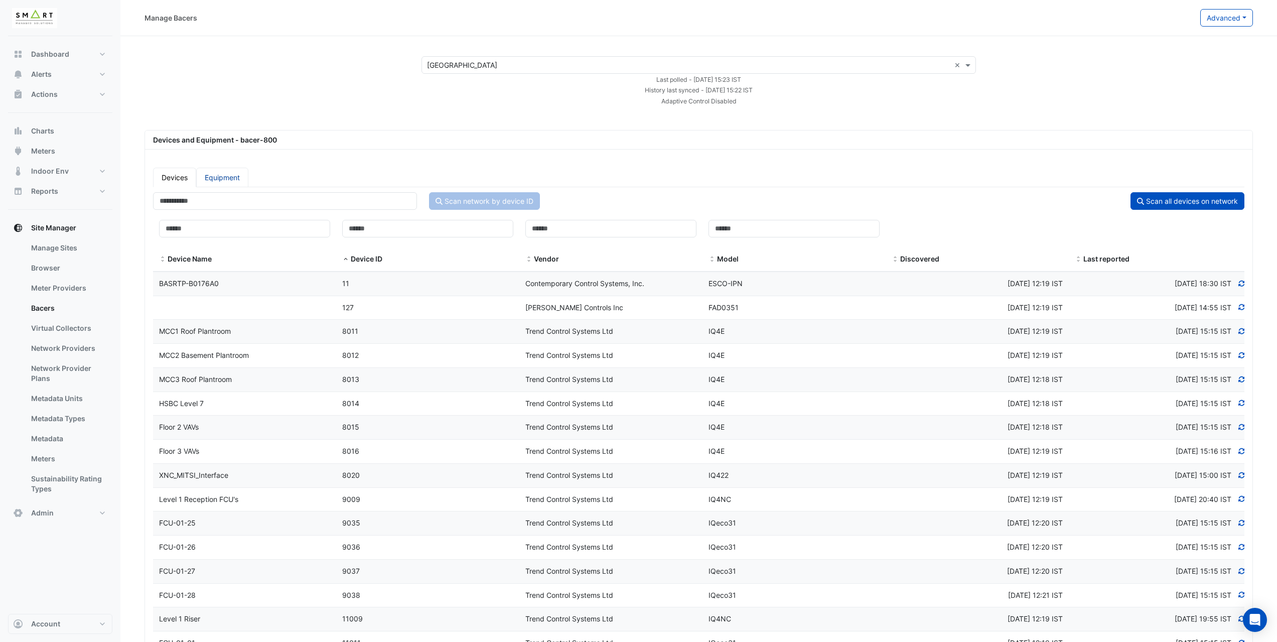
click at [217, 178] on link "Equipment" at bounding box center [222, 178] width 52 height 20
select select "***"
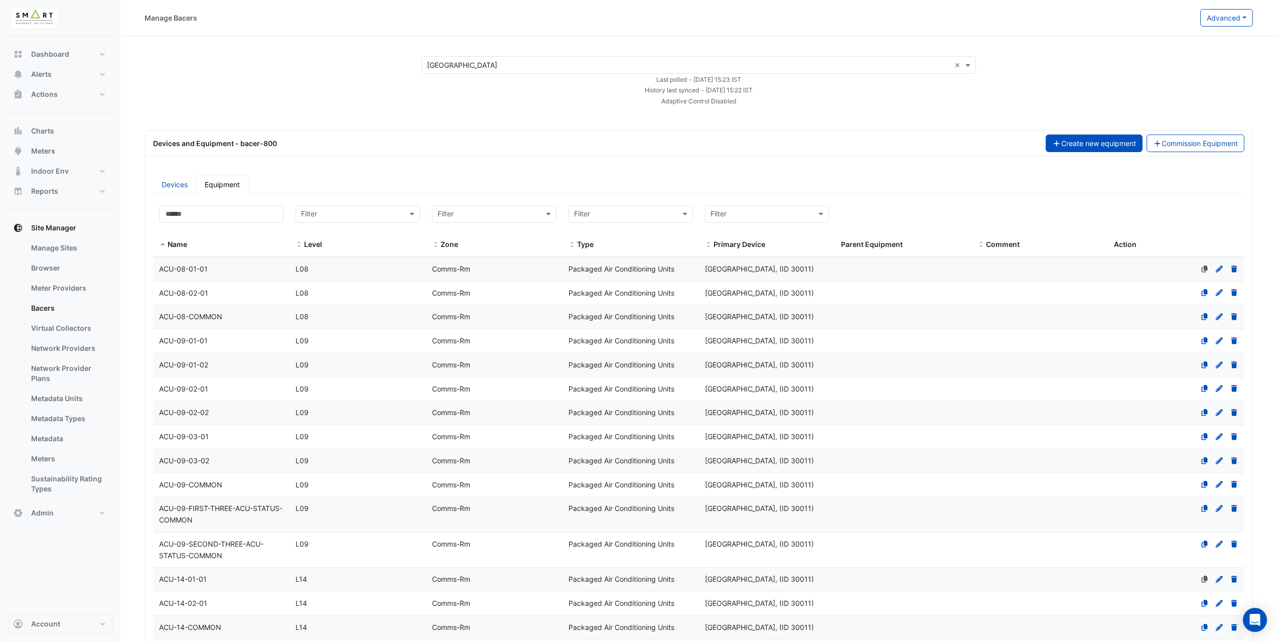
click at [1052, 144] on icon "button" at bounding box center [1056, 143] width 9 height 7
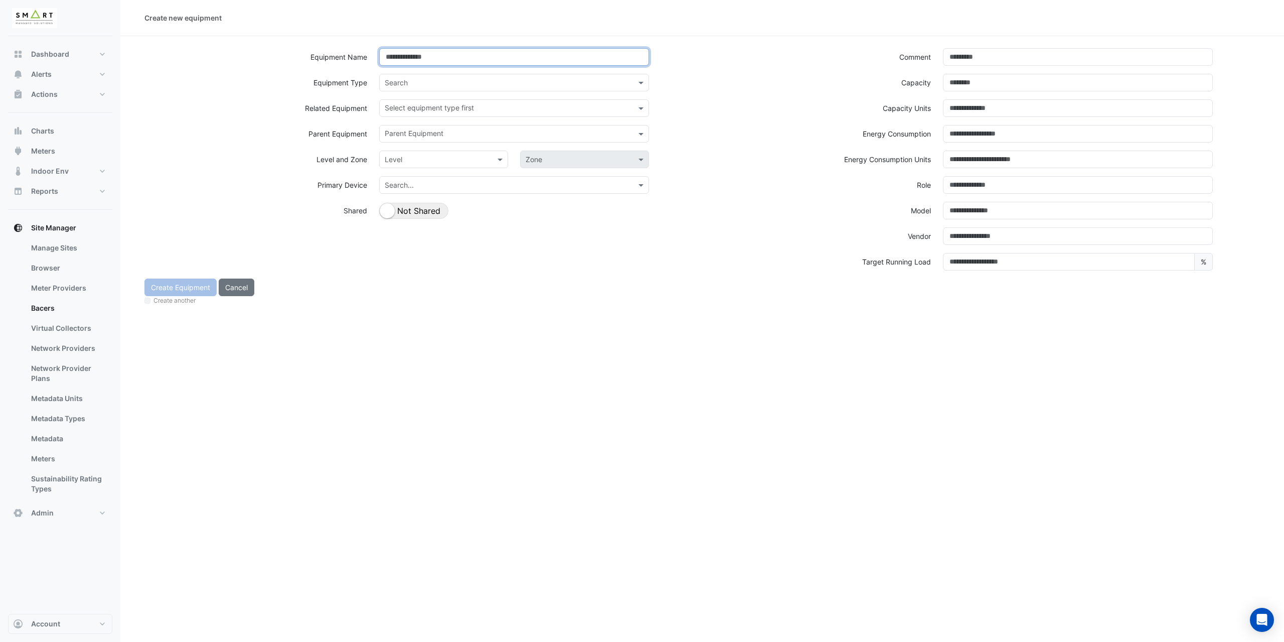
click at [426, 57] on input at bounding box center [514, 57] width 270 height 18
type input "********"
click at [347, 72] on div "Equipment Name ********" at bounding box center [420, 61] width 564 height 26
click at [392, 81] on input "text" at bounding box center [504, 83] width 239 height 11
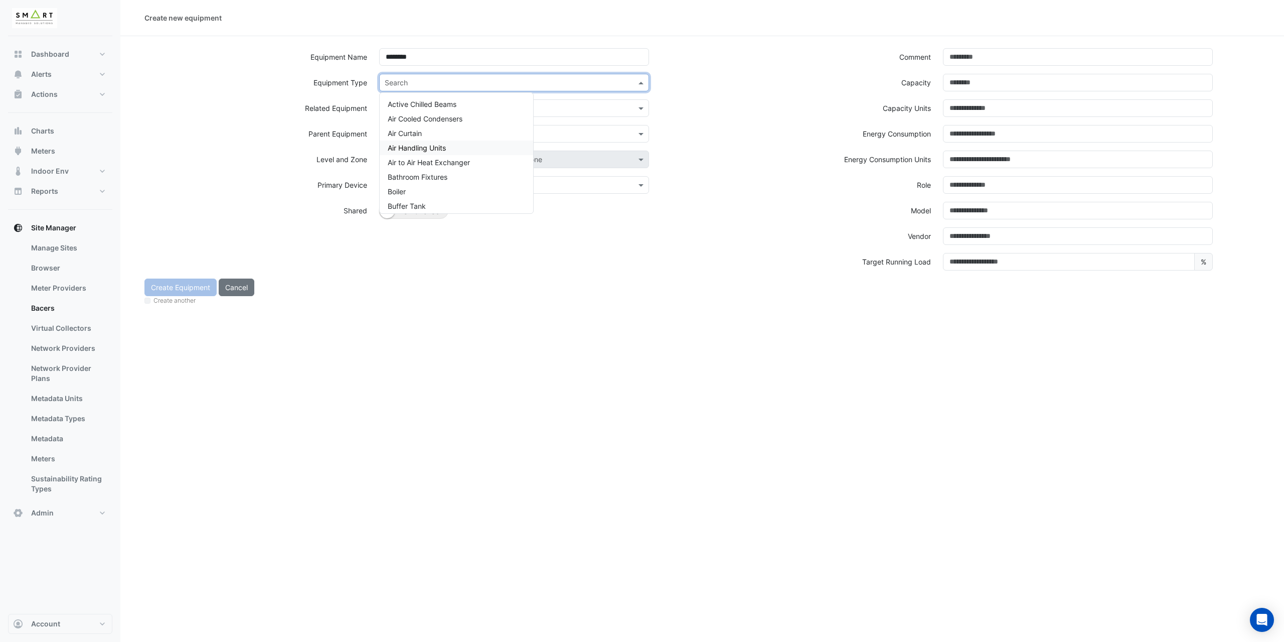
click at [405, 150] on span "Air Handling Units" at bounding box center [417, 147] width 58 height 9
click at [420, 82] on input "text" at bounding box center [504, 83] width 239 height 11
click at [675, 91] on div "Equipment Type Search × Air Handling Units × Active Chilled Beams Air Cooled Co…" at bounding box center [420, 87] width 564 height 26
click at [399, 82] on input "text" at bounding box center [504, 83] width 239 height 11
click at [343, 94] on div "Equipment Type Search × Air Handling Units × Active Chilled Beams Air Cooled Co…" at bounding box center [420, 87] width 564 height 26
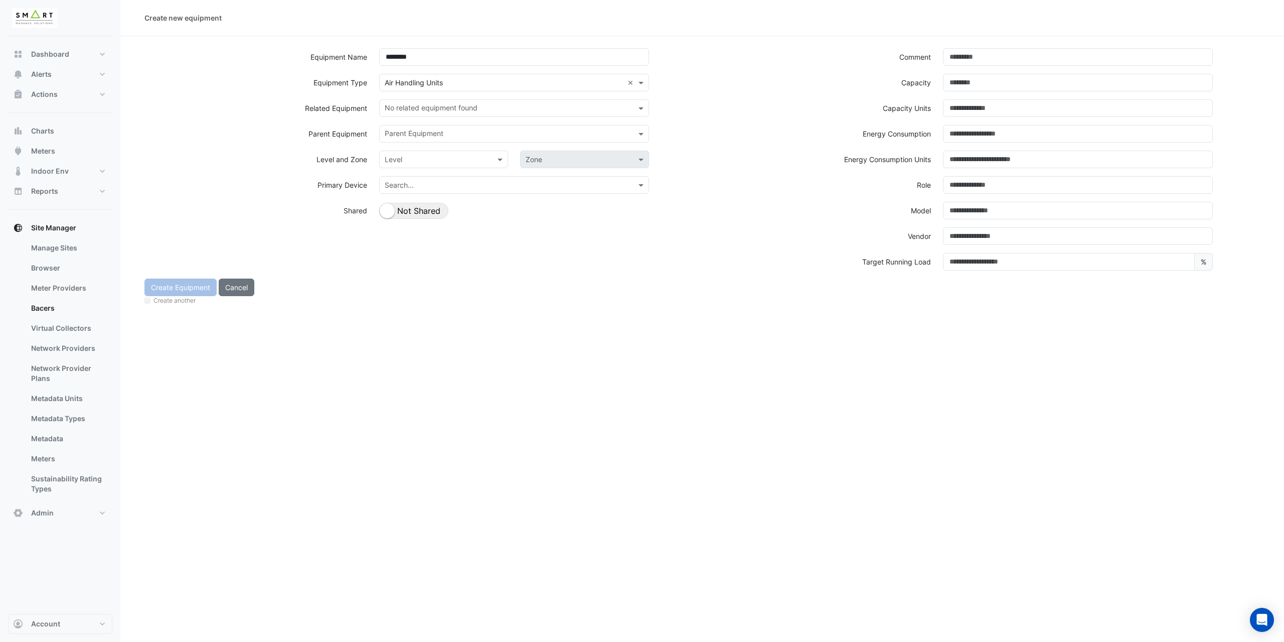
click at [399, 160] on input "text" at bounding box center [434, 160] width 98 height 11
click at [401, 228] on div "L01" at bounding box center [406, 224] width 52 height 15
click at [550, 161] on input "text" at bounding box center [575, 160] width 98 height 11
click at [546, 255] on span "Rm-1.12" at bounding box center [542, 253] width 26 height 9
click at [550, 218] on div "Shared Not Shared" at bounding box center [514, 210] width 270 height 17
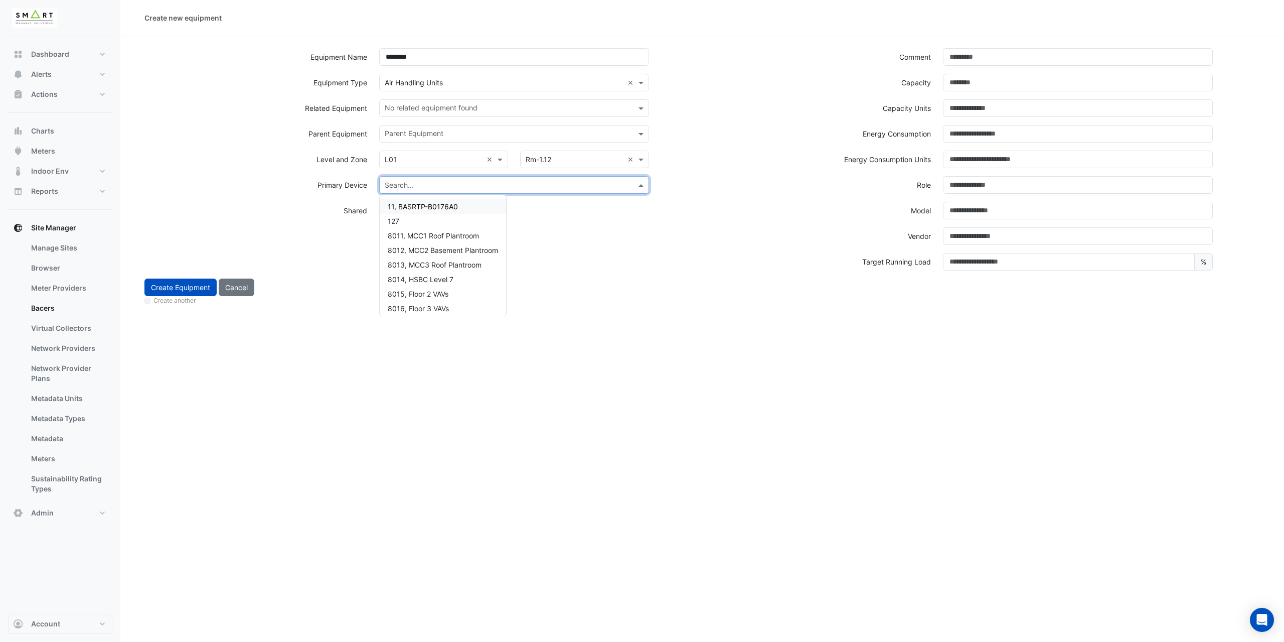
click at [398, 185] on input "text" at bounding box center [504, 185] width 239 height 11
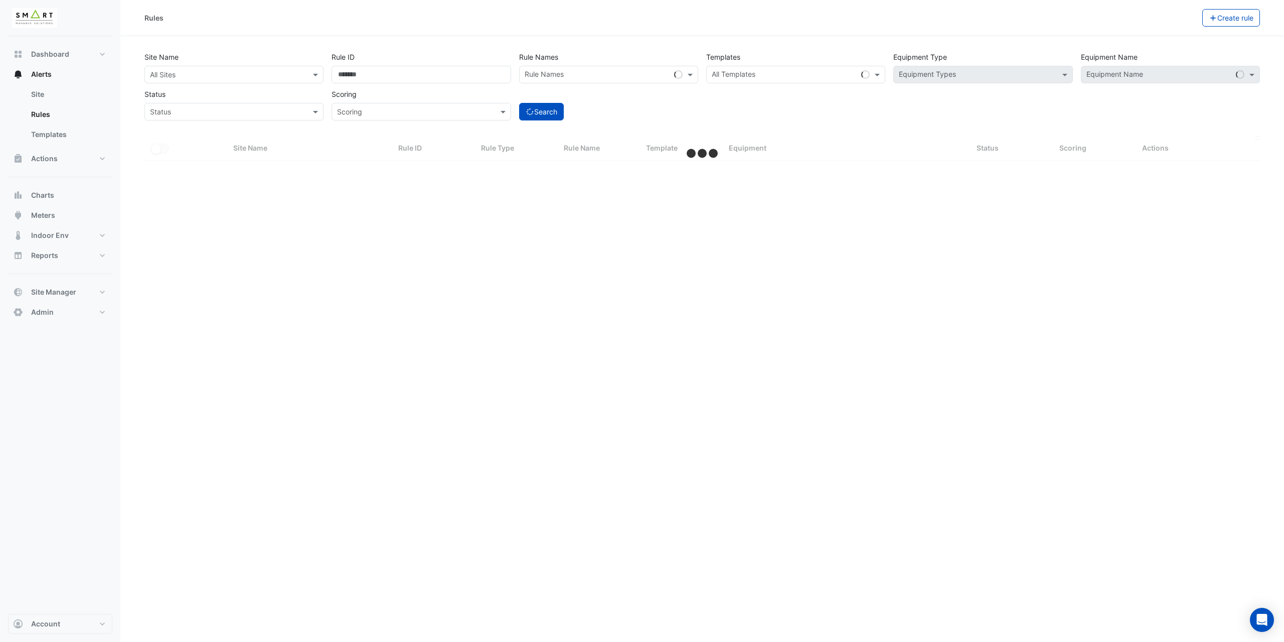
select select "***"
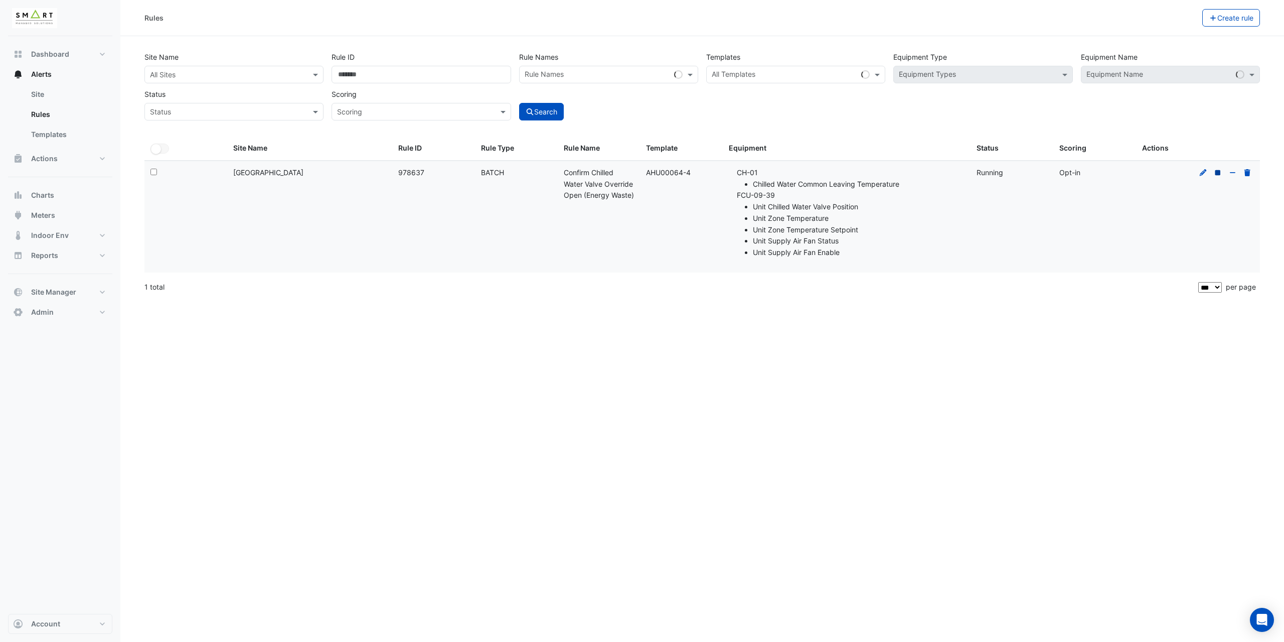
click at [1216, 173] on icon at bounding box center [1218, 172] width 9 height 7
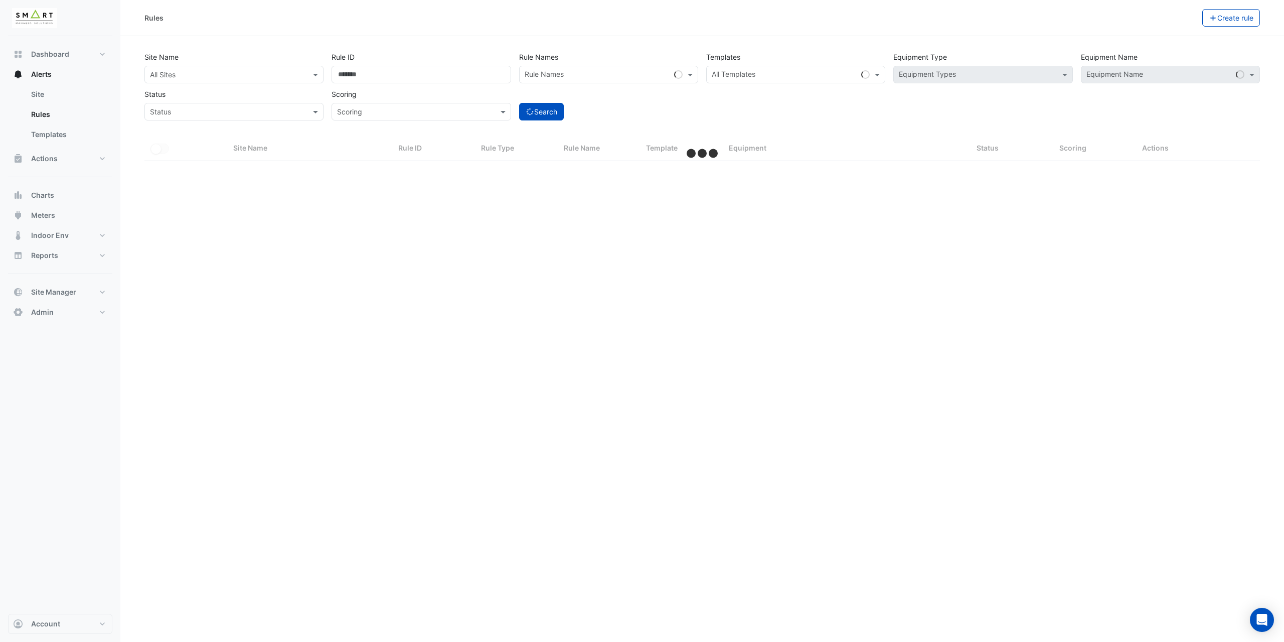
select select "***"
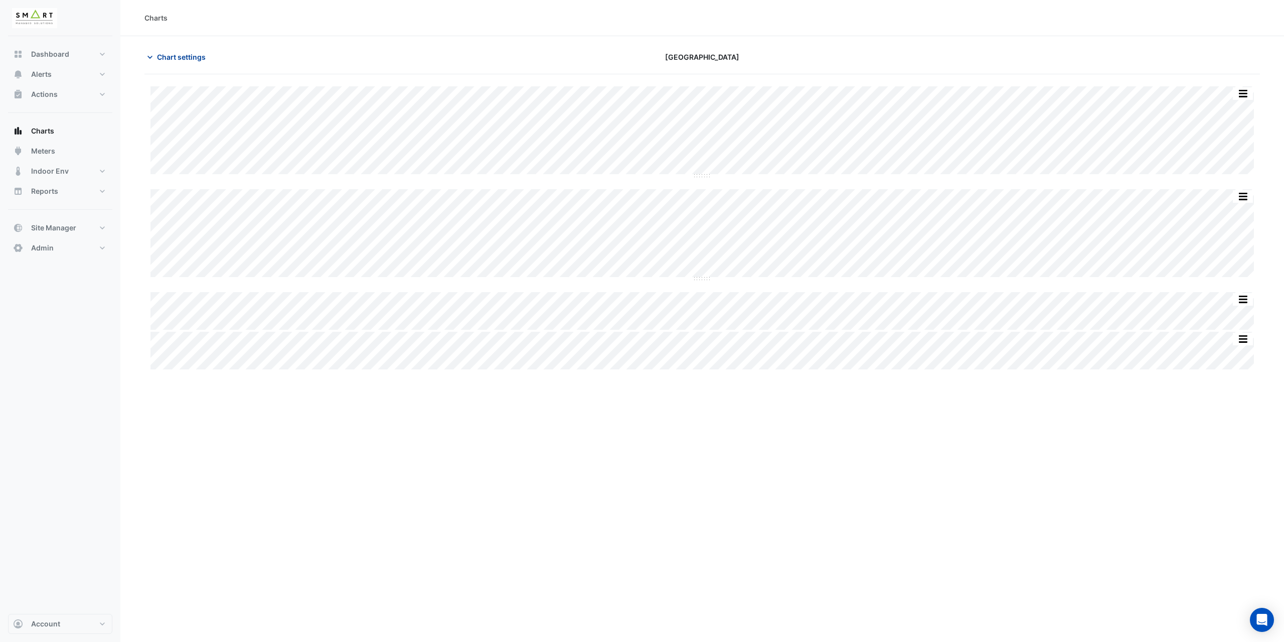
click at [172, 57] on span "Chart settings" at bounding box center [181, 57] width 49 height 11
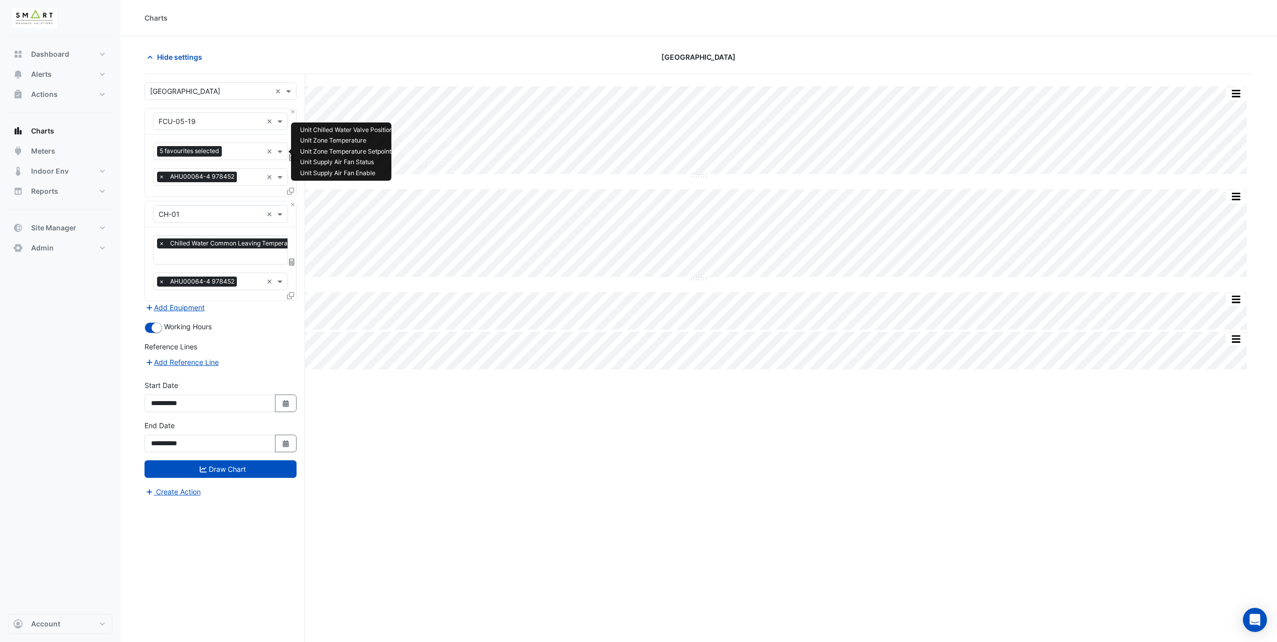
click at [236, 154] on input "text" at bounding box center [244, 152] width 37 height 11
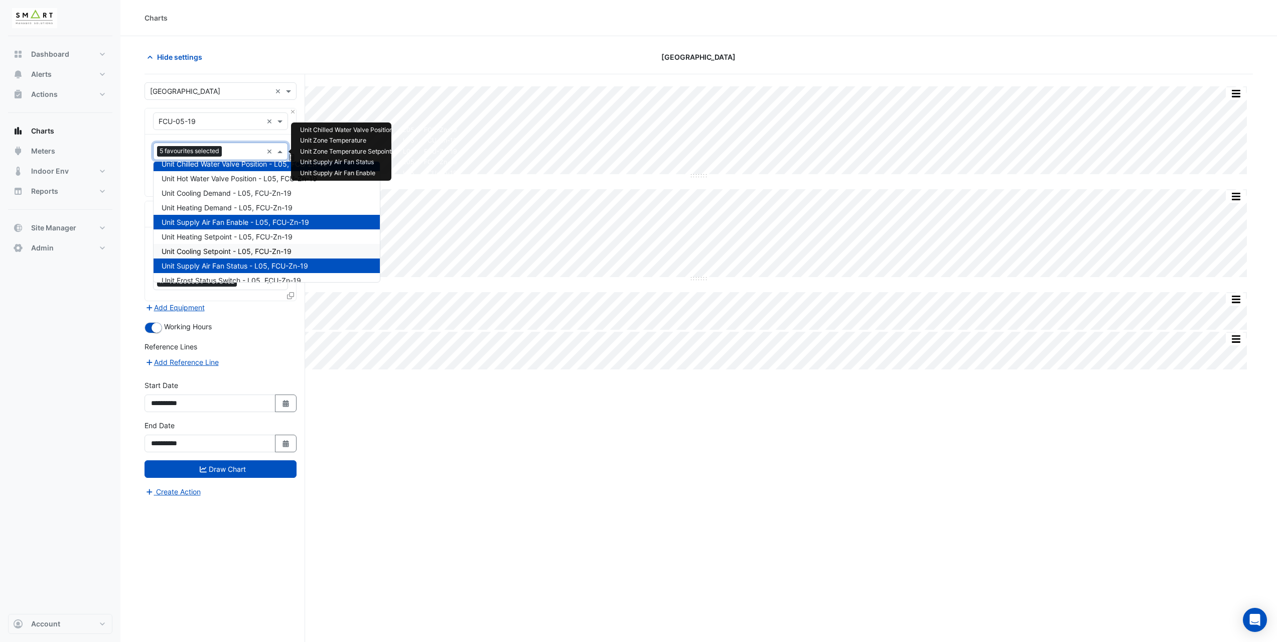
scroll to position [35, 0]
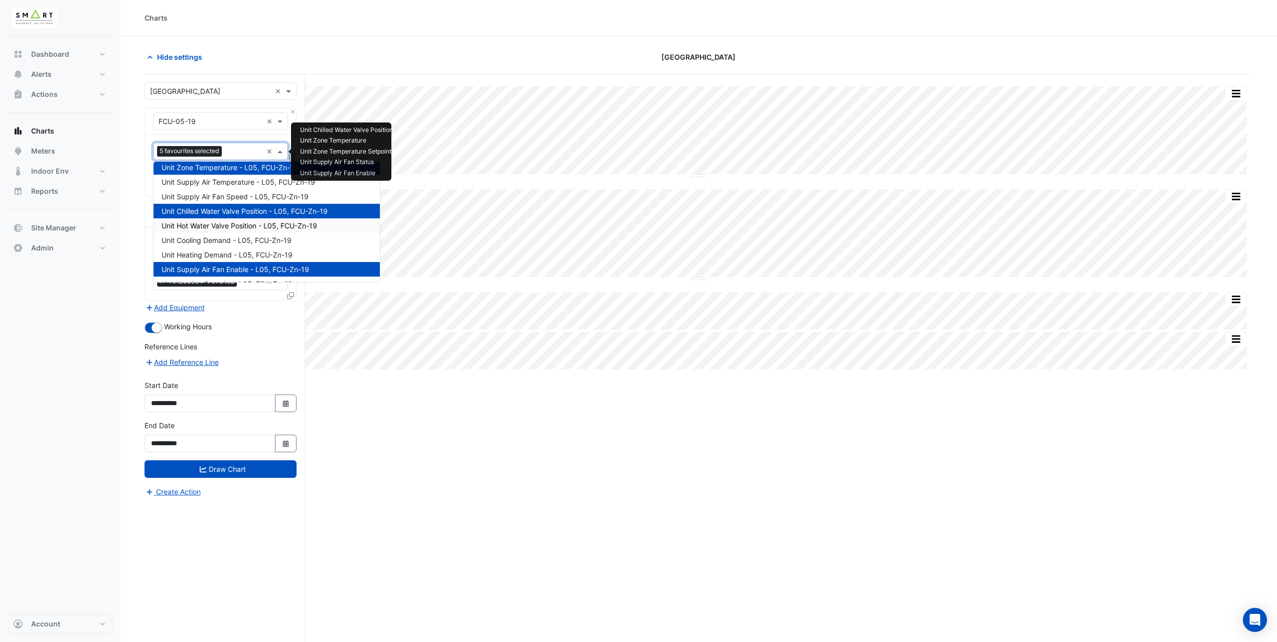
click at [228, 222] on span "Unit Hot Water Valve Position - L05, FCU-Zn-19" at bounding box center [240, 225] width 156 height 9
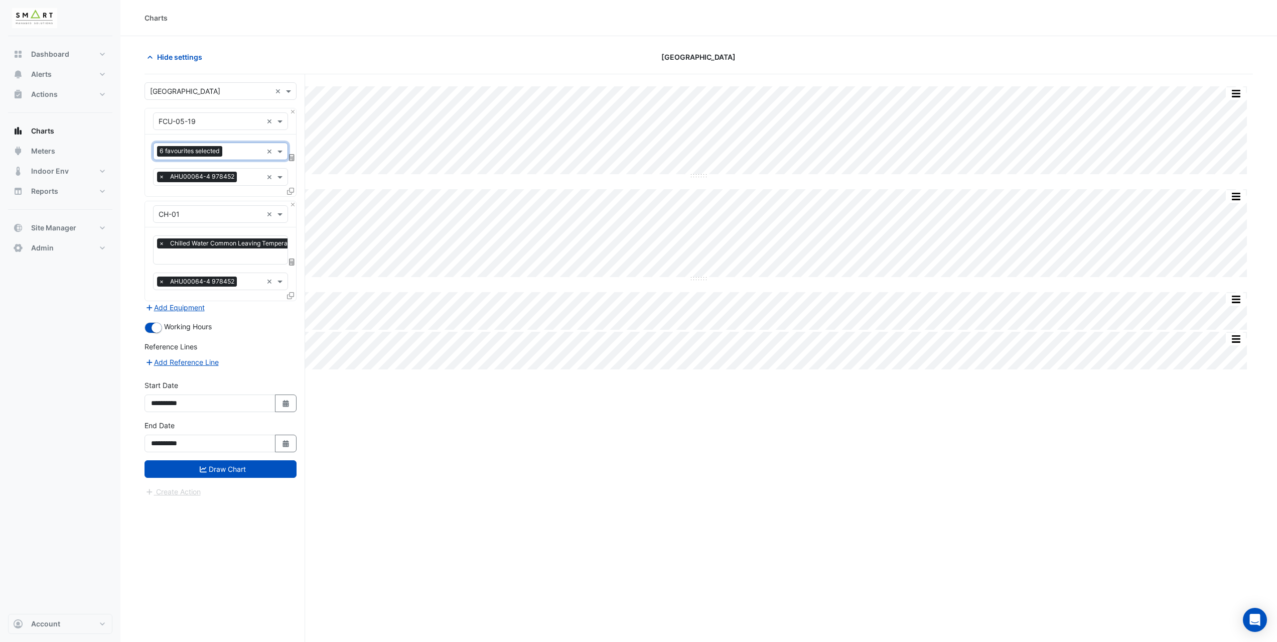
click at [238, 157] on input "text" at bounding box center [244, 152] width 36 height 11
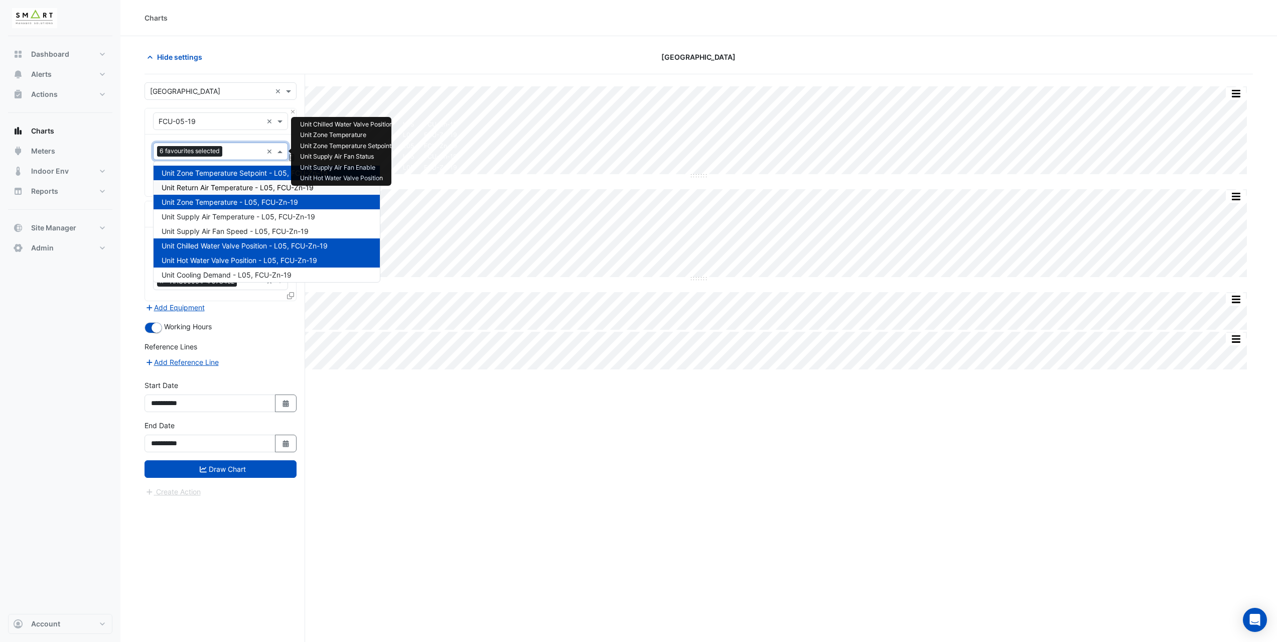
click at [244, 189] on span "Unit Return Air Temperature - L05, FCU-Zn-19" at bounding box center [238, 187] width 152 height 9
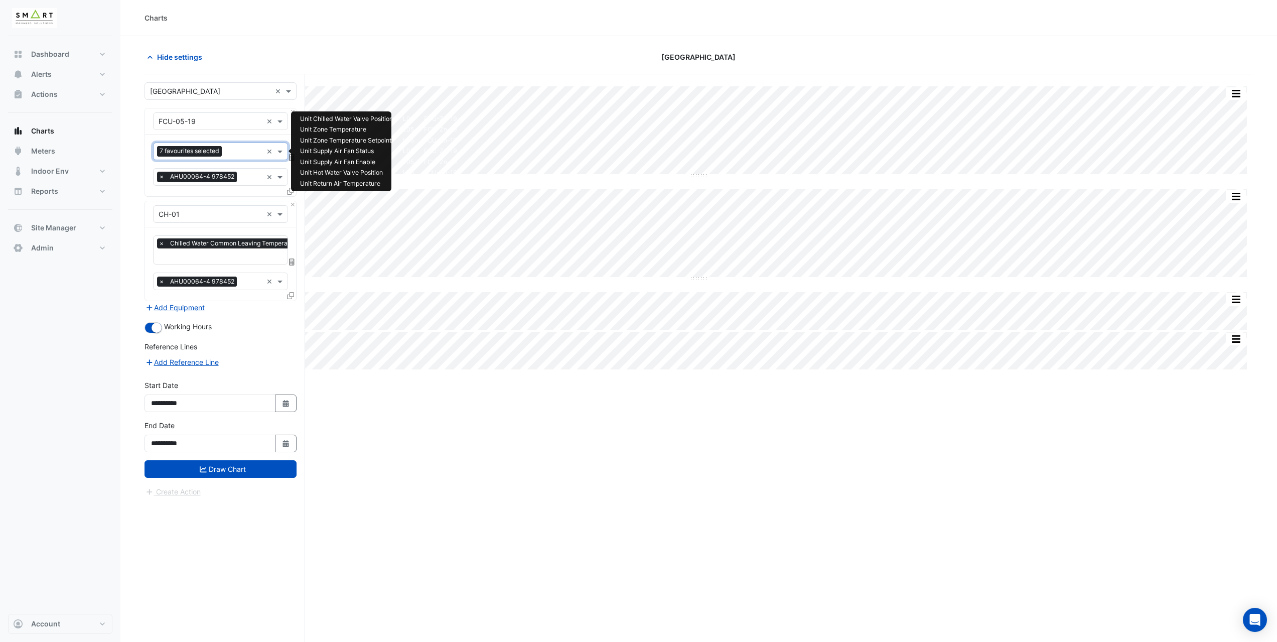
click at [245, 157] on div at bounding box center [243, 152] width 38 height 13
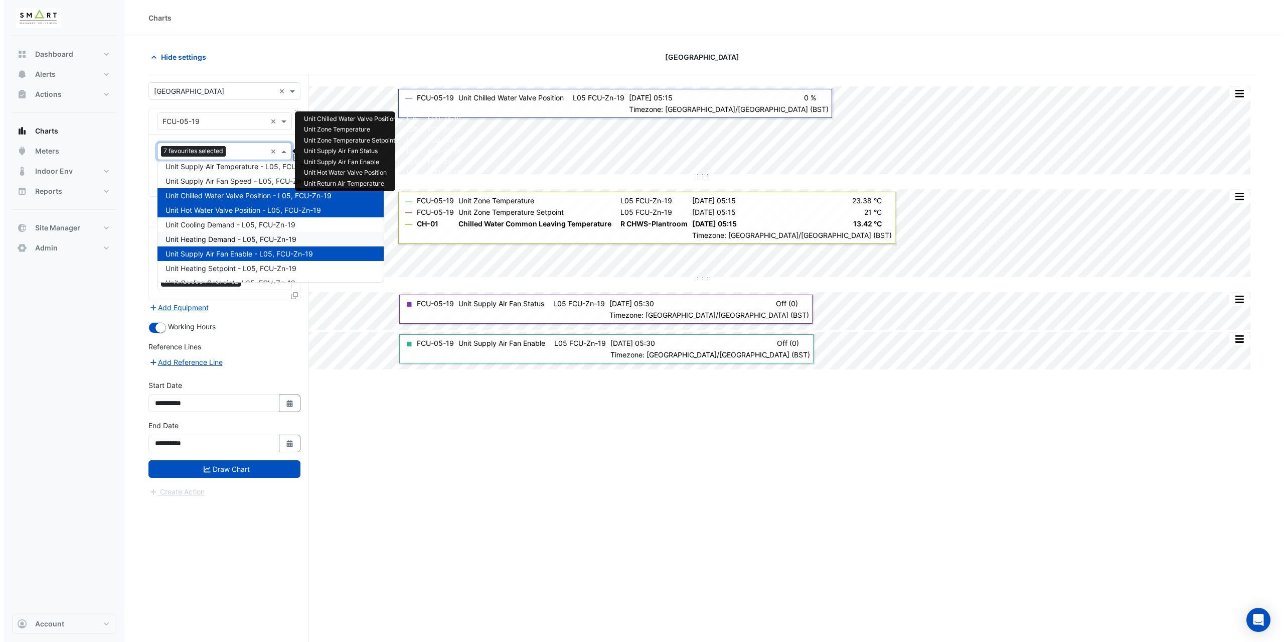
scroll to position [0, 0]
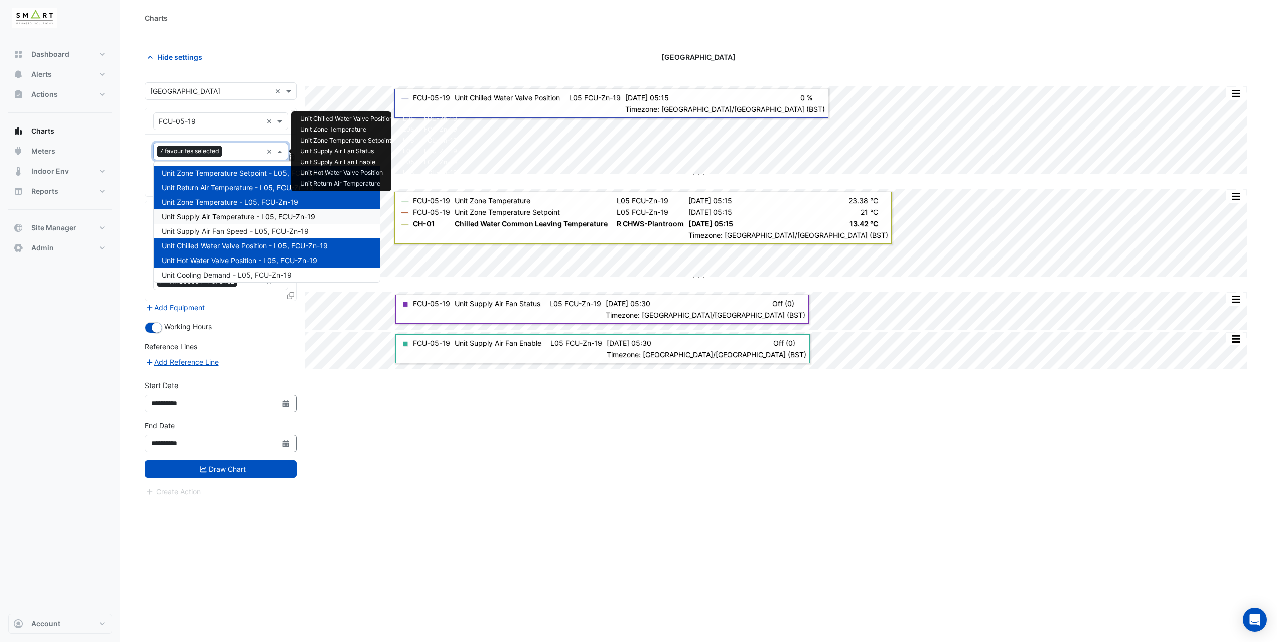
click at [233, 214] on span "Unit Supply Air Temperature - L05, FCU-Zn-19" at bounding box center [239, 216] width 154 height 9
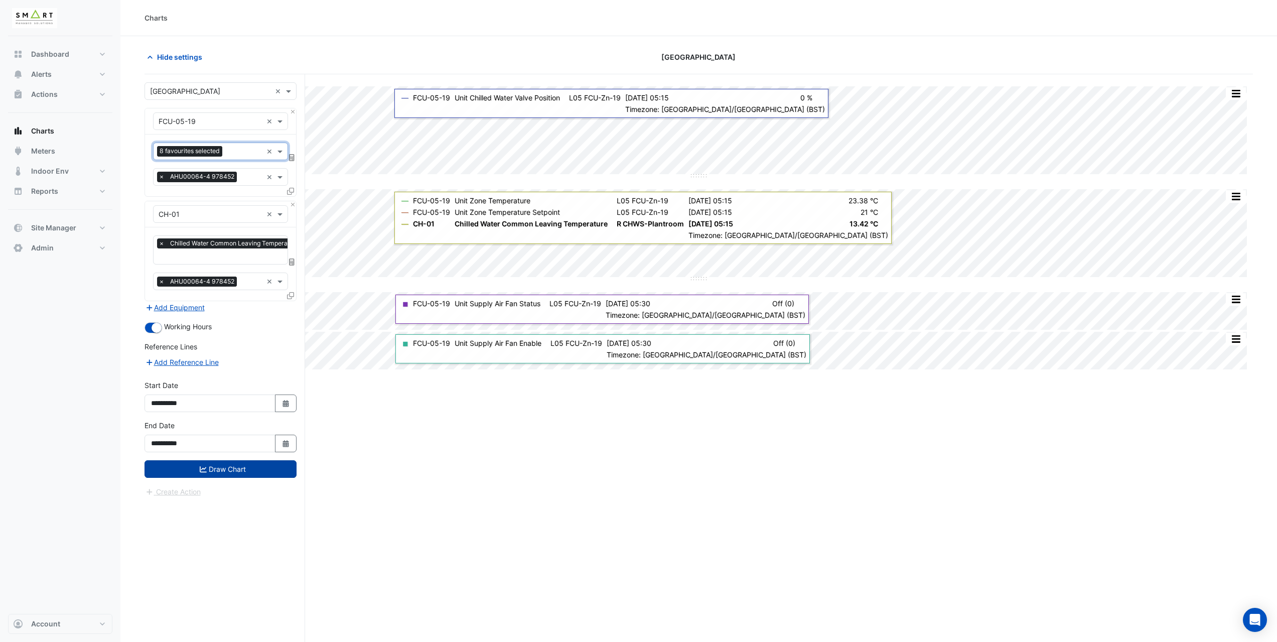
click at [249, 463] on button "Draw Chart" at bounding box center [220, 469] width 152 height 18
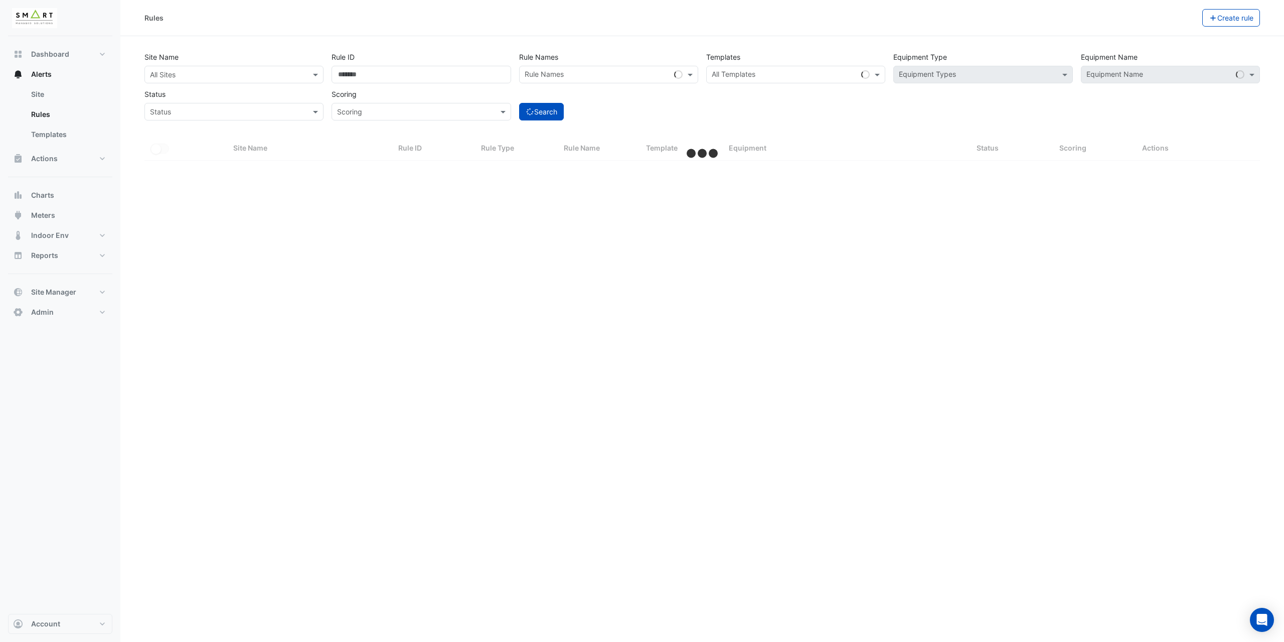
select select "***"
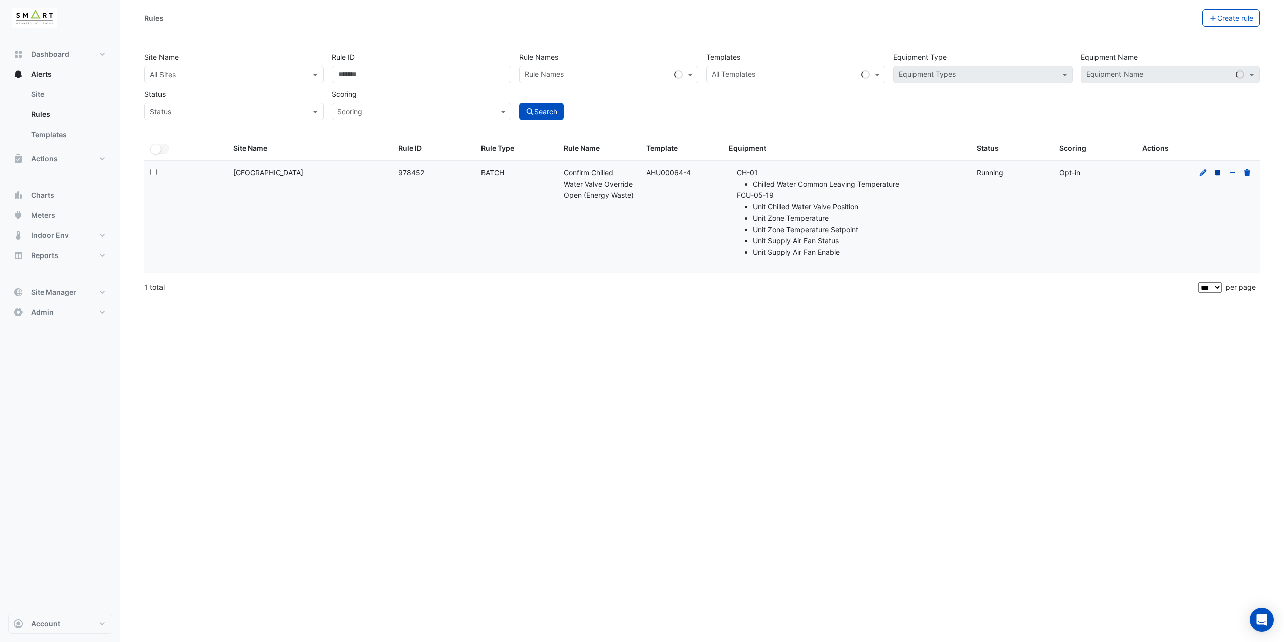
click at [1217, 173] on icon at bounding box center [1219, 173] width 6 height 6
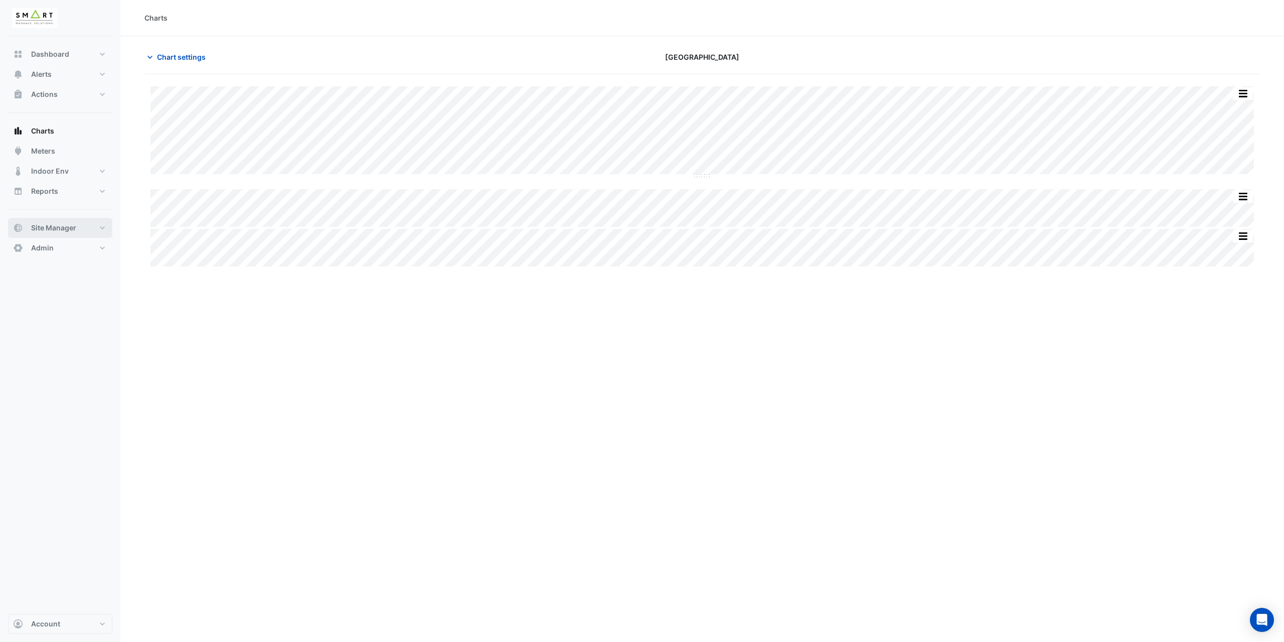
click at [72, 224] on span "Site Manager" at bounding box center [53, 228] width 45 height 10
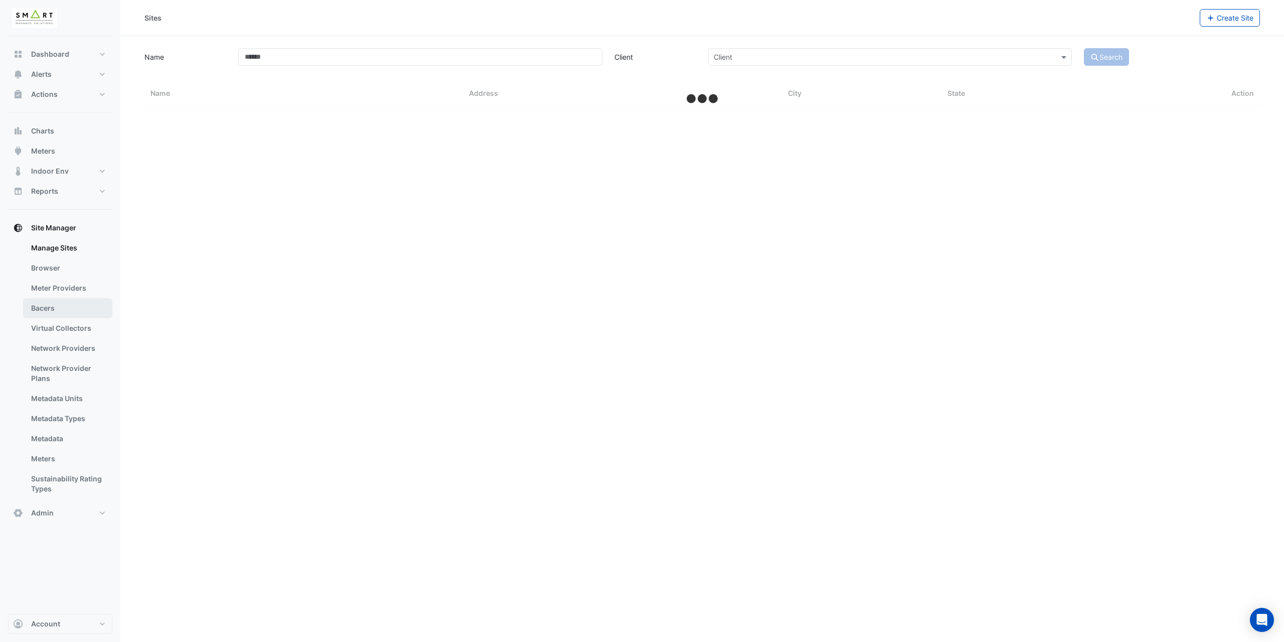
click at [53, 304] on link "Bacers" at bounding box center [67, 308] width 89 height 20
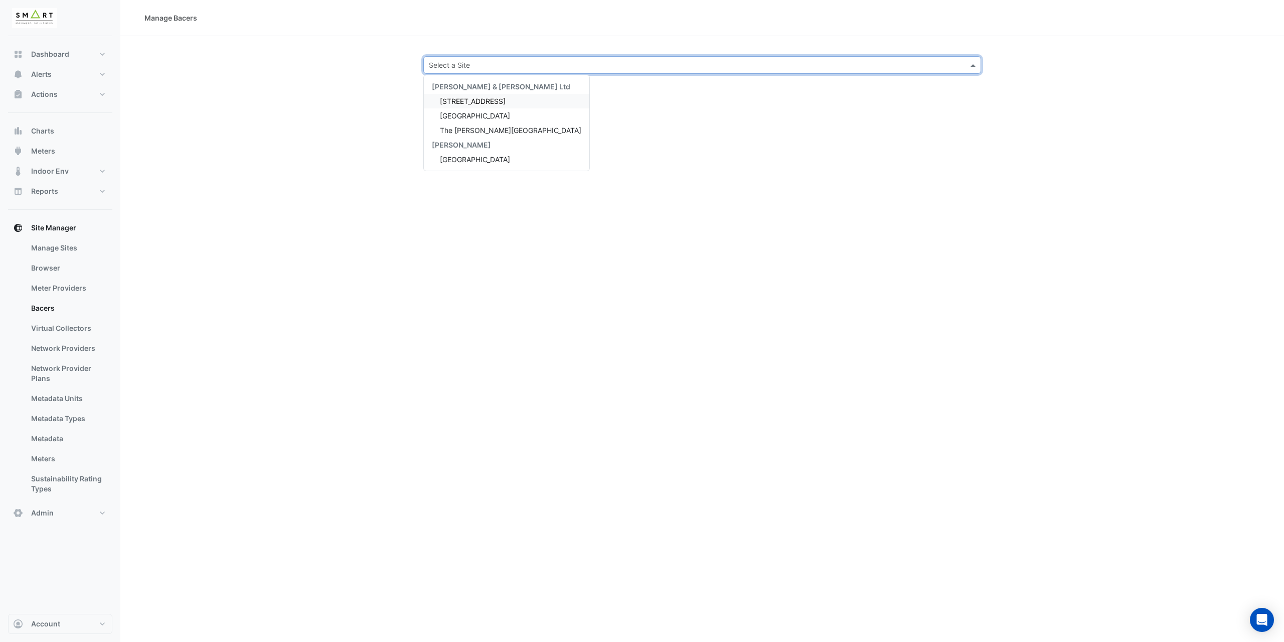
click at [466, 71] on div "Select a Site" at bounding box center [702, 65] width 558 height 18
click at [476, 118] on span "Thames Tower" at bounding box center [475, 115] width 70 height 9
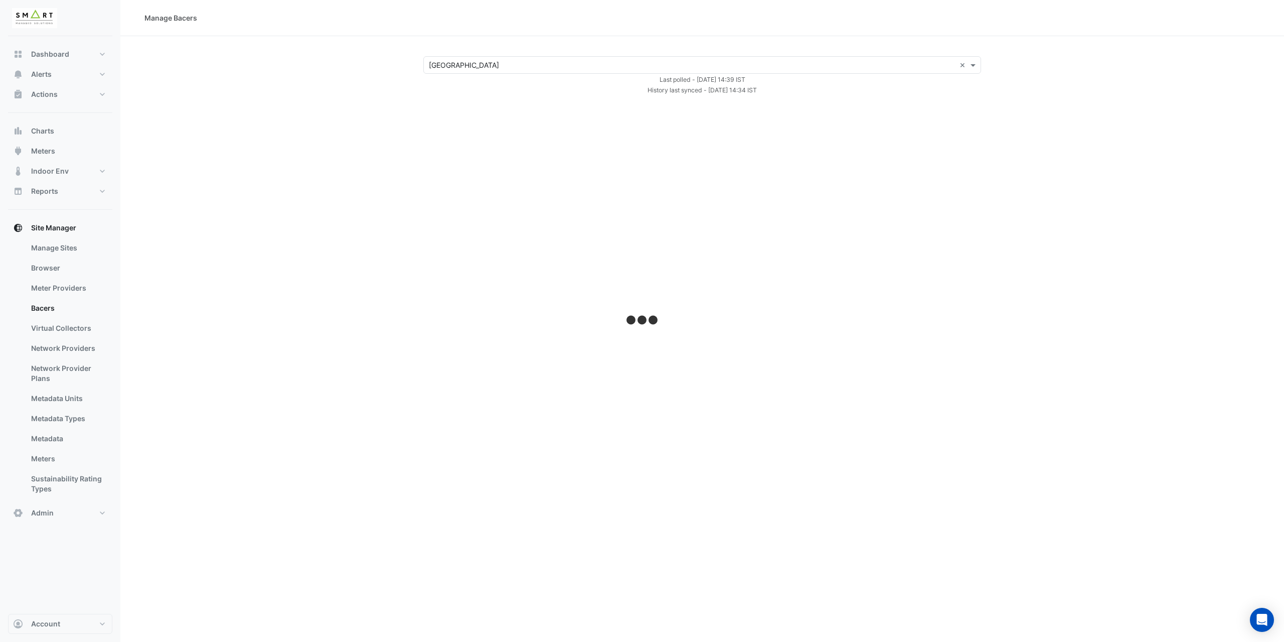
select select "***"
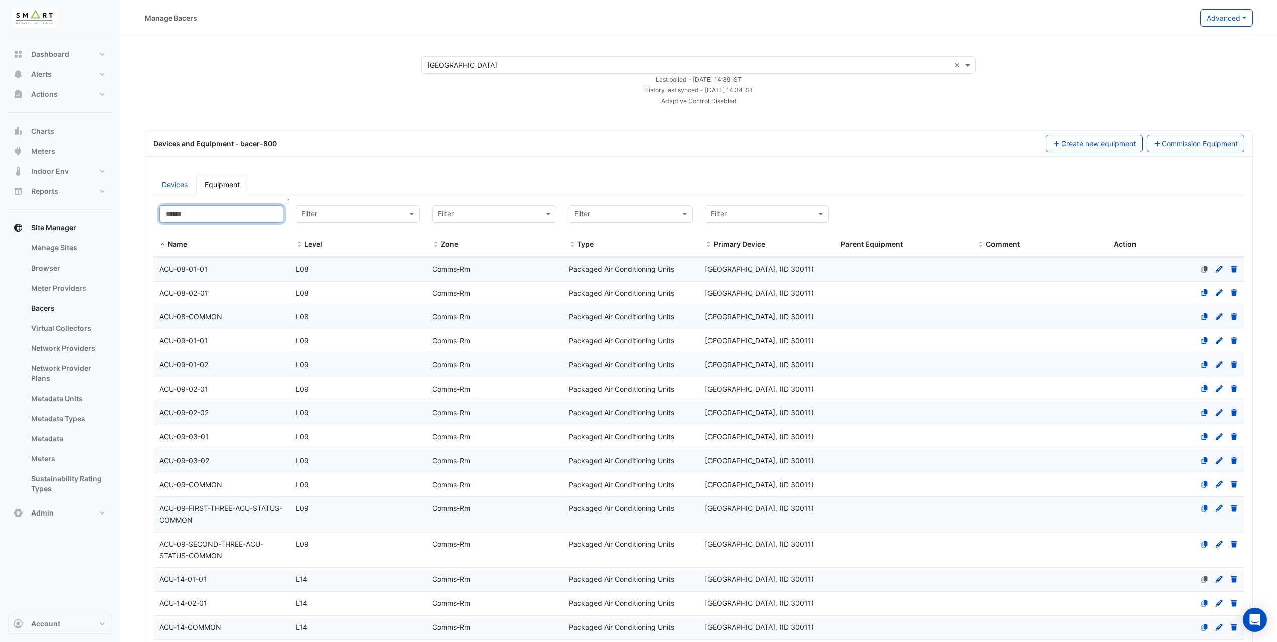
click at [251, 219] on input at bounding box center [221, 214] width 124 height 18
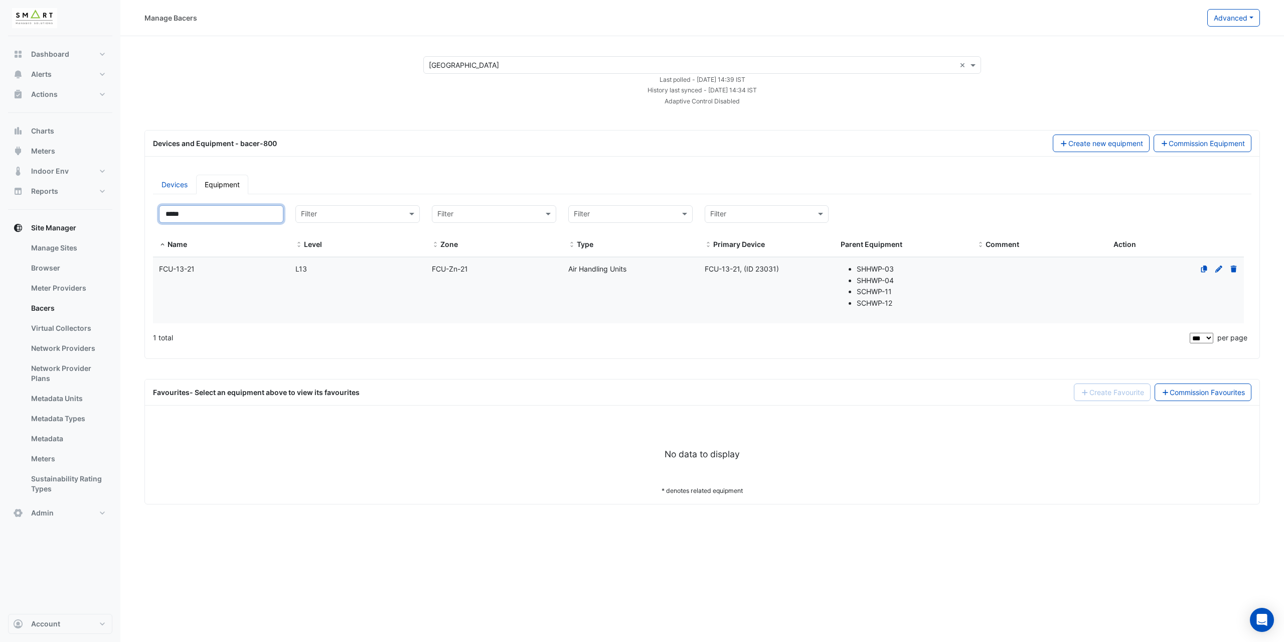
type input "*****"
click at [256, 269] on div "FCU-13-21" at bounding box center [221, 269] width 136 height 12
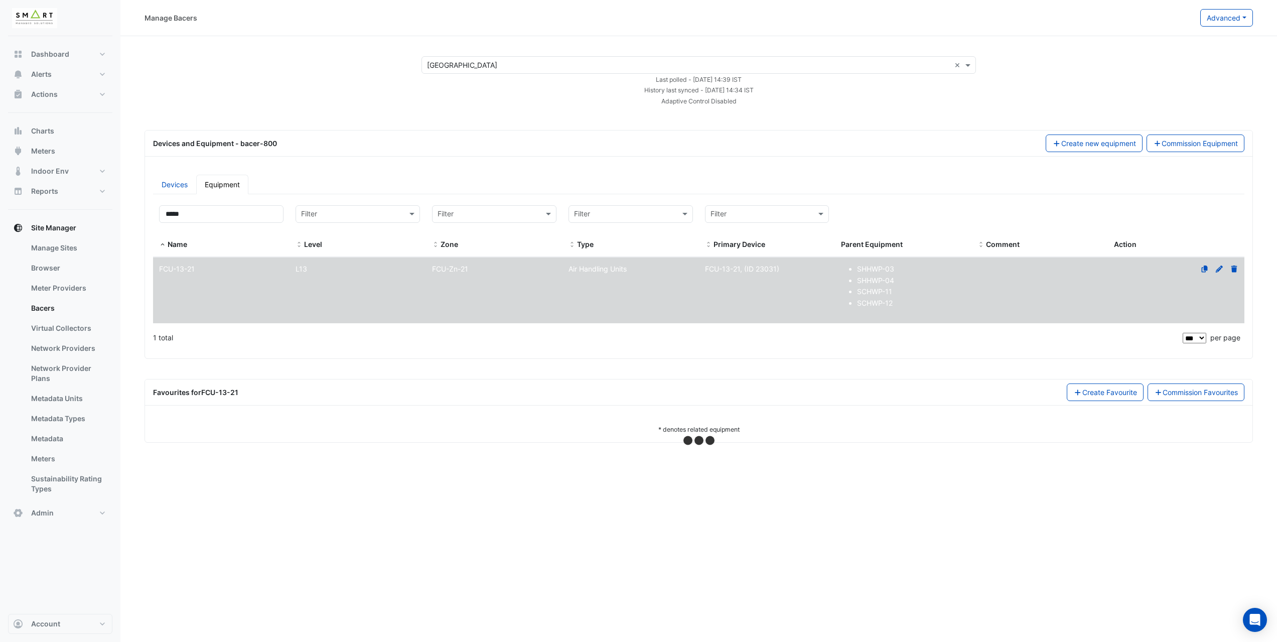
select select "***"
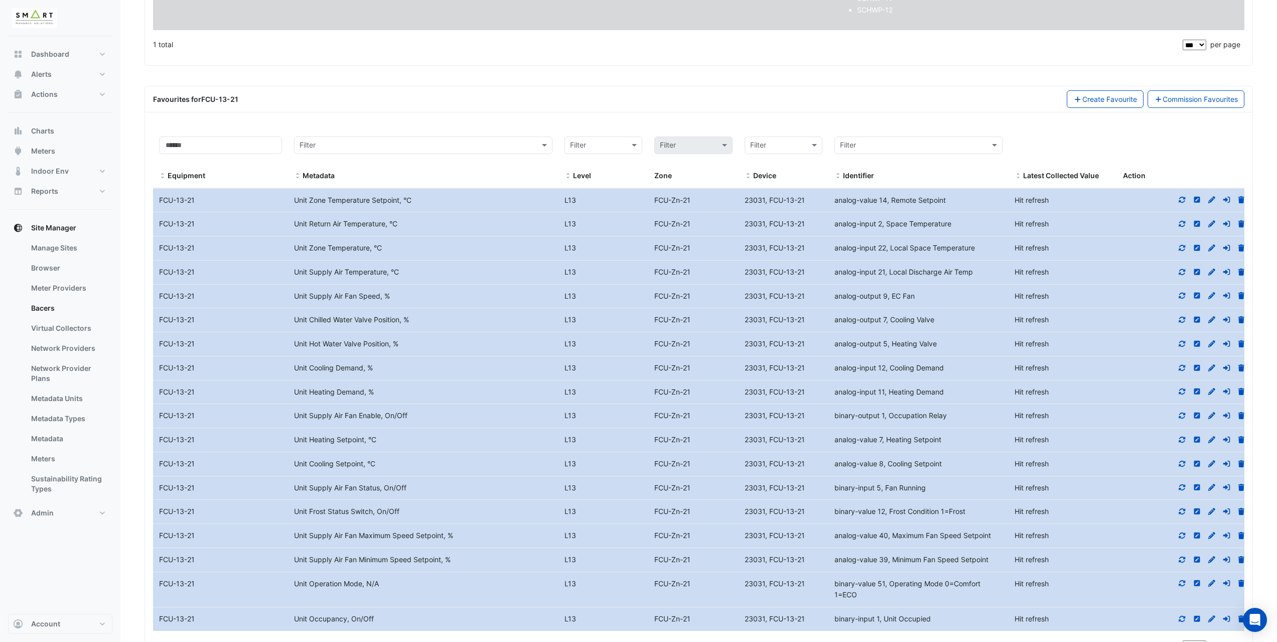
scroll to position [348, 0]
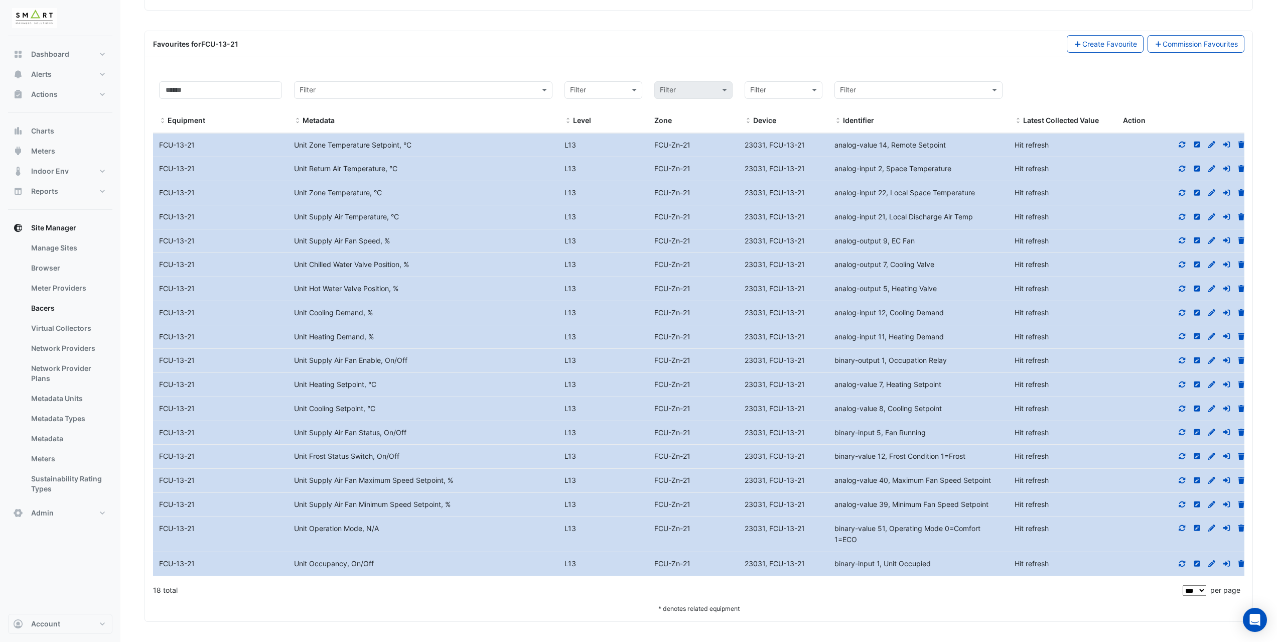
click at [1183, 168] on icon at bounding box center [1182, 168] width 9 height 7
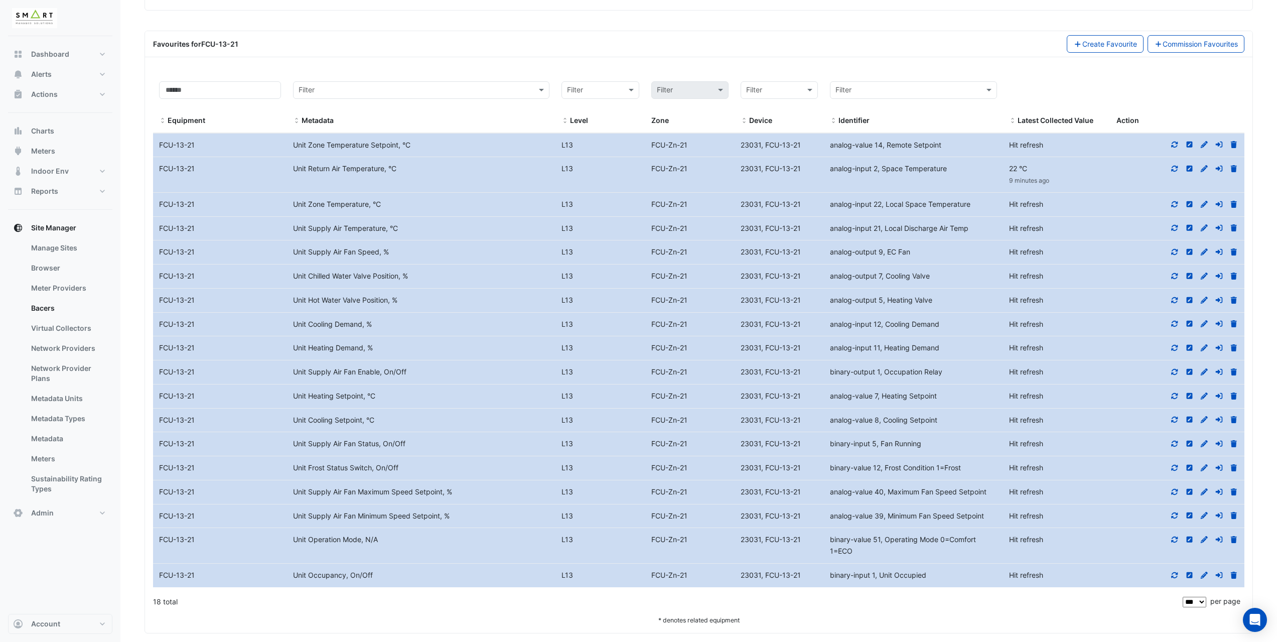
click at [1176, 205] on icon at bounding box center [1174, 204] width 9 height 7
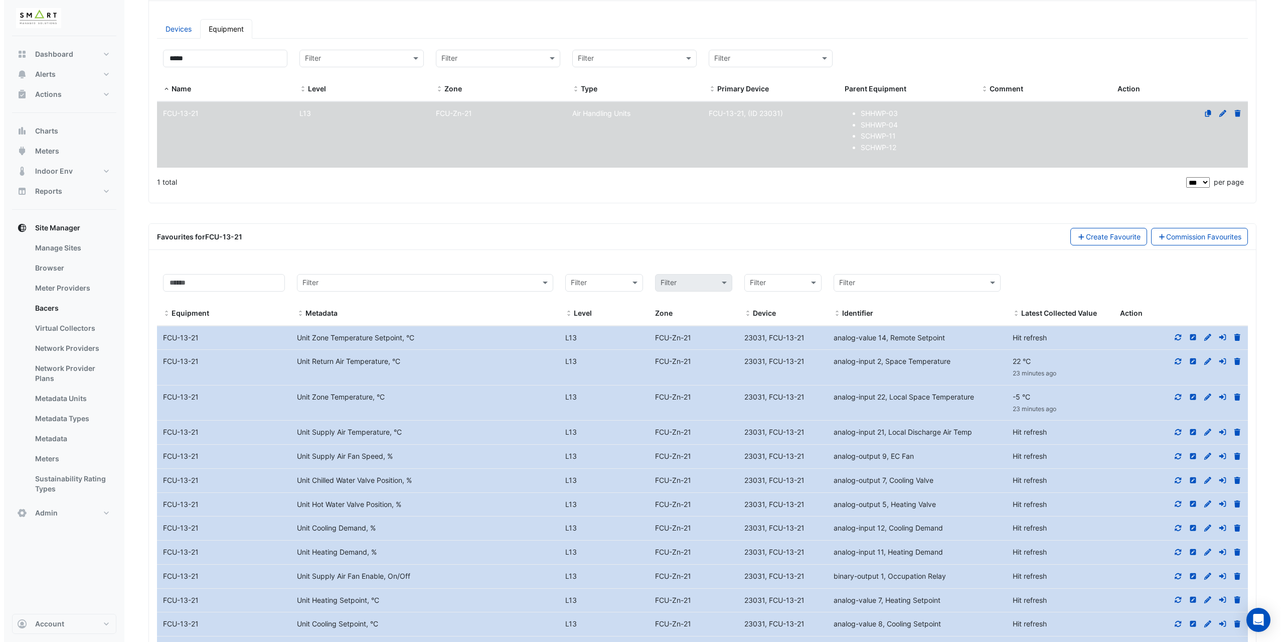
scroll to position [0, 0]
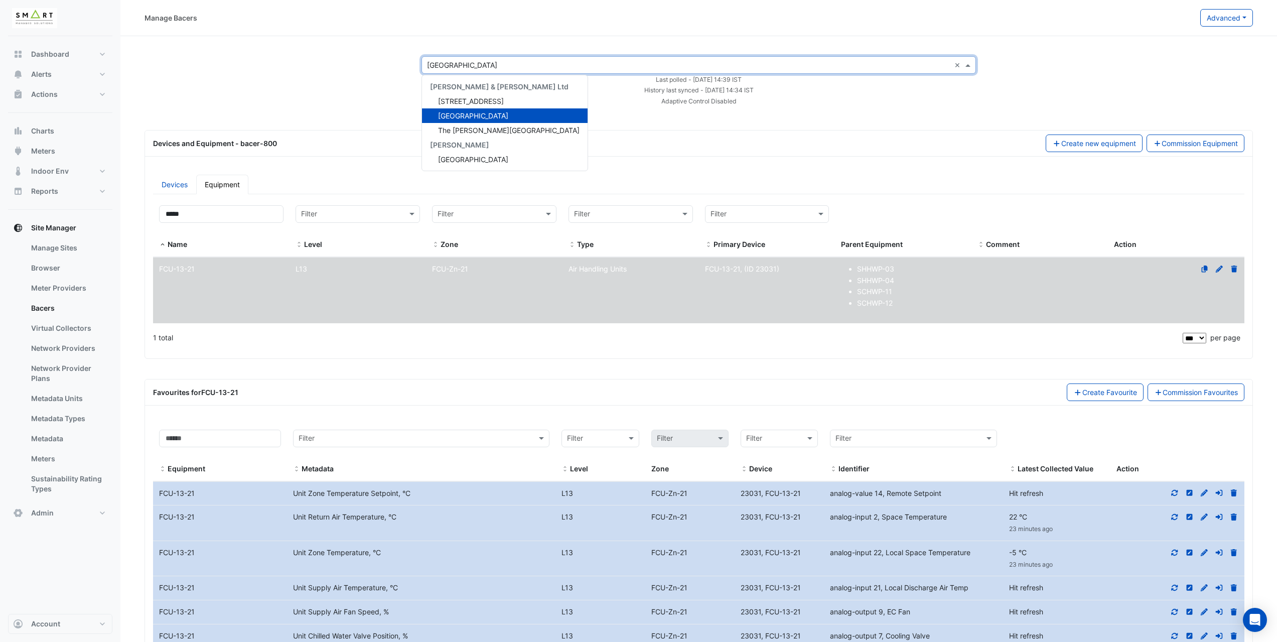
click at [438, 62] on input "text" at bounding box center [688, 65] width 523 height 11
click at [471, 158] on span "Marble Arch Place" at bounding box center [473, 159] width 70 height 9
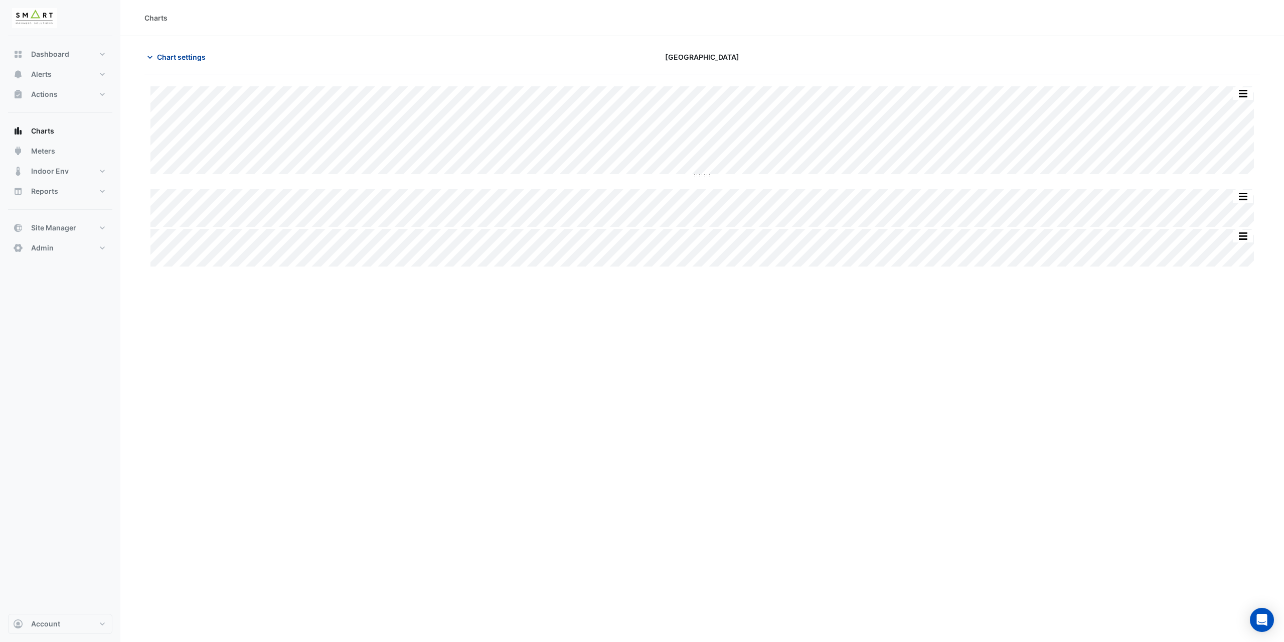
click at [196, 55] on span "Chart settings" at bounding box center [181, 57] width 49 height 11
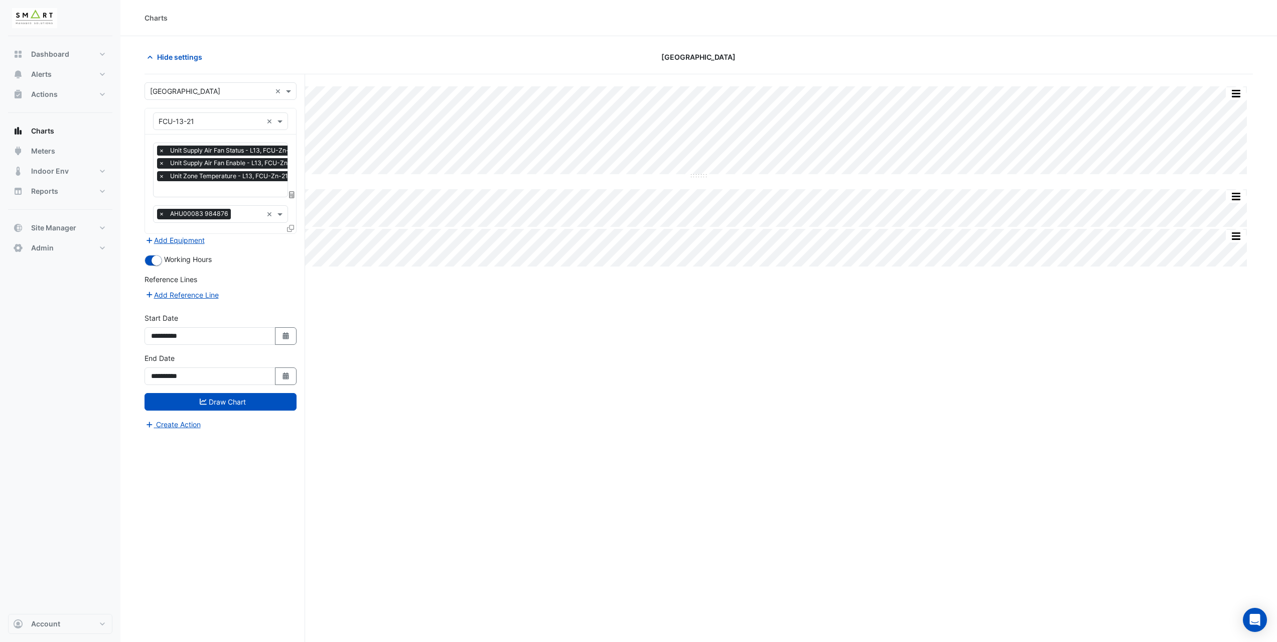
click at [161, 147] on span "×" at bounding box center [161, 151] width 9 height 10
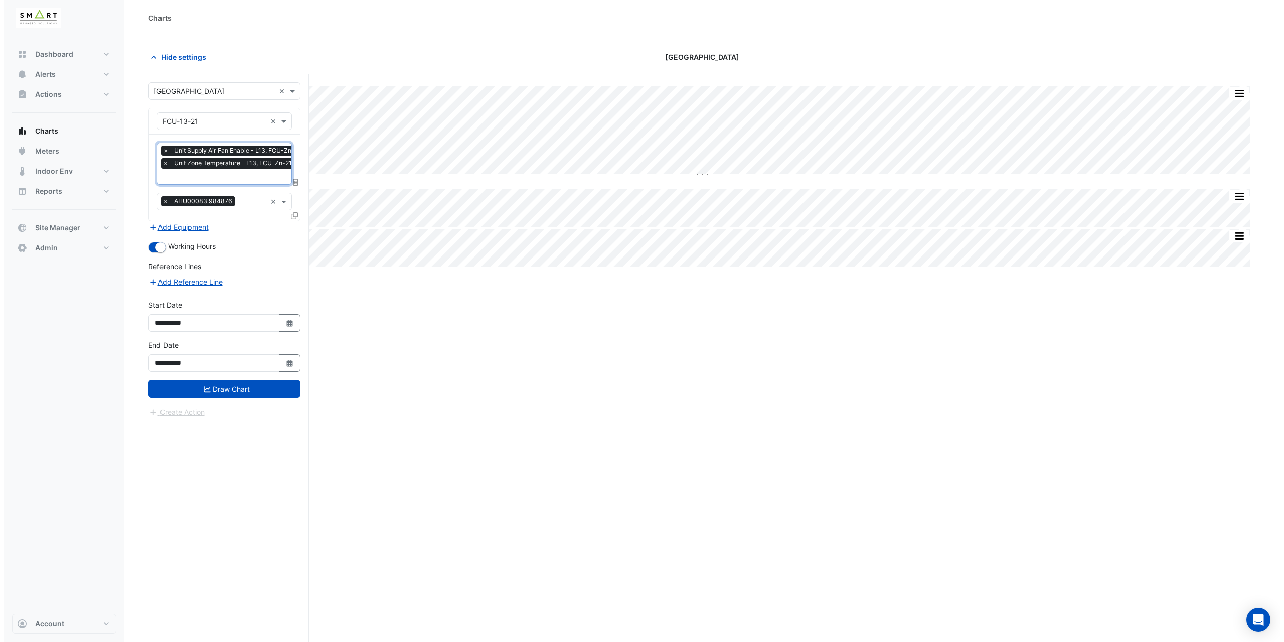
scroll to position [0, 5]
click at [157, 151] on span "×" at bounding box center [156, 151] width 9 height 10
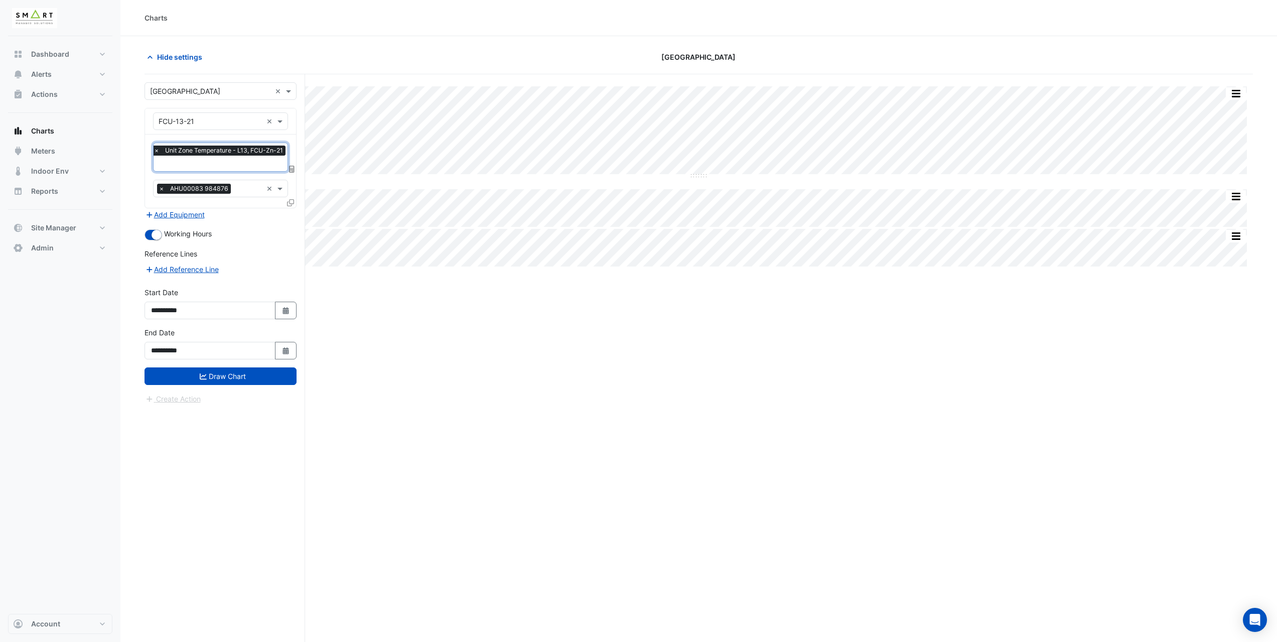
click at [160, 187] on span "×" at bounding box center [161, 189] width 9 height 10
click at [136, 183] on section "Hide settings [GEOGRAPHIC_DATA] Split All Split None Print Save as JPEG Save as…" at bounding box center [698, 358] width 1156 height 644
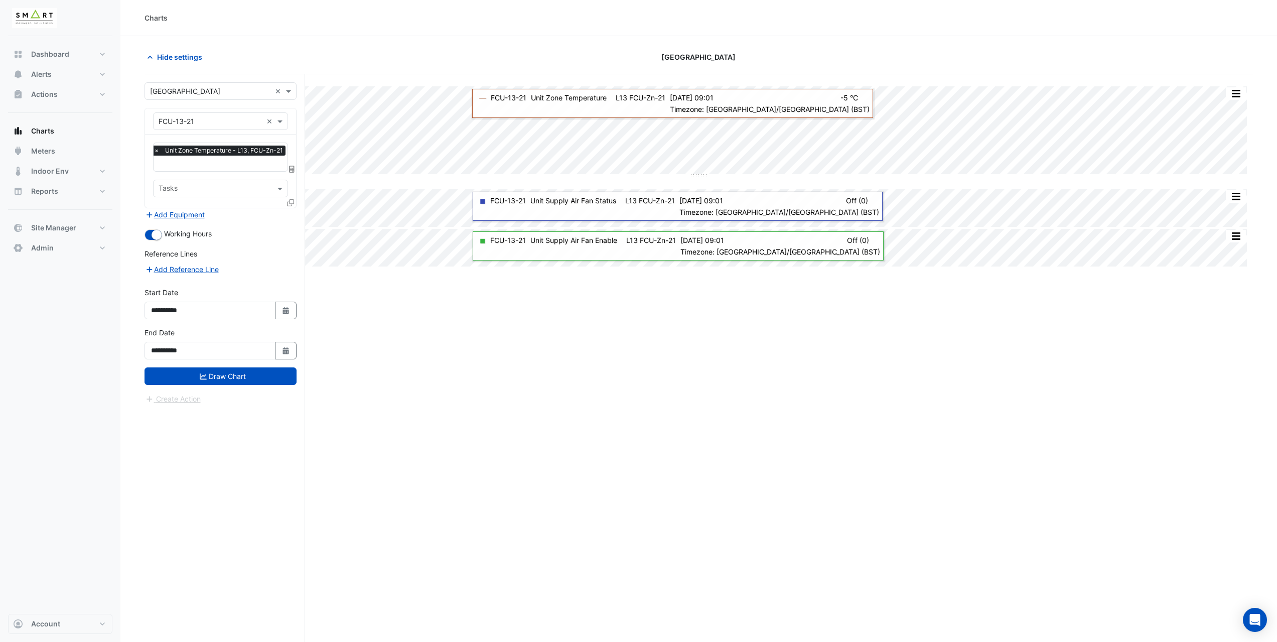
click at [291, 202] on icon at bounding box center [290, 202] width 7 height 7
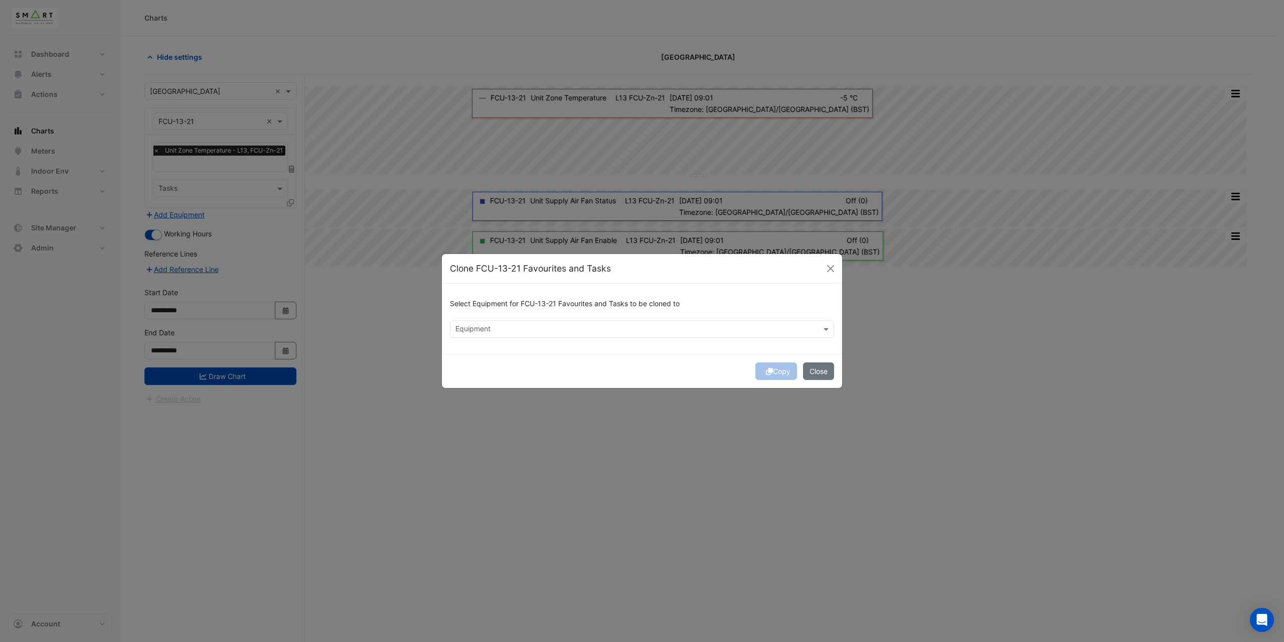
click at [490, 331] on input "text" at bounding box center [637, 330] width 362 height 11
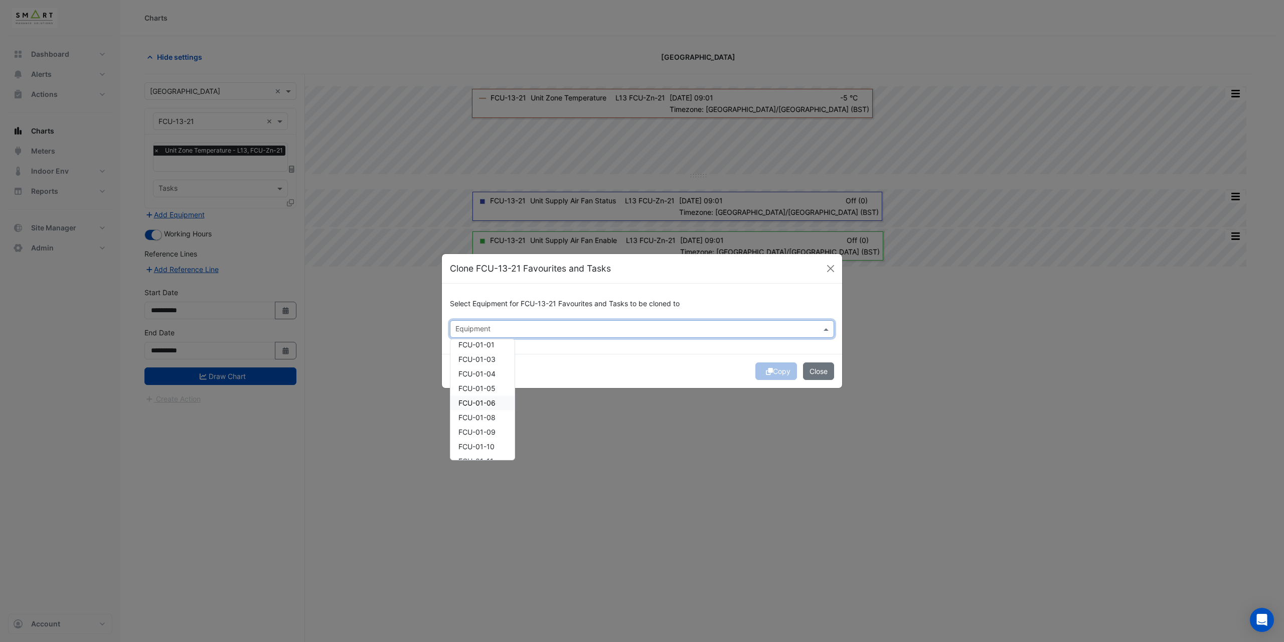
scroll to position [50, 0]
click at [484, 390] on span "FCU-01-05" at bounding box center [477, 387] width 37 height 9
drag, startPoint x: 488, startPoint y: 413, endPoint x: 485, endPoint y: 425, distance: 11.9
click at [487, 413] on span "FCU-01-08" at bounding box center [477, 416] width 37 height 9
click at [482, 428] on span "FCU-01-09" at bounding box center [477, 431] width 37 height 9
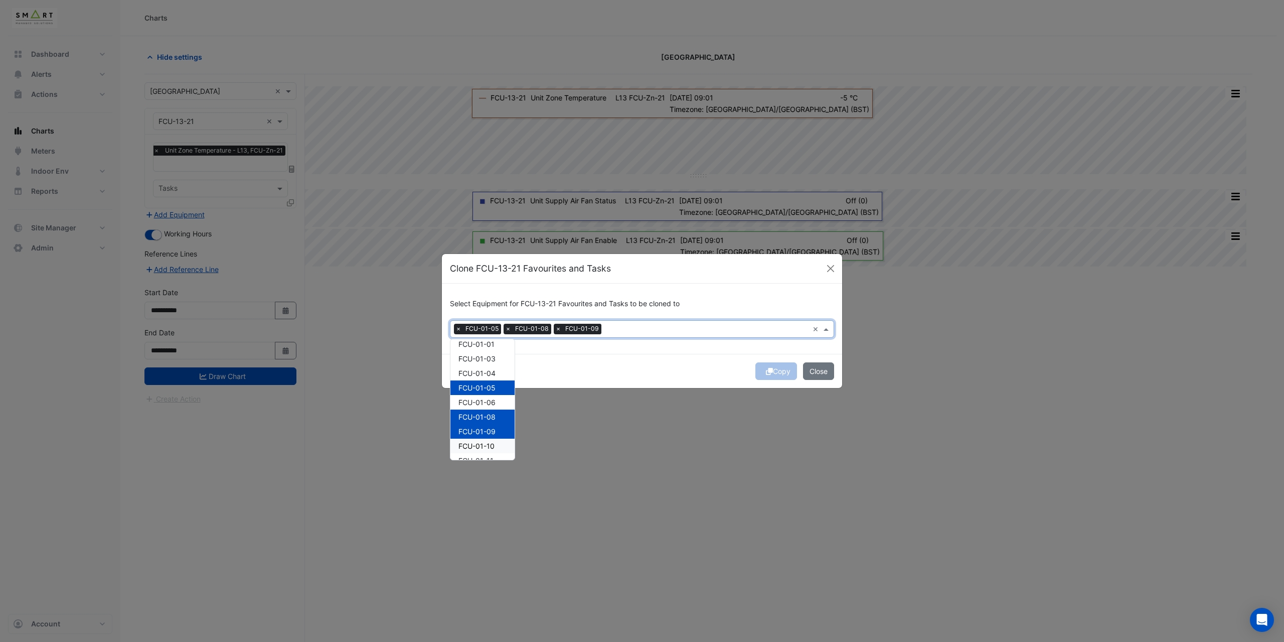
click at [480, 451] on div "FCU-01-10" at bounding box center [483, 446] width 64 height 15
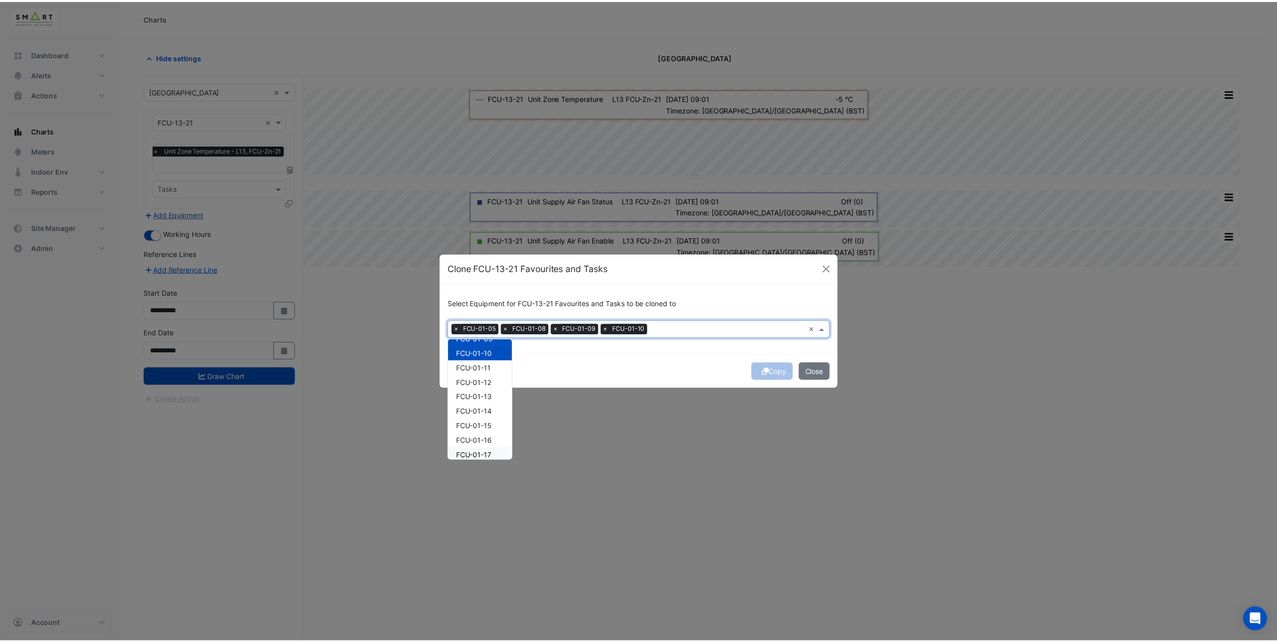
scroll to position [151, 0]
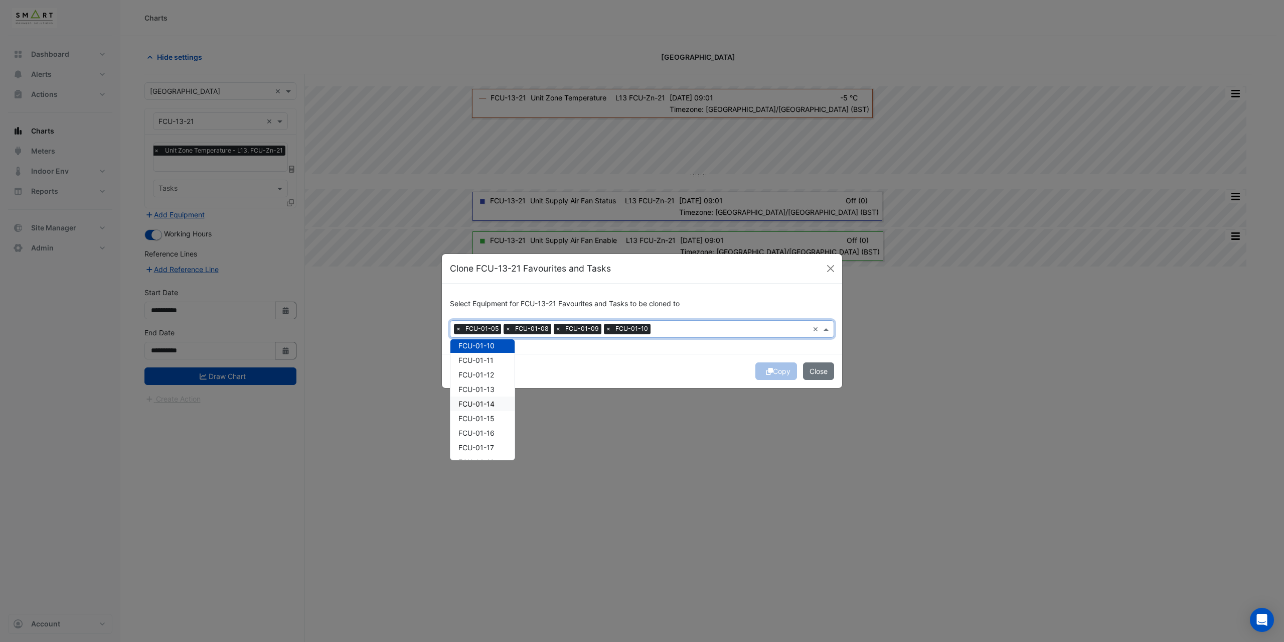
click at [476, 397] on div "FCU-01-14" at bounding box center [483, 403] width 64 height 15
click at [478, 415] on span "FCU-01-15" at bounding box center [477, 418] width 36 height 9
click at [721, 358] on div "Copy Close" at bounding box center [642, 371] width 400 height 34
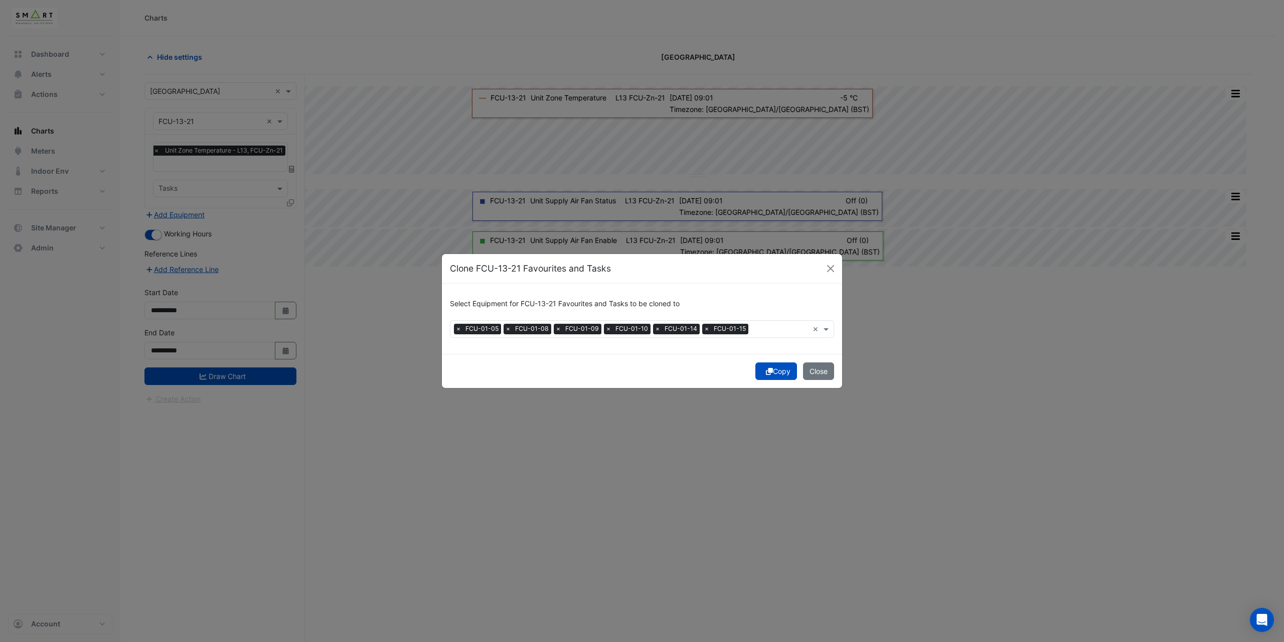
click at [770, 376] on button "Copy" at bounding box center [777, 371] width 42 height 18
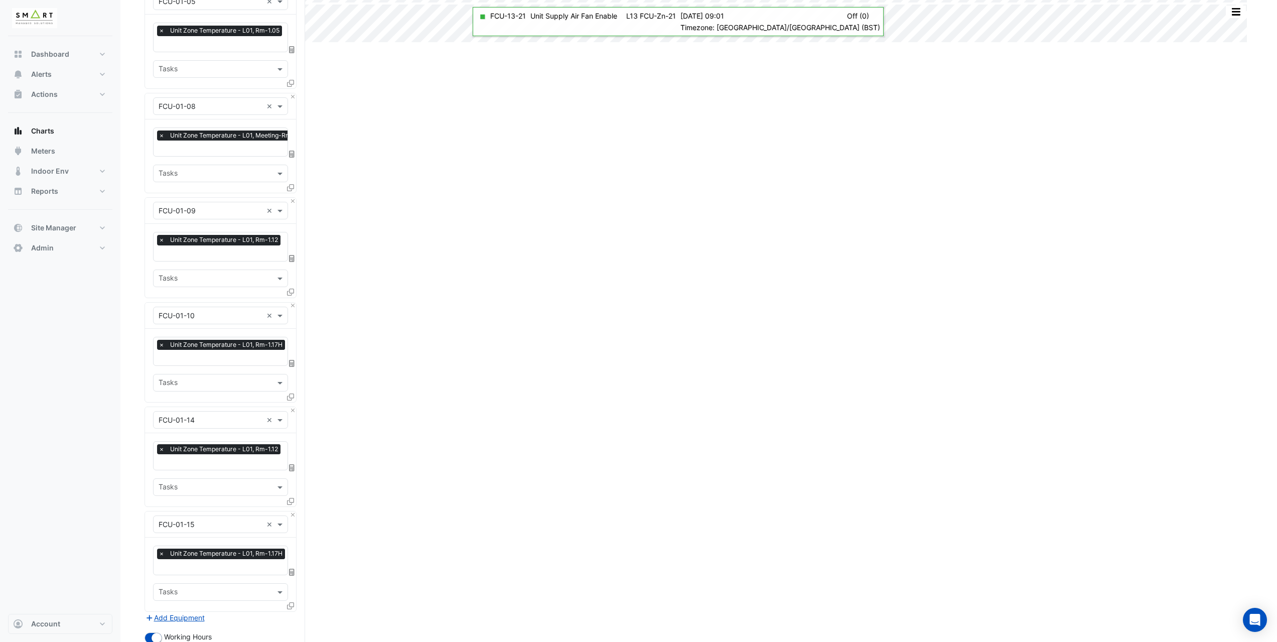
scroll to position [391, 0]
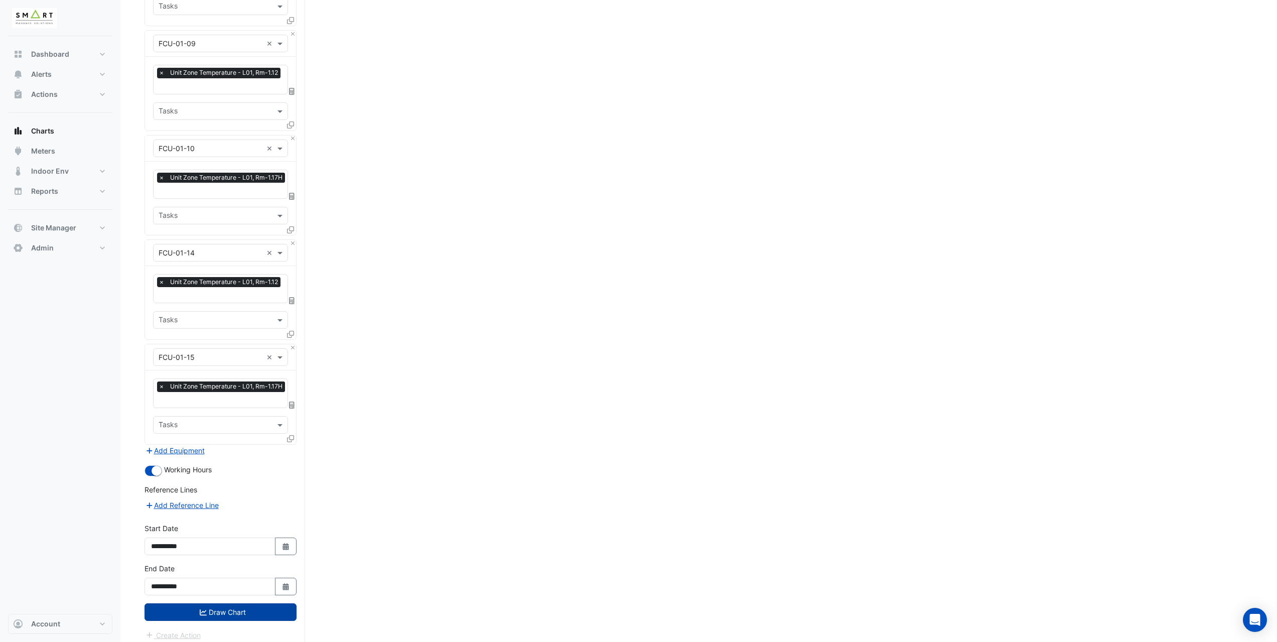
click at [226, 604] on button "Draw Chart" at bounding box center [220, 612] width 152 height 18
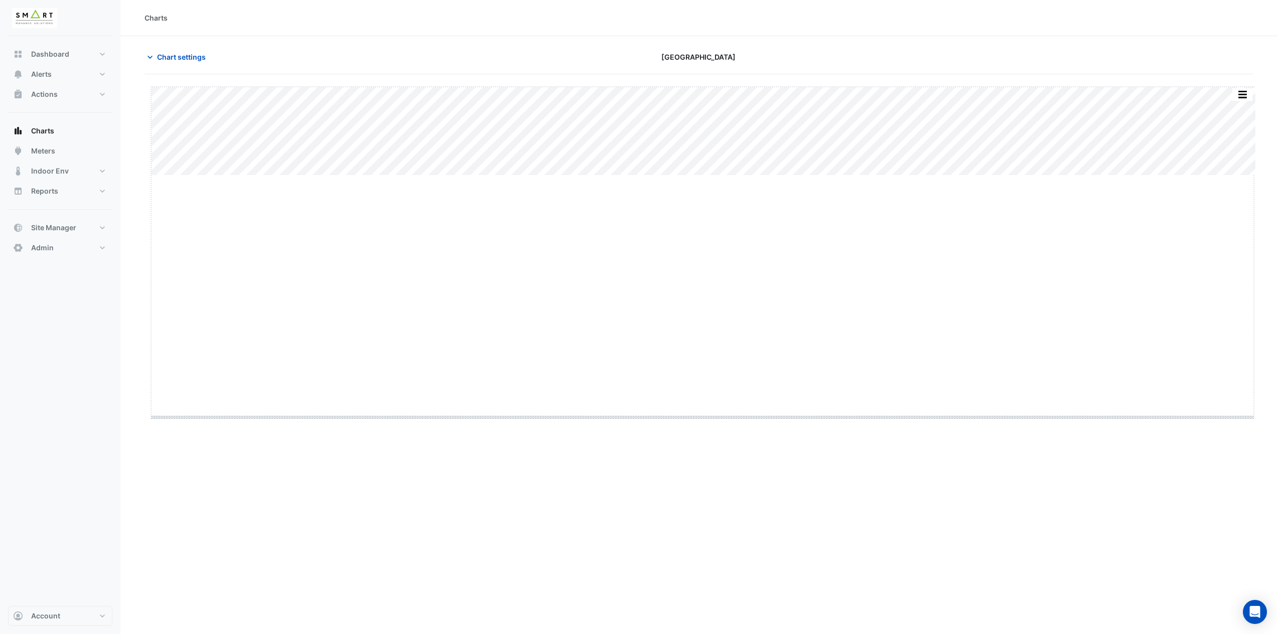
drag, startPoint x: 701, startPoint y: 175, endPoint x: 645, endPoint y: 416, distance: 248.3
click at [174, 58] on span "Chart settings" at bounding box center [181, 57] width 49 height 11
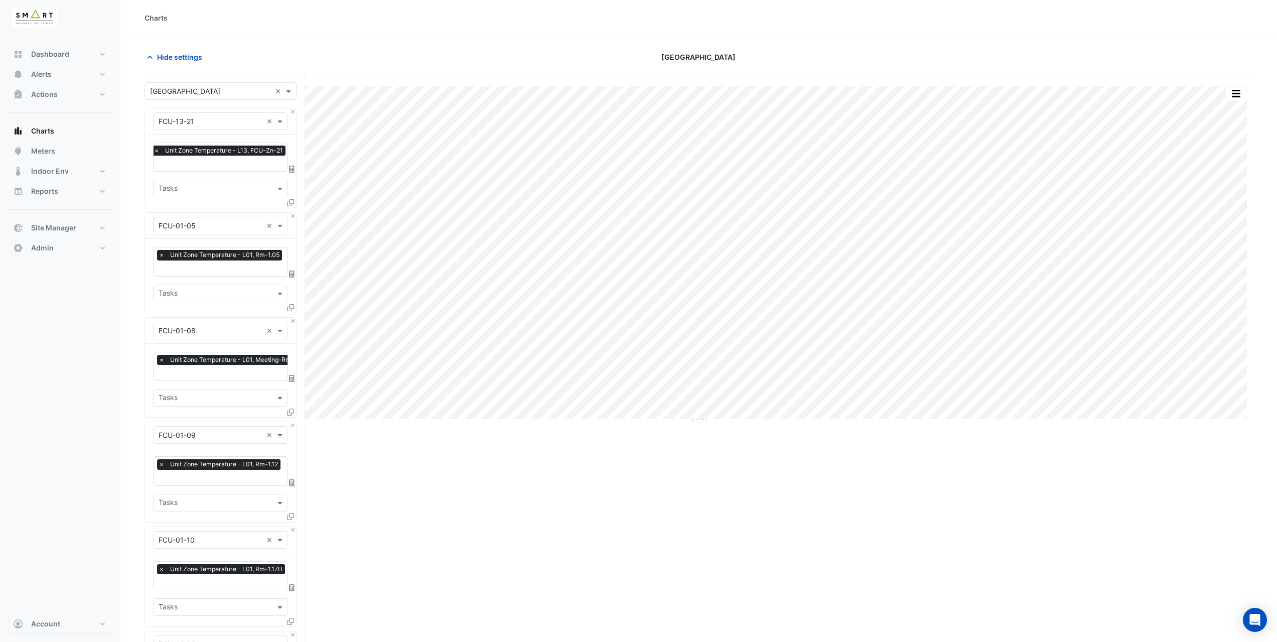
click at [209, 157] on div "× Unit Zone Temperature - L13, FCU-Zn-21" at bounding box center [220, 152] width 136 height 13
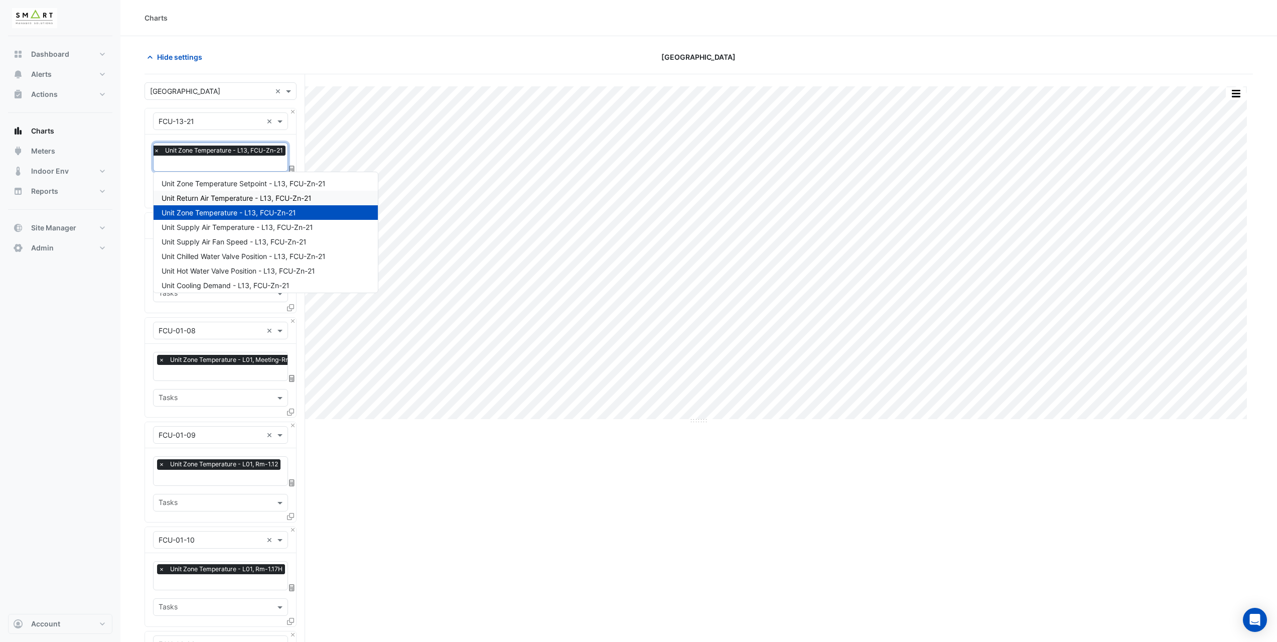
click at [226, 199] on span "Unit Return Air Temperature - L13, FCU-Zn-21" at bounding box center [237, 198] width 150 height 9
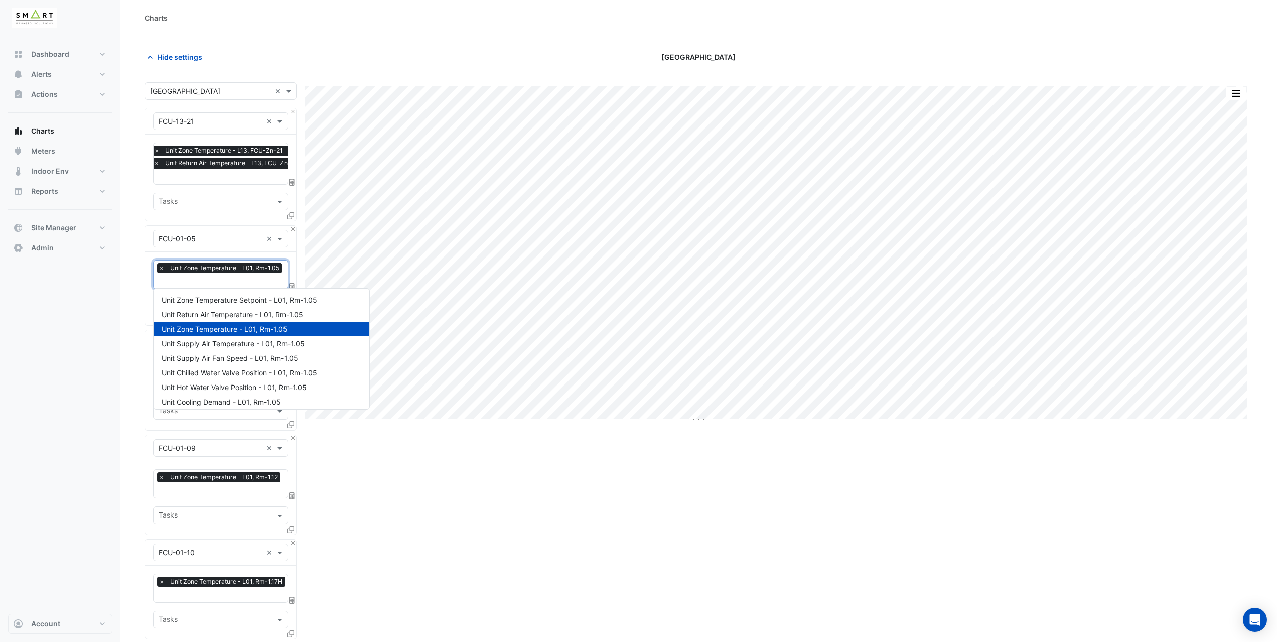
click at [201, 285] on input "text" at bounding box center [222, 281] width 126 height 11
click at [210, 312] on span "Unit Return Air Temperature - L01, Rm-1.05" at bounding box center [232, 314] width 141 height 9
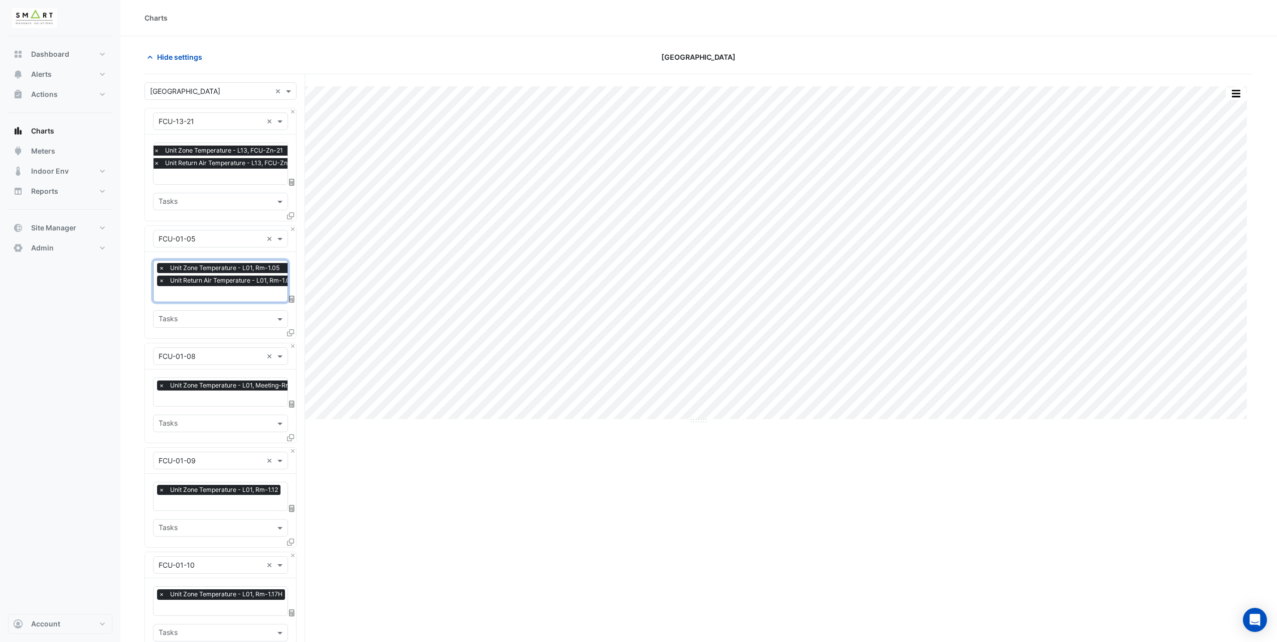
scroll to position [0, 5]
click at [208, 397] on input "text" at bounding box center [227, 399] width 147 height 11
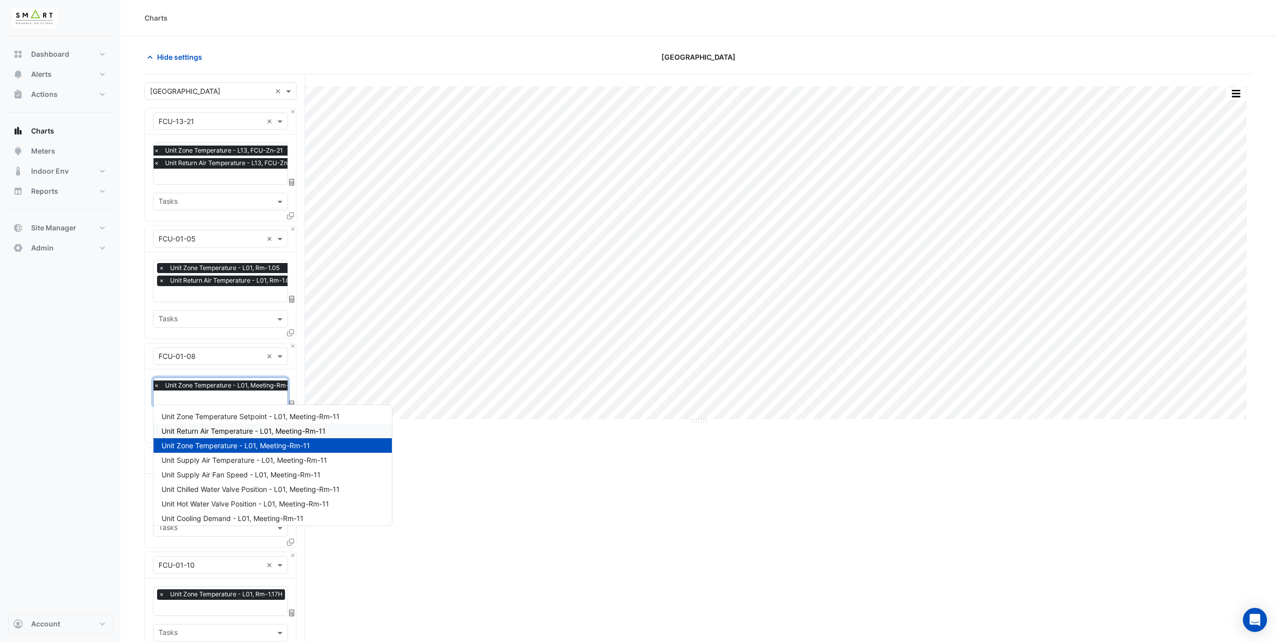
click at [224, 433] on span "Unit Return Air Temperature - L01, Meeting-Rm-11" at bounding box center [244, 430] width 164 height 9
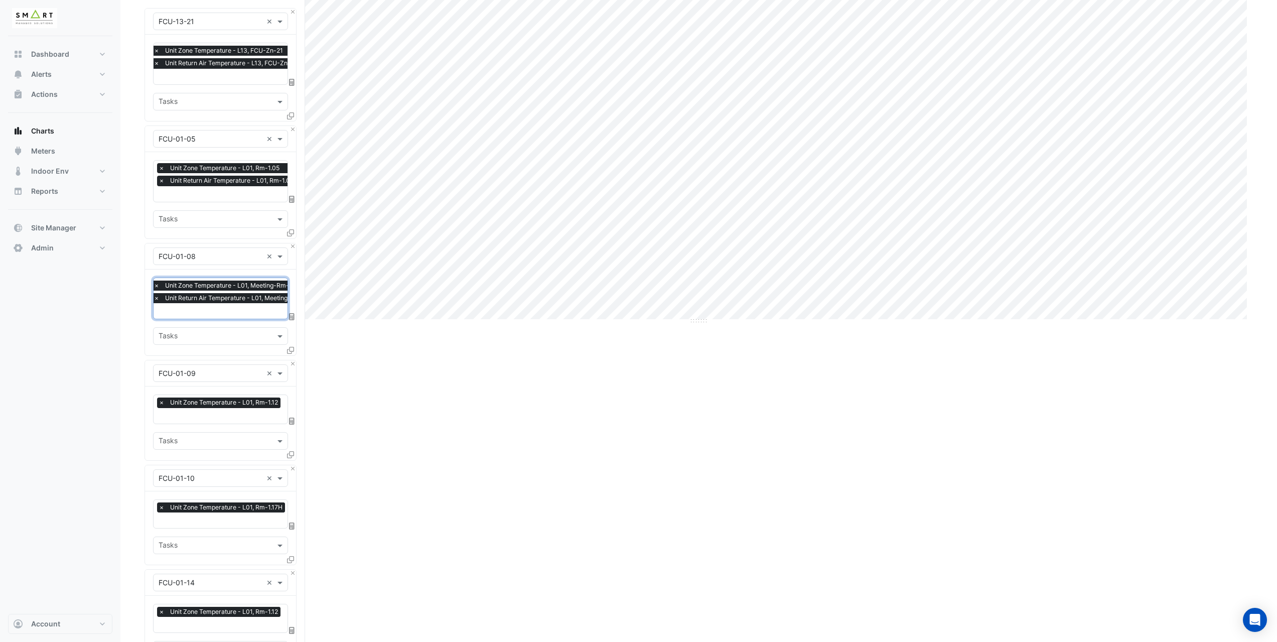
scroll to position [100, 0]
click at [192, 412] on input "text" at bounding box center [221, 416] width 124 height 11
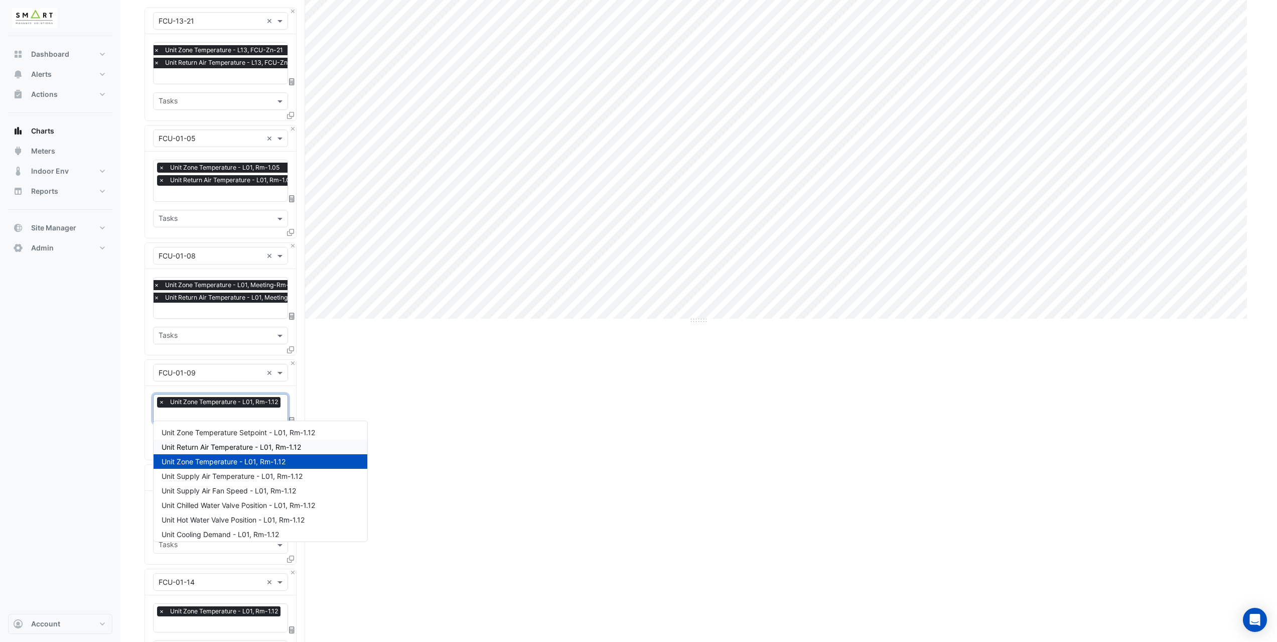
click at [208, 450] on span "Unit Return Air Temperature - L01, Rm-1.12" at bounding box center [231, 447] width 139 height 9
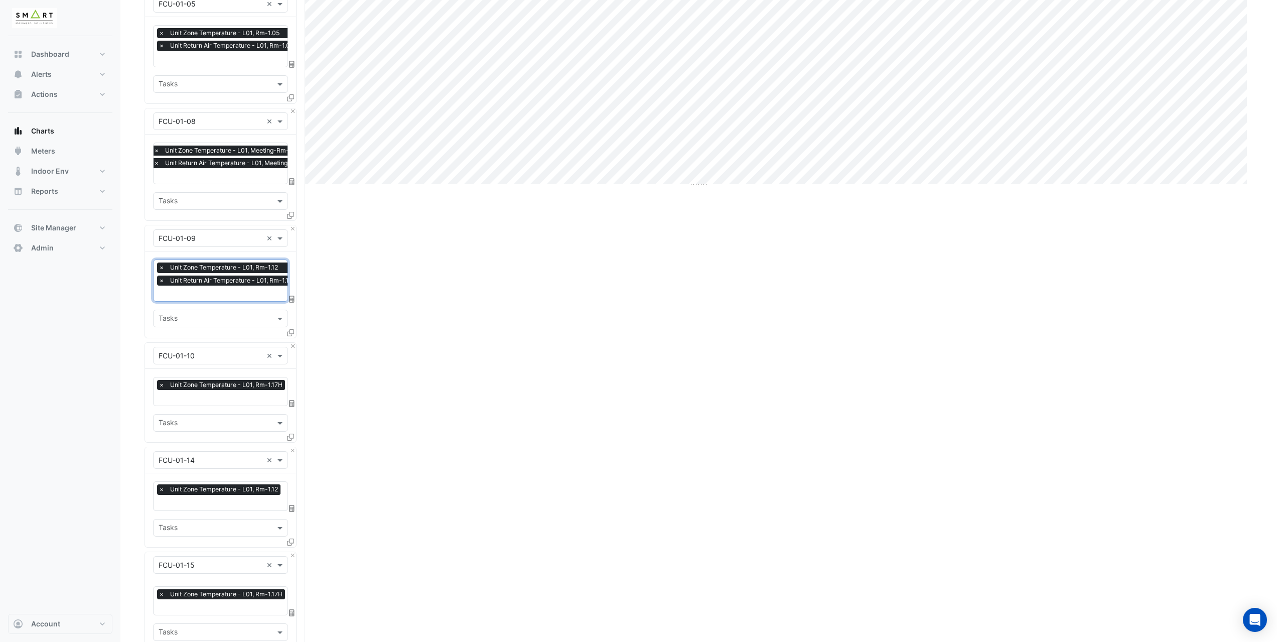
scroll to position [251, 0]
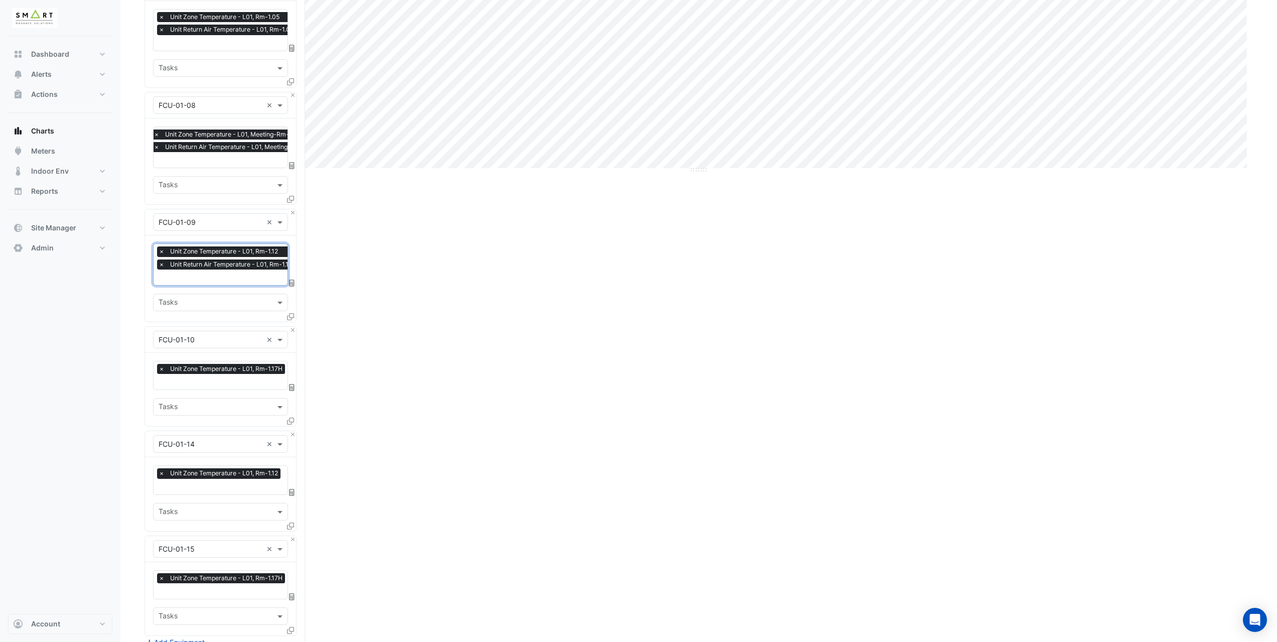
click at [180, 378] on input "text" at bounding box center [223, 382] width 129 height 11
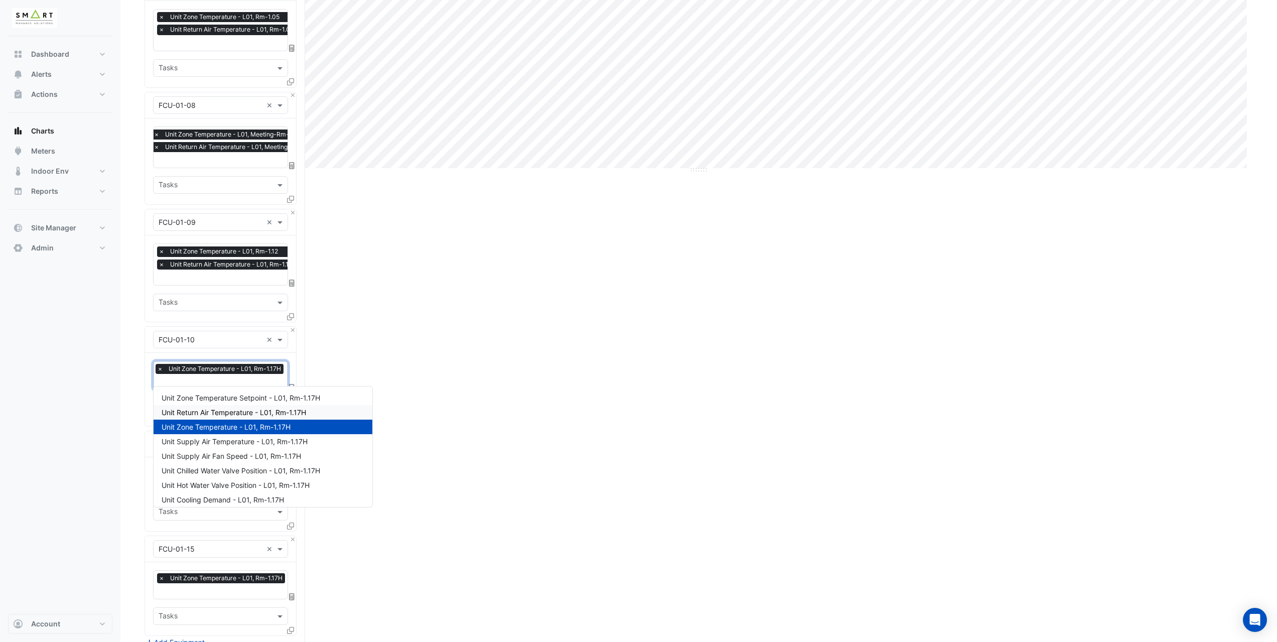
click at [192, 408] on span "Unit Return Air Temperature - L01, Rm-1.17H" at bounding box center [234, 412] width 144 height 9
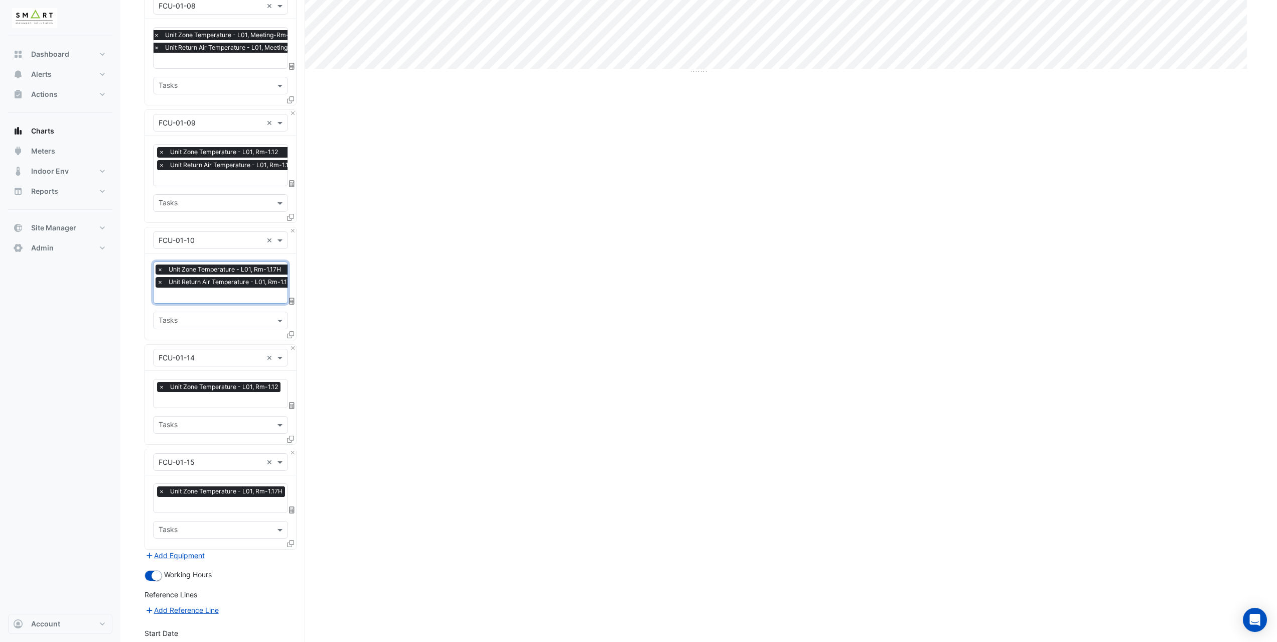
scroll to position [351, 0]
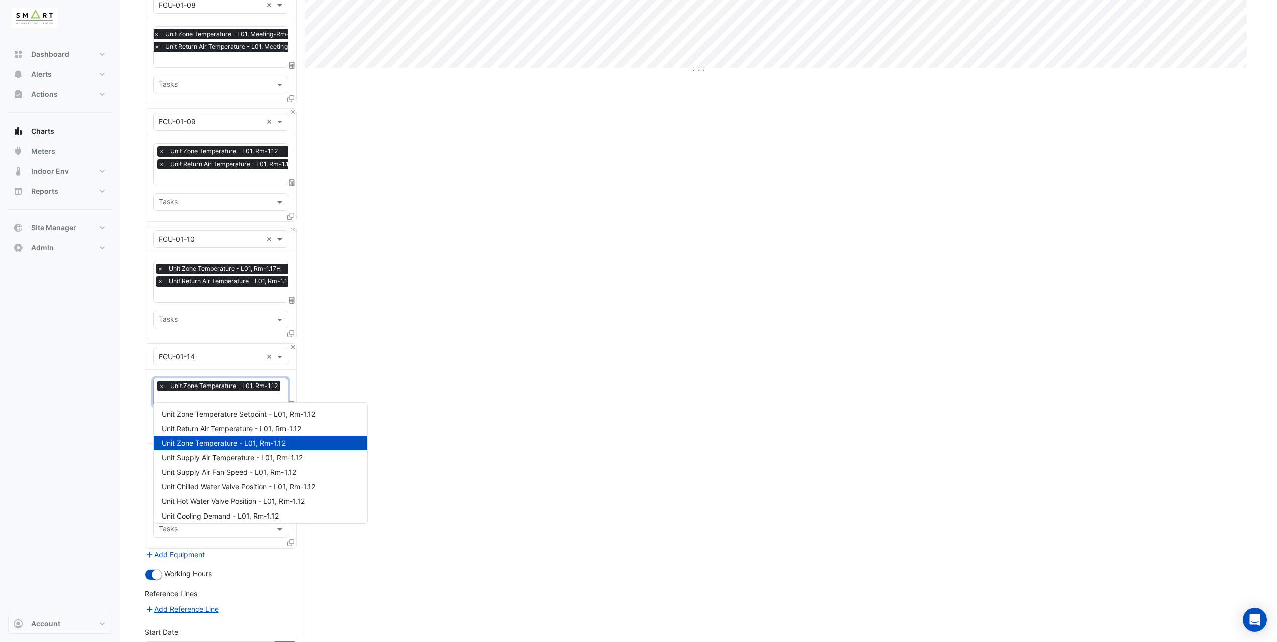
click at [190, 394] on input "text" at bounding box center [221, 399] width 124 height 11
click at [193, 426] on span "Unit Return Air Temperature - L01, Rm-1.12" at bounding box center [231, 428] width 139 height 9
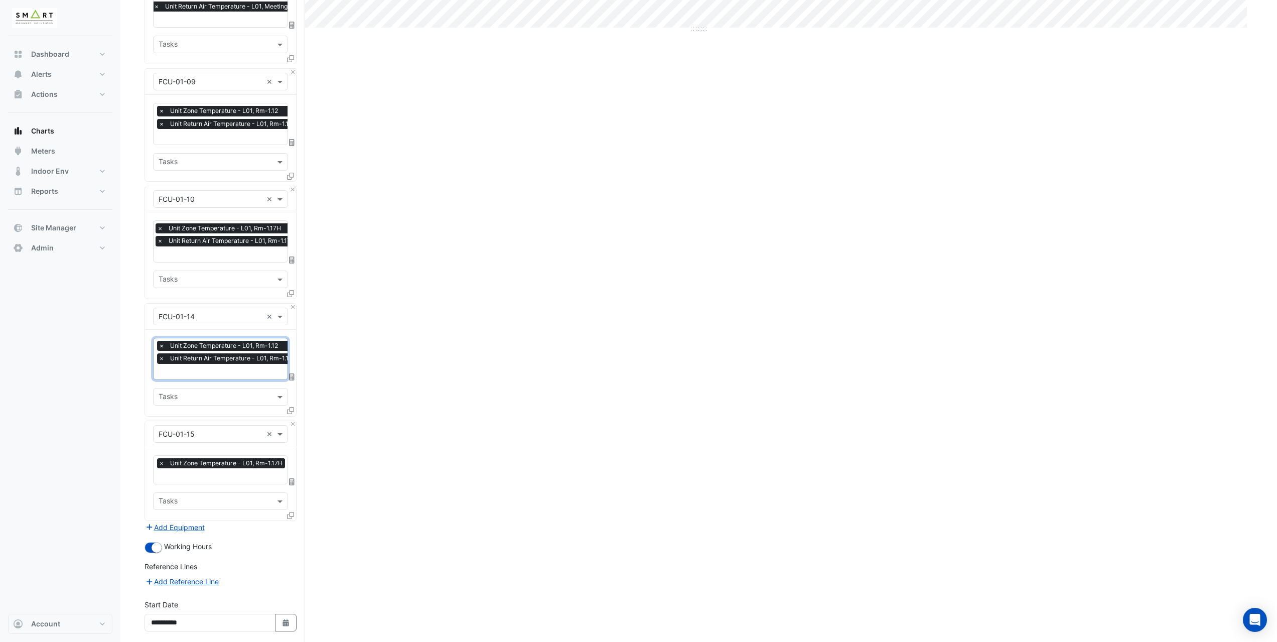
scroll to position [452, 0]
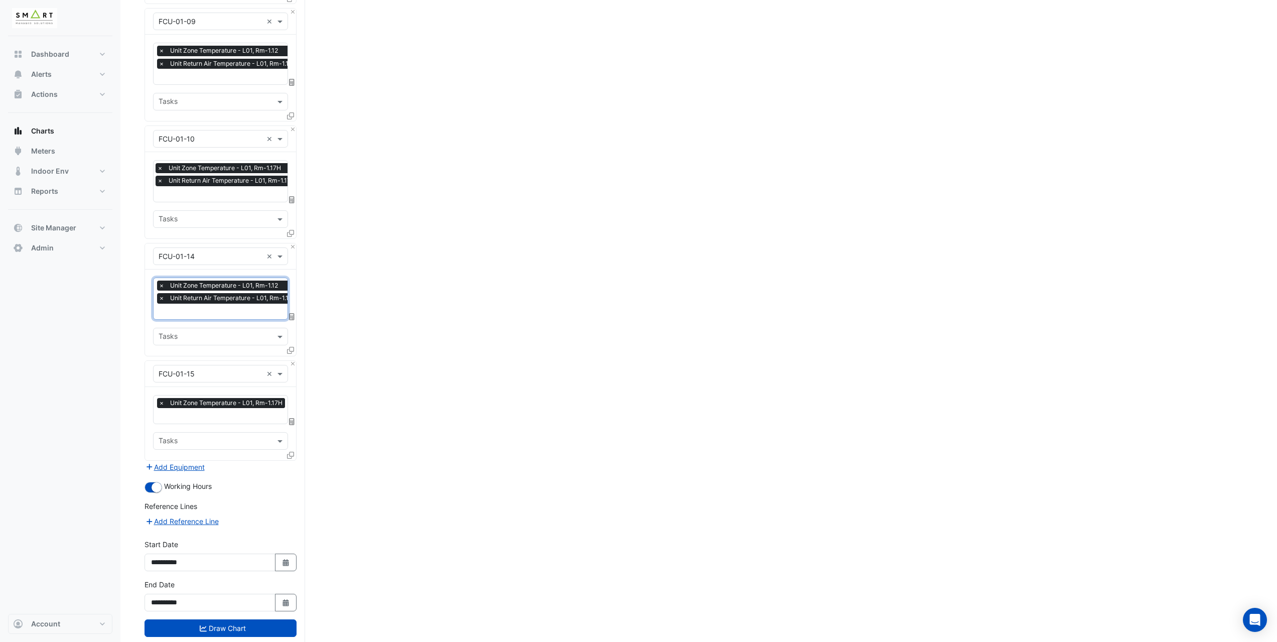
click at [187, 411] on input "text" at bounding box center [223, 416] width 129 height 11
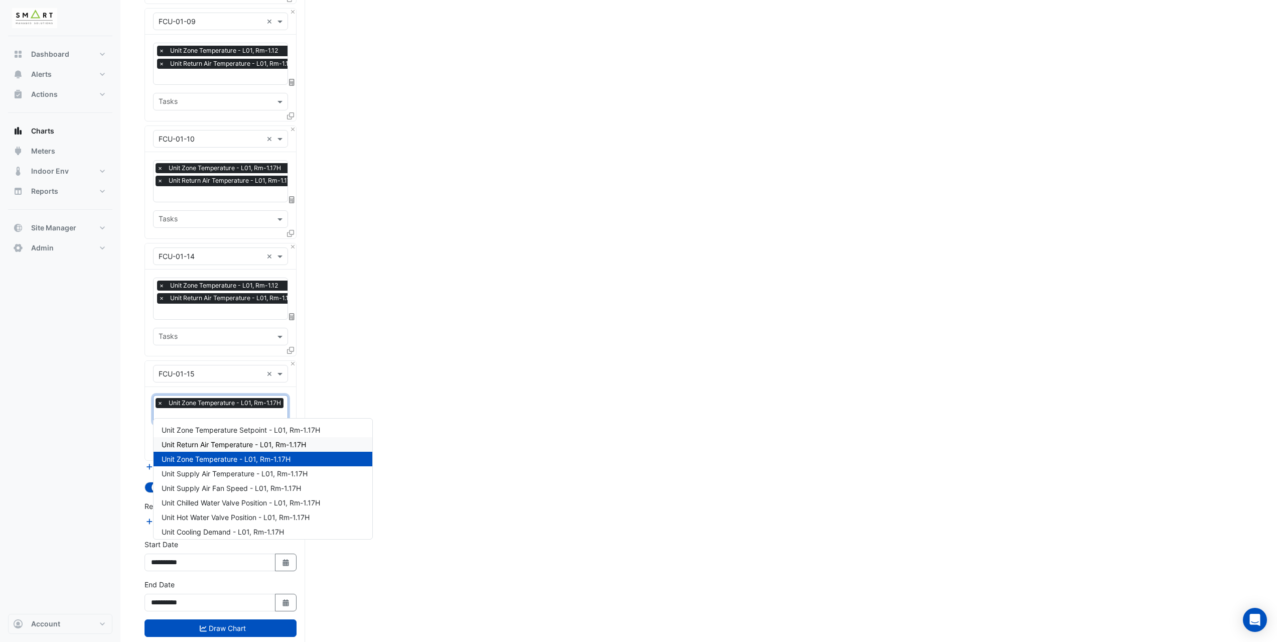
click at [194, 440] on span "Unit Return Air Temperature - L01, Rm-1.17H" at bounding box center [234, 444] width 144 height 9
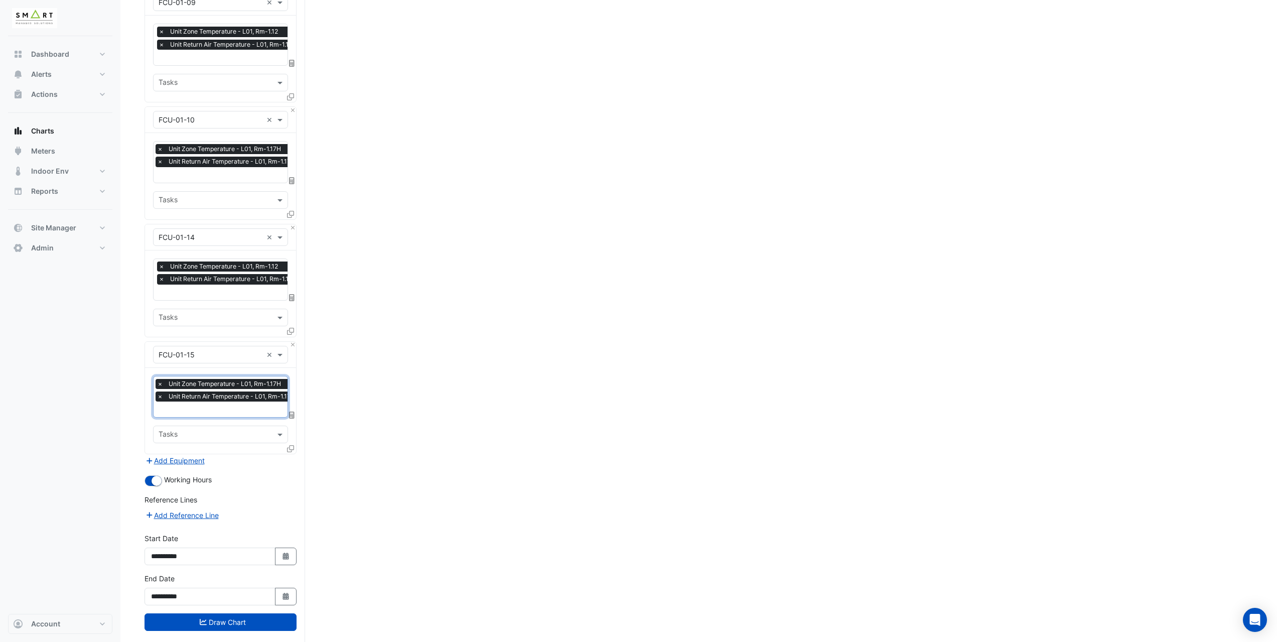
scroll to position [480, 0]
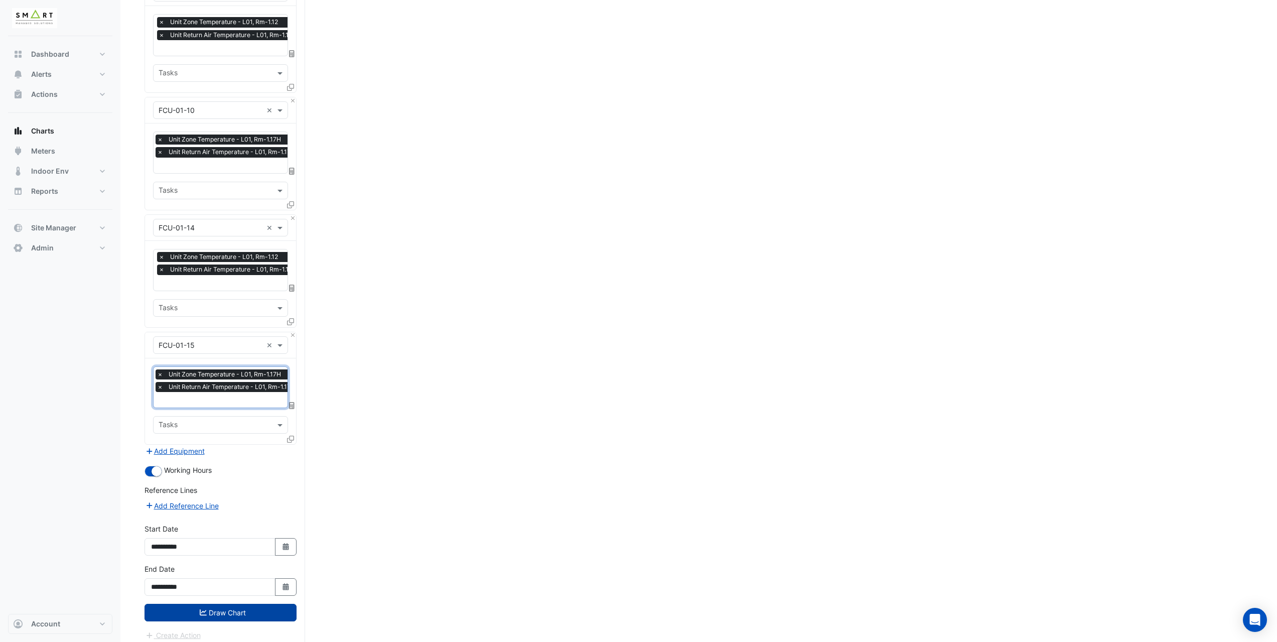
click at [239, 608] on button "Draw Chart" at bounding box center [220, 613] width 152 height 18
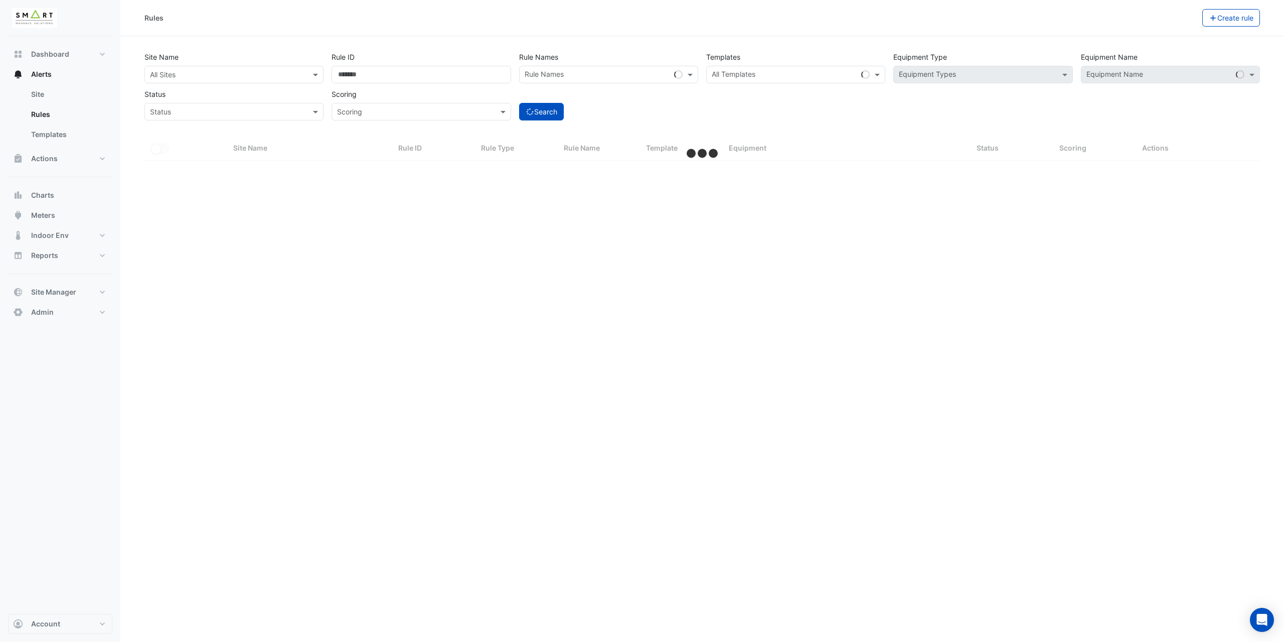
select select "***"
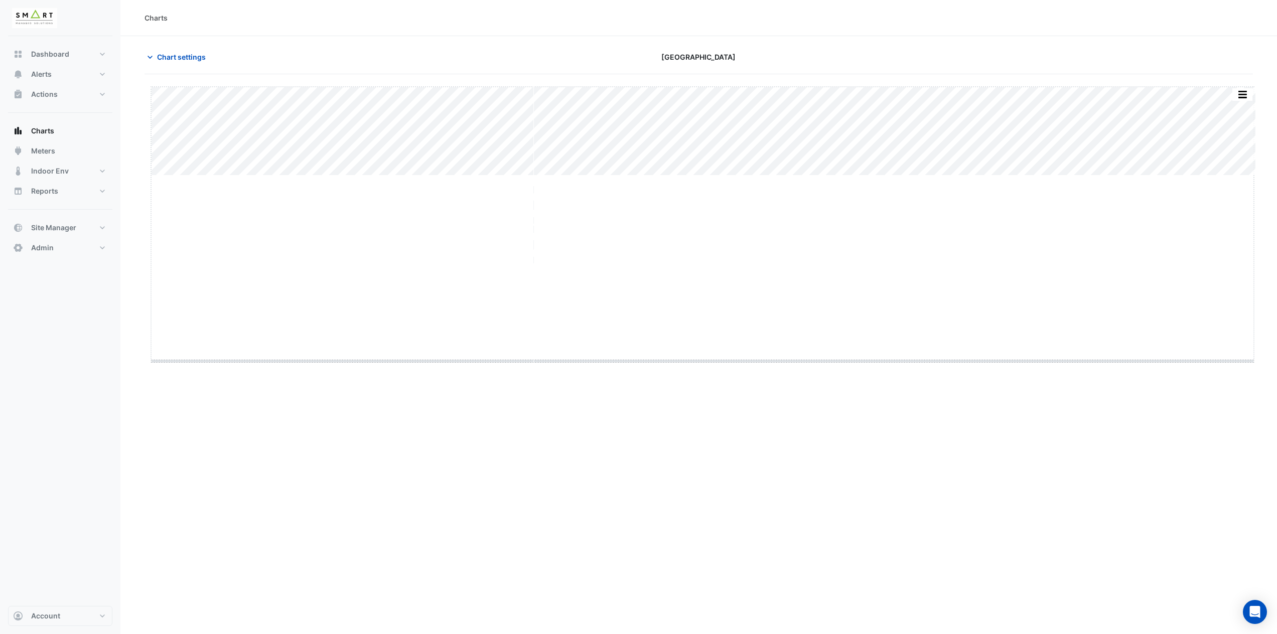
drag, startPoint x: 699, startPoint y: 175, endPoint x: 676, endPoint y: 361, distance: 187.1
type input "**********"
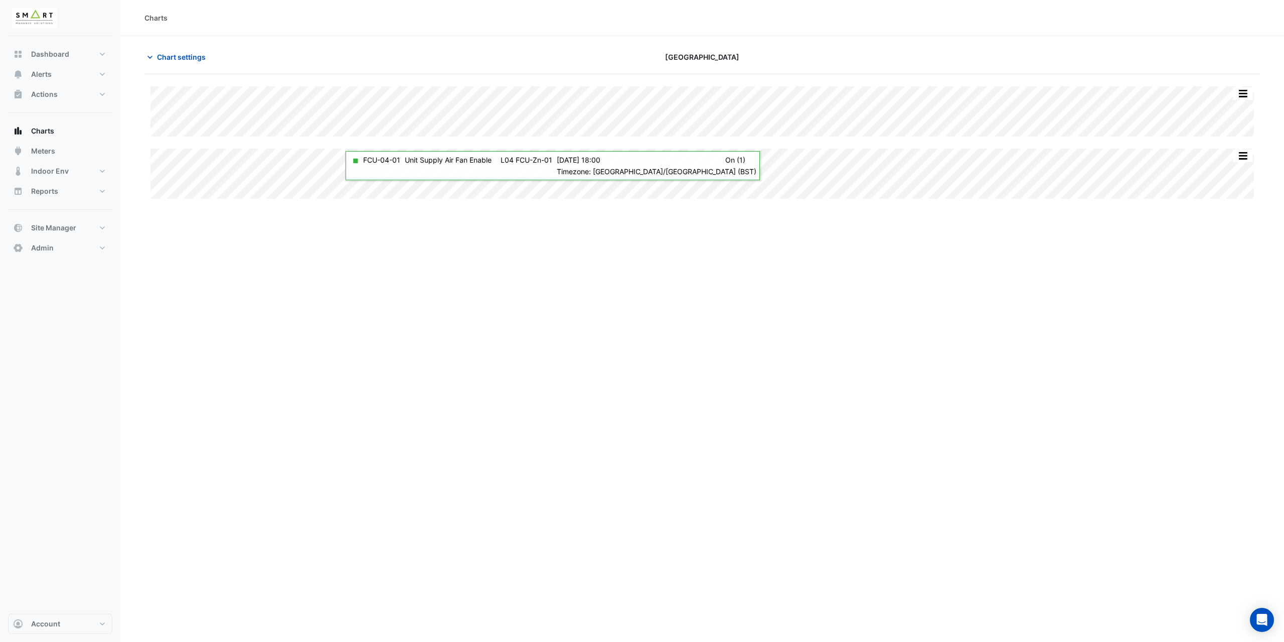
drag, startPoint x: 630, startPoint y: 83, endPoint x: 517, endPoint y: 216, distance: 174.1
click at [517, 216] on div "Charts Chart settings Thames Tower Split All Split None Print Save as JPEG Save…" at bounding box center [702, 321] width 1164 height 642
click at [177, 56] on span "Chart settings" at bounding box center [181, 57] width 49 height 11
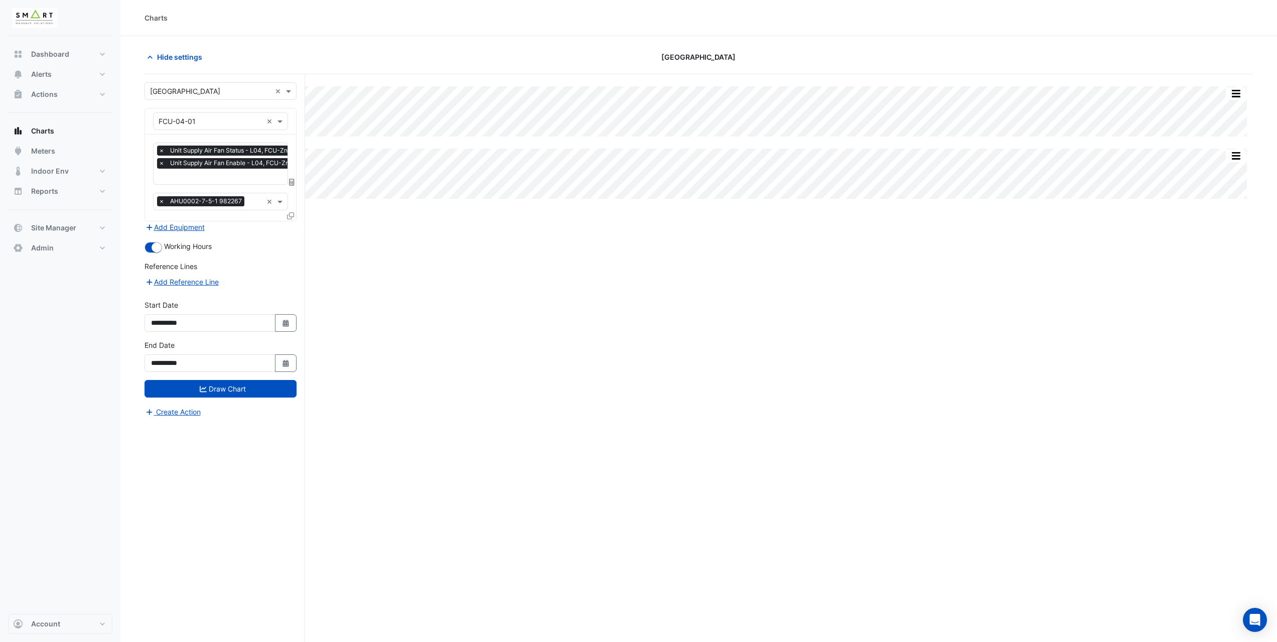
click at [289, 215] on icon at bounding box center [290, 215] width 7 height 7
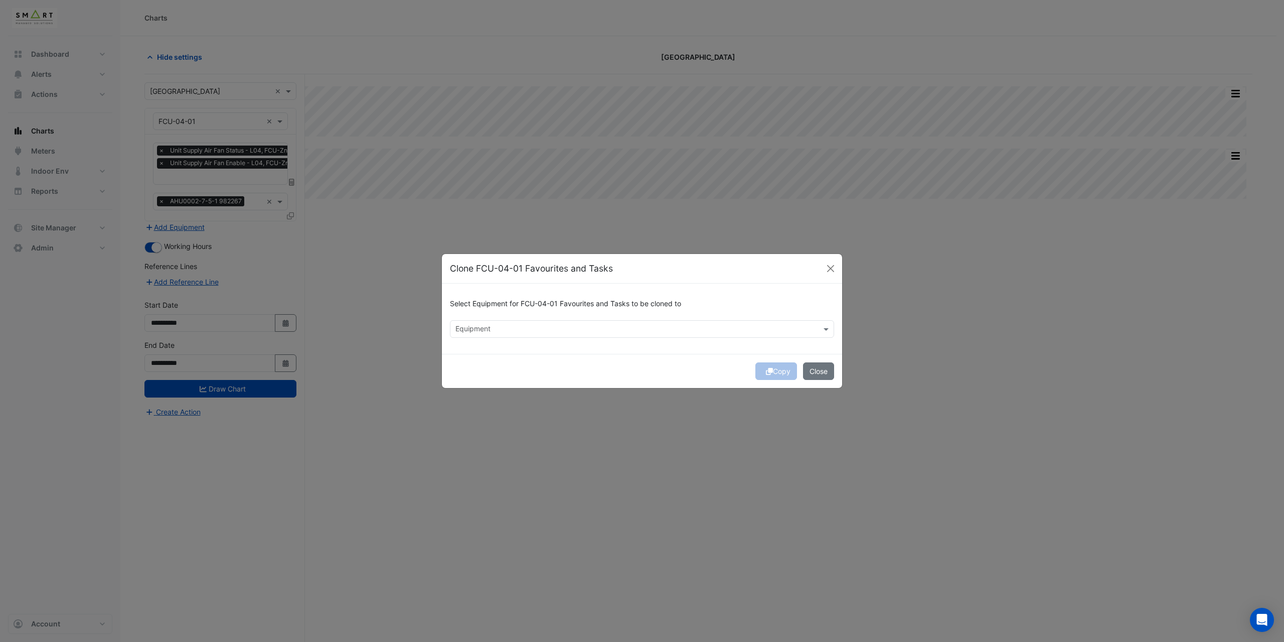
click at [463, 327] on input "text" at bounding box center [637, 330] width 362 height 11
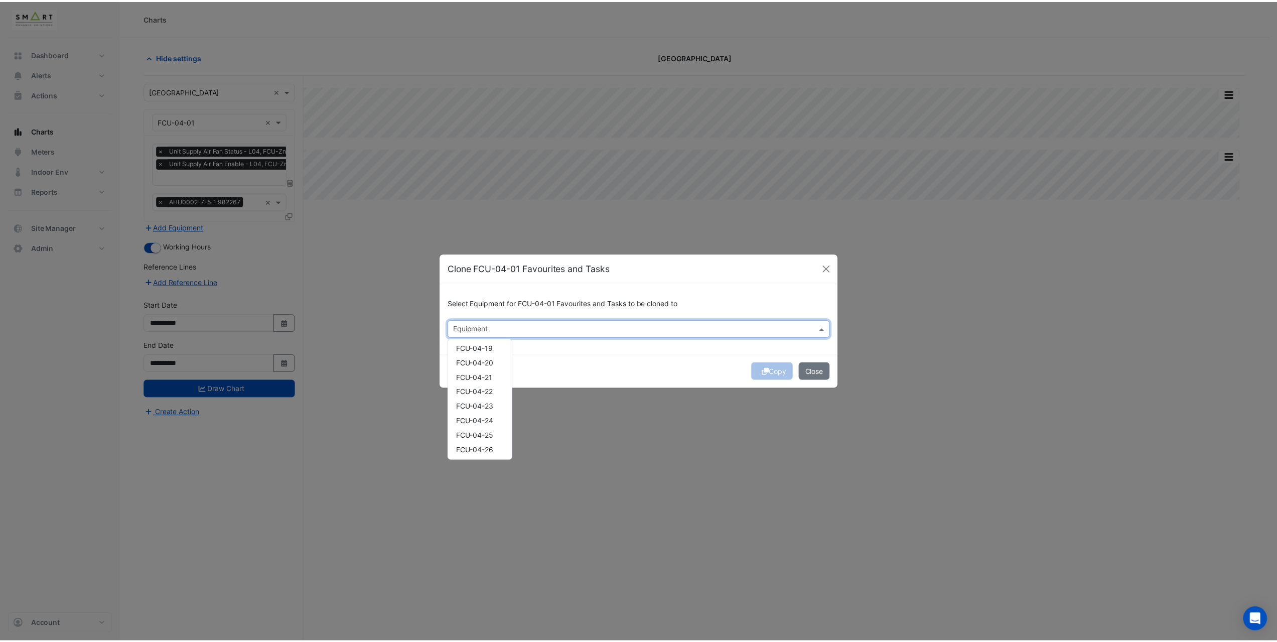
scroll to position [2007, 0]
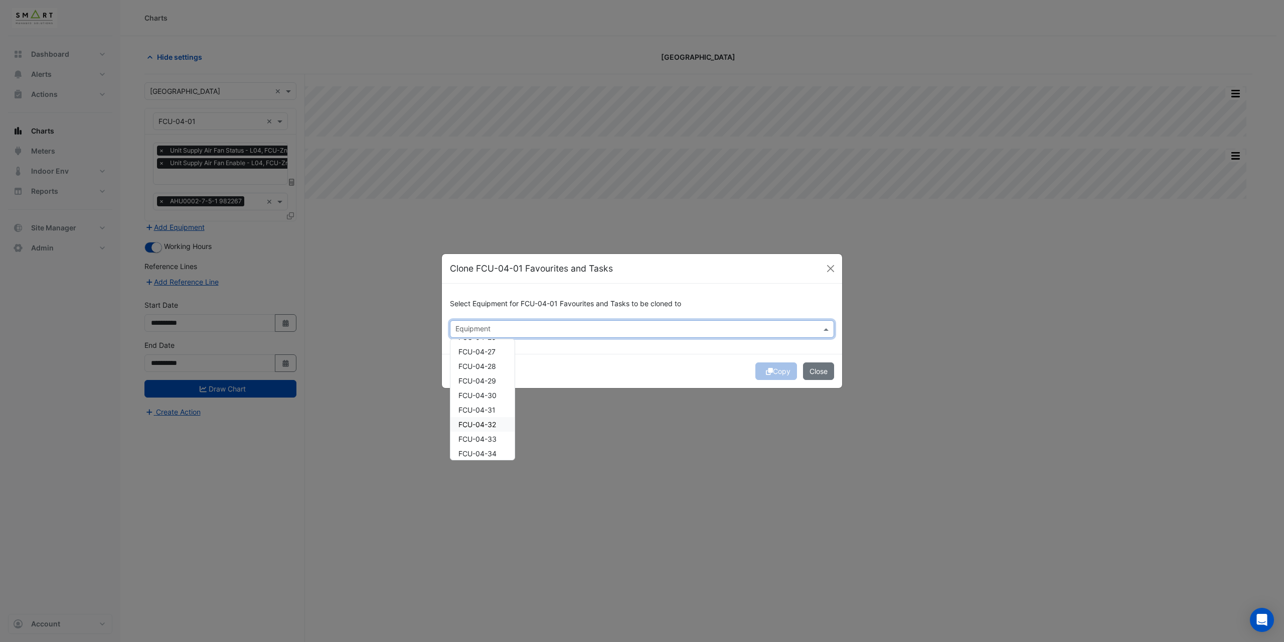
click at [494, 418] on div "FCU-04-32" at bounding box center [483, 424] width 64 height 15
click at [567, 371] on div "Copy Close" at bounding box center [642, 371] width 400 height 34
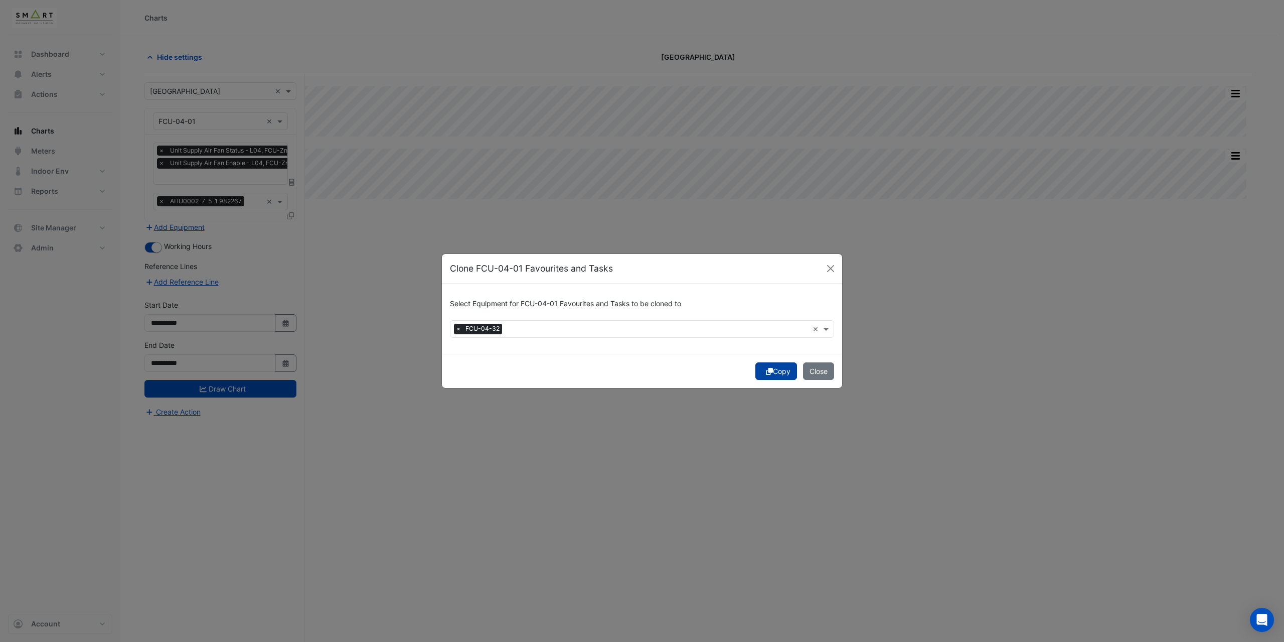
click at [780, 373] on button "Copy" at bounding box center [777, 371] width 42 height 18
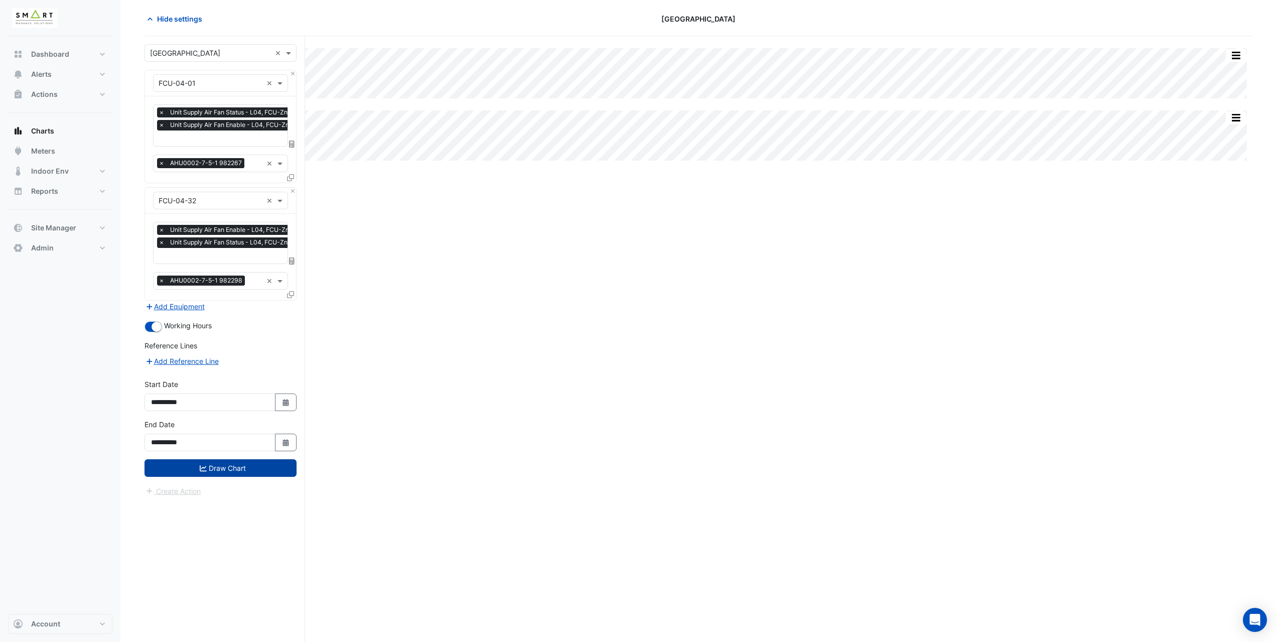
click button "Draw Chart"
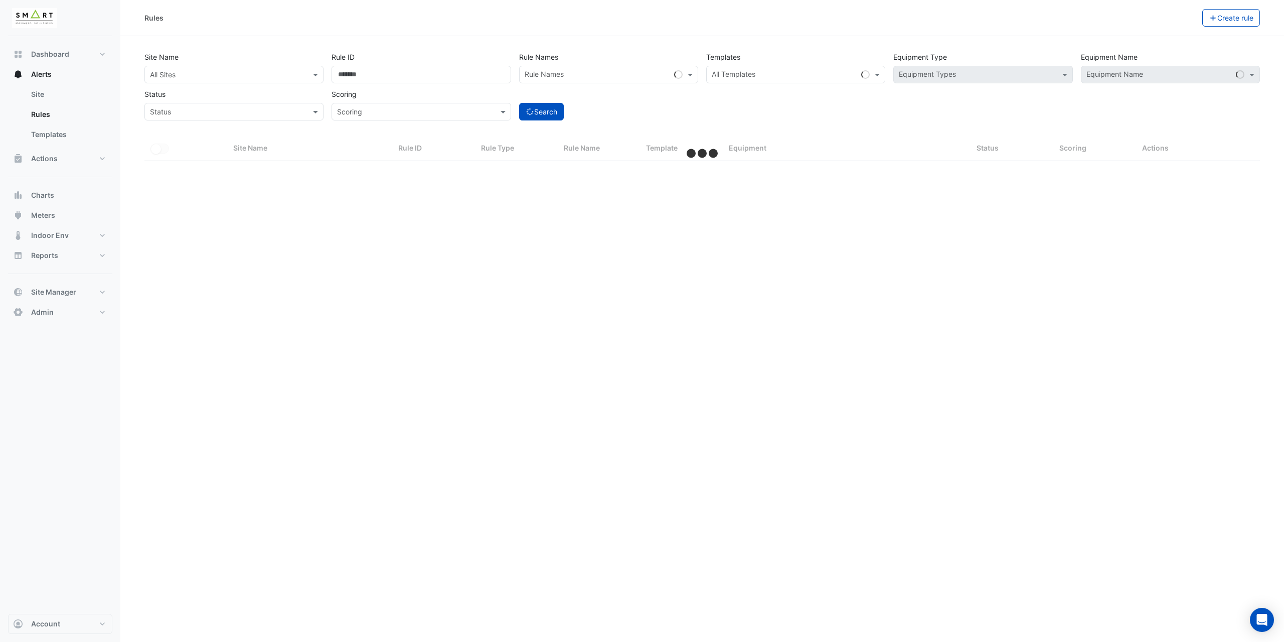
select select "***"
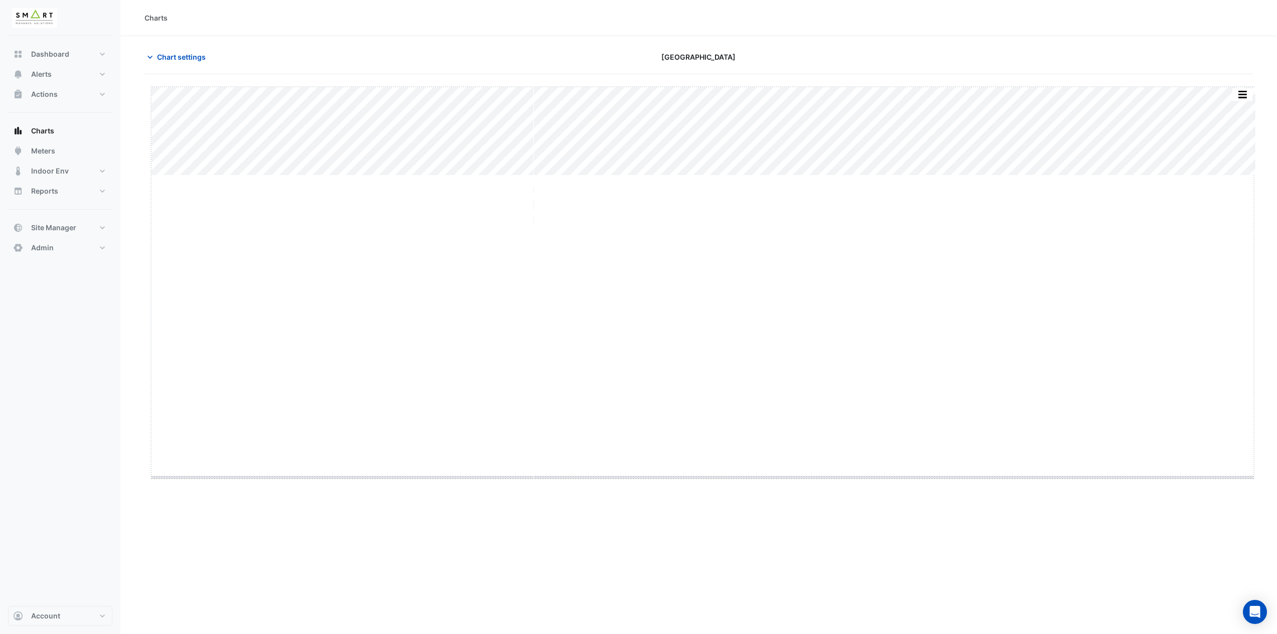
drag, startPoint x: 701, startPoint y: 176, endPoint x: 669, endPoint y: 485, distance: 310.3
click at [170, 53] on span "Chart settings" at bounding box center [181, 57] width 49 height 11
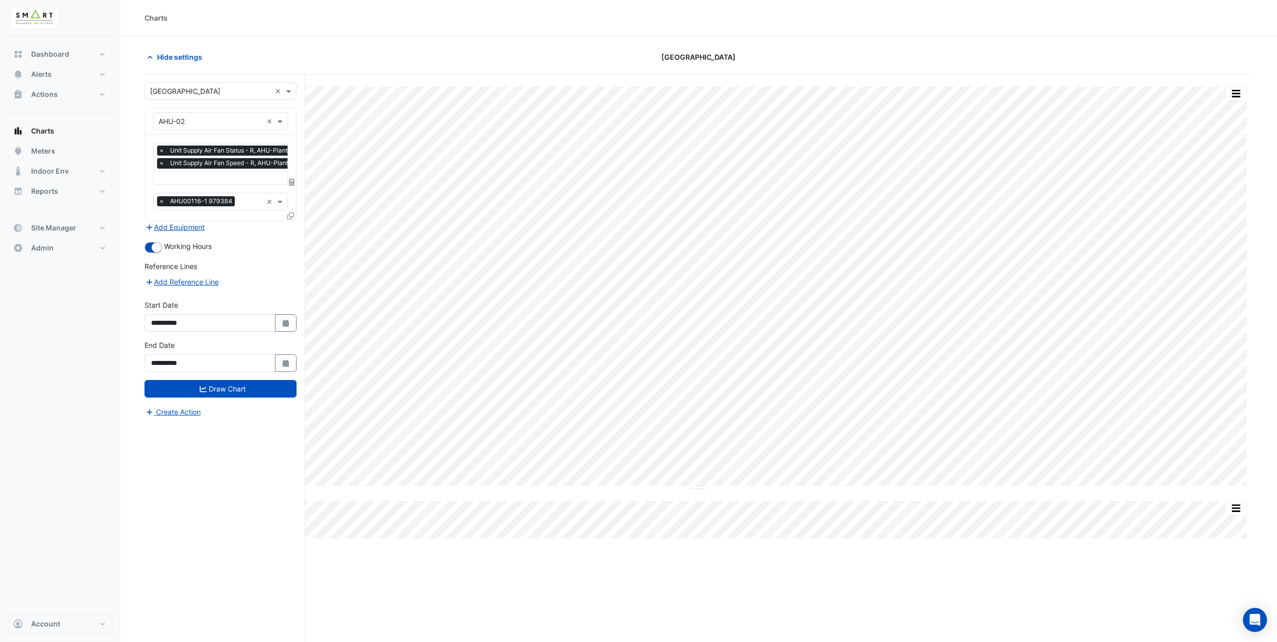
click at [186, 173] on input "text" at bounding box center [234, 177] width 150 height 11
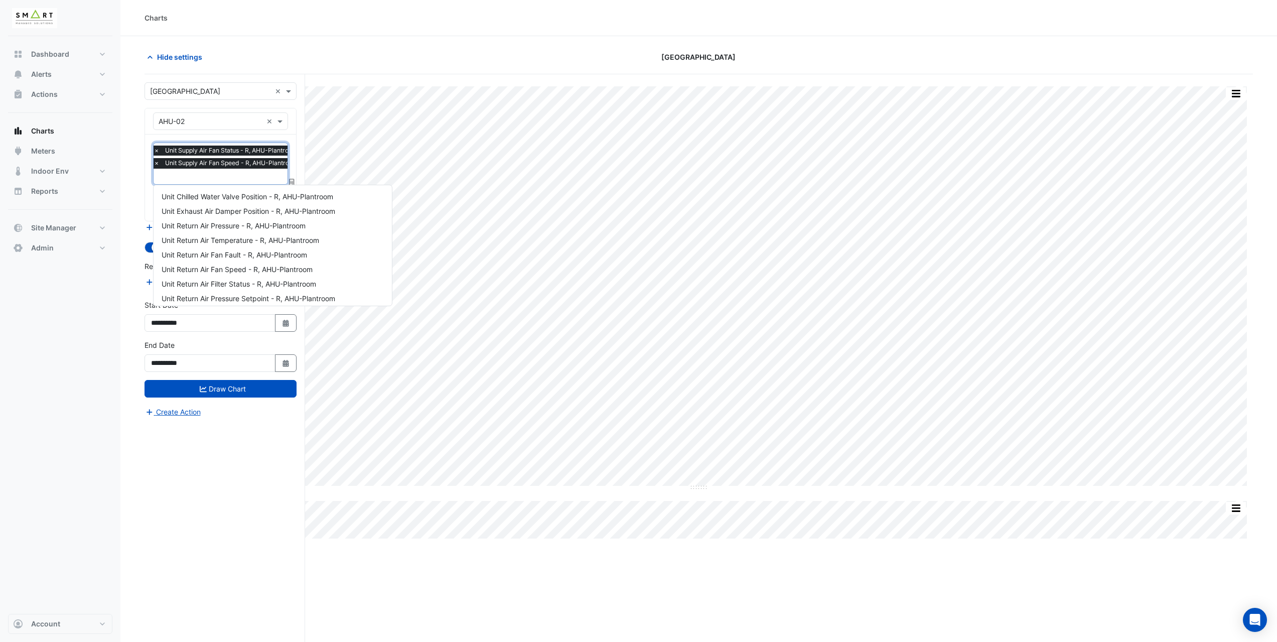
scroll to position [266, 0]
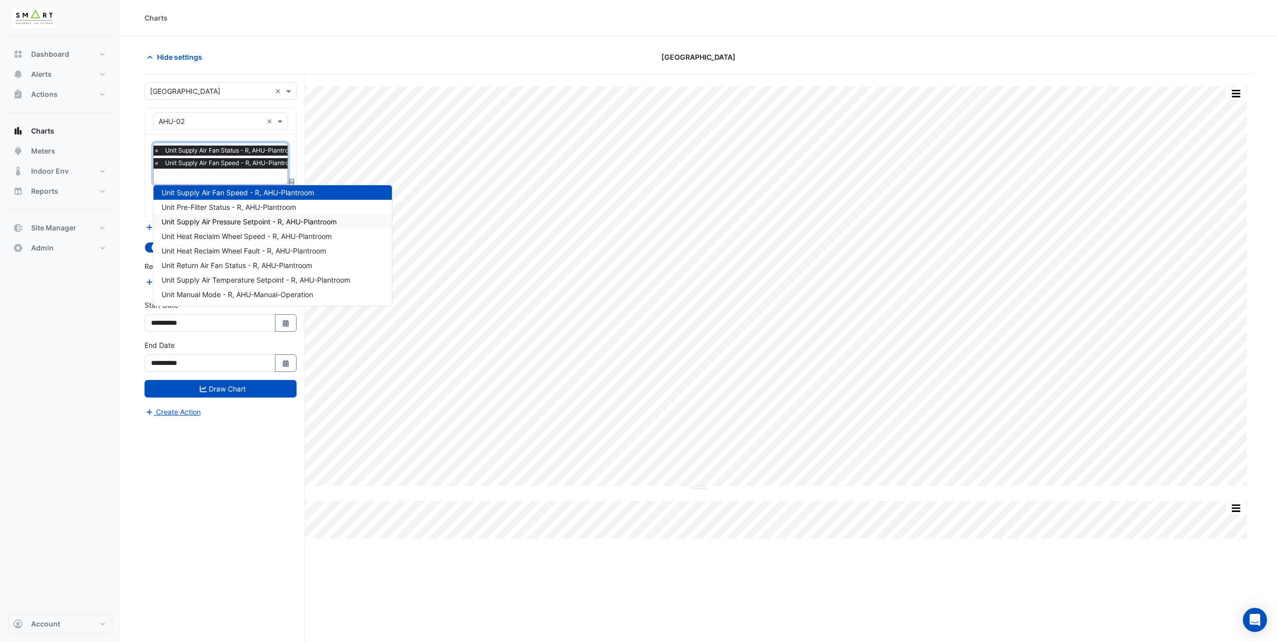
click at [235, 222] on span "Unit Supply Air Pressure Setpoint - R, AHU-Plantroom" at bounding box center [249, 221] width 175 height 9
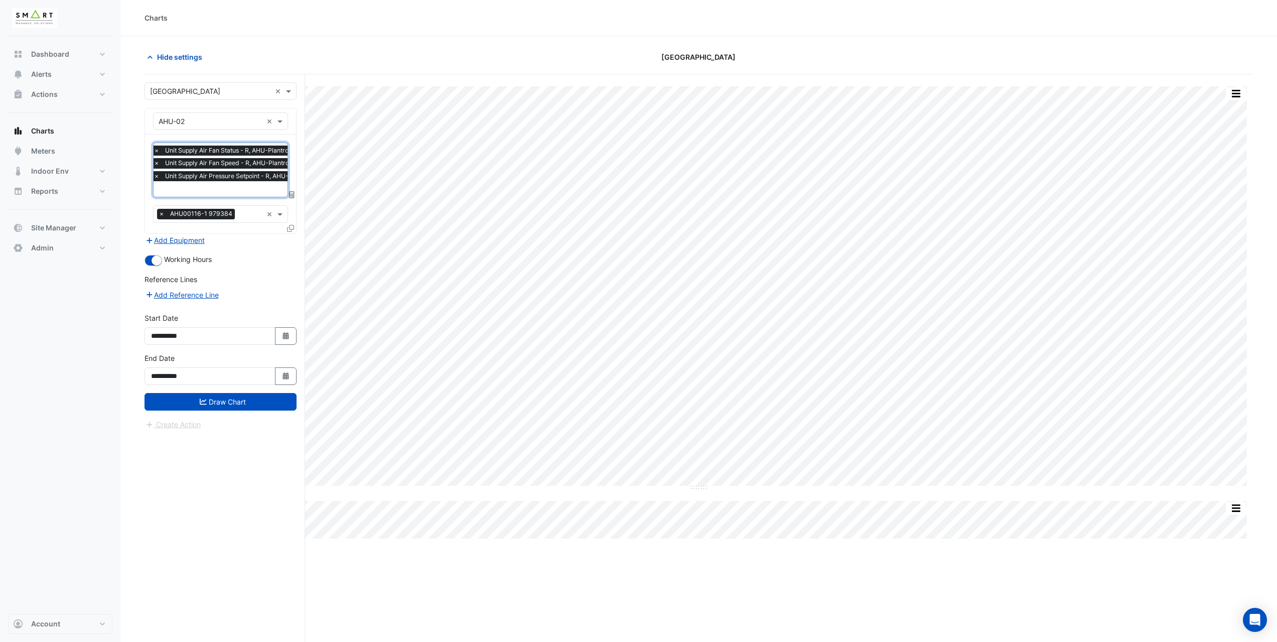
click at [206, 190] on input "text" at bounding box center [239, 190] width 170 height 11
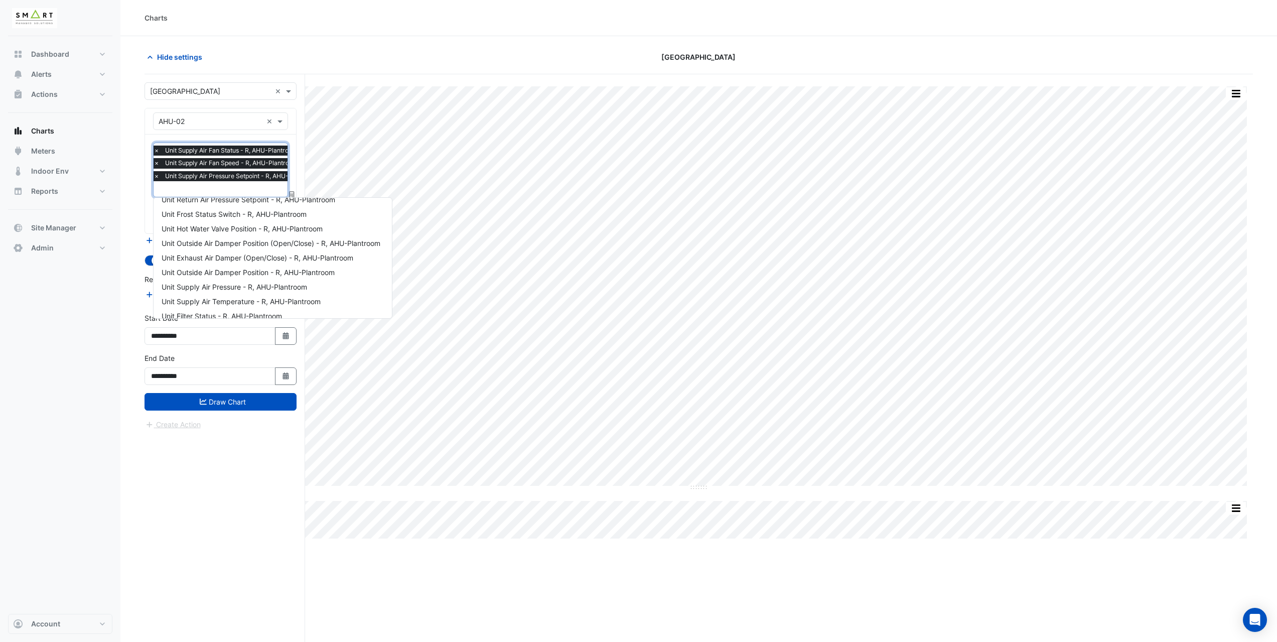
scroll to position [109, 0]
click at [236, 290] on span "Unit Supply Air Pressure - R, AHU-Plantroom" at bounding box center [235, 289] width 146 height 9
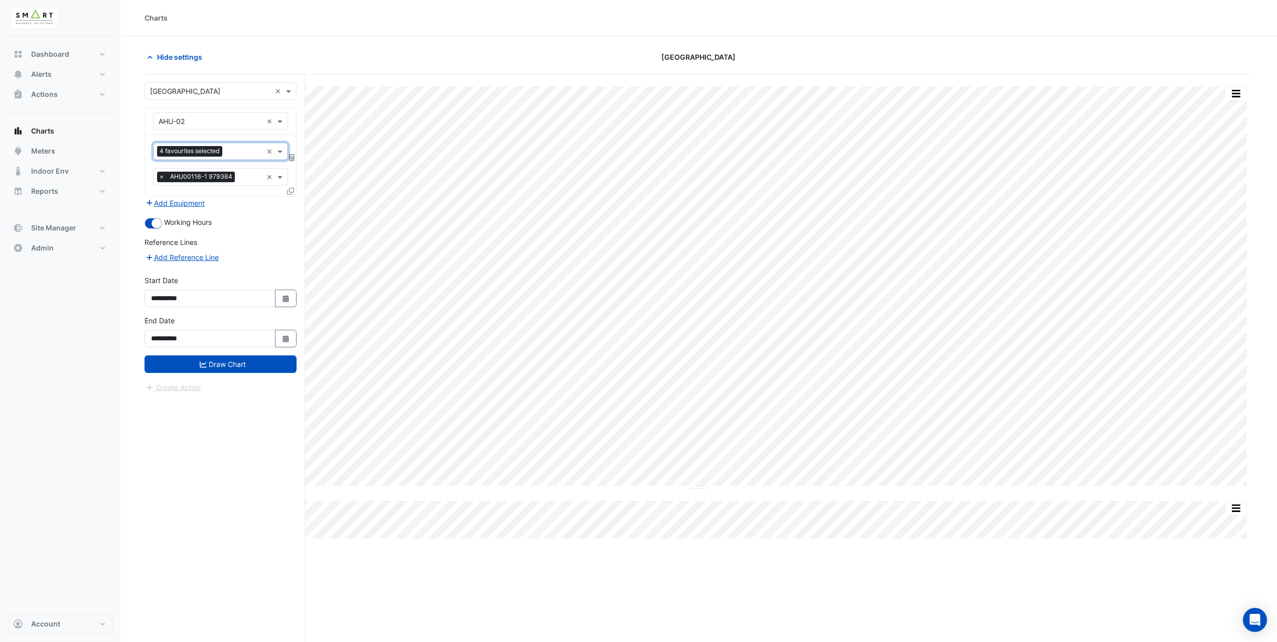
scroll to position [0, 0]
click at [250, 365] on button "Draw Chart" at bounding box center [220, 364] width 152 height 18
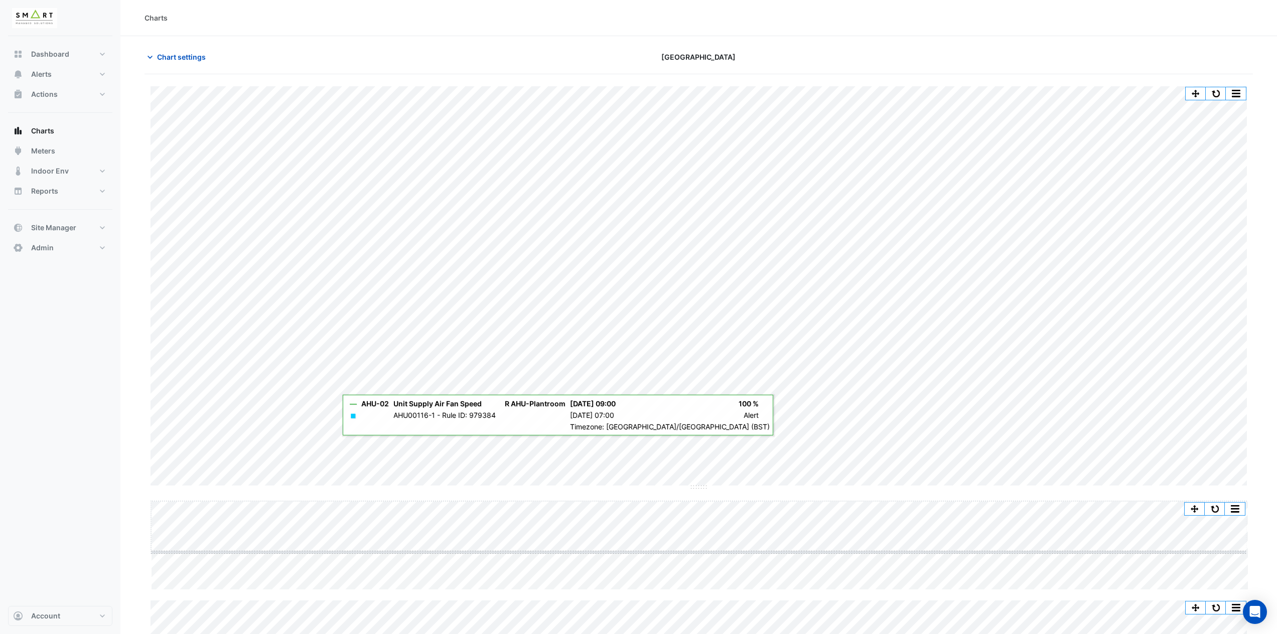
click at [687, 441] on div "Split All Split None Print Save as JPEG Save as PNG Pivot Data Table Export CSV…" at bounding box center [698, 362] width 1108 height 552
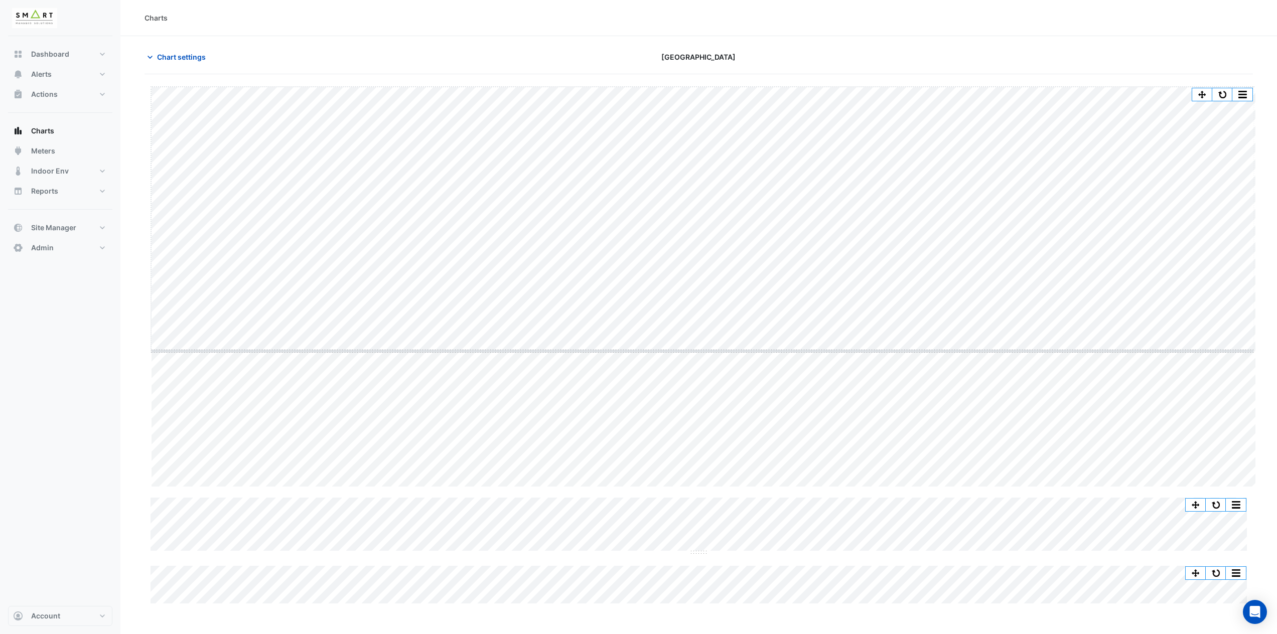
drag, startPoint x: 702, startPoint y: 488, endPoint x: 679, endPoint y: 352, distance: 137.8
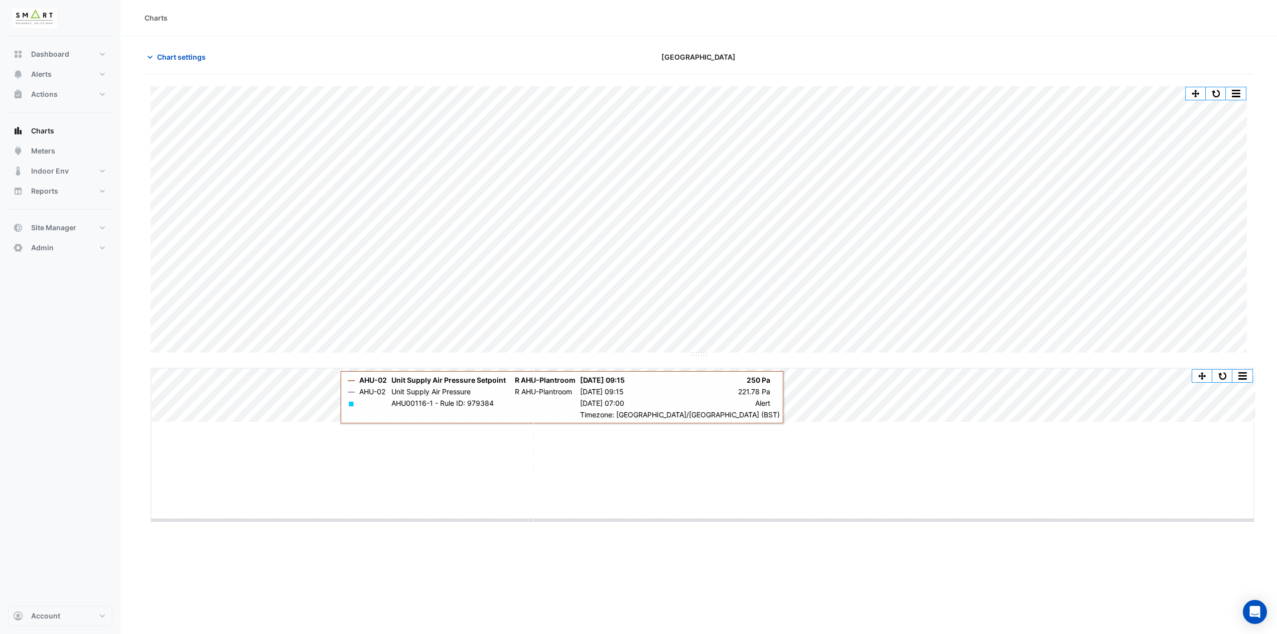
drag, startPoint x: 699, startPoint y: 423, endPoint x: 686, endPoint y: 532, distance: 109.7
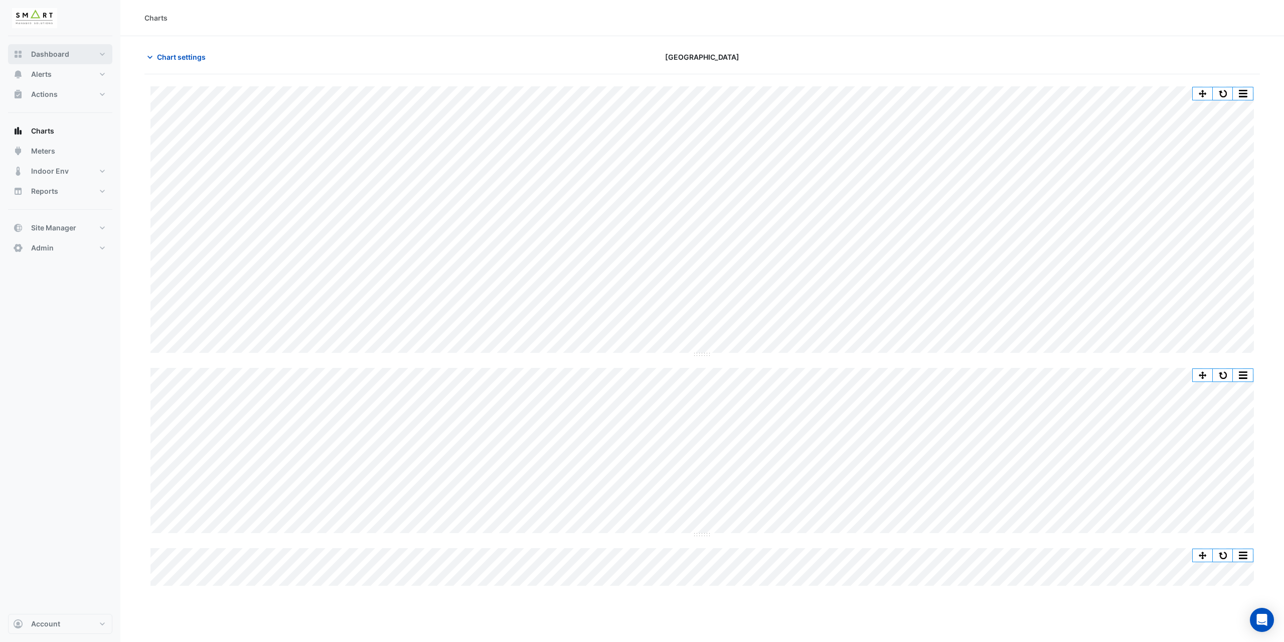
click at [42, 58] on span "Dashboard" at bounding box center [50, 54] width 38 height 10
select select "***"
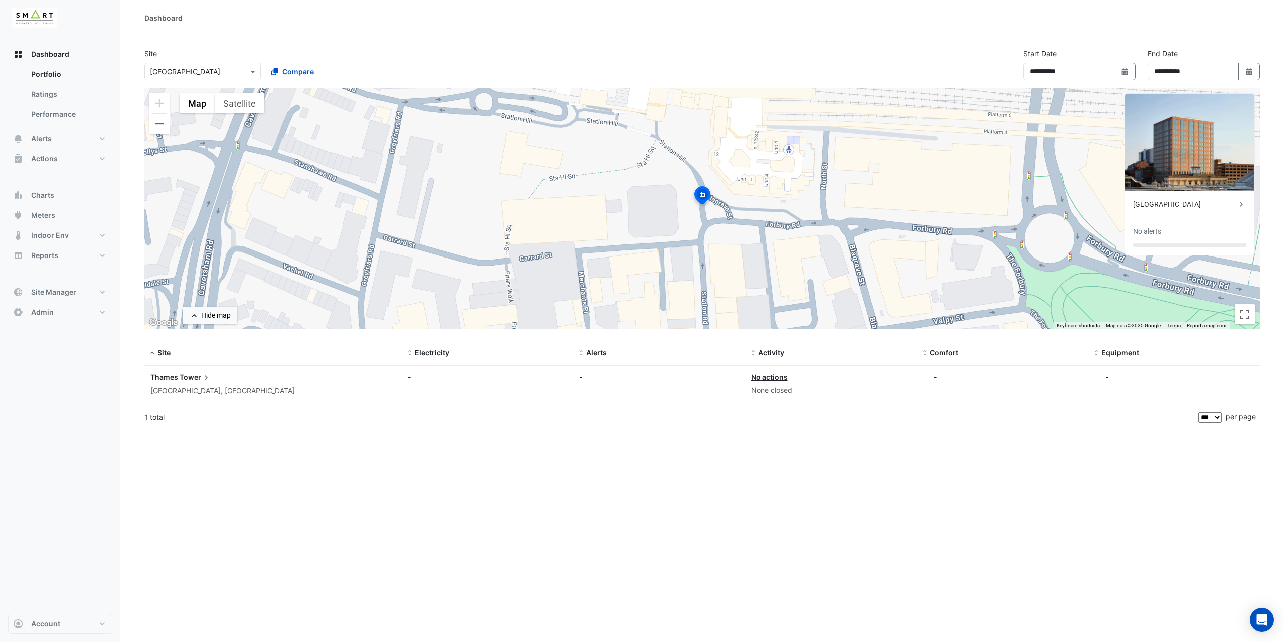
click at [177, 379] on span "Thames" at bounding box center [165, 377] width 28 height 9
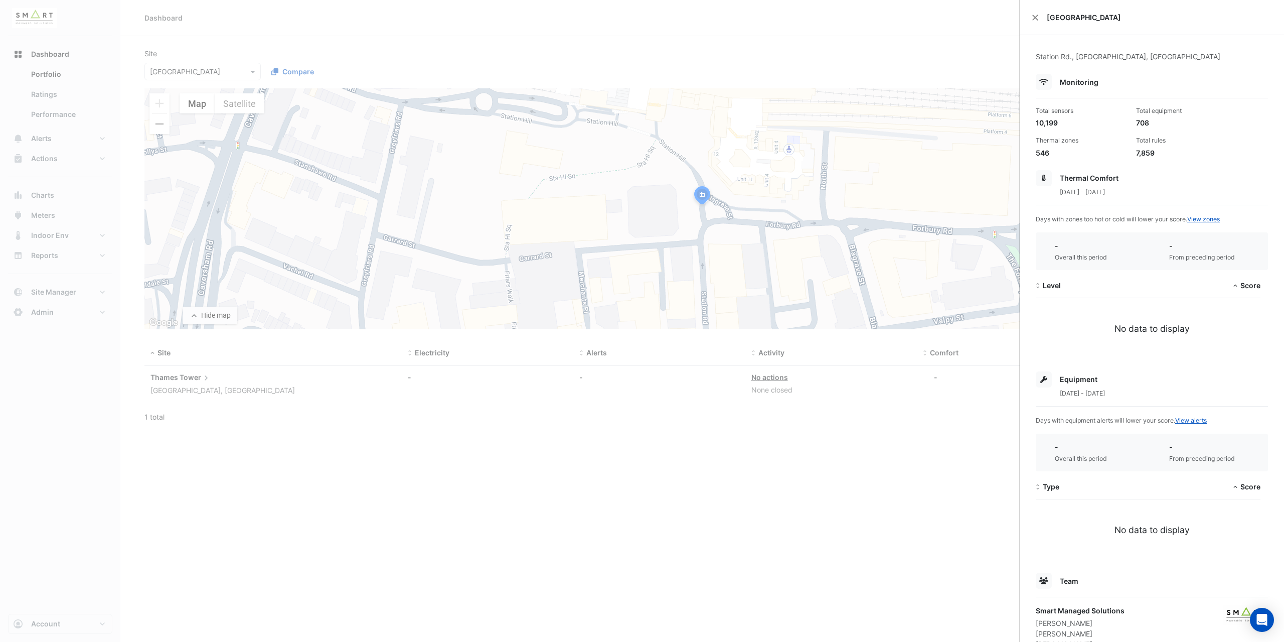
drag, startPoint x: 892, startPoint y: 83, endPoint x: 908, endPoint y: 63, distance: 25.4
click at [892, 83] on ngb-offcanvas-backdrop at bounding box center [642, 321] width 1284 height 642
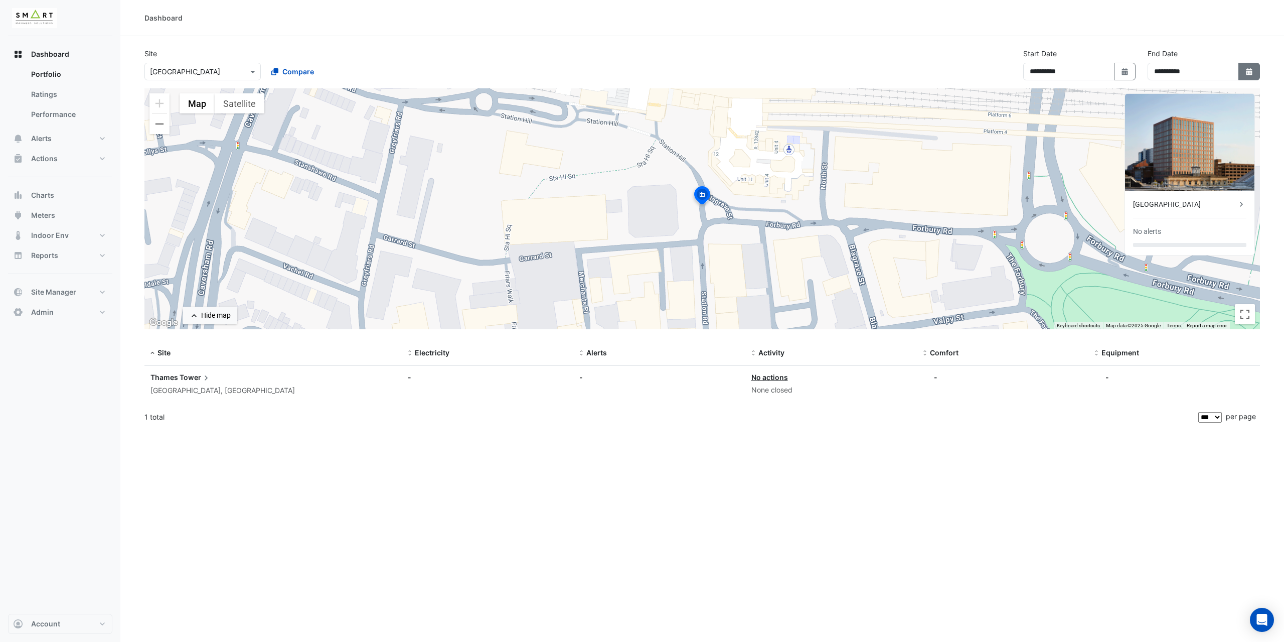
click at [1245, 74] on icon "Select Date" at bounding box center [1249, 71] width 9 height 7
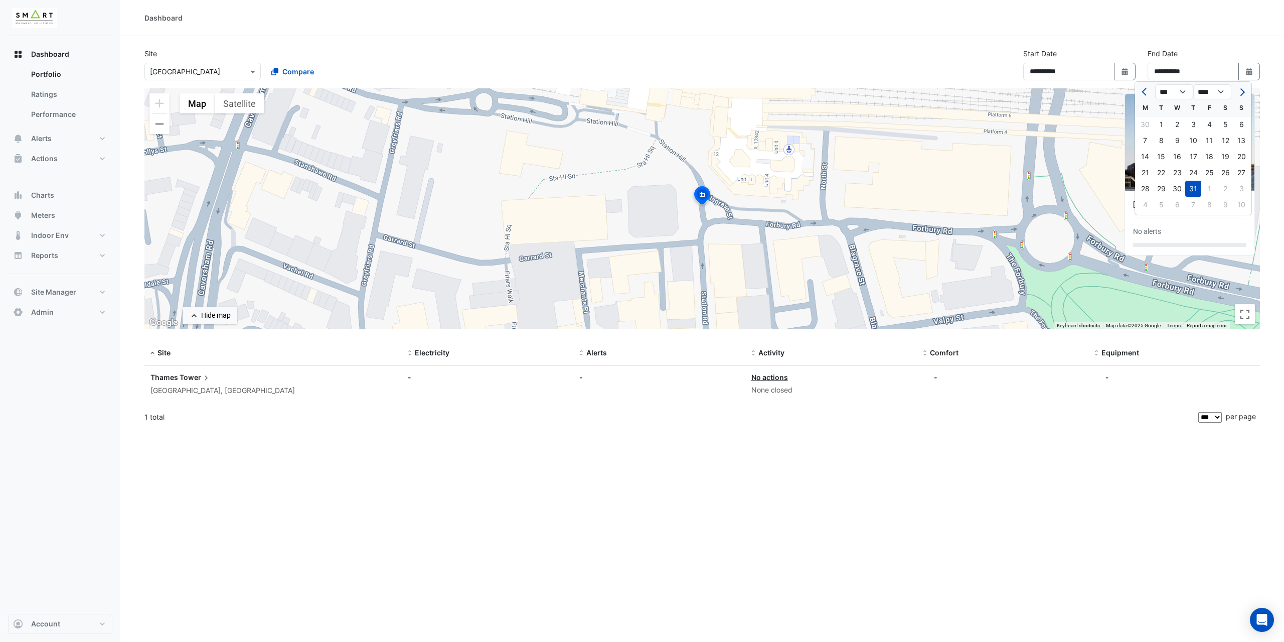
click at [1243, 91] on span "Next month" at bounding box center [1242, 92] width 8 height 8
select select "*"
click at [1163, 173] on div "19" at bounding box center [1161, 173] width 16 height 16
type input "**********"
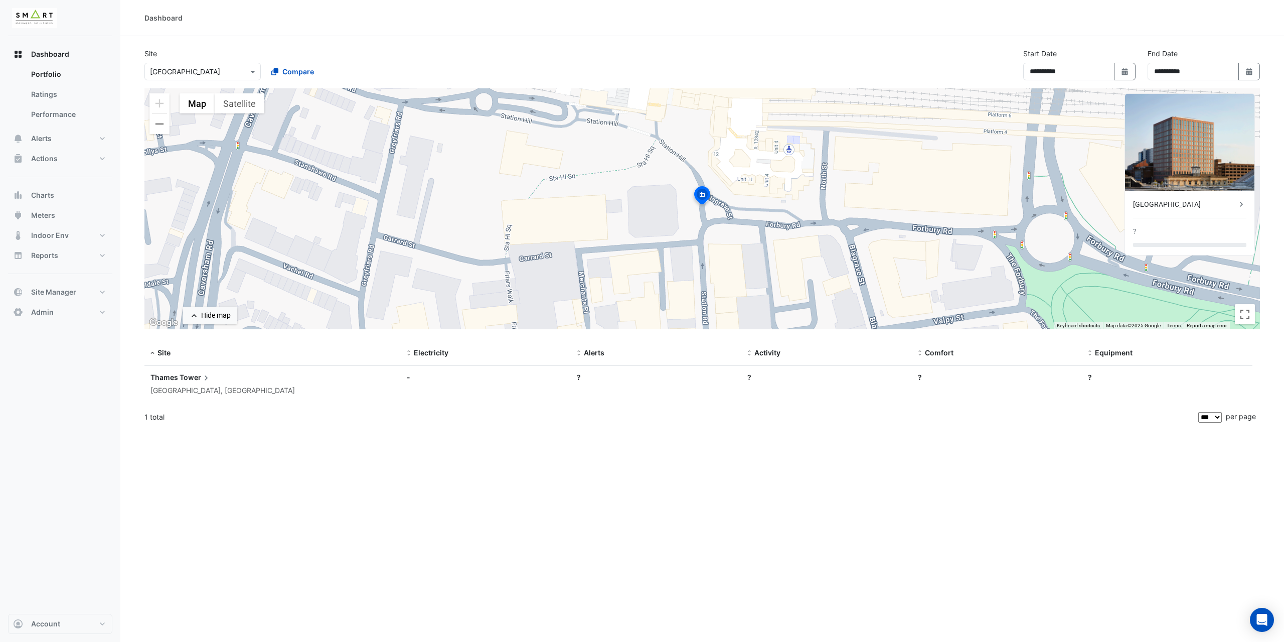
click at [1147, 29] on div "Dashboard" at bounding box center [702, 18] width 1164 height 36
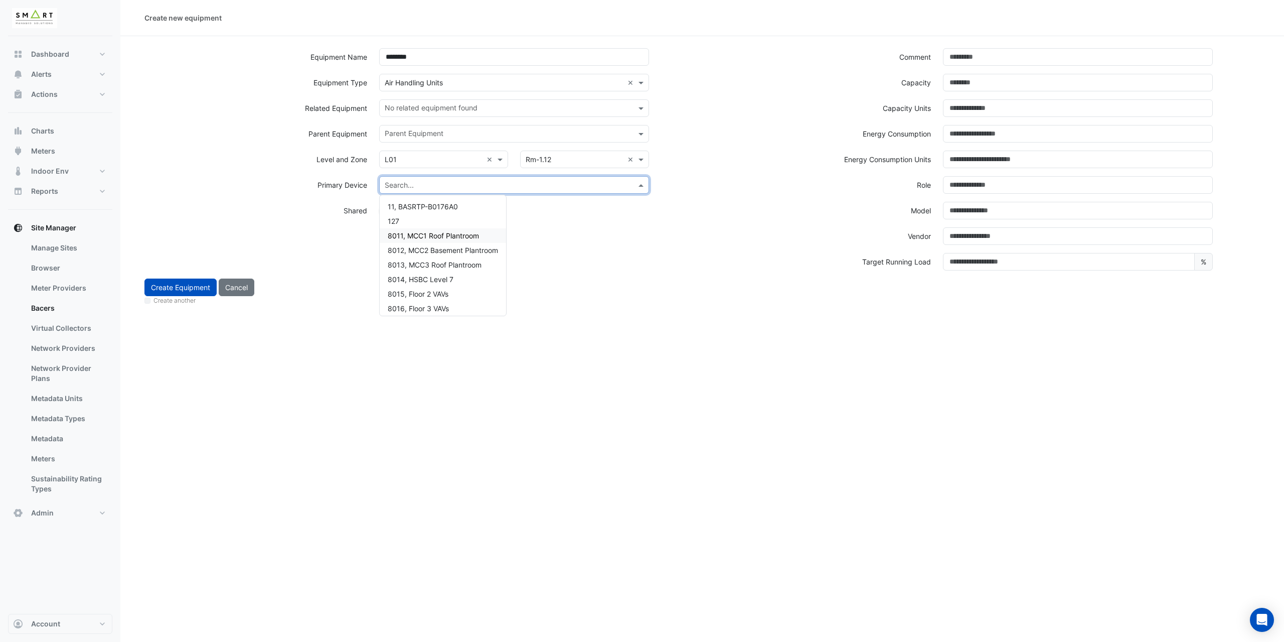
click at [449, 237] on span "8011, MCC1 Roof Plantroom" at bounding box center [433, 235] width 91 height 9
click at [772, 212] on div "Model" at bounding box center [819, 211] width 235 height 18
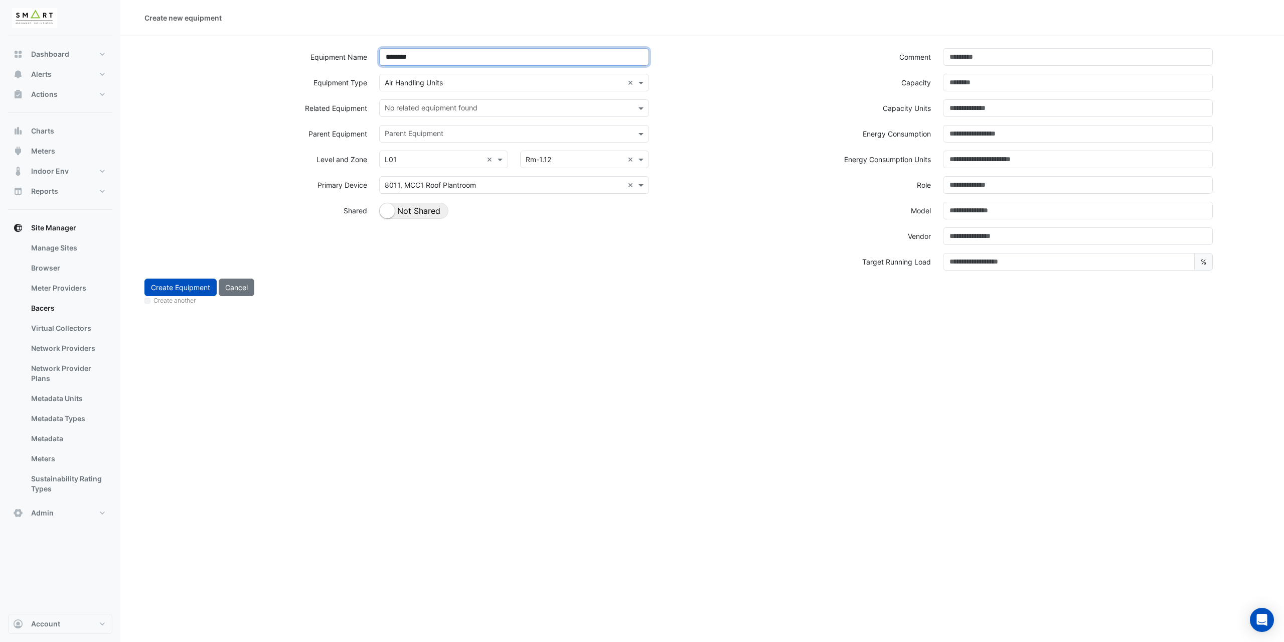
drag, startPoint x: 420, startPoint y: 55, endPoint x: 376, endPoint y: 51, distance: 44.8
click at [376, 51] on div "********" at bounding box center [514, 61] width 282 height 26
click at [295, 200] on div "Primary Device Search... 8011, MCC1 Roof Plantroom ×" at bounding box center [420, 189] width 564 height 26
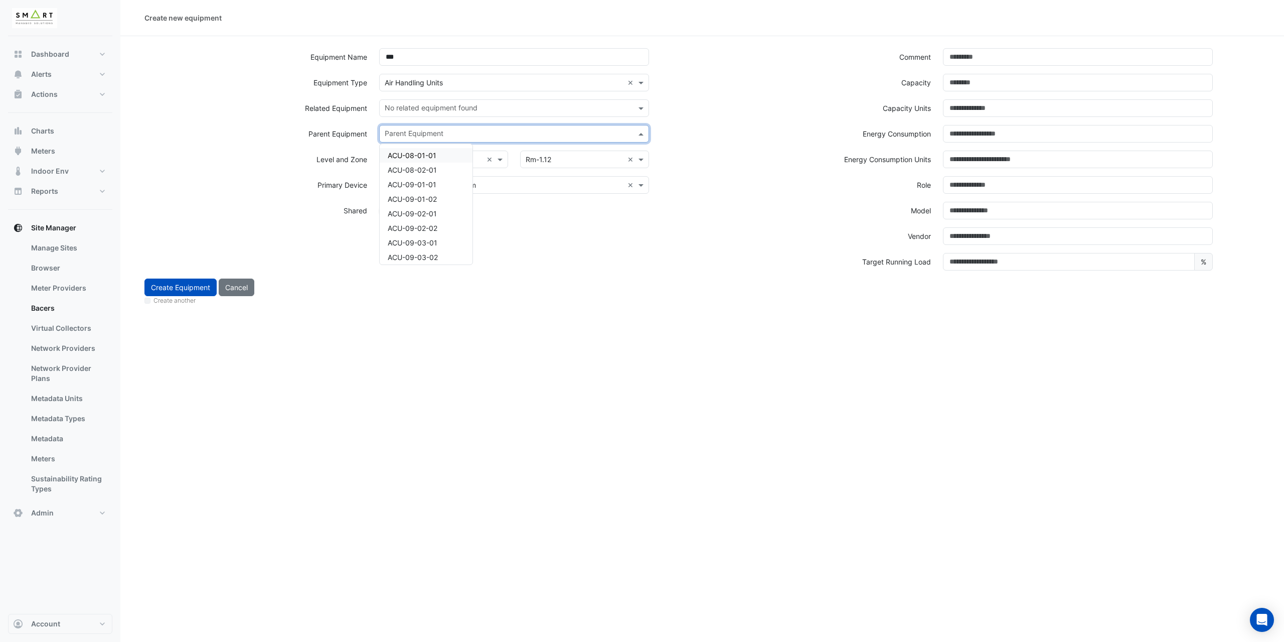
click at [396, 135] on input "text" at bounding box center [508, 134] width 247 height 11
click at [429, 201] on div "AHU-01" at bounding box center [426, 200] width 93 height 15
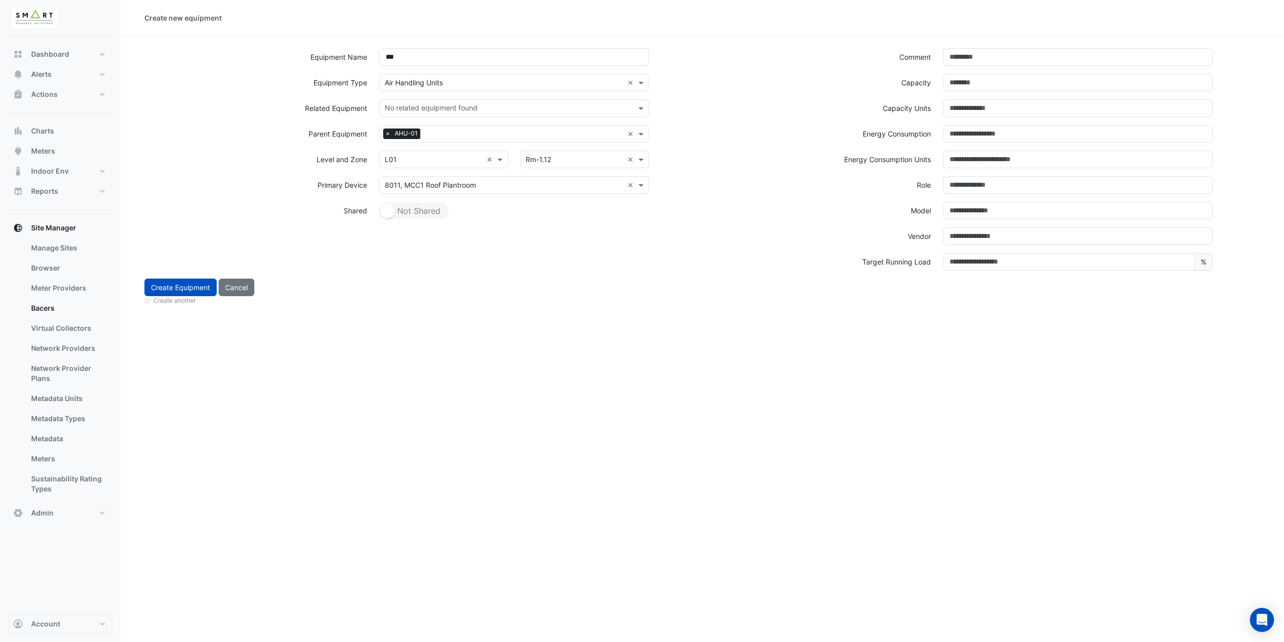
click at [483, 256] on div "Equipment Name *** Equipment Type Search × Air Handling Units × Related Equipme…" at bounding box center [420, 163] width 564 height 230
click at [387, 134] on span "×" at bounding box center [387, 133] width 9 height 10
drag, startPoint x: 387, startPoint y: 55, endPoint x: 372, endPoint y: 52, distance: 15.8
click at [372, 52] on div "Equipment Name ***" at bounding box center [420, 61] width 564 height 26
type input "********"
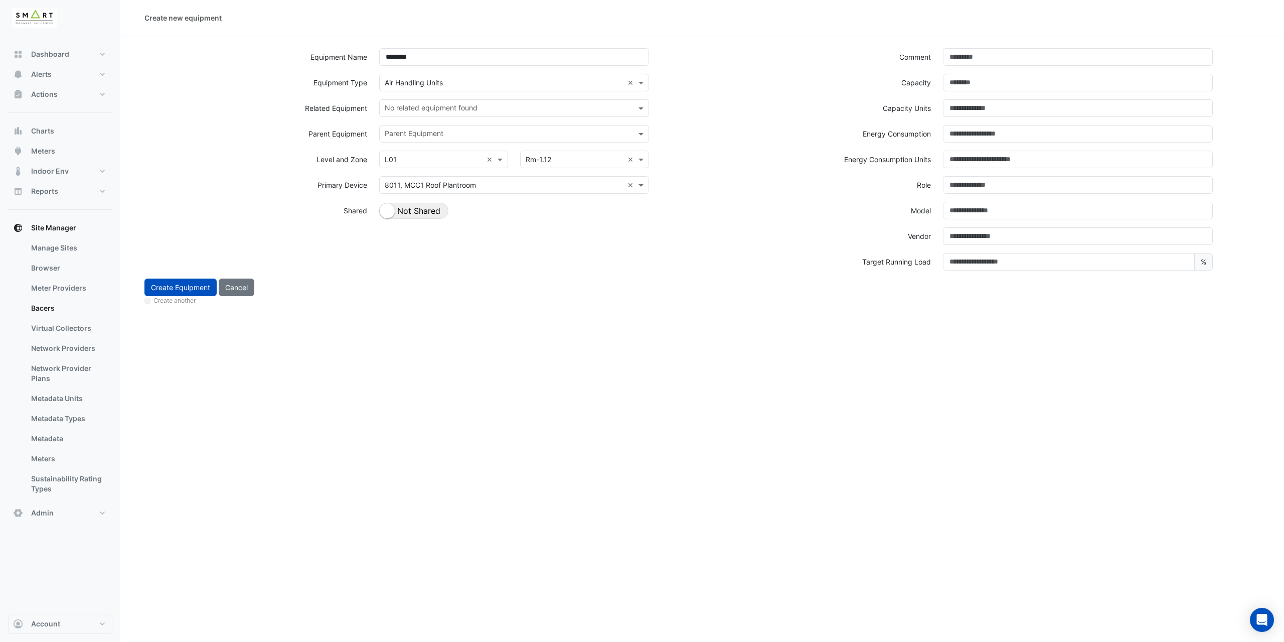
click at [305, 301] on div "Create another" at bounding box center [702, 301] width 1116 height 11
click at [198, 288] on button "Create Equipment" at bounding box center [180, 287] width 72 height 18
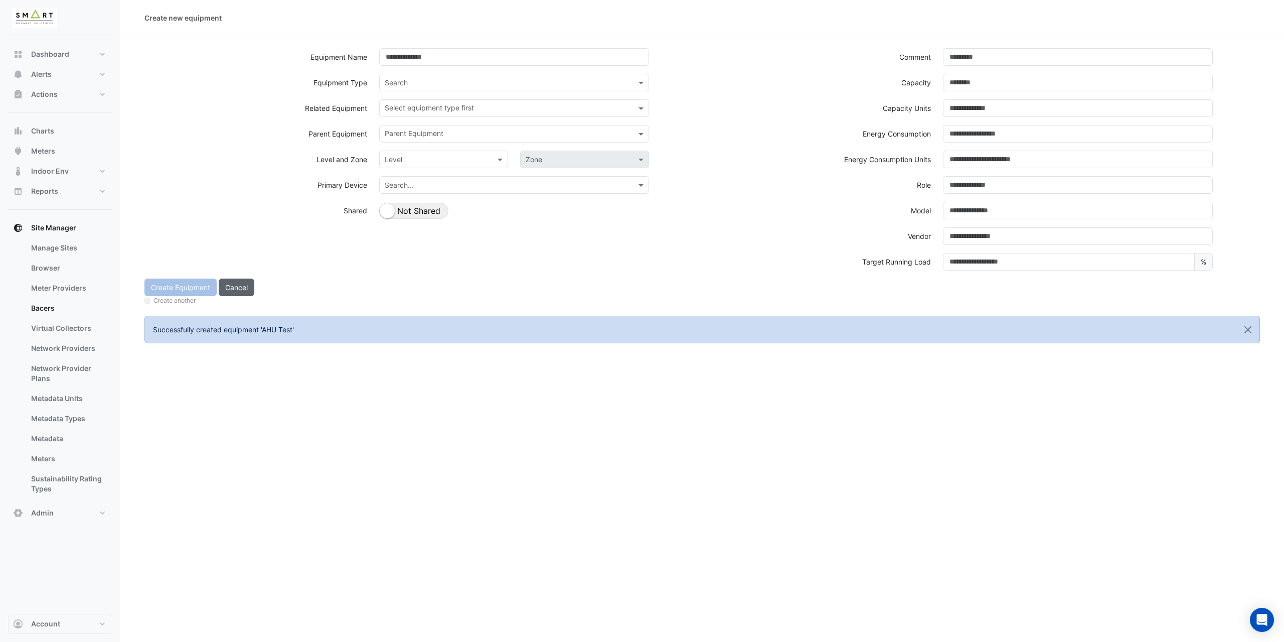
click at [237, 291] on button "Cancel" at bounding box center [237, 287] width 36 height 18
select select "***"
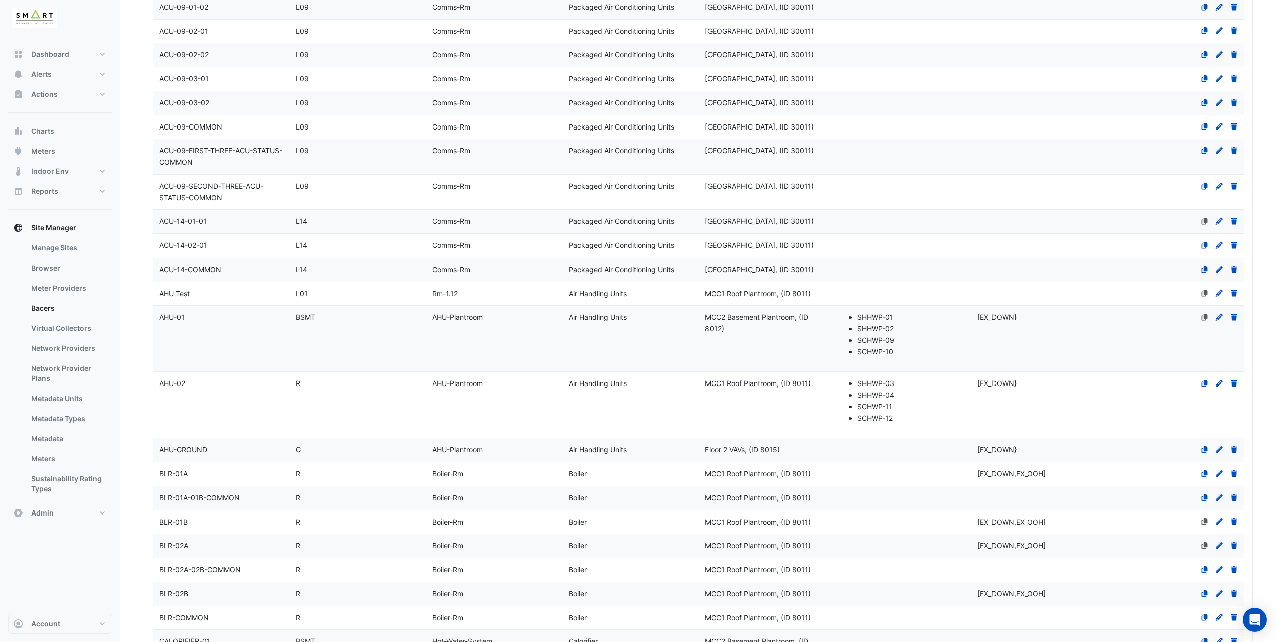
scroll to position [401, 0]
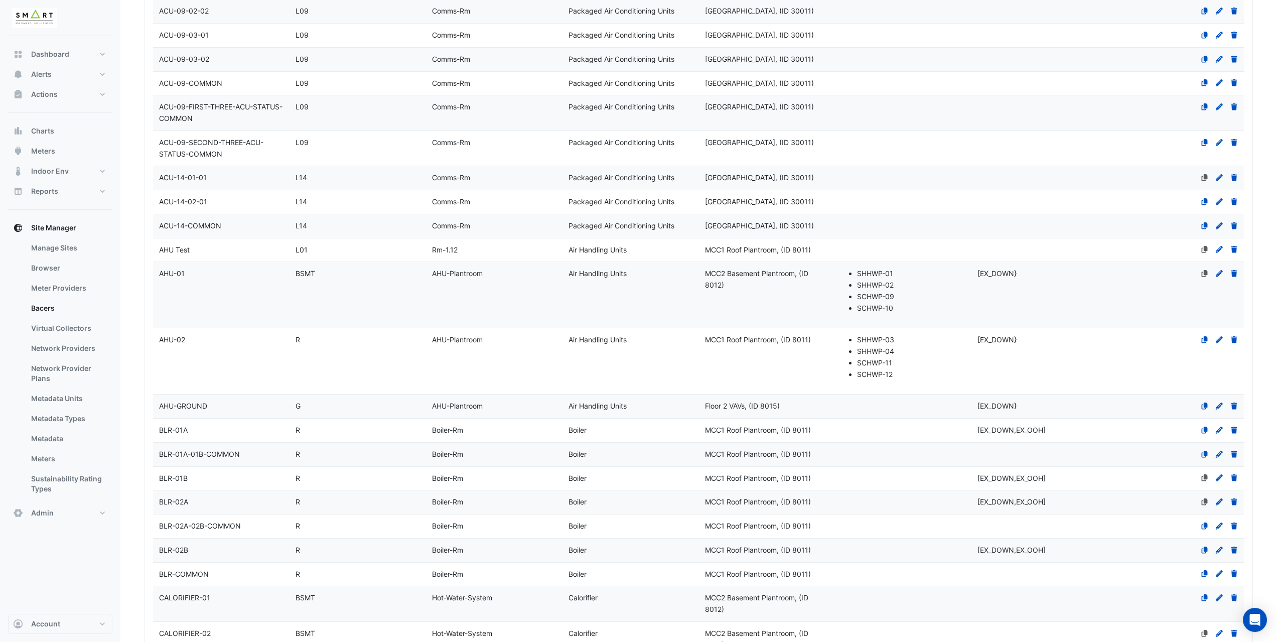
click at [170, 252] on span "AHU Test" at bounding box center [174, 249] width 31 height 9
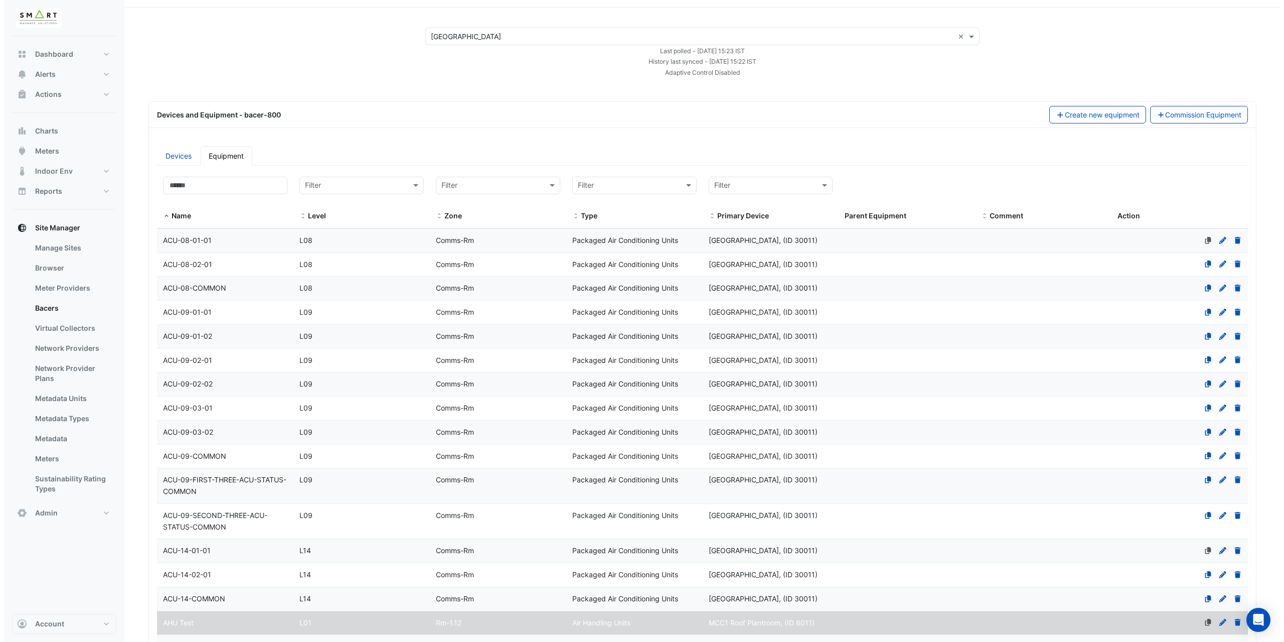
scroll to position [0, 0]
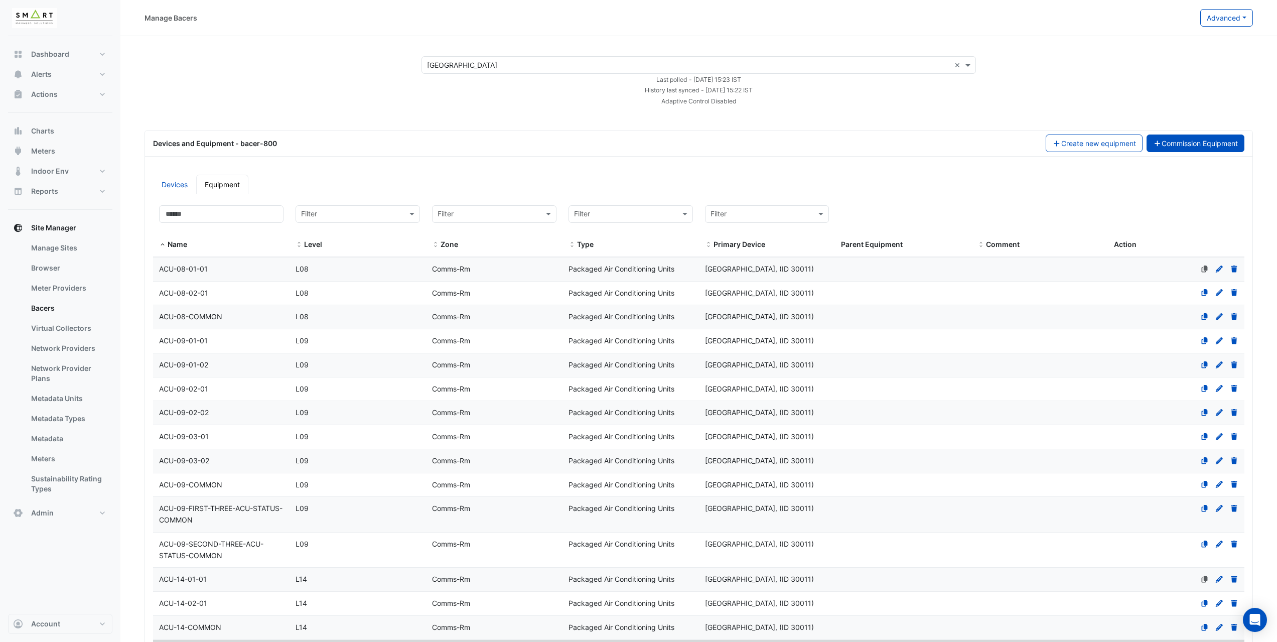
click at [1173, 143] on button "Commission Equipment" at bounding box center [1195, 143] width 98 height 18
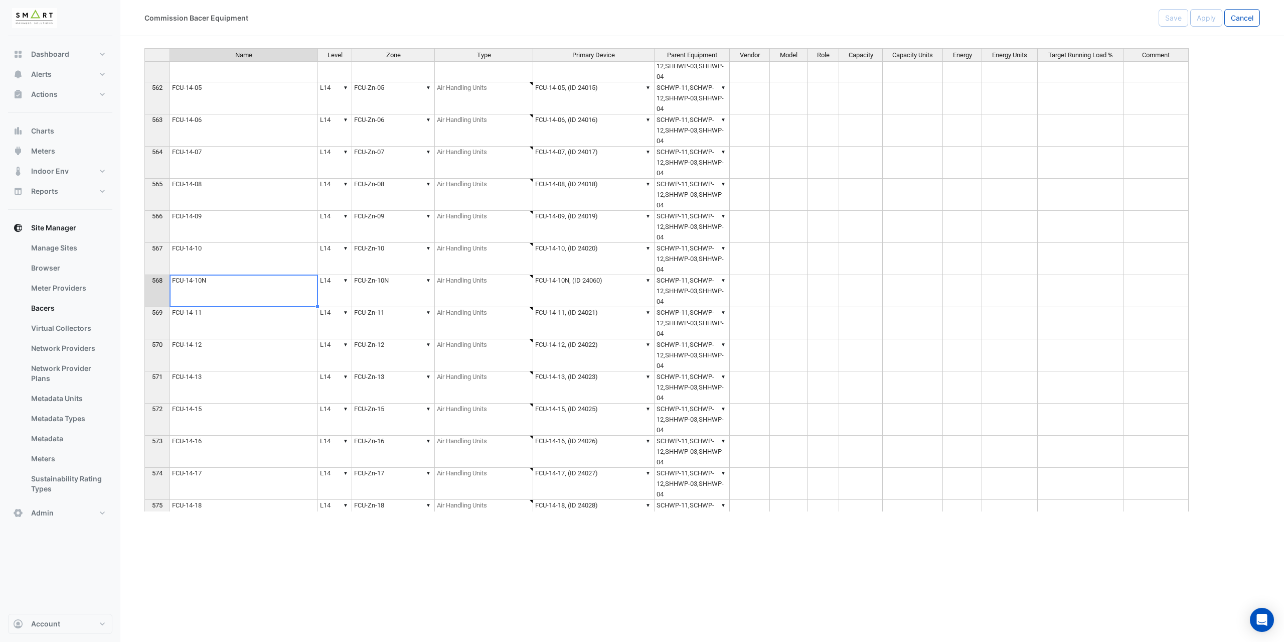
click at [210, 284] on td "FCU-14-10N" at bounding box center [244, 291] width 149 height 32
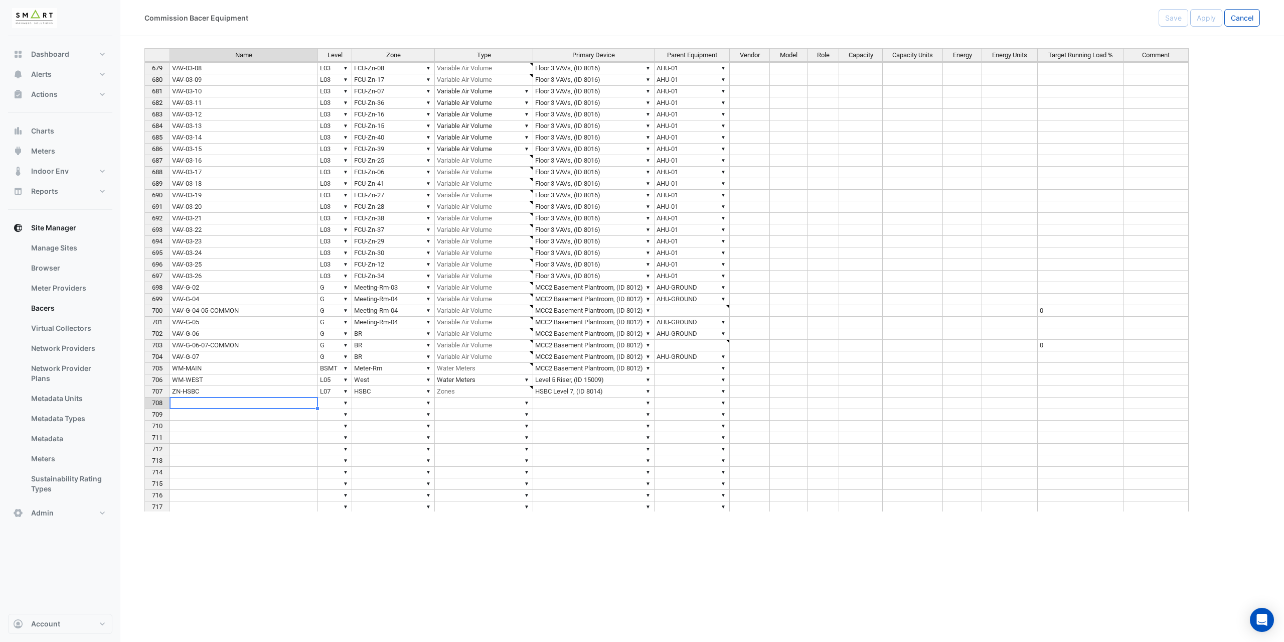
click at [144, 408] on div "Name Level Zone Type Primary Device Parent Equipment Vendor Model Role Capacity…" at bounding box center [144, 211] width 0 height 603
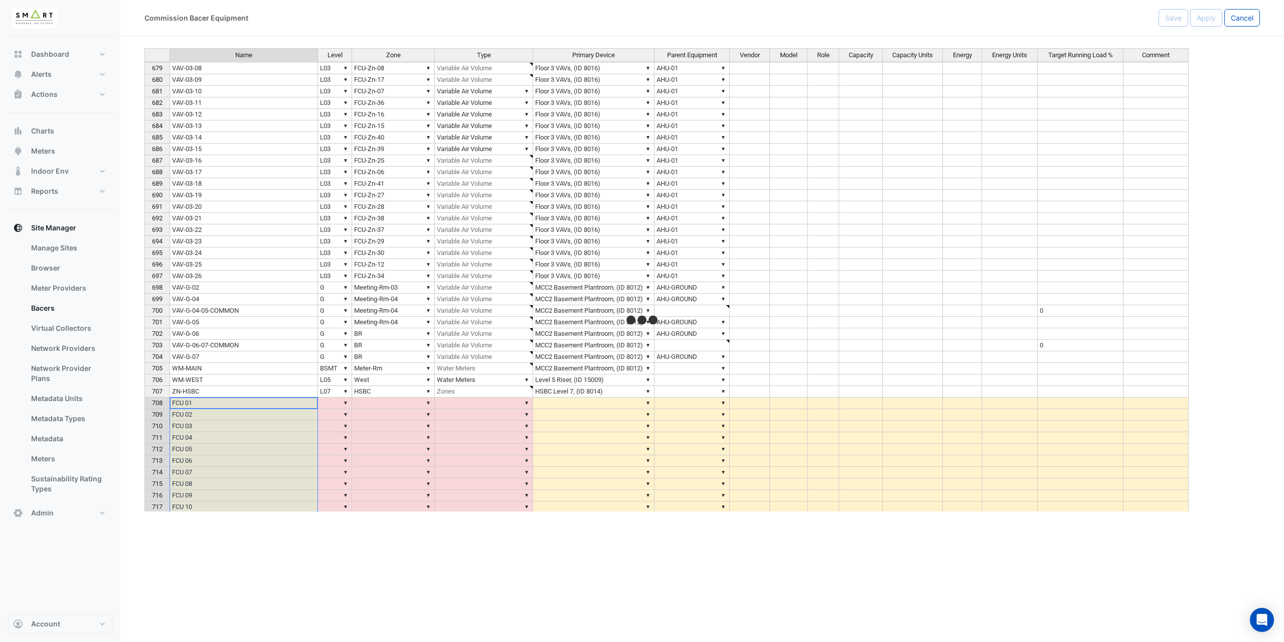
type textarea "******"
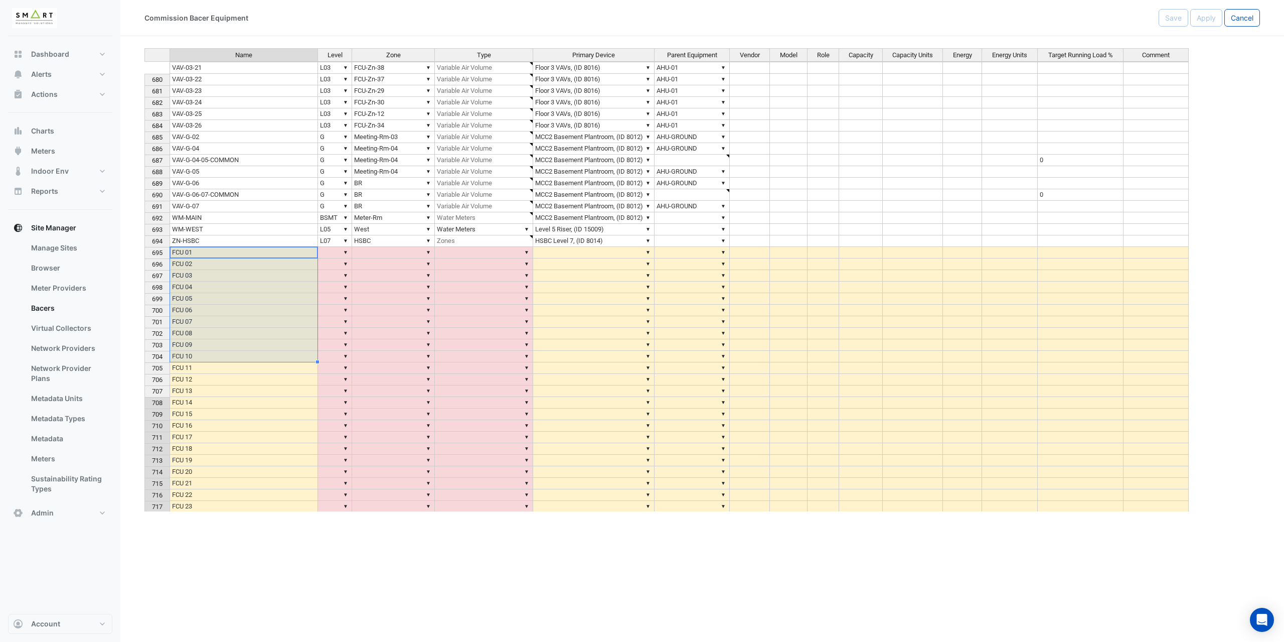
type textarea "**********"
click at [519, 248] on td "▼" at bounding box center [484, 253] width 98 height 12
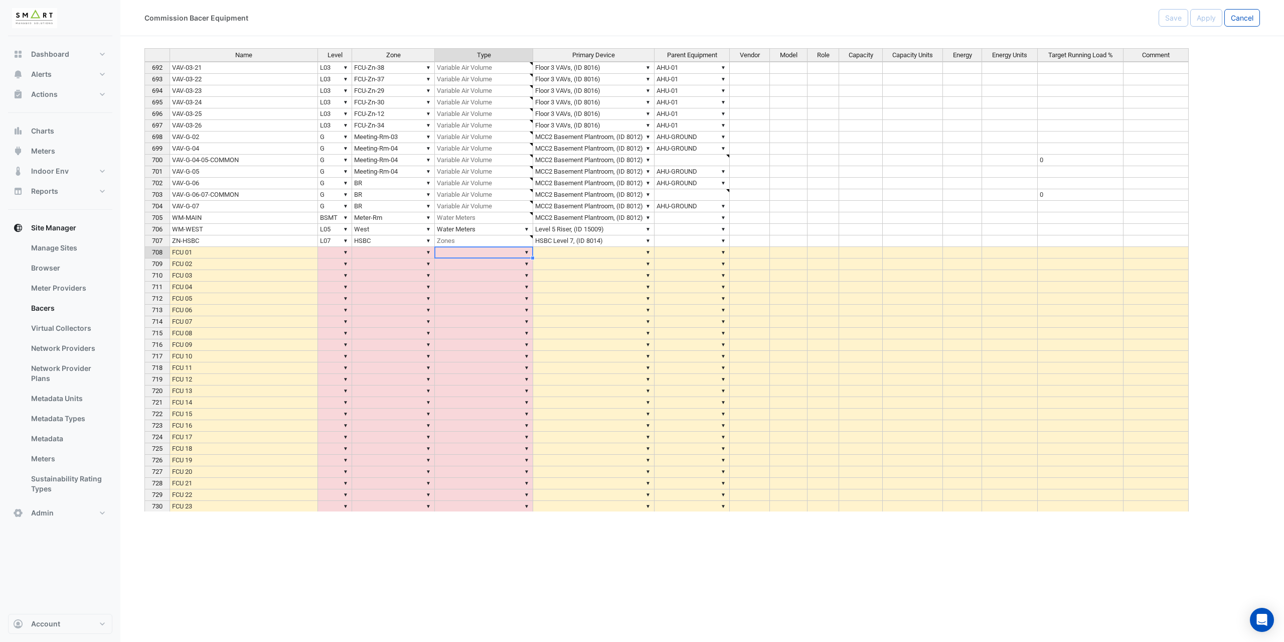
click at [524, 250] on div "Name Level Zone Type Primary Device Parent Equipment Vendor Model Role Capacity…" at bounding box center [702, 279] width 1116 height 463
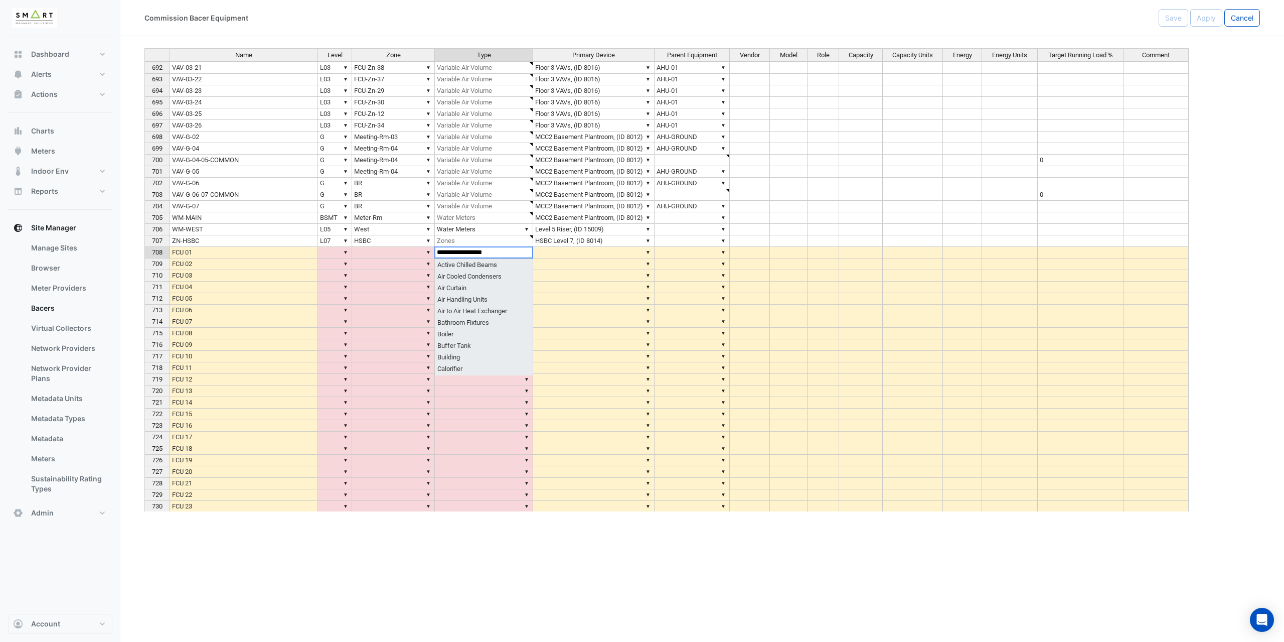
click at [482, 301] on div "Name Level Zone Type Primary Device Parent Equipment Vendor Model Role Capacity…" at bounding box center [702, 279] width 1116 height 463
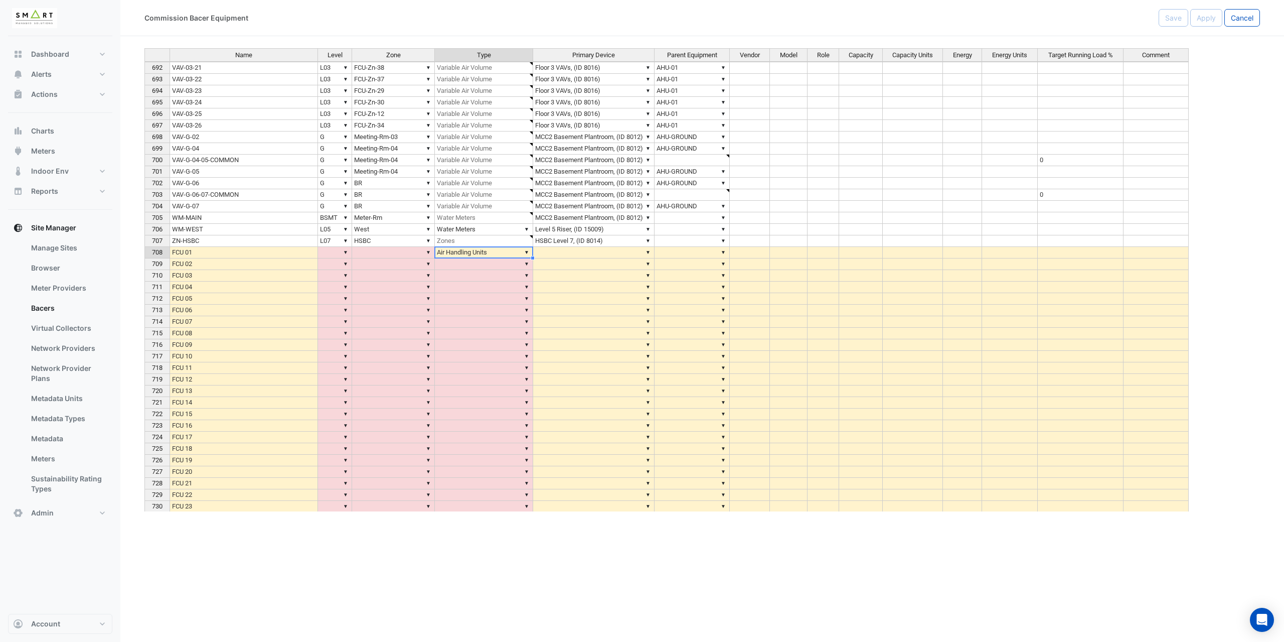
type textarea "**********"
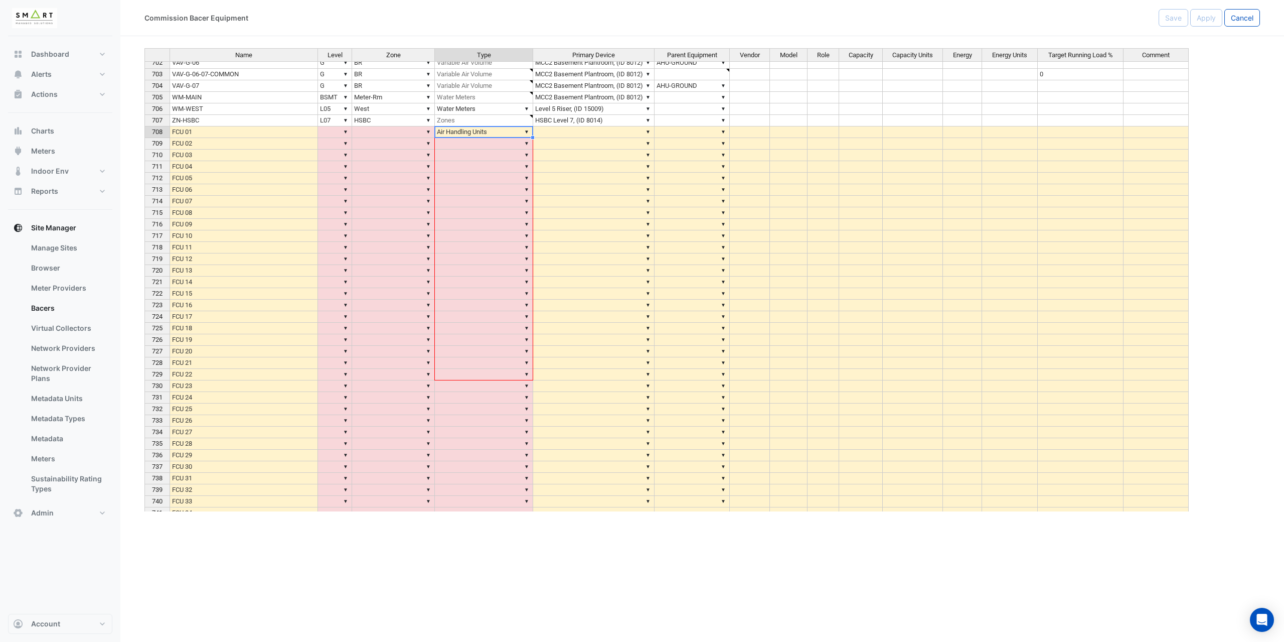
scroll to position [19643, 0]
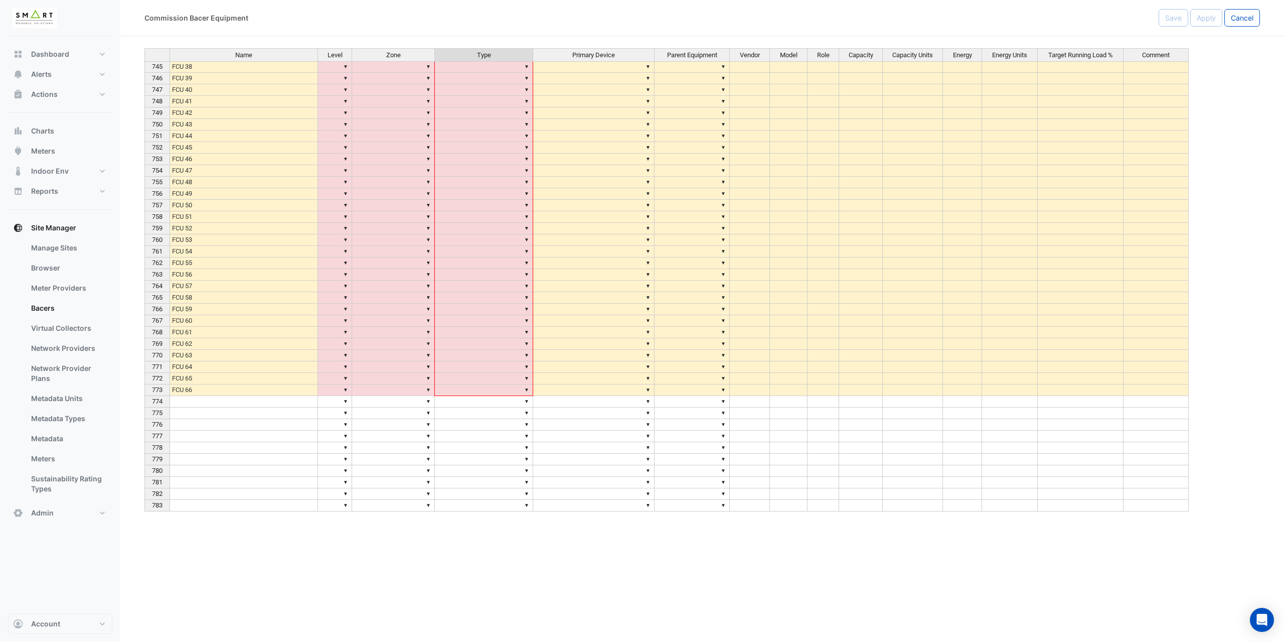
drag, startPoint x: 532, startPoint y: 257, endPoint x: 500, endPoint y: 392, distance: 138.6
click at [144, 392] on div "Name Level Zone Type Primary Device Parent Equipment Vendor Model Role Capacity…" at bounding box center [144, 199] width 0 height 626
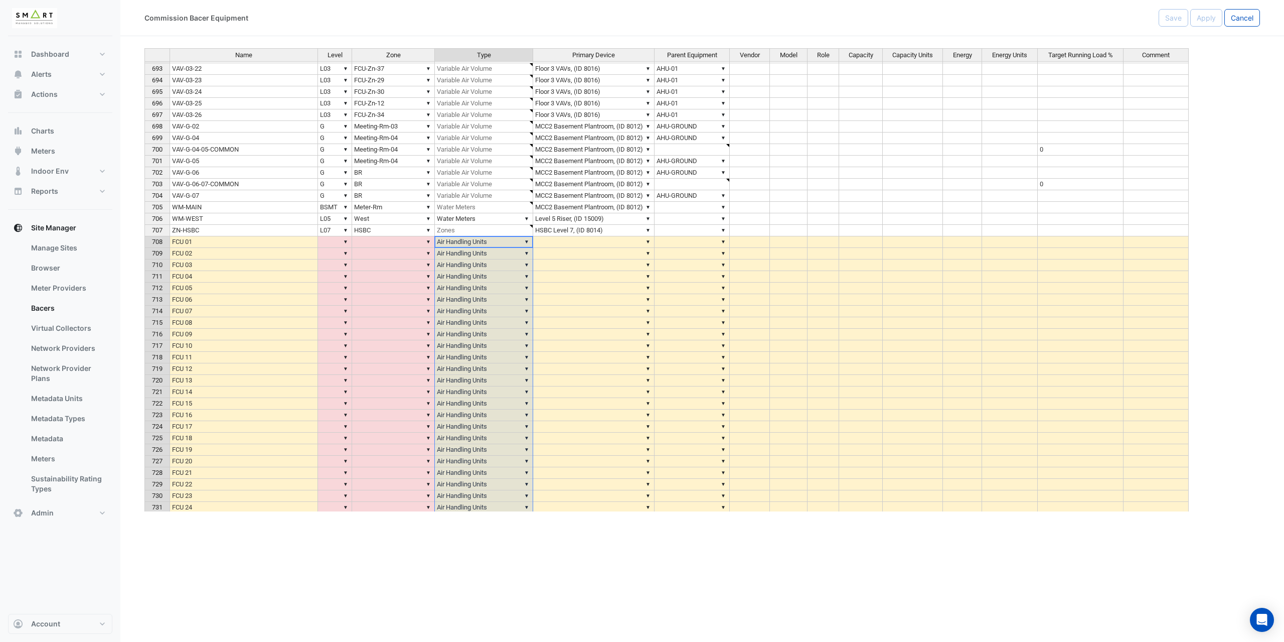
click at [346, 243] on div "Name Level Zone Type Primary Device Parent Equipment Vendor Model Role Capacity…" at bounding box center [702, 279] width 1116 height 463
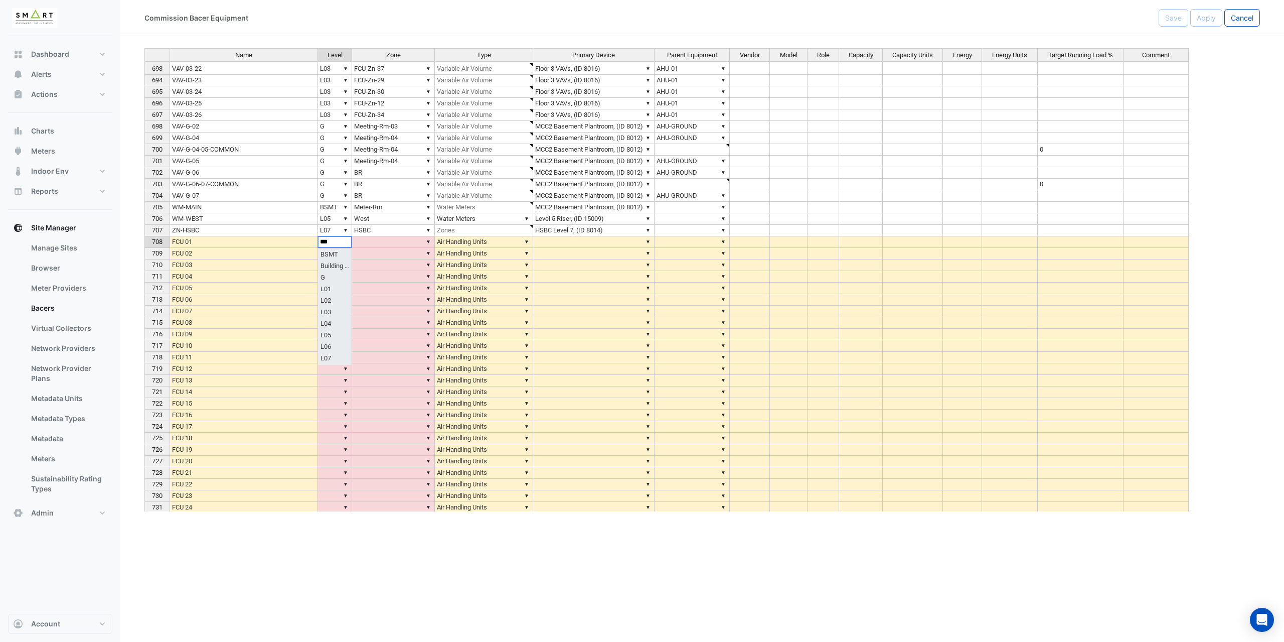
click at [334, 290] on div "Name Level Zone Type Primary Device Parent Equipment Vendor Model Role Capacity…" at bounding box center [702, 279] width 1116 height 463
type textarea "***"
click at [421, 237] on td "▼" at bounding box center [393, 242] width 83 height 12
click at [429, 241] on div "Name Level Zone Type Primary Device Parent Equipment Vendor Model Role Capacity…" at bounding box center [702, 279] width 1116 height 463
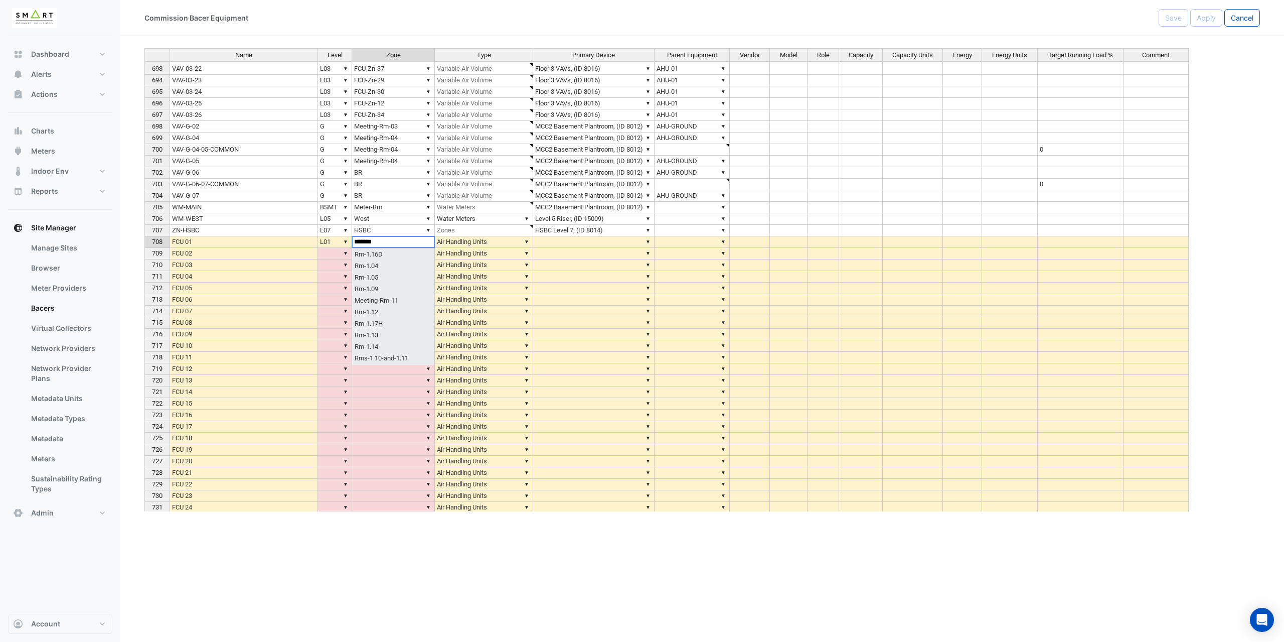
click at [389, 310] on div "Name Level Zone Type Primary Device Parent Equipment Vendor Model Role Capacity…" at bounding box center [702, 279] width 1116 height 463
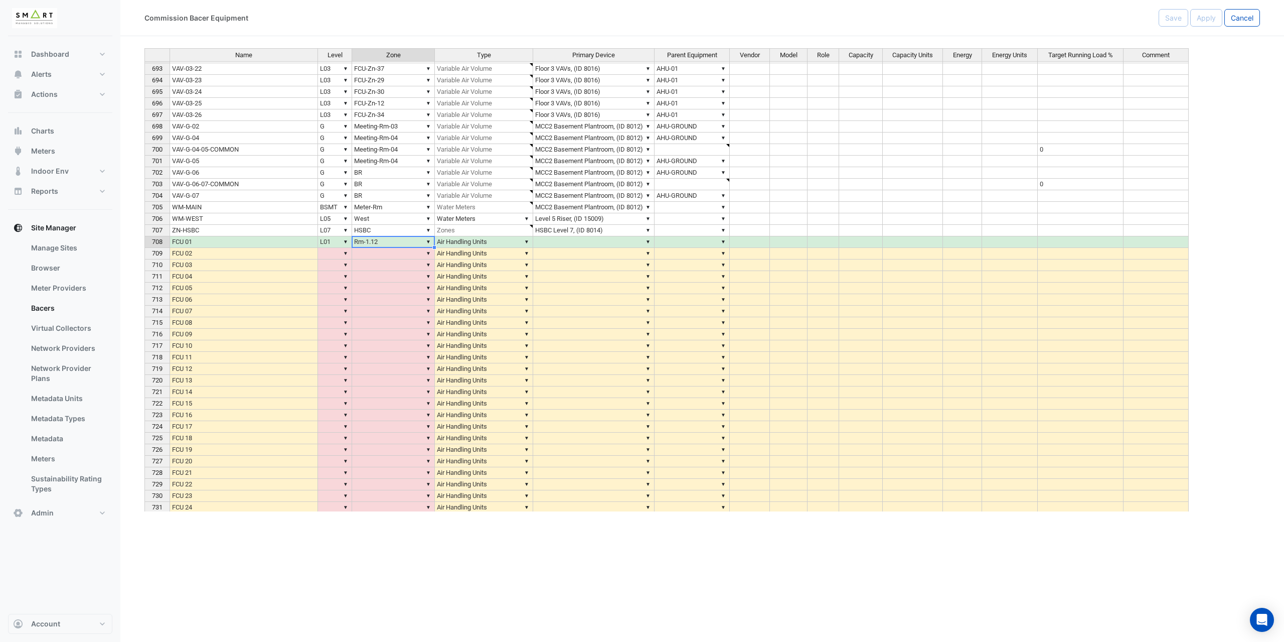
type textarea "*******"
click at [144, 270] on div "Name Level Zone Type Primary Device Parent Equipment Vendor Model Role Capacity…" at bounding box center [144, 275] width 0 height 753
click at [230, 241] on td "FCU 01" at bounding box center [244, 242] width 149 height 12
type textarea "**********"
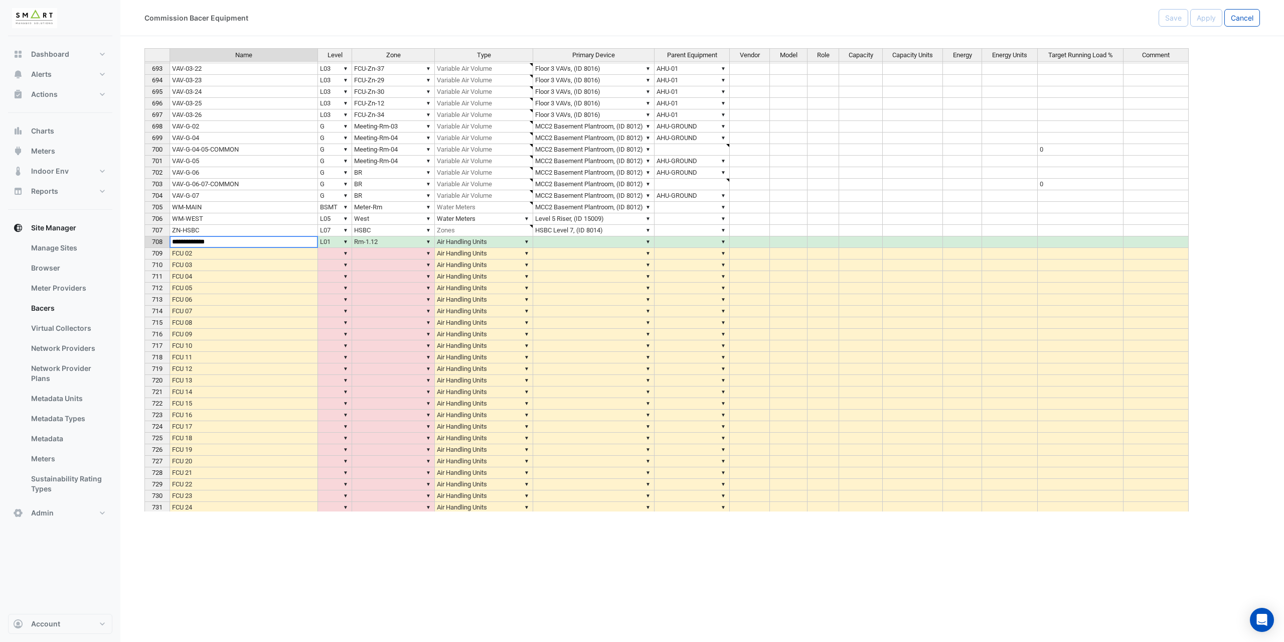
click at [254, 265] on td "FCU 03" at bounding box center [244, 265] width 149 height 12
type textarea "******"
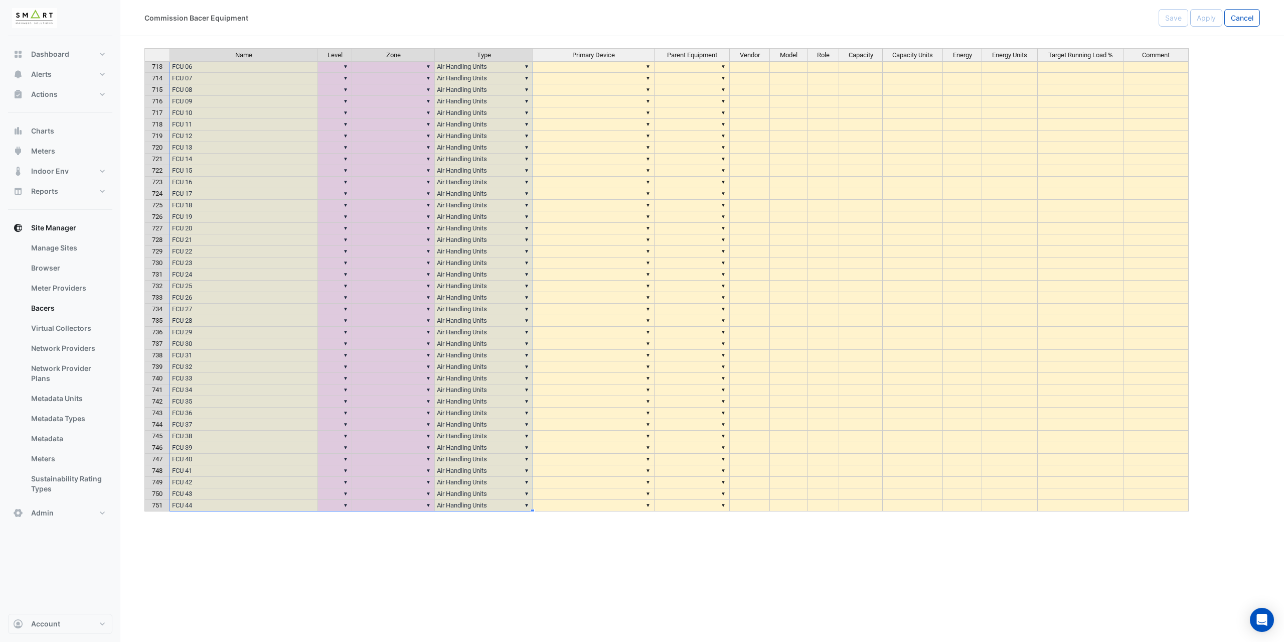
scroll to position [19746, 0]
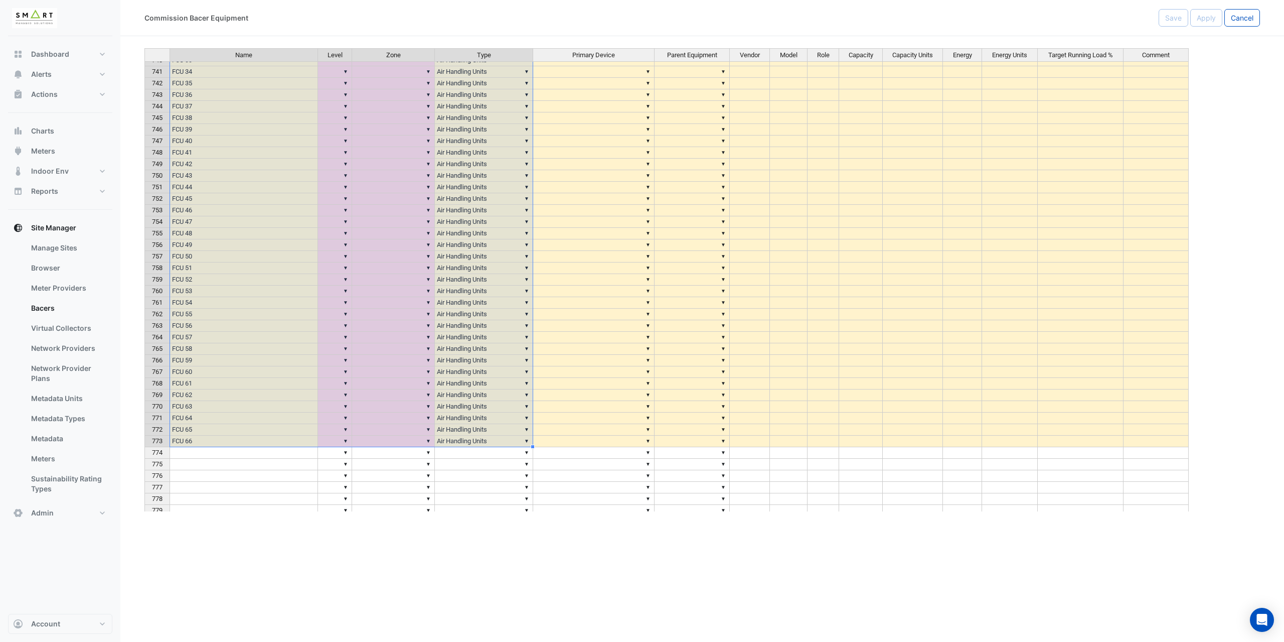
drag, startPoint x: 254, startPoint y: 254, endPoint x: 497, endPoint y: 445, distance: 308.7
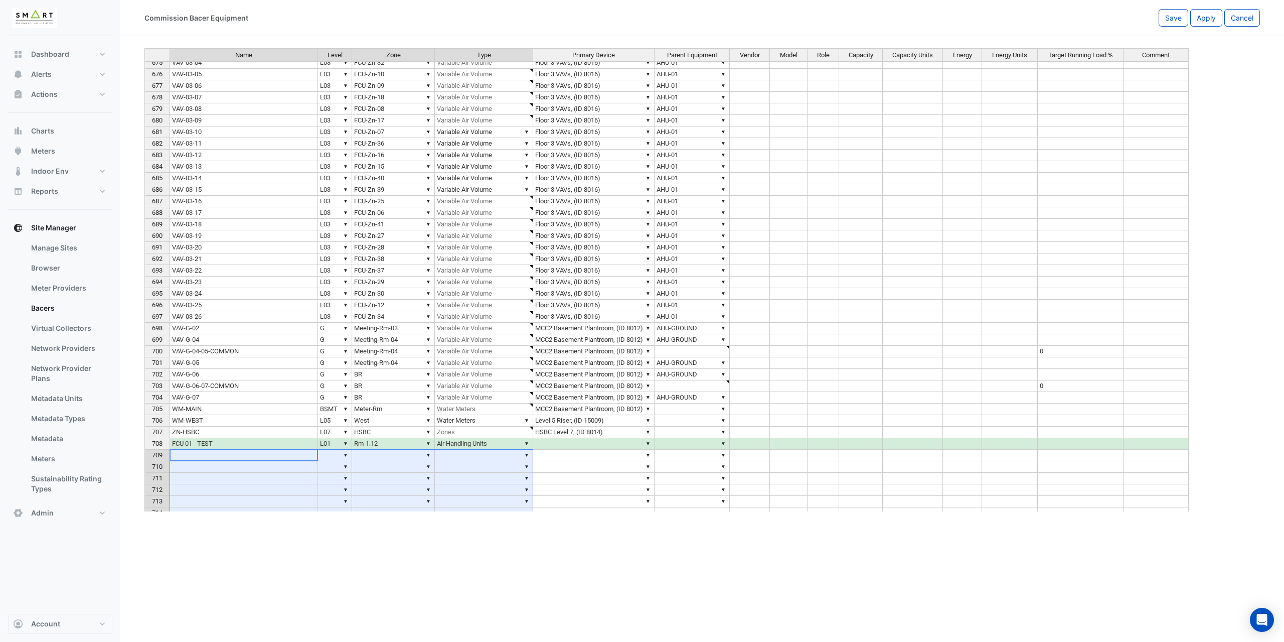
scroll to position [19393, 0]
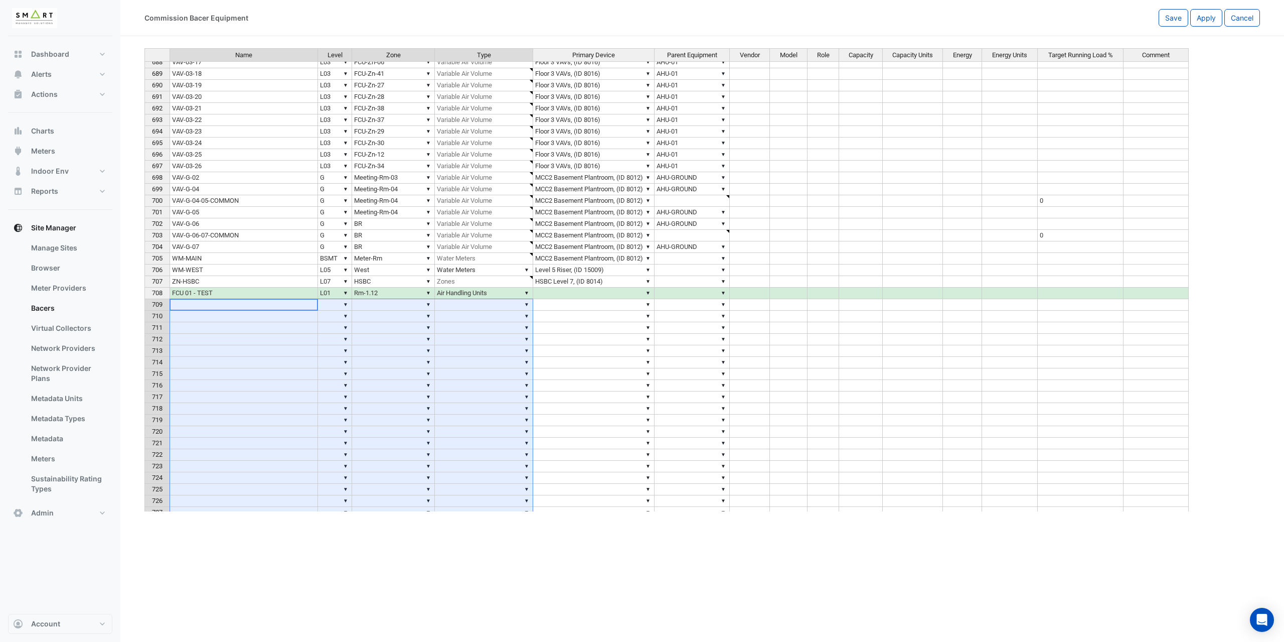
click at [588, 360] on td "▼" at bounding box center [593, 363] width 121 height 12
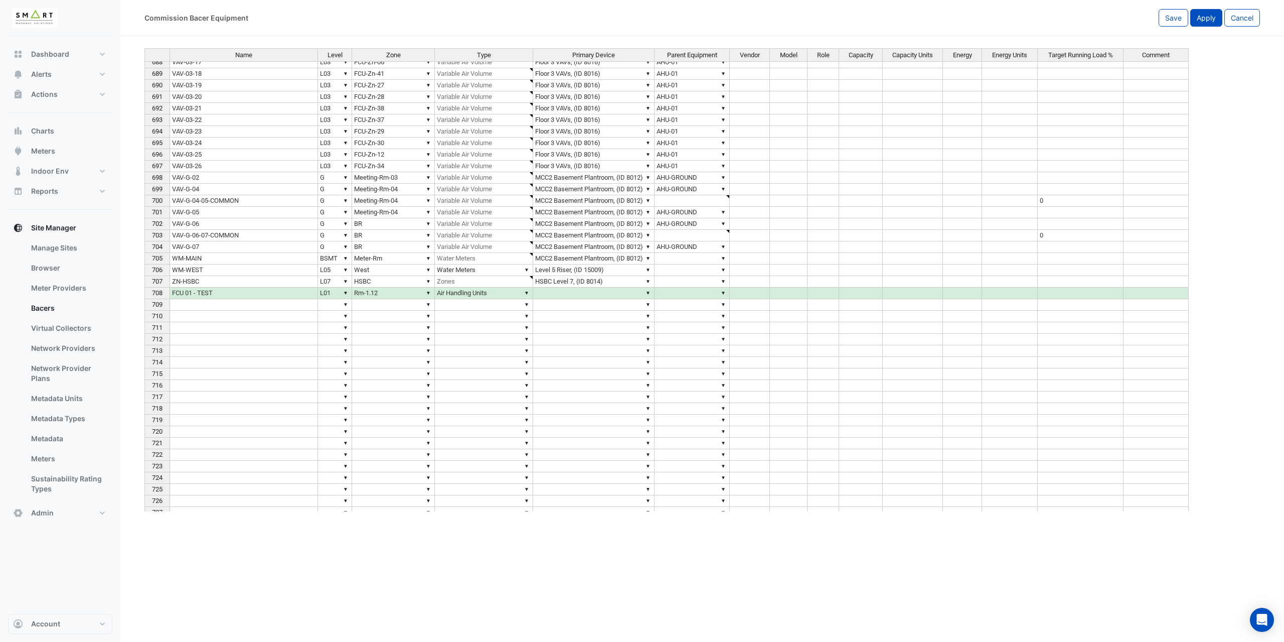
click at [1208, 23] on button "Apply" at bounding box center [1207, 18] width 32 height 18
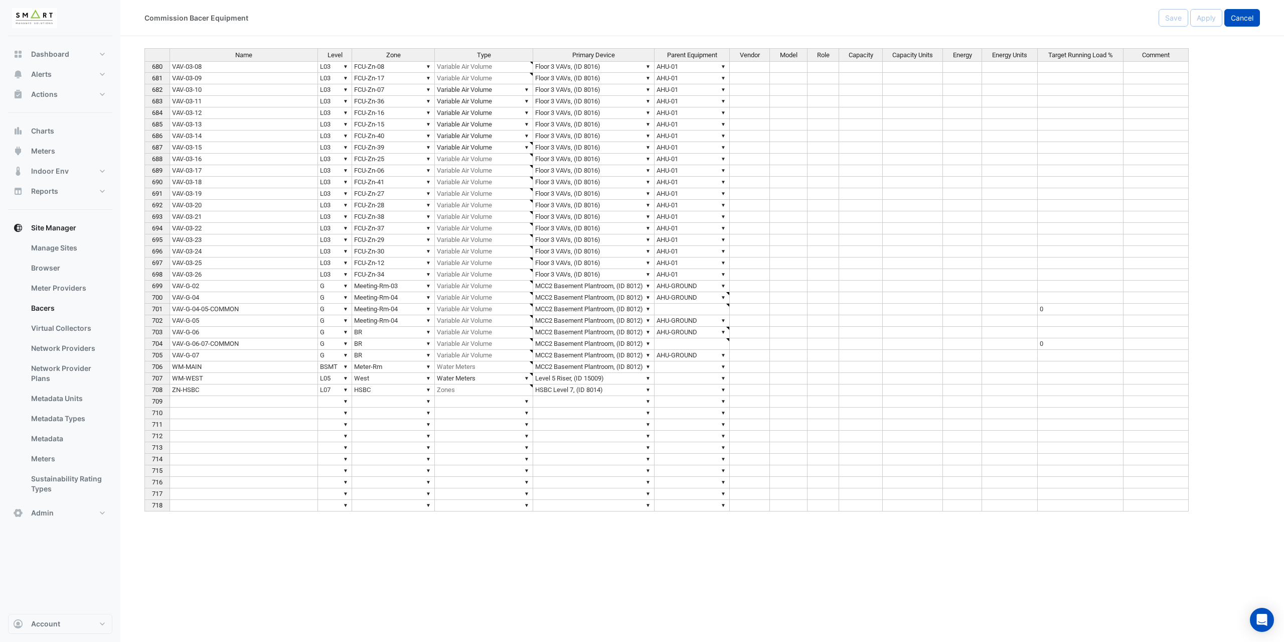
click at [1248, 18] on span "Cancel" at bounding box center [1242, 18] width 23 height 9
select select "***"
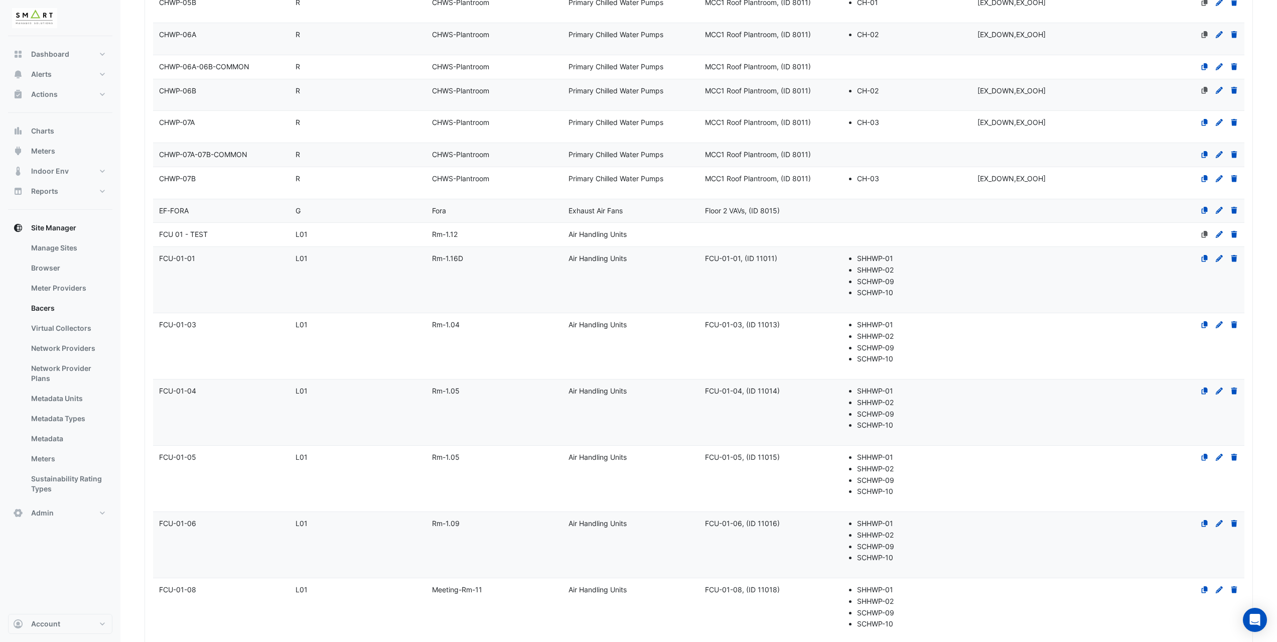
click at [258, 231] on div "FCU 01 - TEST" at bounding box center [221, 235] width 136 height 12
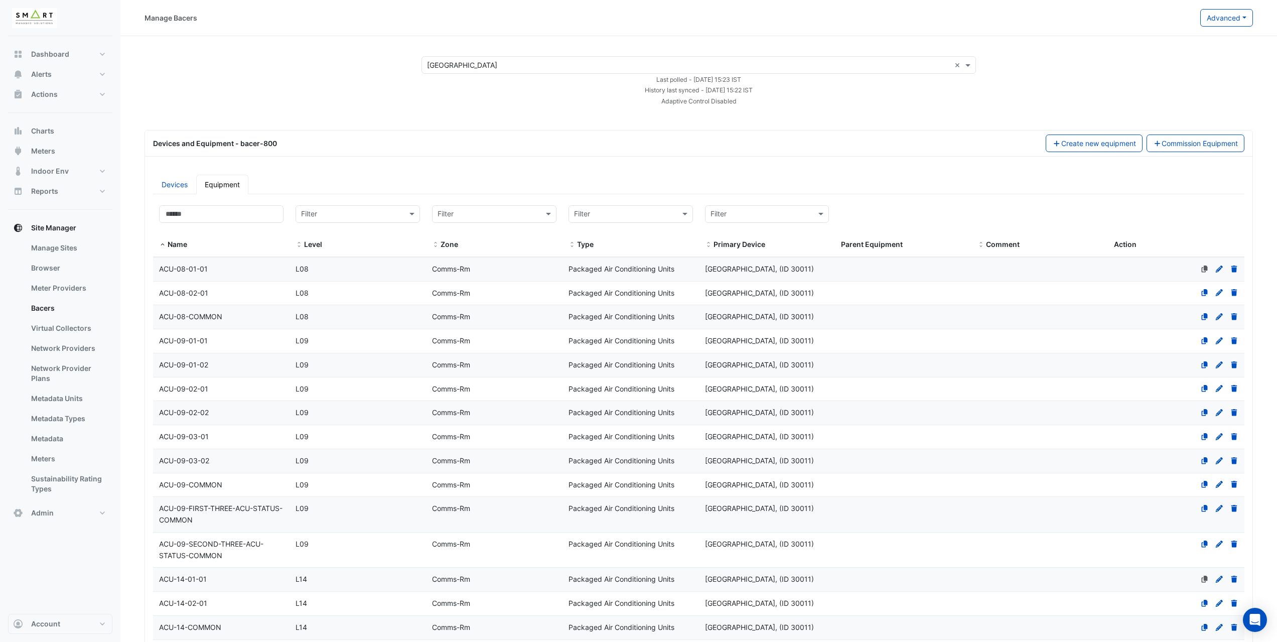
select select "***"
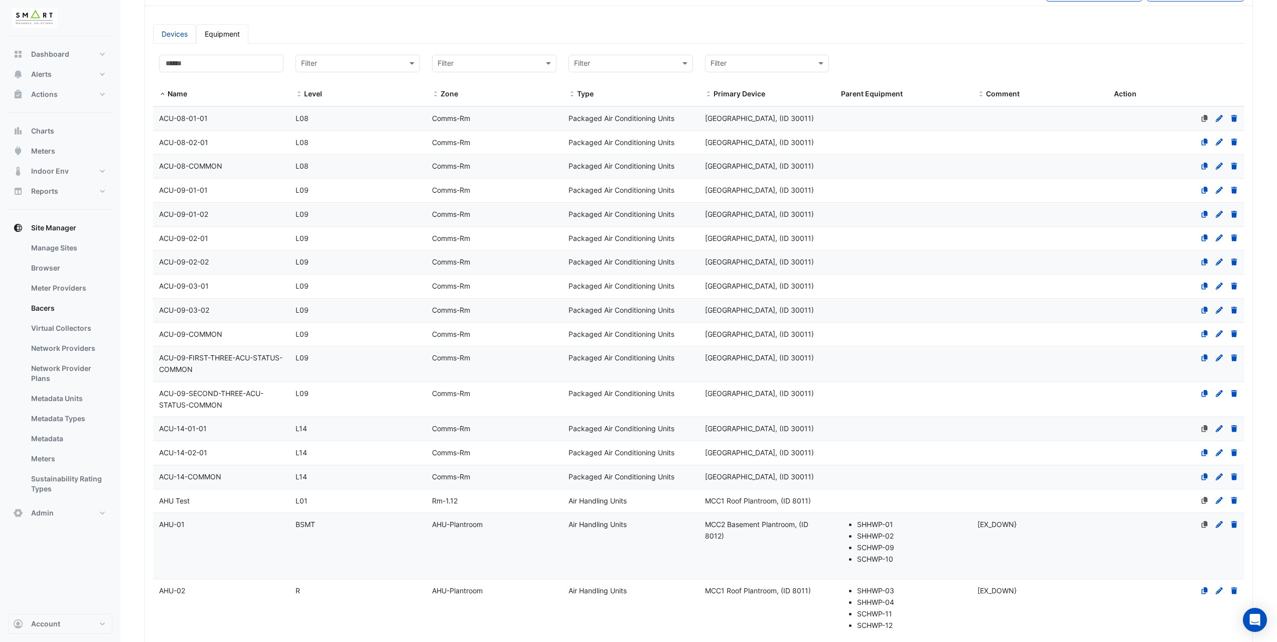
click at [186, 38] on link "Devices" at bounding box center [174, 34] width 43 height 20
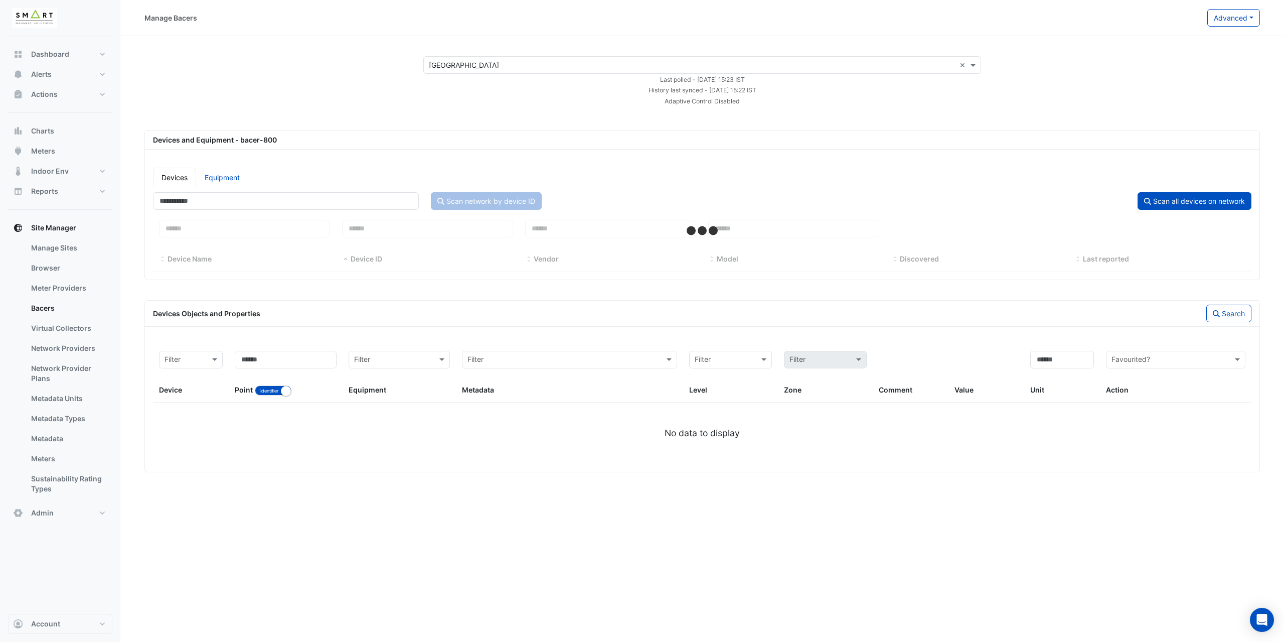
select select "***"
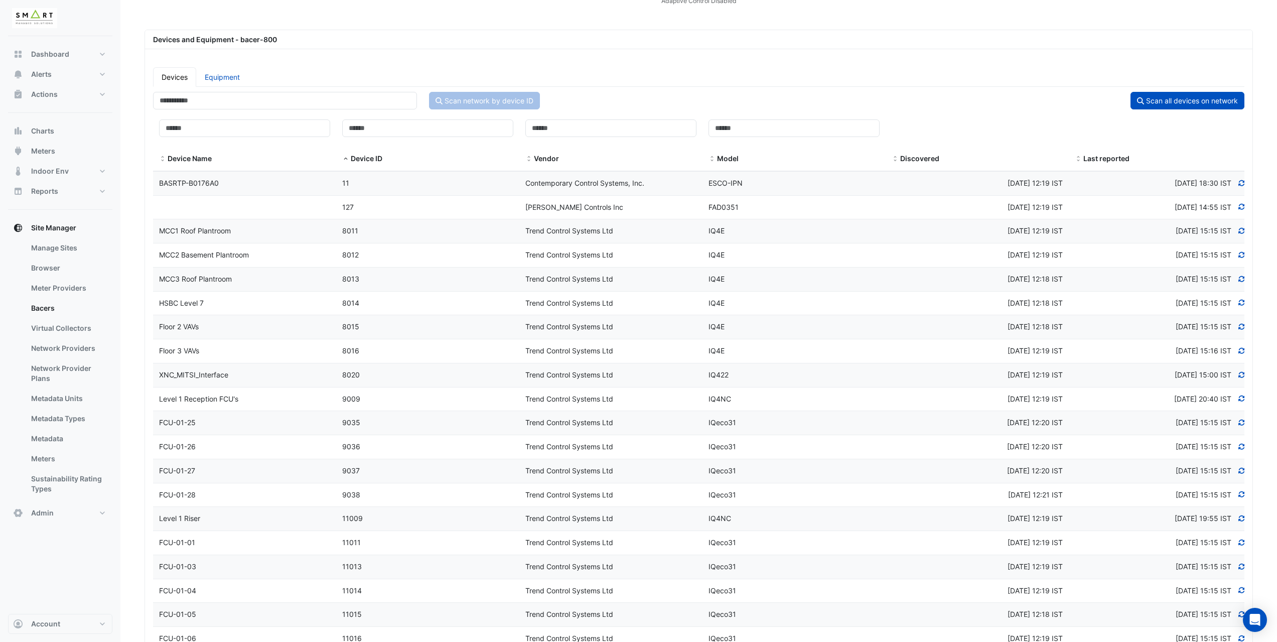
click at [240, 311] on datatable-body-cell "Device Name HSBC Level 7" at bounding box center [244, 304] width 183 height 24
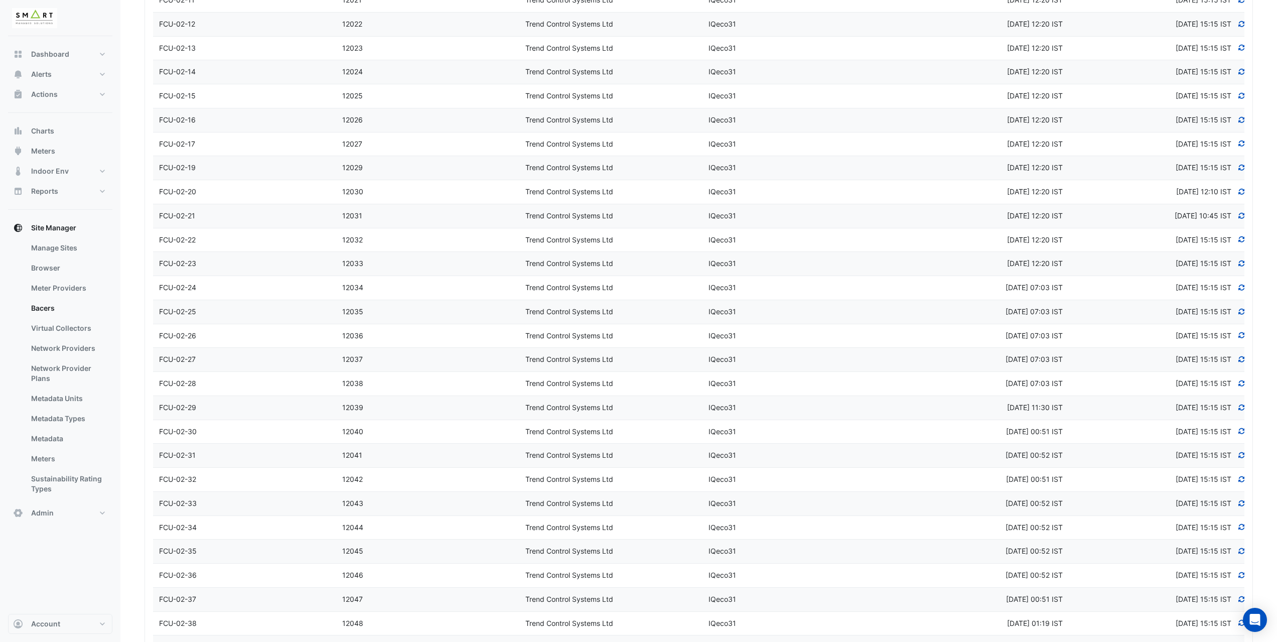
select select "***"
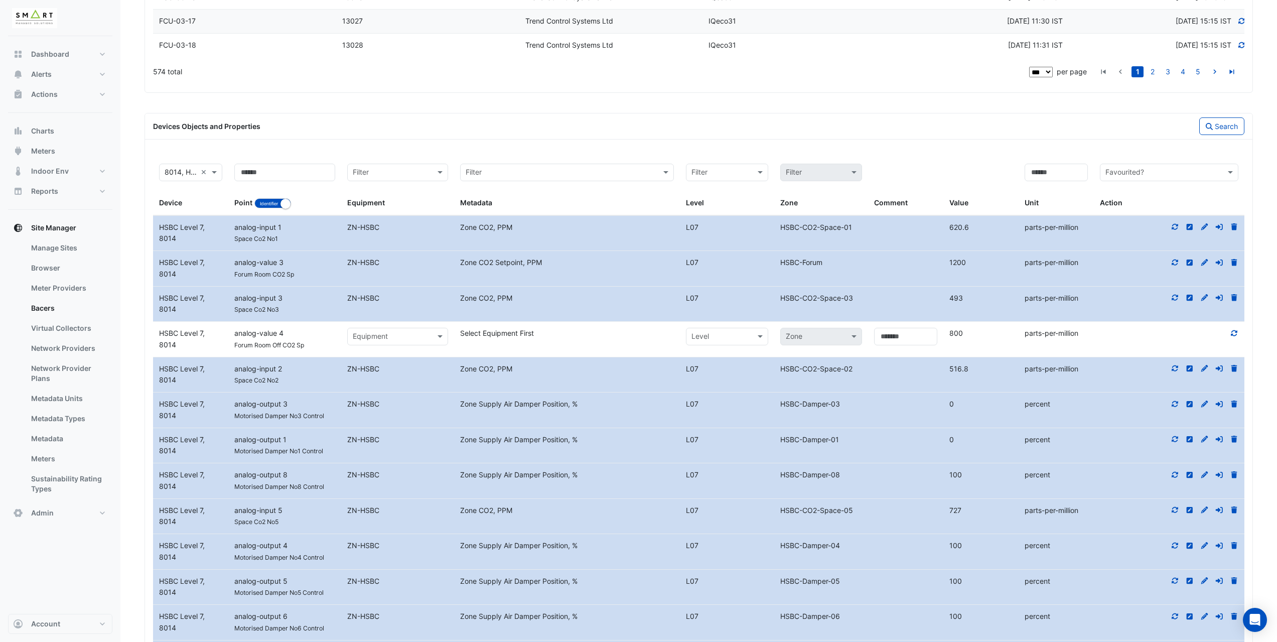
scroll to position [2609, 0]
click at [1127, 175] on input "text" at bounding box center [1158, 174] width 107 height 12
click at [1133, 210] on span "Not Favourited" at bounding box center [1132, 209] width 49 height 9
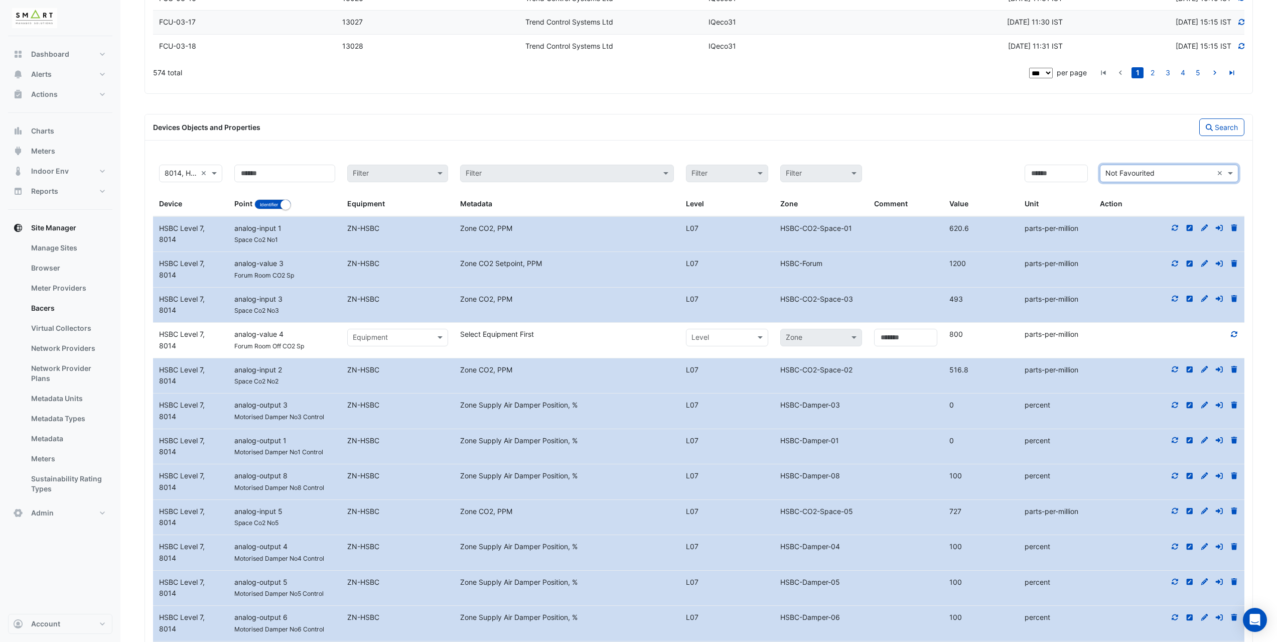
click at [999, 152] on div "Filter by device Filter 8014, HSBC Level 7 × Filter by indentifier Identifier N…" at bounding box center [698, 555] width 1107 height 808
click at [1229, 124] on button "Search" at bounding box center [1221, 127] width 45 height 18
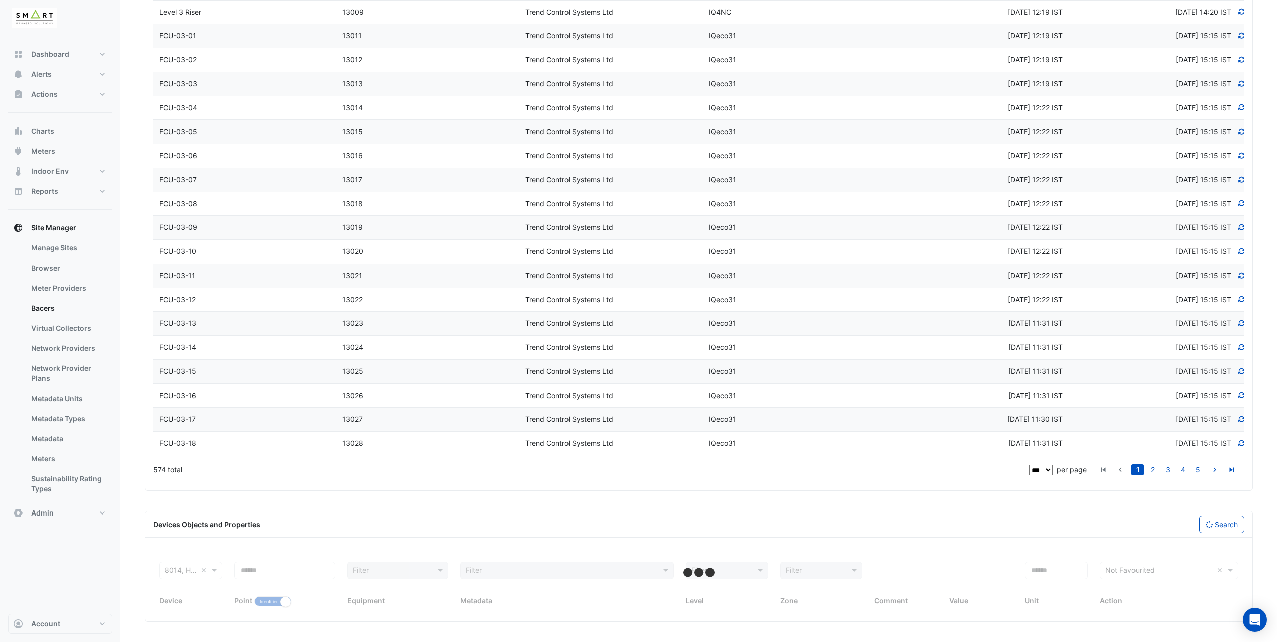
scroll to position [2310, 0]
select select "***"
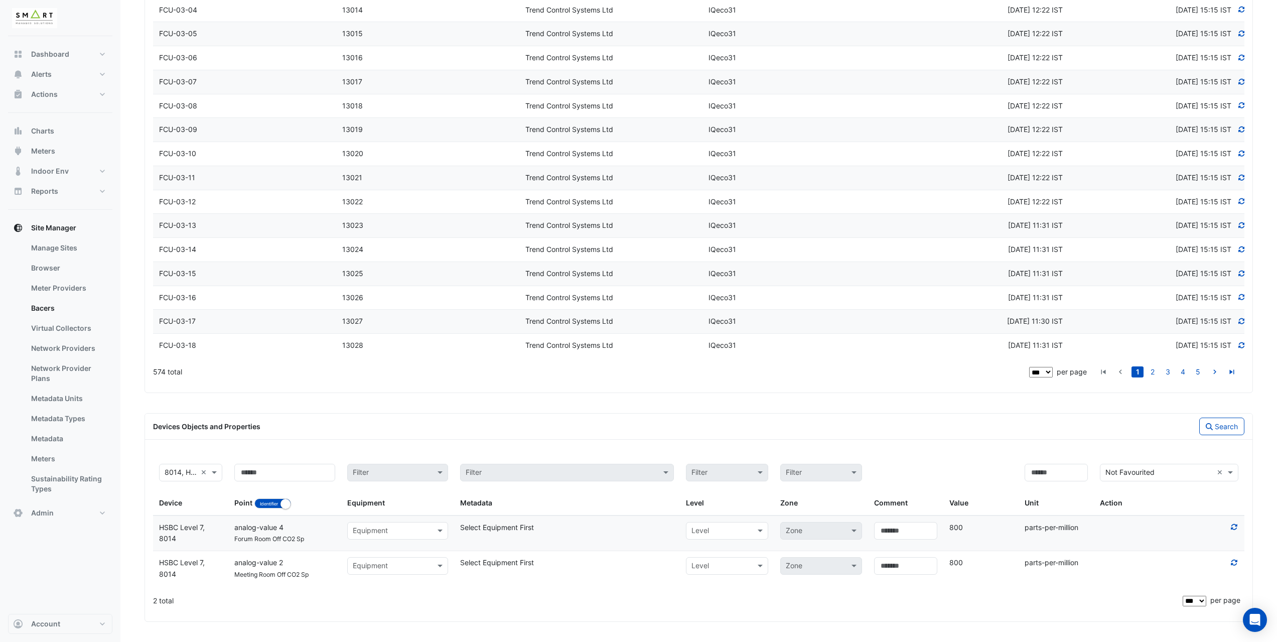
click at [382, 529] on input "text" at bounding box center [388, 531] width 70 height 12
click at [385, 477] on div "ACU-09-02-01" at bounding box center [440, 484] width 184 height 15
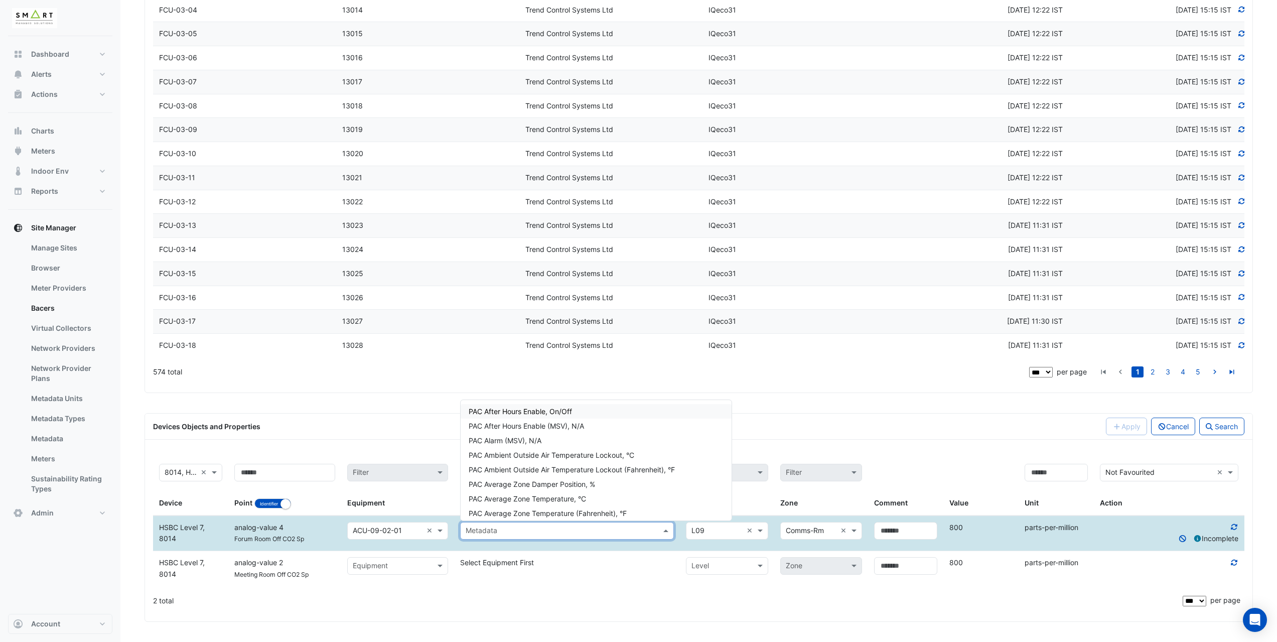
click at [516, 536] on div "Metadata" at bounding box center [567, 531] width 214 height 18
click at [521, 495] on span "PAC Average Zone Temperature, °C" at bounding box center [527, 498] width 117 height 9
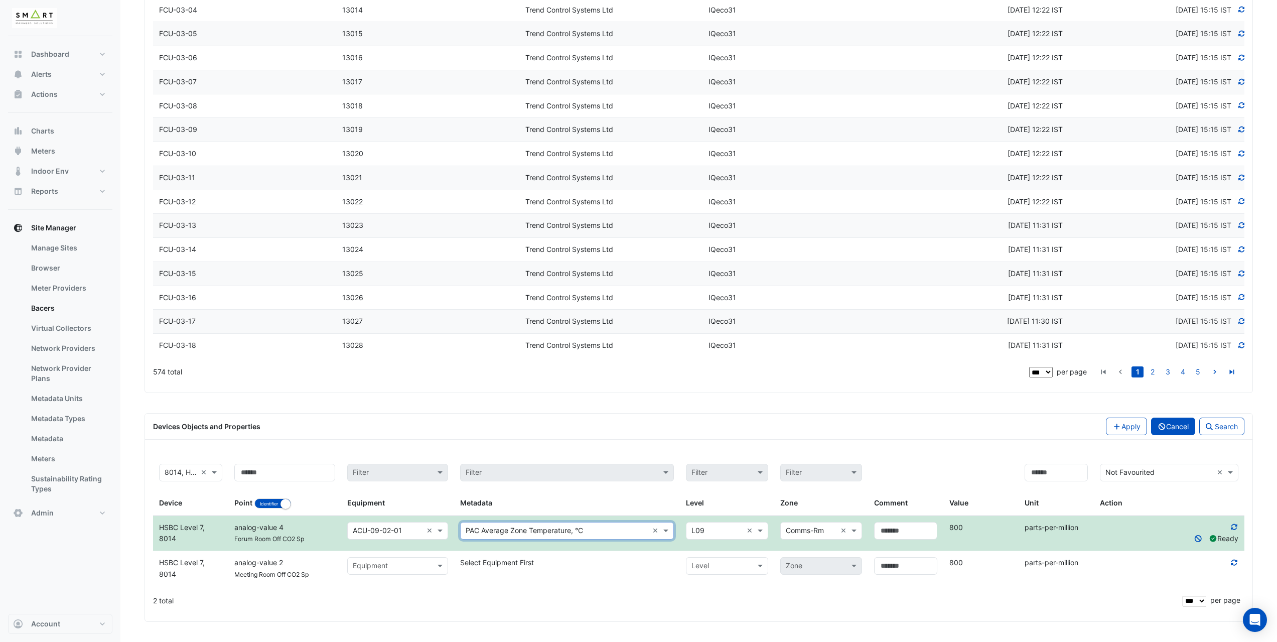
click at [1163, 427] on button "Cancel" at bounding box center [1173, 426] width 45 height 18
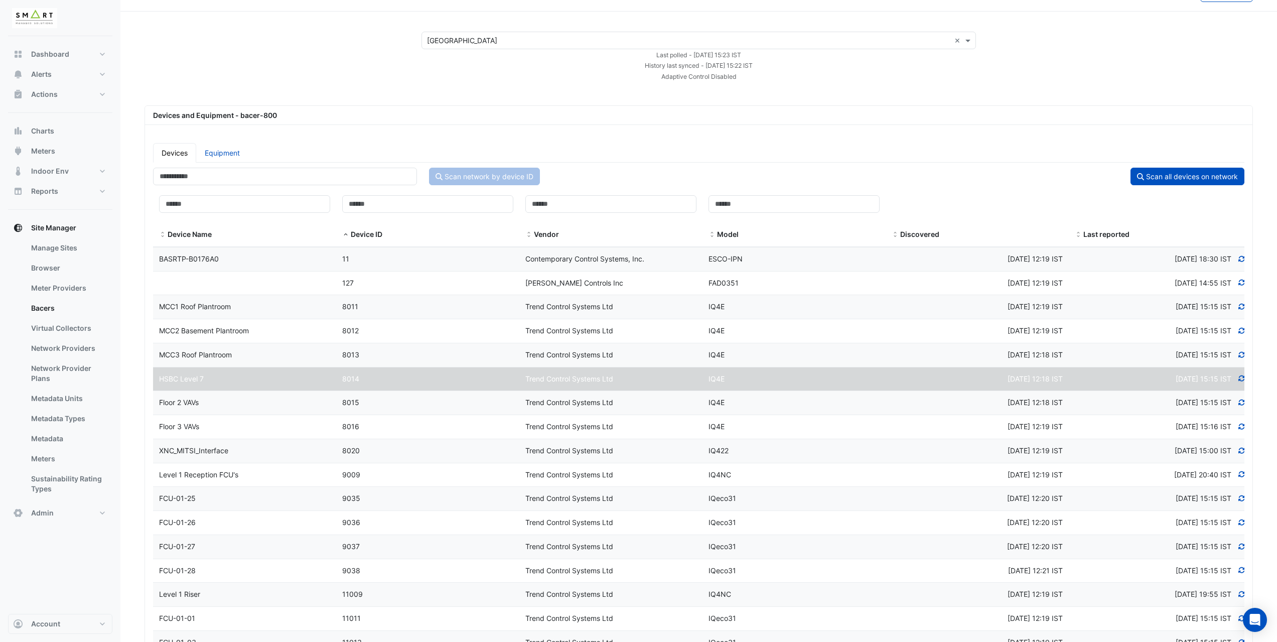
scroll to position [0, 0]
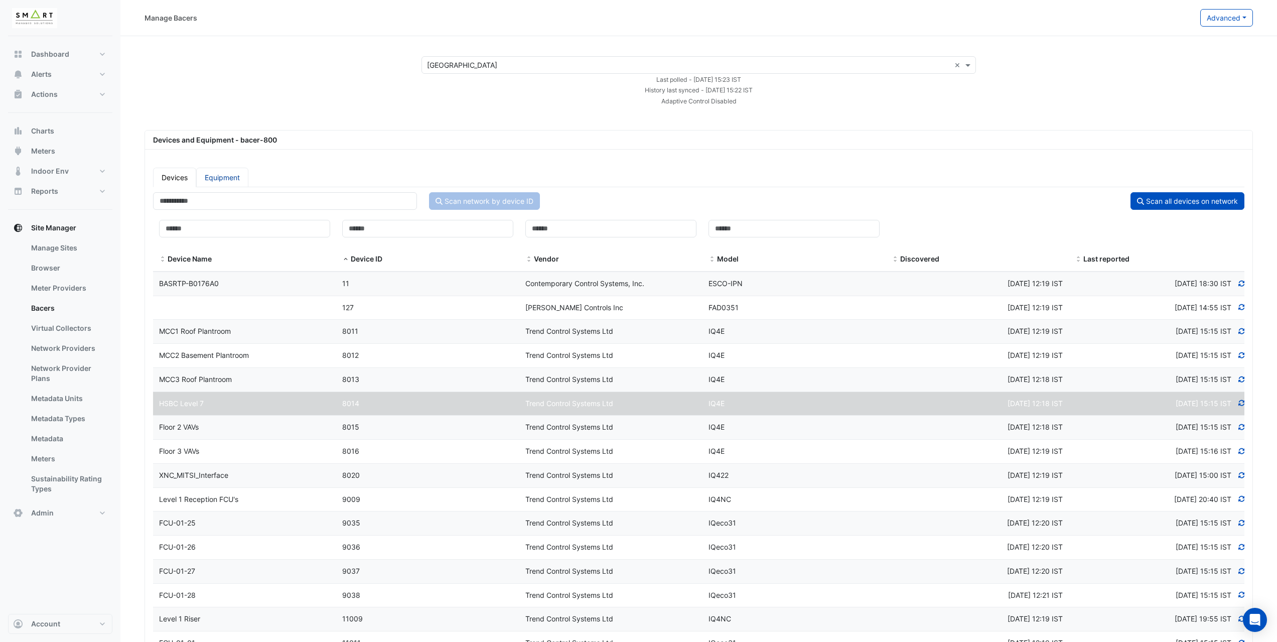
click at [216, 185] on link "Equipment" at bounding box center [222, 178] width 52 height 20
select select "***"
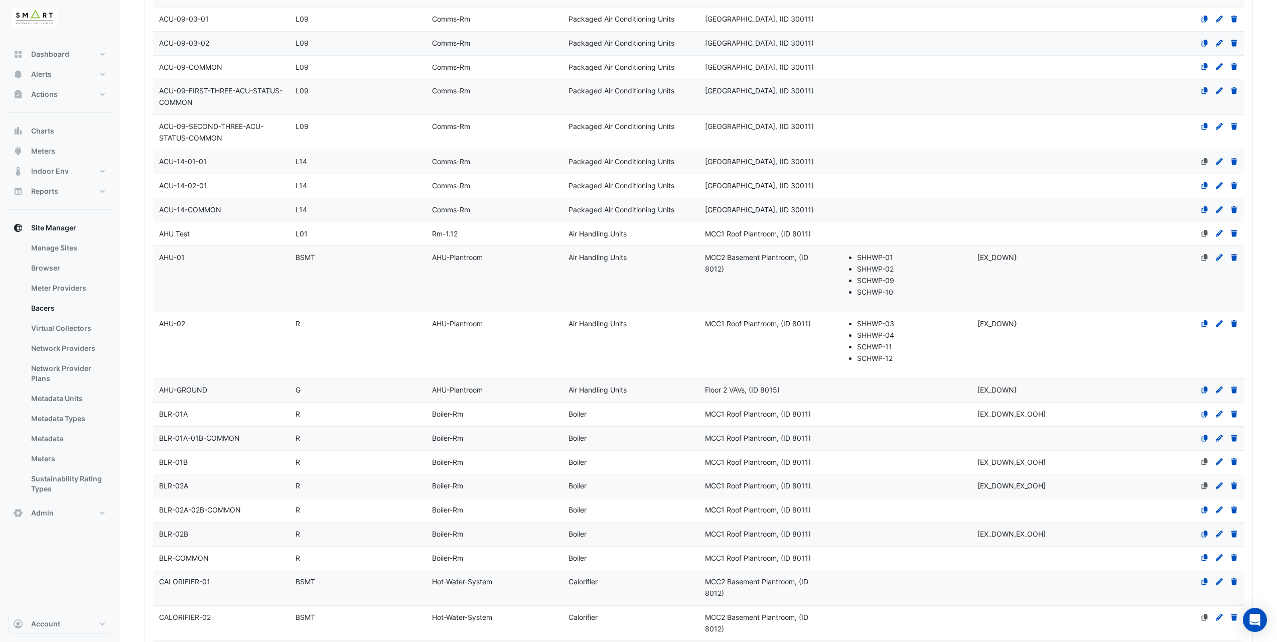
scroll to position [401, 0]
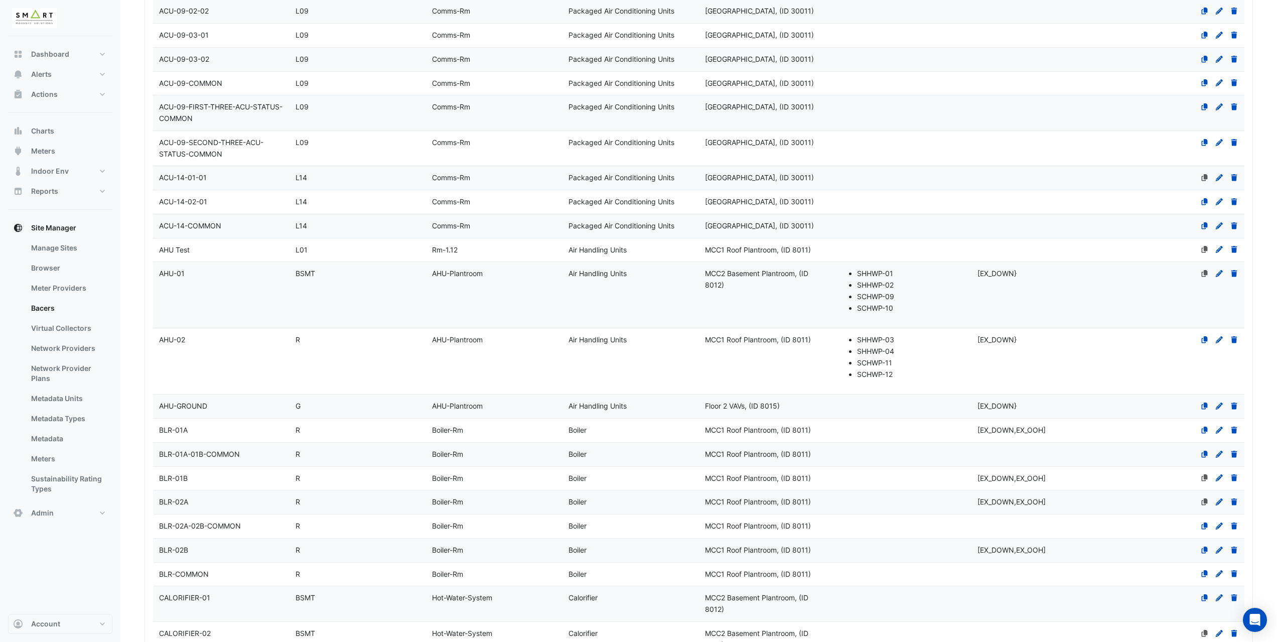
click at [243, 245] on div "AHU Test" at bounding box center [221, 250] width 136 height 12
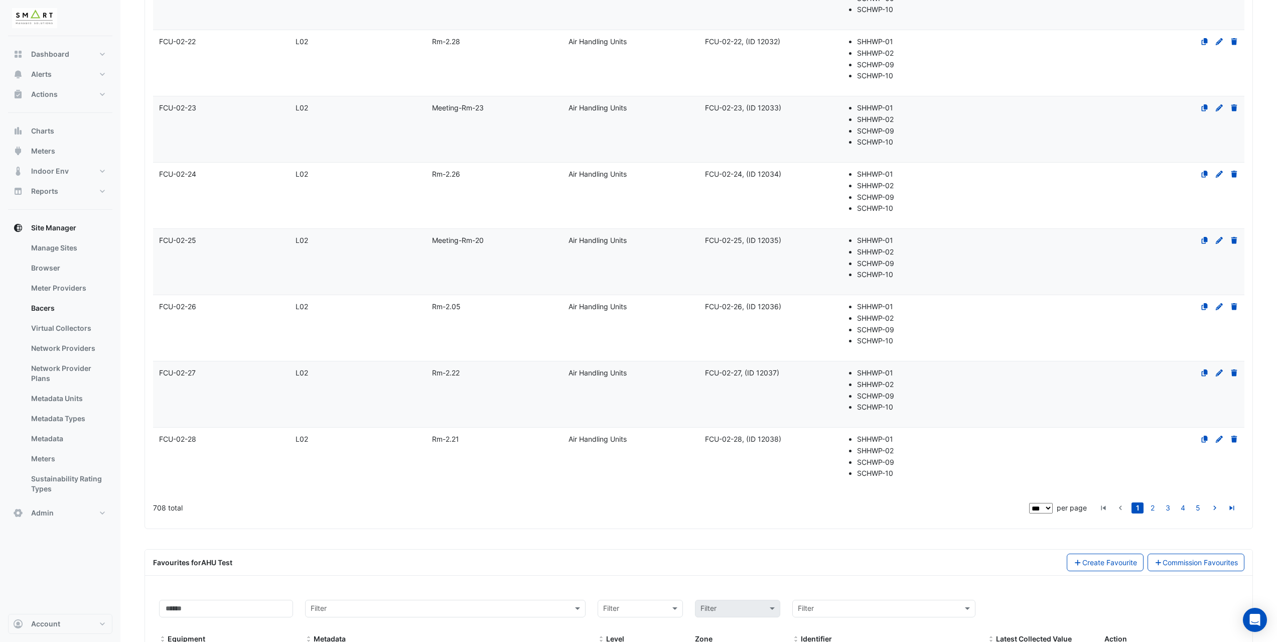
scroll to position [4827, 0]
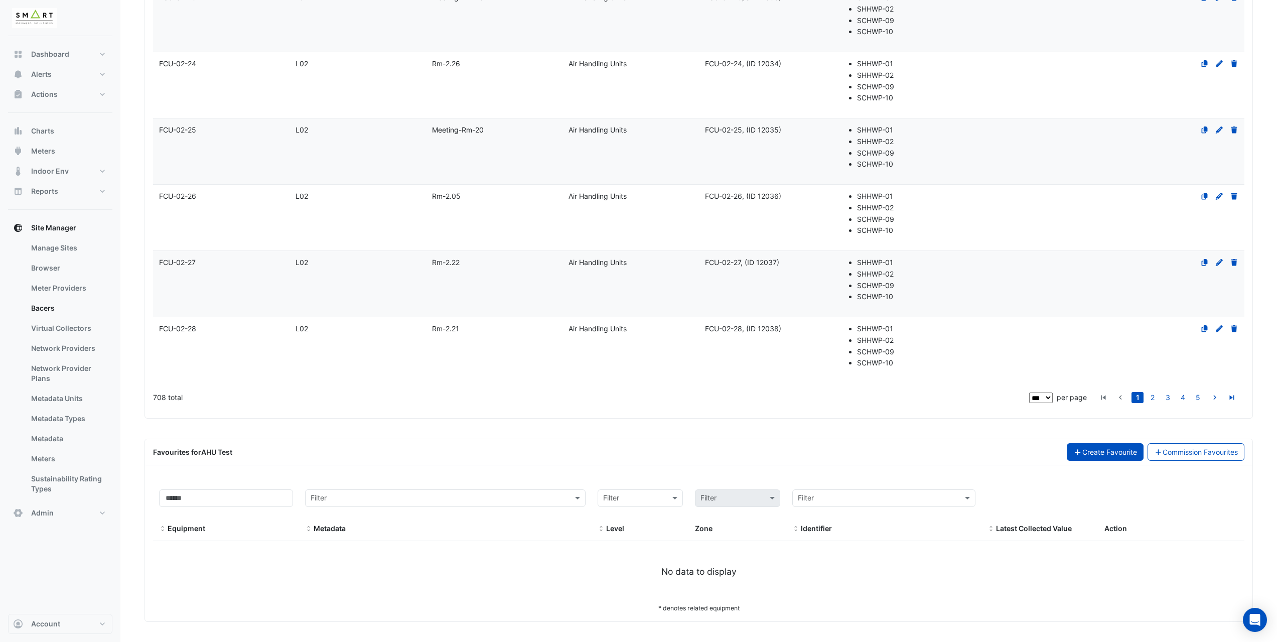
click at [1083, 455] on button "Create Favourite" at bounding box center [1105, 452] width 77 height 18
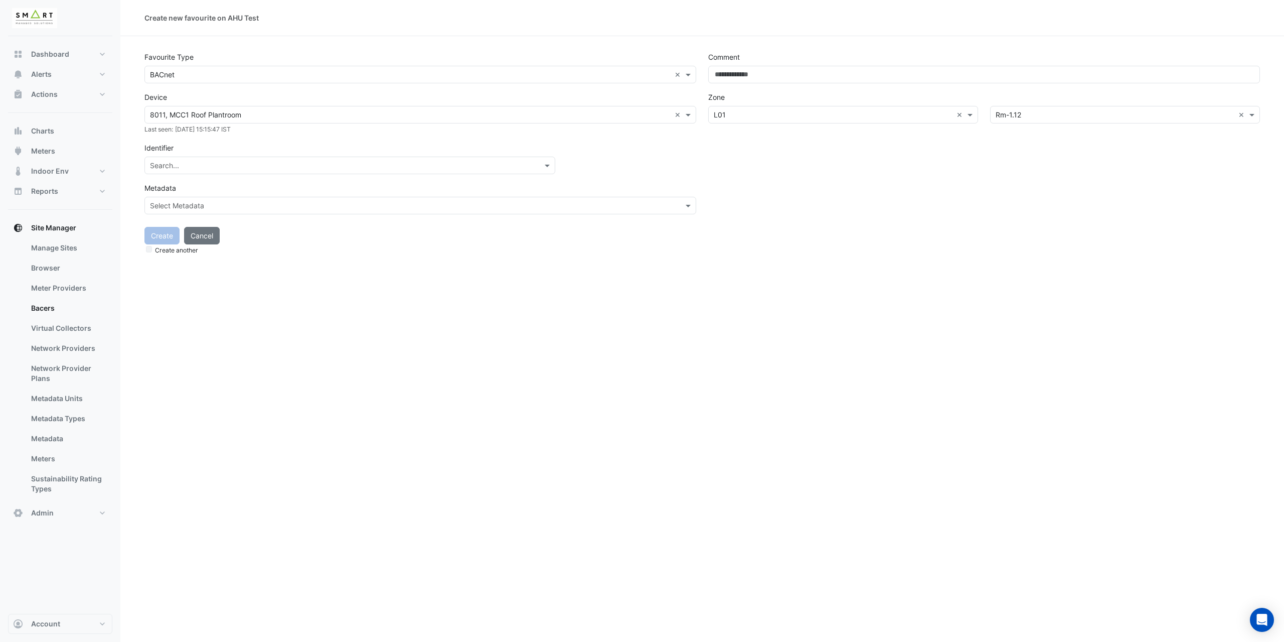
click at [334, 161] on input "text" at bounding box center [340, 166] width 380 height 11
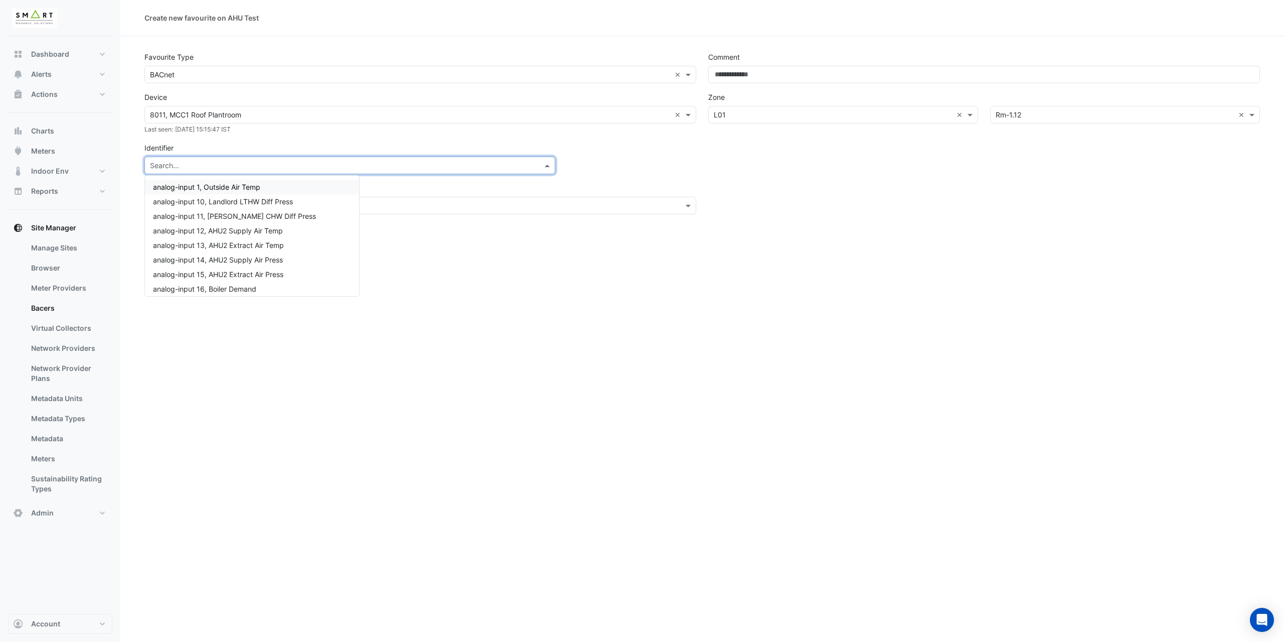
click at [254, 144] on div "Identifier Search... analog-input 1, Outside Air Temp analog-input 10, Landlord…" at bounding box center [420, 156] width 552 height 35
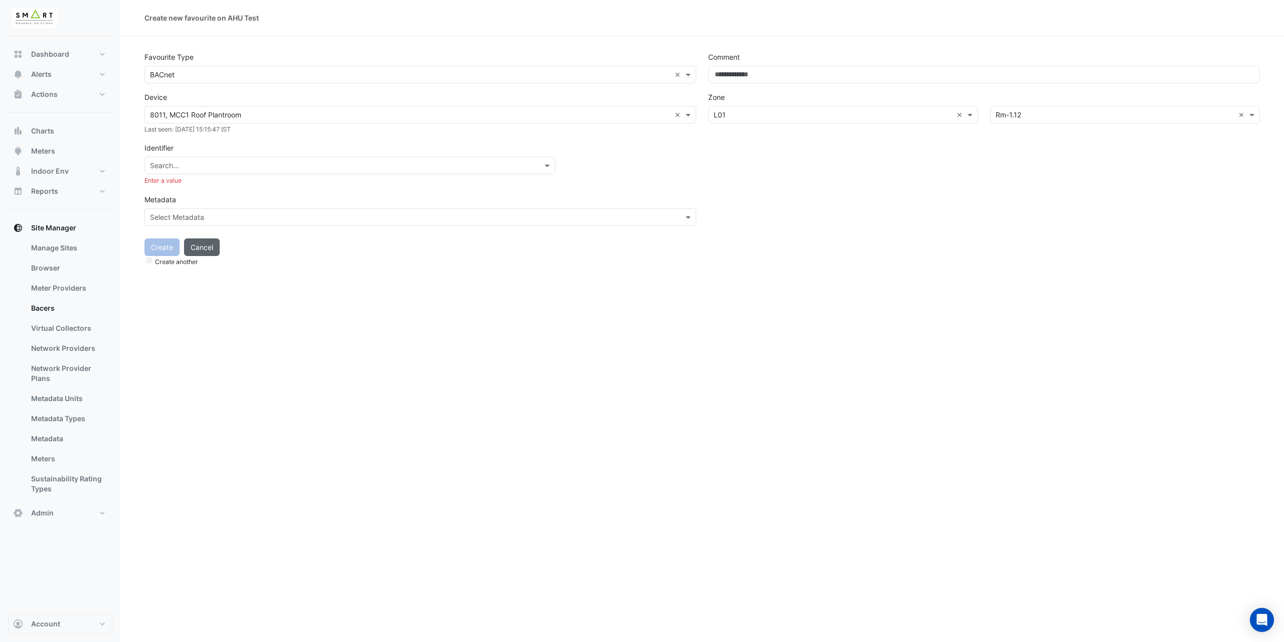
click at [212, 248] on button "Cancel" at bounding box center [202, 247] width 36 height 18
select select "***"
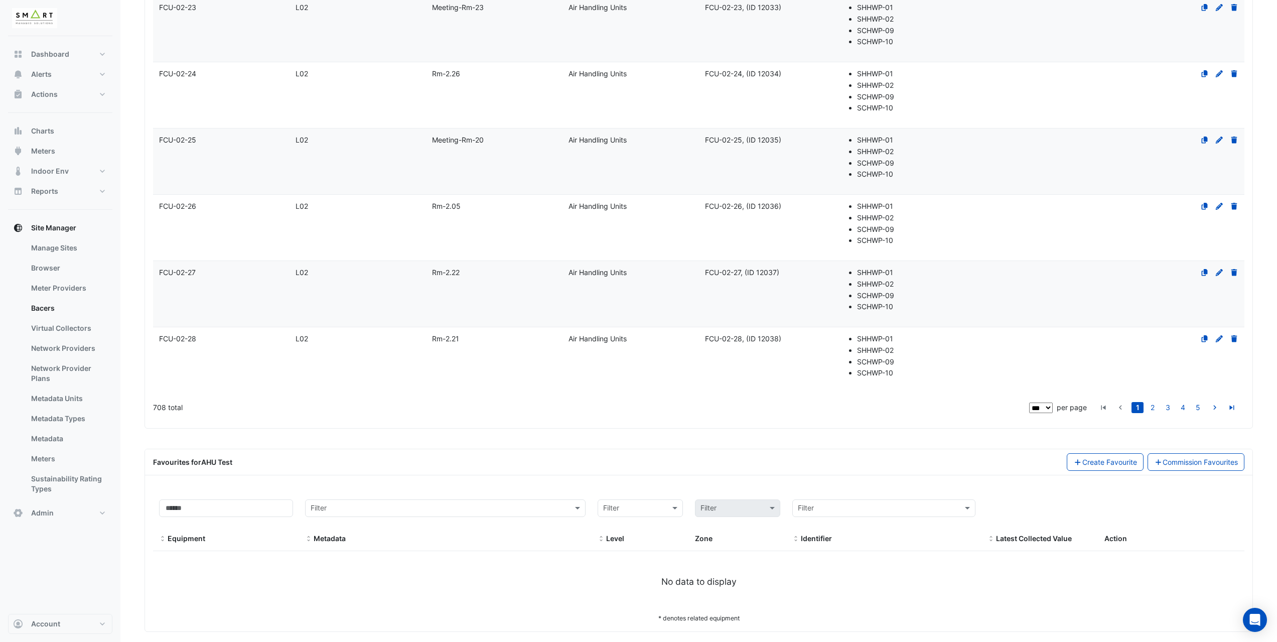
scroll to position [4827, 0]
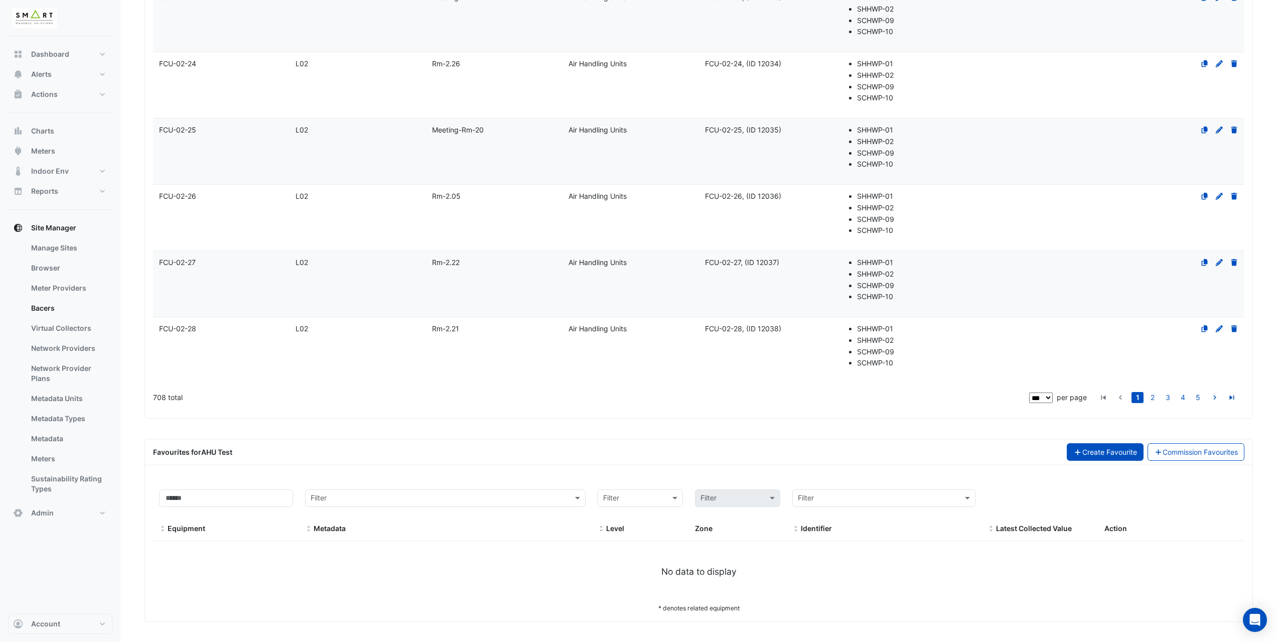
click at [1094, 453] on button "Create Favourite" at bounding box center [1105, 452] width 77 height 18
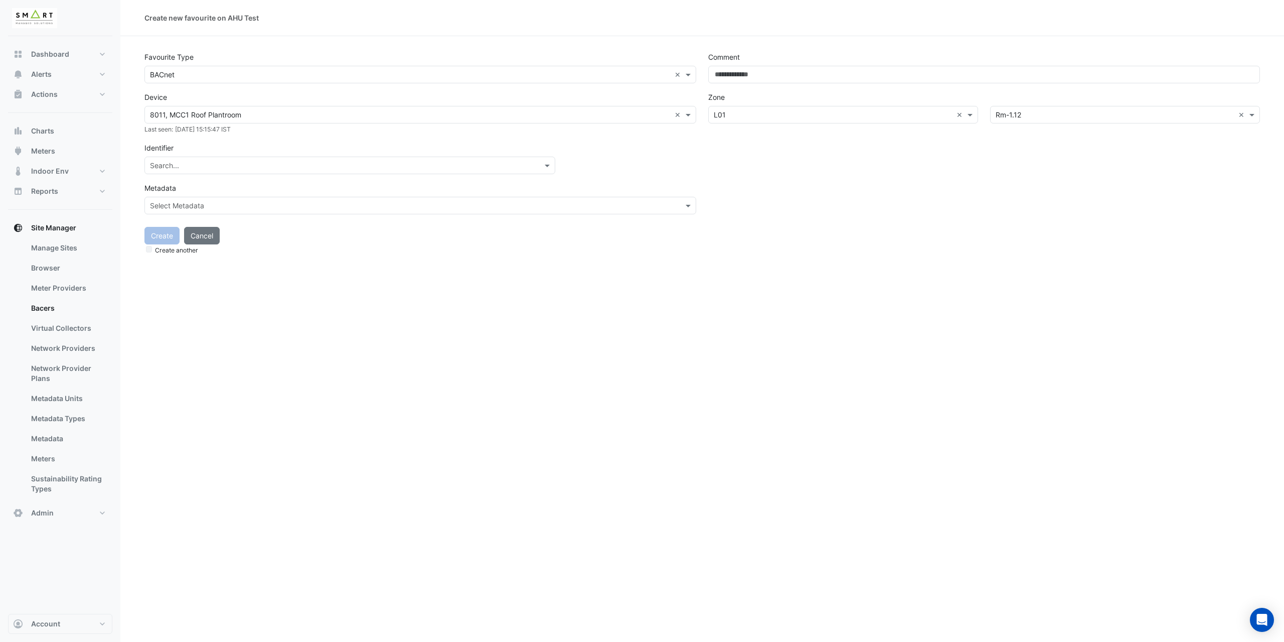
click at [243, 115] on input "text" at bounding box center [410, 115] width 521 height 11
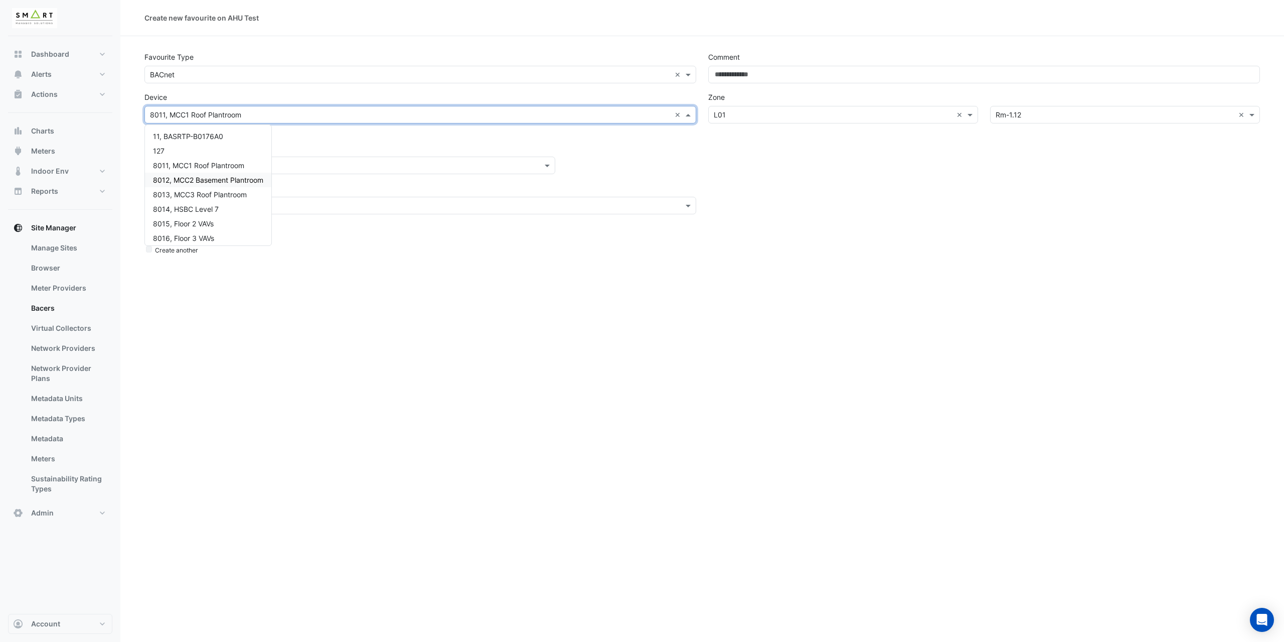
click at [200, 182] on span "8012, MCC2 Basement Plantroom" at bounding box center [208, 180] width 110 height 9
click at [175, 111] on input "text" at bounding box center [410, 115] width 521 height 11
click at [199, 162] on span "8011, MCC1 Roof Plantroom" at bounding box center [198, 165] width 91 height 9
click at [292, 132] on div "Last seen: Tue 19-Aug-2025 15:15:47 IST" at bounding box center [420, 128] width 552 height 11
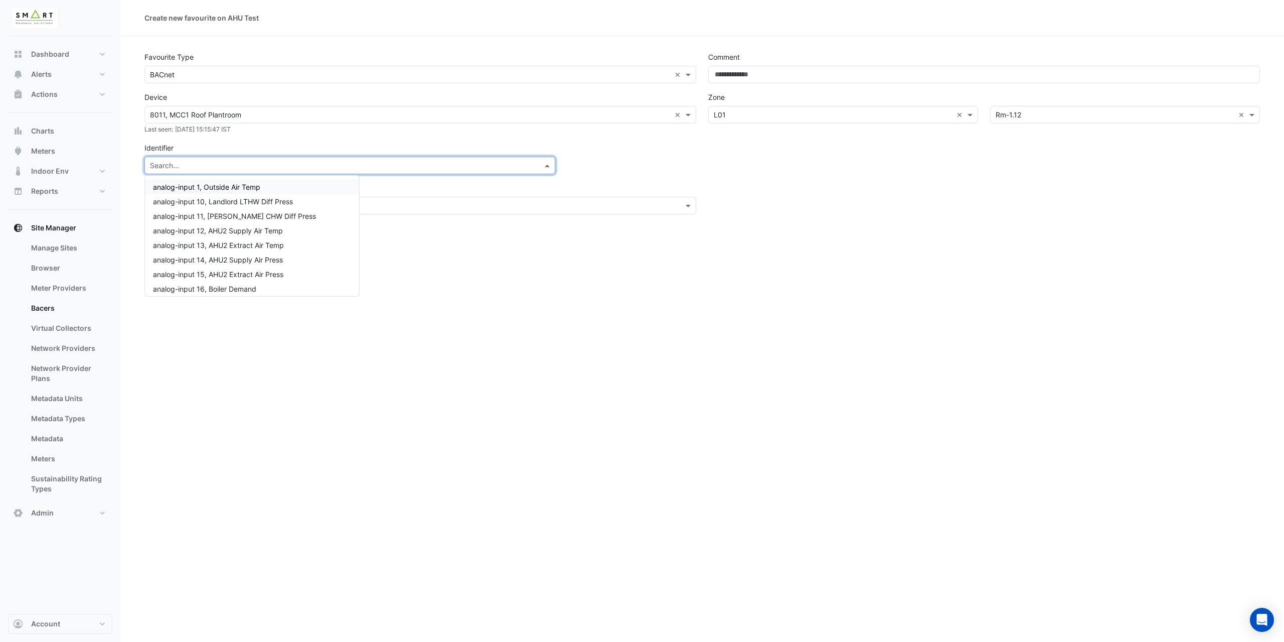
click at [257, 162] on input "text" at bounding box center [340, 166] width 380 height 11
click at [266, 211] on span "analog-input 14, AHU2 Supply Air Press" at bounding box center [218, 209] width 130 height 9
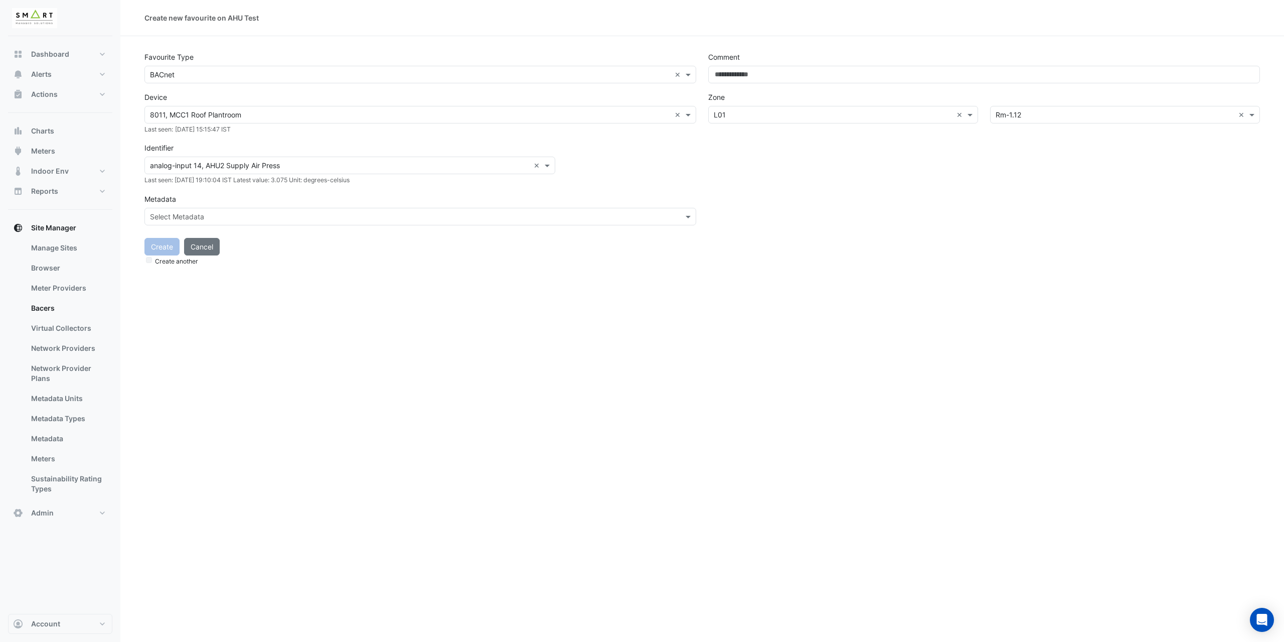
click at [350, 190] on div "Metadata Select Metadata" at bounding box center [420, 207] width 552 height 35
click at [217, 215] on input "text" at bounding box center [410, 217] width 521 height 11
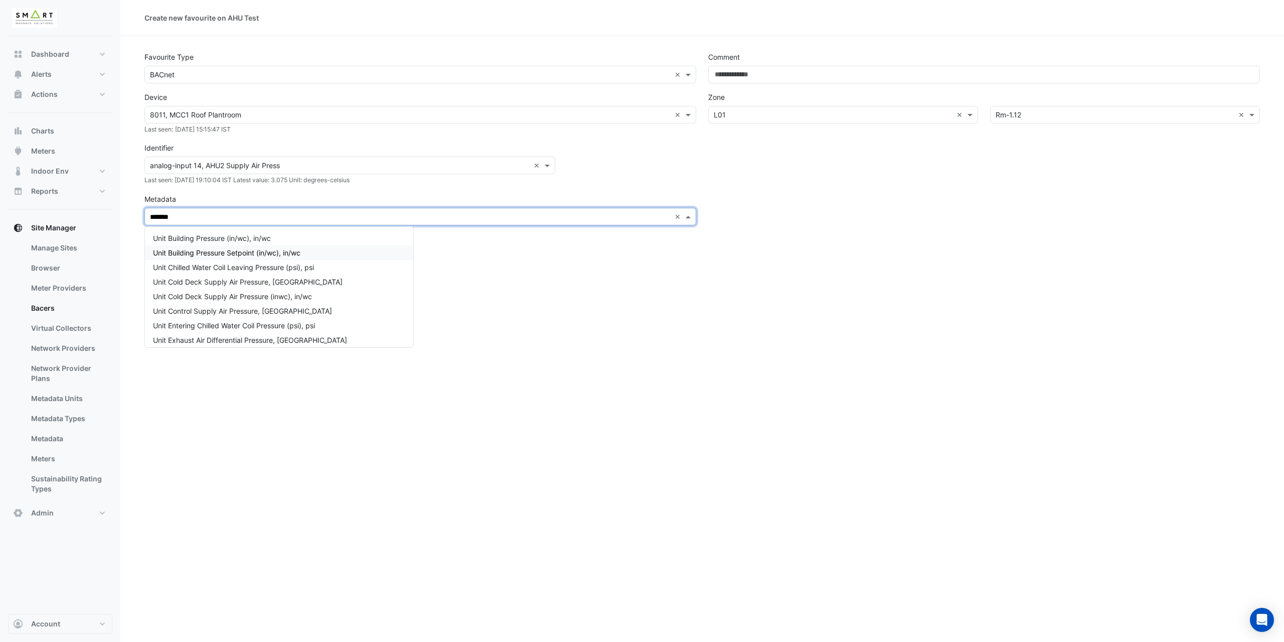
type input "********"
click at [228, 301] on span "Unit Supply Air Pressure, Pa" at bounding box center [230, 299] width 154 height 9
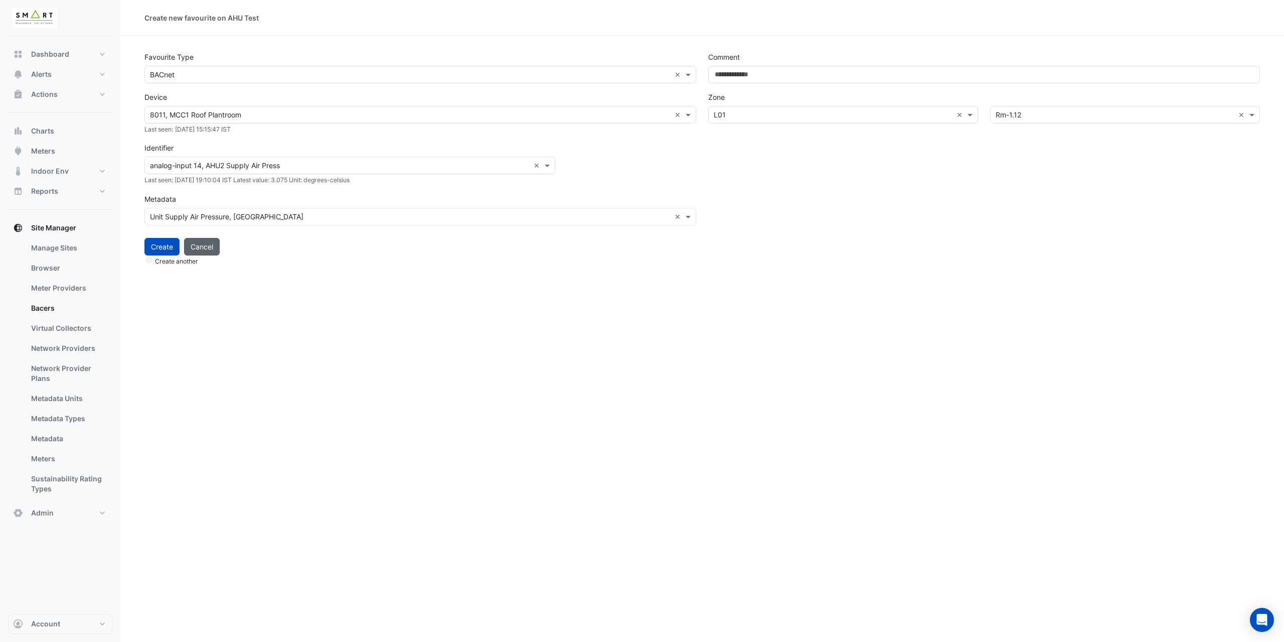
click at [203, 248] on button "Cancel" at bounding box center [202, 247] width 36 height 18
select select "***"
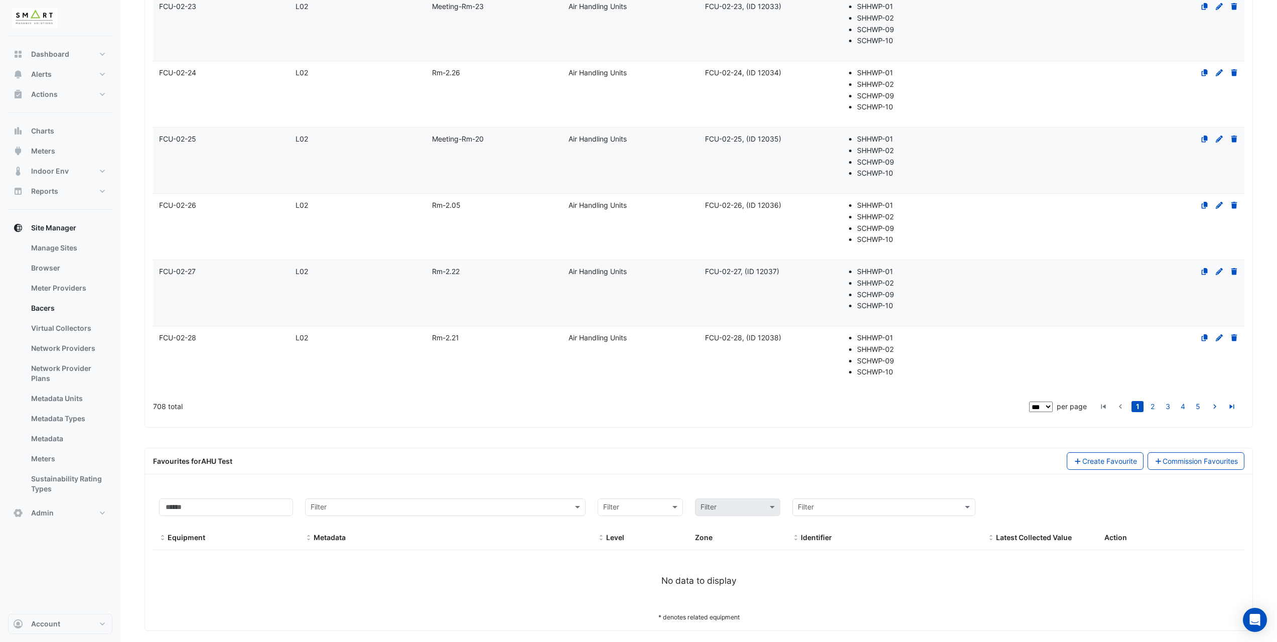
scroll to position [4827, 0]
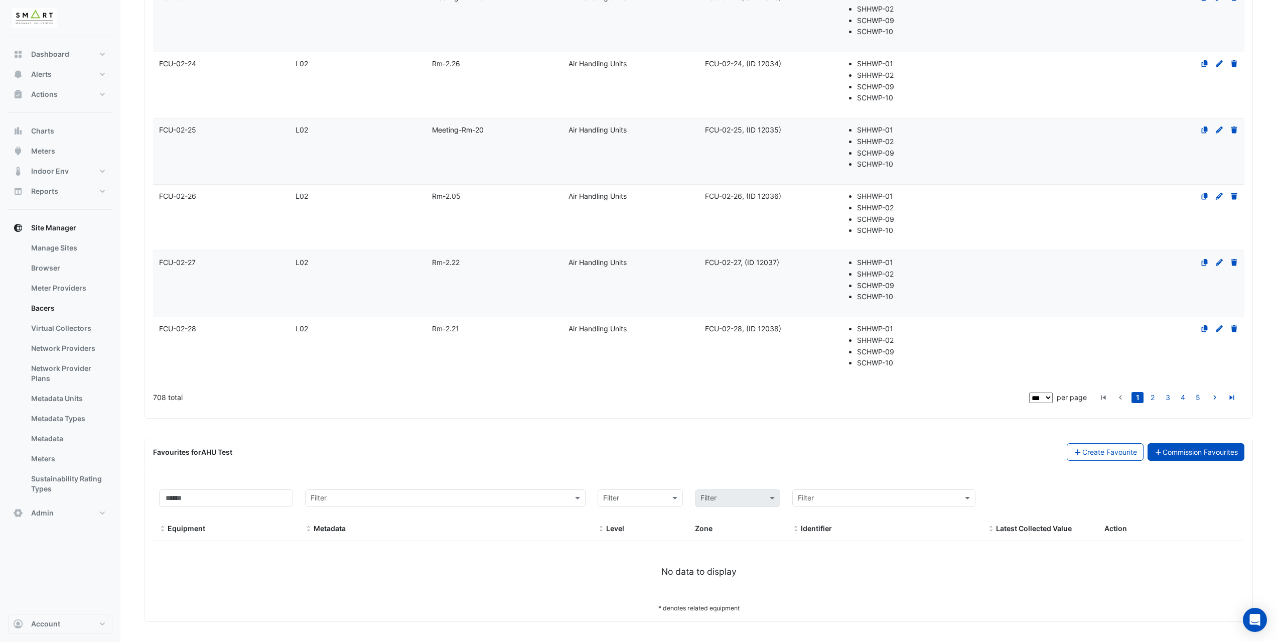
click at [1191, 455] on link "Commission Favourites" at bounding box center [1195, 452] width 97 height 18
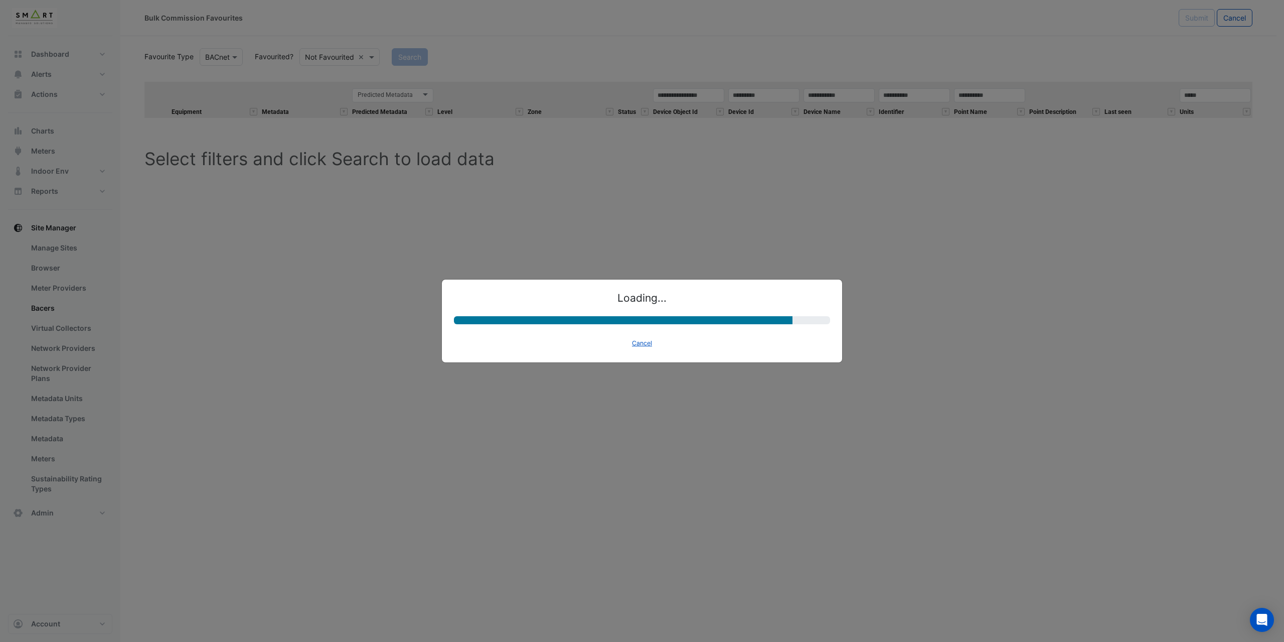
select select "********"
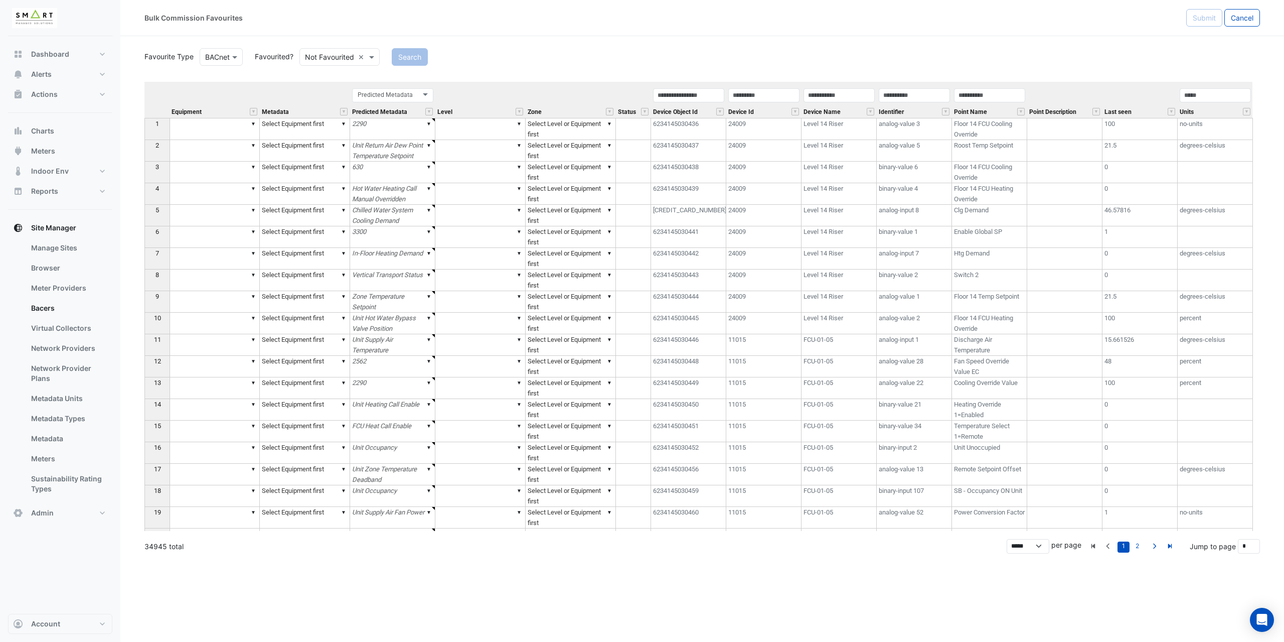
click at [343, 53] on input "text" at bounding box center [329, 57] width 49 height 11
click at [342, 78] on div "Favourited" at bounding box center [332, 78] width 65 height 15
click at [405, 60] on button "Search" at bounding box center [396, 57] width 36 height 18
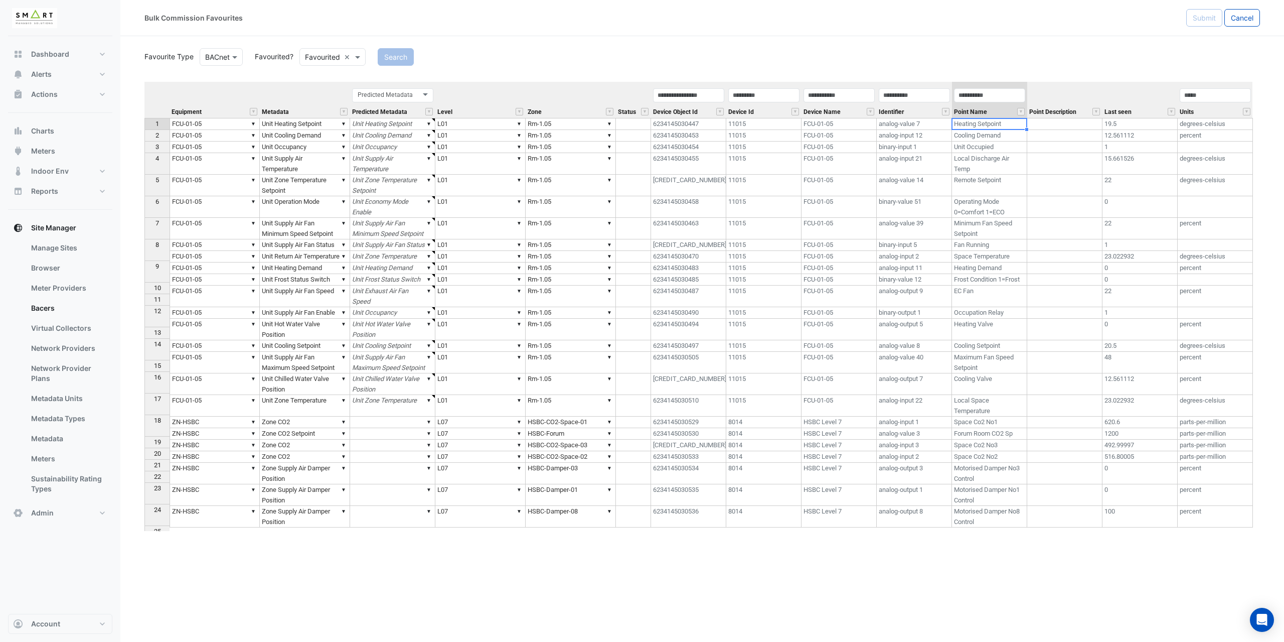
click at [966, 125] on td "Heating Setpoint" at bounding box center [989, 124] width 75 height 12
click at [1168, 124] on td "19.5" at bounding box center [1140, 124] width 75 height 12
click at [990, 123] on td "Heating Setpoint" at bounding box center [989, 124] width 75 height 12
click at [322, 307] on td "▼ Unit Supply Air Fan Speed" at bounding box center [305, 296] width 90 height 22
click at [237, 140] on td "▼ FCU-01-05" at bounding box center [215, 136] width 90 height 12
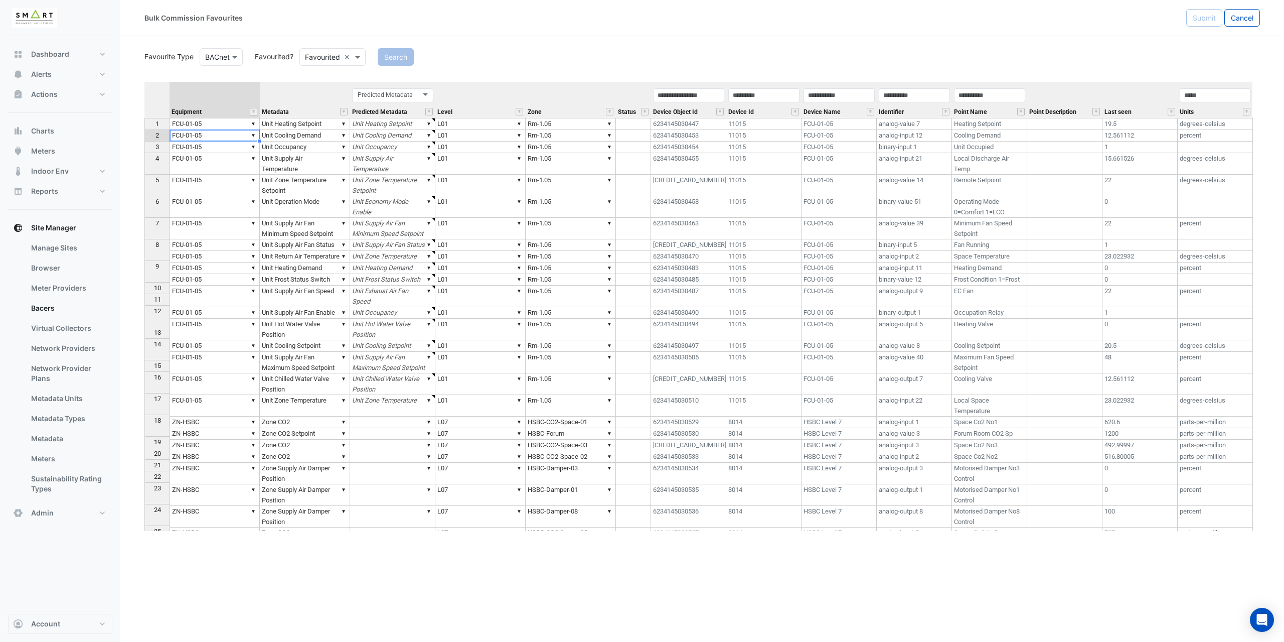
click at [292, 136] on td "▼ Unit Cooling Demand" at bounding box center [305, 136] width 90 height 12
type textarea "******"
click at [393, 139] on td "▼ Unit Cooling Demand" at bounding box center [392, 136] width 85 height 12
click at [311, 162] on td "▼ Unit Supply Air Temperature" at bounding box center [305, 164] width 90 height 22
click at [212, 170] on td "▼ FCU-01-05" at bounding box center [215, 164] width 90 height 22
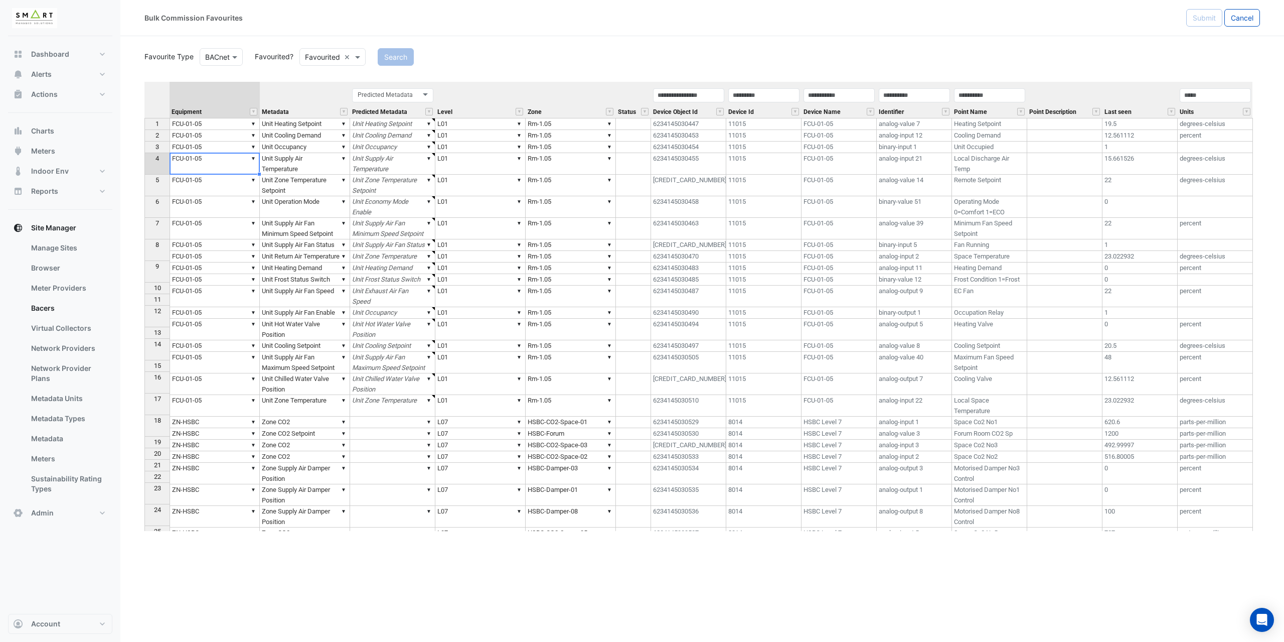
click at [283, 165] on td "▼ Unit Supply Air Temperature" at bounding box center [305, 164] width 90 height 22
click at [975, 168] on td "Local Discharge Air Temp" at bounding box center [989, 164] width 75 height 22
drag, startPoint x: 975, startPoint y: 168, endPoint x: 957, endPoint y: 160, distance: 20.2
click at [957, 160] on td "Local Discharge Air Temp" at bounding box center [989, 164] width 75 height 22
click at [1022, 111] on button "" at bounding box center [1022, 112] width 8 height 8
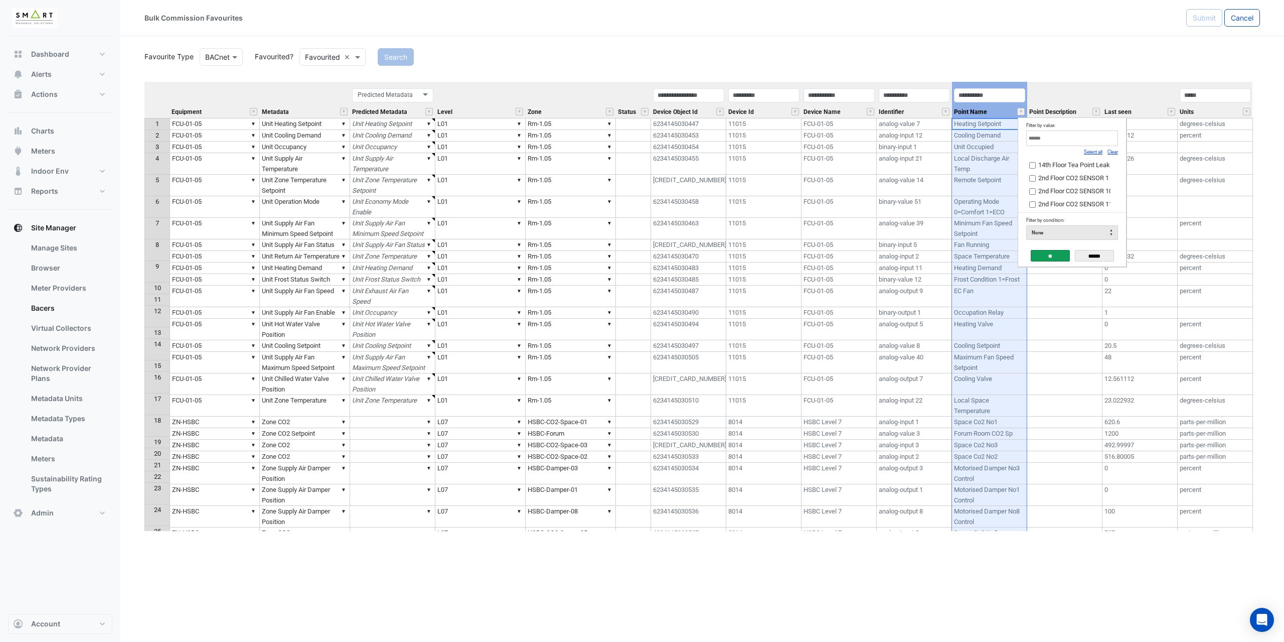
click at [1113, 155] on link "Clear" at bounding box center [1113, 152] width 11 height 6
click at [1094, 138] on input "Filter by value:" at bounding box center [1073, 138] width 92 height 16
type input "*****"
click at [1059, 254] on input "**" at bounding box center [1050, 256] width 39 height 12
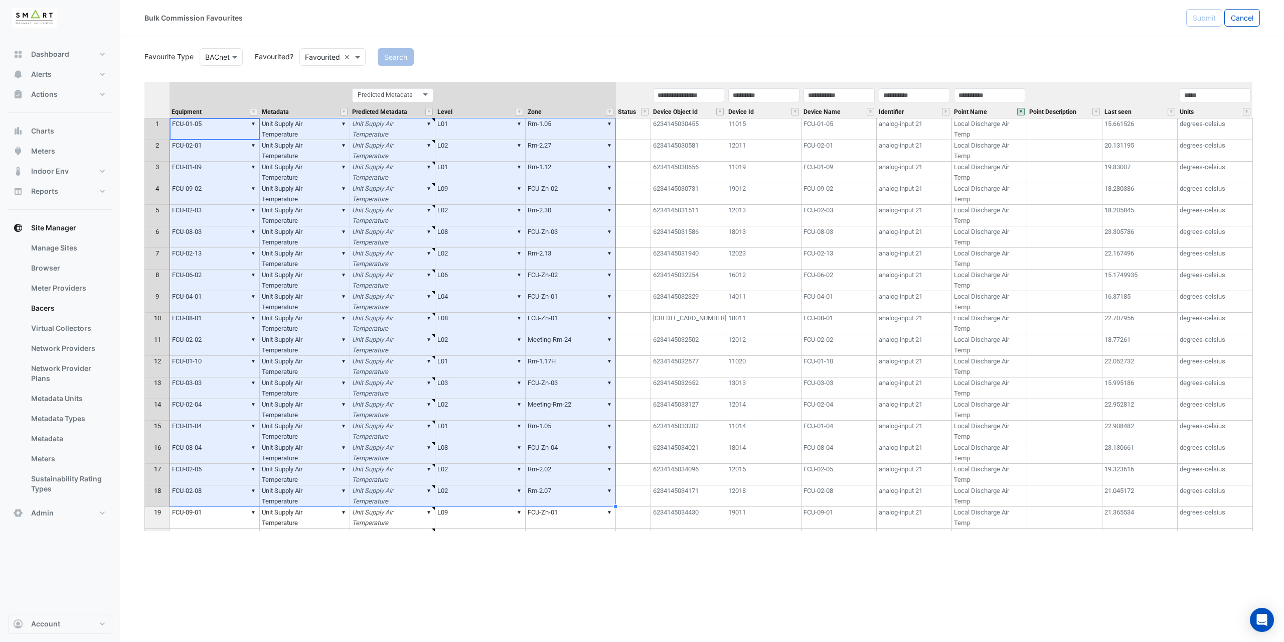
scroll to position [6, 0]
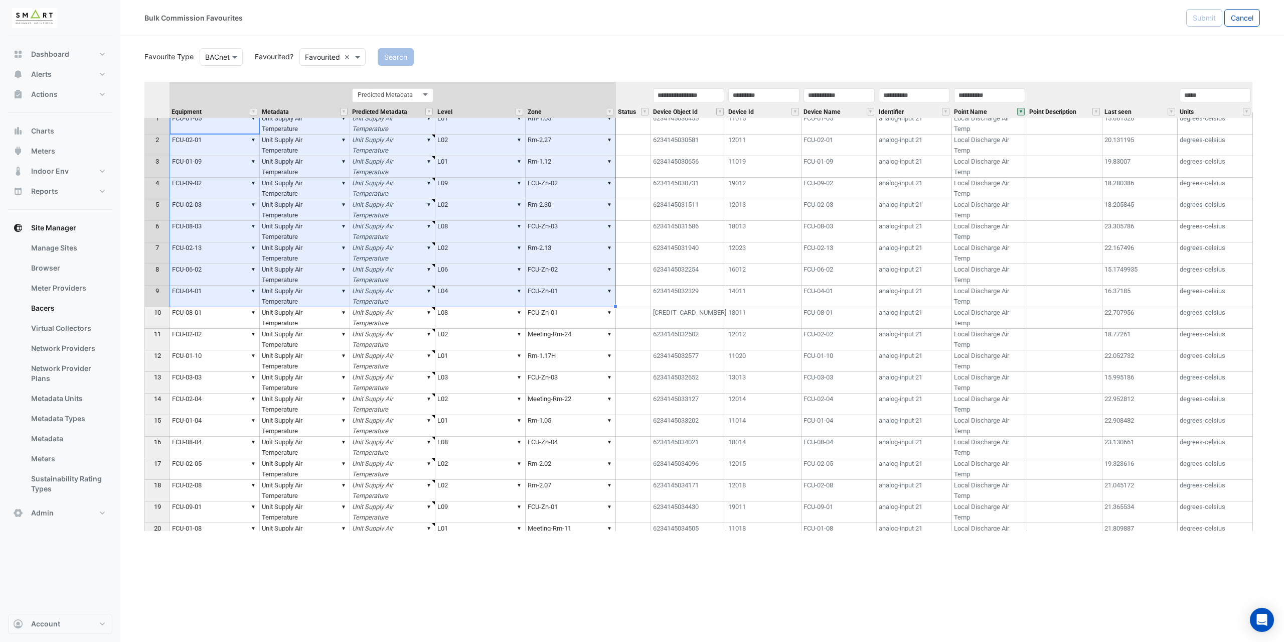
drag, startPoint x: 224, startPoint y: 129, endPoint x: 562, endPoint y: 298, distance: 378.5
click at [562, 298] on tbody "1 ▼ FCU-01-05 ▼ Unit Supply Air Temperature ▼ Unit Supply Air Temperature ▼ L01…" at bounding box center [698, 382] width 1109 height 540
click at [573, 168] on td "▼ Rm-1.12" at bounding box center [571, 173] width 90 height 22
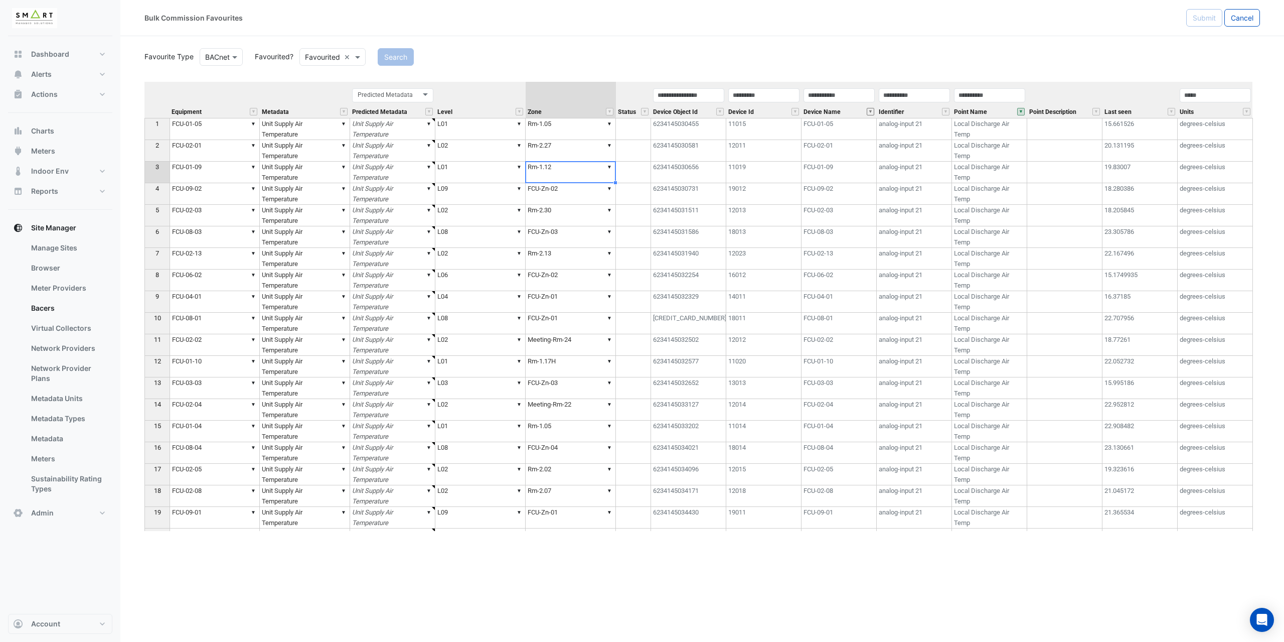
click at [871, 112] on button "" at bounding box center [871, 112] width 8 height 8
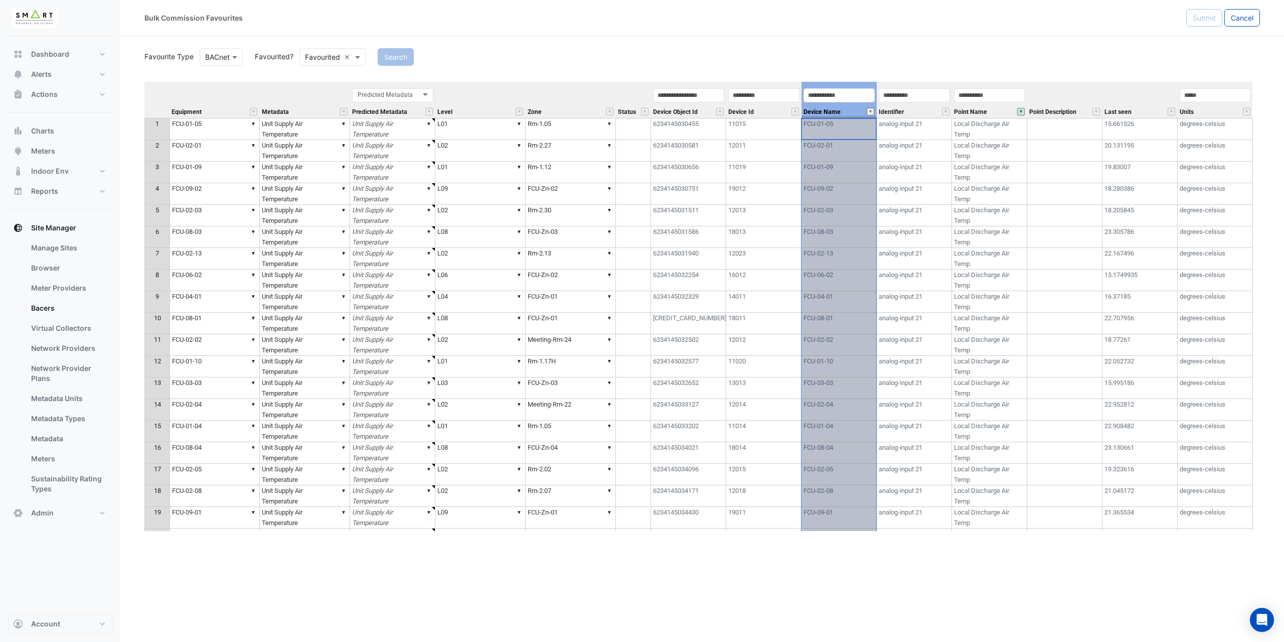
click at [871, 112] on button "" at bounding box center [871, 112] width 8 height 8
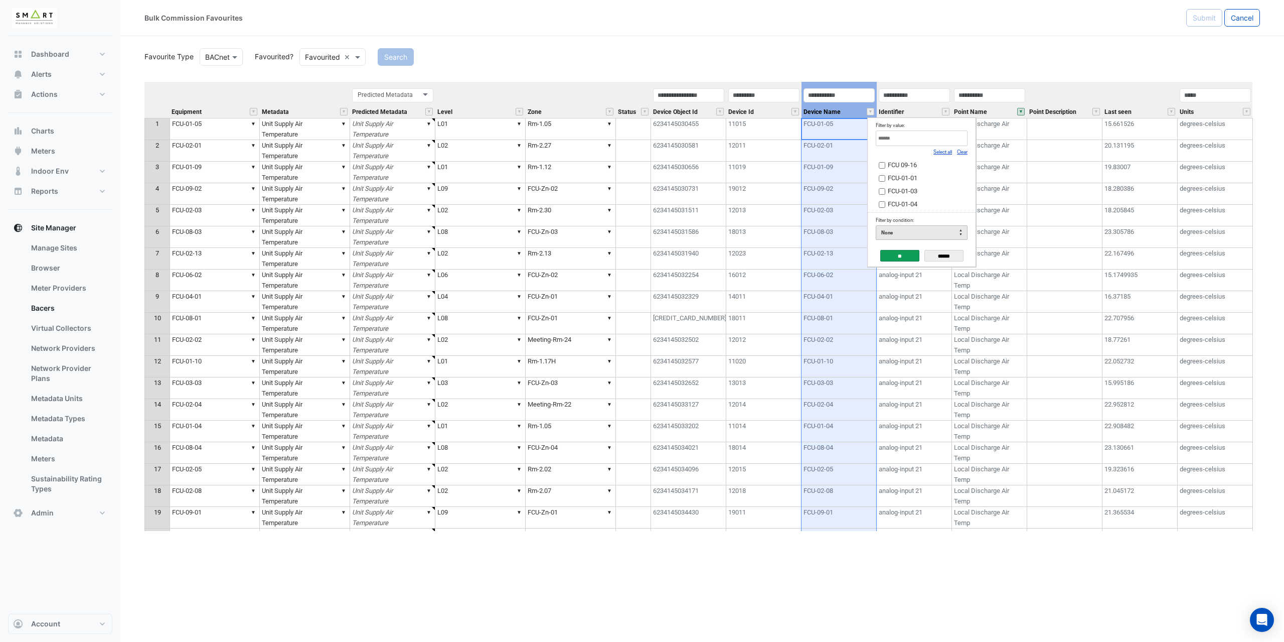
click at [939, 230] on div "None" at bounding box center [922, 232] width 92 height 15
click at [933, 70] on div "Favourite Type Favourite Type BACnet Favourited? Either Favourited × Search Equ…" at bounding box center [702, 288] width 1116 height 485
click at [821, 111] on span "Device Name" at bounding box center [822, 112] width 37 height 7
click at [821, 112] on span "Device Name" at bounding box center [822, 112] width 37 height 7
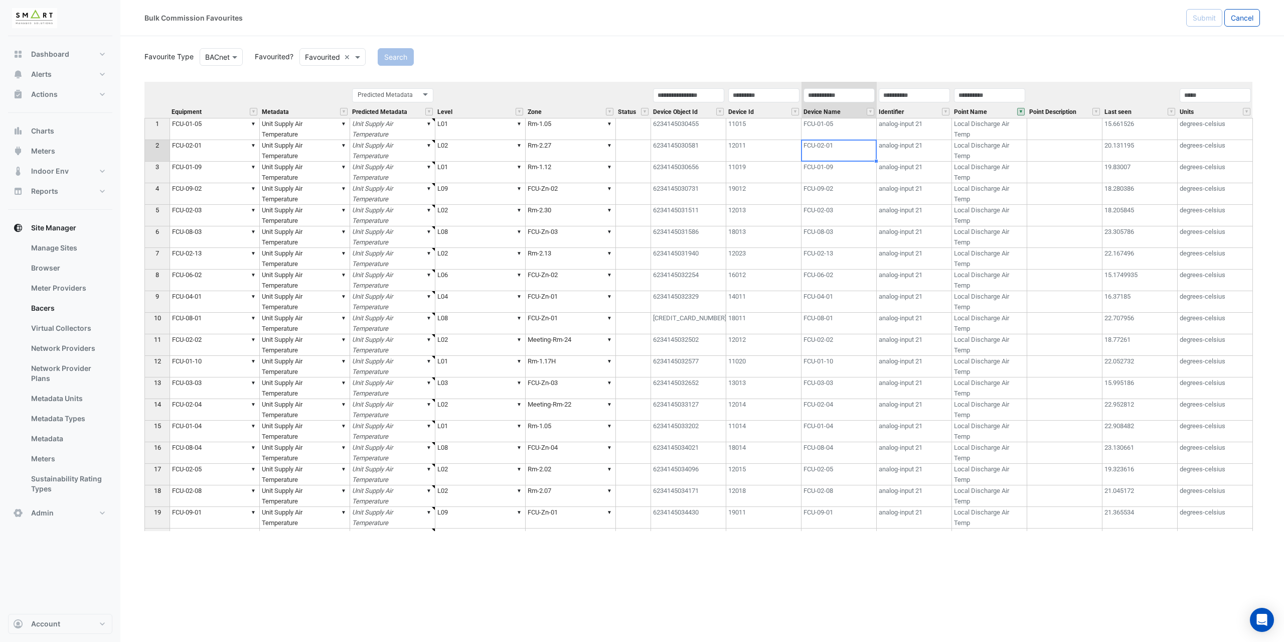
click at [847, 155] on td "FCU-02-01" at bounding box center [839, 151] width 75 height 22
click at [199, 131] on td "▼ FCU-01-05" at bounding box center [215, 129] width 90 height 22
click at [300, 133] on td "▼ Unit Supply Air Temperature" at bounding box center [305, 129] width 90 height 22
drag, startPoint x: 350, startPoint y: 141, endPoint x: 342, endPoint y: 138, distance: 8.4
click at [144, 138] on div "Equipment Metadata Predicted Metadata Level Zone Status Device Object Id Device…" at bounding box center [144, 316] width 0 height 468
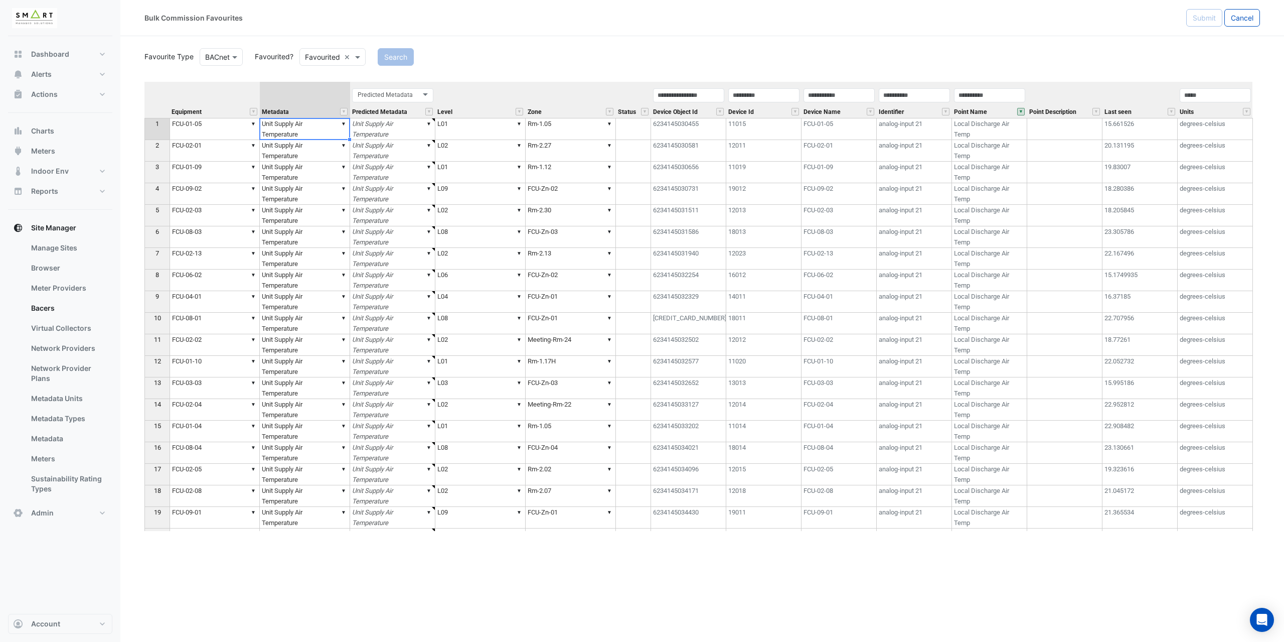
type textarea "******"
click at [1021, 112] on button "" at bounding box center [1022, 112] width 8 height 8
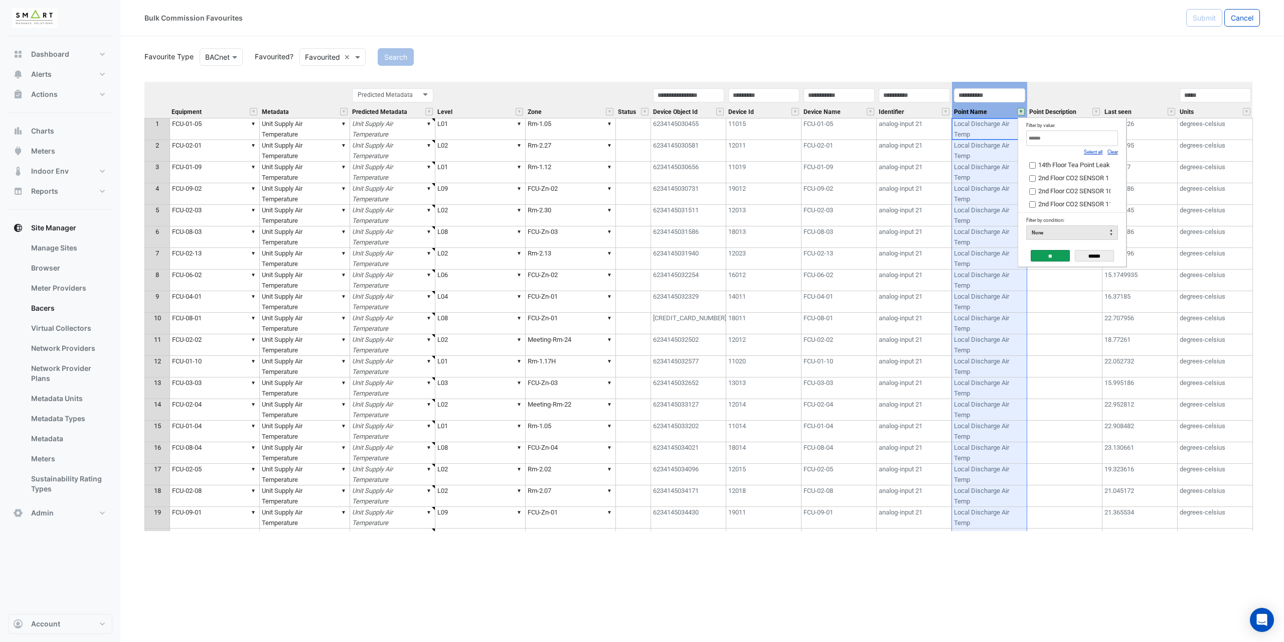
click at [1114, 154] on link "Clear" at bounding box center [1113, 152] width 11 height 6
click at [1102, 136] on input "Filter by value:" at bounding box center [1073, 138] width 92 height 16
type input "*****"
click at [1056, 254] on input "**" at bounding box center [1050, 256] width 39 height 12
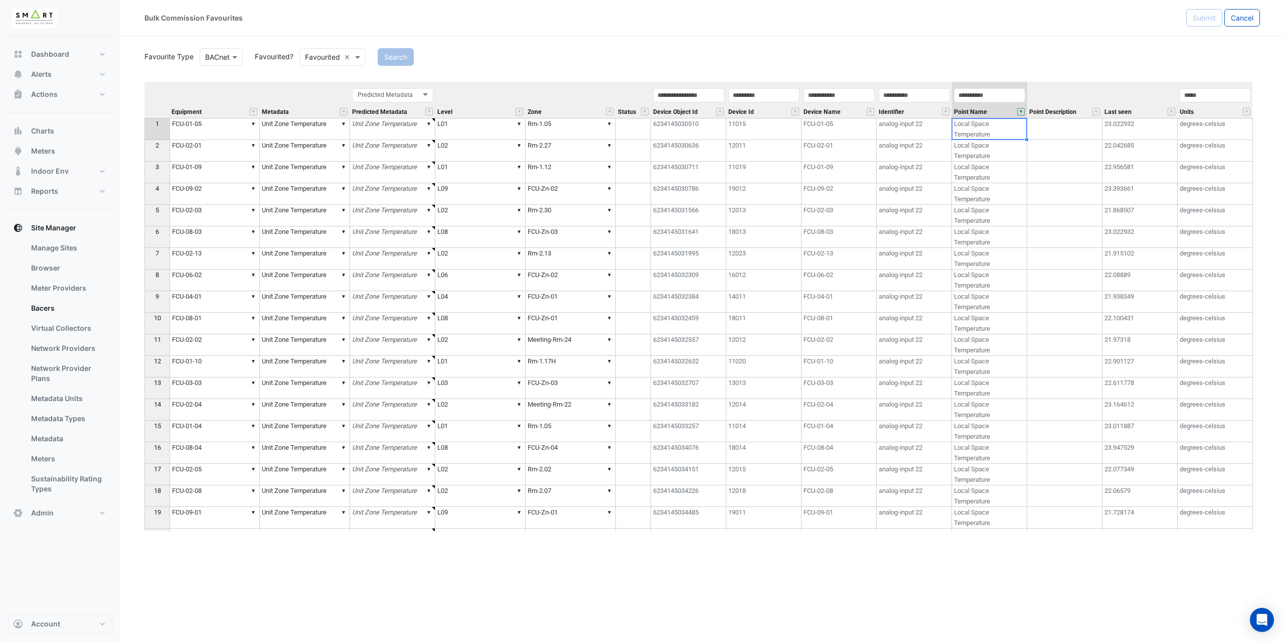
type textarea "******"
click at [560, 91] on th "Zone" at bounding box center [571, 100] width 90 height 36
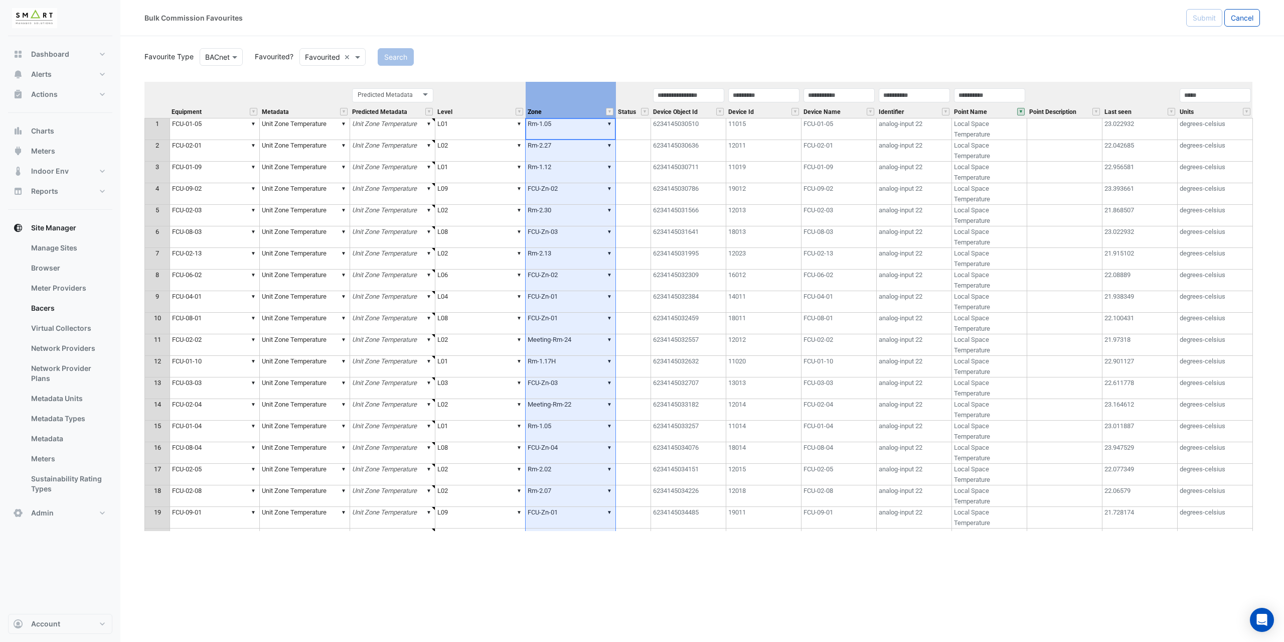
click at [617, 60] on div "Search" at bounding box center [819, 57] width 895 height 18
click at [642, 95] on th "Status" at bounding box center [633, 100] width 35 height 36
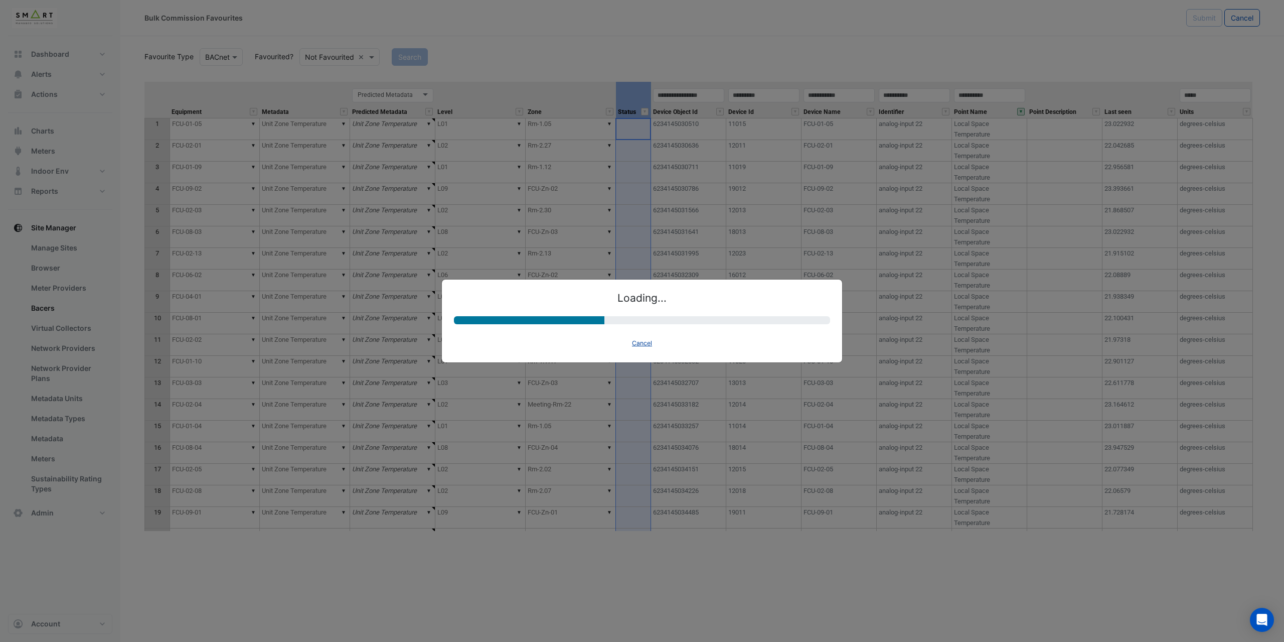
click at [640, 346] on button "Cancel" at bounding box center [642, 343] width 29 height 14
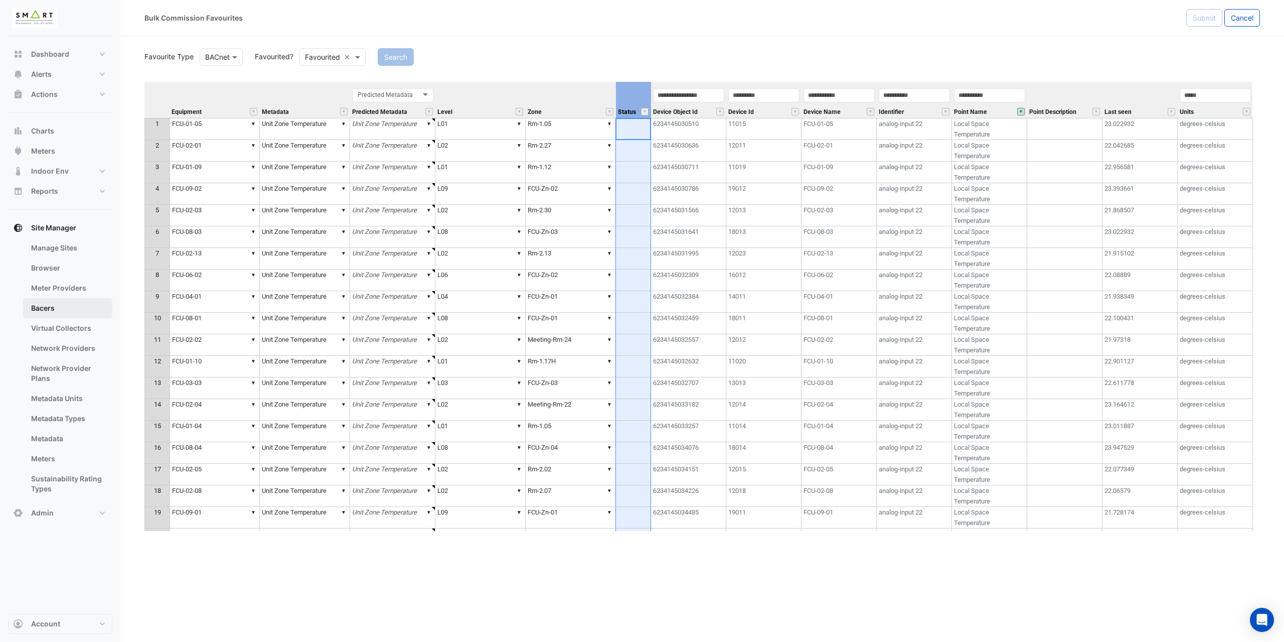
click at [66, 314] on link "Bacers" at bounding box center [67, 308] width 89 height 20
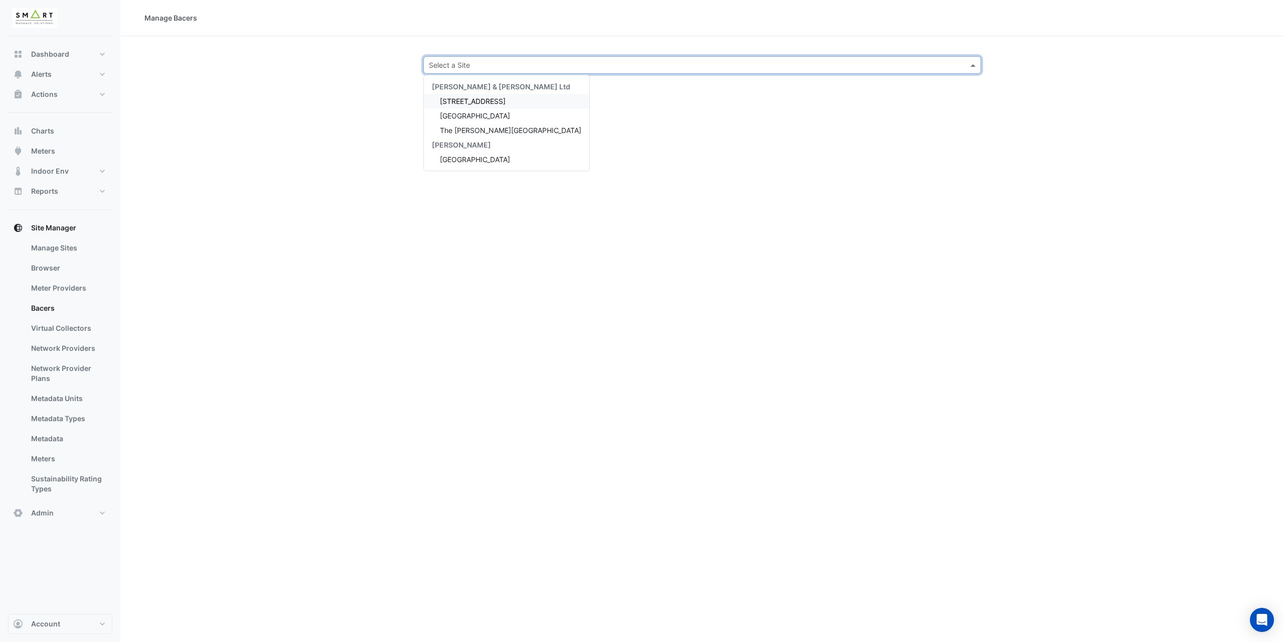
click at [451, 61] on input "text" at bounding box center [692, 65] width 527 height 11
click at [470, 114] on span "Thames Tower" at bounding box center [475, 115] width 70 height 9
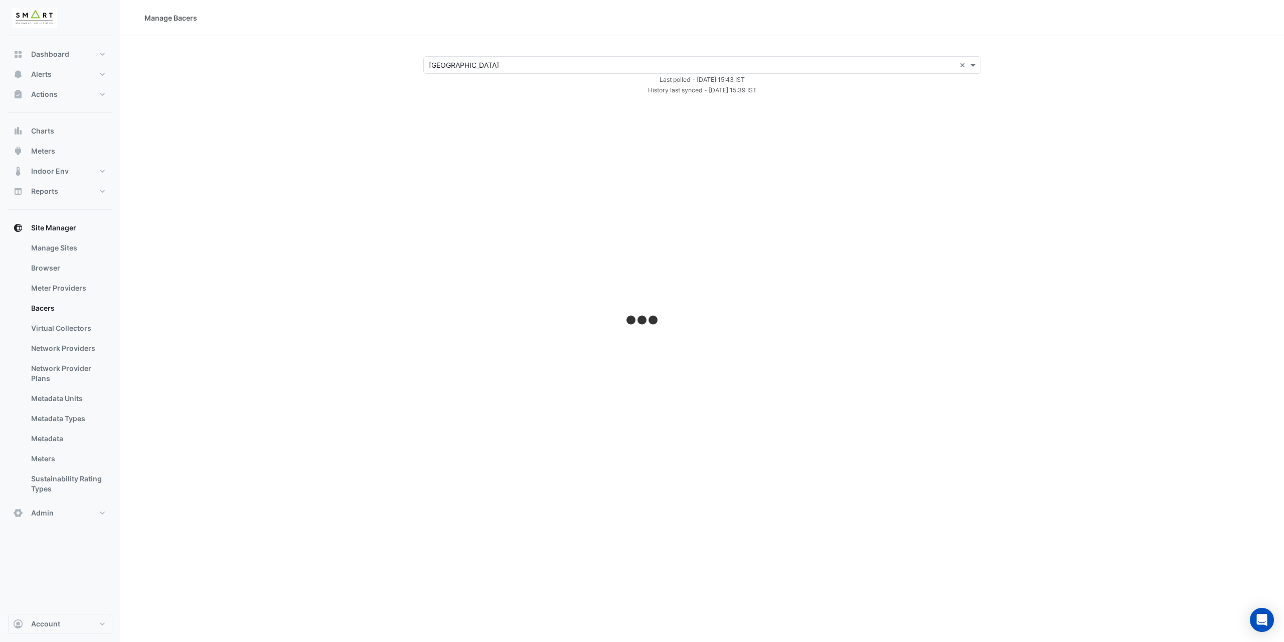
select select "***"
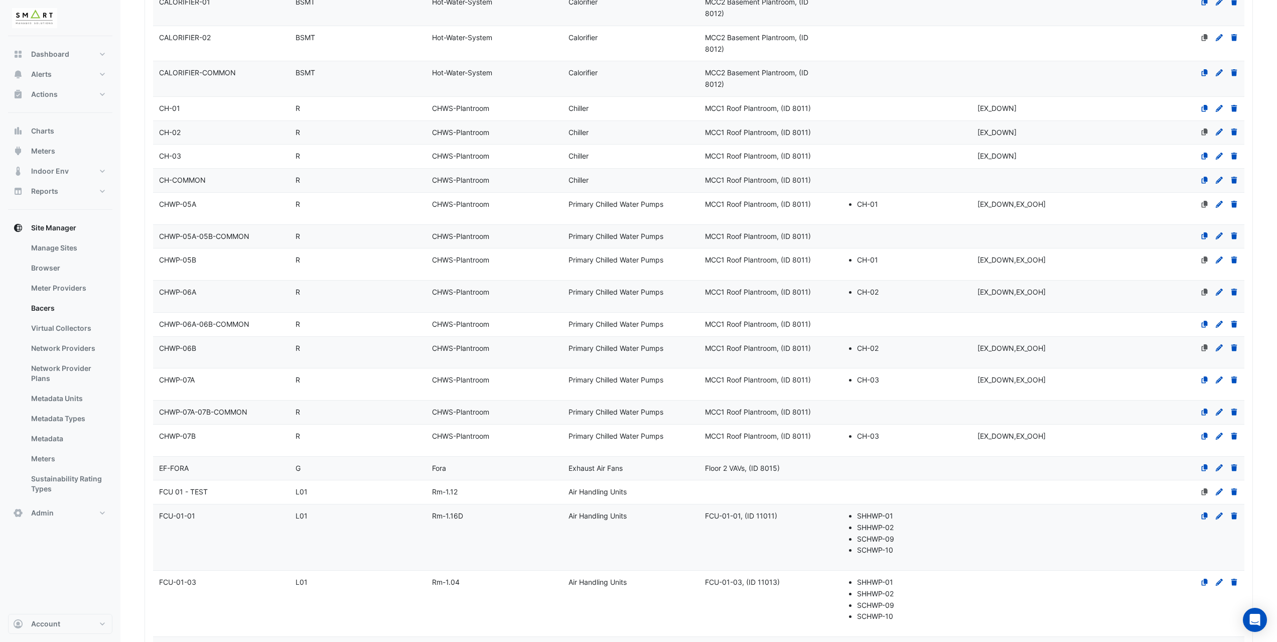
scroll to position [1154, 0]
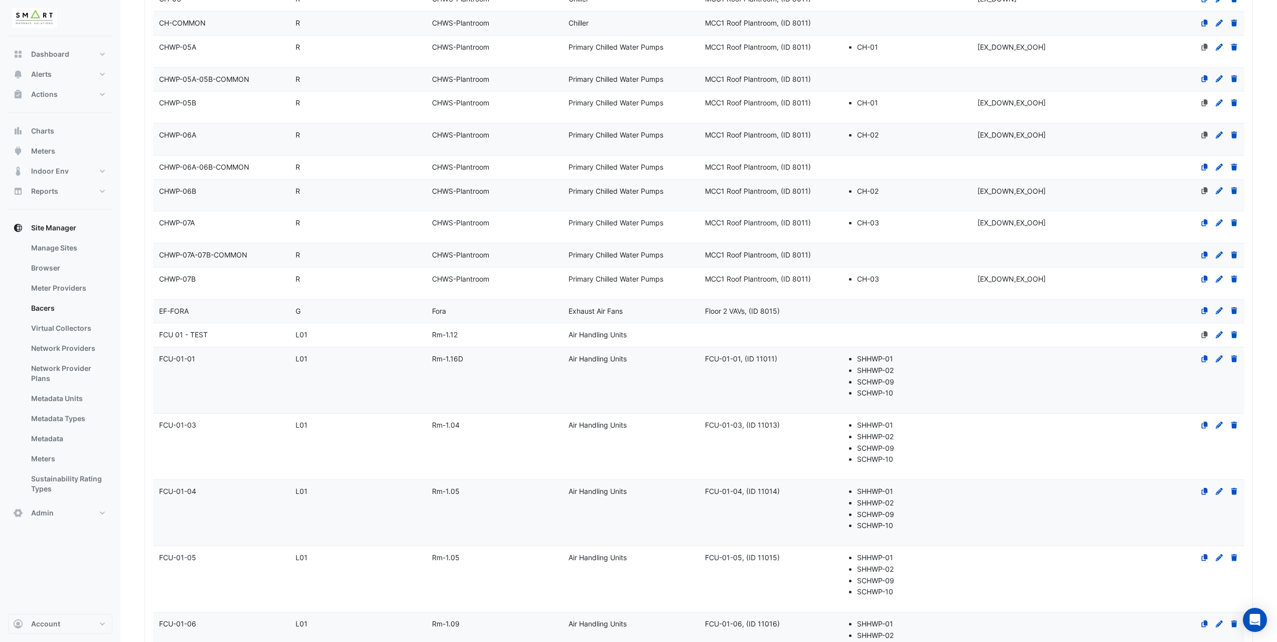
click at [371, 385] on datatable-body-cell "Level L01" at bounding box center [358, 380] width 136 height 66
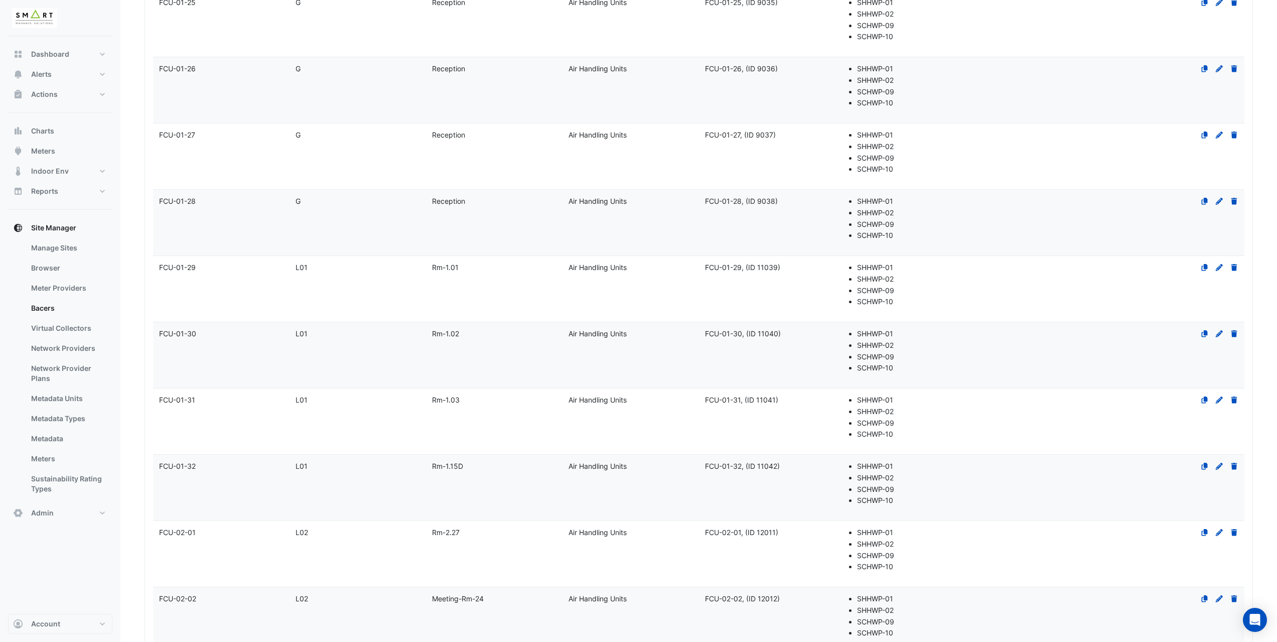
select select "***"
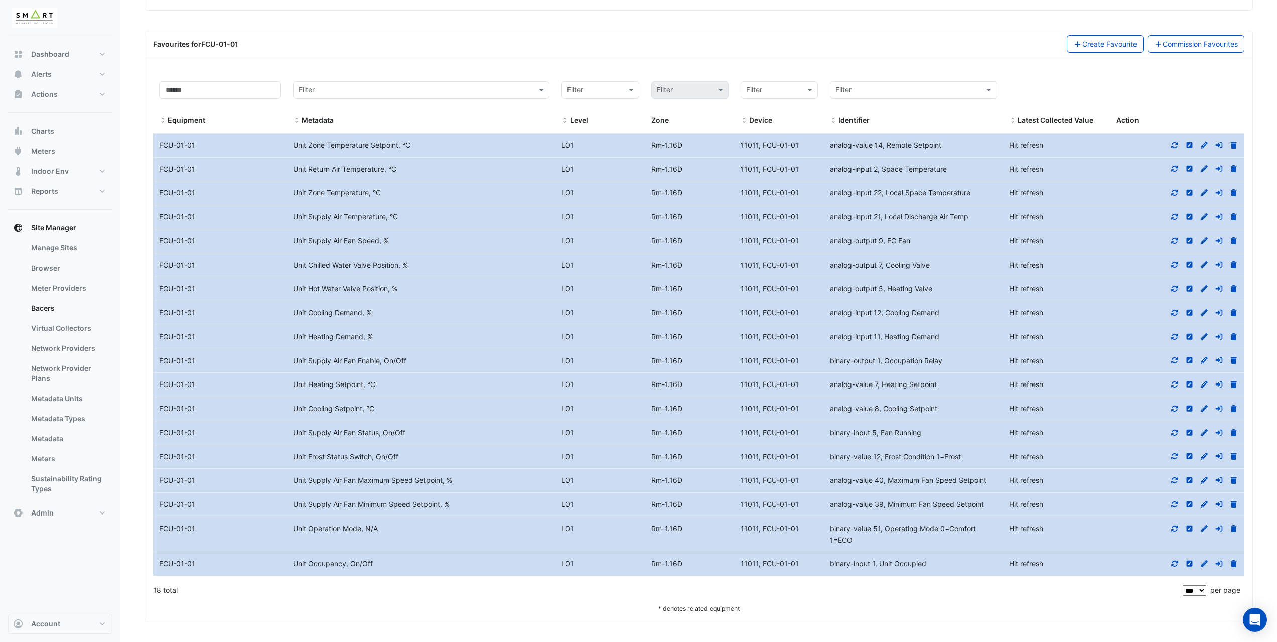
scroll to position [5235, 0]
click at [1236, 288] on icon at bounding box center [1234, 287] width 6 height 7
select select "***"
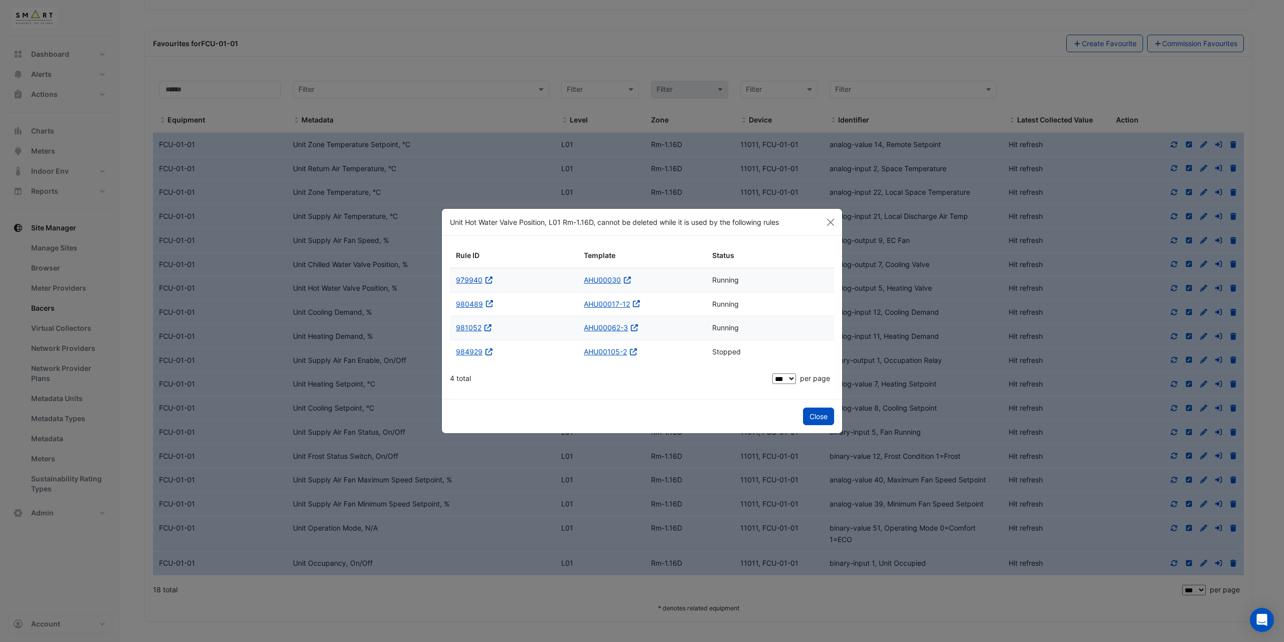
click at [622, 281] on div "AHU00030 Open in a new tab" at bounding box center [642, 280] width 116 height 12
click at [486, 280] on icon "Open in a new tab" at bounding box center [489, 279] width 9 height 7
click at [627, 282] on icon at bounding box center [627, 279] width 7 height 7
drag, startPoint x: 581, startPoint y: 283, endPoint x: 620, endPoint y: 283, distance: 39.1
click at [620, 283] on datatable-body-cell "AHU00030 Open in a new tab" at bounding box center [642, 280] width 128 height 24
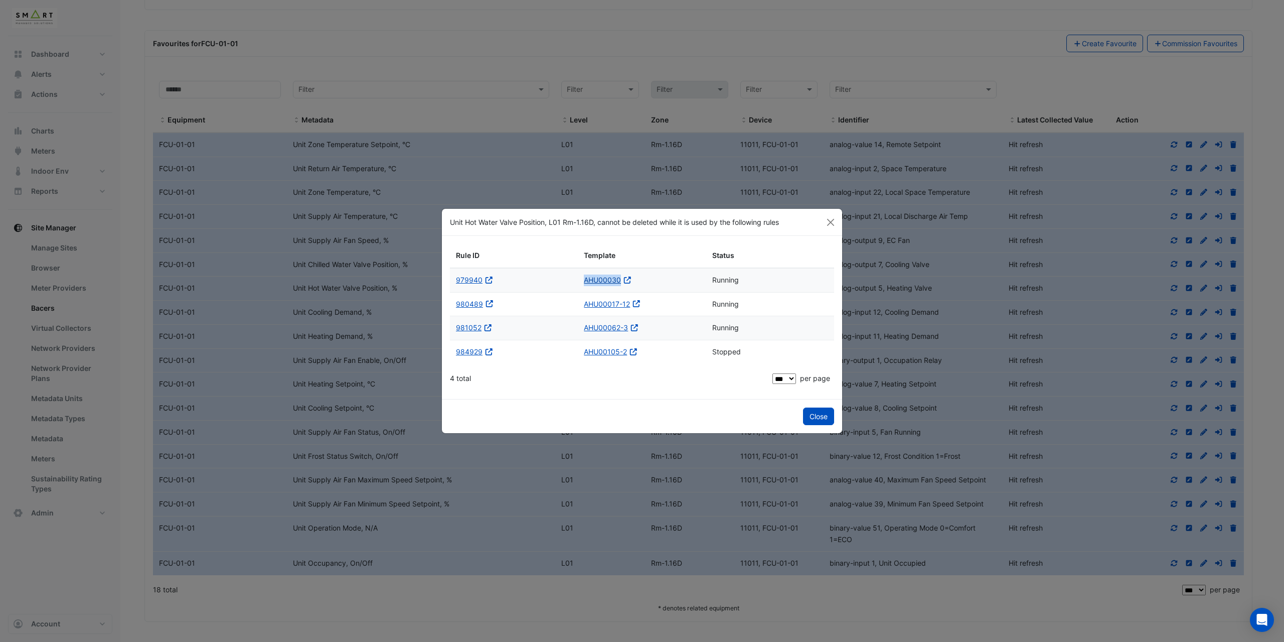
copy link "AHU00030"
drag, startPoint x: 581, startPoint y: 305, endPoint x: 630, endPoint y: 308, distance: 49.2
click at [630, 308] on datatable-body-cell "AHU00017-12 Open in a new tab" at bounding box center [642, 305] width 128 height 24
copy link "AHU00017-12"
click at [820, 419] on button "Close" at bounding box center [818, 416] width 31 height 18
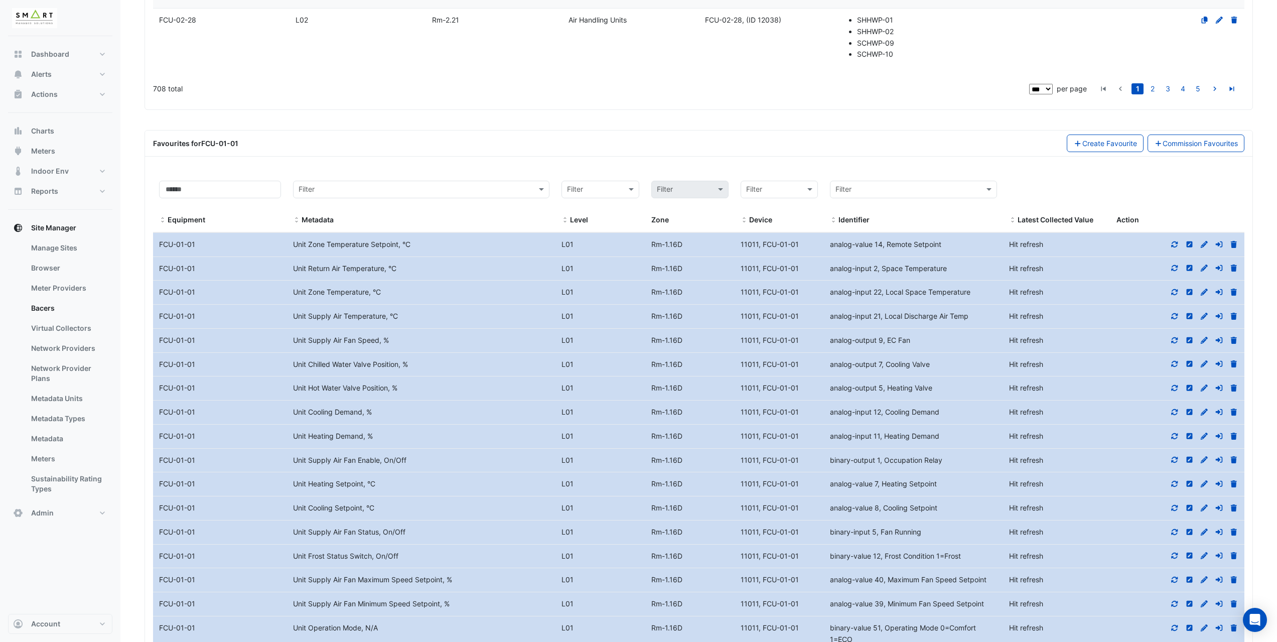
scroll to position [5135, 0]
click at [1176, 148] on link "Commission Favourites" at bounding box center [1195, 144] width 97 height 18
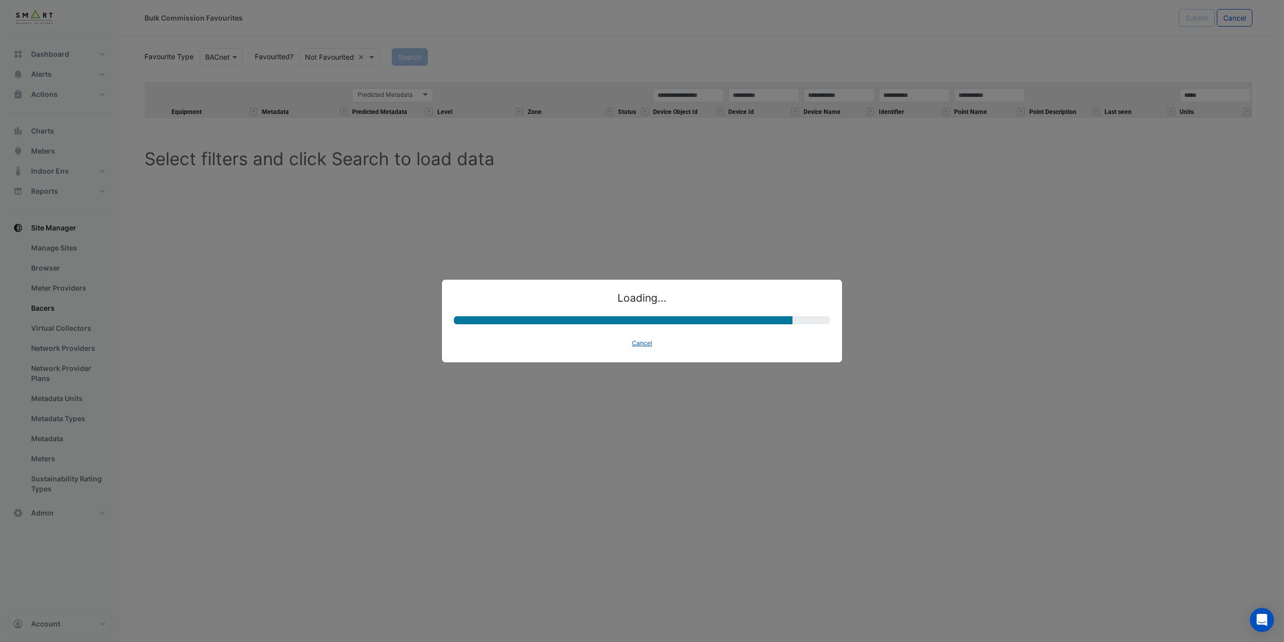
select select "********"
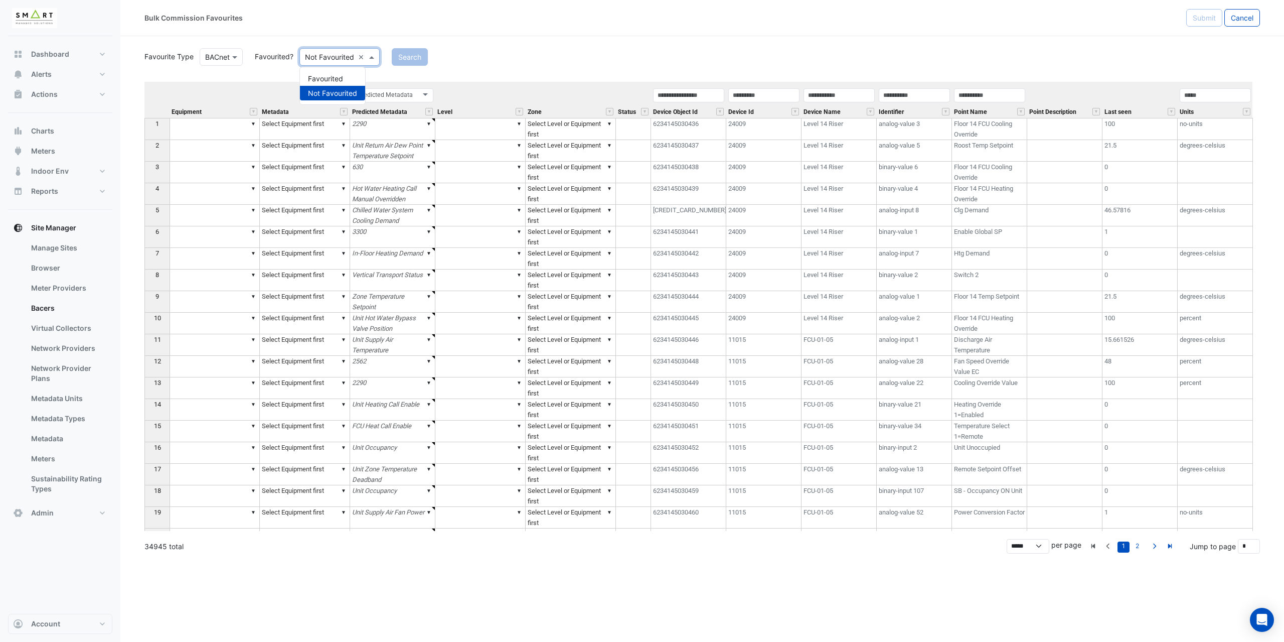
click at [326, 56] on input "text" at bounding box center [329, 57] width 49 height 11
click at [496, 81] on div "Favourite Type Favourite Type BACnet Favourited? Either Not Favourited × Favour…" at bounding box center [702, 288] width 1116 height 485
click at [339, 60] on input "text" at bounding box center [329, 57] width 49 height 11
click at [338, 80] on div "Favourited" at bounding box center [332, 78] width 65 height 15
click at [395, 57] on button "Search" at bounding box center [396, 57] width 36 height 18
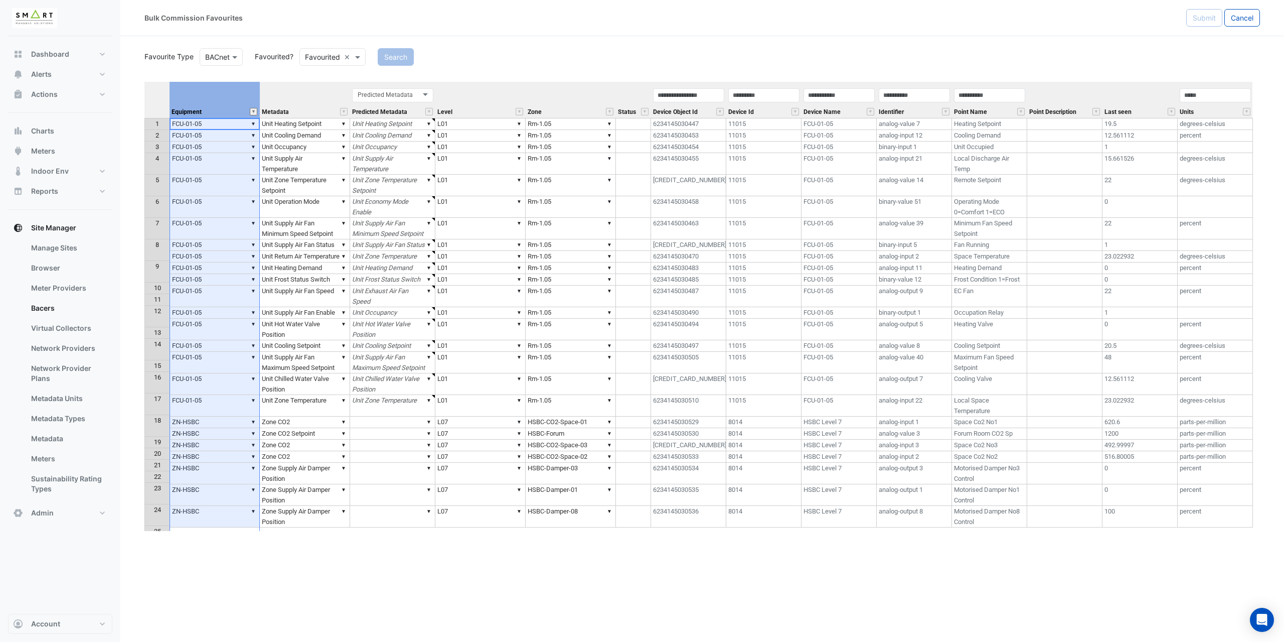
click at [254, 113] on button "" at bounding box center [254, 112] width 8 height 8
click at [342, 152] on link "Clear" at bounding box center [345, 152] width 11 height 6
click at [327, 136] on input "Filter by value:" at bounding box center [305, 138] width 92 height 16
click at [326, 148] on div "Select all" at bounding box center [326, 151] width 19 height 11
click at [328, 153] on link "Select all" at bounding box center [326, 152] width 19 height 6
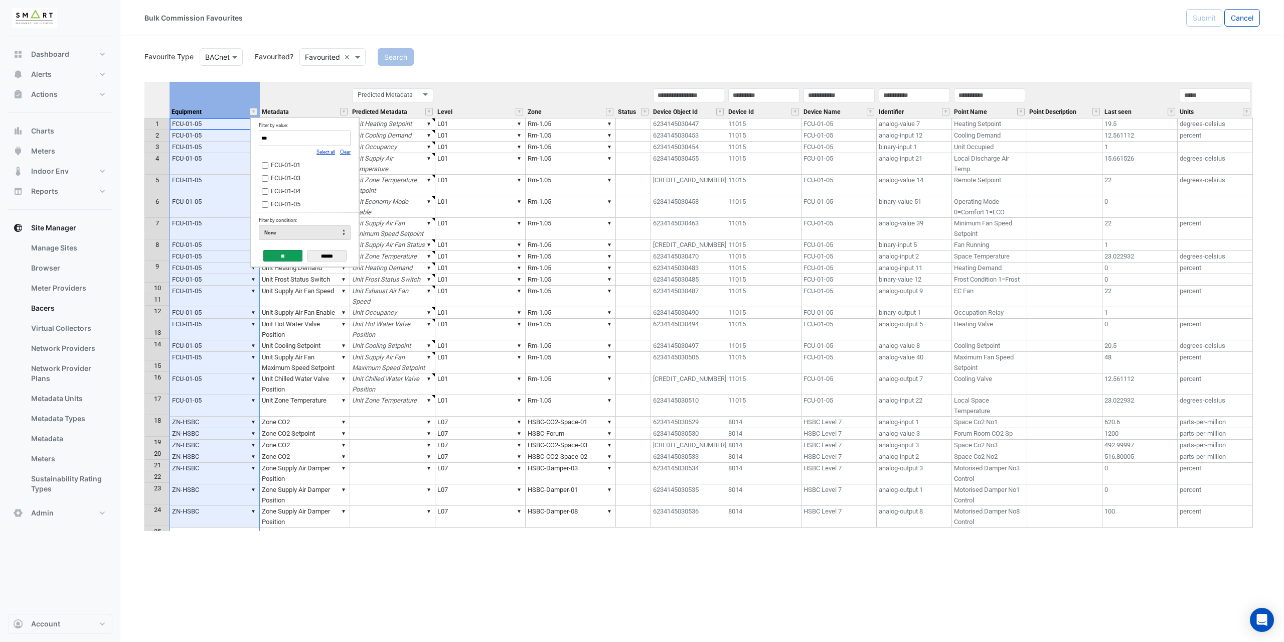
type input "***"
click at [293, 256] on input "**" at bounding box center [282, 256] width 39 height 12
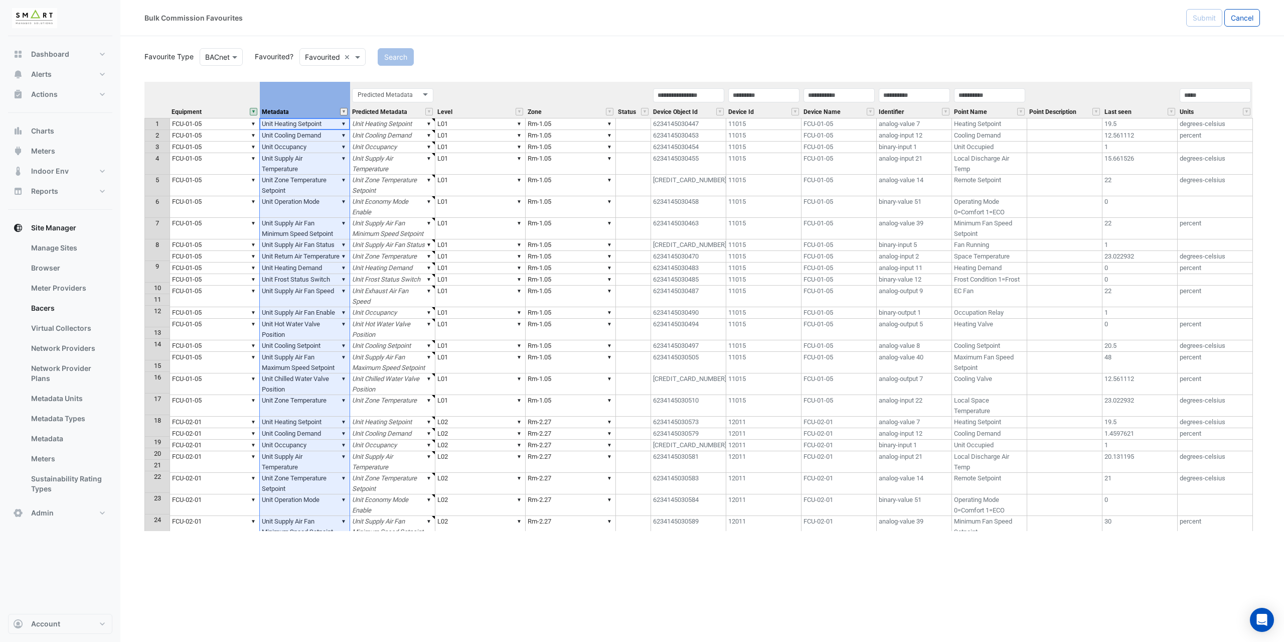
click at [346, 111] on button "" at bounding box center [344, 112] width 8 height 8
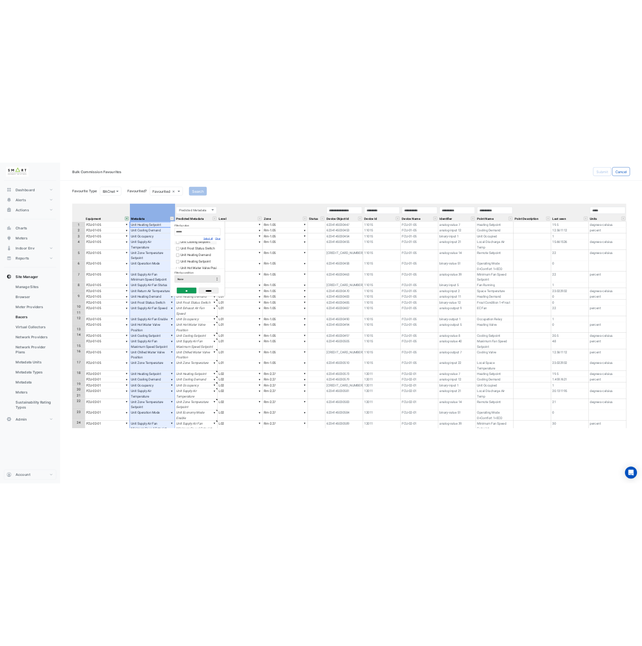
scroll to position [50, 0]
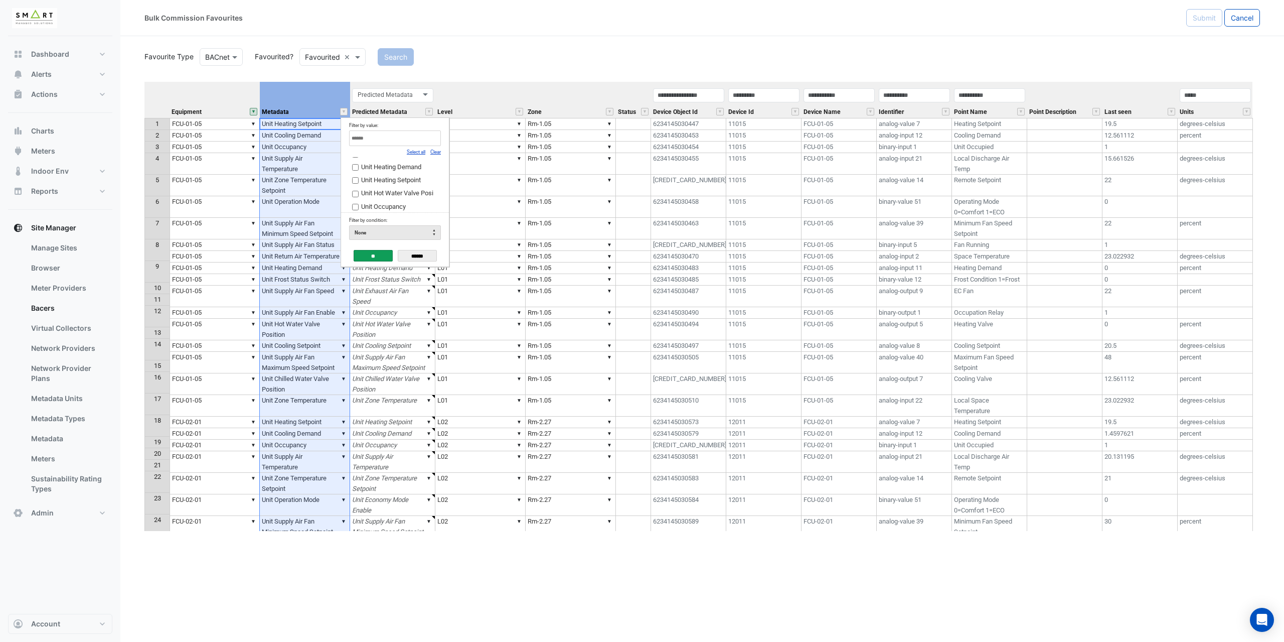
click at [434, 153] on link "Clear" at bounding box center [435, 152] width 11 height 6
click at [368, 253] on input "**" at bounding box center [373, 256] width 39 height 12
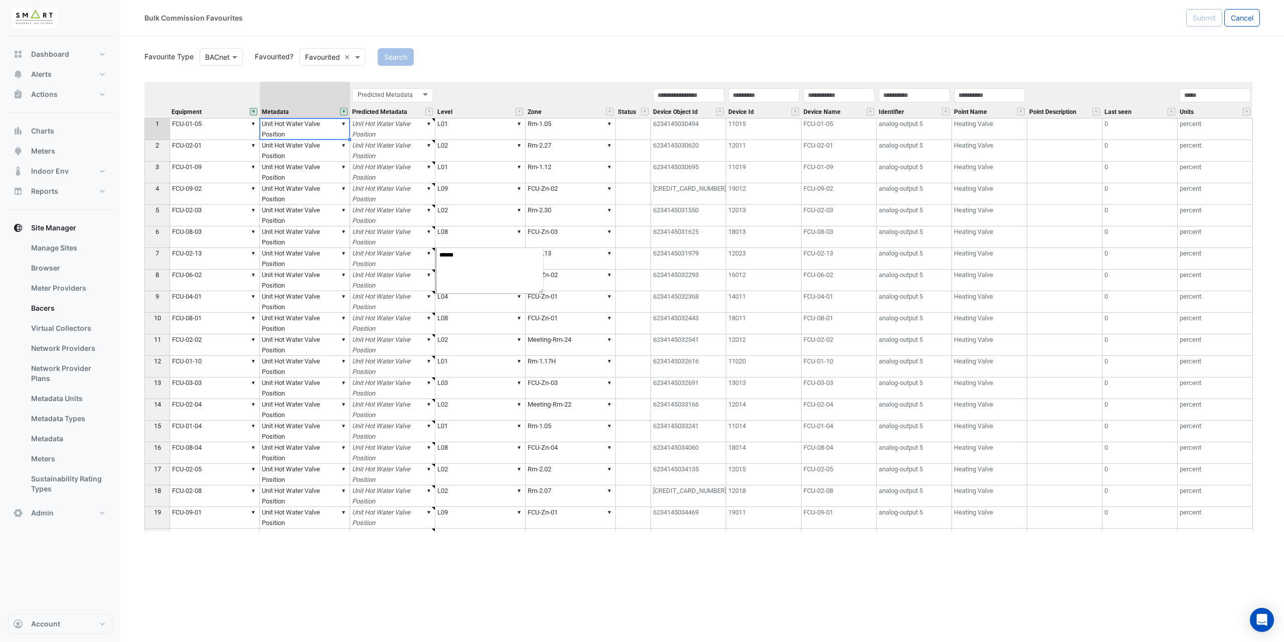
click at [377, 201] on td "▼ Unit Hot Water Valve Position" at bounding box center [392, 194] width 85 height 22
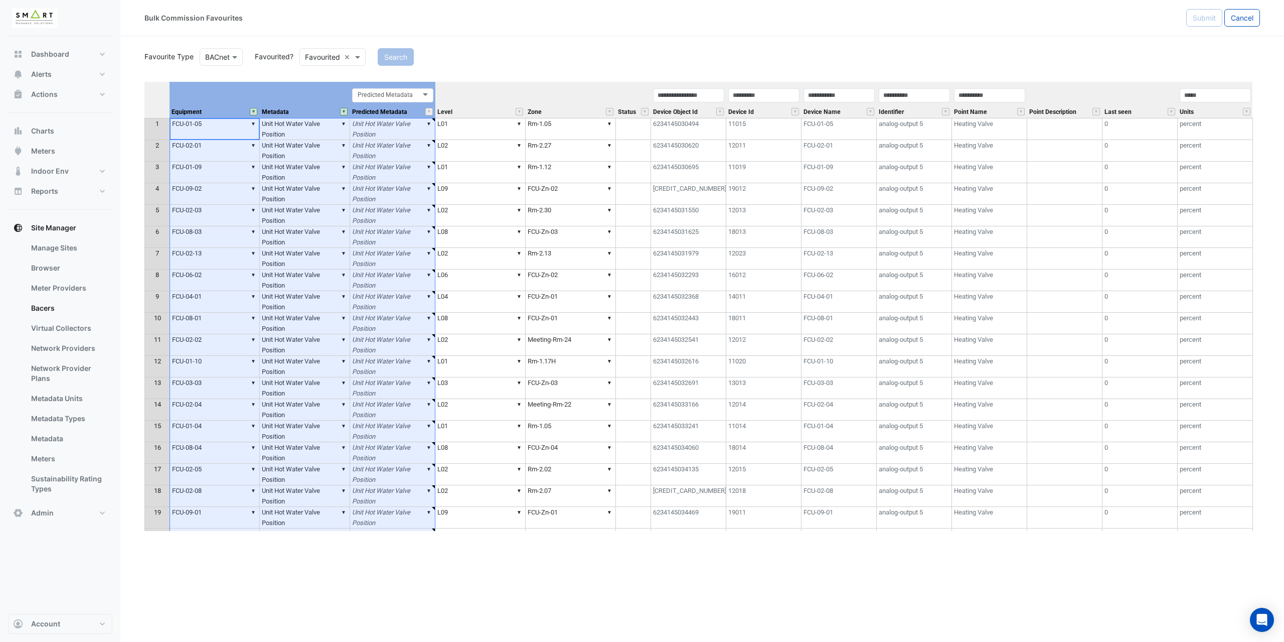
type textarea "******"
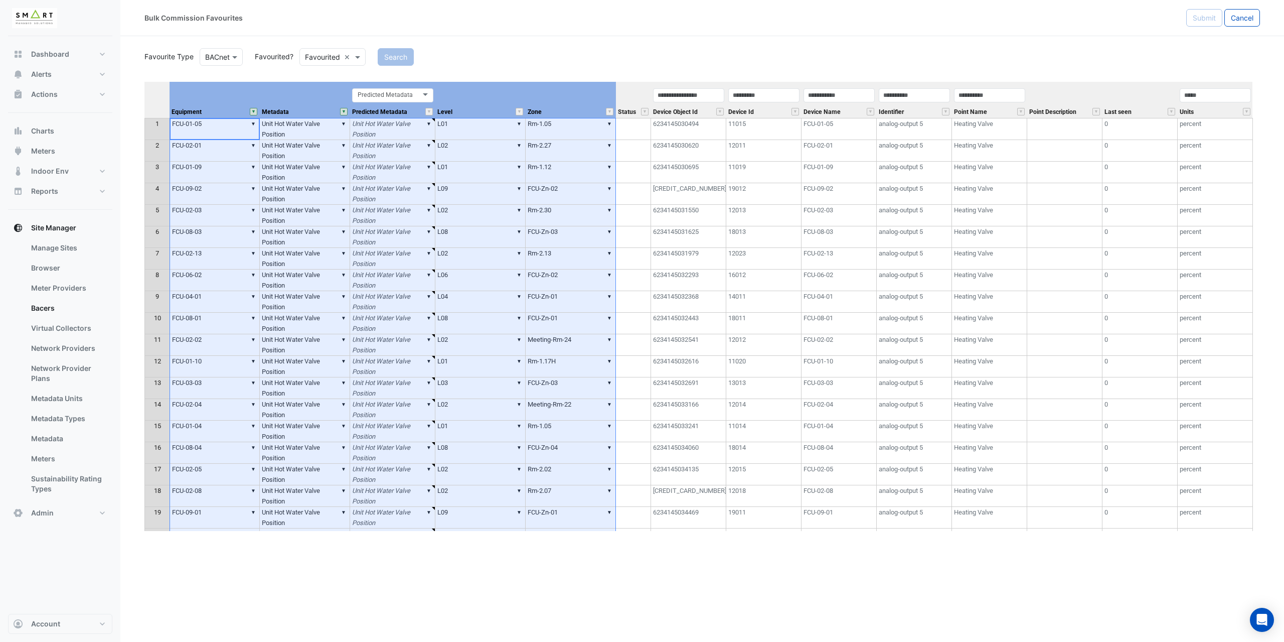
drag, startPoint x: 232, startPoint y: 109, endPoint x: 601, endPoint y: 125, distance: 369.1
click at [601, 125] on div "Equipment Metadata Predicted Metadata Level Zone Status Device Object Id Device…" at bounding box center [702, 306] width 1116 height 449
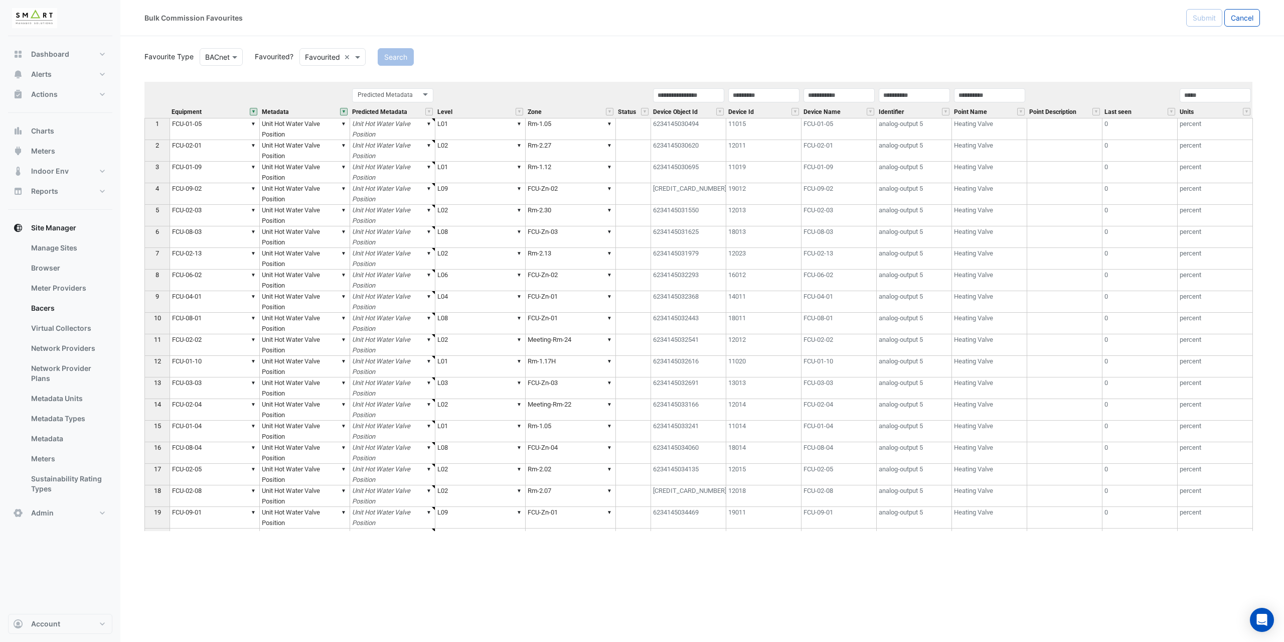
click at [500, 51] on div "Search" at bounding box center [819, 57] width 895 height 18
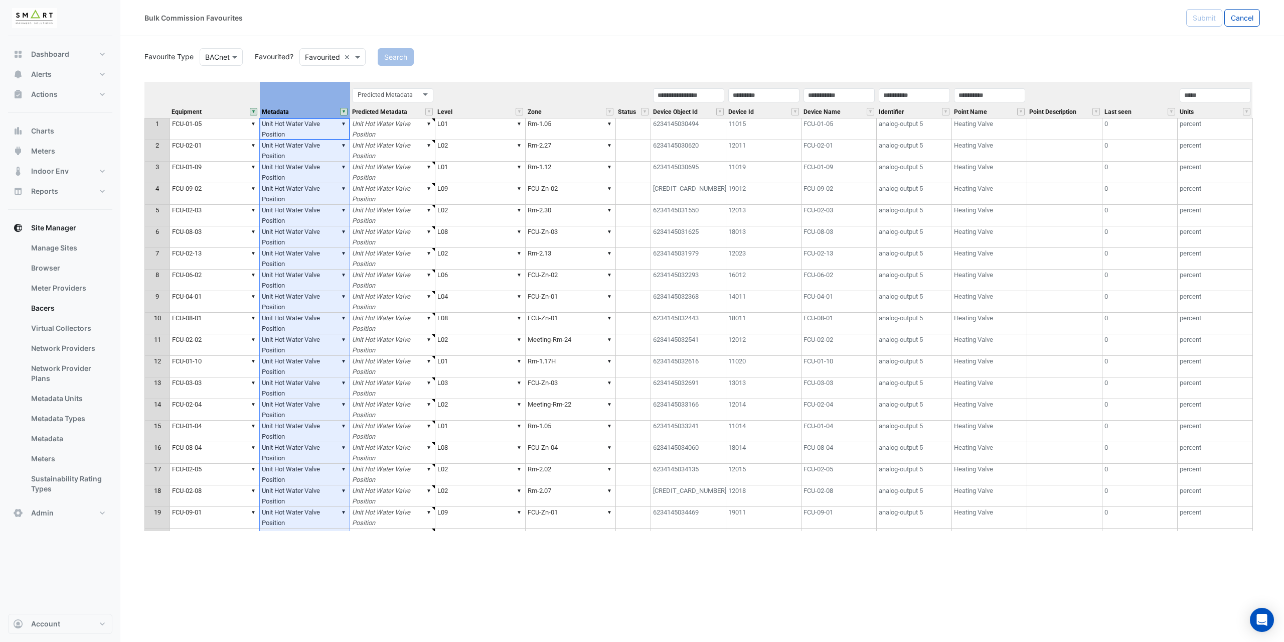
click at [343, 111] on button "" at bounding box center [344, 112] width 8 height 8
click at [468, 51] on div "Search" at bounding box center [819, 57] width 895 height 18
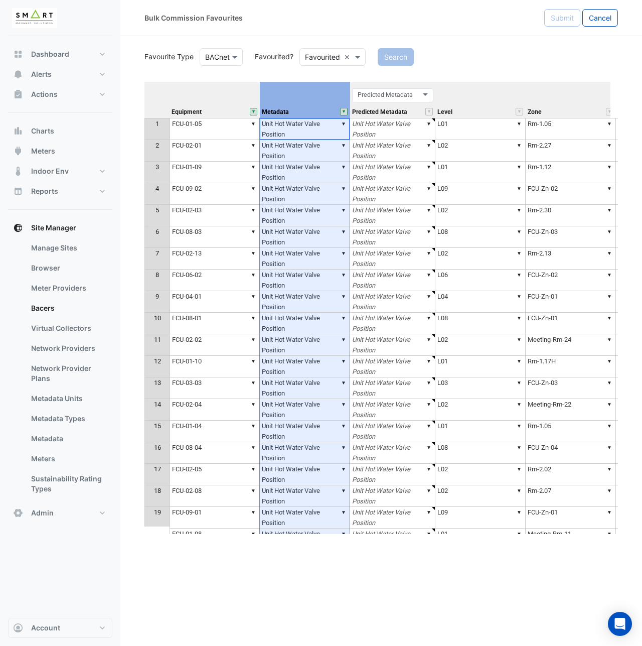
click at [320, 56] on input "text" at bounding box center [322, 57] width 35 height 11
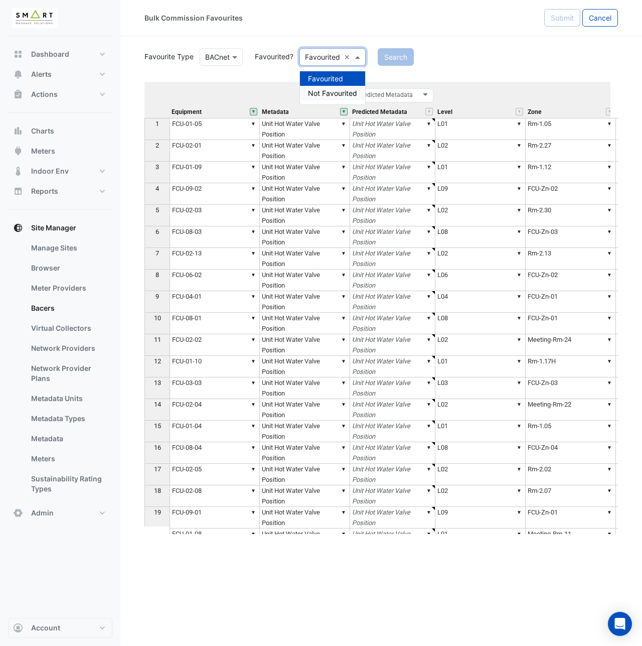
click at [328, 93] on div "Not Favourited" at bounding box center [332, 93] width 65 height 15
click at [416, 56] on button "Search" at bounding box center [410, 57] width 36 height 18
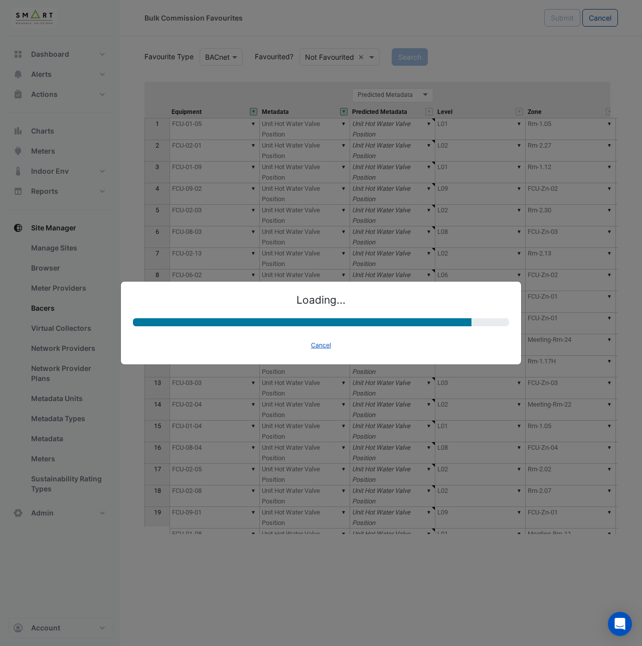
select select "********"
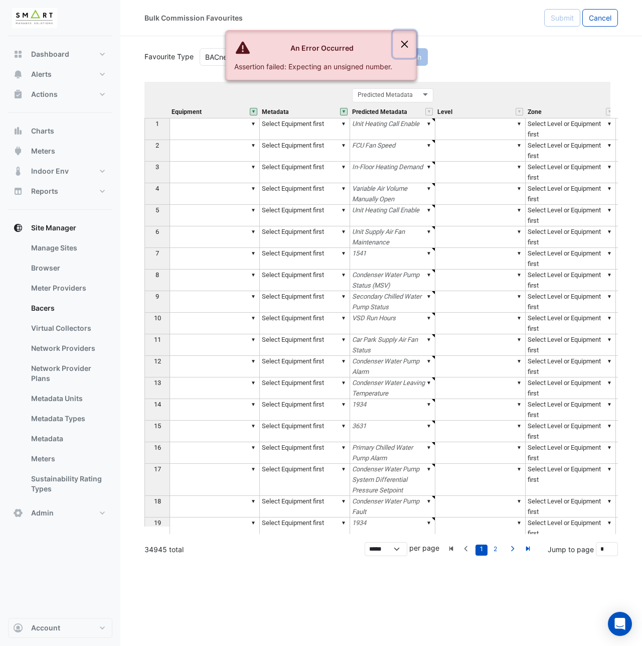
click at [406, 41] on button "Close" at bounding box center [404, 44] width 23 height 27
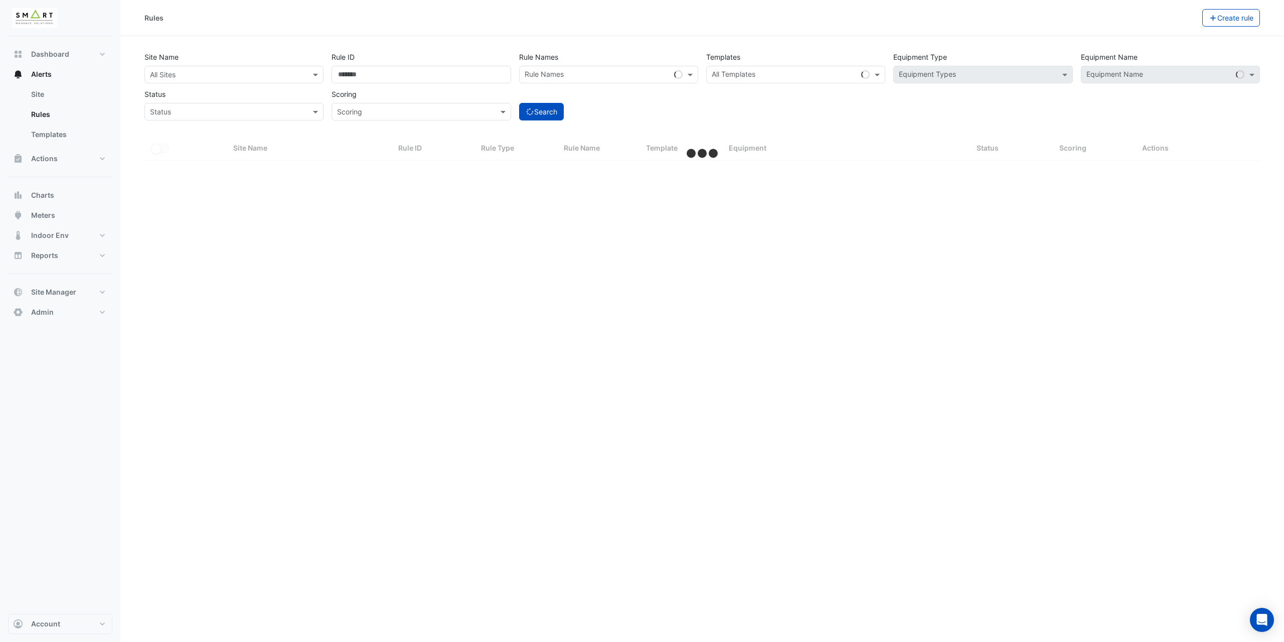
select select "***"
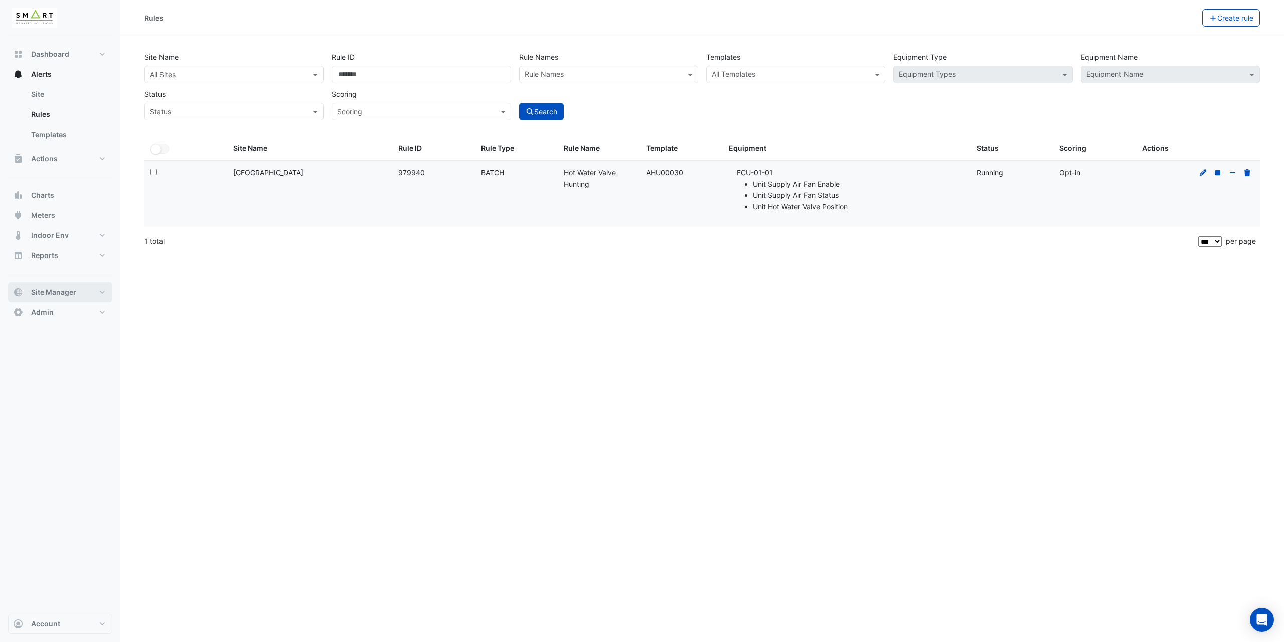
click at [69, 298] on button "Site Manager" at bounding box center [60, 292] width 104 height 20
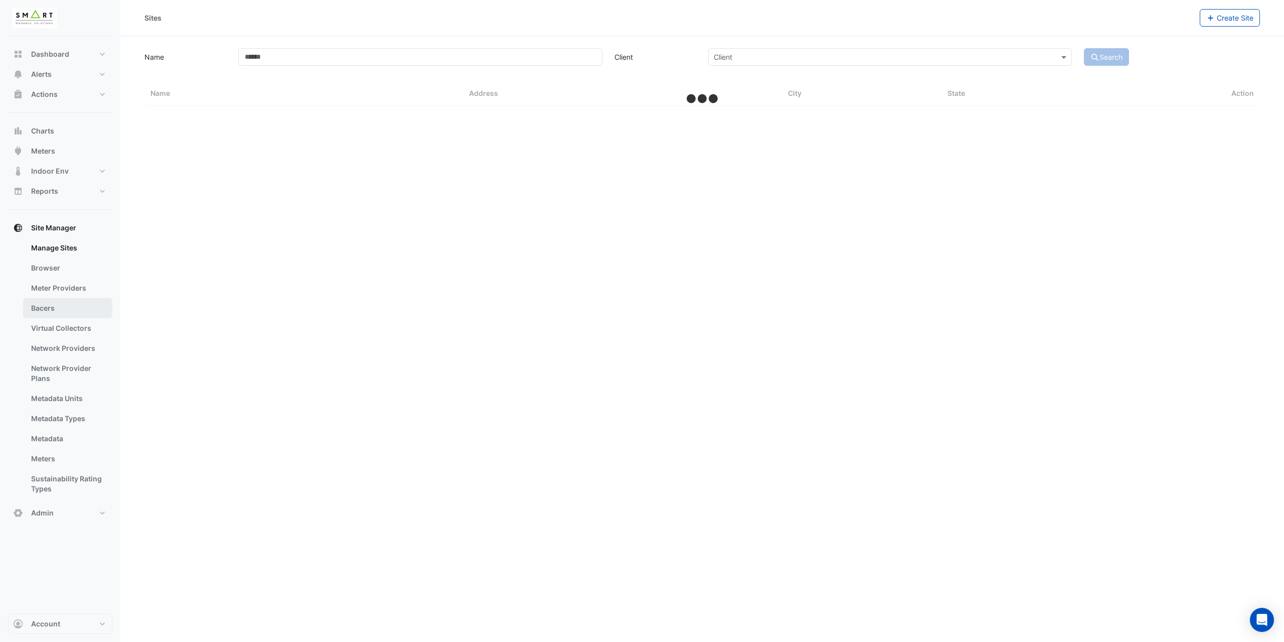
click at [64, 311] on link "Bacers" at bounding box center [67, 308] width 89 height 20
click at [483, 63] on input "text" at bounding box center [692, 65] width 527 height 11
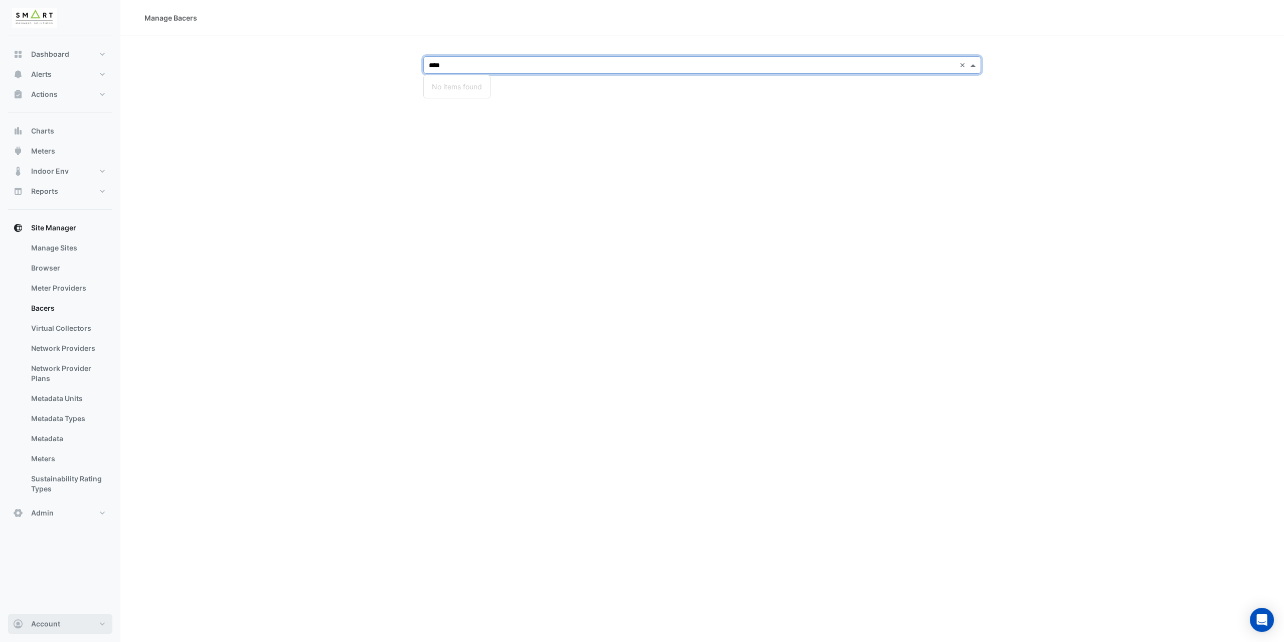
type input "****"
click at [84, 624] on button "Account" at bounding box center [60, 624] width 104 height 20
click at [72, 605] on link "Sign Out" at bounding box center [60, 598] width 95 height 20
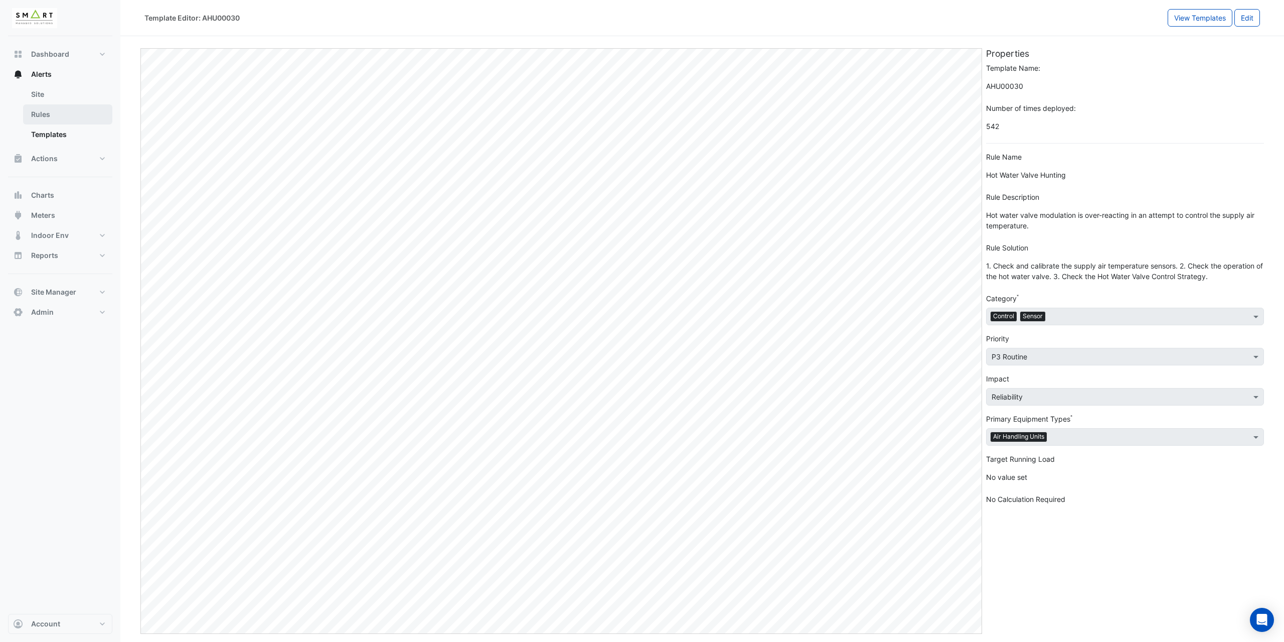
click at [66, 118] on link "Rules" at bounding box center [67, 114] width 89 height 20
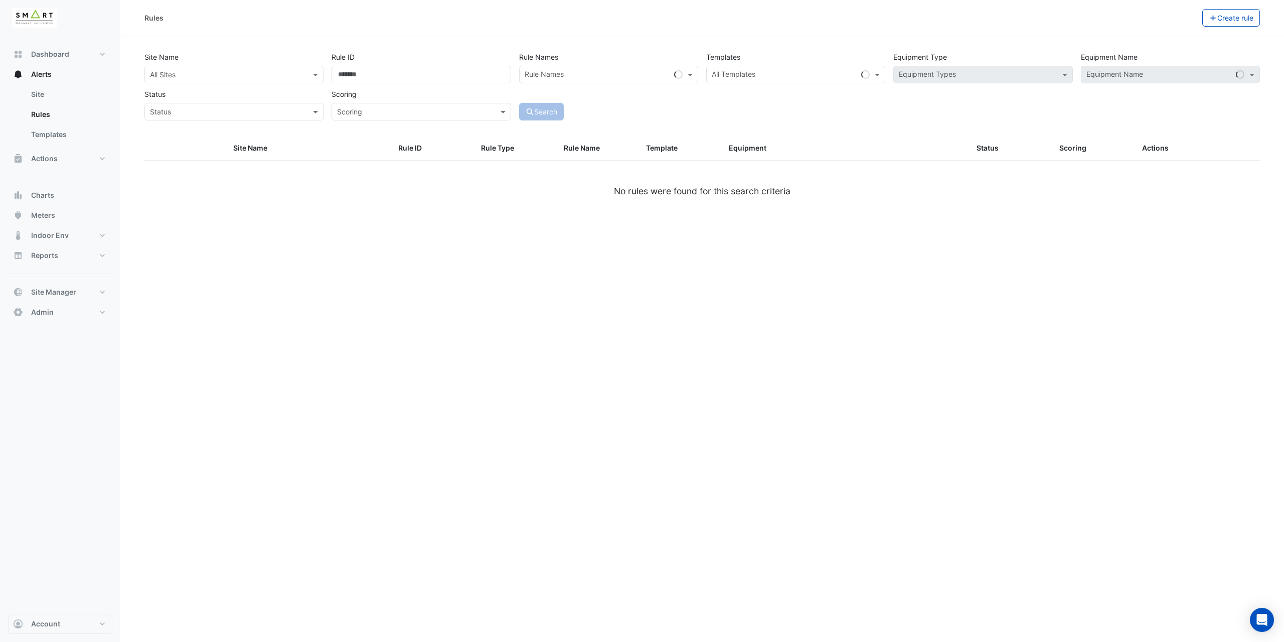
click at [190, 75] on input "text" at bounding box center [224, 75] width 148 height 11
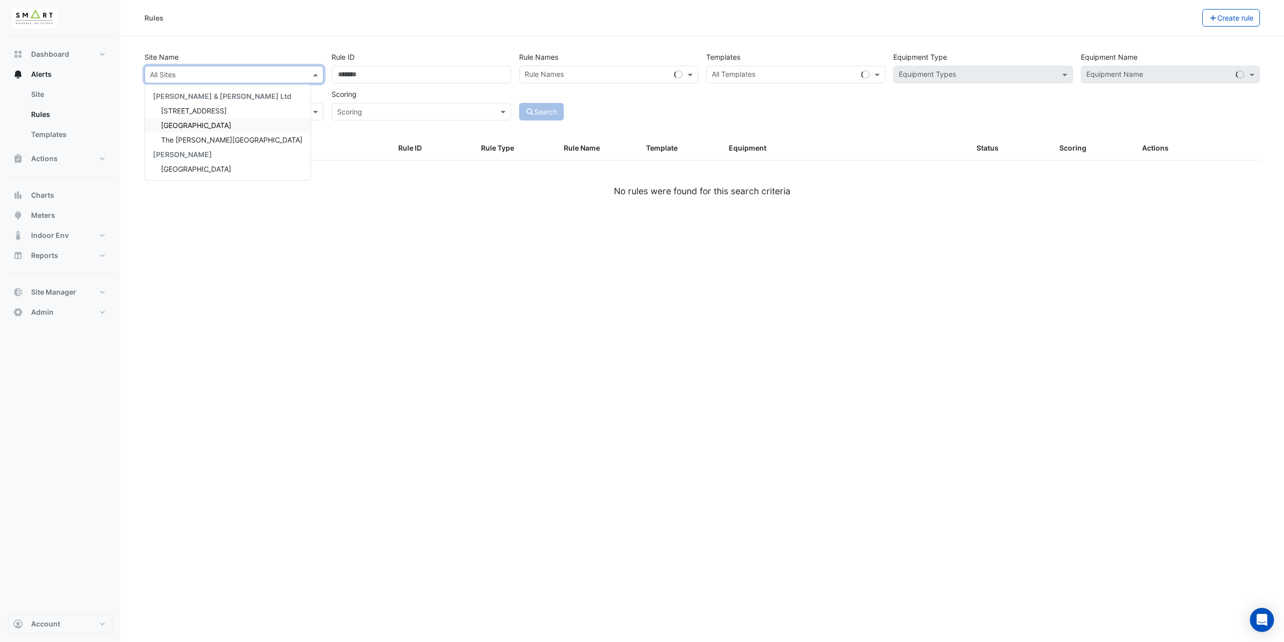
click at [194, 122] on span "[GEOGRAPHIC_DATA]" at bounding box center [196, 125] width 70 height 9
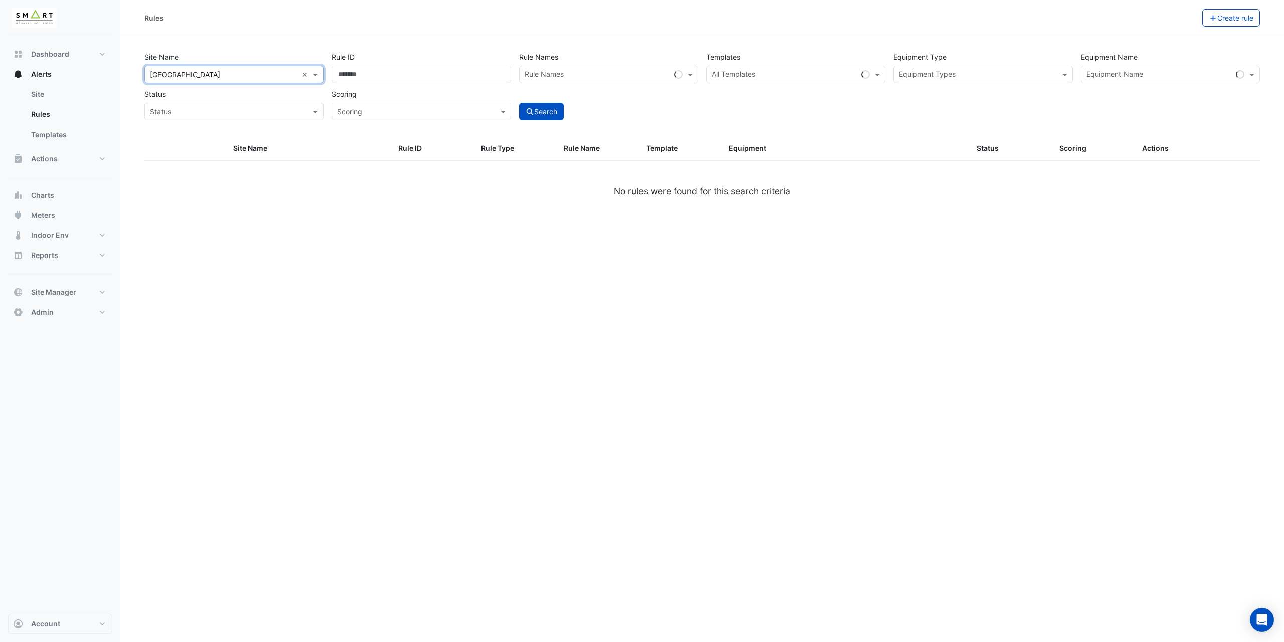
click at [646, 117] on div "Search" at bounding box center [608, 102] width 187 height 35
click at [740, 74] on input "text" at bounding box center [790, 75] width 157 height 11
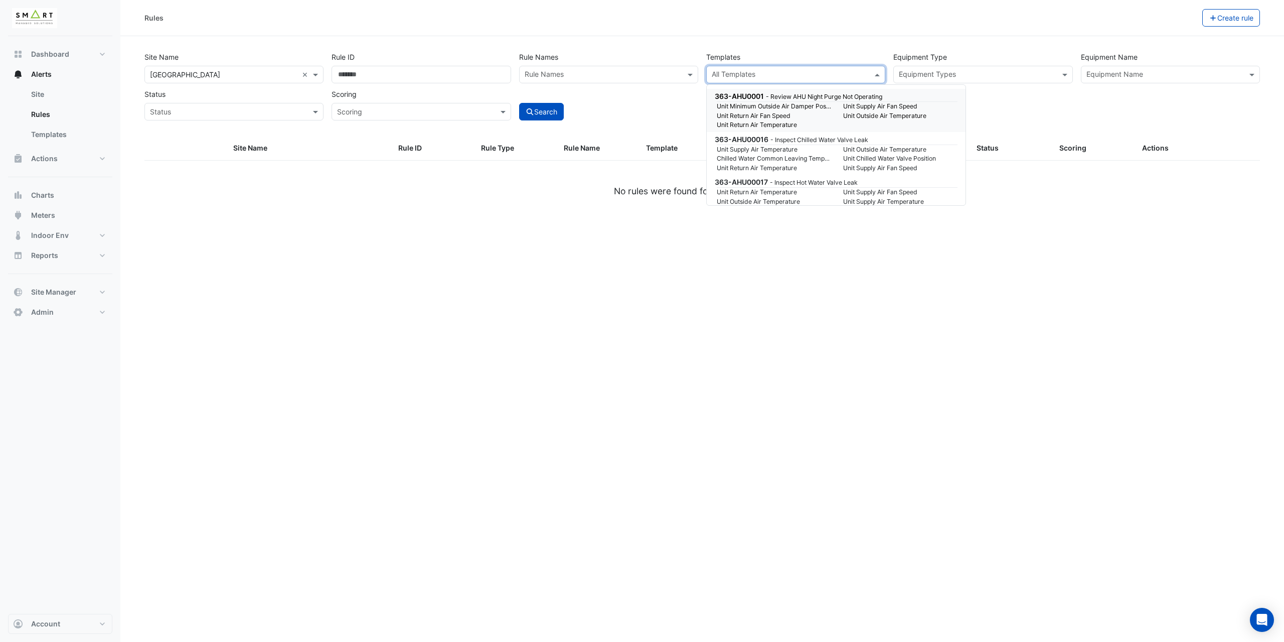
click at [772, 70] on input "text" at bounding box center [790, 75] width 157 height 11
paste input "********"
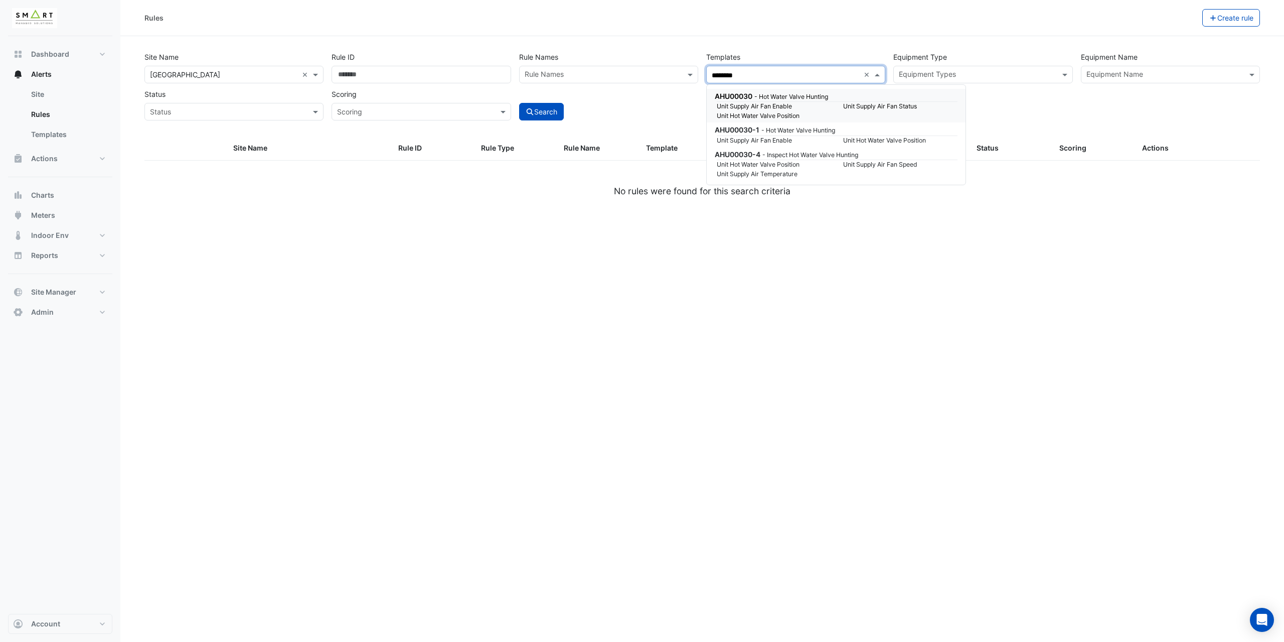
click at [779, 102] on small "Unit Supply Air Fan Enable" at bounding box center [774, 106] width 126 height 9
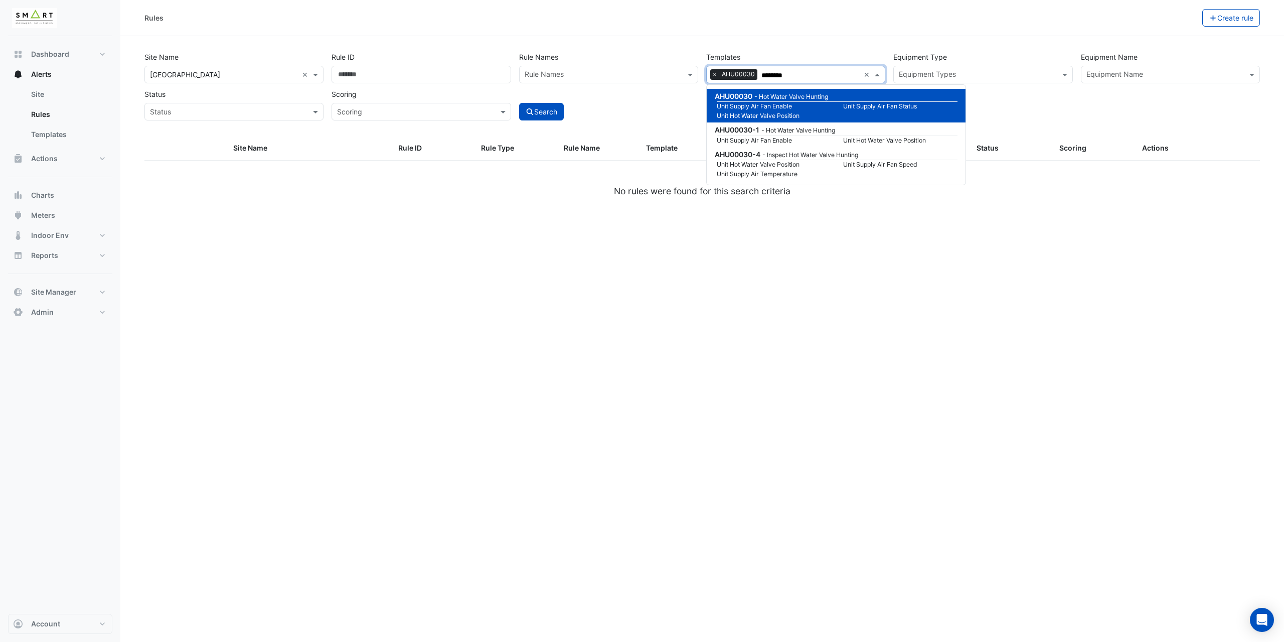
type input "********"
click at [672, 112] on div "Search" at bounding box center [608, 102] width 187 height 35
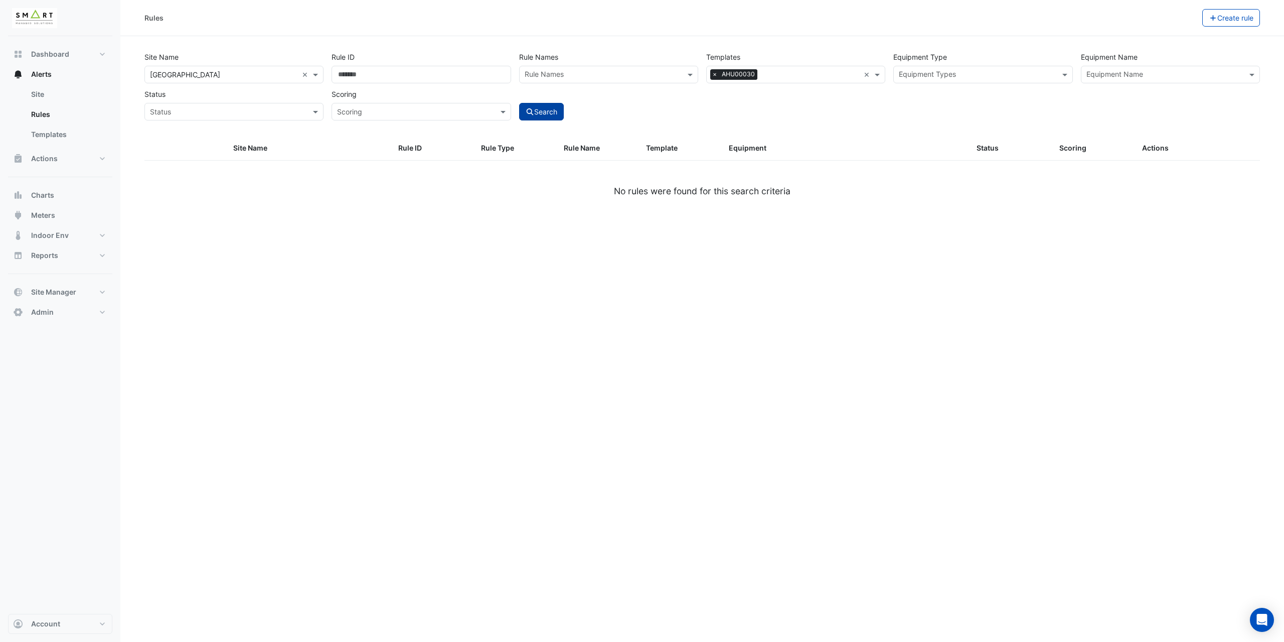
click at [548, 107] on button "Search" at bounding box center [541, 112] width 45 height 18
select select "***"
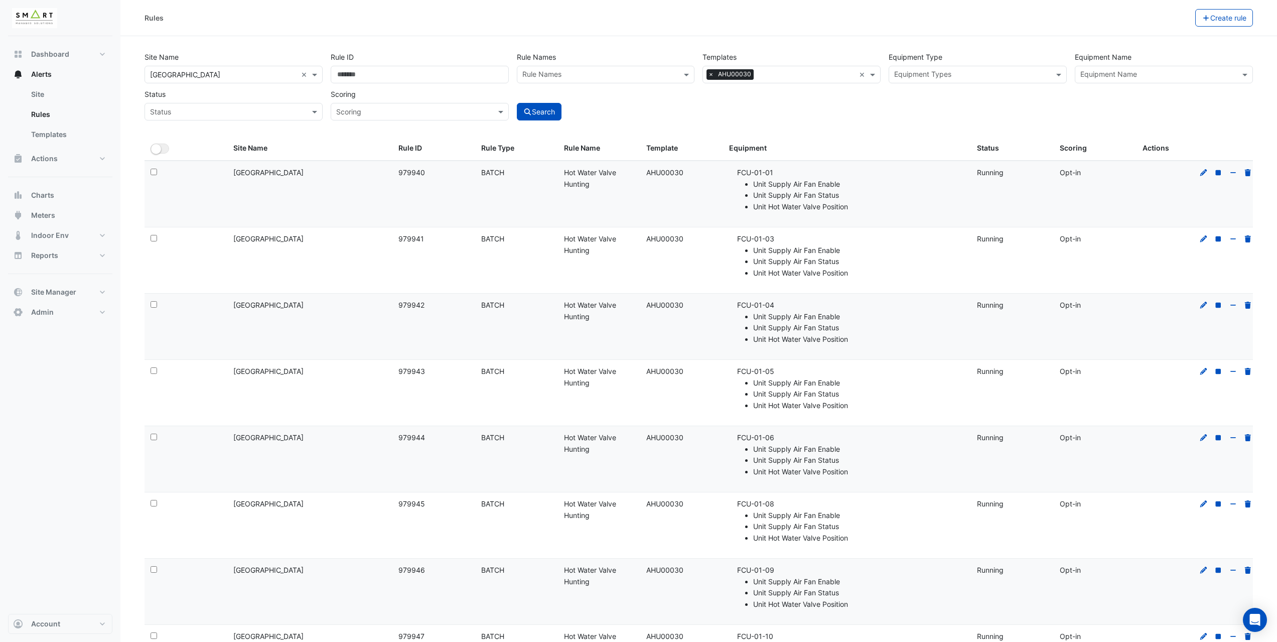
click at [815, 79] on input "text" at bounding box center [806, 75] width 97 height 11
click at [801, 70] on input "text" at bounding box center [806, 75] width 97 height 11
click at [757, 74] on div at bounding box center [805, 75] width 99 height 13
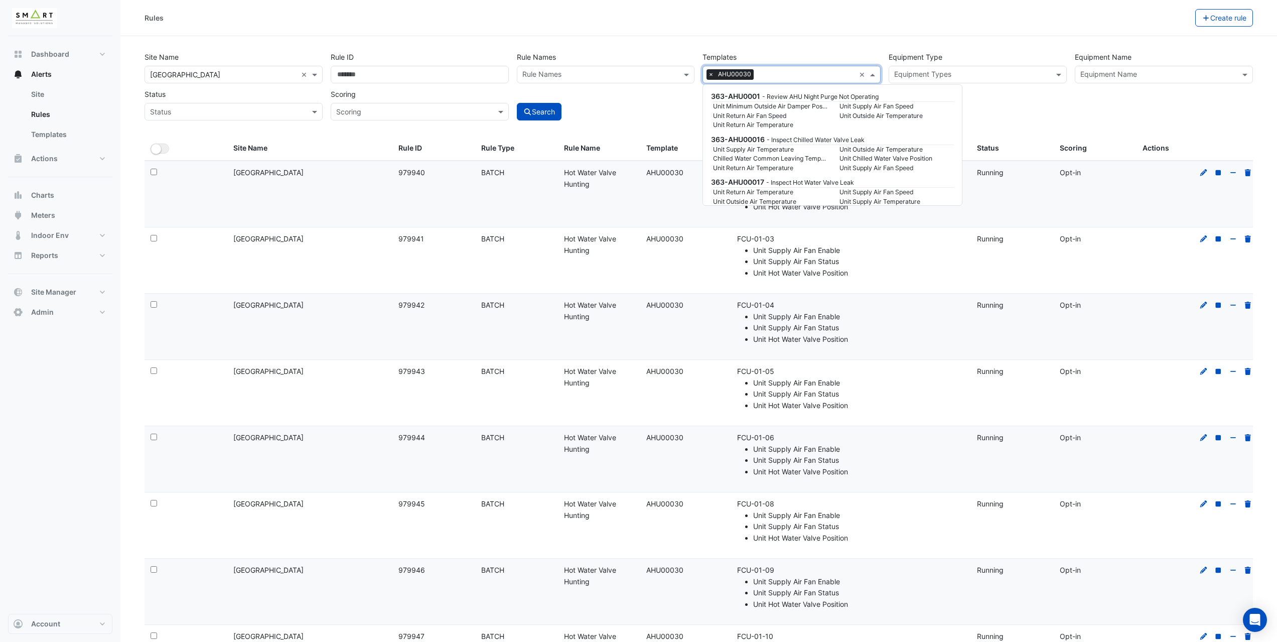
paste input "**********"
click at [787, 103] on small "Unit Hot Water Valve Position" at bounding box center [770, 106] width 126 height 9
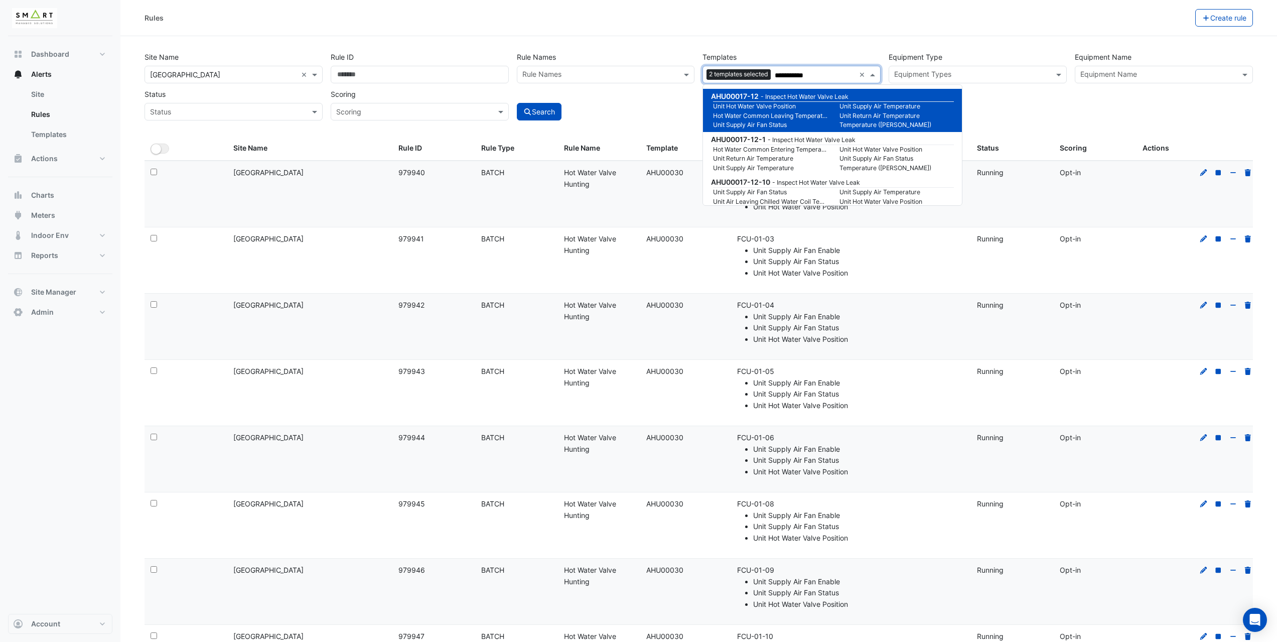
type input "**********"
click at [665, 111] on div "Search" at bounding box center [606, 102] width 186 height 35
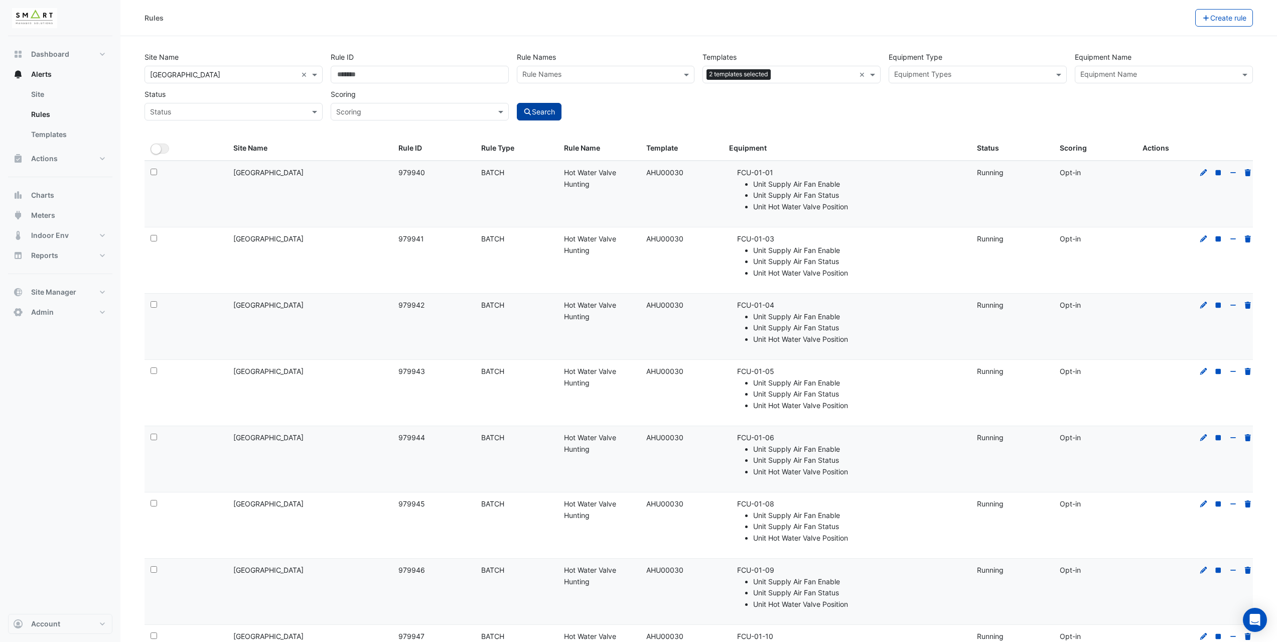
click at [549, 114] on button "Search" at bounding box center [539, 112] width 45 height 18
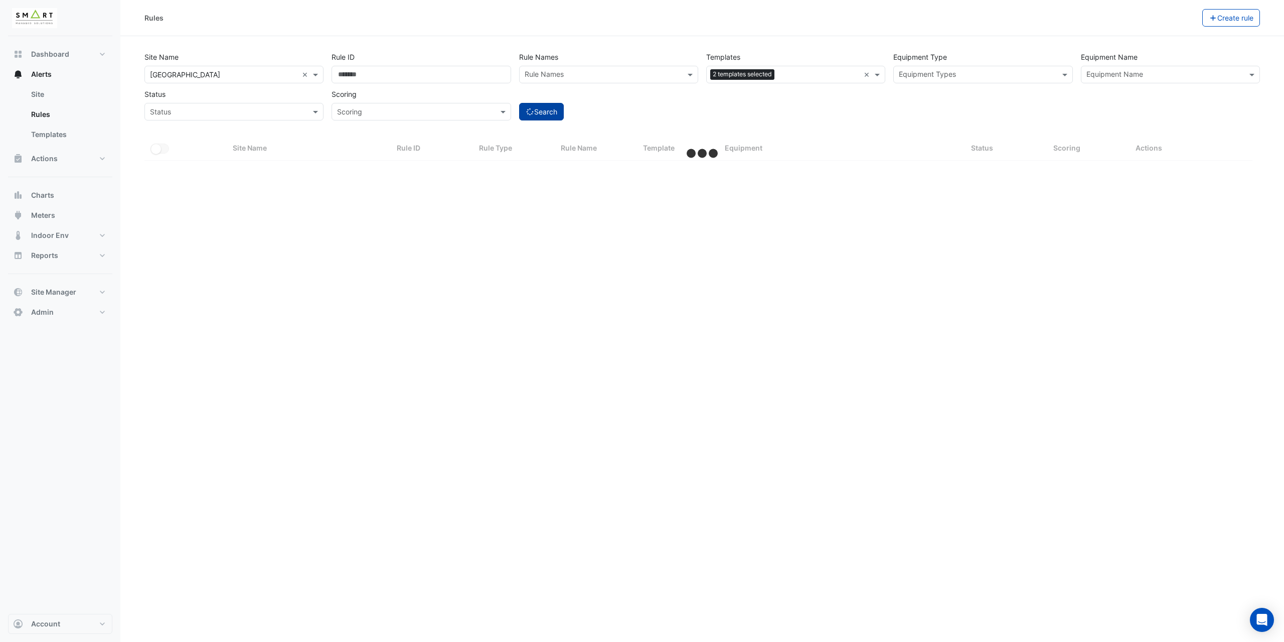
select select "***"
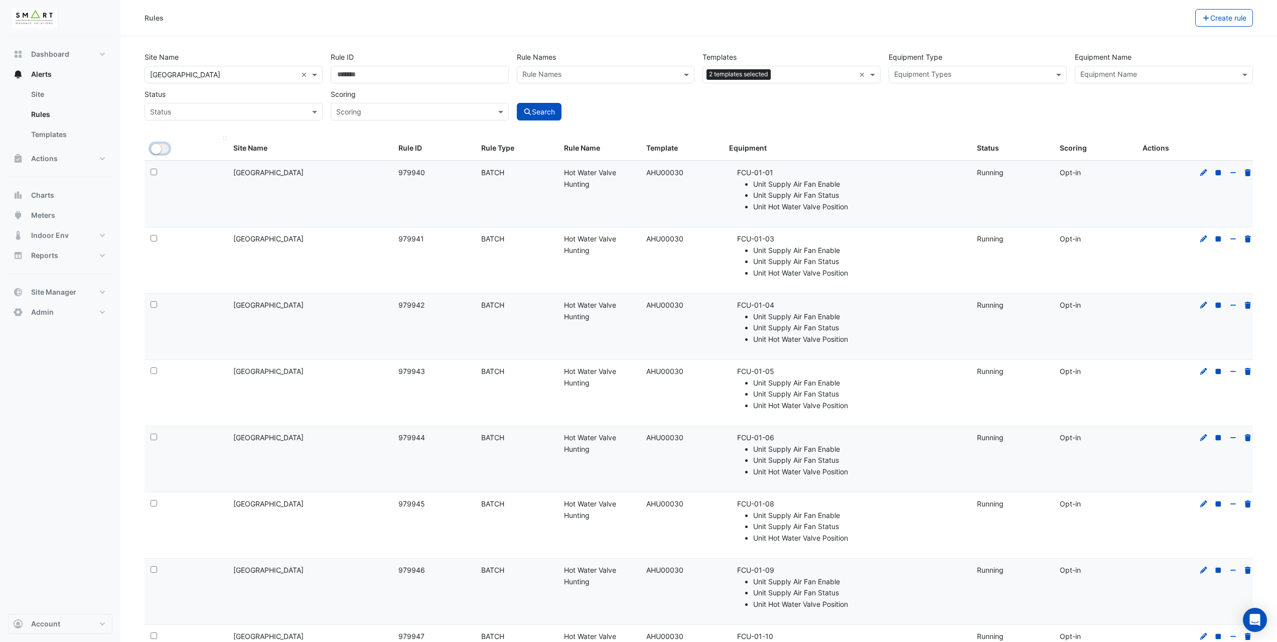
click at [158, 150] on small "button" at bounding box center [156, 149] width 10 height 10
click at [1157, 23] on button "Bulk Actions" at bounding box center [1163, 18] width 59 height 18
click at [906, 110] on div "Site Name All Sites × Thames Tower × Rule ID Rule Names Rule Names Templates Al…" at bounding box center [698, 83] width 1116 height 74
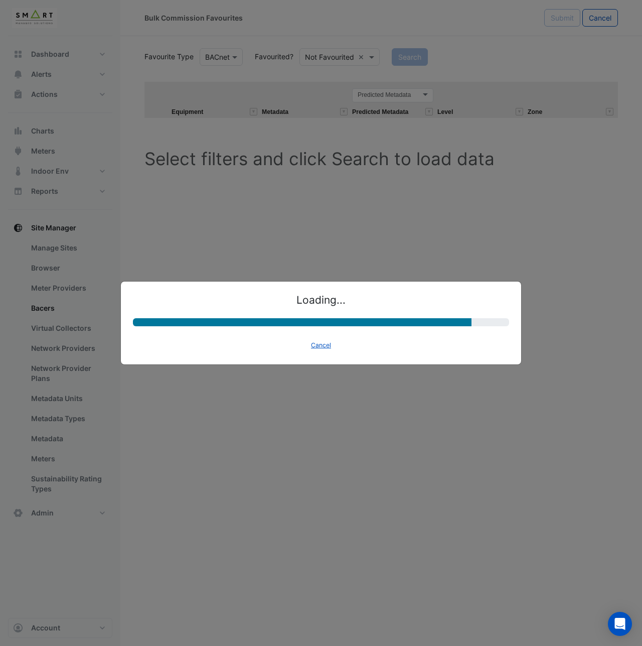
select select "********"
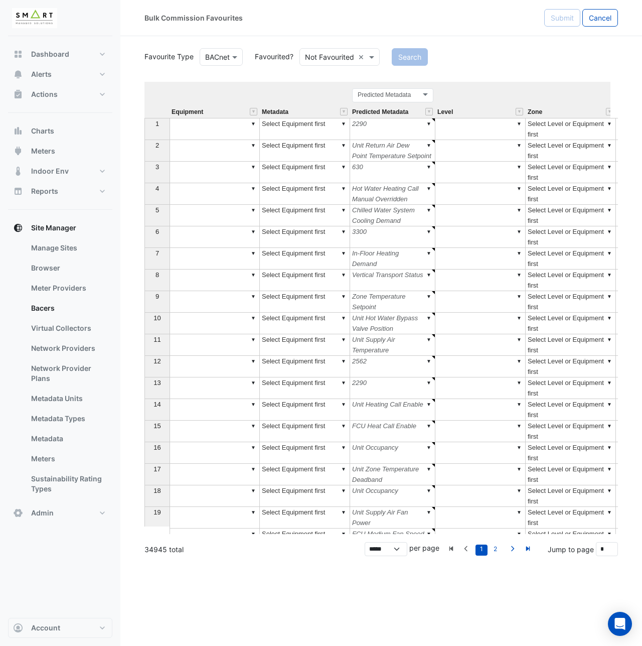
click at [537, 64] on div "Search" at bounding box center [505, 57] width 238 height 18
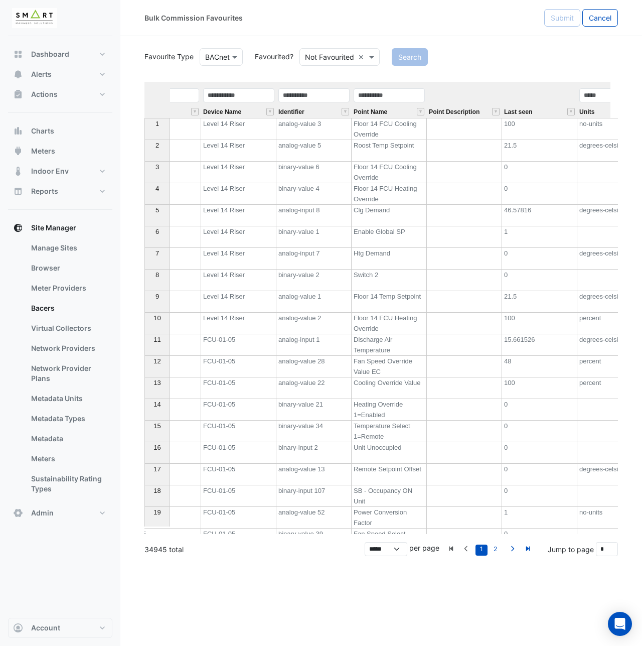
scroll to position [0, 607]
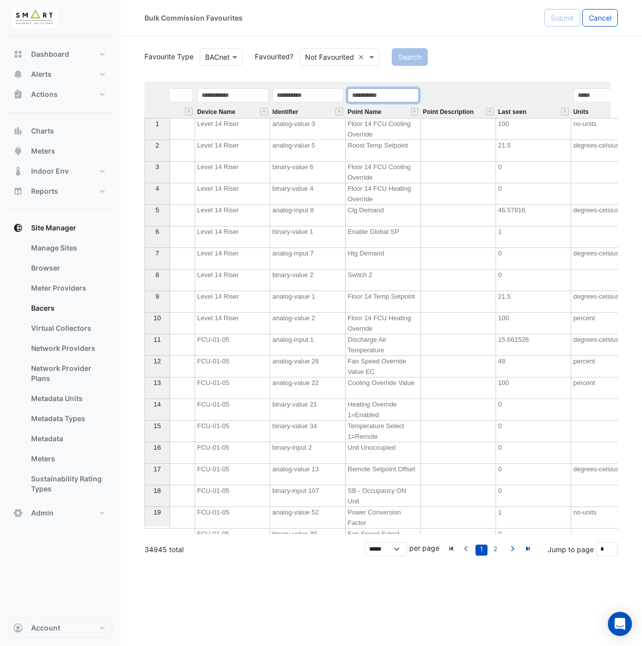
click at [396, 97] on input "text" at bounding box center [383, 95] width 71 height 14
type input "**********"
click at [497, 93] on th "Last seen" at bounding box center [533, 100] width 75 height 36
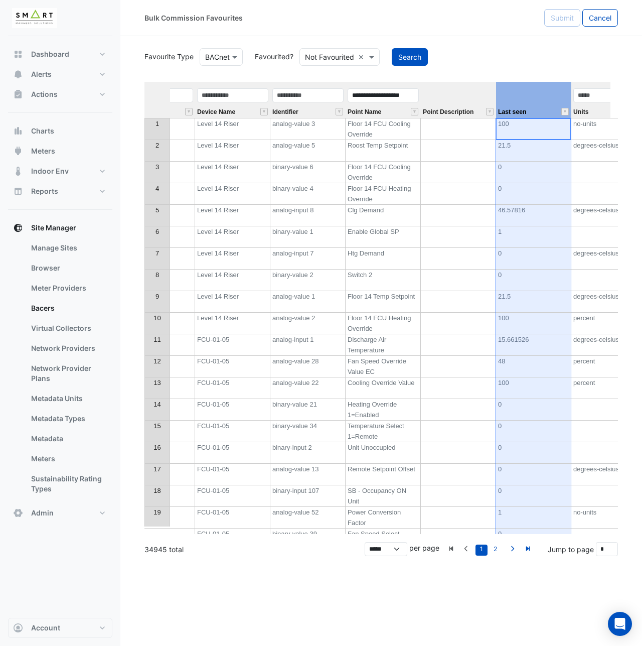
click at [460, 92] on th "Point Description" at bounding box center [458, 100] width 75 height 36
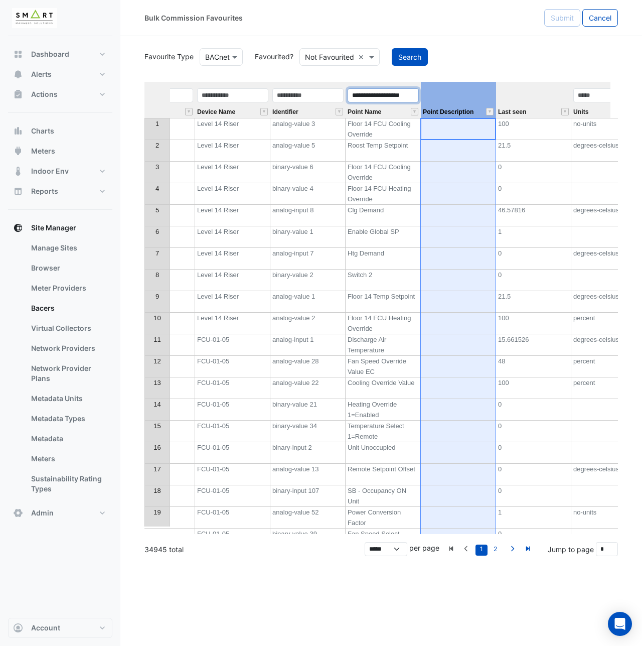
click at [408, 91] on input "**********" at bounding box center [383, 95] width 71 height 14
drag, startPoint x: 414, startPoint y: 93, endPoint x: 221, endPoint y: 94, distance: 193.2
click at [221, 94] on tr "**********" at bounding box center [91, 100] width 1109 height 36
click at [416, 111] on button "" at bounding box center [415, 112] width 8 height 8
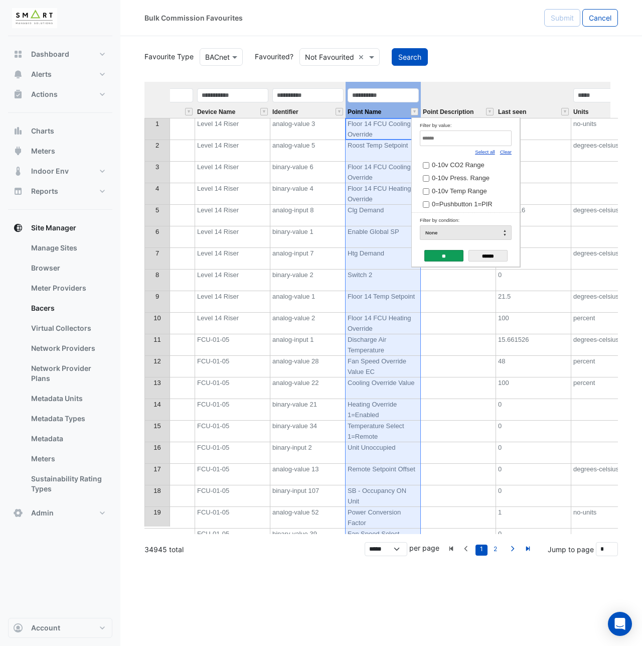
click at [503, 152] on link "Clear" at bounding box center [506, 152] width 12 height 6
click at [496, 135] on input "Filter by value:" at bounding box center [466, 138] width 92 height 16
type input "******"
click at [443, 251] on input "**" at bounding box center [443, 256] width 39 height 12
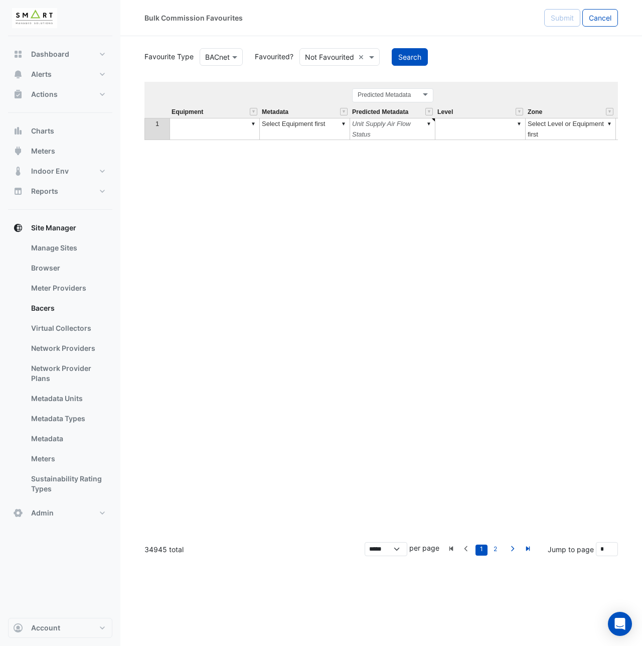
click at [253, 120] on div "Equipment Metadata Predicted Metadata Level Zone Status Device Object Id Device…" at bounding box center [381, 308] width 474 height 452
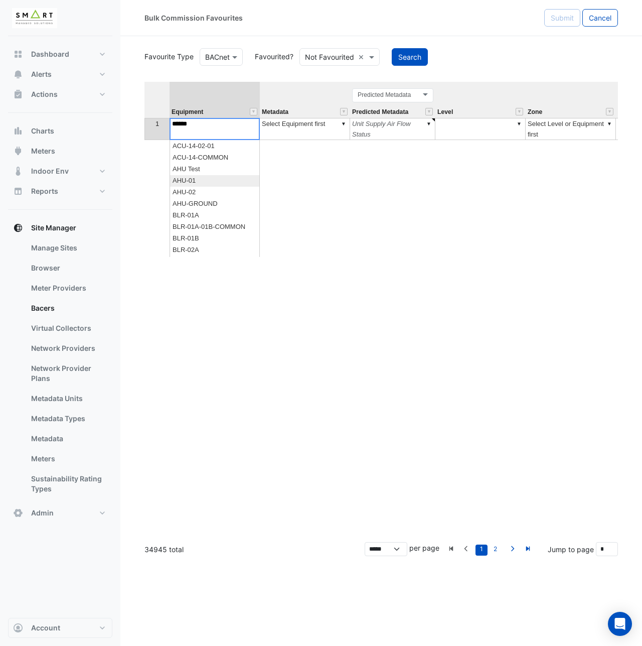
click at [207, 182] on div "Equipment Metadata Predicted Metadata Level Zone Status Device Object Id Device…" at bounding box center [381, 308] width 474 height 452
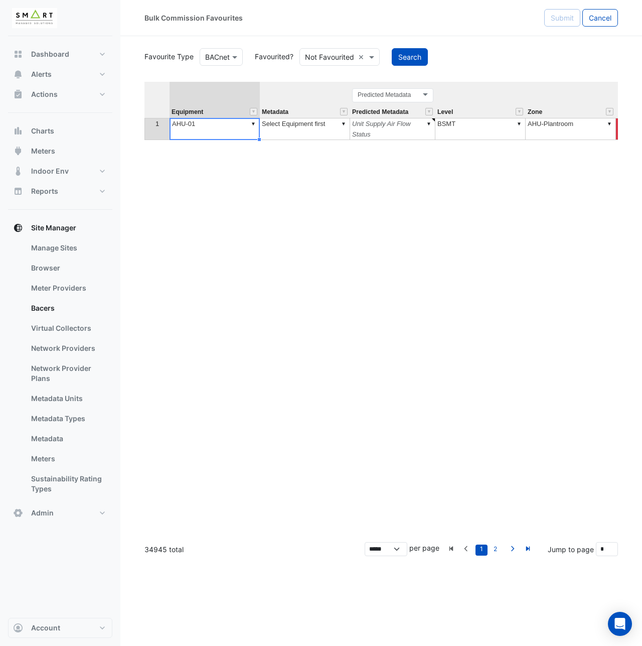
click at [346, 123] on div "**********" at bounding box center [381, 308] width 474 height 452
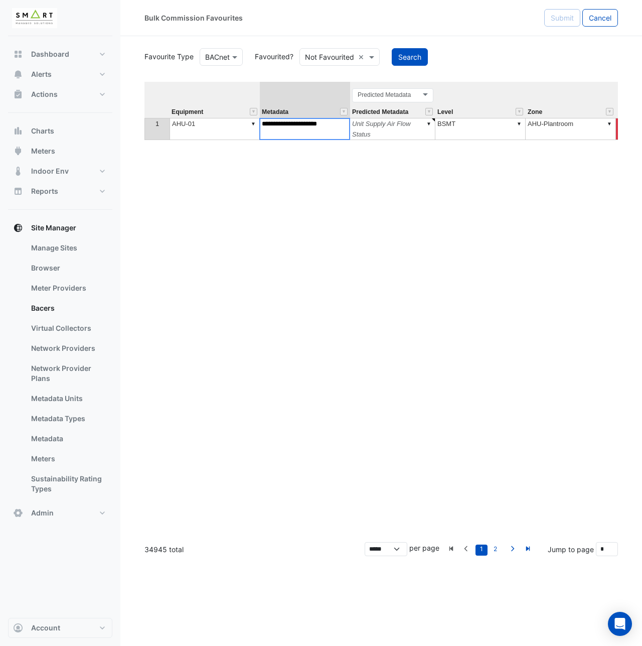
drag, startPoint x: 345, startPoint y: 124, endPoint x: 264, endPoint y: 124, distance: 80.8
click at [264, 124] on textarea "**********" at bounding box center [304, 129] width 91 height 22
type textarea "*"
click at [325, 190] on div "**********" at bounding box center [381, 308] width 474 height 452
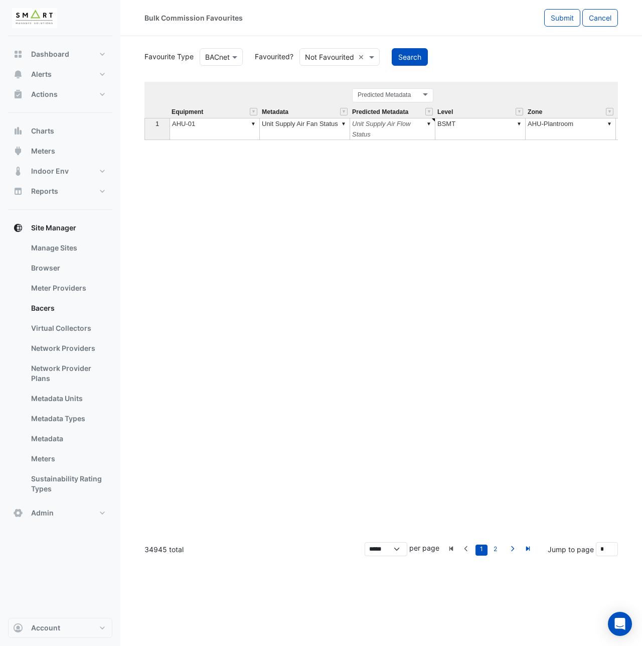
click at [388, 172] on div "Equipment Metadata Predicted Metadata Level Zone Status Device Object Id Device…" at bounding box center [381, 308] width 474 height 452
type textarea "**********"
click at [571, 127] on td "▼ AHU-Plantroom" at bounding box center [571, 129] width 90 height 22
click at [474, 134] on td "▼ BSMT" at bounding box center [481, 129] width 90 height 22
type textarea "*****"
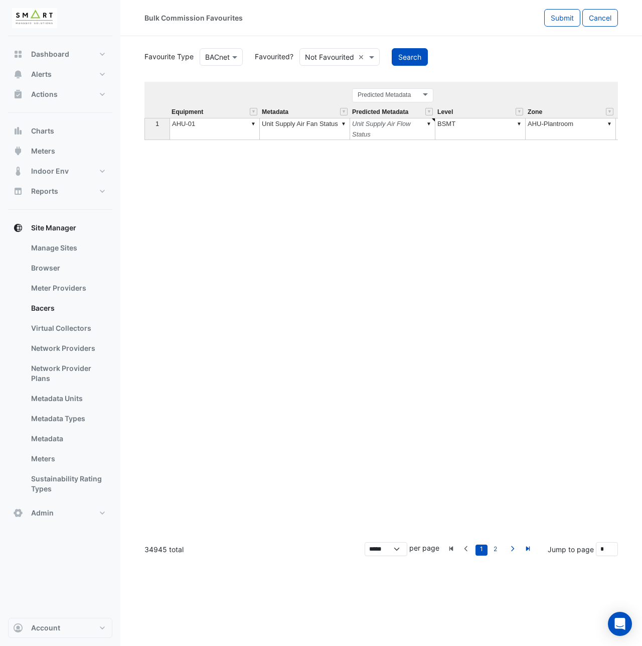
click at [498, 178] on div "Equipment Metadata Predicted Metadata Level Zone Status Device Object Id Device…" at bounding box center [381, 308] width 474 height 452
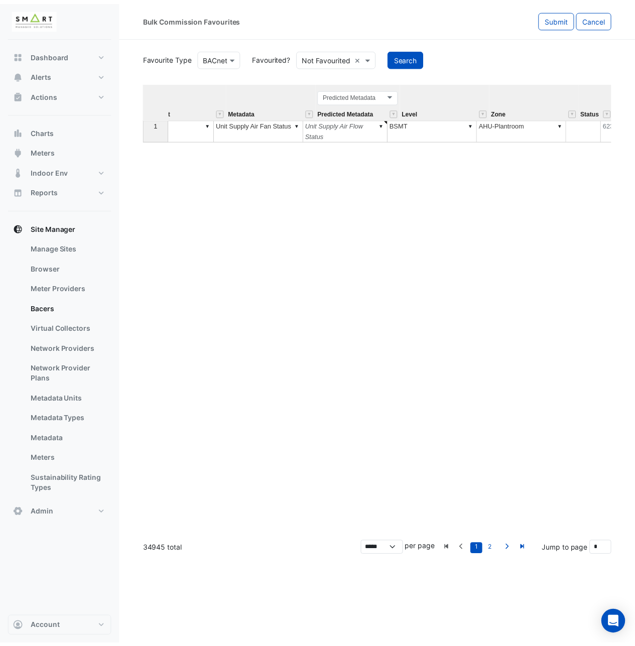
scroll to position [0, 0]
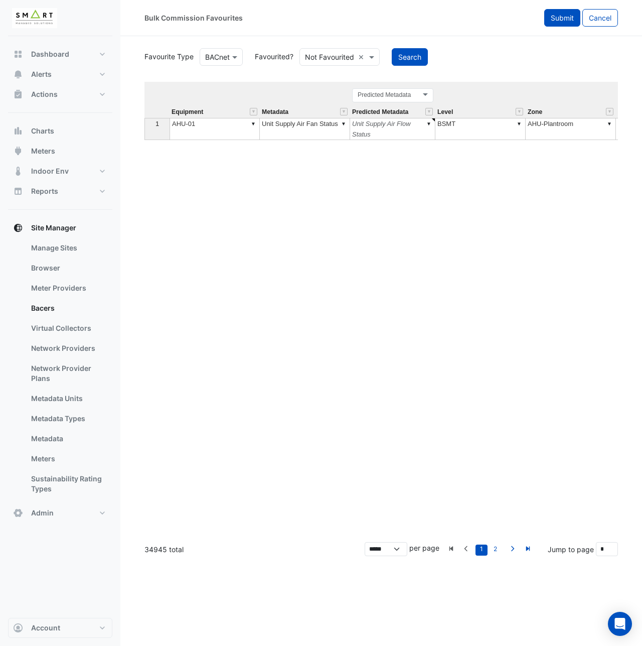
click at [552, 16] on span "Submit" at bounding box center [562, 18] width 23 height 9
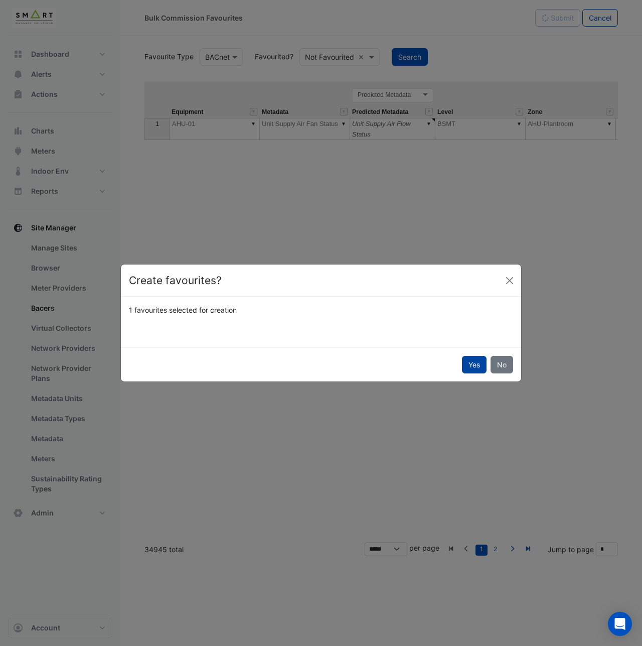
click at [477, 366] on button "Yes" at bounding box center [474, 365] width 25 height 18
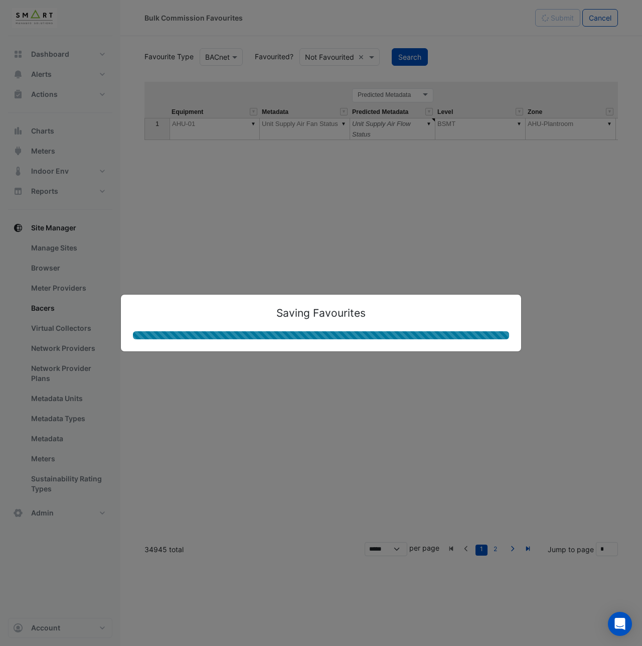
type textarea "****"
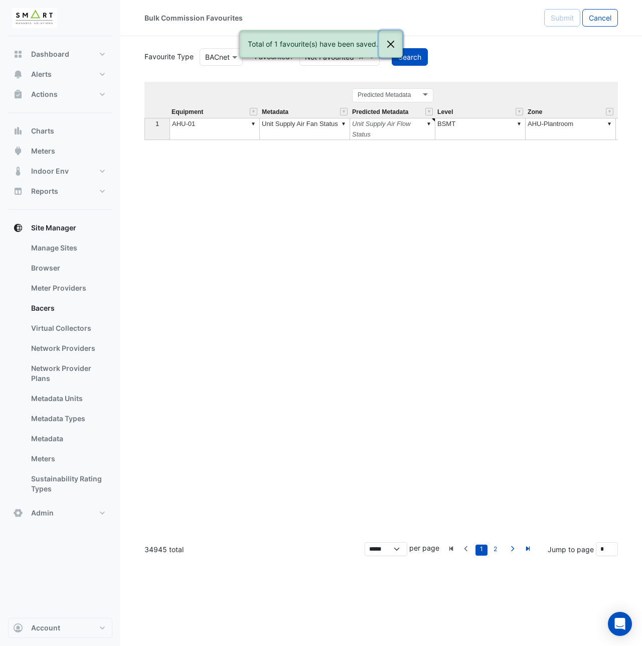
click at [396, 44] on button "Close" at bounding box center [390, 44] width 23 height 27
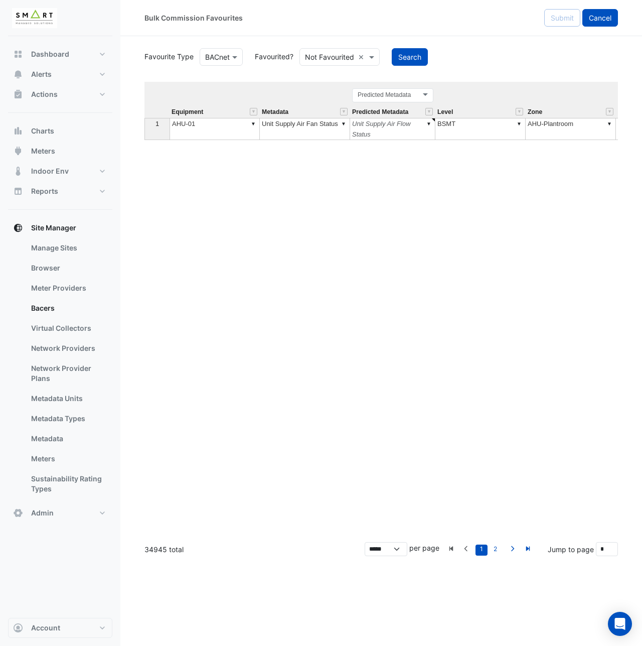
click at [599, 24] on button "Cancel" at bounding box center [601, 18] width 36 height 18
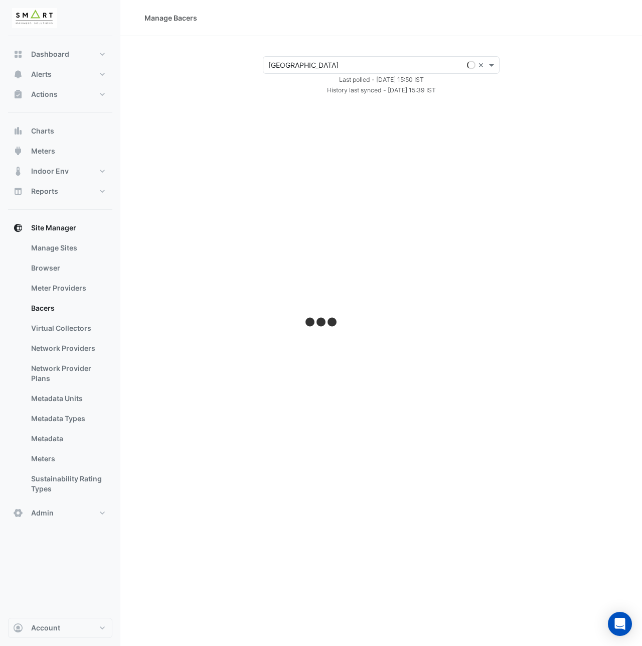
select select "***"
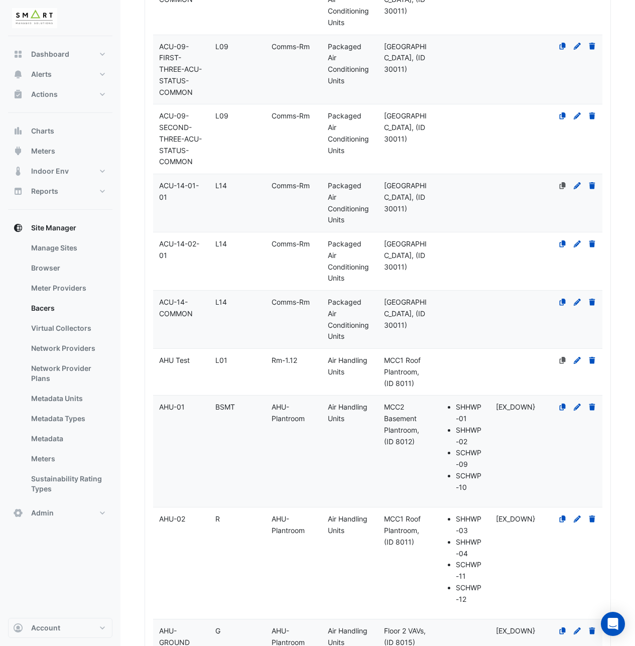
scroll to position [853, 0]
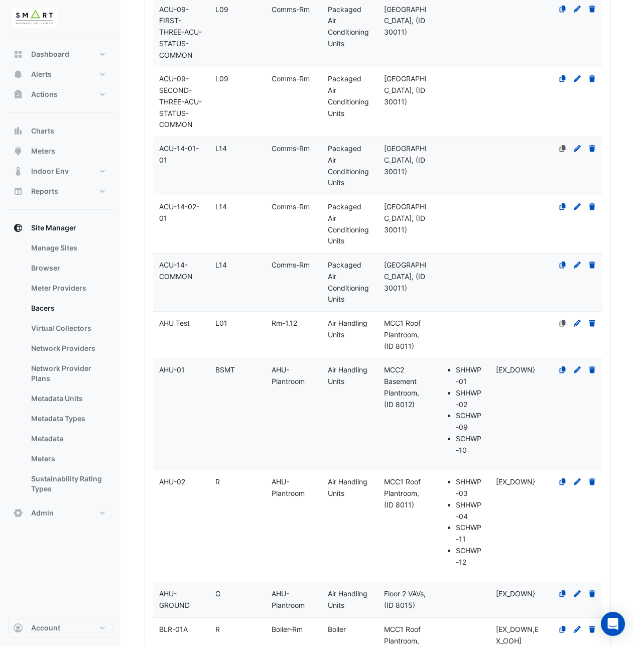
click at [180, 413] on datatable-body-cell "Name AHU-01" at bounding box center [181, 413] width 56 height 111
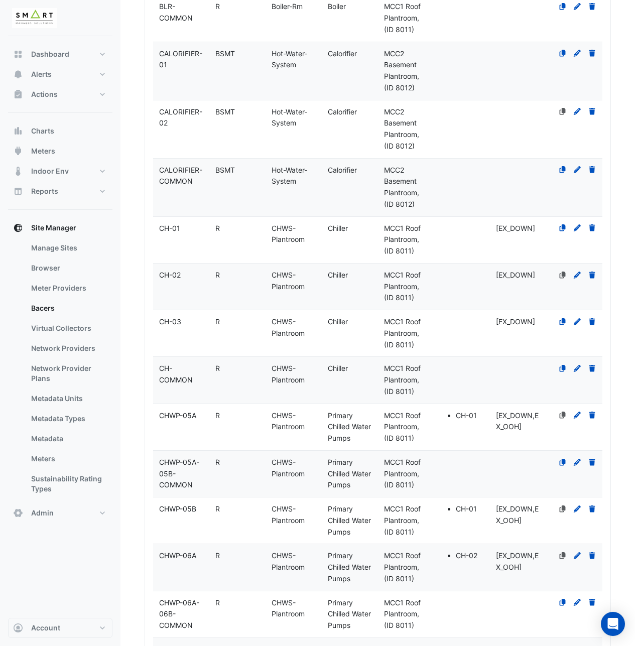
select select "***"
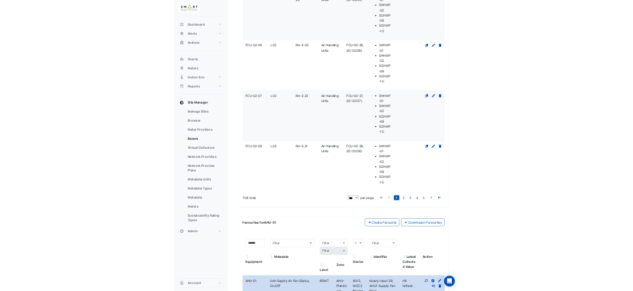
scroll to position [8605, 0]
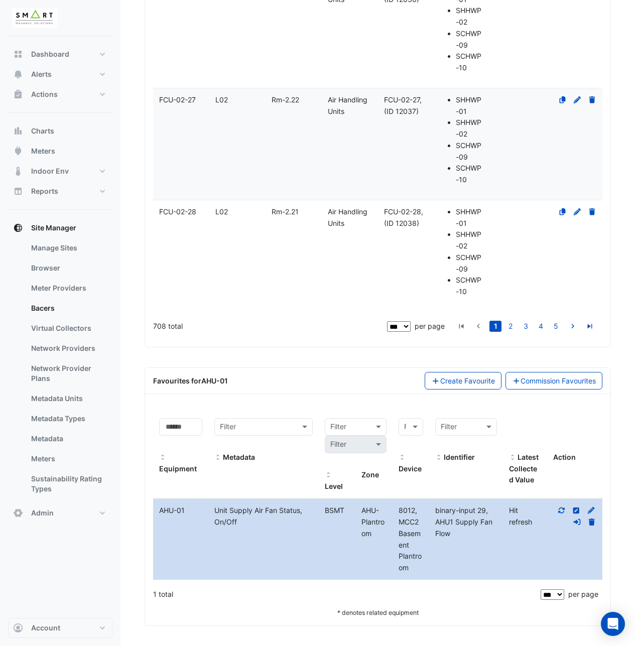
click at [563, 510] on icon at bounding box center [561, 510] width 7 height 6
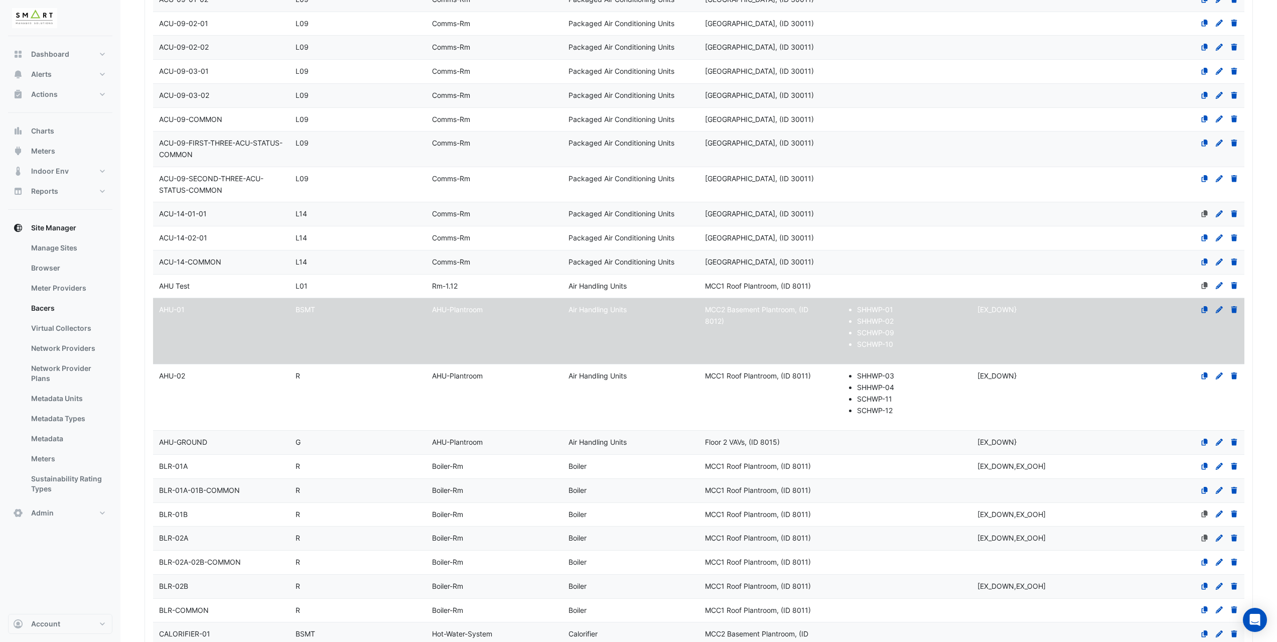
scroll to position [362, 0]
click at [58, 442] on link "Metadata" at bounding box center [67, 438] width 89 height 20
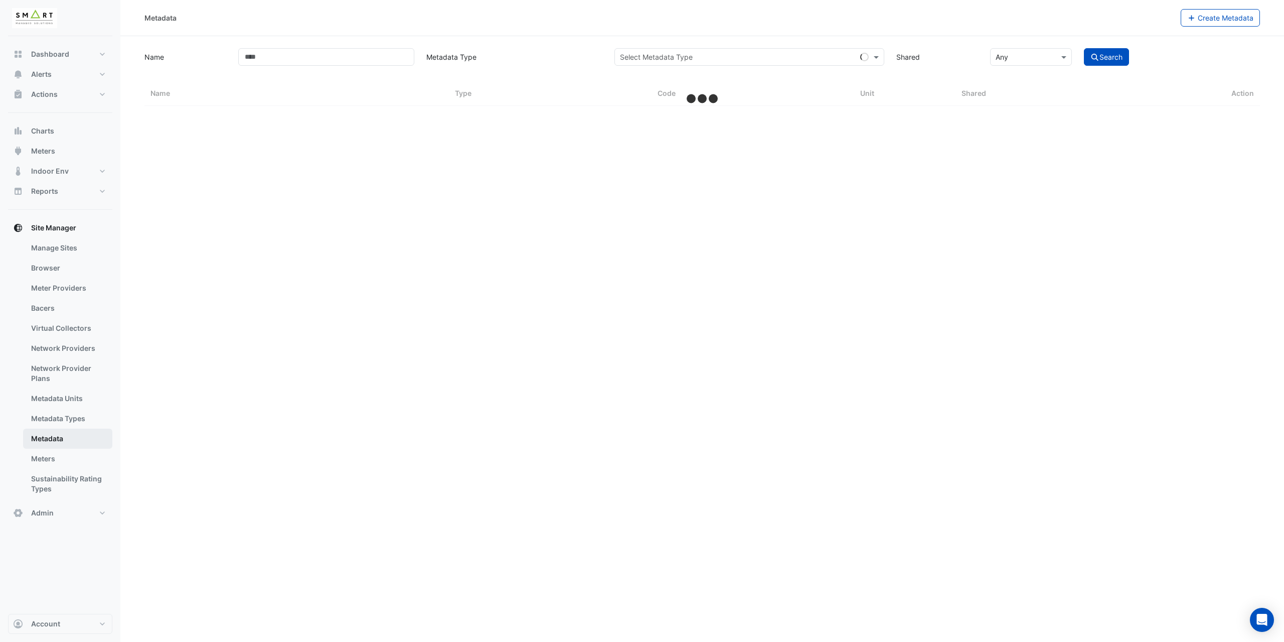
select select "***"
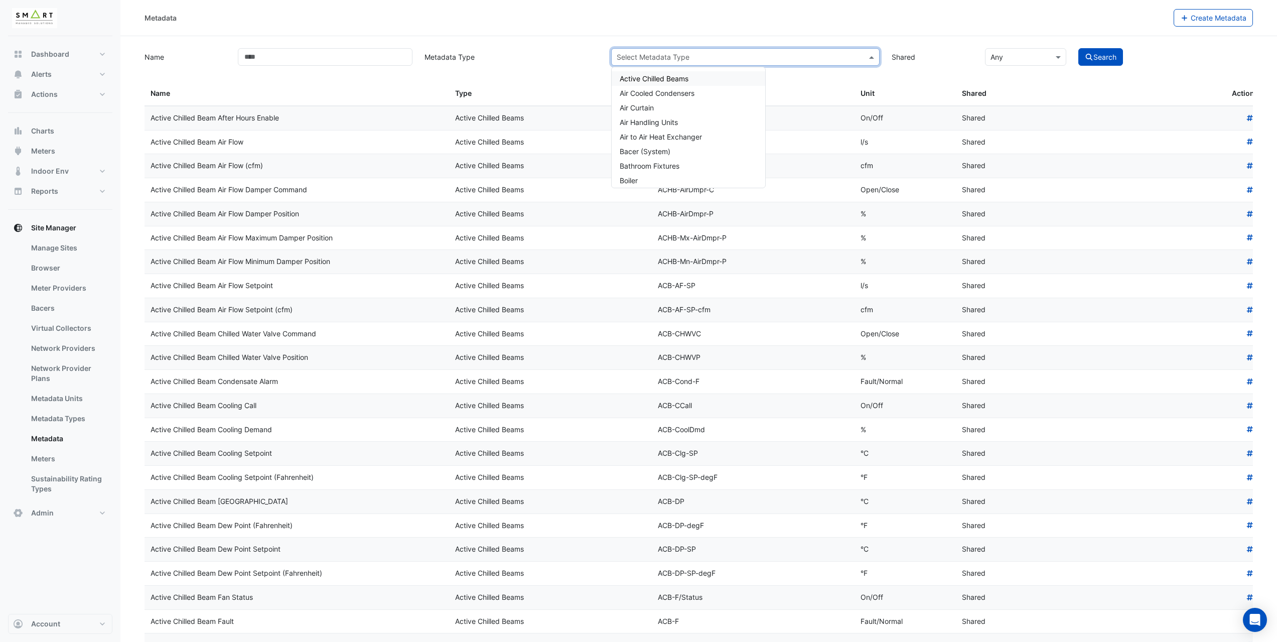
click at [642, 61] on input "text" at bounding box center [735, 57] width 237 height 11
click at [642, 123] on span "Air Handling Units" at bounding box center [649, 122] width 58 height 9
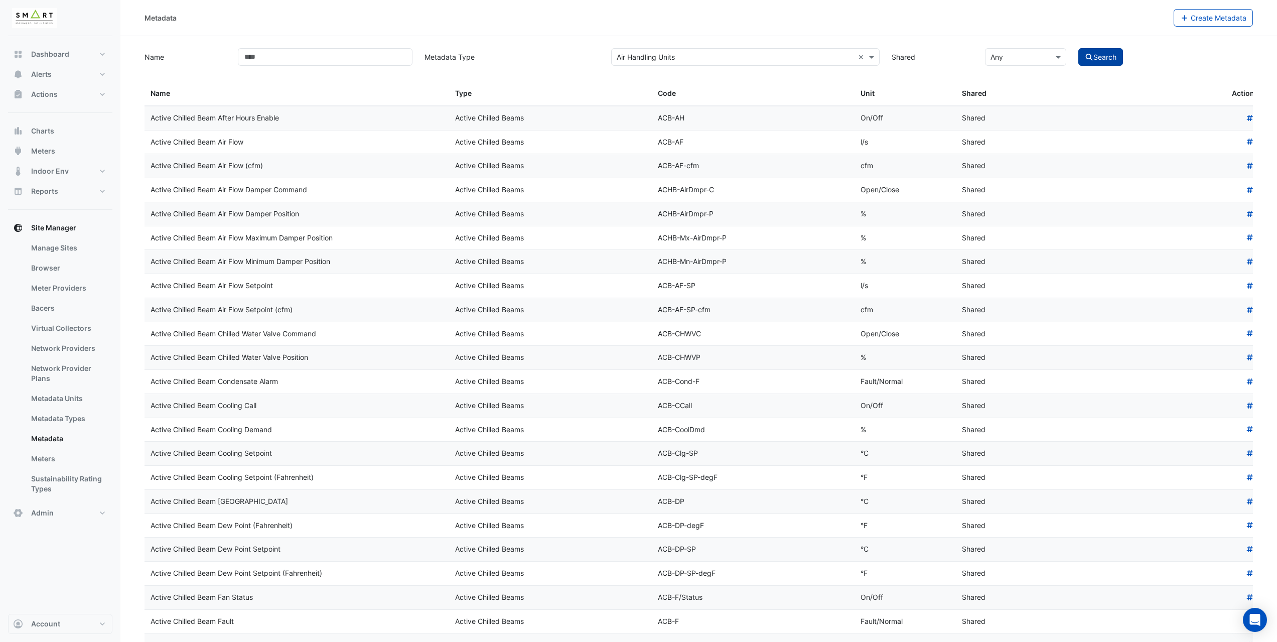
click at [642, 56] on button "Search" at bounding box center [1100, 57] width 45 height 18
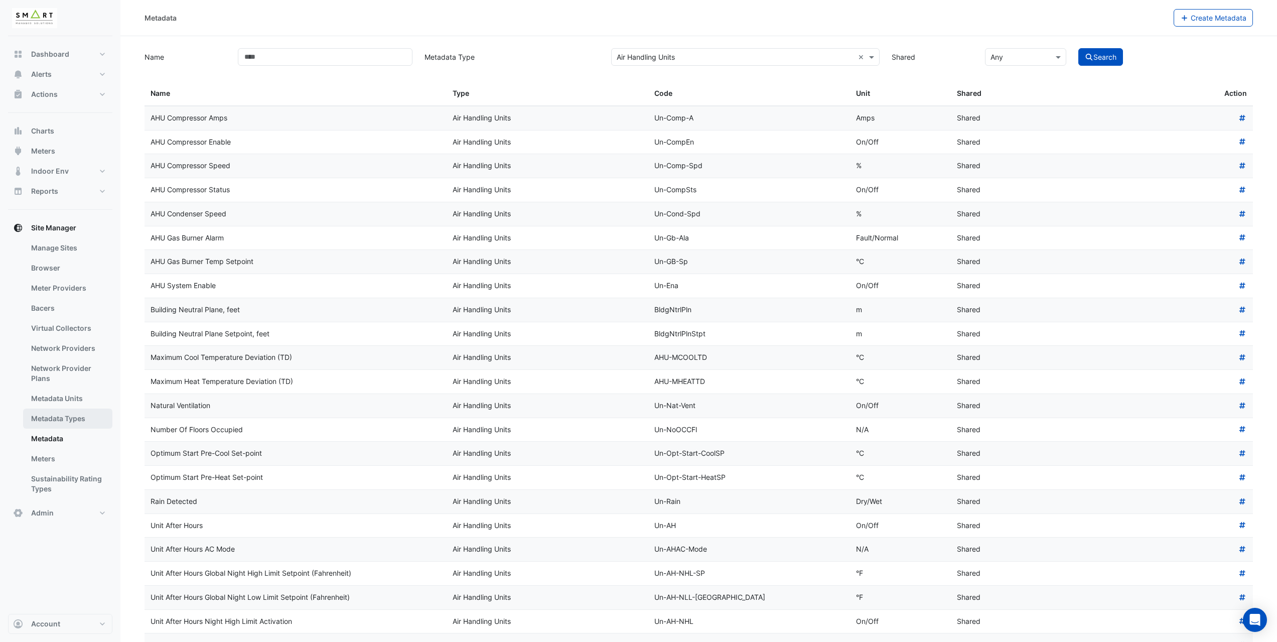
click at [84, 422] on link "Metadata Types" at bounding box center [67, 418] width 89 height 20
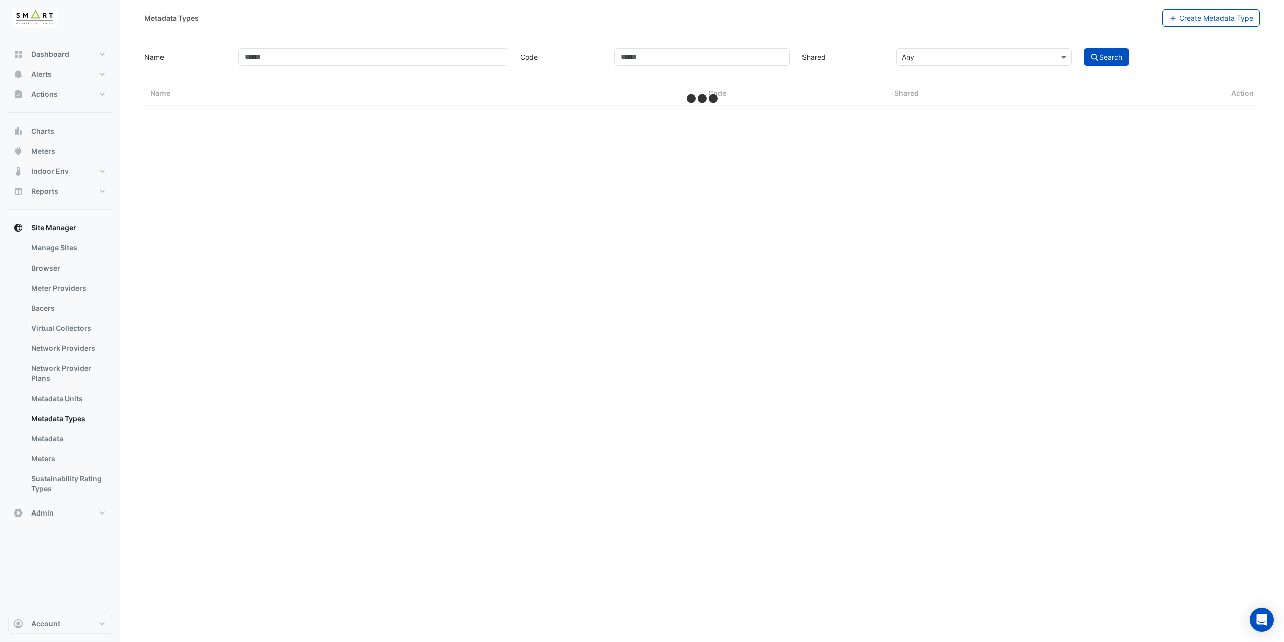
select select "***"
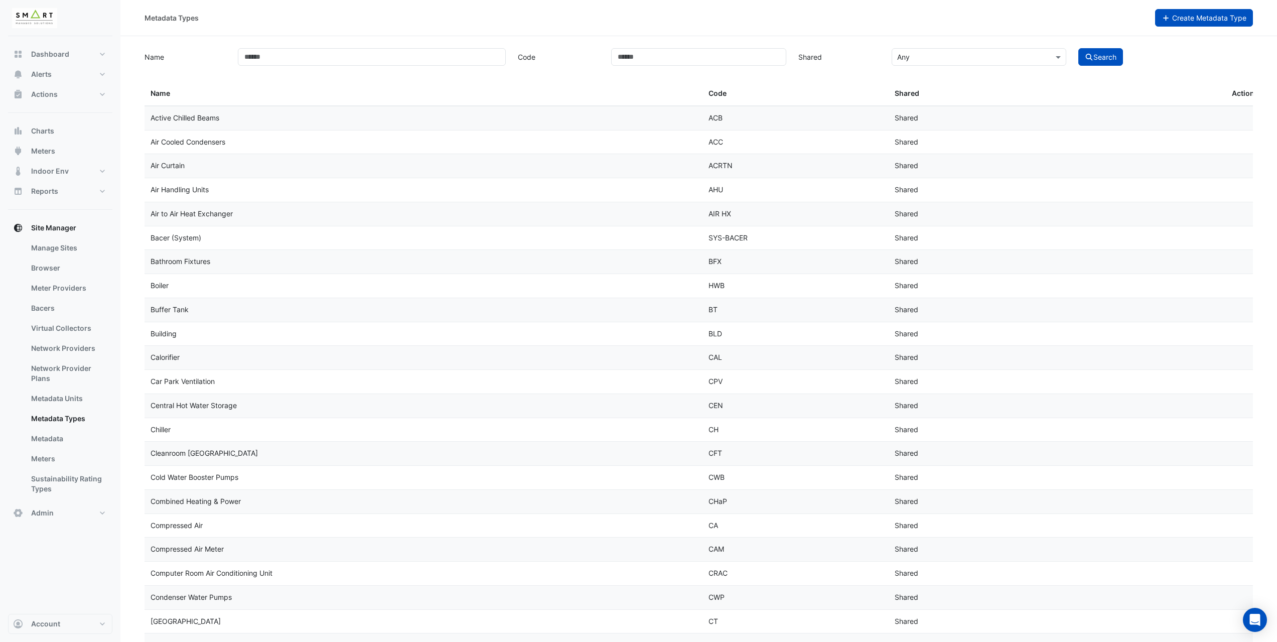
click at [642, 21] on span "Create Metadata Type" at bounding box center [1209, 18] width 74 height 9
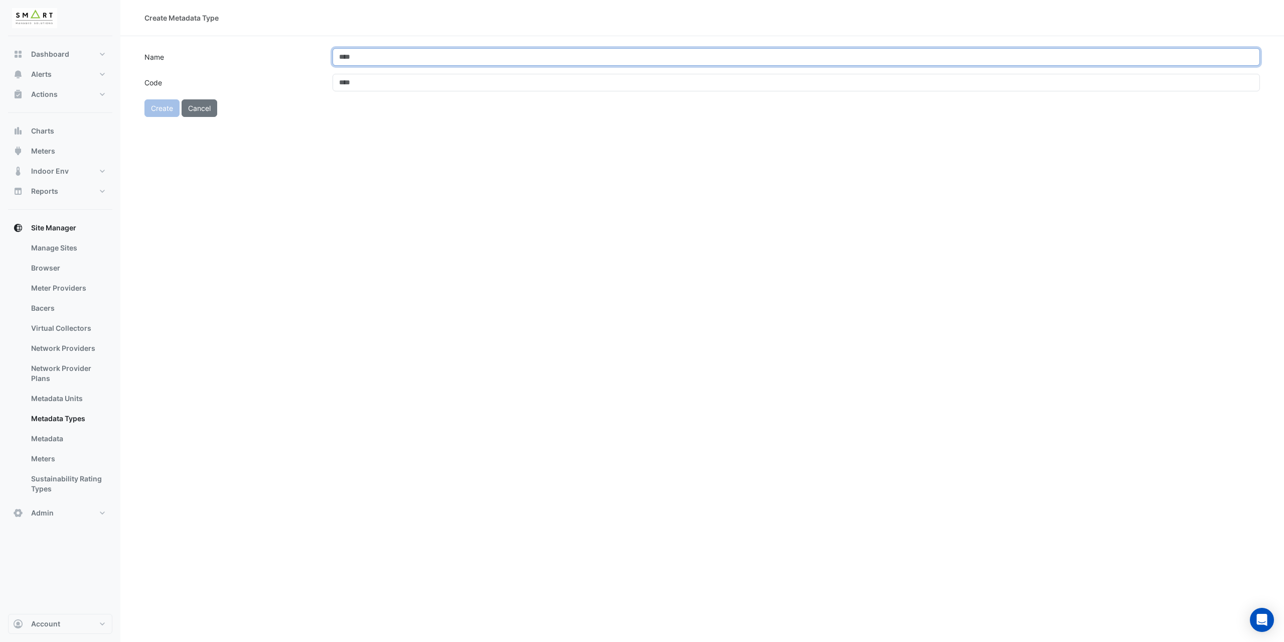
click at [339, 56] on input "Name" at bounding box center [797, 57] width 928 height 18
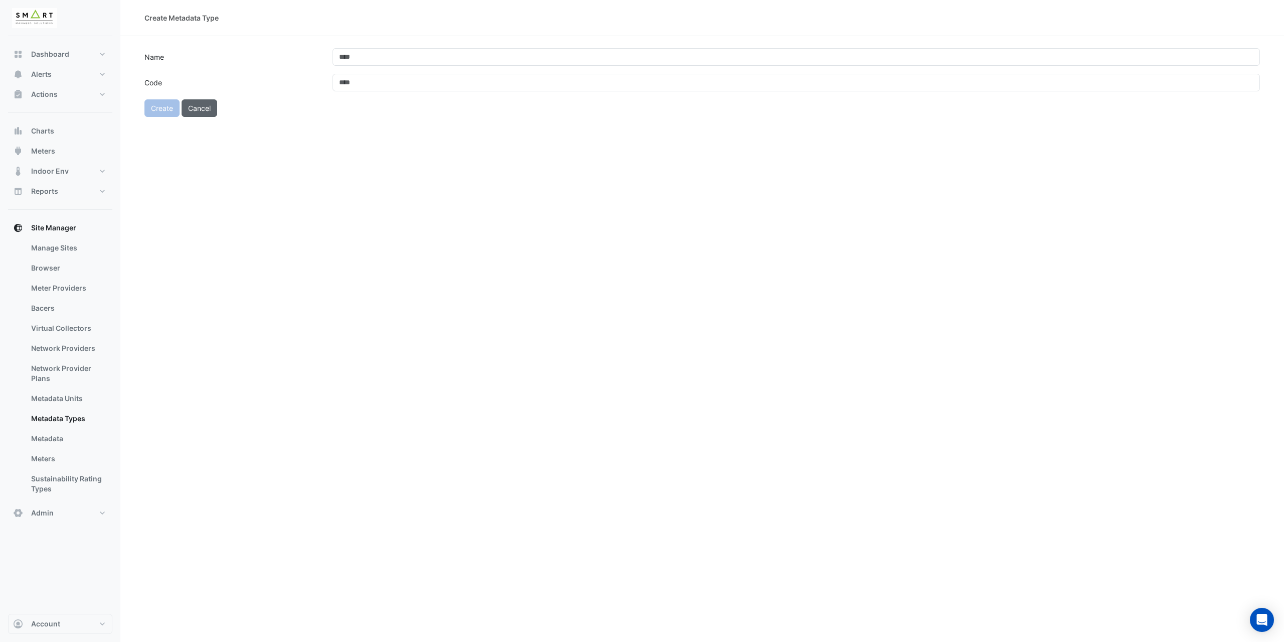
click at [204, 108] on form "Name Code Create Cancel" at bounding box center [702, 82] width 1116 height 69
drag, startPoint x: 206, startPoint y: 128, endPoint x: 201, endPoint y: 106, distance: 22.6
click at [205, 122] on button "Cancel" at bounding box center [200, 119] width 36 height 18
select select "***"
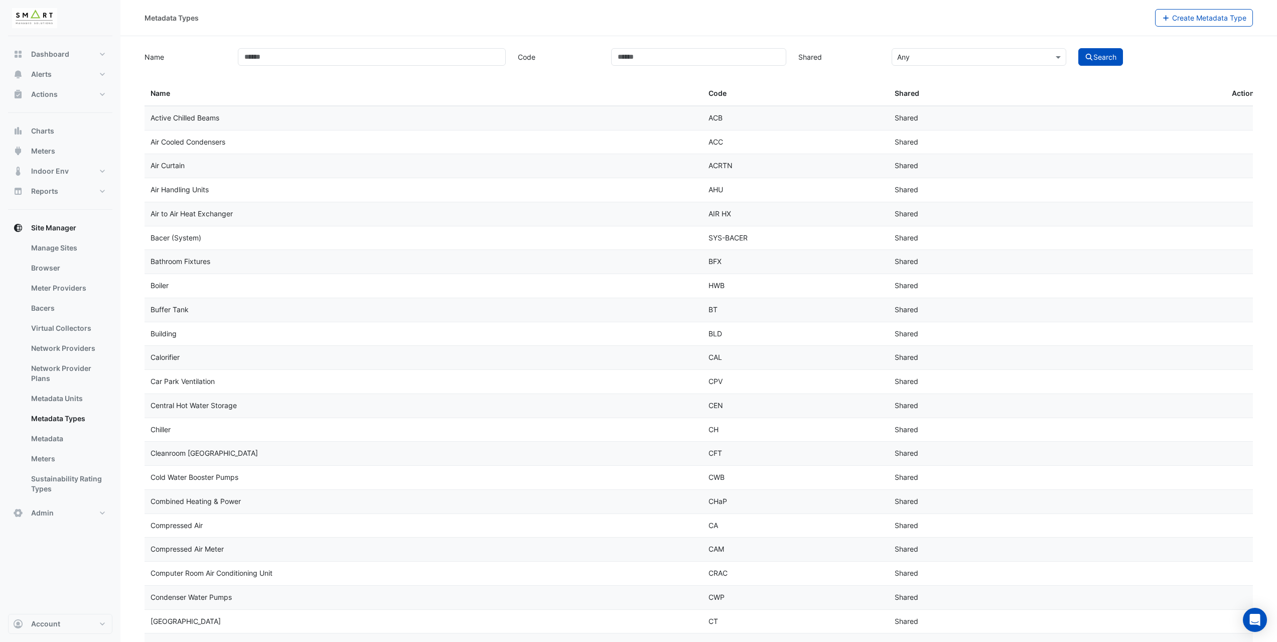
drag, startPoint x: 161, startPoint y: 187, endPoint x: 245, endPoint y: 182, distance: 84.4
click at [239, 183] on datatable-body-cell "Air Handling Units" at bounding box center [423, 190] width 558 height 24
drag, startPoint x: 724, startPoint y: 188, endPoint x: 709, endPoint y: 189, distance: 14.6
click at [642, 189] on div "AHU" at bounding box center [795, 190] width 174 height 12
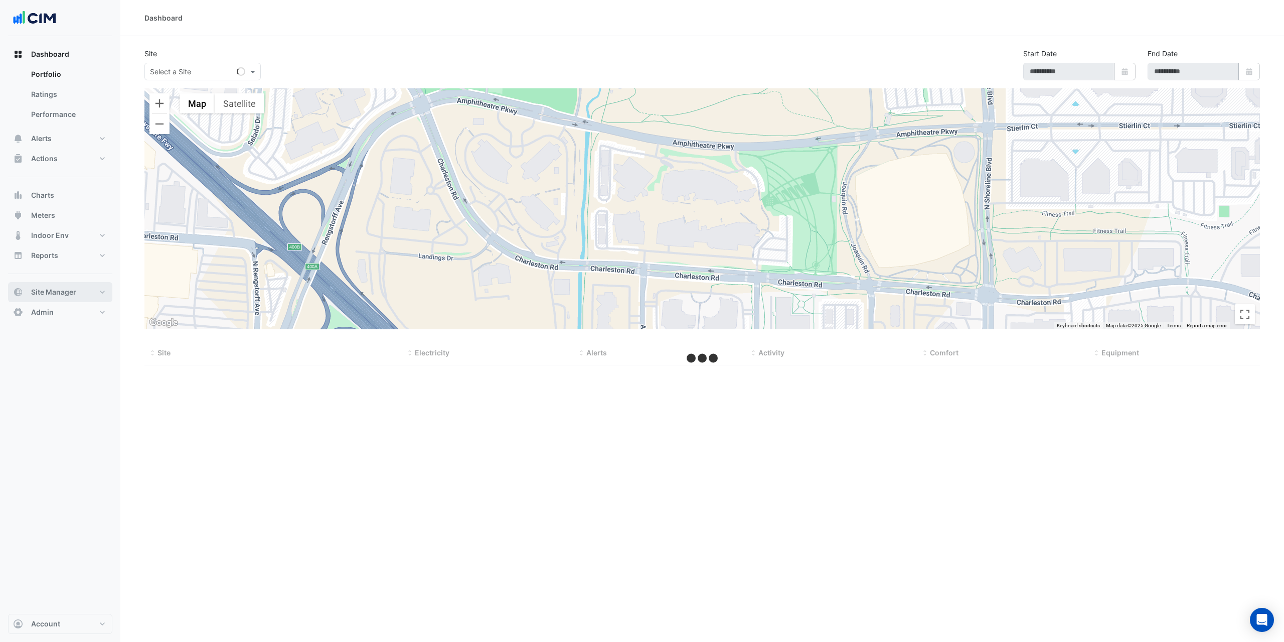
click at [57, 291] on span "Site Manager" at bounding box center [53, 292] width 45 height 10
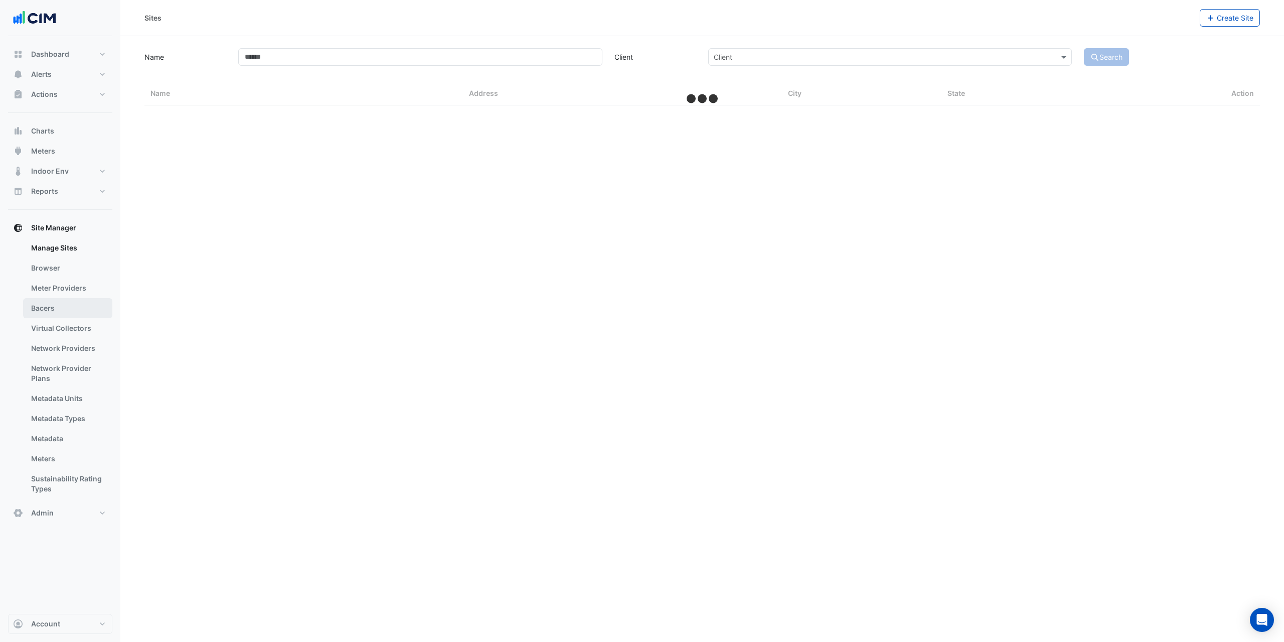
click at [66, 315] on link "Bacers" at bounding box center [67, 308] width 89 height 20
click at [519, 71] on div "Select a Site" at bounding box center [702, 65] width 558 height 18
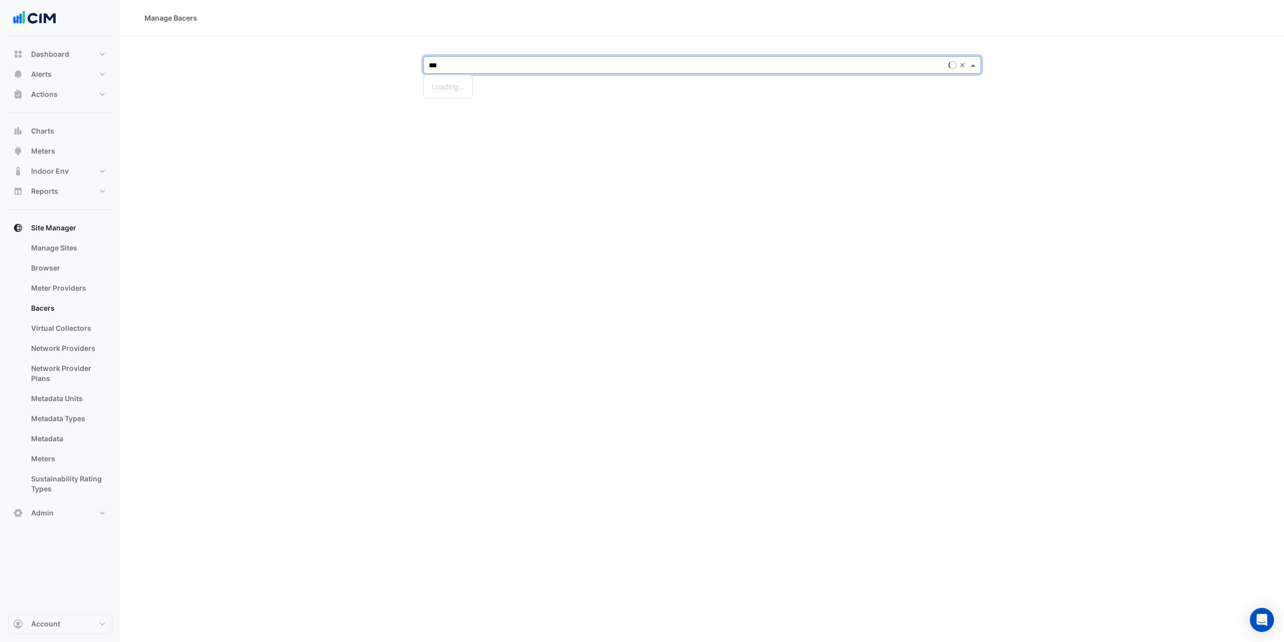
type input "****"
click at [476, 103] on span "The Brewhouse" at bounding box center [465, 101] width 51 height 9
select select "***"
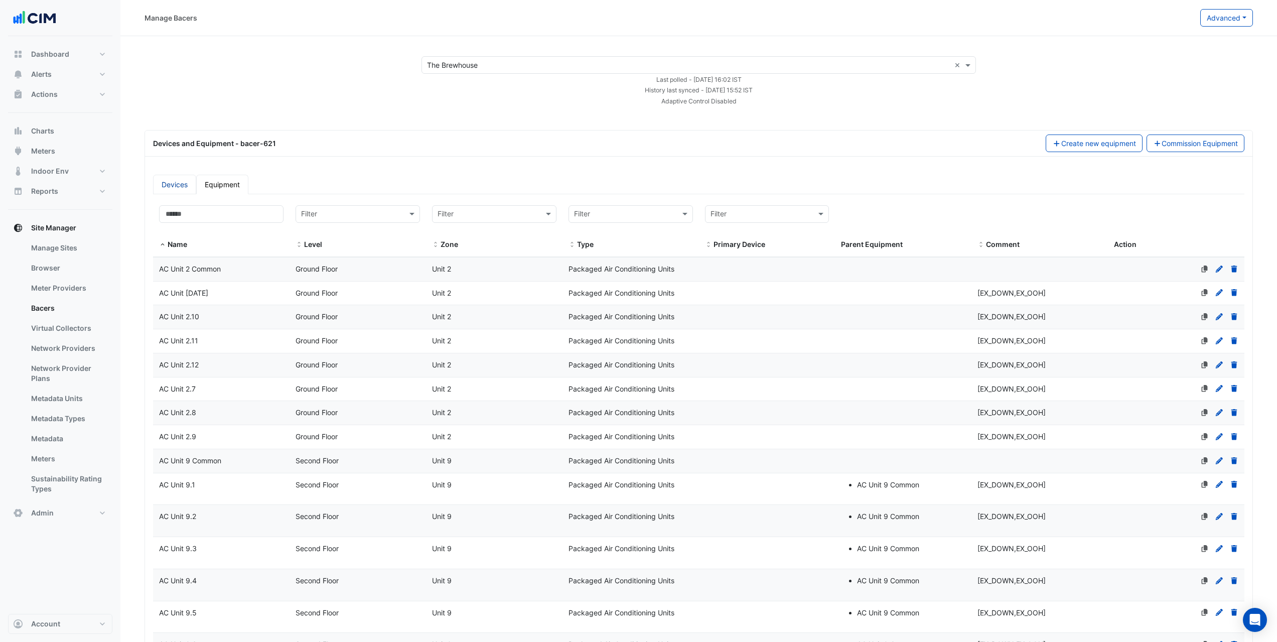
click at [169, 185] on link "Devices" at bounding box center [174, 185] width 43 height 20
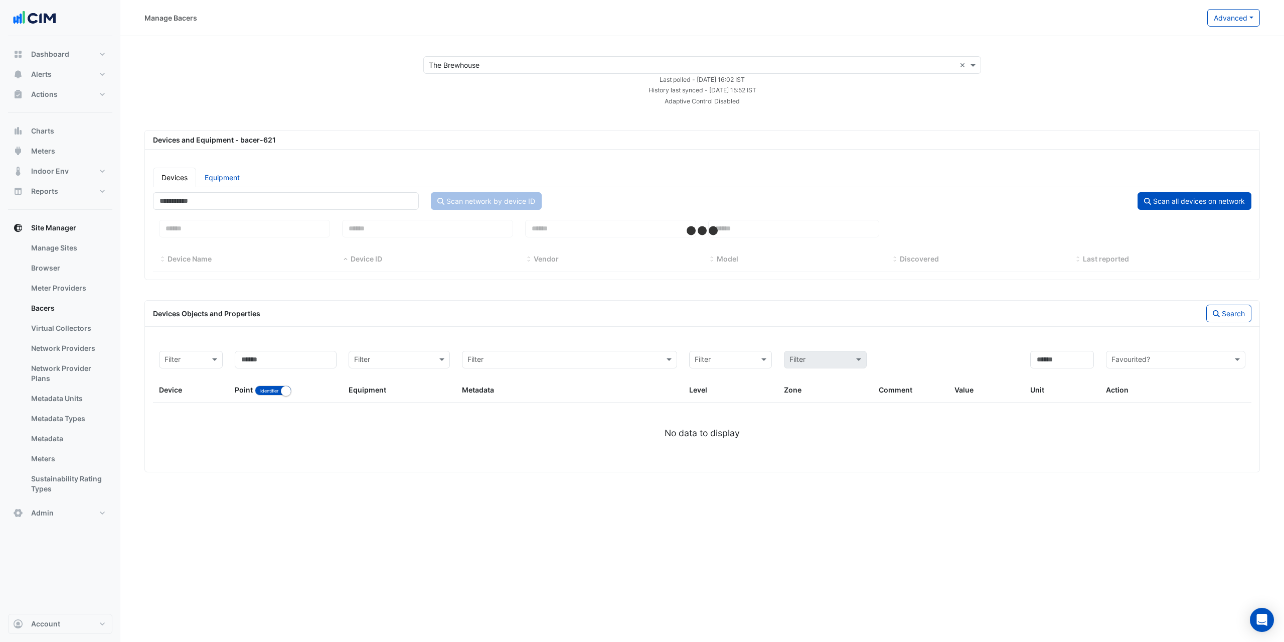
select select "***"
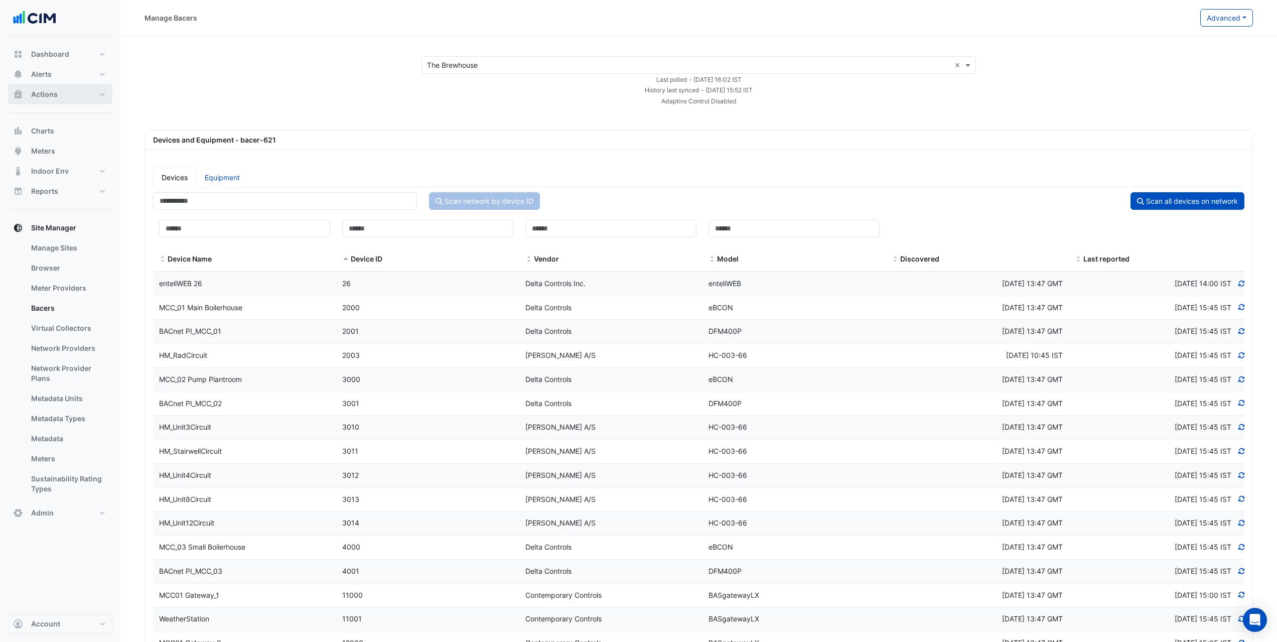
click at [71, 91] on button "Actions" at bounding box center [60, 94] width 104 height 20
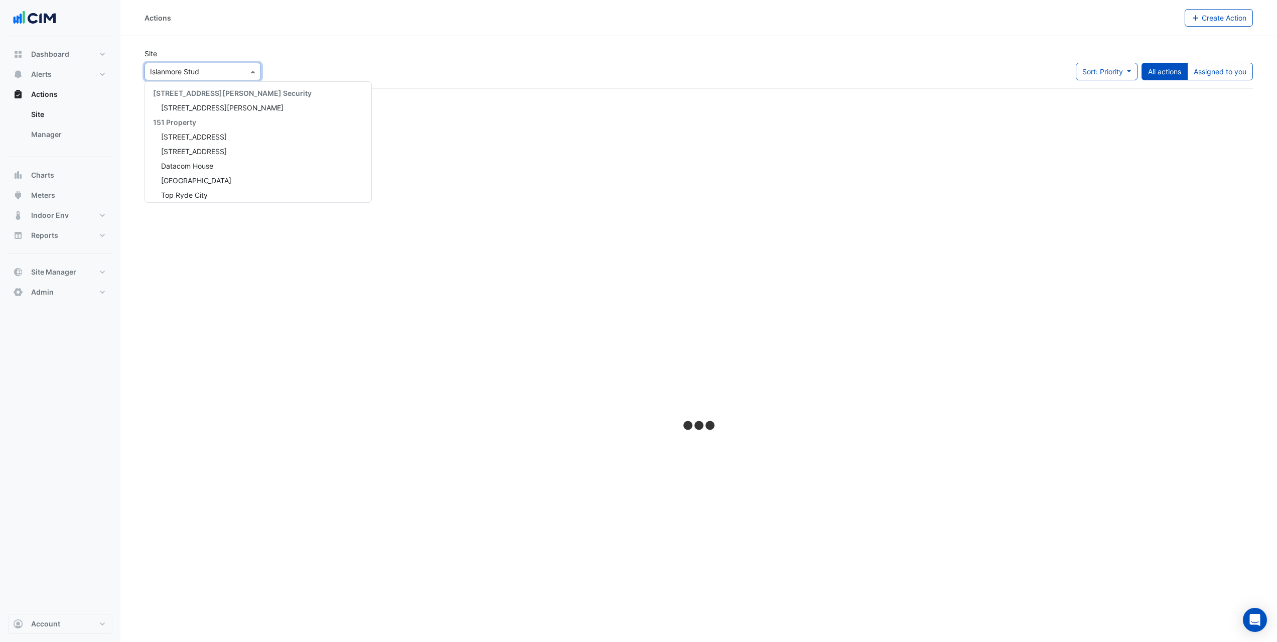
click at [217, 67] on input "text" at bounding box center [192, 72] width 85 height 11
type input "****"
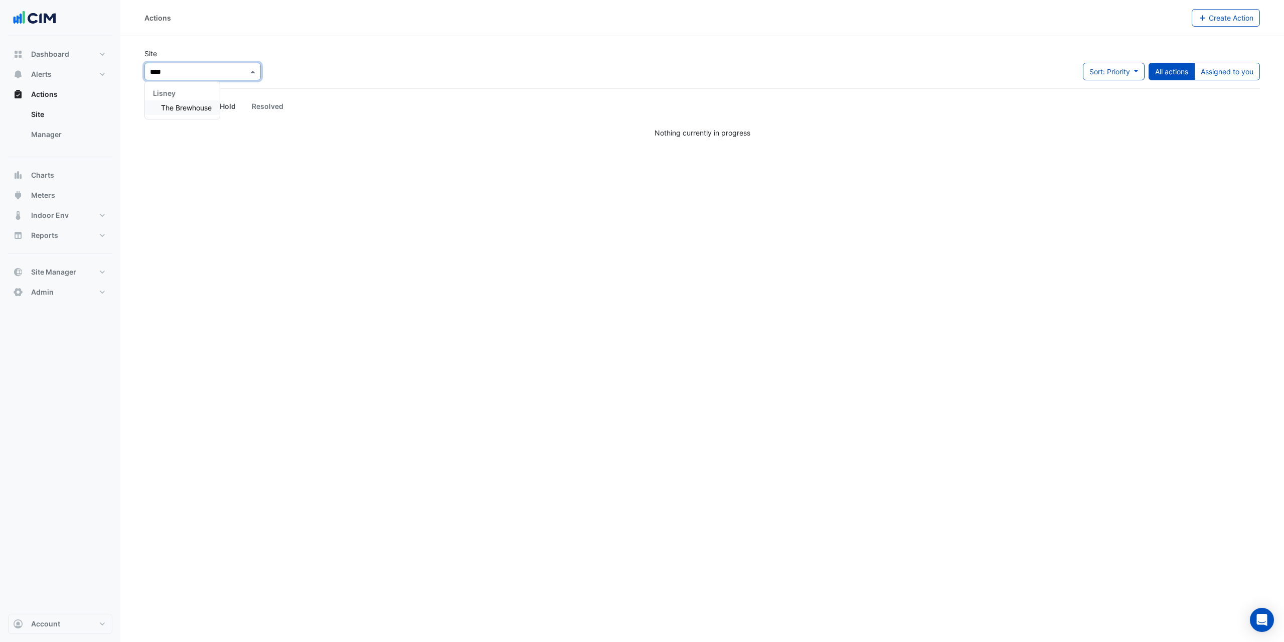
click at [213, 105] on div "The Brewhouse" at bounding box center [182, 107] width 75 height 15
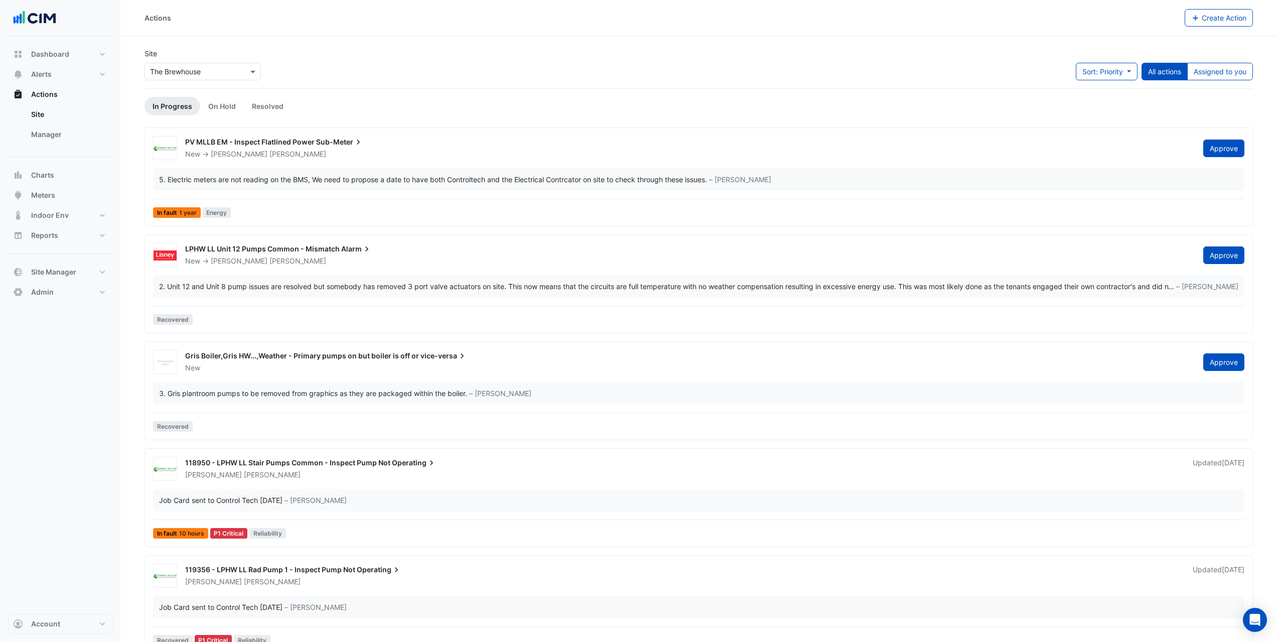
click at [304, 69] on div "Site Select a Site × The Brewhouse Sort: Priority Priority Updated All actions …" at bounding box center [698, 68] width 1120 height 40
click at [96, 140] on link "Manager" at bounding box center [67, 134] width 89 height 20
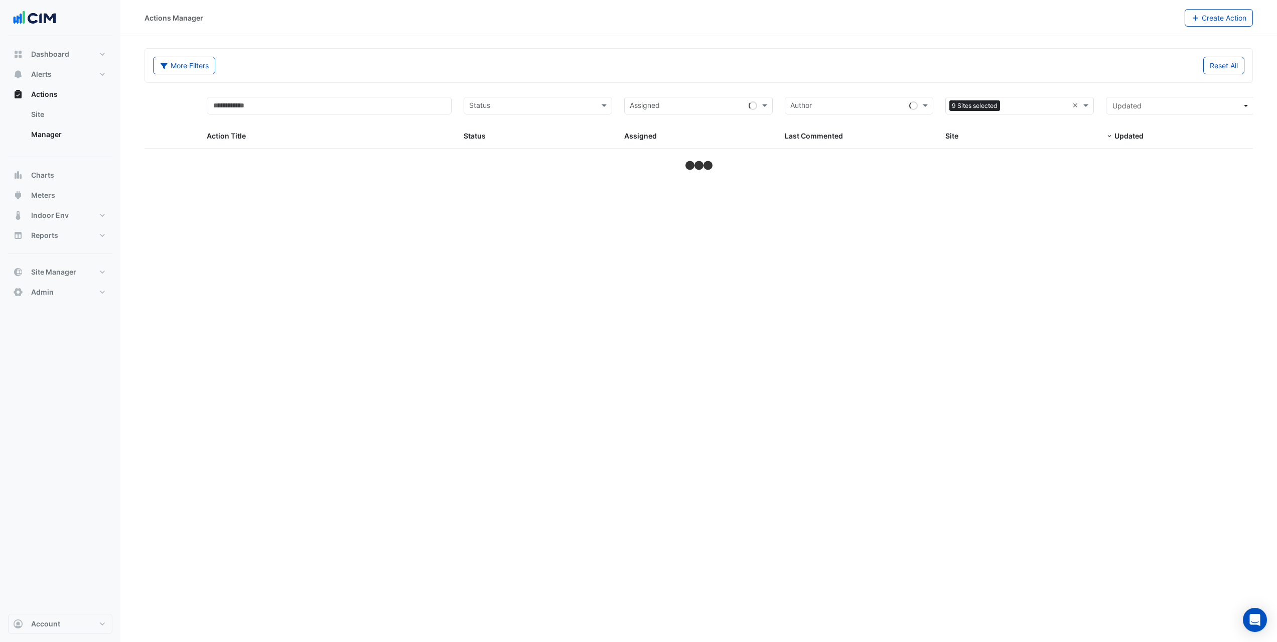
select select "***"
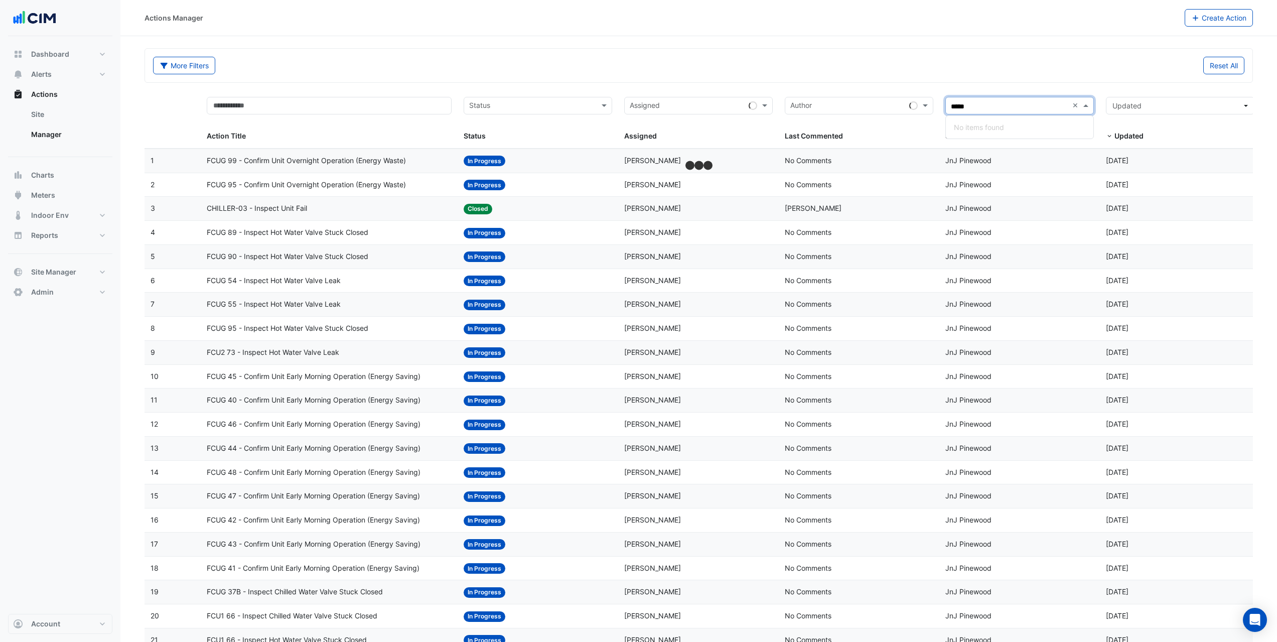
type input "****"
click at [1008, 143] on span "The Brewhouse" at bounding box center [987, 141] width 51 height 9
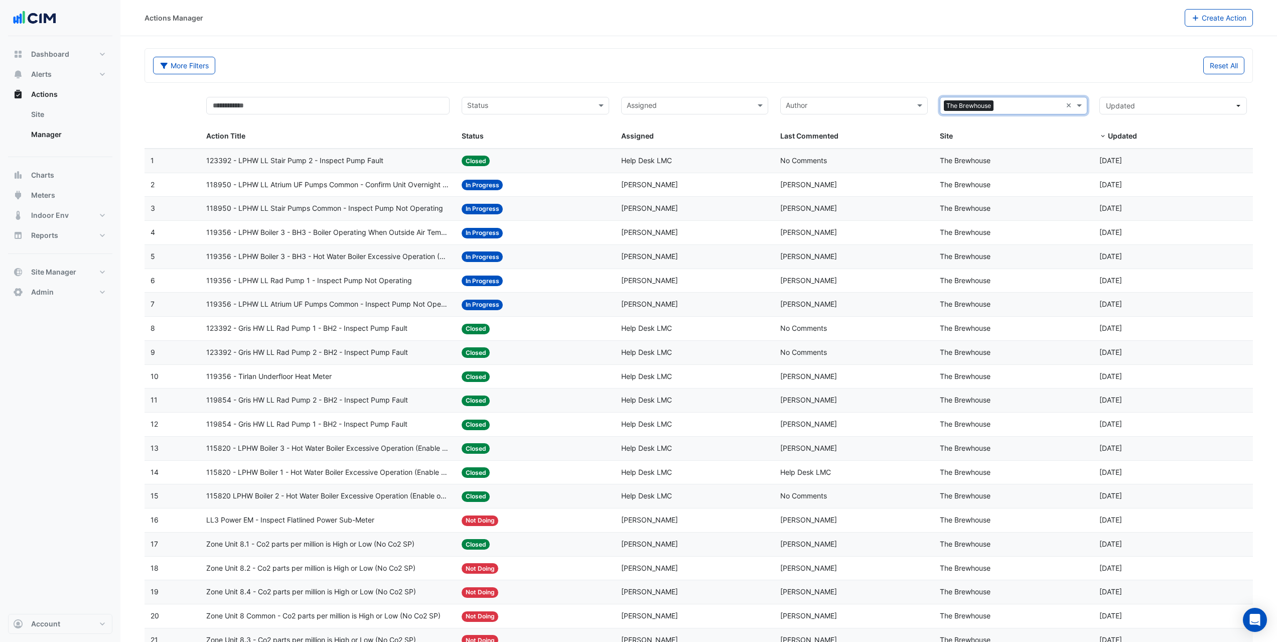
click at [390, 159] on div "123392 - LPHW LL Stair Pump 2 - Inspect Pump Fault" at bounding box center [327, 161] width 243 height 12
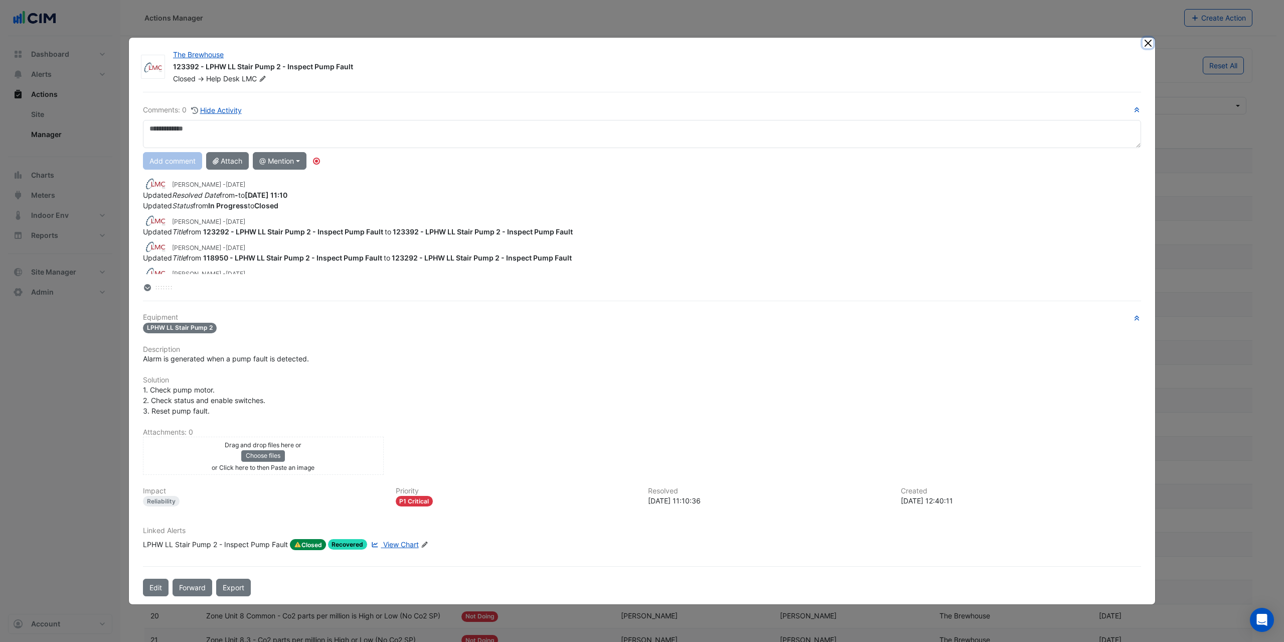
click at [1146, 41] on button "Close" at bounding box center [1148, 43] width 11 height 11
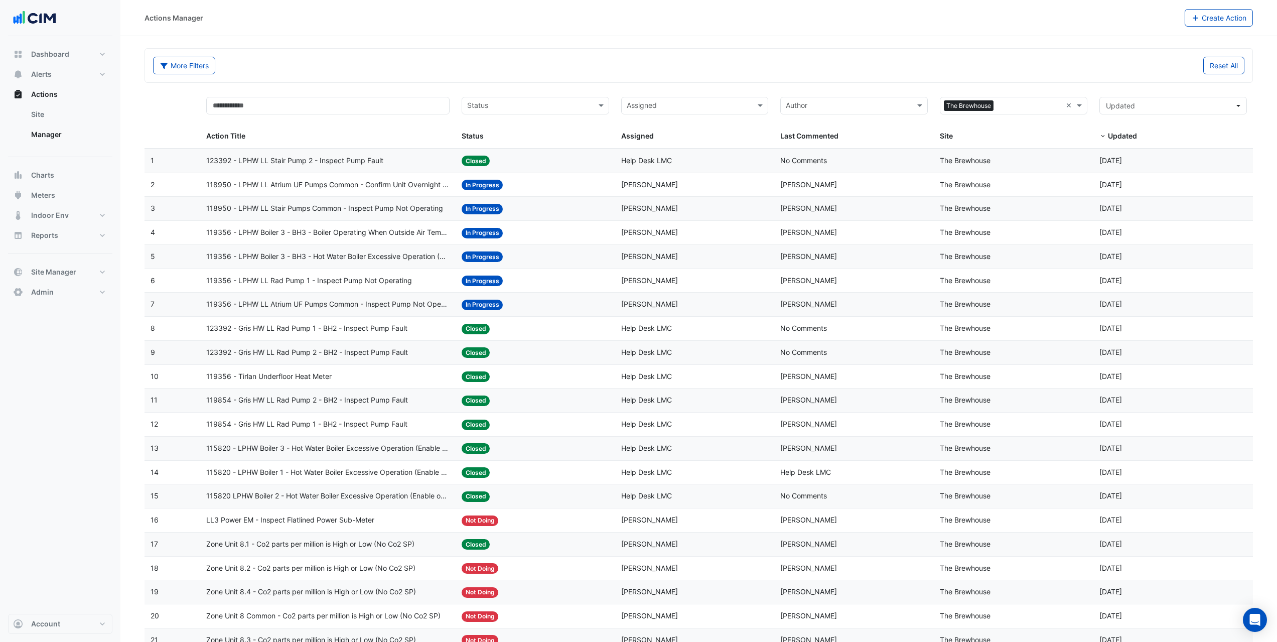
click at [565, 185] on div "Status: In Progress" at bounding box center [536, 185] width 148 height 12
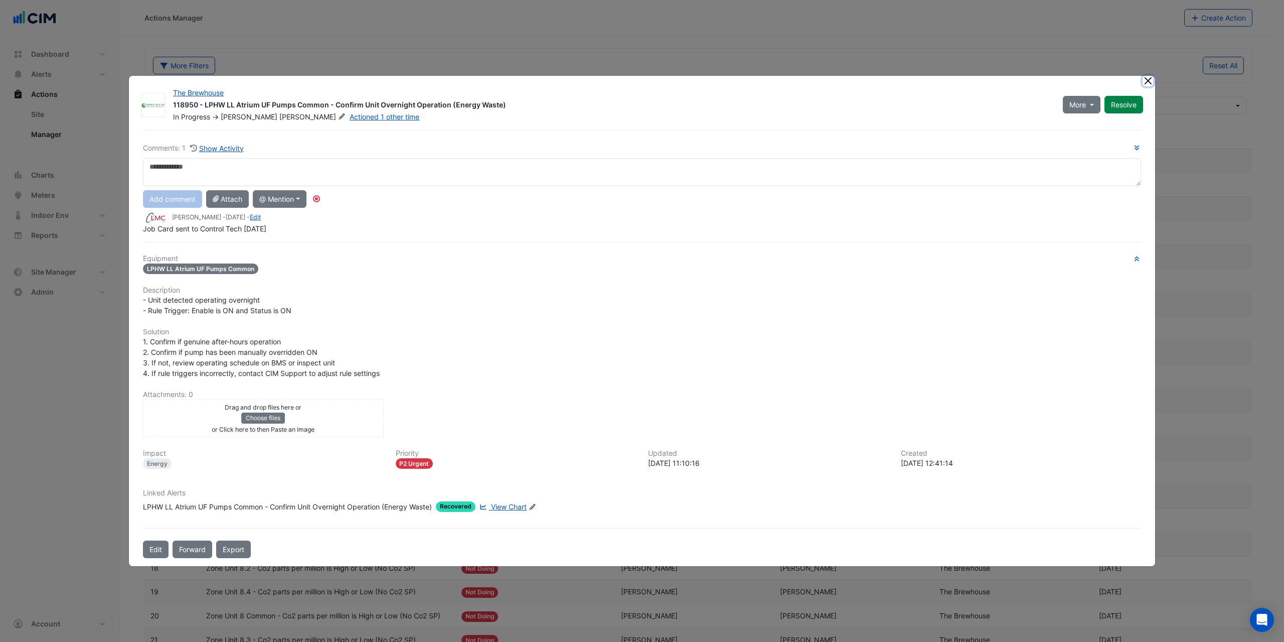
click at [1148, 80] on button "Close" at bounding box center [1148, 81] width 11 height 11
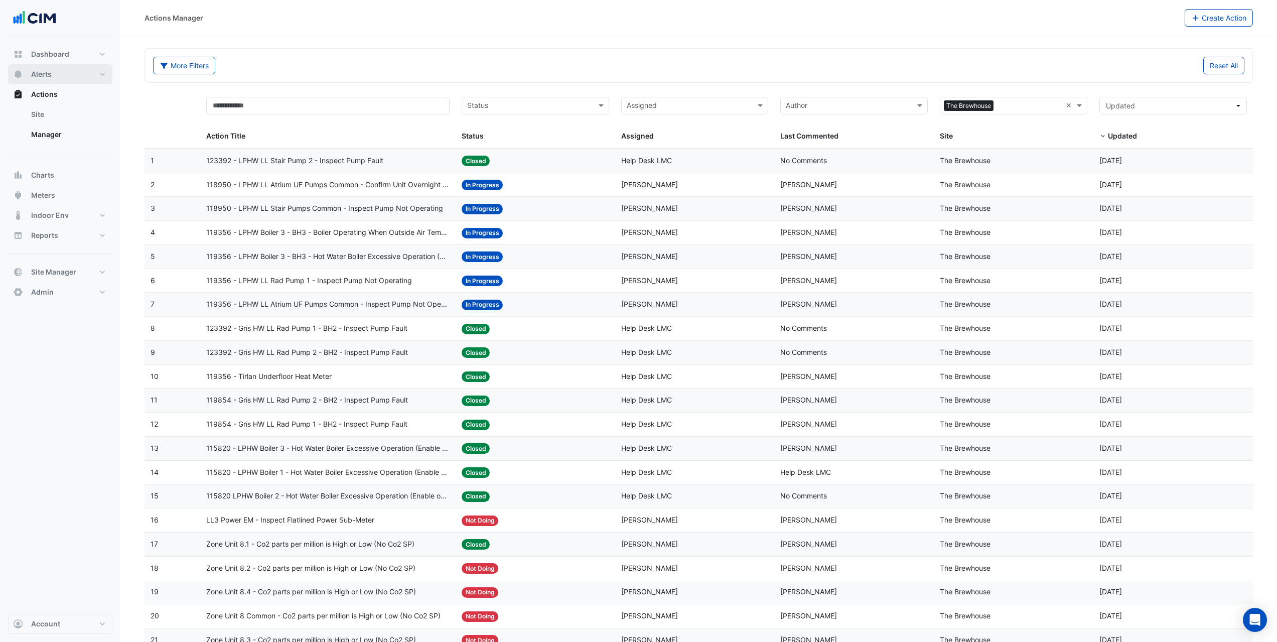
click at [40, 78] on span "Alerts" at bounding box center [41, 74] width 21 height 10
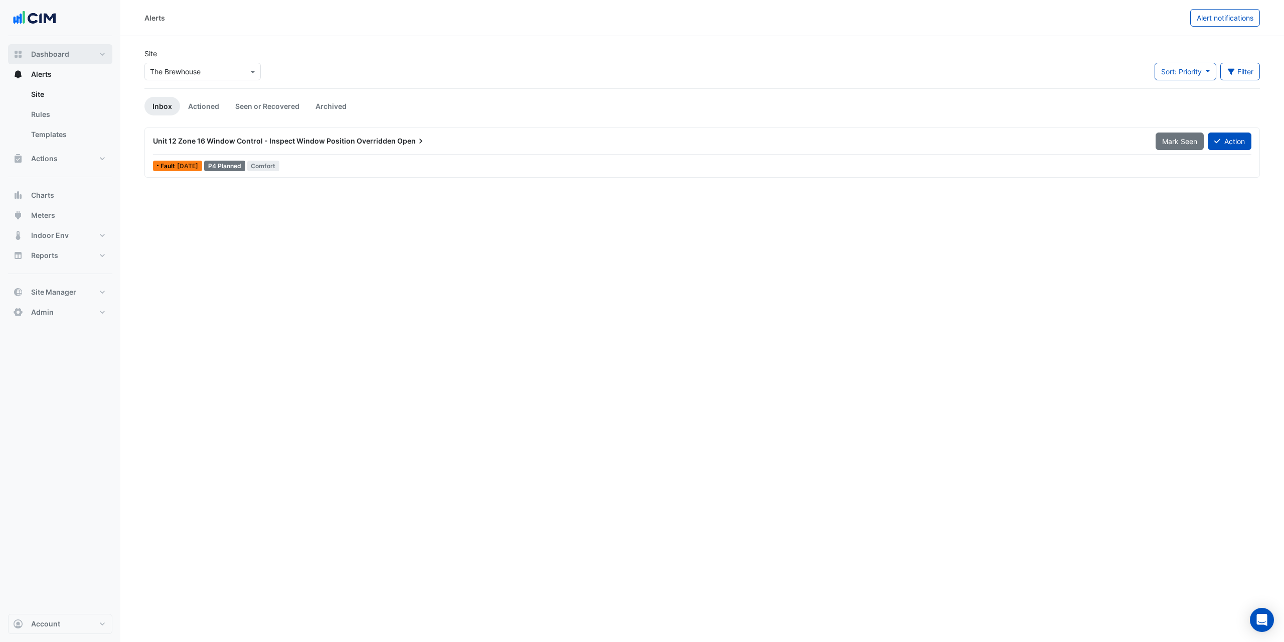
click at [65, 59] on button "Dashboard" at bounding box center [60, 54] width 104 height 20
select select "***"
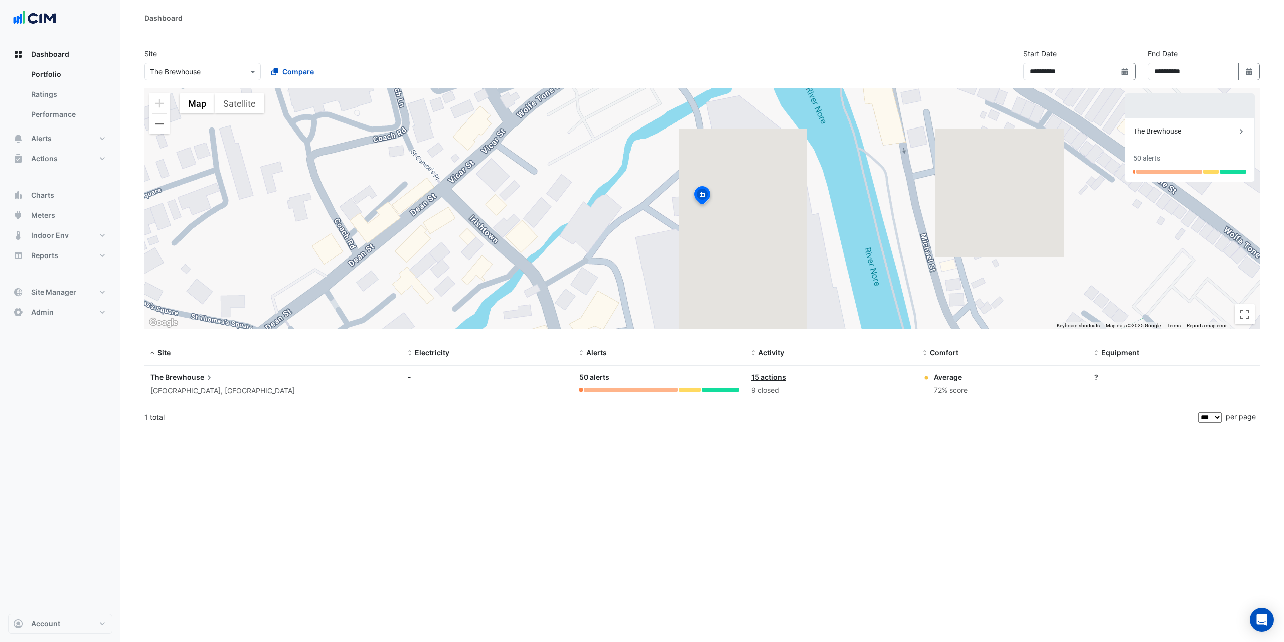
click at [184, 69] on input "text" at bounding box center [192, 72] width 85 height 11
type input "****"
click at [281, 108] on span "[PERSON_NAME] Clinical Neuroscience Institute" at bounding box center [240, 107] width 158 height 9
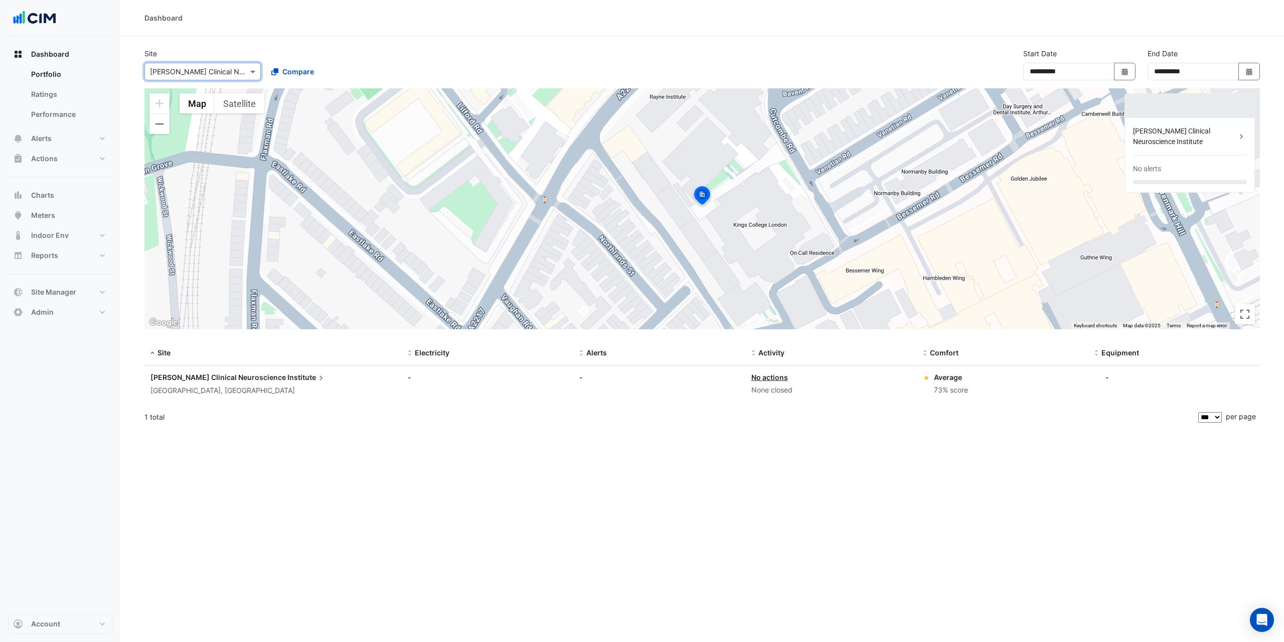
click at [177, 377] on span "[PERSON_NAME] Clinical Neuroscience" at bounding box center [218, 377] width 135 height 9
click at [293, 22] on ngb-offcanvas-backdrop at bounding box center [642, 321] width 1284 height 642
click at [50, 133] on span "Alerts" at bounding box center [41, 138] width 21 height 10
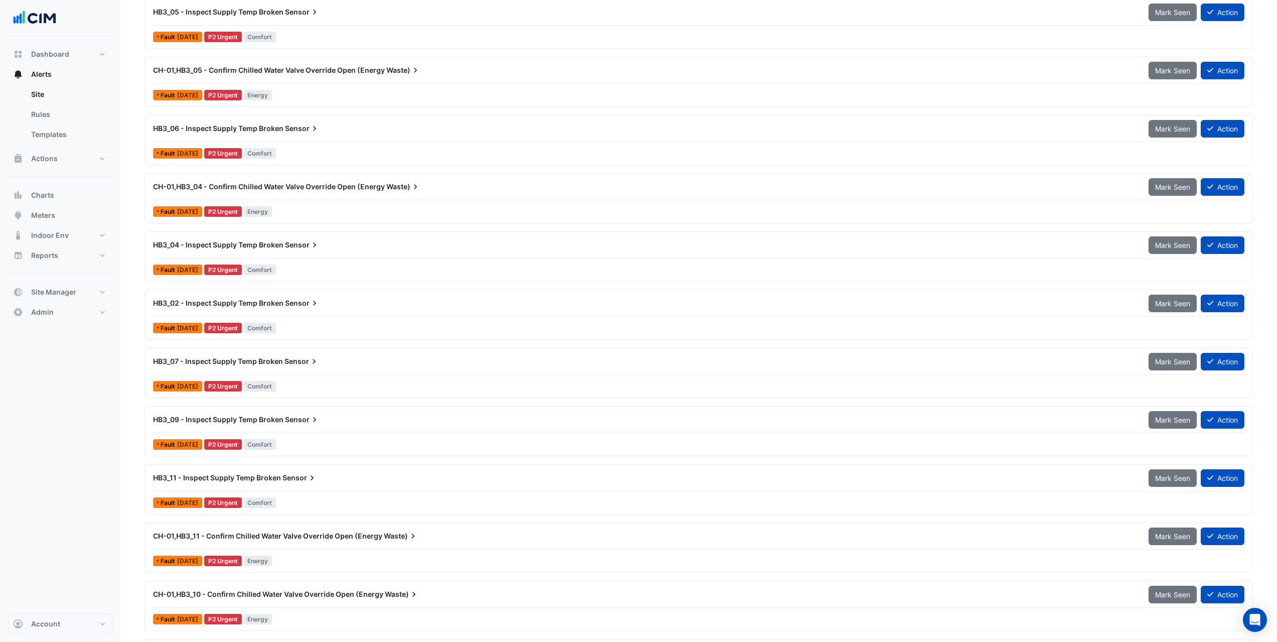
scroll to position [1406, 0]
